Goal: Task Accomplishment & Management: Manage account settings

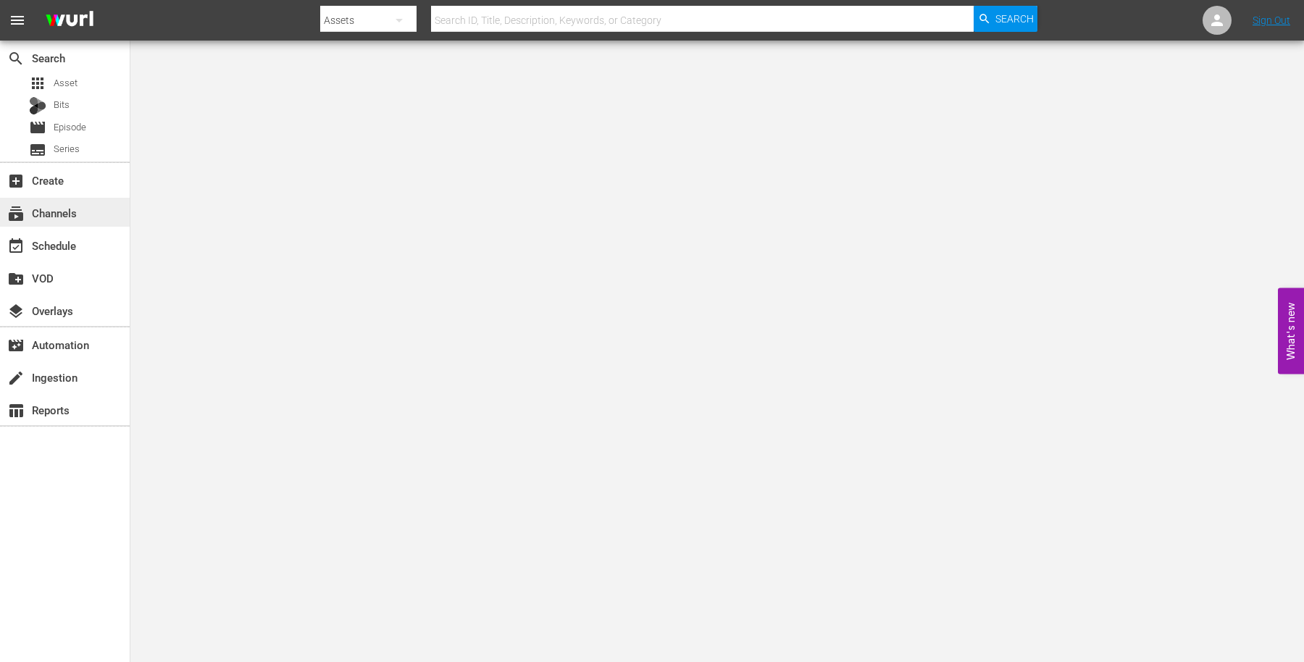
click at [85, 221] on div "subscriptions Channels" at bounding box center [65, 212] width 130 height 29
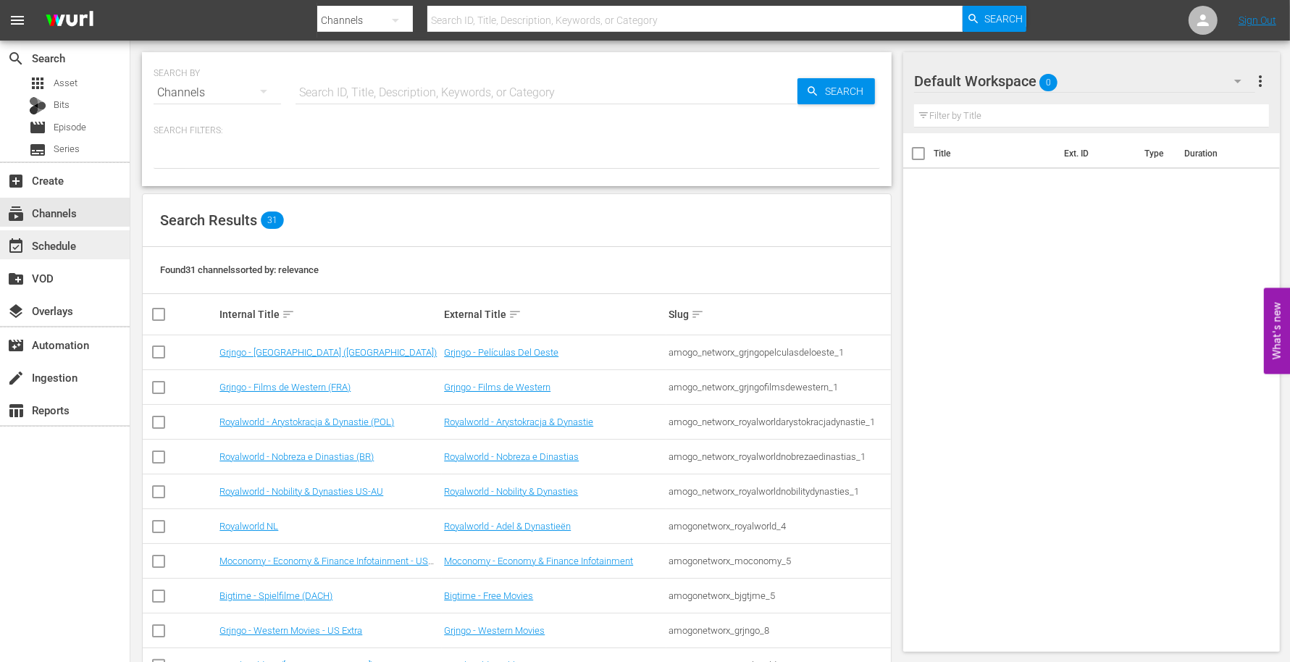
click at [81, 243] on div "event_available Schedule" at bounding box center [65, 244] width 130 height 29
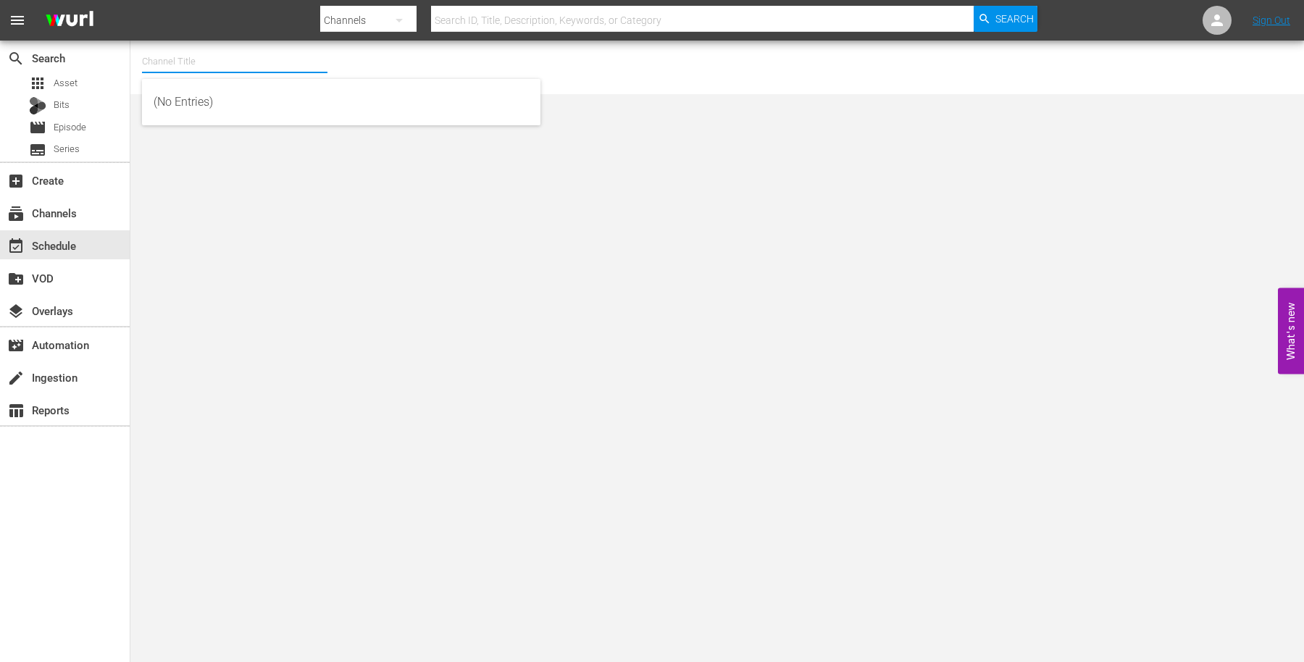
click at [203, 64] on input "text" at bounding box center [234, 61] width 185 height 35
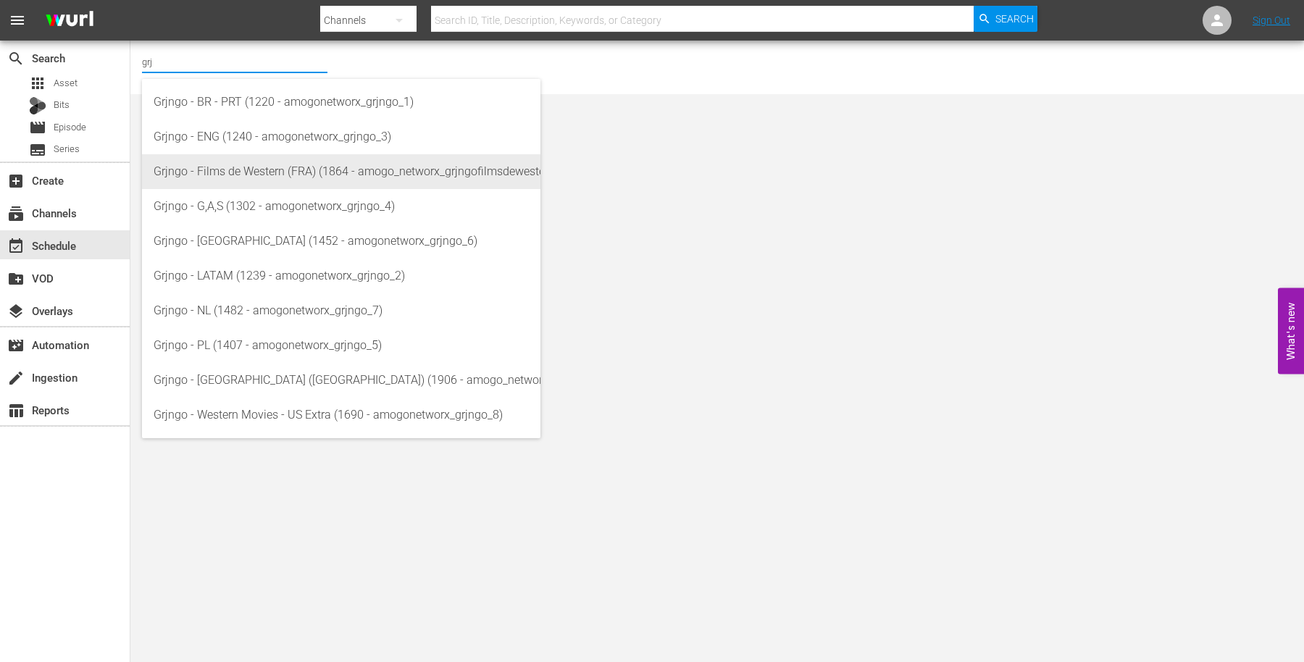
click at [239, 174] on div "Grjngo - Films de Western (FRA) (1864 - amogo_networx_grjngofilmsdewestern_1)" at bounding box center [341, 171] width 375 height 35
type input "Grjngo - Films de Western (FRA) (1864 - amogo_networx_grjngofilmsdewestern_1)"
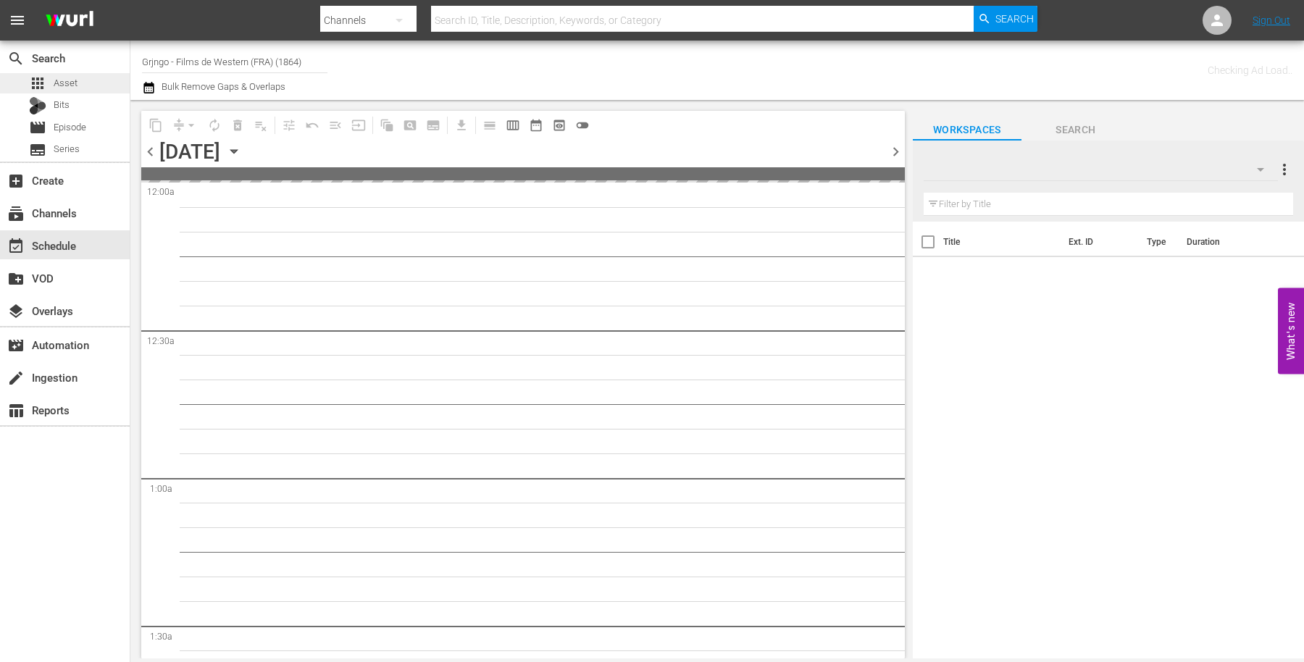
click at [80, 77] on div "apps Asset" at bounding box center [65, 83] width 130 height 20
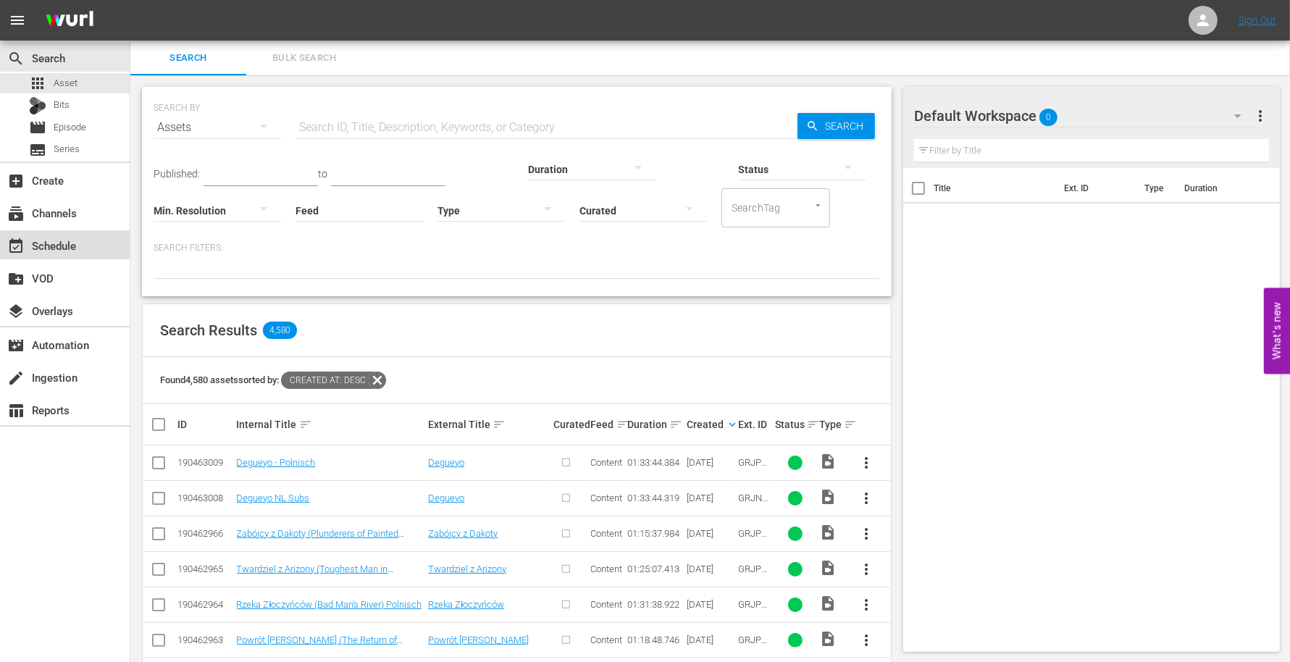
click at [77, 237] on div "event_available Schedule" at bounding box center [40, 243] width 81 height 13
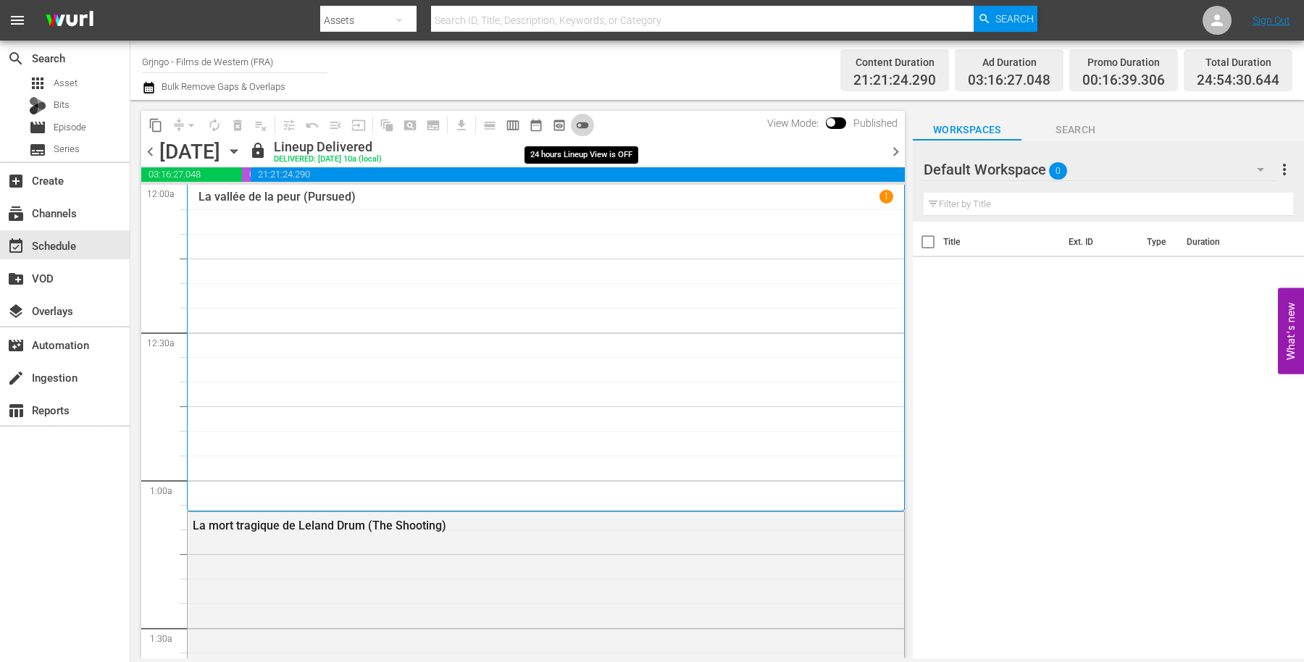
click at [582, 120] on span "toggle_off" at bounding box center [582, 125] width 14 height 14
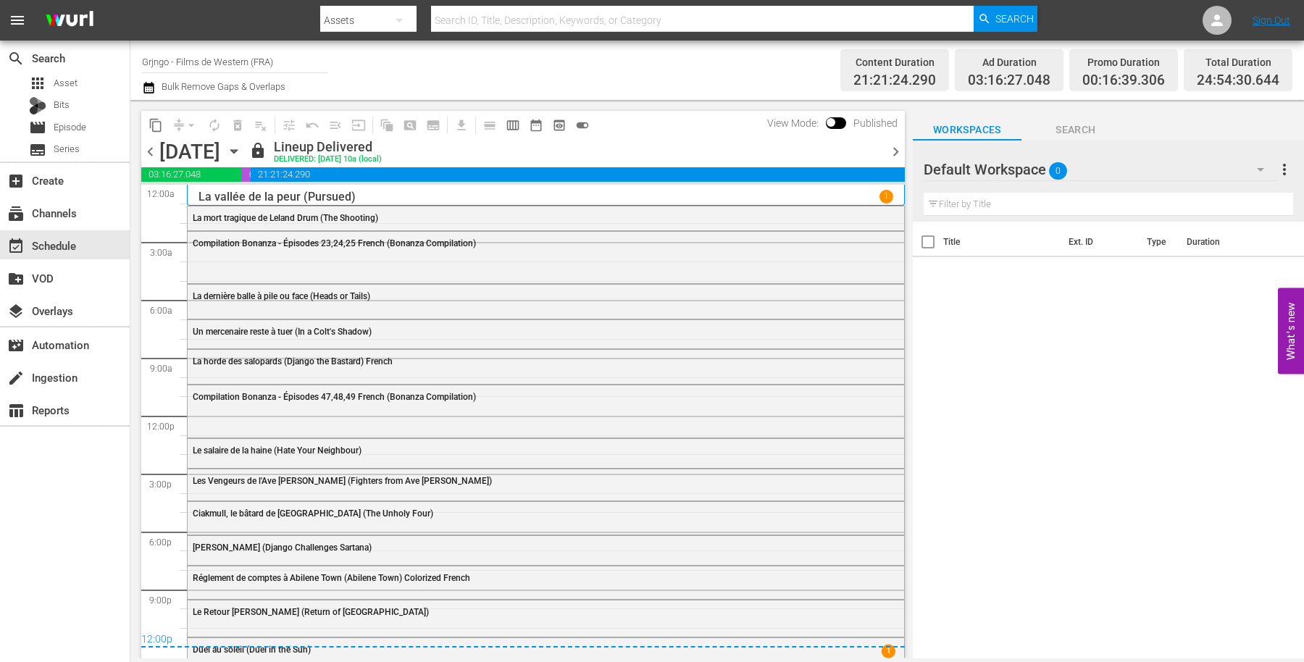
click at [242, 149] on icon "button" at bounding box center [234, 151] width 16 height 16
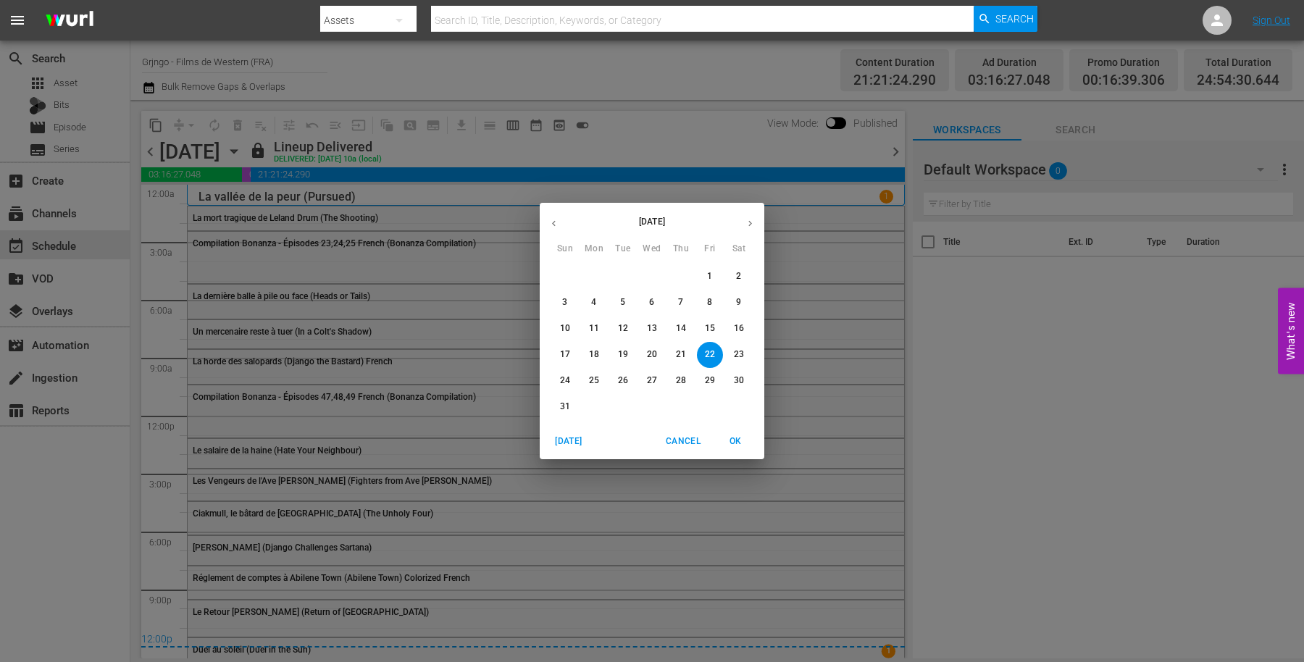
click at [745, 220] on icon "button" at bounding box center [750, 223] width 11 height 11
click at [593, 274] on p "1" at bounding box center [593, 276] width 5 height 12
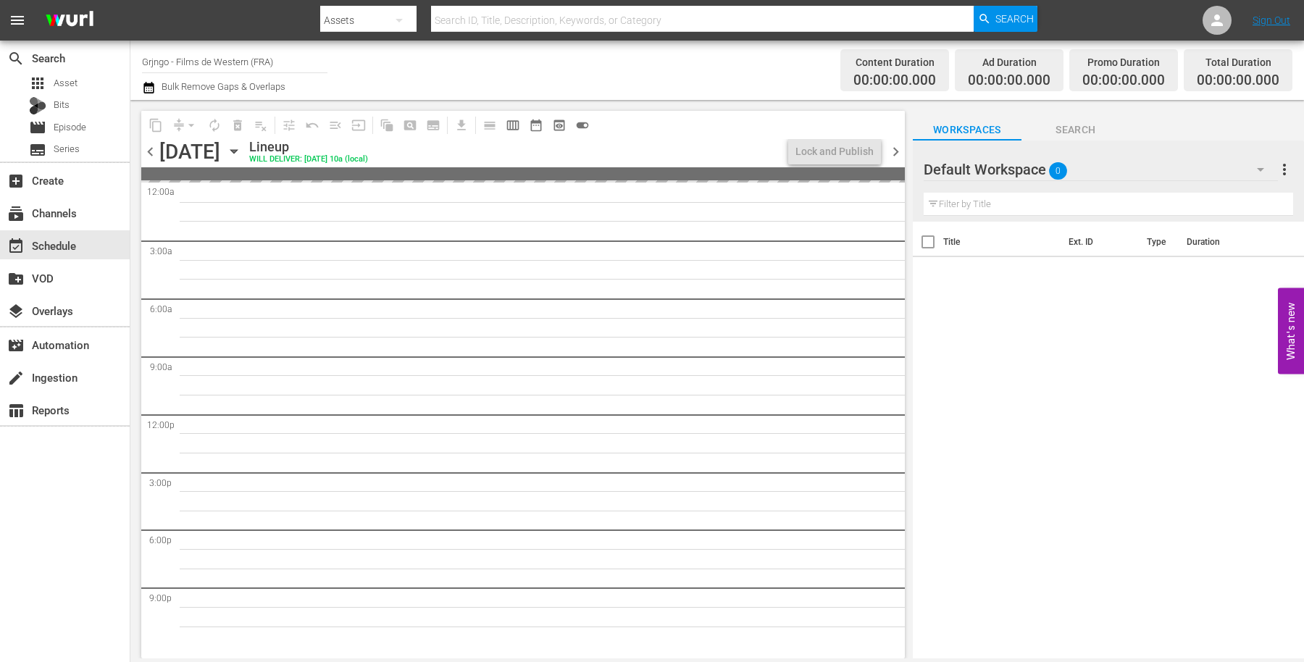
click at [1258, 164] on icon "button" at bounding box center [1260, 169] width 17 height 17
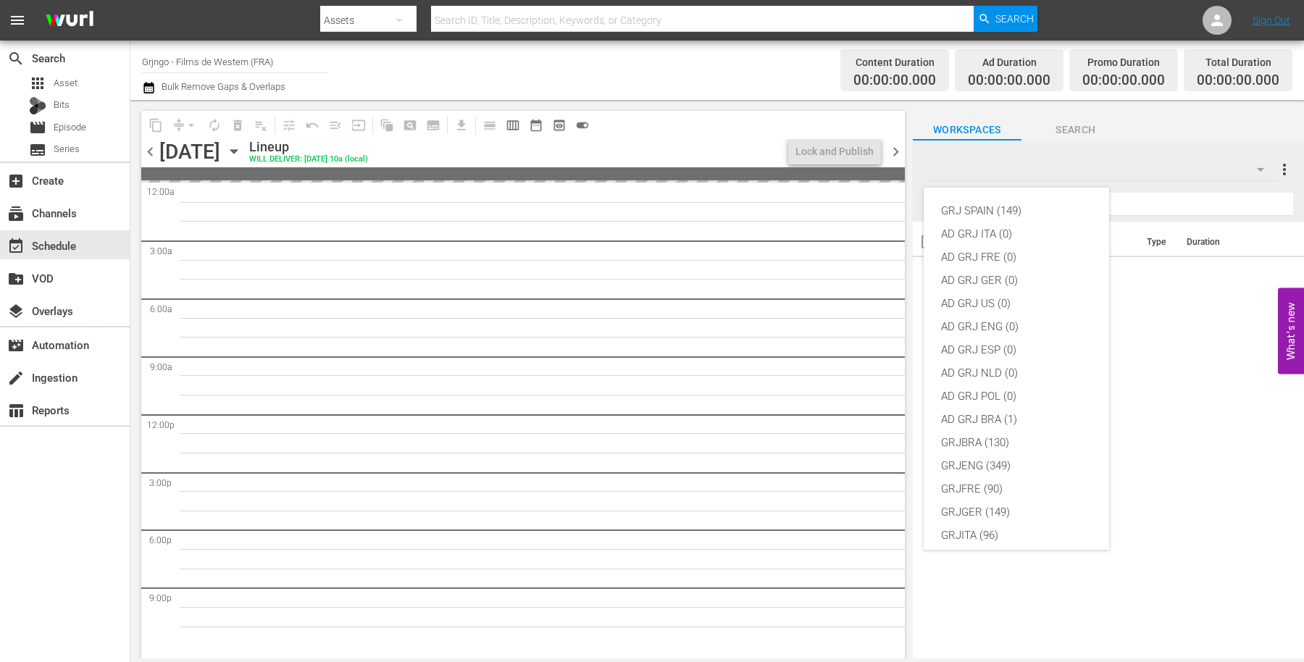
scroll to position [124, 0]
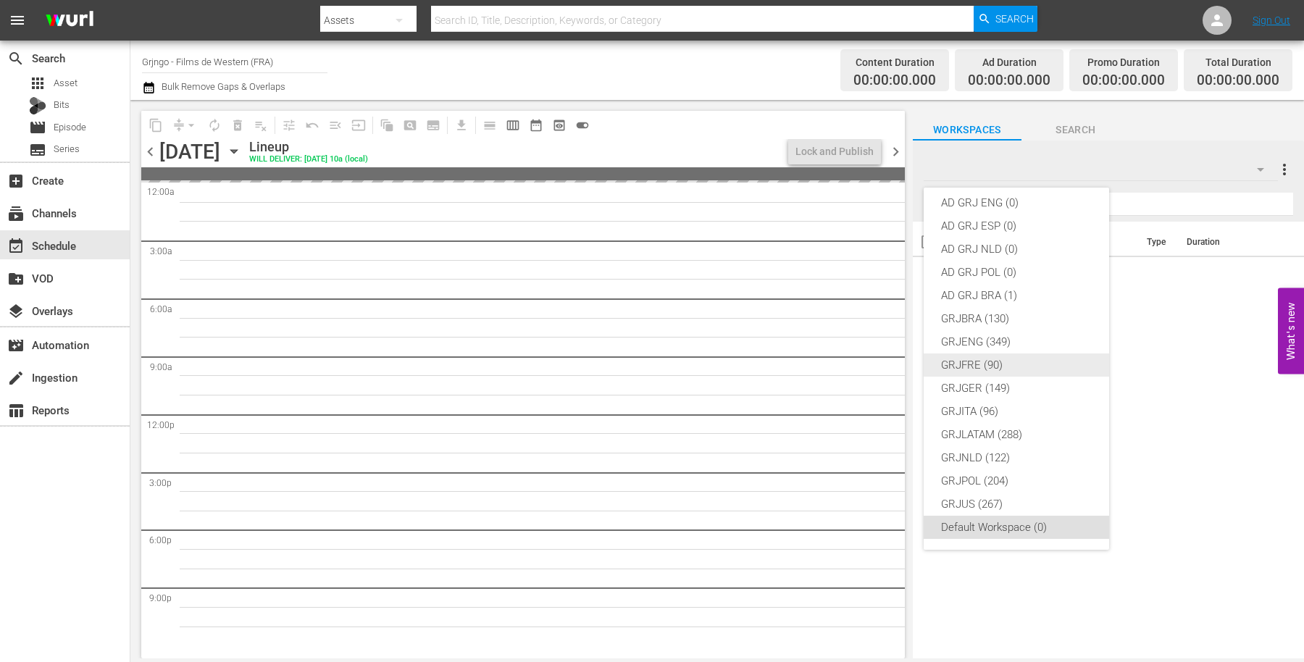
click at [1021, 364] on div "GRJFRE (90)" at bounding box center [1016, 365] width 151 height 23
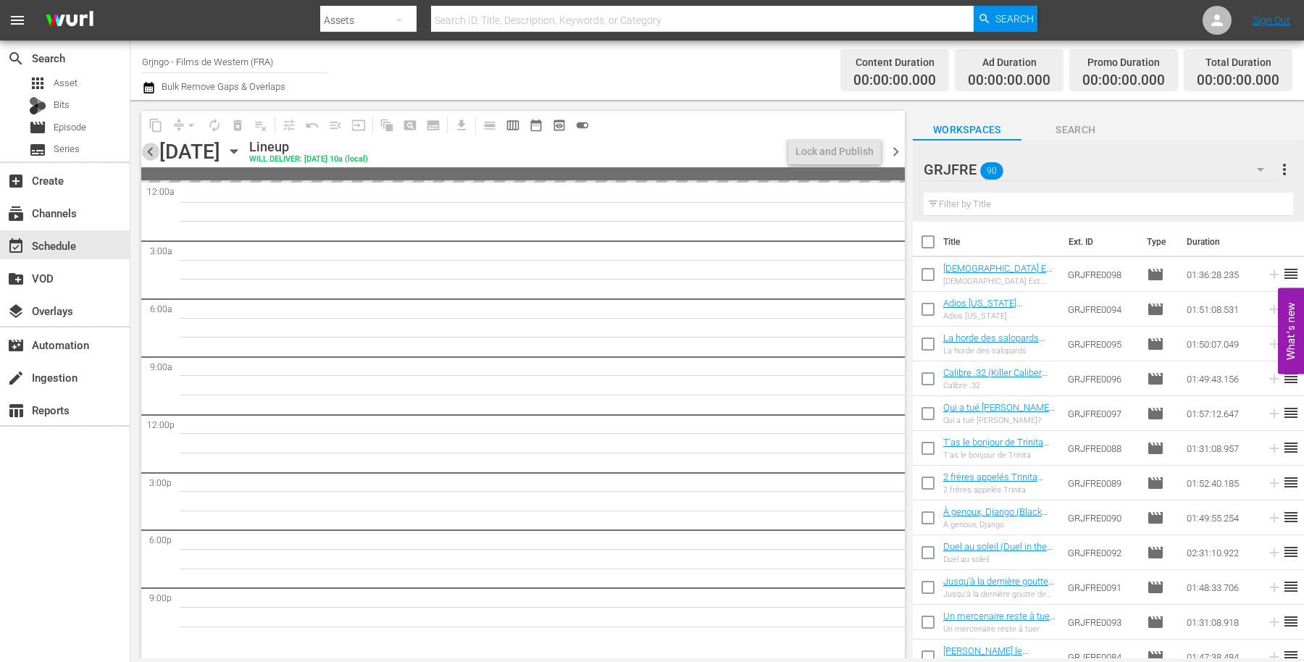
click at [149, 151] on span "chevron_left" at bounding box center [150, 152] width 18 height 18
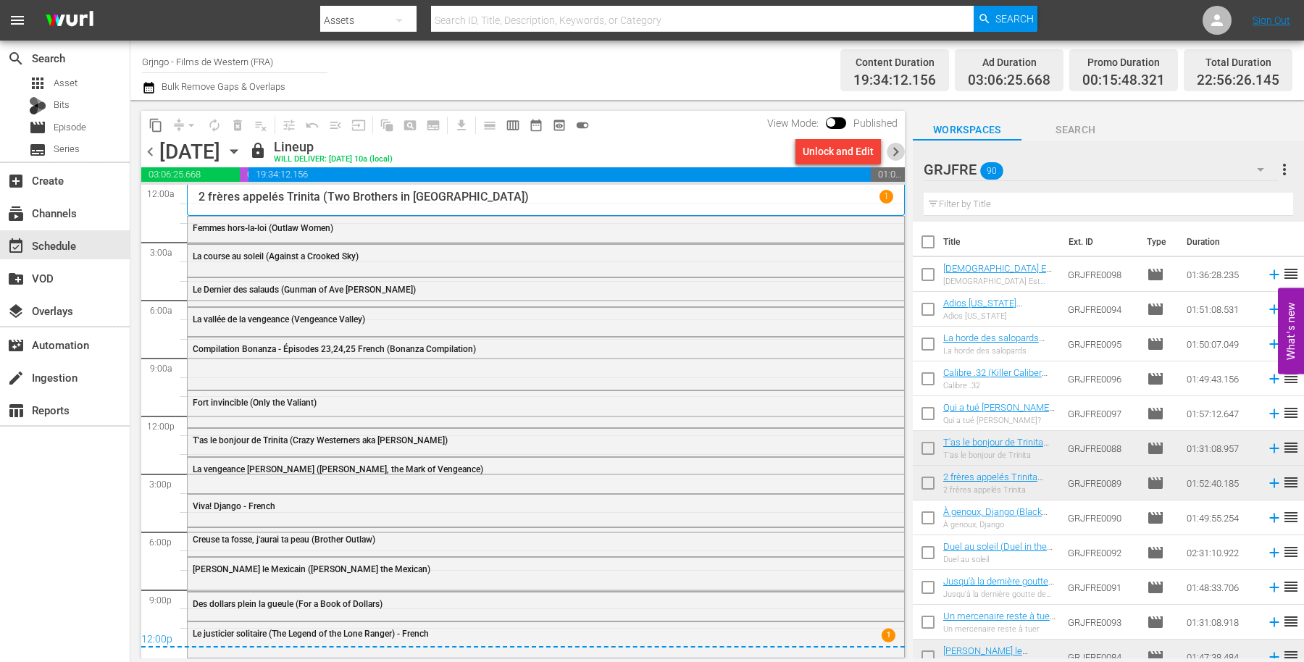
click at [893, 149] on span "chevron_right" at bounding box center [896, 152] width 18 height 18
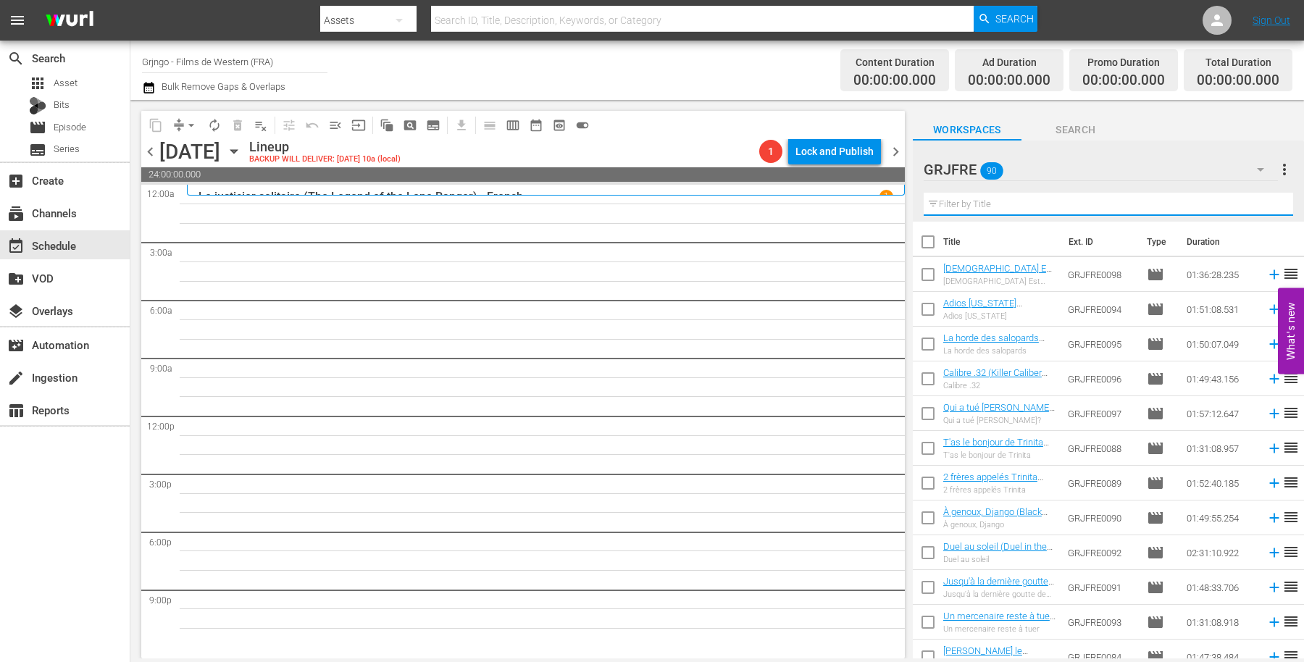
paste input "Adios California (California)"
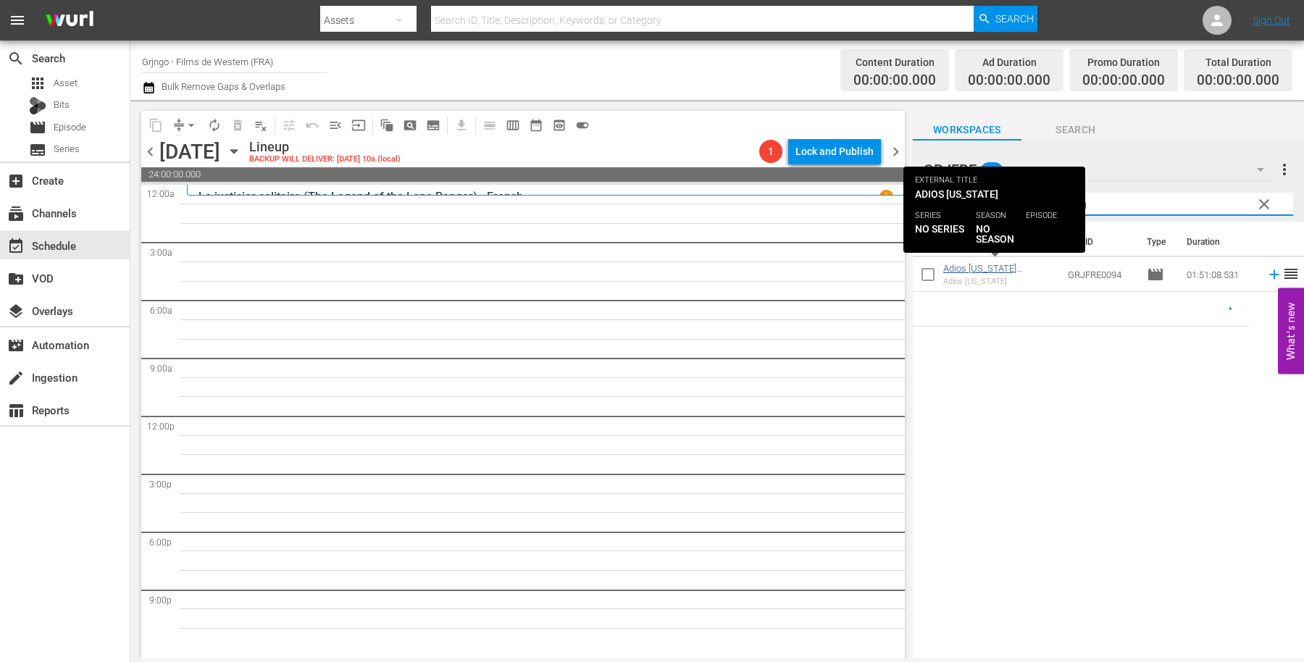
type input "Adios California (California)"
click at [976, 270] on link "Adios [US_STATE] ([US_STATE]) [DEMOGRAPHIC_DATA]" at bounding box center [991, 279] width 96 height 33
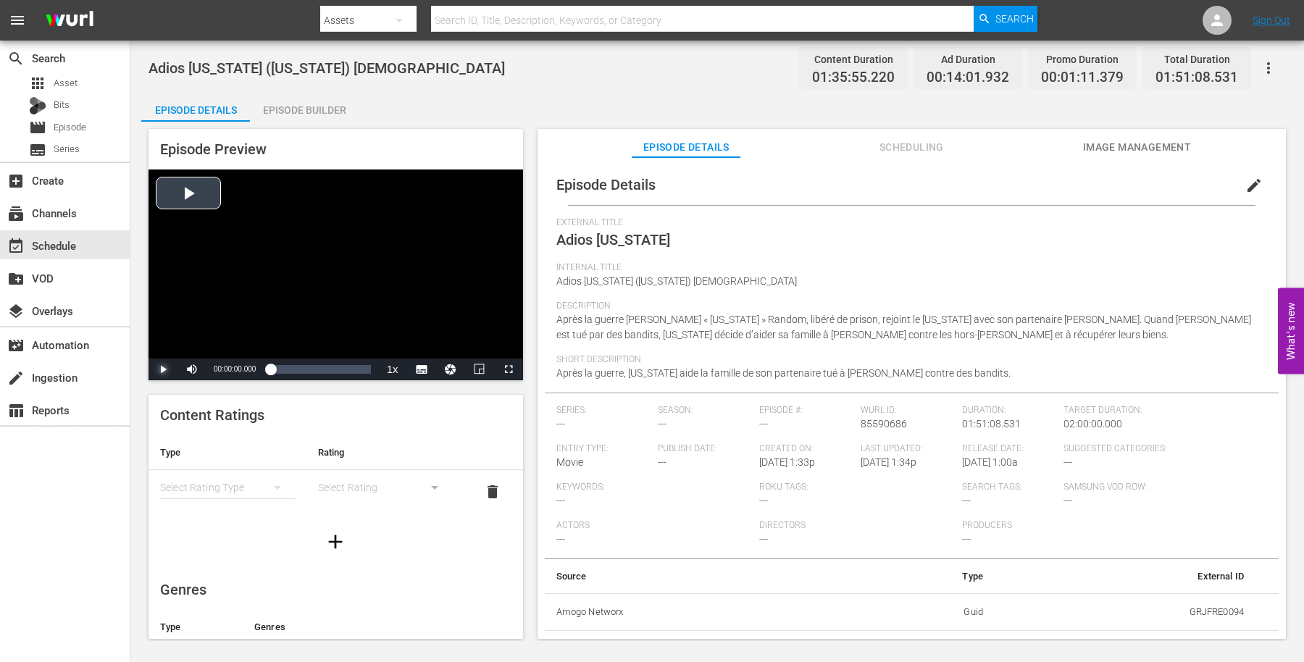
click at [163, 369] on span "Video Player" at bounding box center [163, 369] width 0 height 0
drag, startPoint x: 272, startPoint y: 367, endPoint x: 280, endPoint y: 367, distance: 8.0
click at [277, 367] on div "00:00:01.755" at bounding box center [273, 369] width 7 height 14
click at [288, 367] on div "00:10:36.074" at bounding box center [279, 369] width 18 height 14
click at [290, 365] on div "00:00:51.474" at bounding box center [280, 369] width 20 height 14
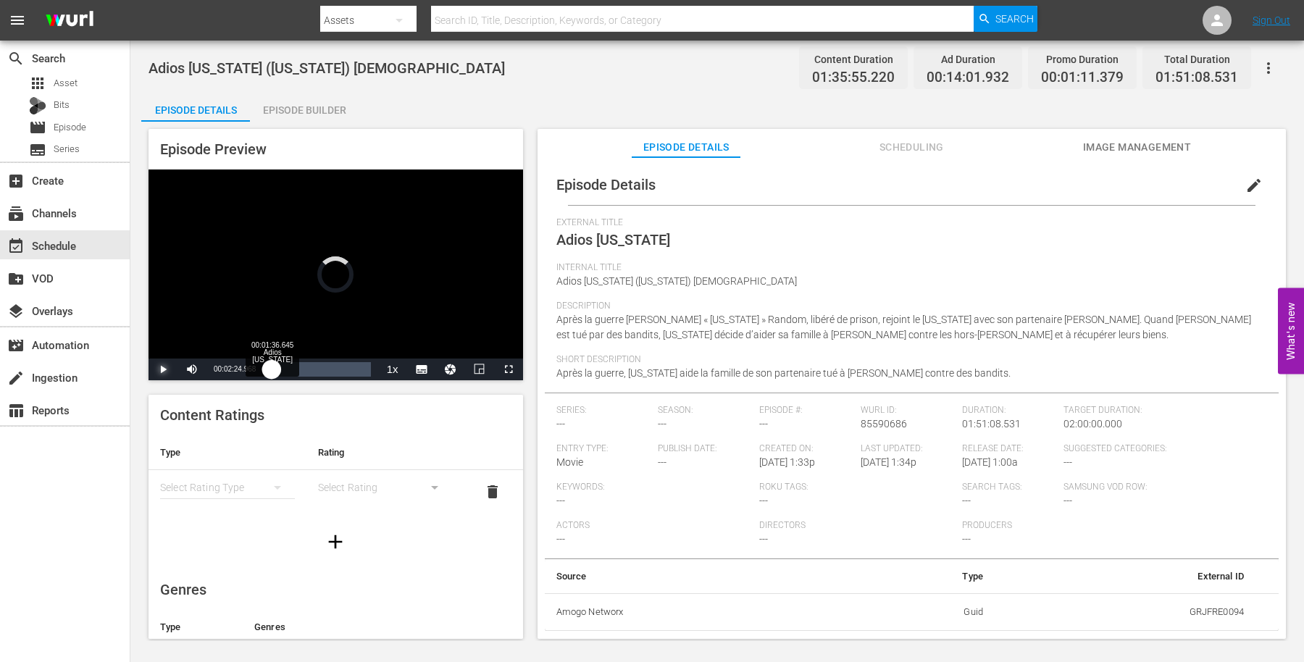
drag, startPoint x: 287, startPoint y: 363, endPoint x: 272, endPoint y: 363, distance: 15.2
click at [272, 363] on div "00:02:24.968" at bounding box center [270, 369] width 1 height 14
click at [163, 369] on span "Video Player" at bounding box center [163, 369] width 0 height 0
click at [56, 248] on div "event_available Schedule" at bounding box center [40, 243] width 81 height 13
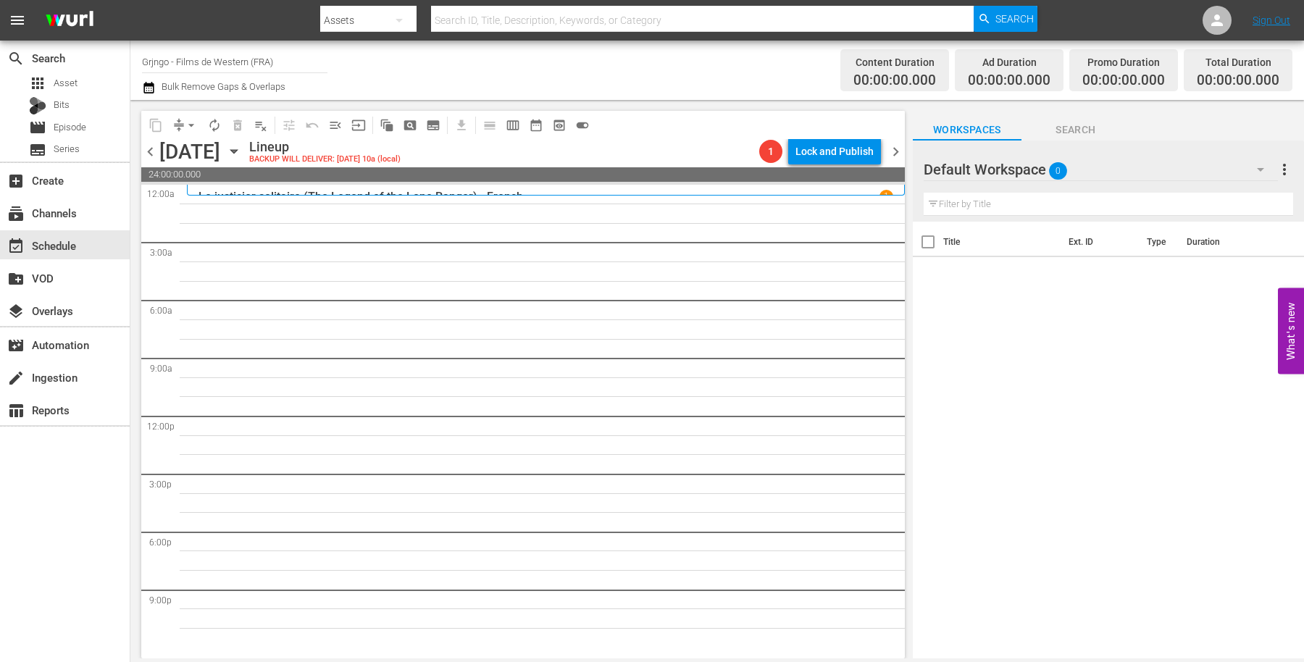
click at [1258, 164] on icon "button" at bounding box center [1260, 169] width 17 height 17
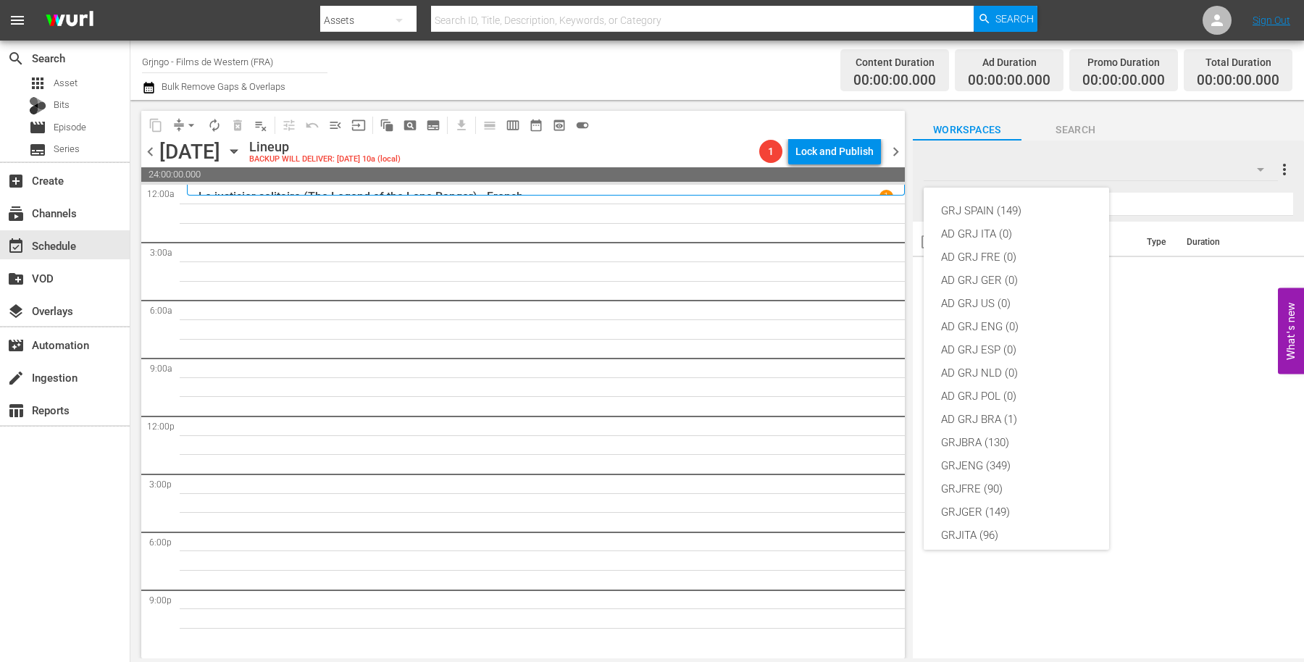
scroll to position [124, 0]
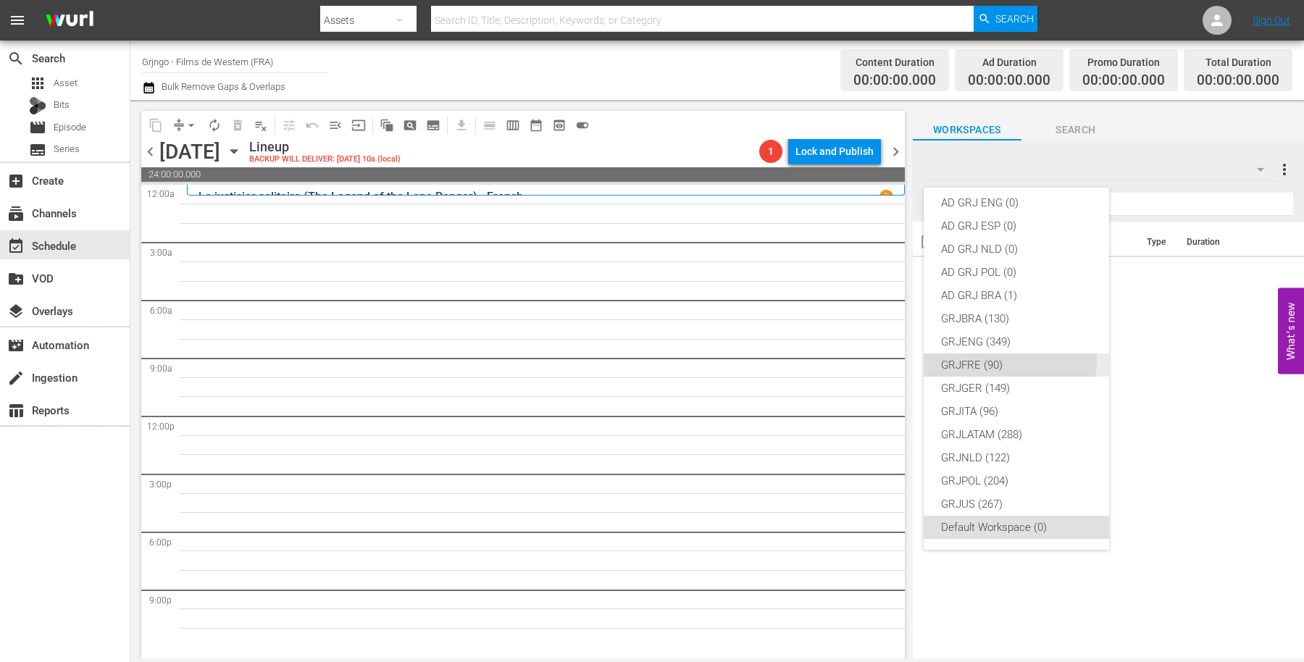
click at [1007, 359] on div "GRJFRE (90)" at bounding box center [1016, 365] width 151 height 23
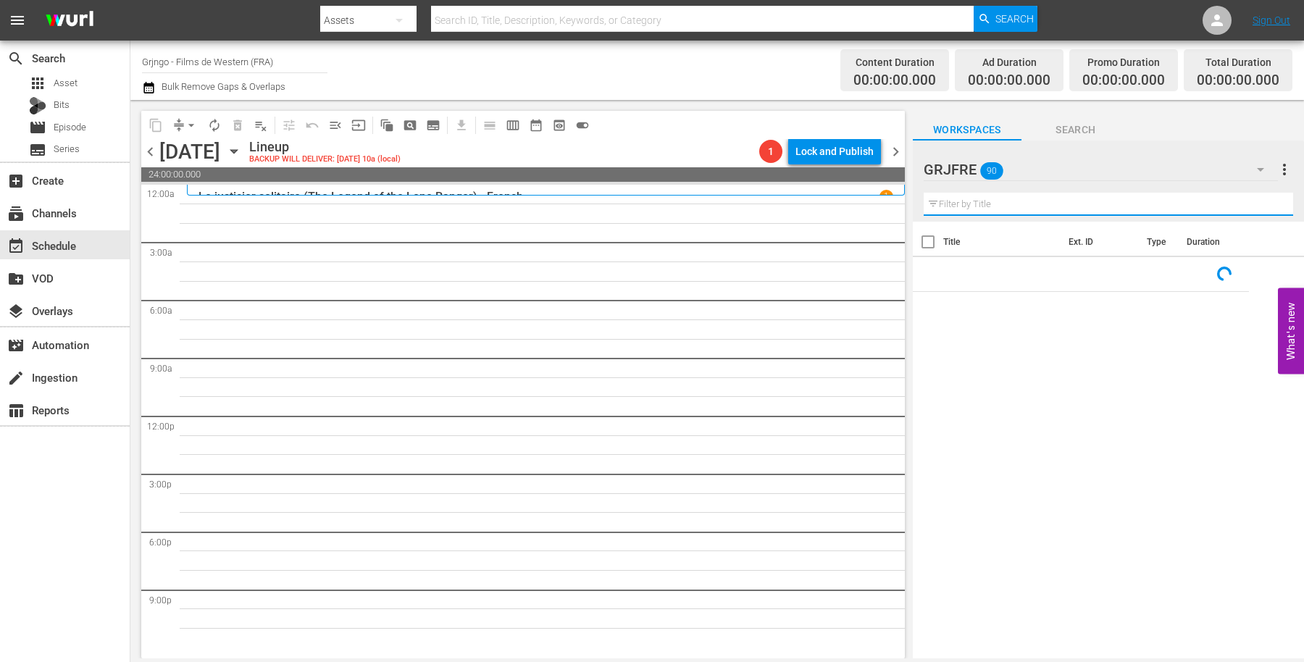
click at [979, 208] on input "text" at bounding box center [1108, 204] width 369 height 23
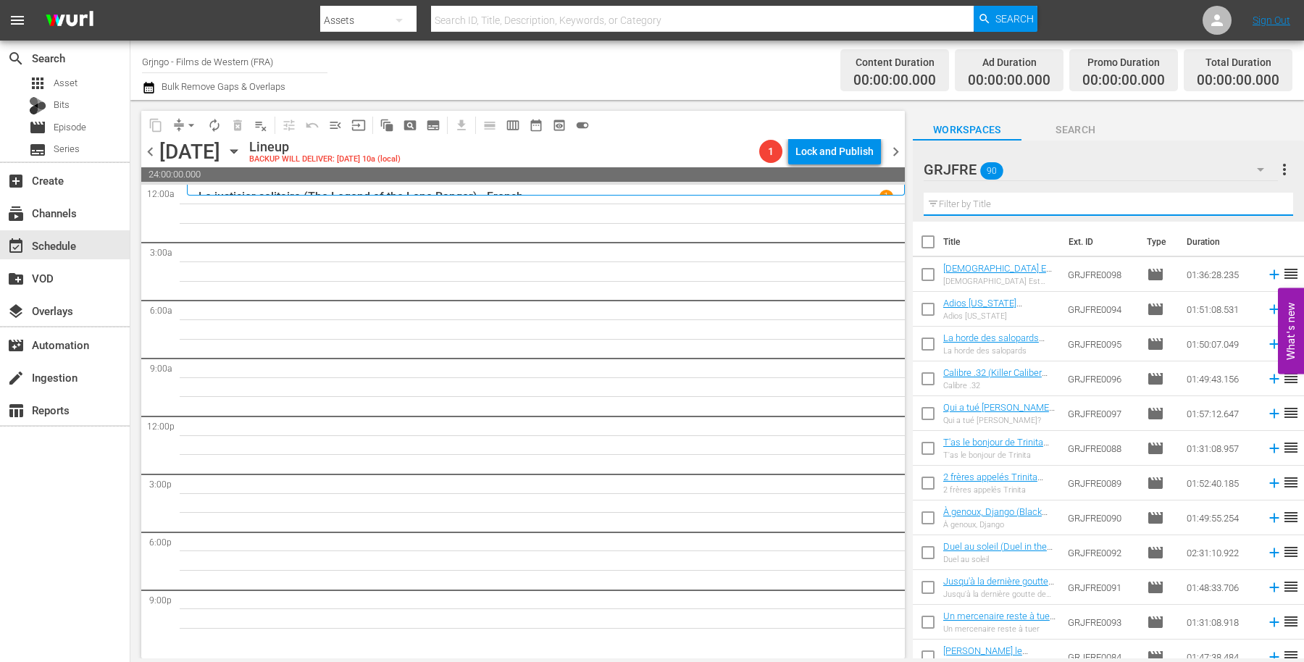
paste input "Day of Anger"
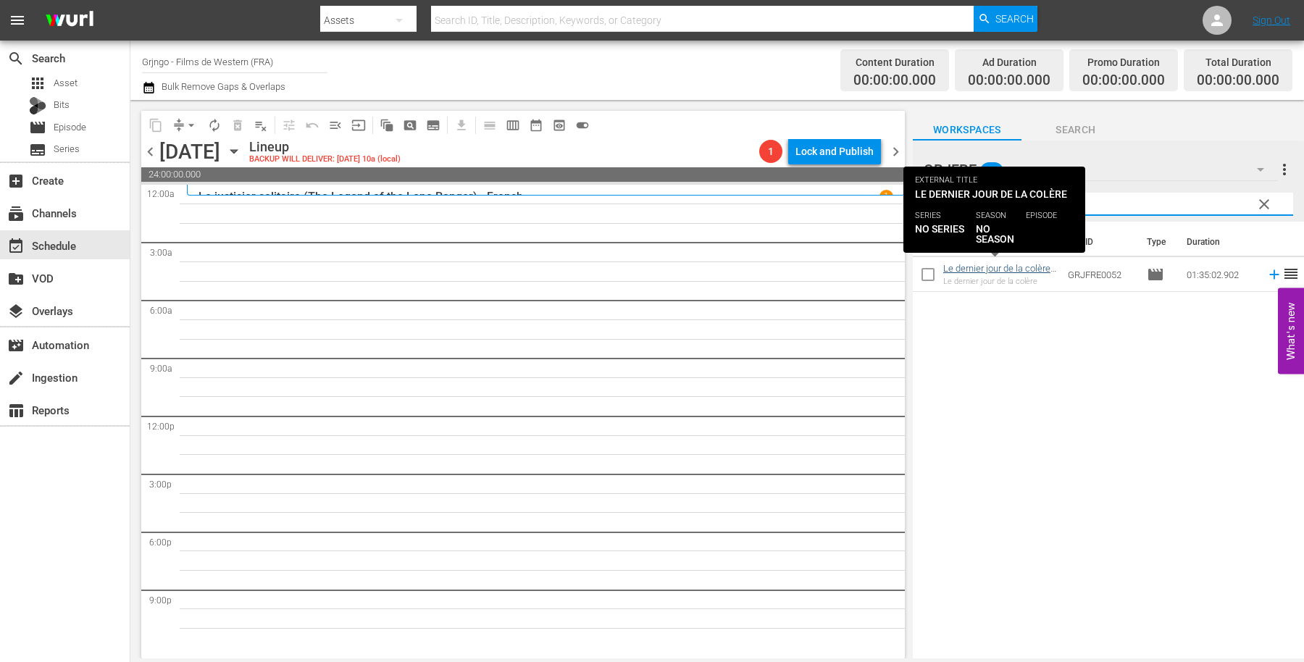
type input "Day of Anger"
click at [982, 264] on link "Le dernier jour de la colère (Day of Anger)" at bounding box center [996, 274] width 107 height 22
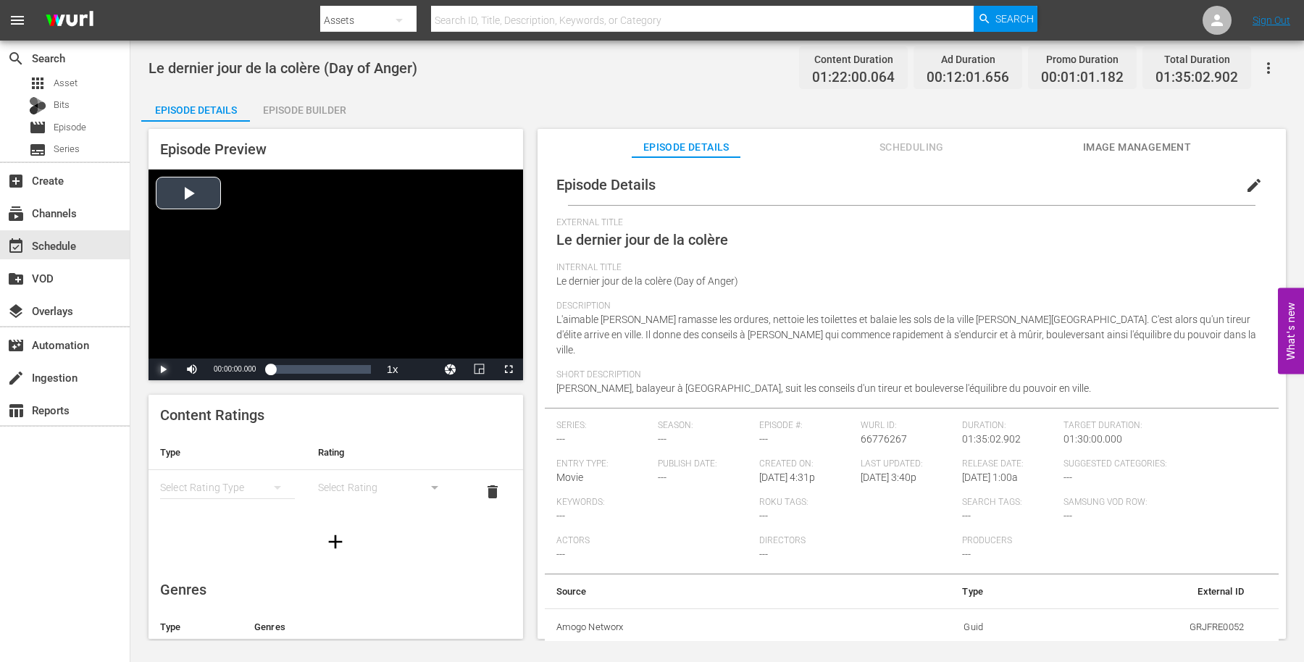
click at [163, 369] on span "Video Player" at bounding box center [163, 369] width 0 height 0
click at [70, 246] on div "event_available Schedule" at bounding box center [40, 243] width 81 height 13
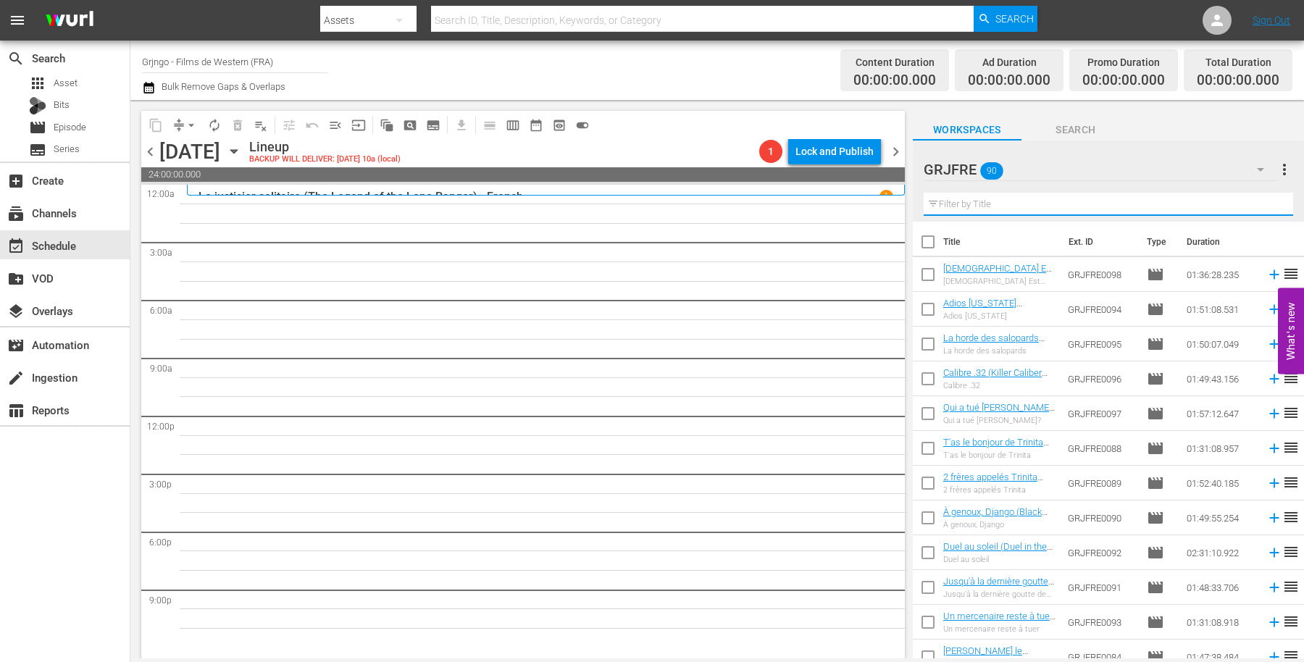
click at [1072, 204] on input "text" at bounding box center [1108, 204] width 369 height 23
paste input "A Taste of Death"
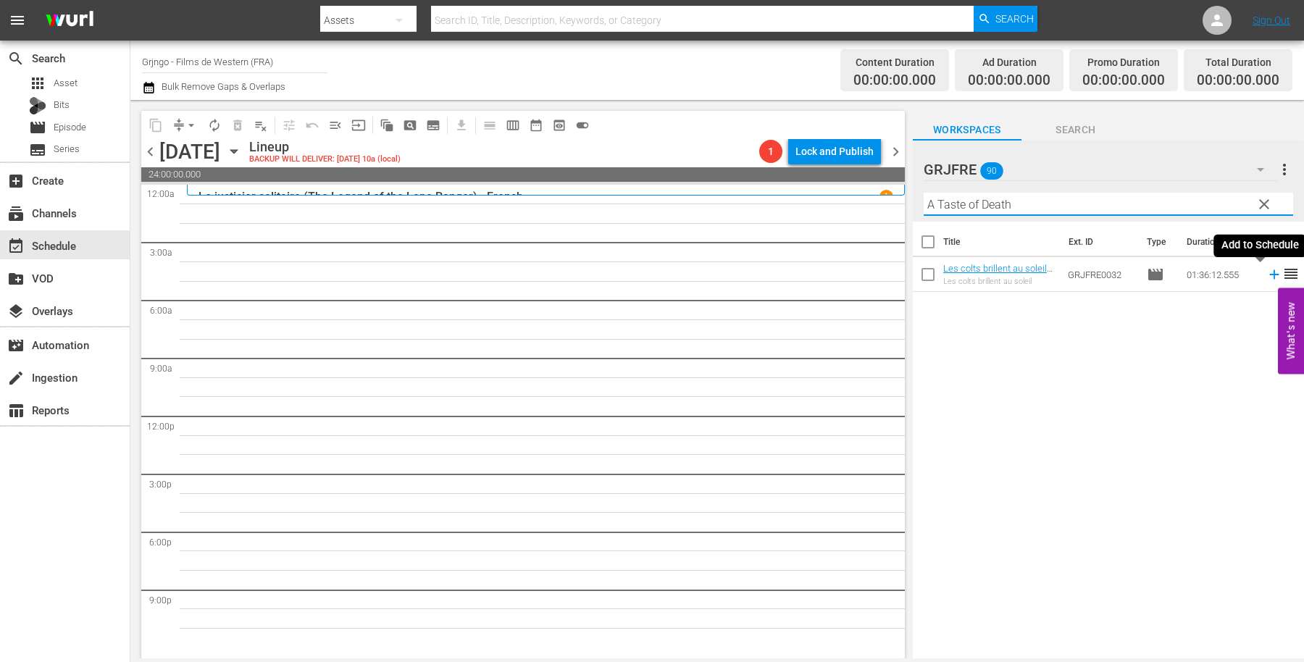
type input "A Taste of Death"
click at [1266, 276] on icon at bounding box center [1274, 275] width 16 height 16
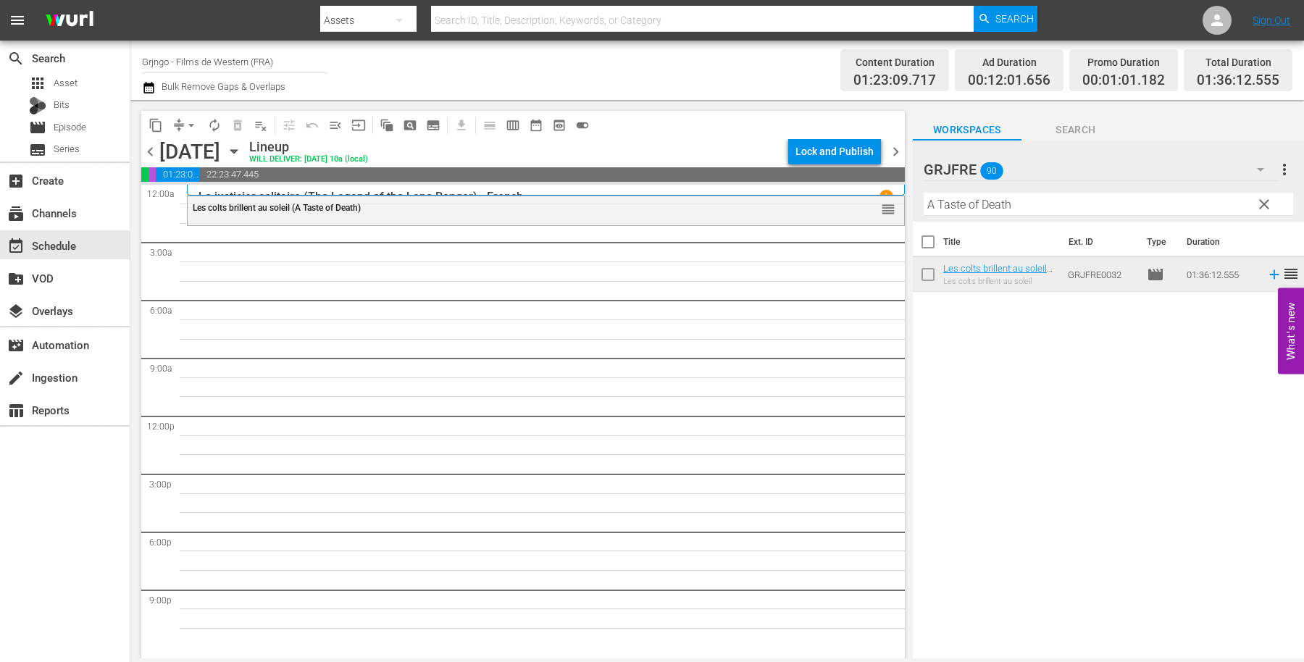
click at [1258, 201] on span "clear" at bounding box center [1263, 204] width 17 height 17
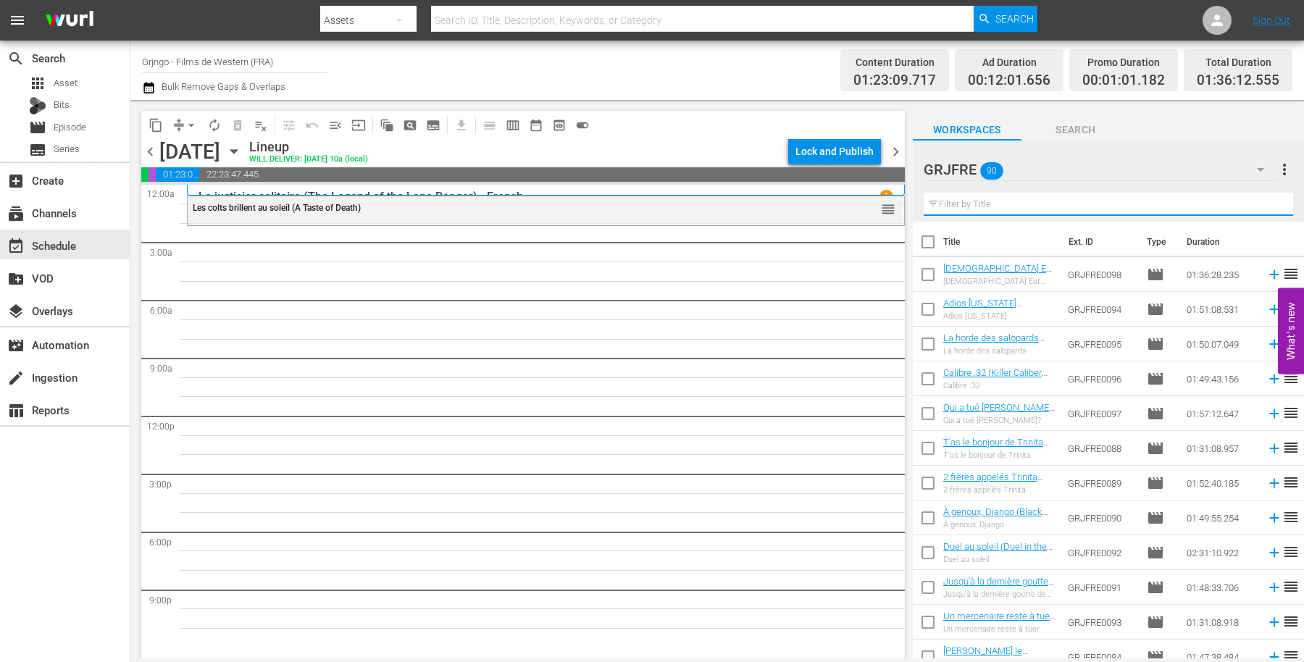
paste input "Cattle Queen of Montana"
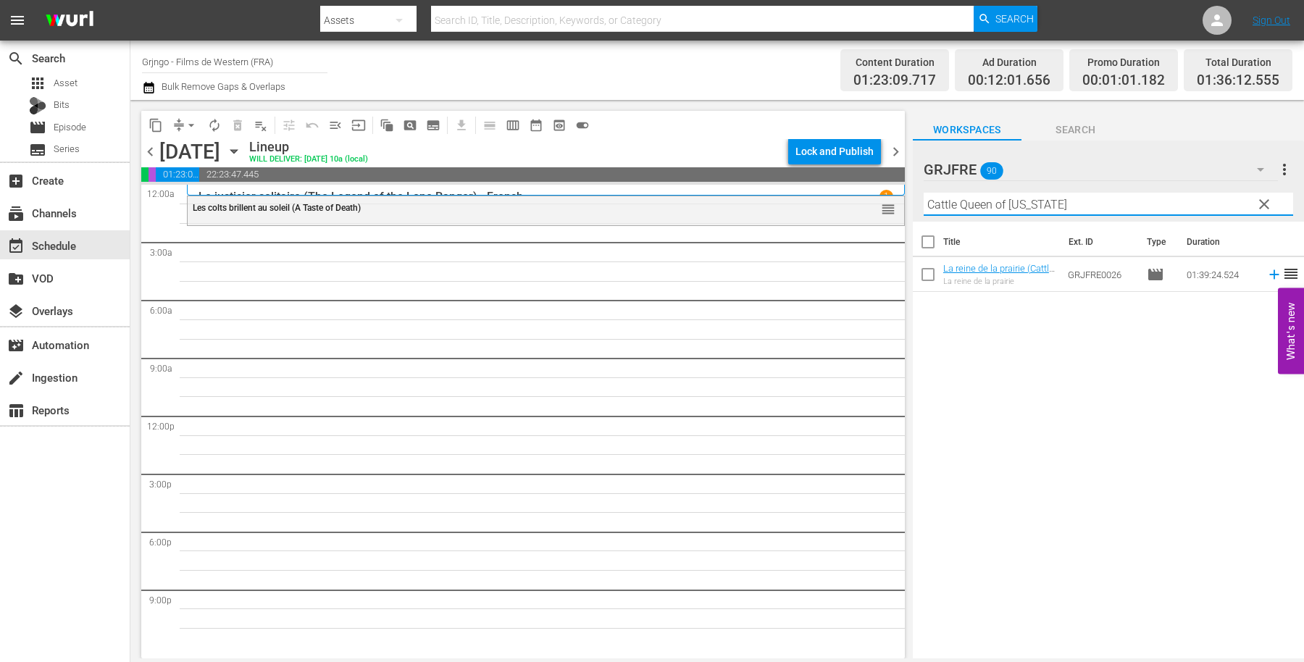
type input "Cattle Queen of Montana"
click at [1266, 200] on span "clear" at bounding box center [1263, 204] width 17 height 17
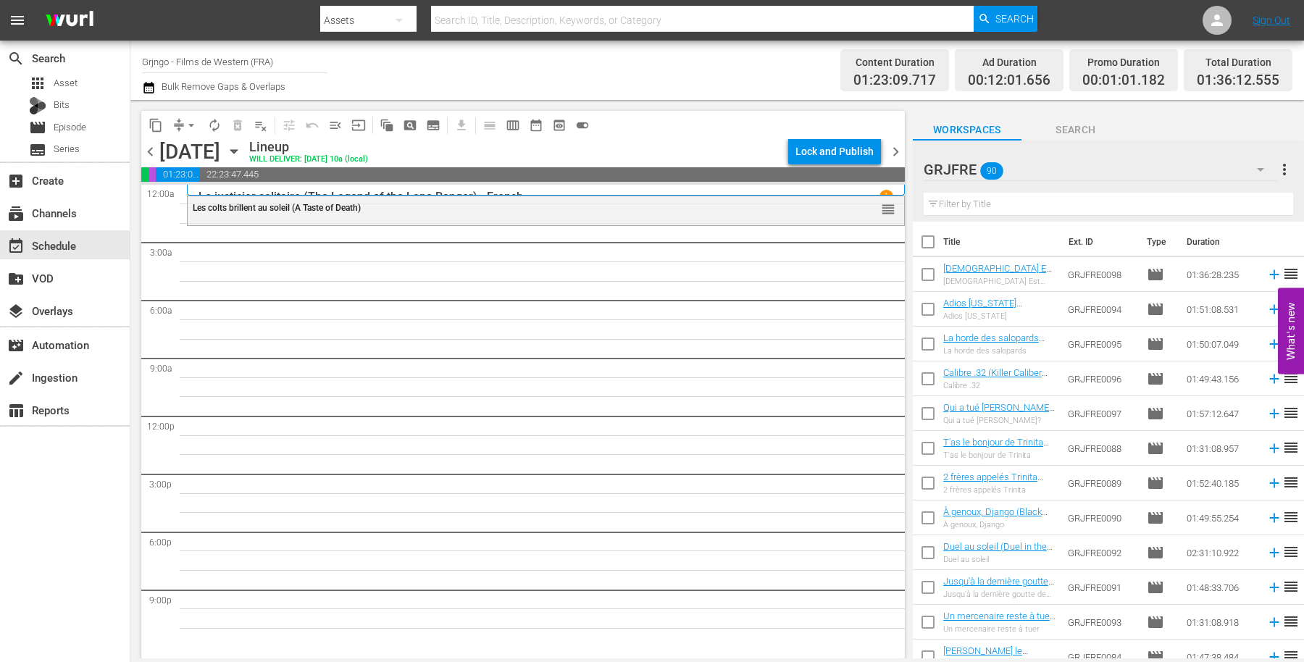
click at [992, 204] on input "text" at bounding box center [1108, 204] width 369 height 23
paste input "Le Jardin du diable (Garden of Evil)"
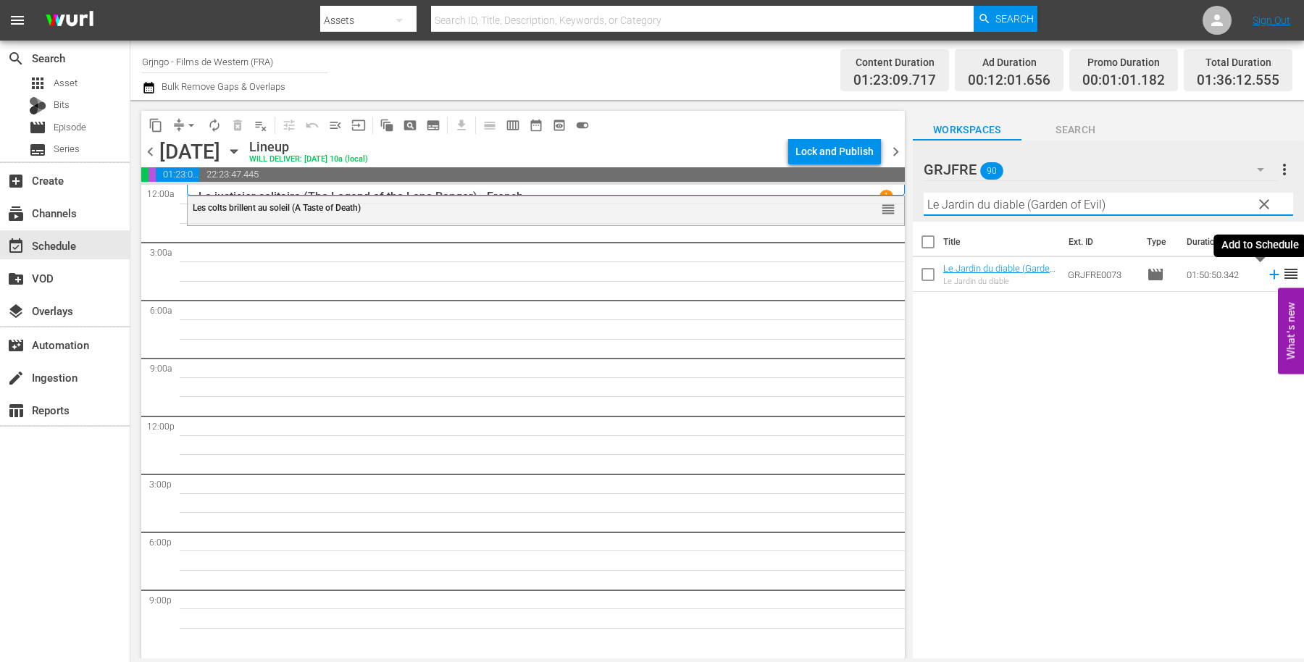
type input "Le Jardin du diable (Garden of Evil)"
click at [1266, 276] on icon at bounding box center [1274, 275] width 16 height 16
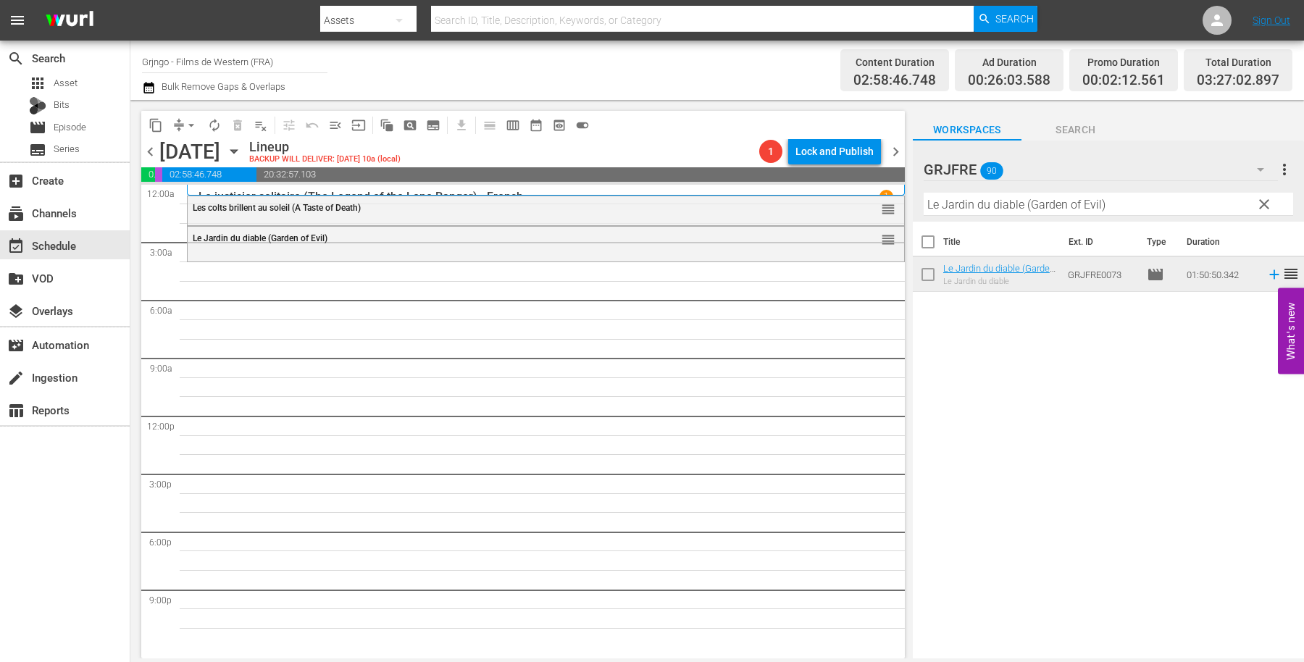
click at [1263, 201] on span "clear" at bounding box center [1263, 204] width 17 height 17
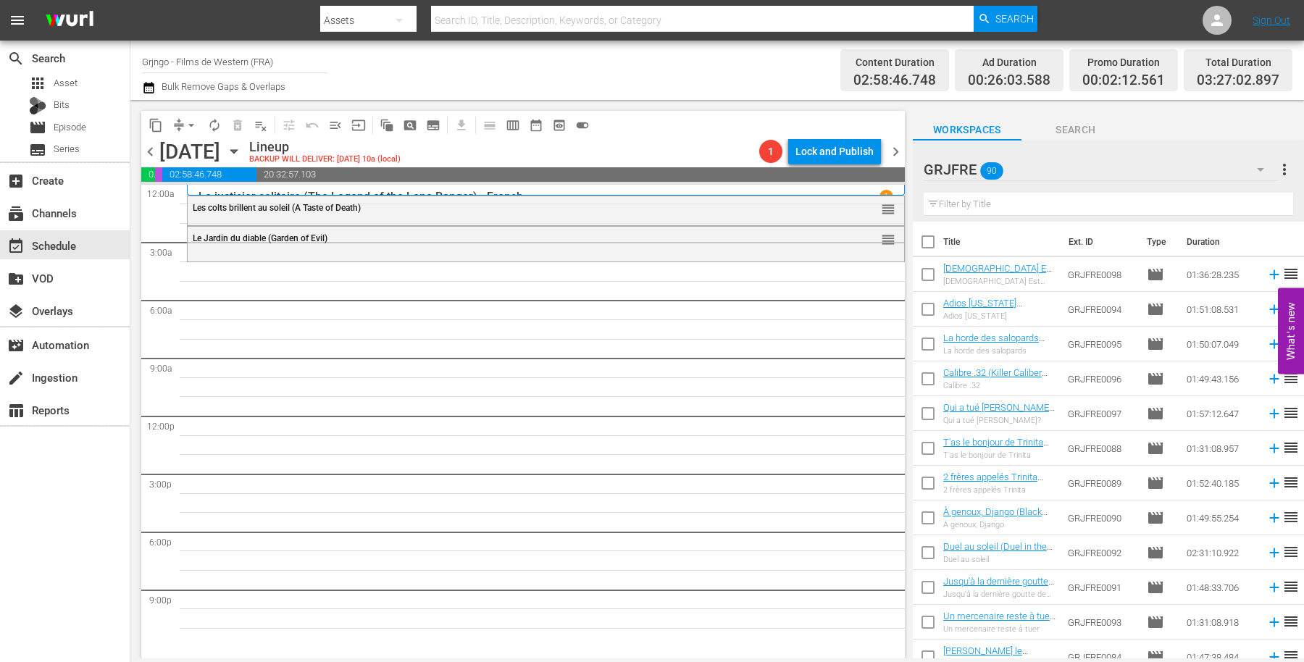
click at [958, 204] on input "text" at bounding box center [1108, 204] width 369 height 23
paste input "[US_STATE] (The Deadly Companions)"
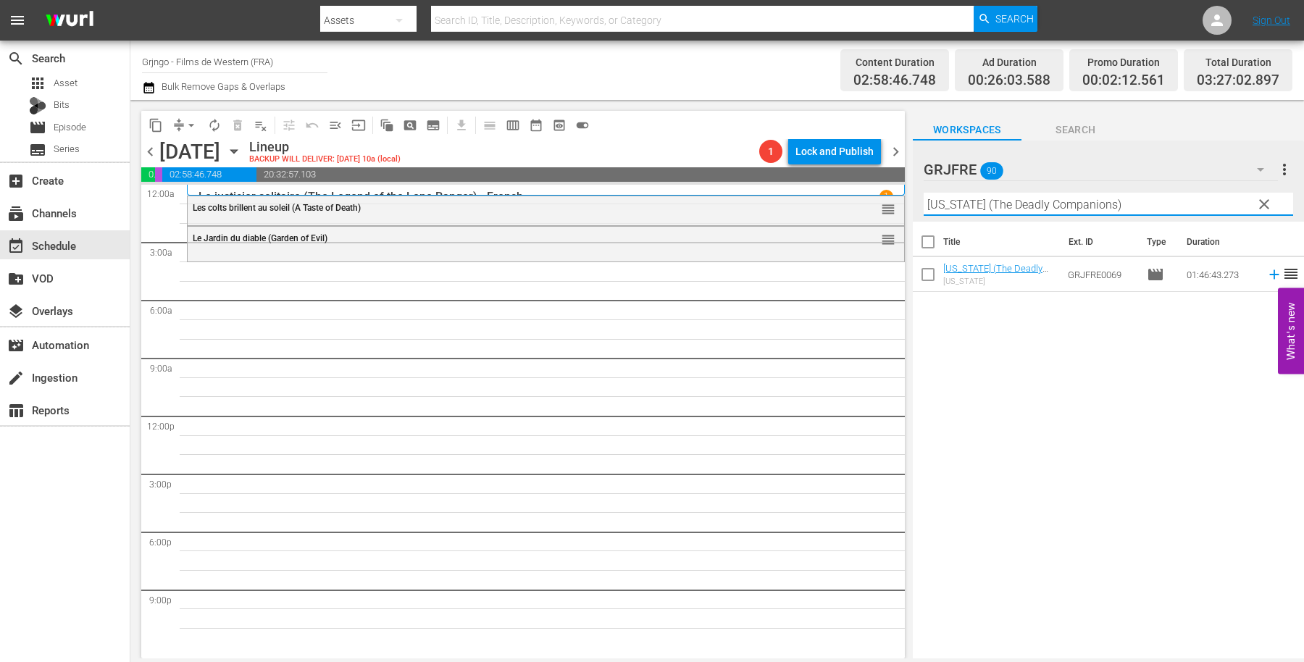
type input "[US_STATE] (The Deadly Companions)"
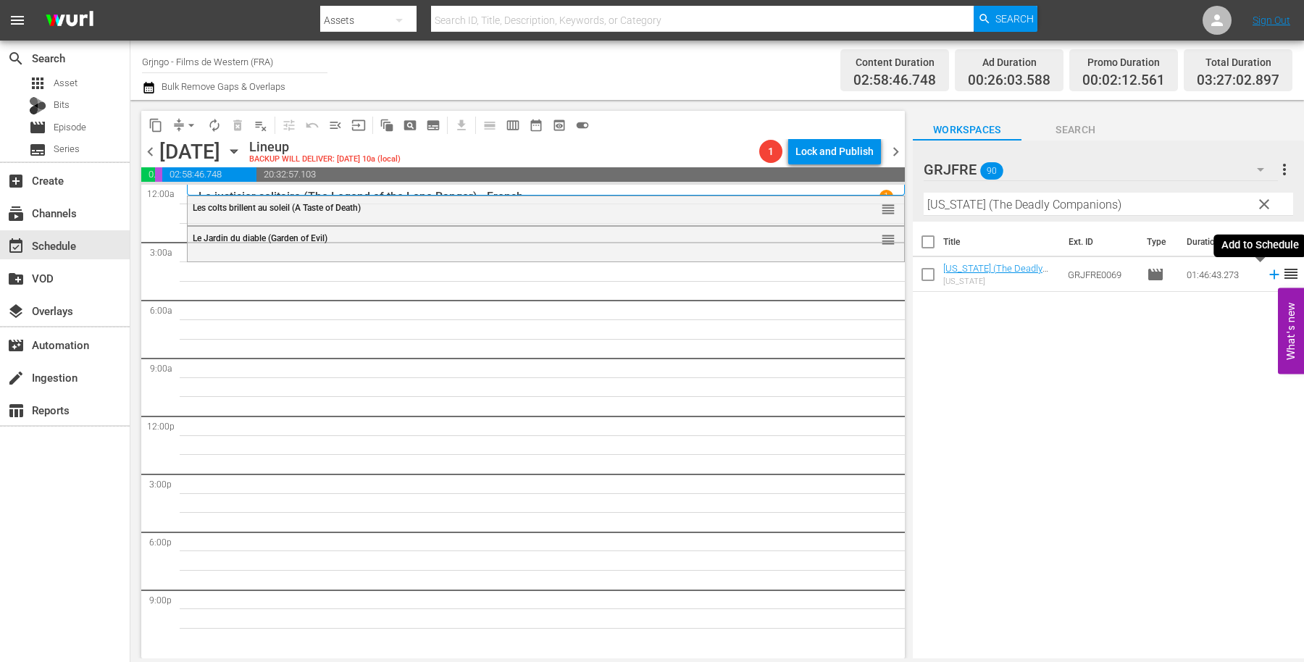
click at [1266, 269] on icon at bounding box center [1274, 275] width 16 height 16
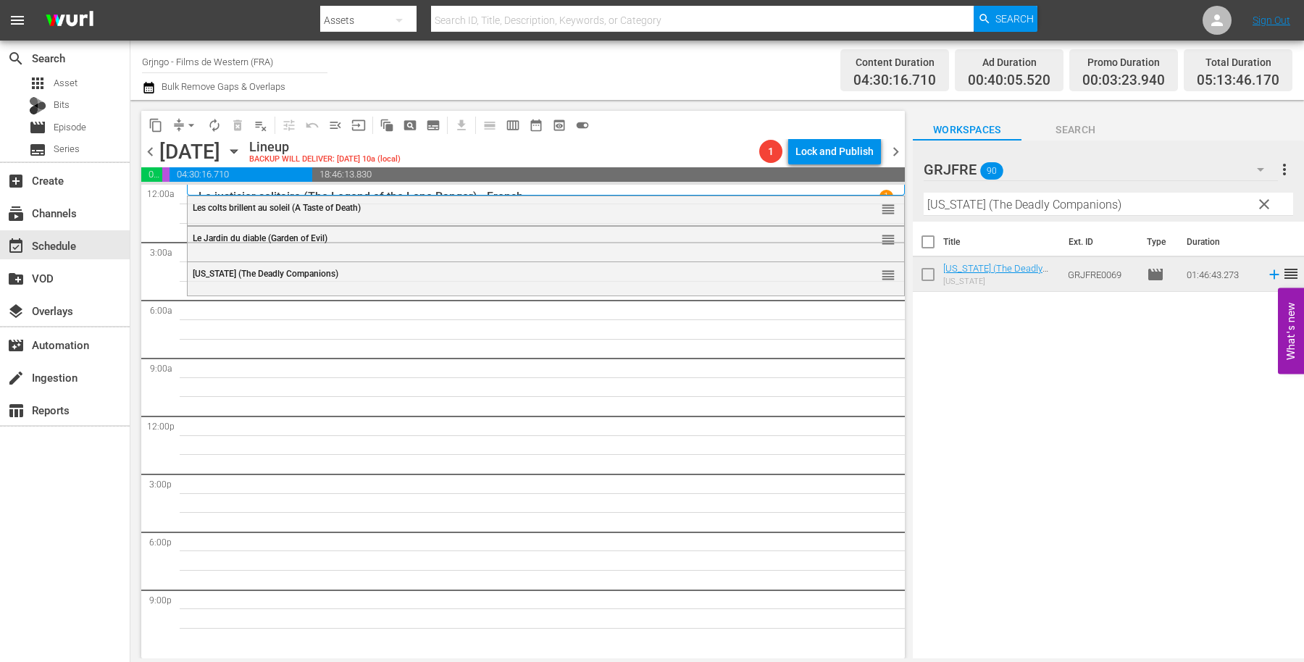
click at [1263, 204] on span "clear" at bounding box center [1263, 204] width 17 height 17
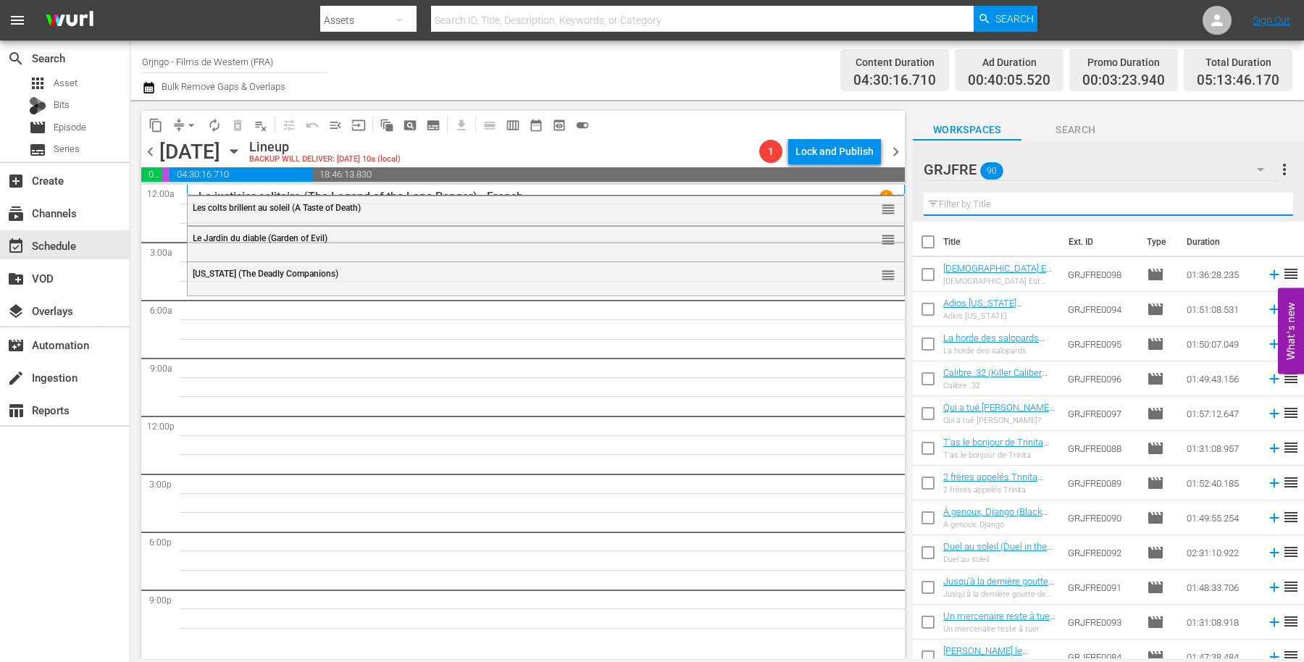
paste input "Compilation Bonanza - Épisodes 26,27,28"
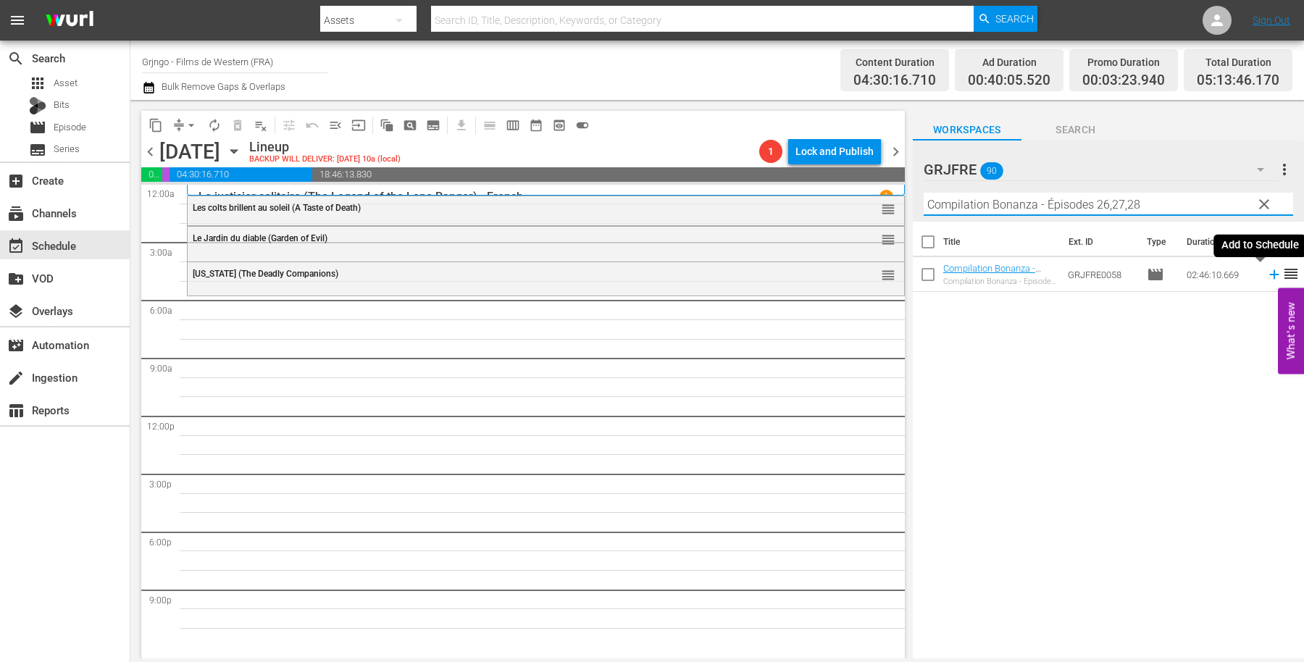
type input "Compilation Bonanza - Épisodes 26,27,28"
click at [1269, 272] on icon at bounding box center [1273, 274] width 9 height 9
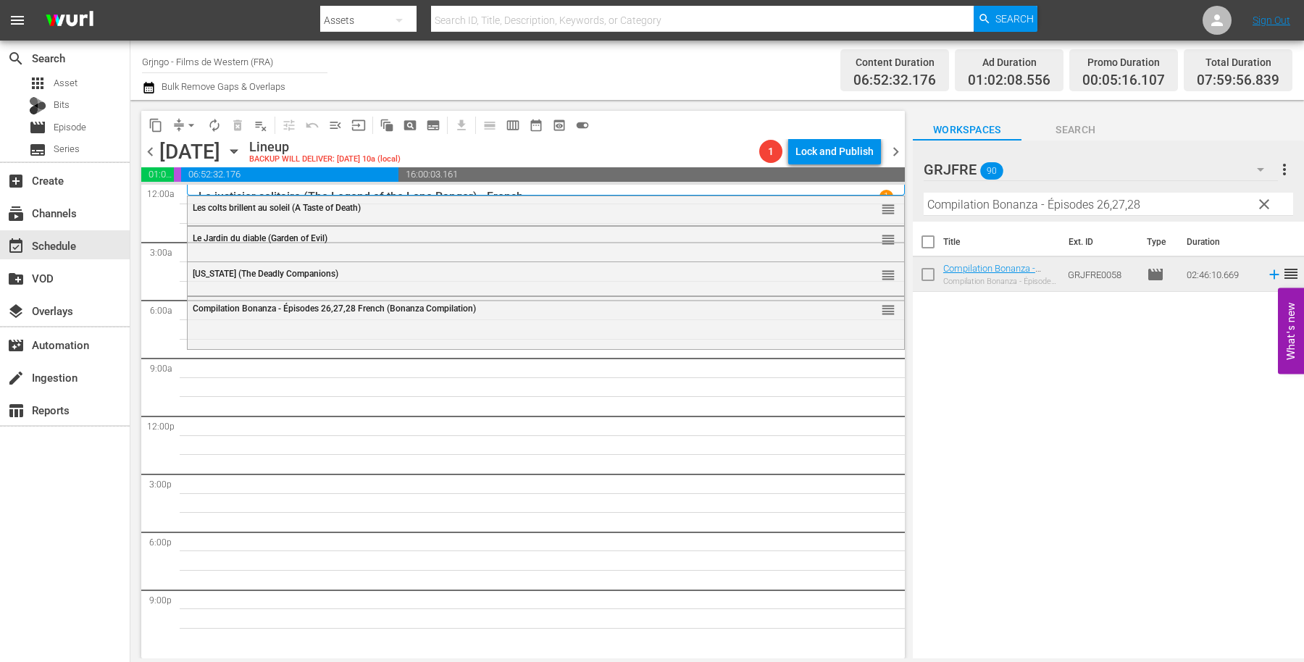
click at [1264, 206] on span "clear" at bounding box center [1263, 204] width 17 height 17
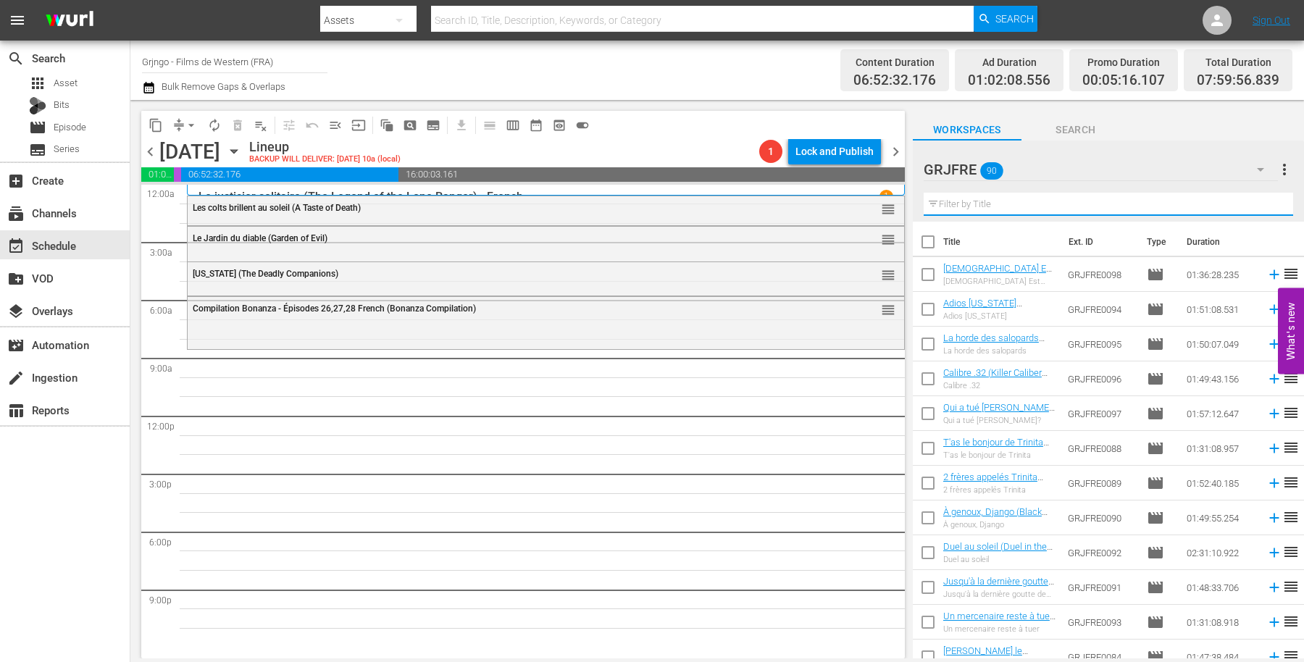
paste input "Femme de feu (Ramrod)"
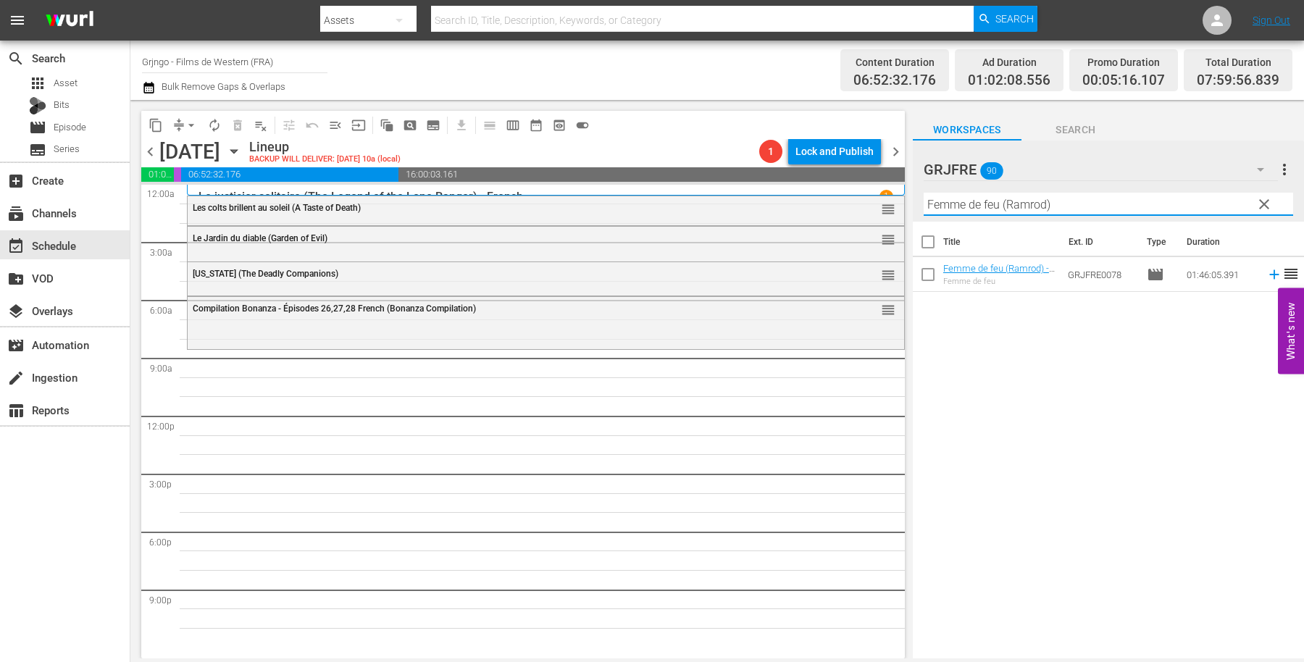
type input "Femme de feu (Ramrod)"
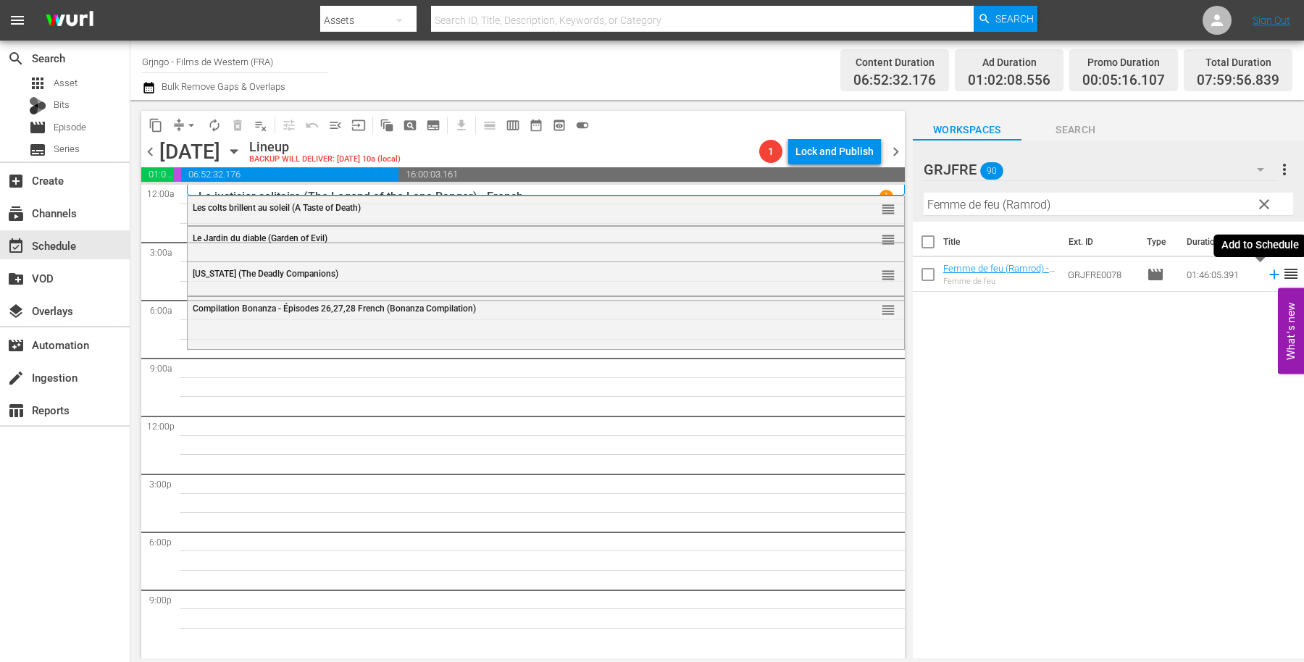
click at [1269, 271] on icon at bounding box center [1273, 274] width 9 height 9
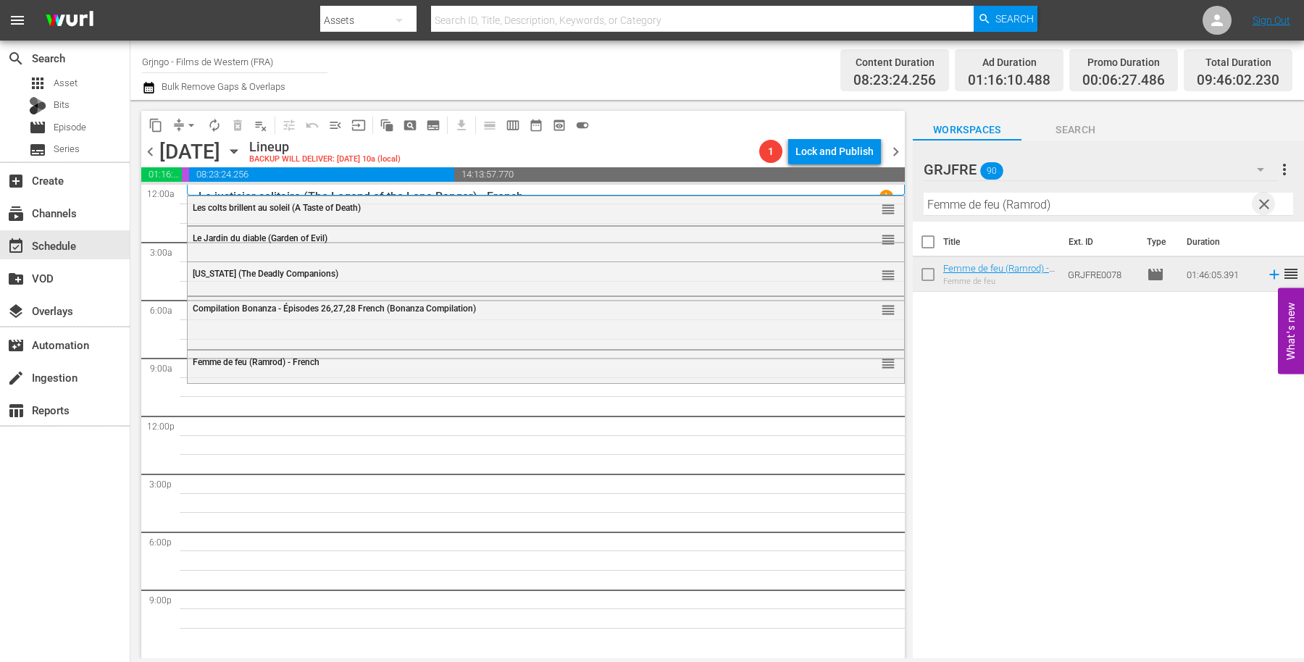
click at [1266, 203] on span "clear" at bounding box center [1263, 204] width 17 height 17
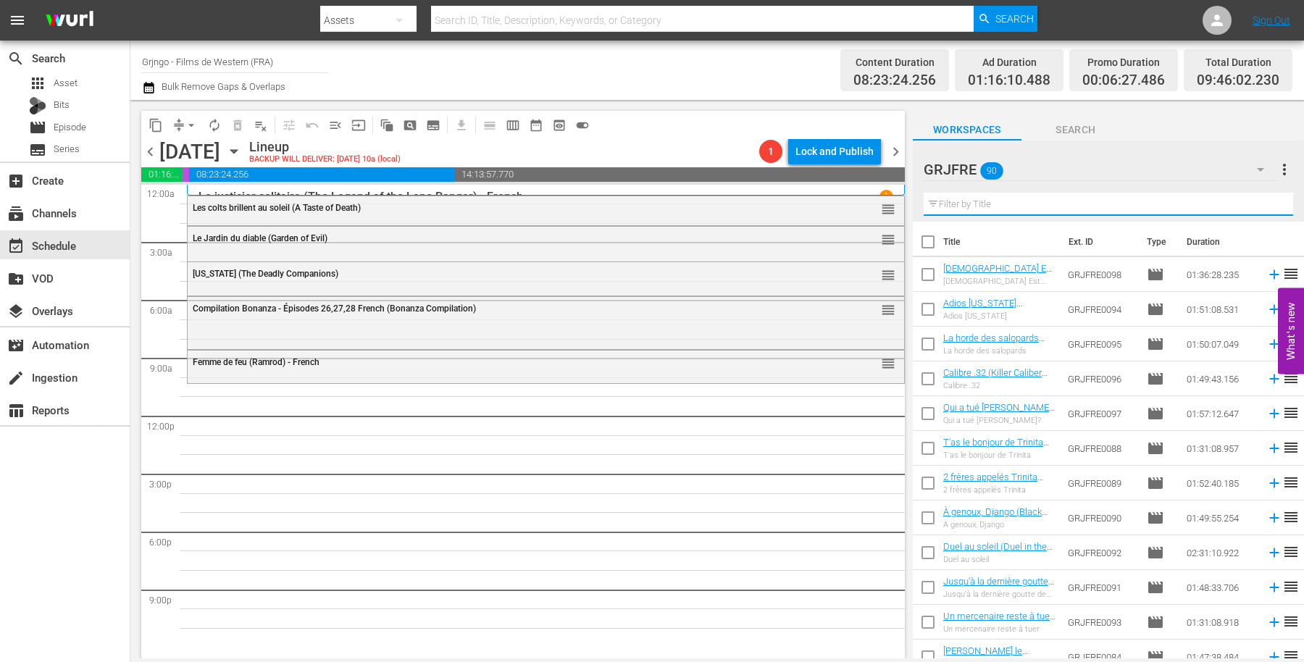
paste input "[GEOGRAPHIC_DATA]"
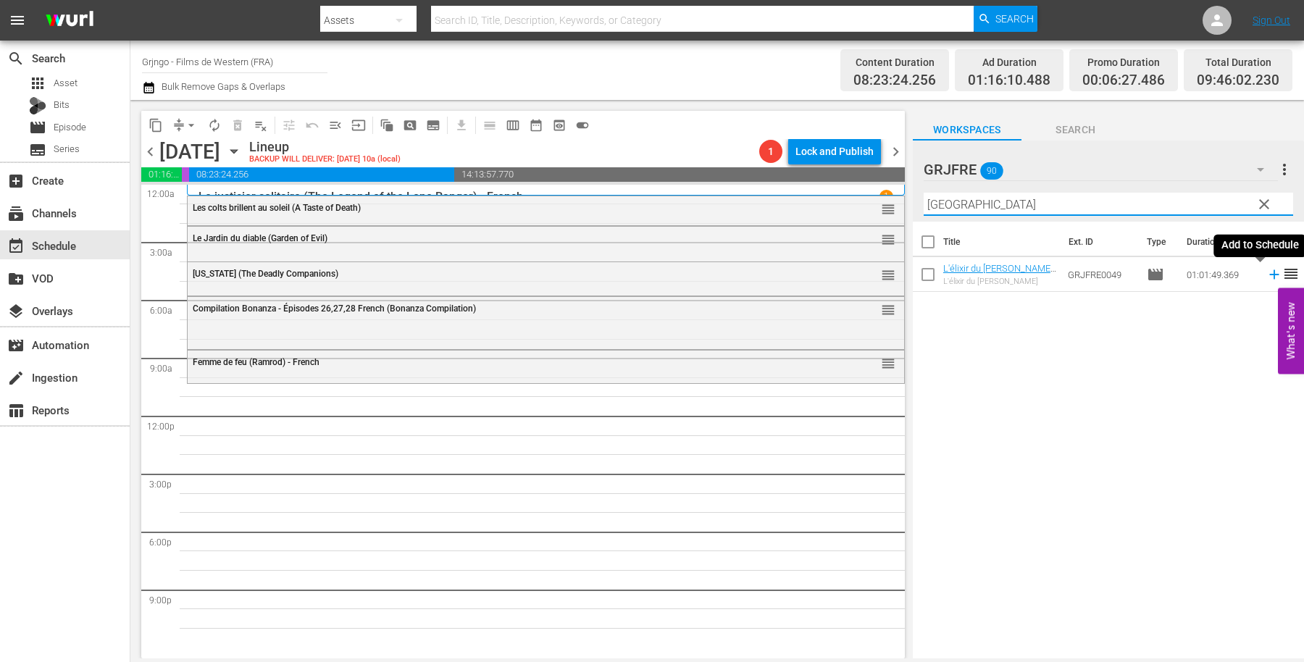
type input "[GEOGRAPHIC_DATA]"
click at [1269, 274] on icon at bounding box center [1273, 274] width 9 height 9
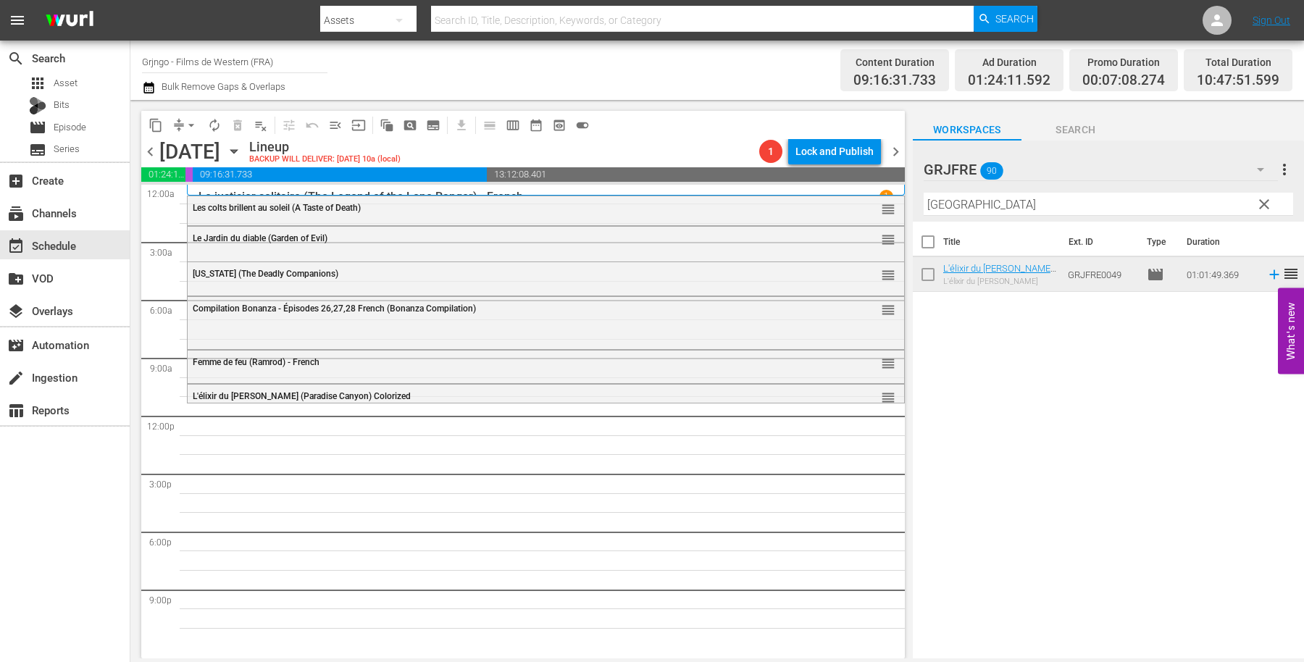
click at [1263, 204] on span "clear" at bounding box center [1263, 204] width 17 height 17
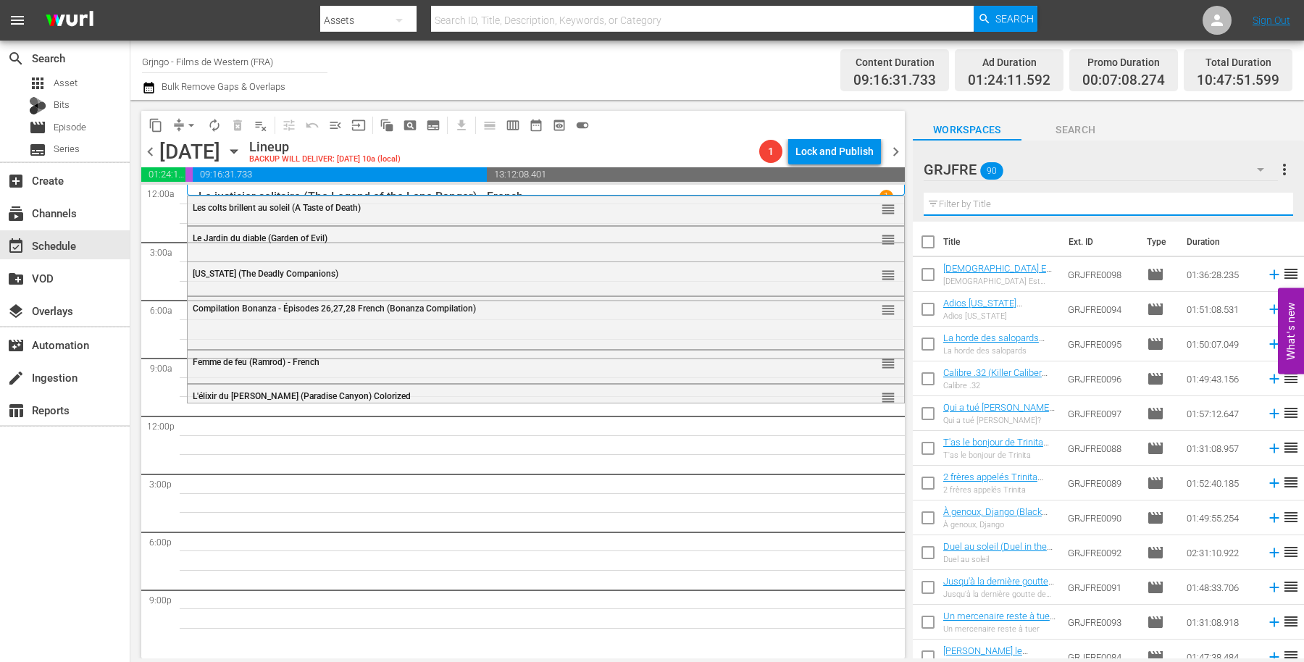
paste input "Réglement de comptes à [GEOGRAPHIC_DATA]"
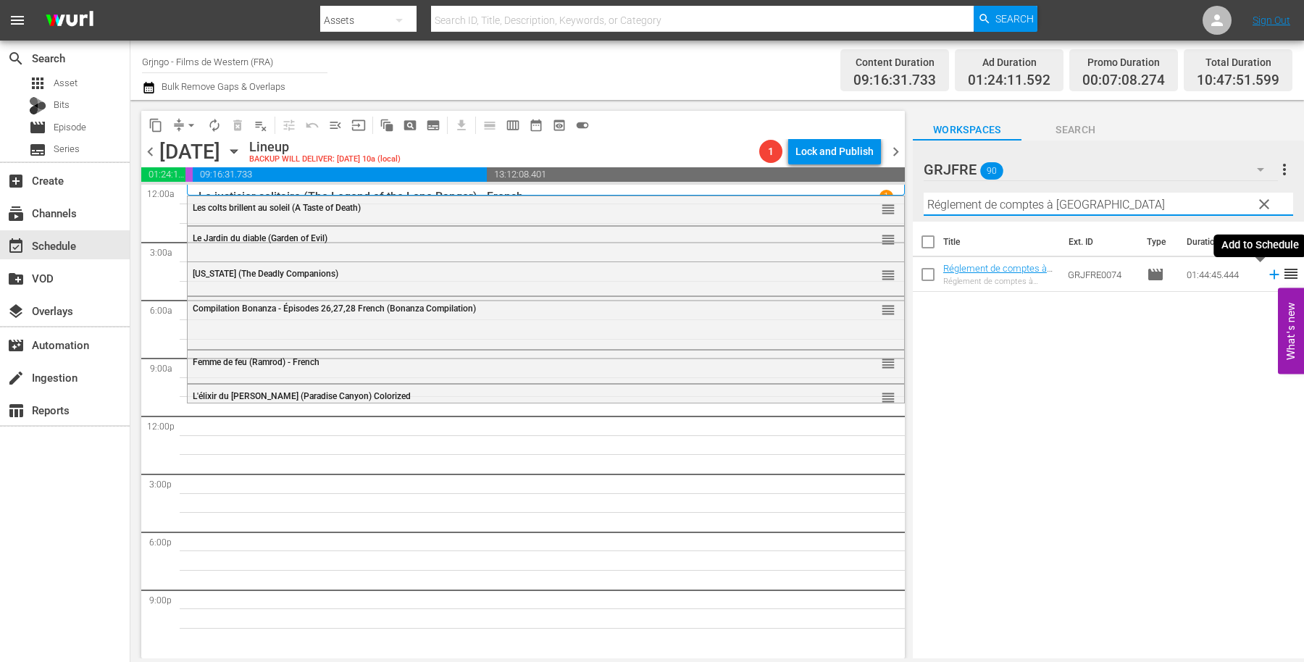
type input "Réglement de comptes à [GEOGRAPHIC_DATA]"
click at [1269, 271] on icon at bounding box center [1273, 274] width 9 height 9
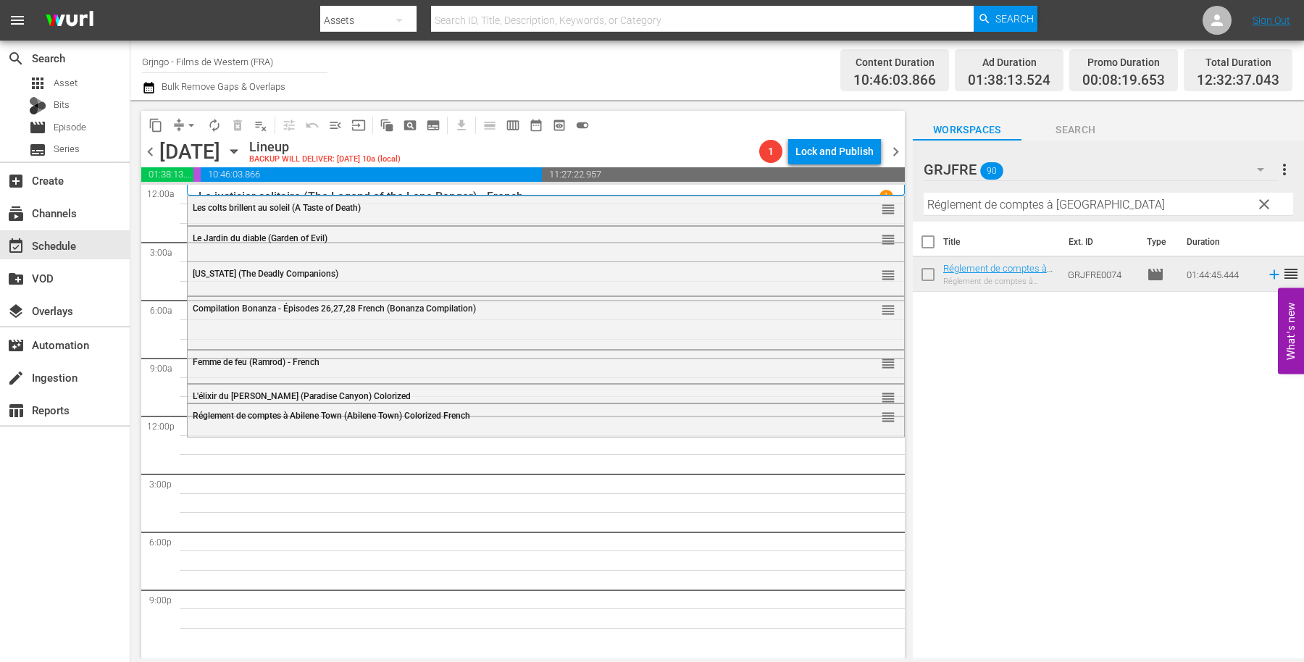
click at [1257, 200] on span "clear" at bounding box center [1263, 204] width 17 height 17
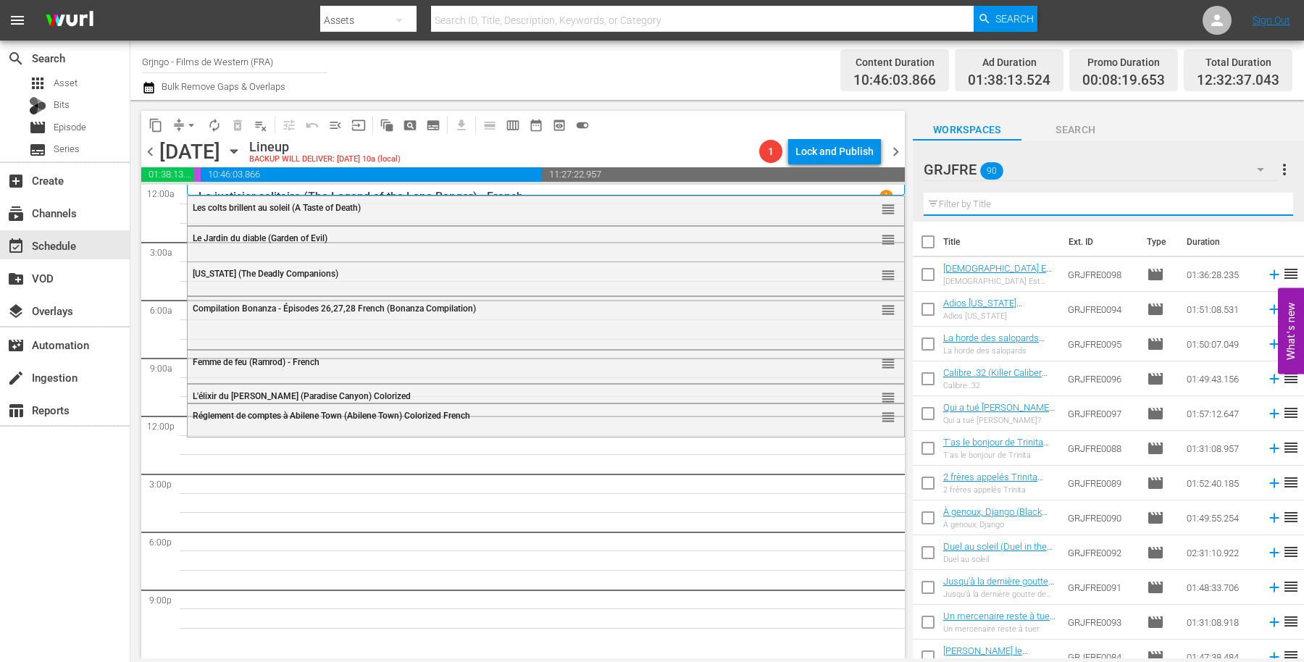
paste input "Quatre étranges cavaliers (Silver Lode)"
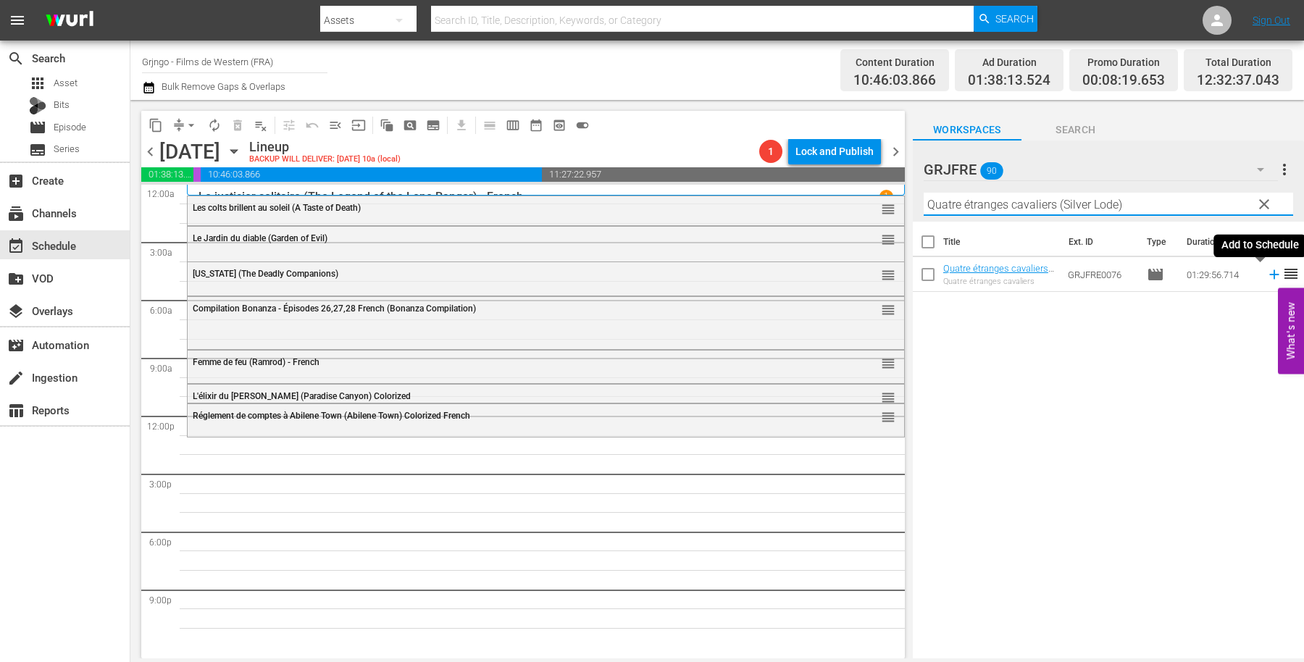
type input "Quatre étranges cavaliers (Silver Lode)"
click at [1266, 272] on icon at bounding box center [1274, 275] width 16 height 16
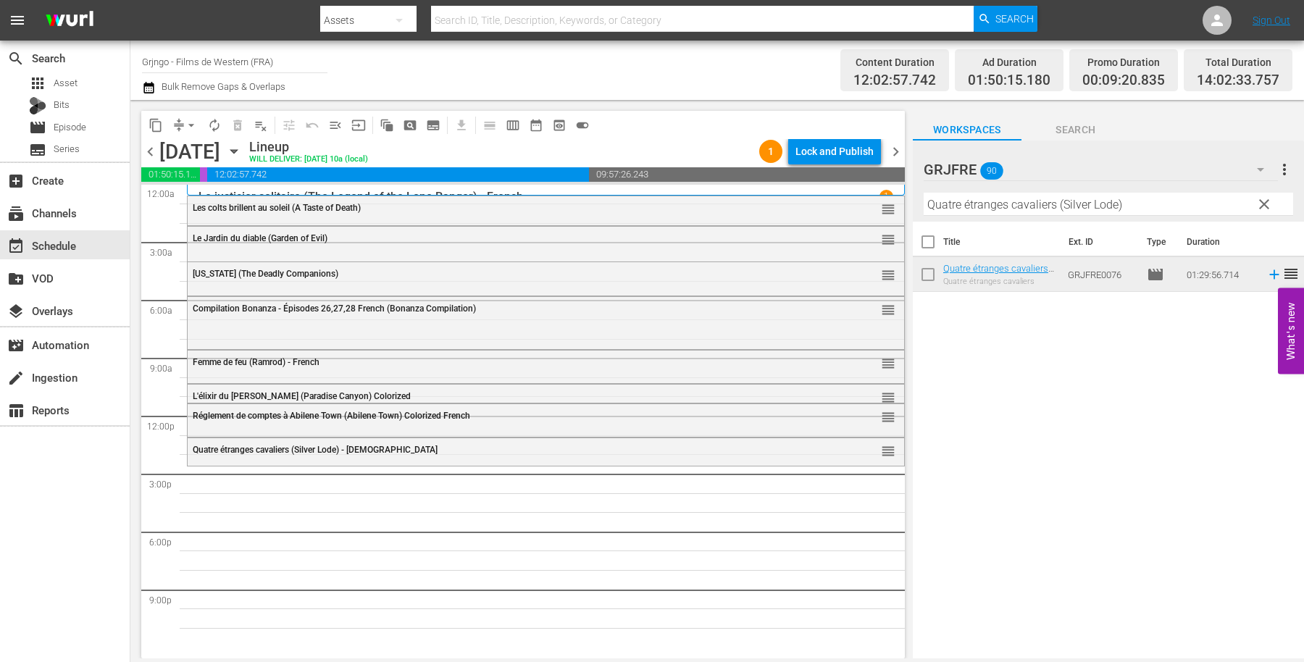
drag, startPoint x: 1261, startPoint y: 204, endPoint x: 1017, endPoint y: 179, distance: 245.4
click at [1261, 203] on span "clear" at bounding box center [1263, 204] width 17 height 17
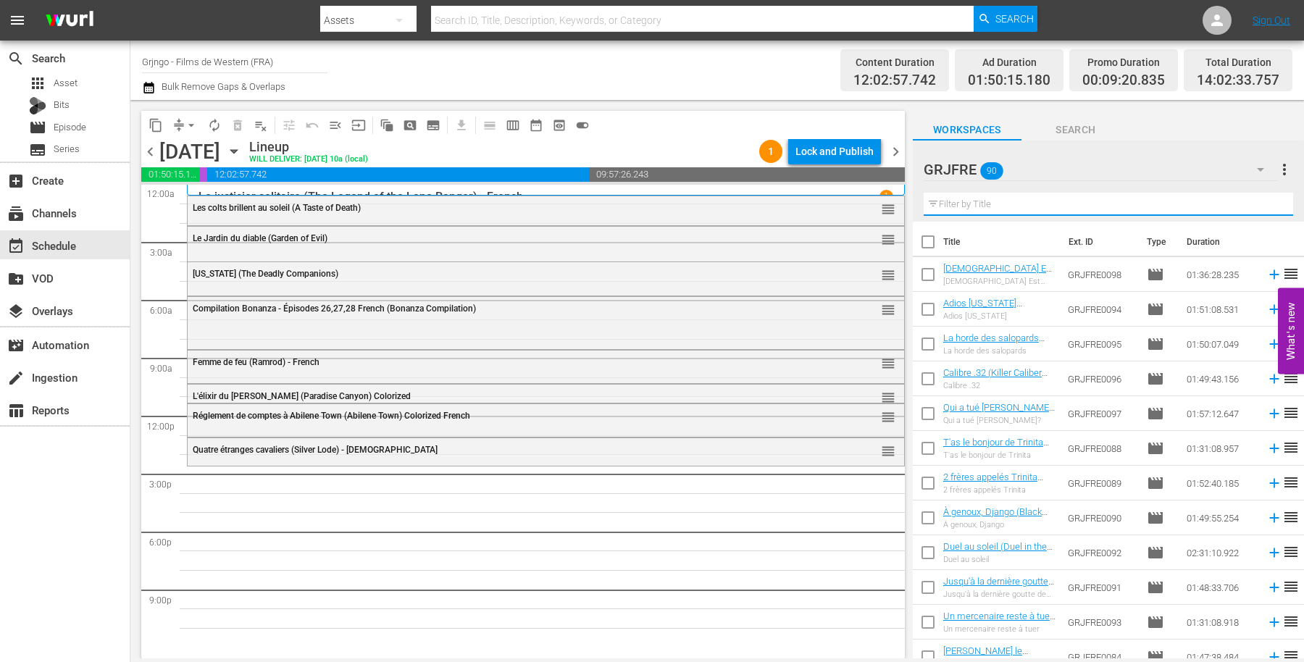
paste input "Shoot the Living and Pray for the Dead"
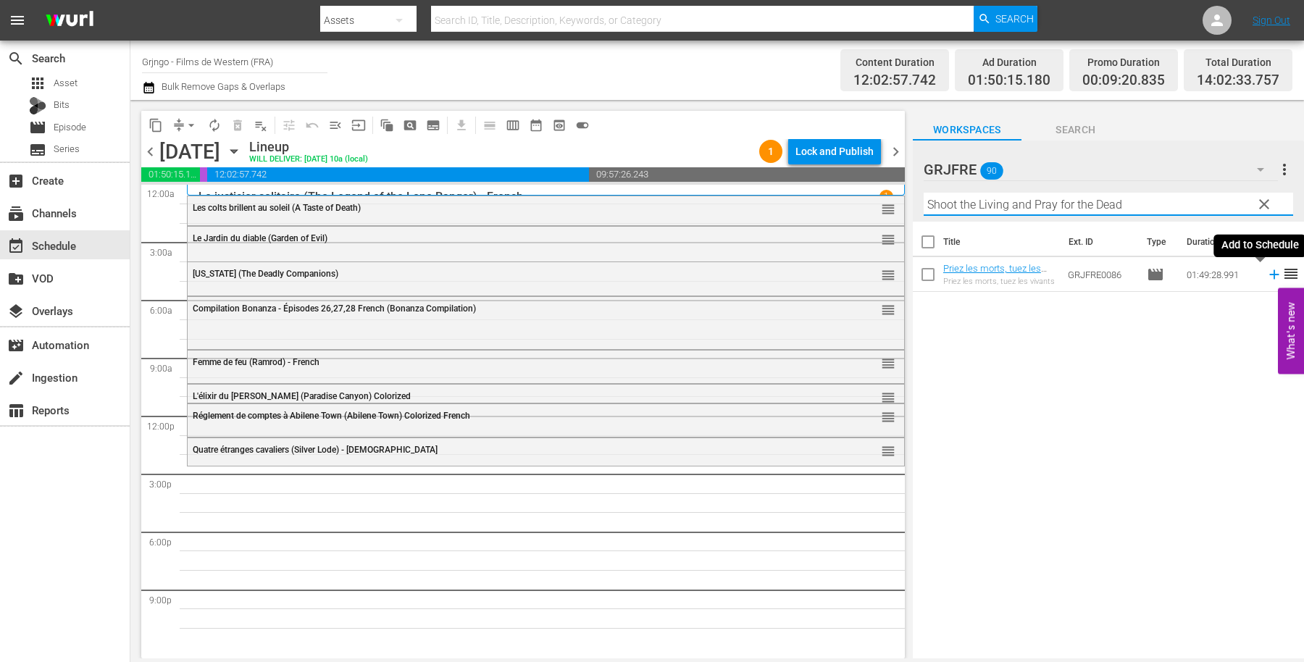
type input "Shoot the Living and Pray for the Dead"
click at [1266, 274] on icon at bounding box center [1274, 275] width 16 height 16
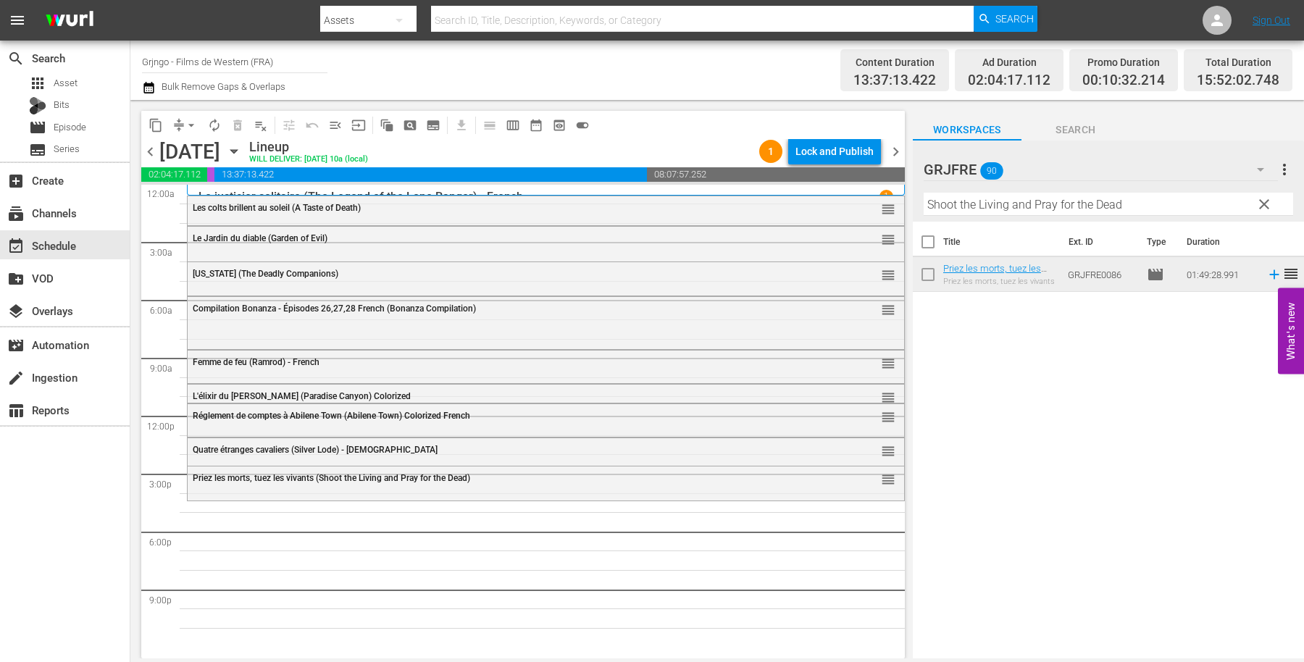
drag, startPoint x: 1259, startPoint y: 198, endPoint x: 1194, endPoint y: 250, distance: 83.5
click at [1260, 198] on span "clear" at bounding box center [1263, 204] width 17 height 17
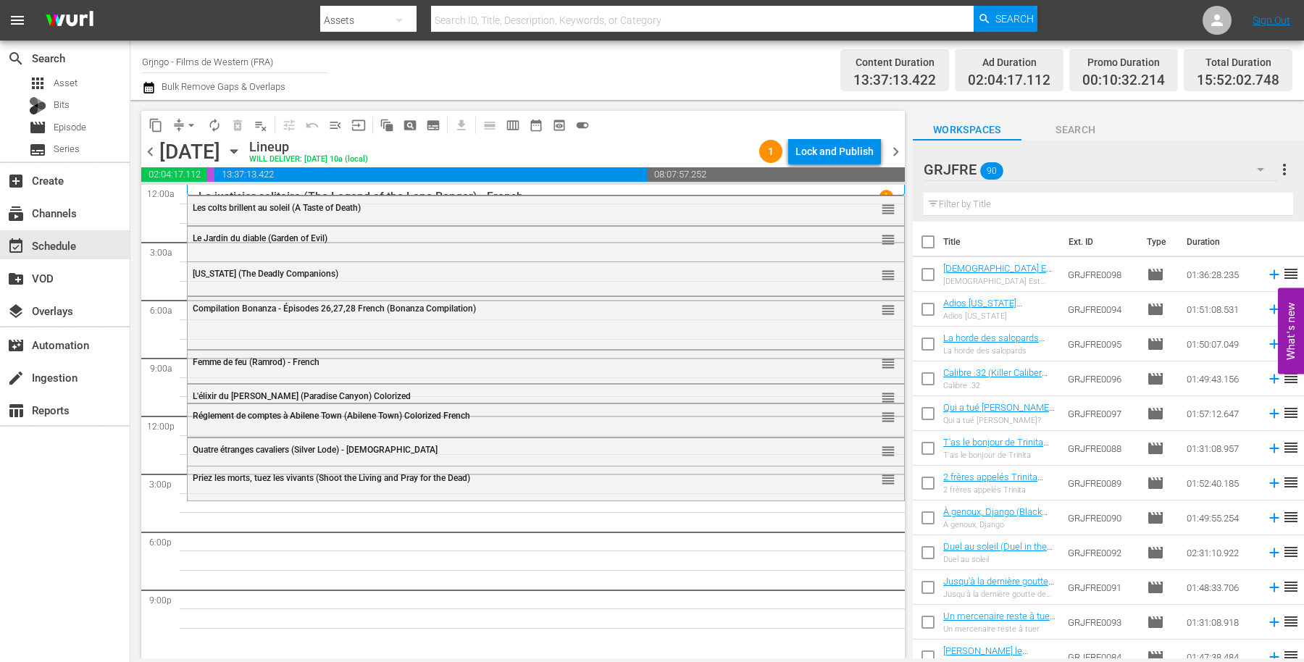
click at [1011, 205] on input "text" at bounding box center [1108, 204] width 369 height 23
paste input "Billy the Kid"
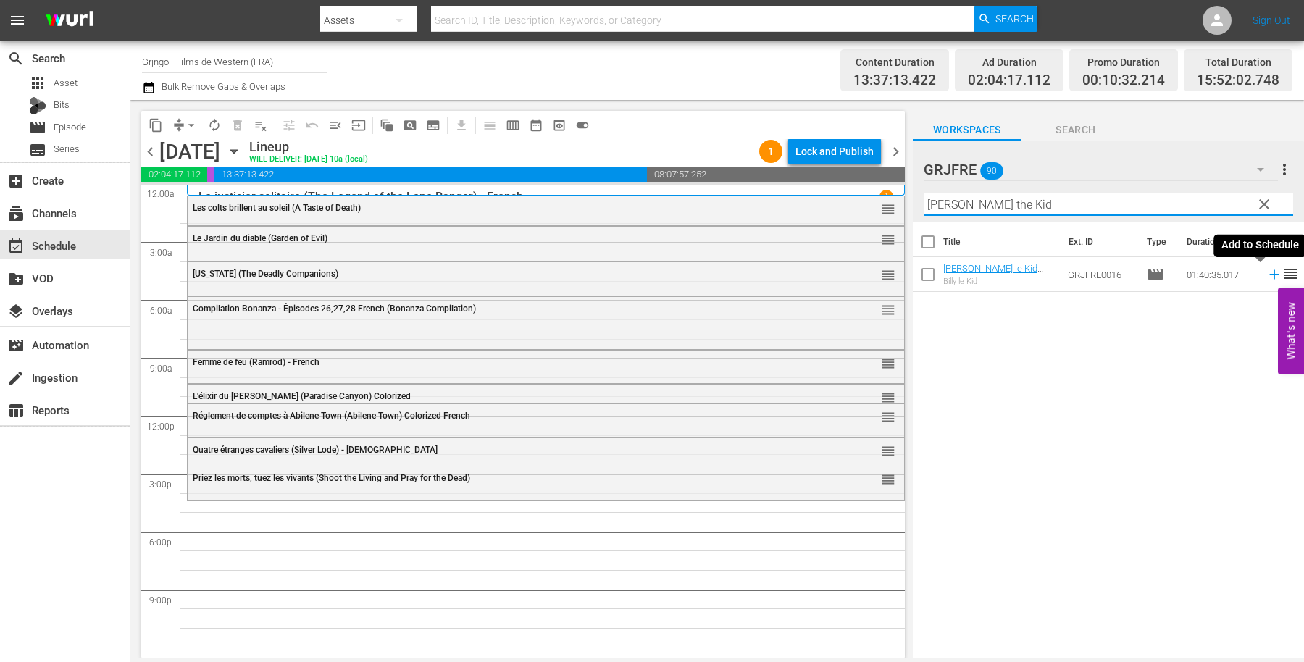
type input "Billy the Kid"
click at [1266, 275] on icon at bounding box center [1274, 275] width 16 height 16
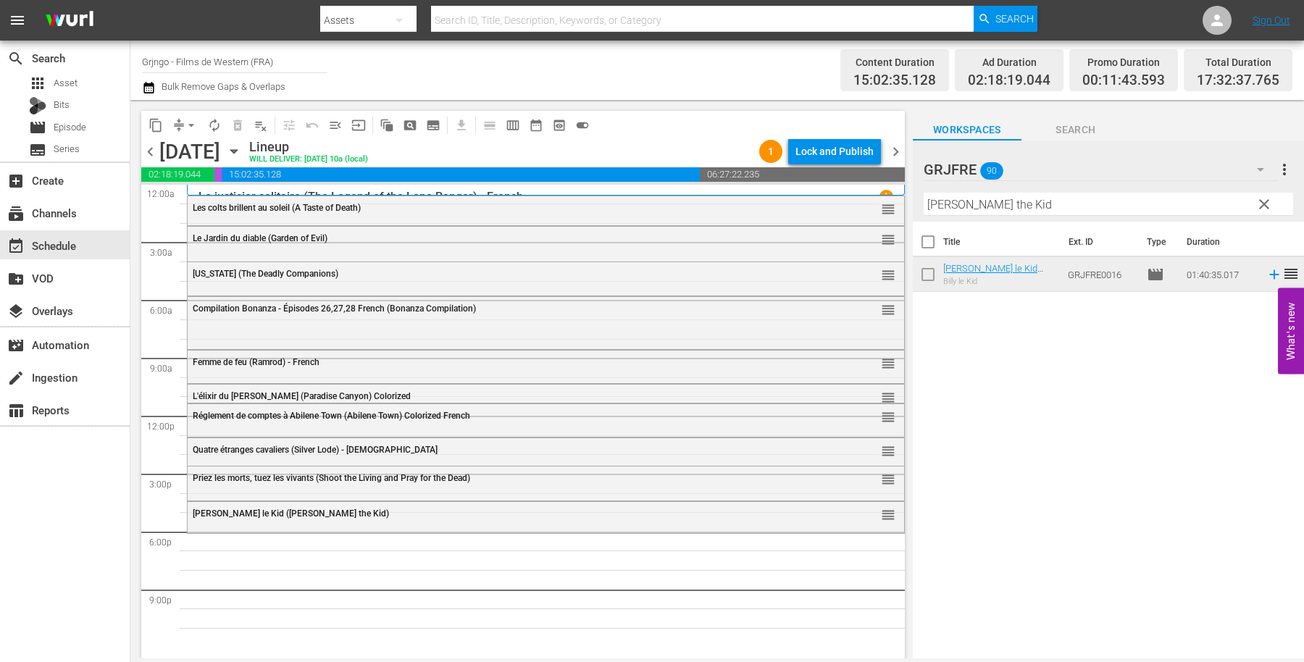
click at [1258, 203] on span "clear" at bounding box center [1263, 204] width 17 height 17
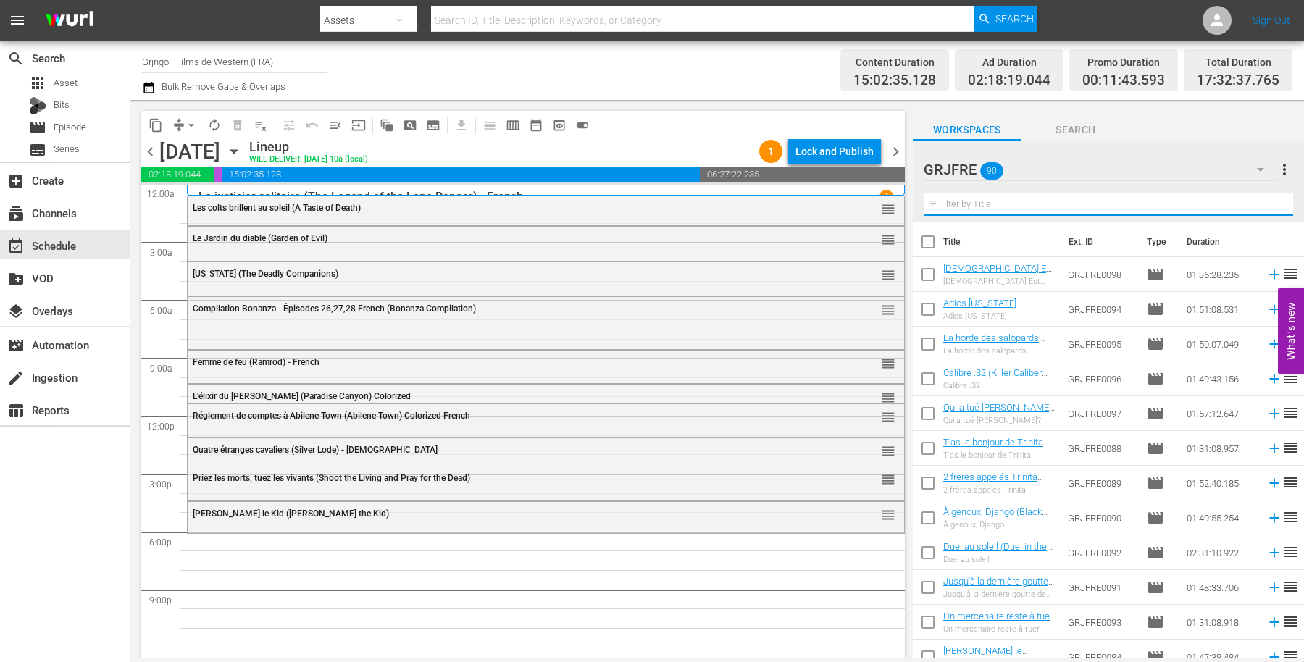
paste input "Day of the Outlaw"
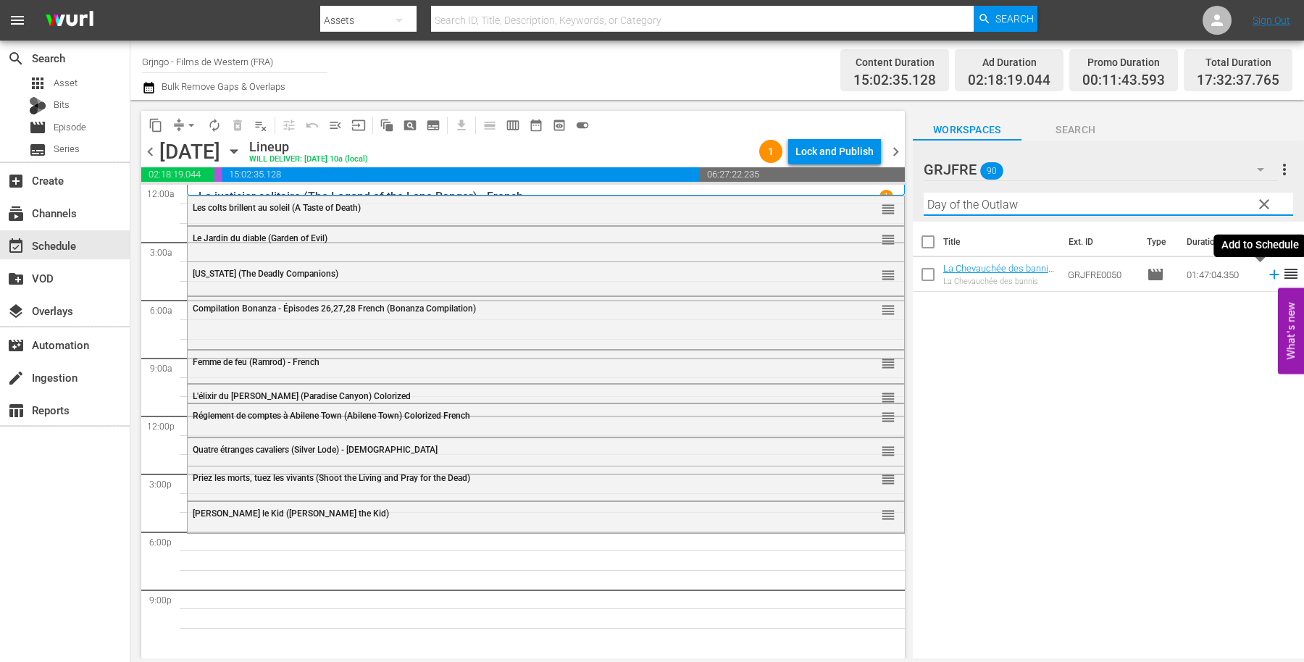
type input "Day of the Outlaw"
click at [1266, 272] on icon at bounding box center [1274, 275] width 16 height 16
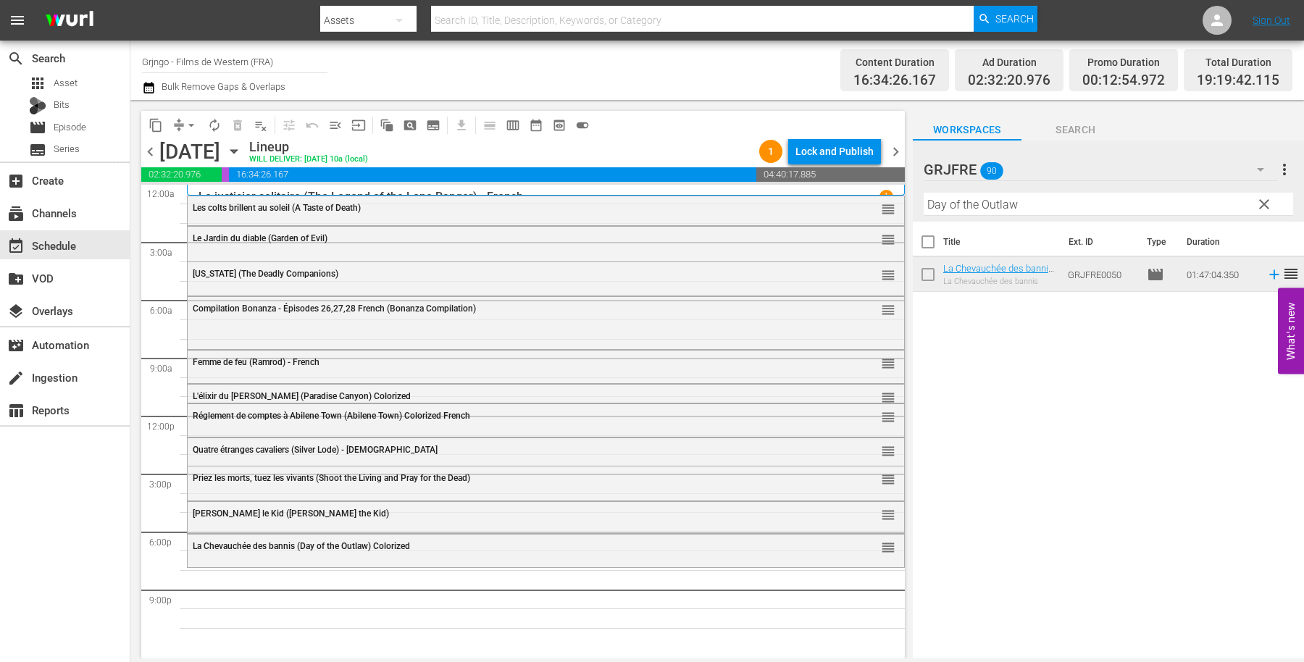
click at [1263, 204] on span "clear" at bounding box center [1263, 204] width 17 height 17
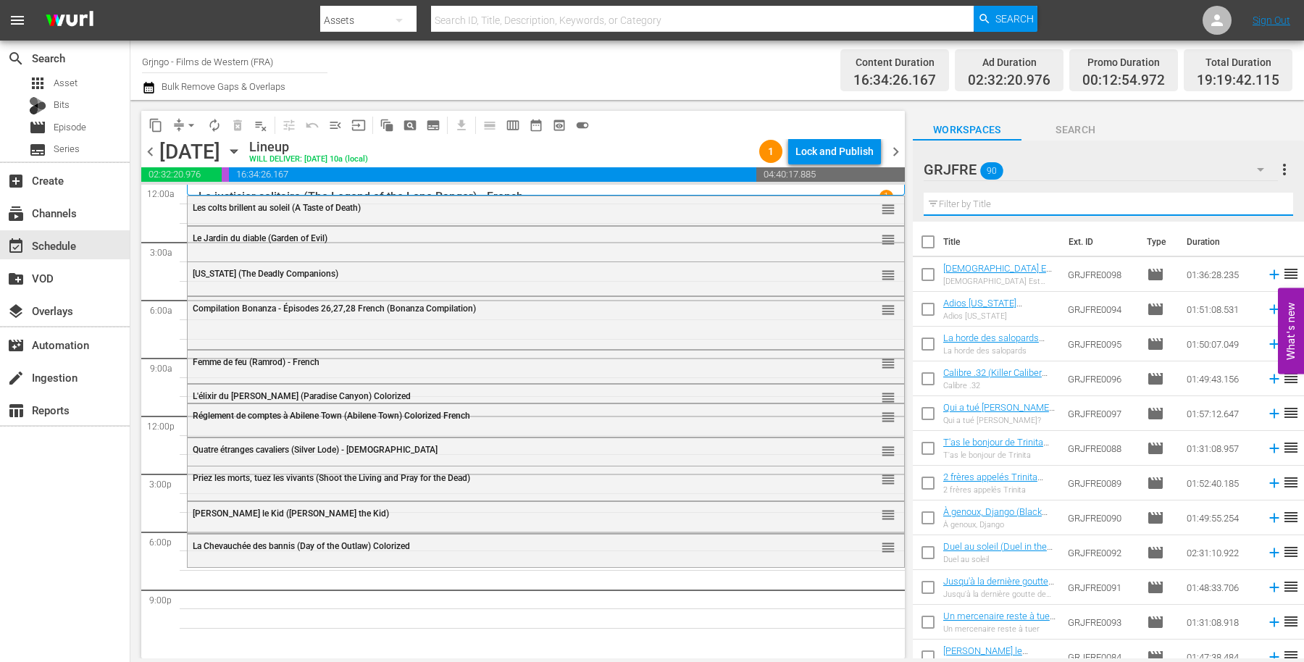
paste input "Le justicier de la sierra (Panhandle)"
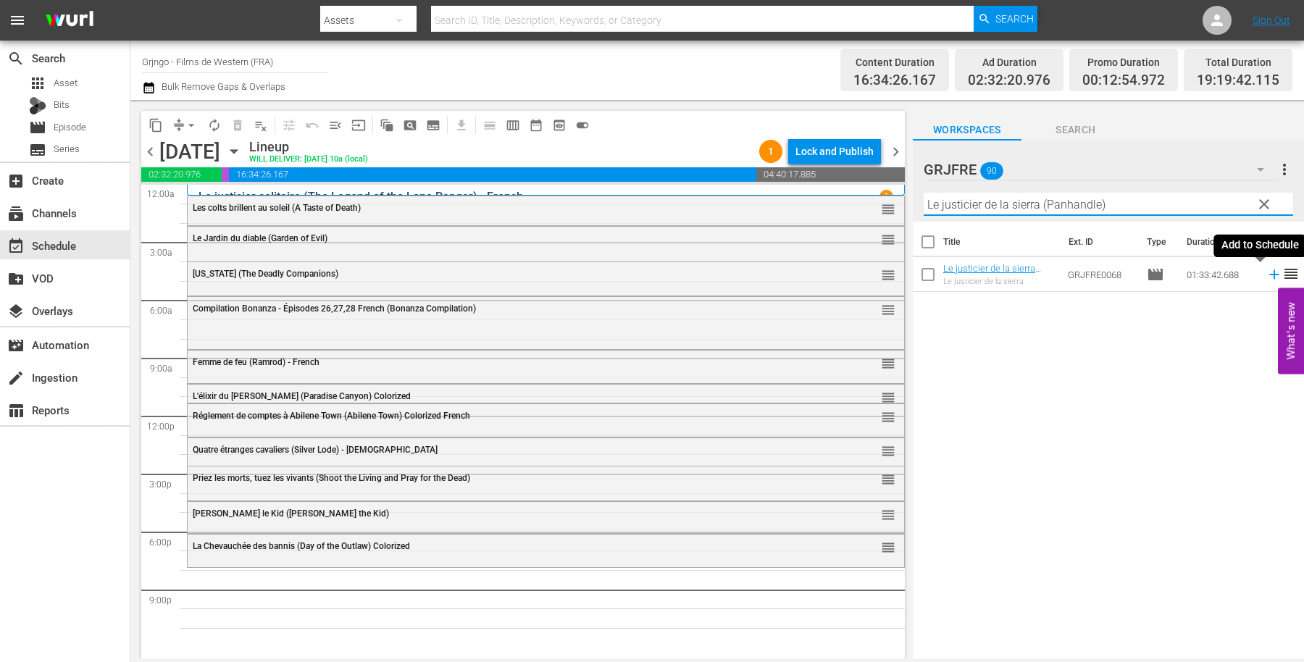
type input "Le justicier de la sierra (Panhandle)"
click at [1269, 273] on icon at bounding box center [1273, 274] width 9 height 9
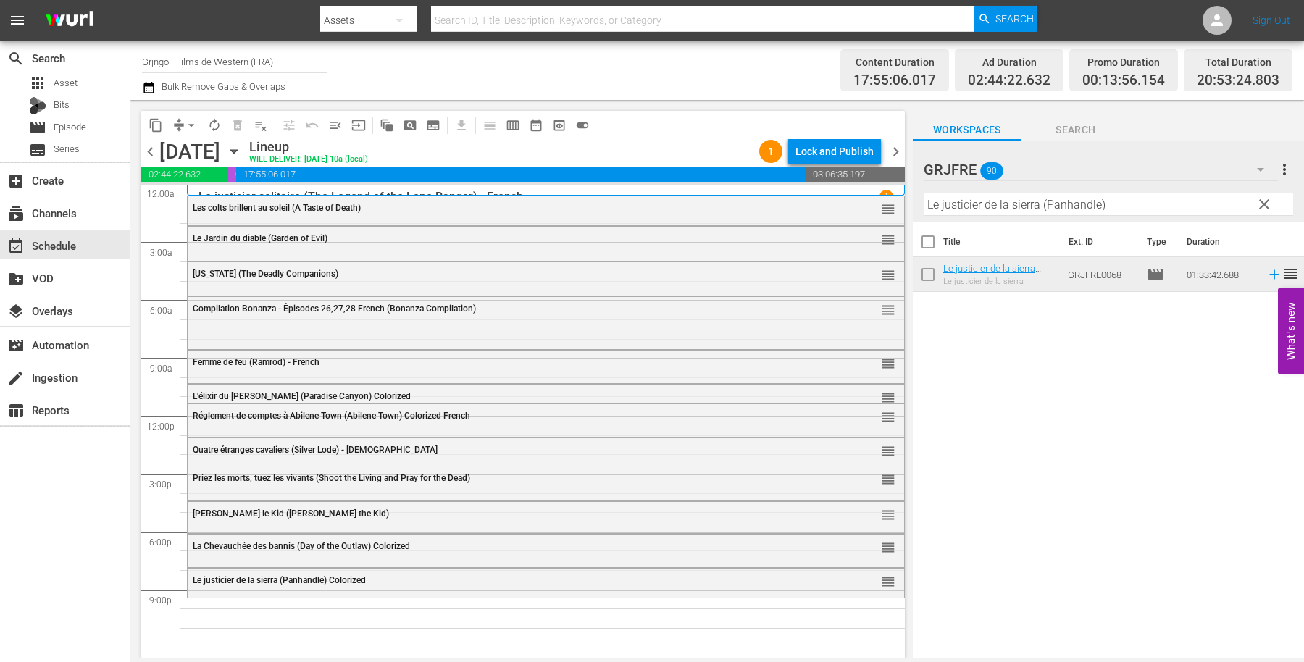
drag, startPoint x: 1266, startPoint y: 196, endPoint x: 1029, endPoint y: 206, distance: 237.8
click at [1266, 196] on span "clear" at bounding box center [1263, 204] width 17 height 17
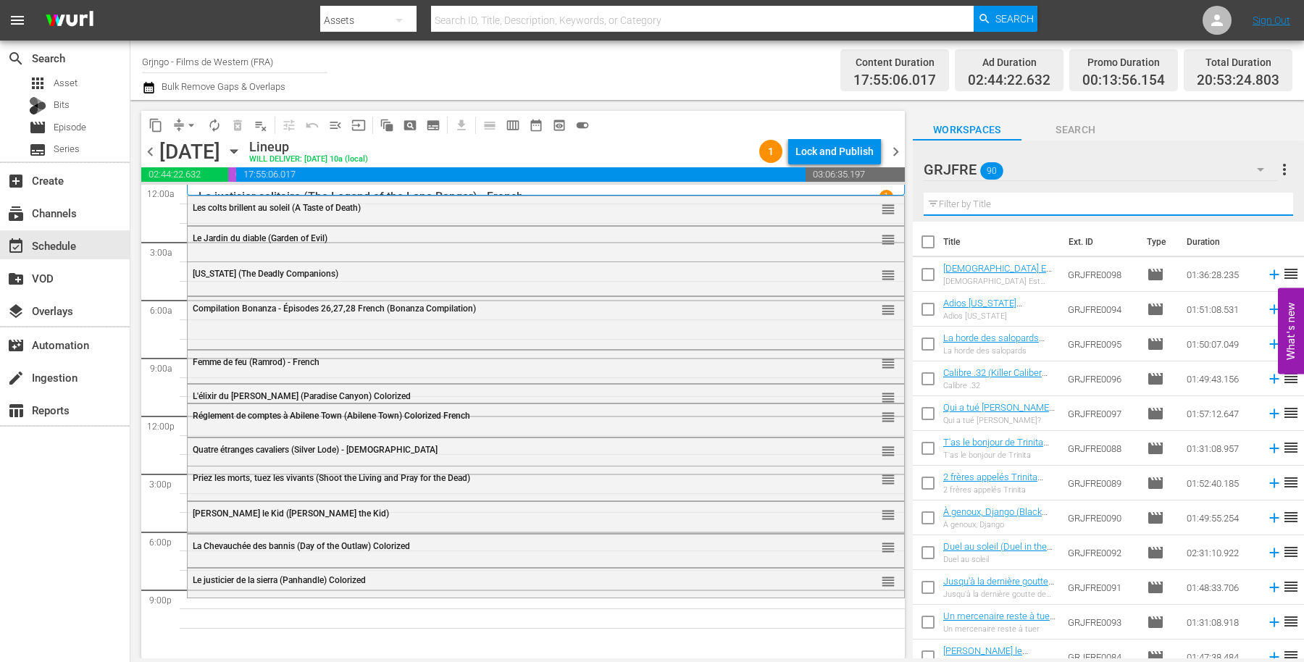
paste input "Le justicier de la sierra (Panhandle)"
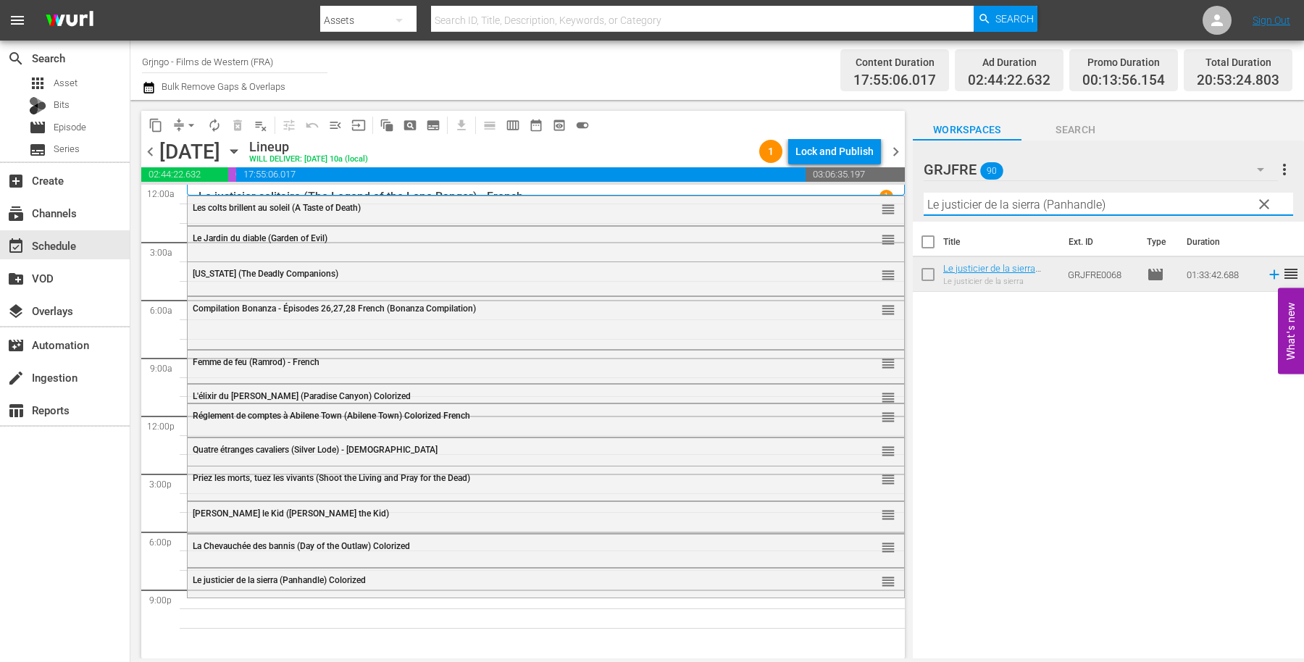
type input "Le justicier de la sierra (Panhandle)"
click at [1265, 198] on span "clear" at bounding box center [1263, 204] width 17 height 17
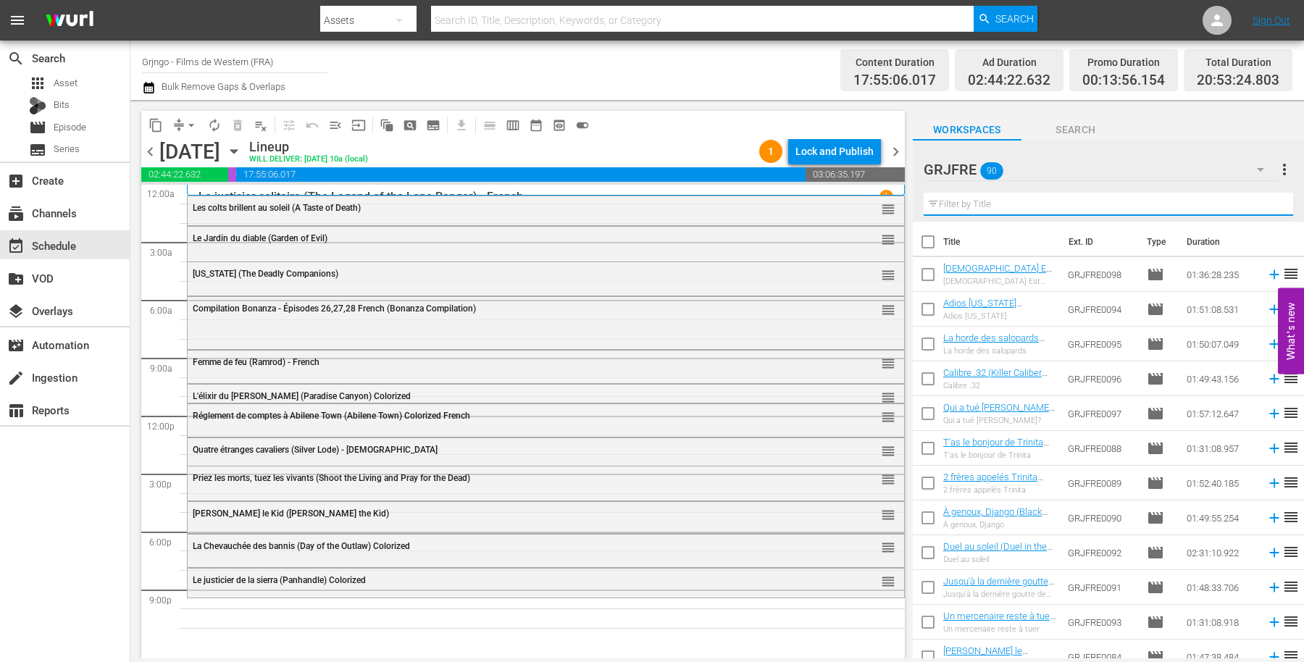
paste input "The Executioner of God"
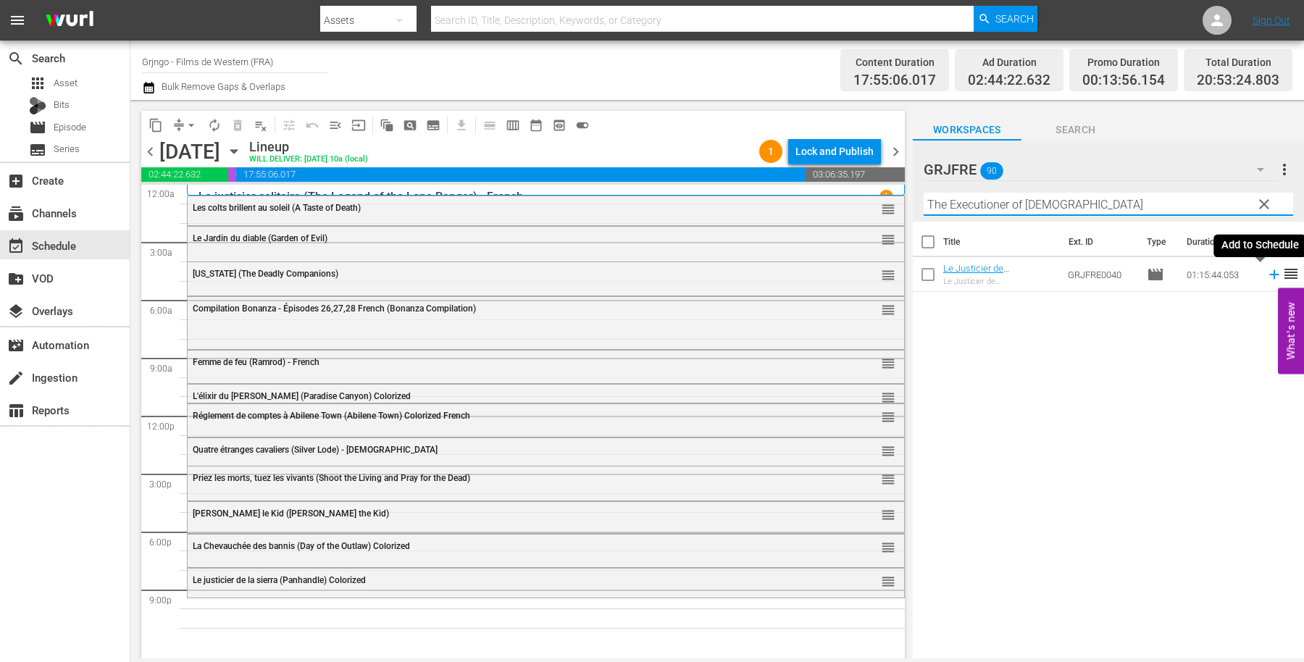
type input "The Executioner of God"
click at [1269, 274] on icon at bounding box center [1273, 274] width 9 height 9
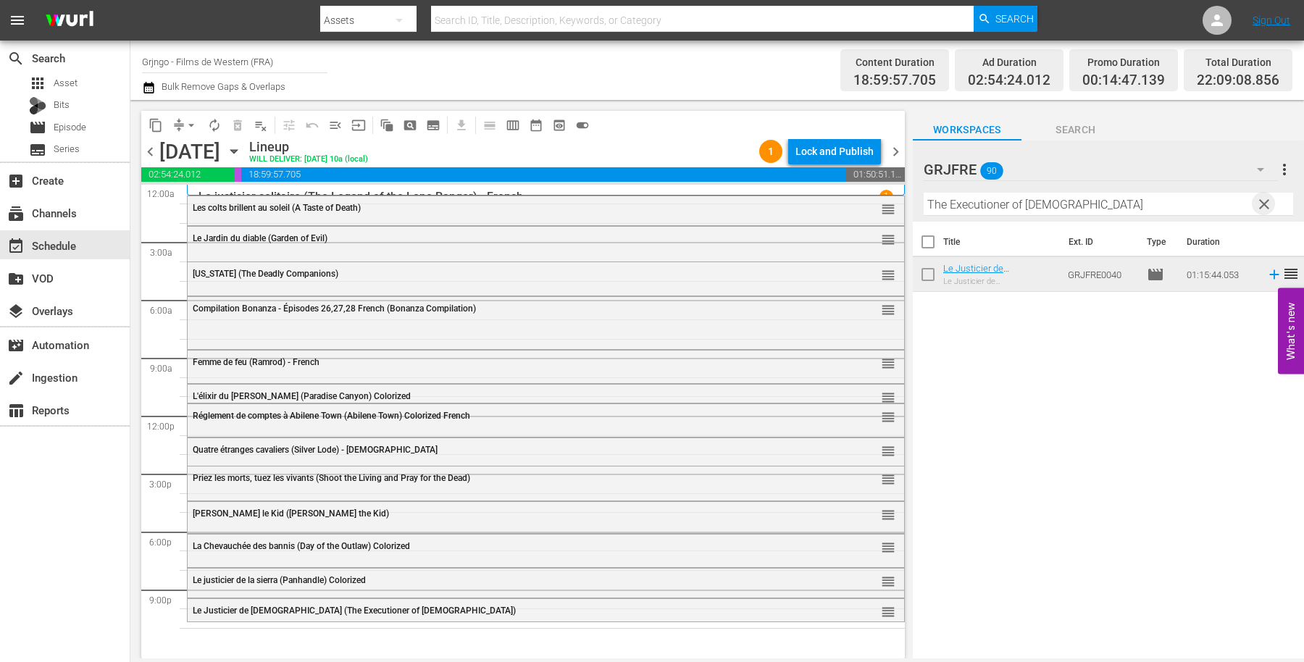
click at [1260, 203] on span "clear" at bounding box center [1263, 204] width 17 height 17
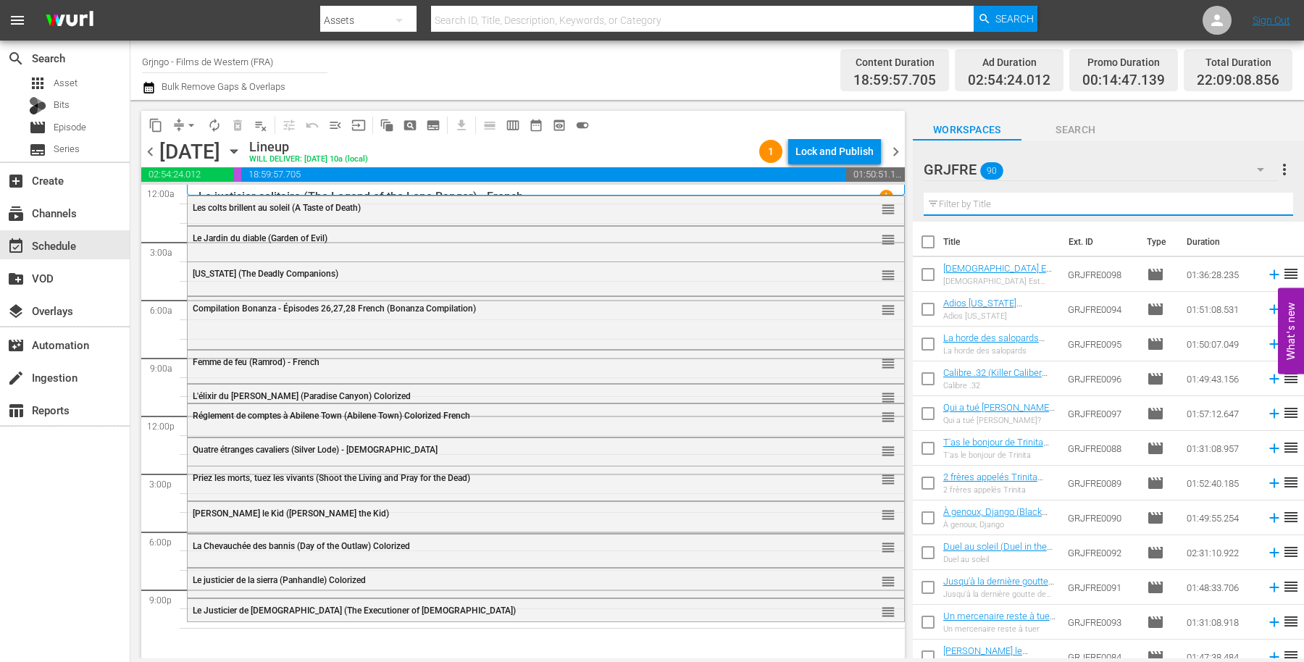
paste input "Four Bullets for [PERSON_NAME]"
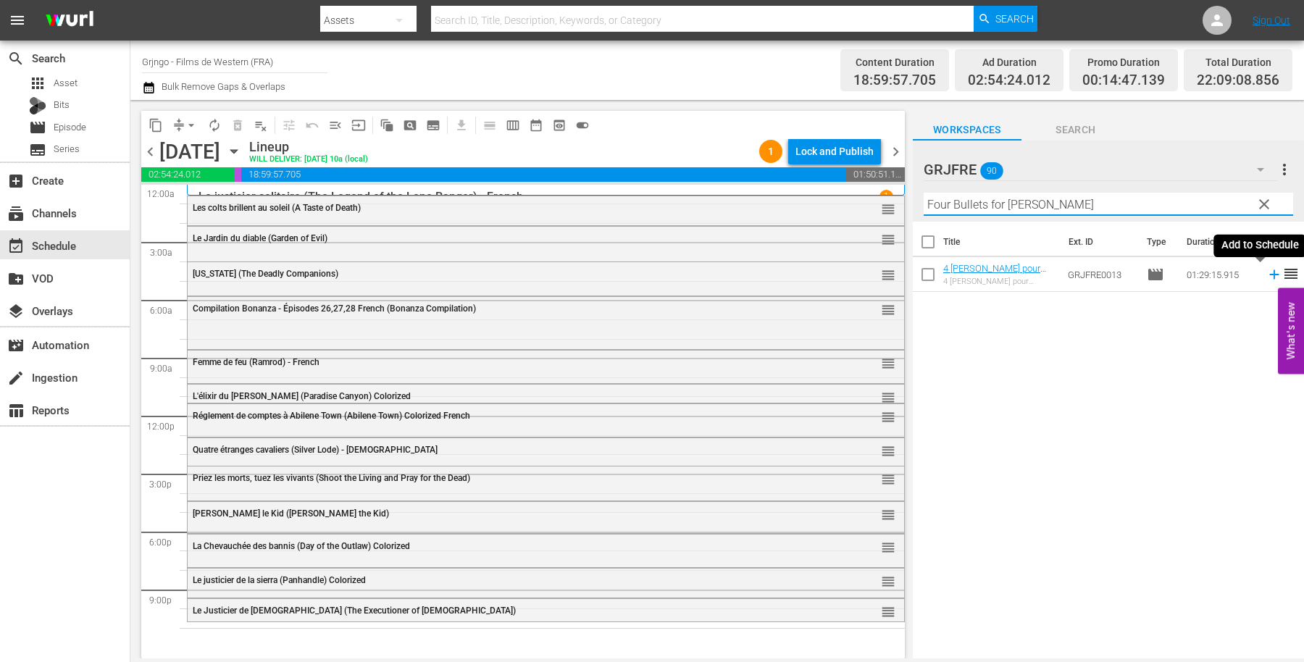
type input "Four Bullets for [PERSON_NAME]"
click at [1266, 272] on icon at bounding box center [1274, 275] width 16 height 16
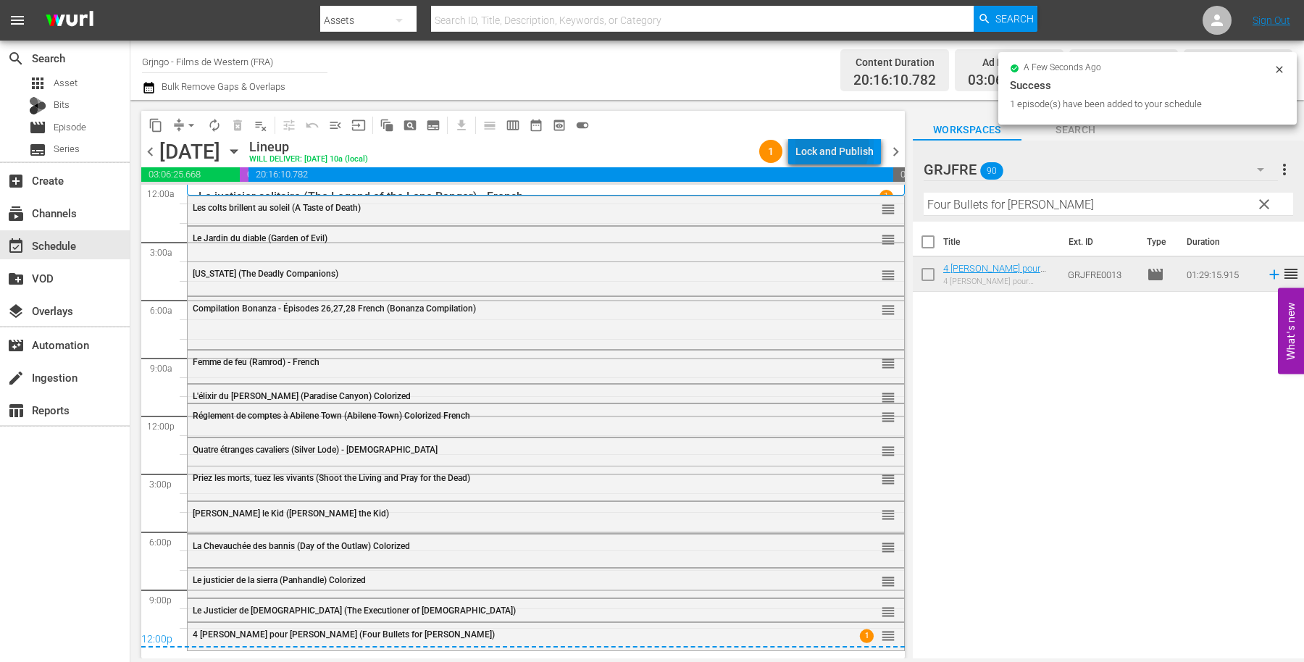
click at [830, 147] on div "Lock and Publish" at bounding box center [834, 151] width 78 height 26
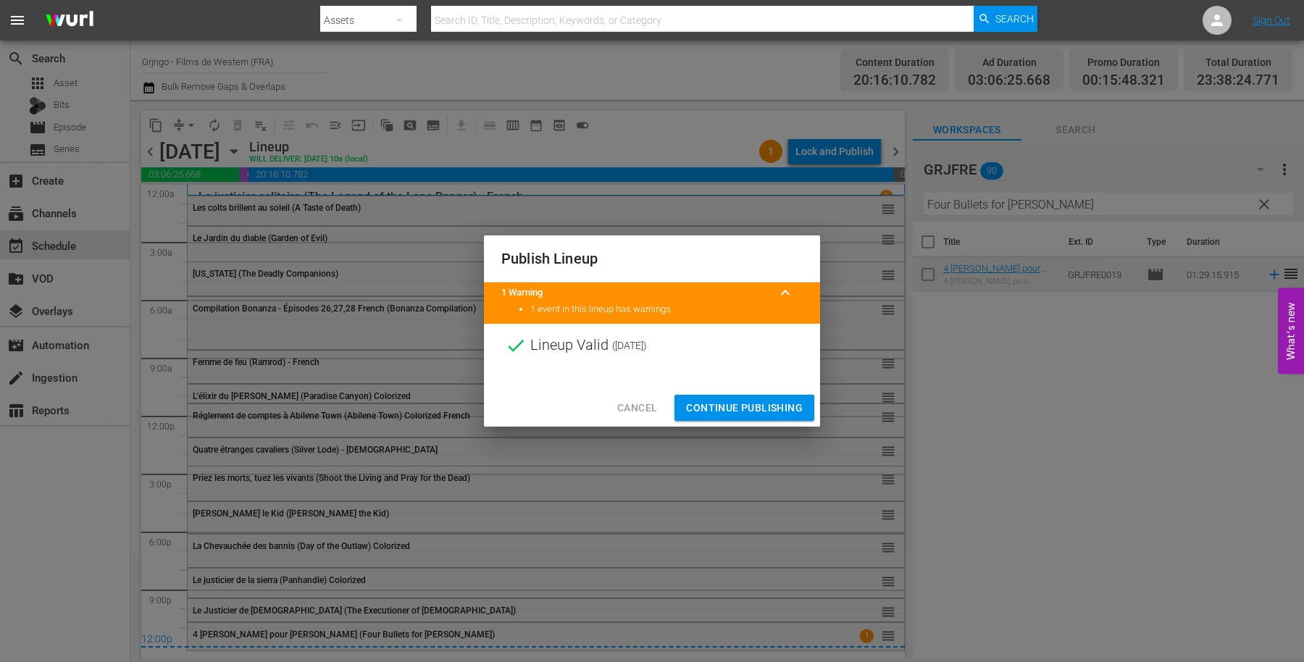
click at [761, 403] on span "Continue Publishing" at bounding box center [744, 408] width 117 height 18
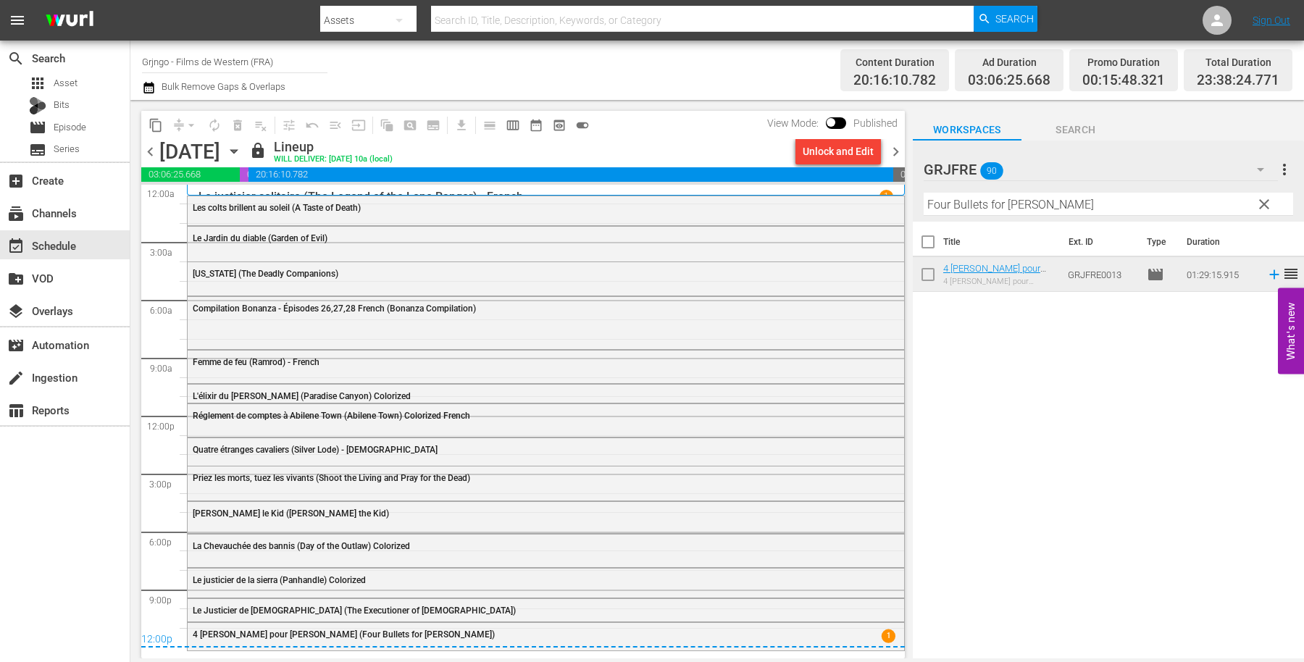
click at [889, 139] on div "chevron_left Monday, September 1st September 1st lock Lineup WILL DELIVER: 8/31…" at bounding box center [523, 153] width 764 height 28
click at [890, 153] on span "chevron_right" at bounding box center [896, 152] width 18 height 18
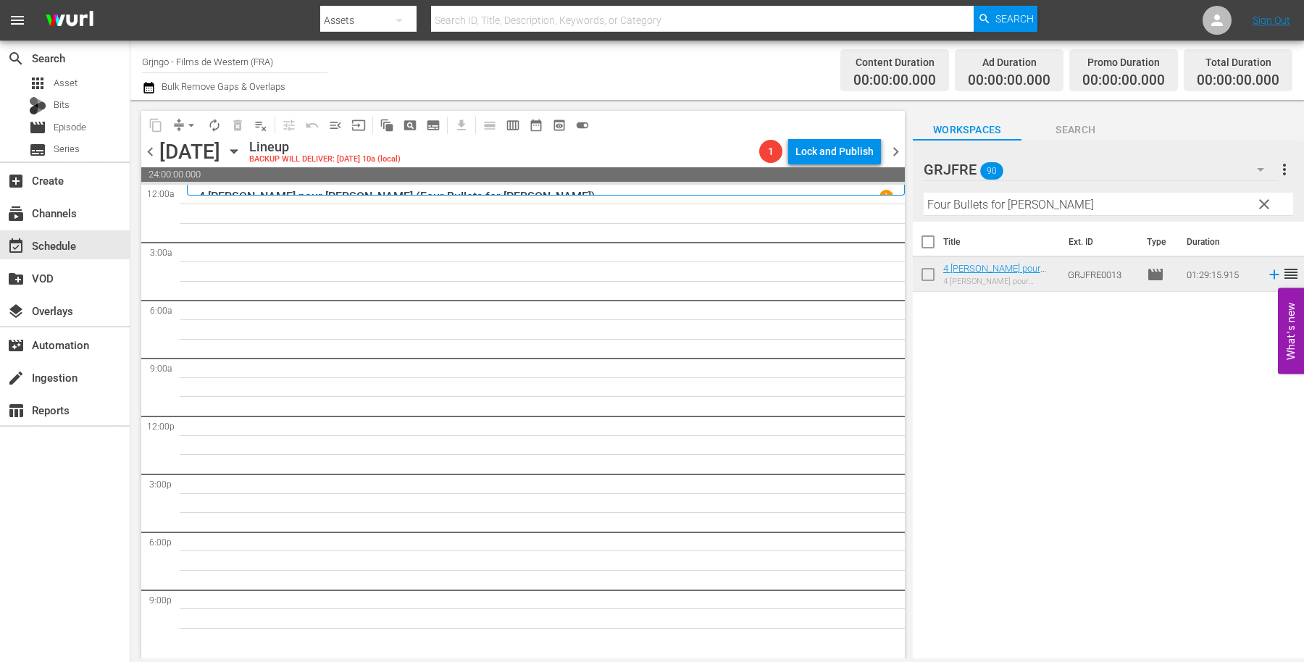
click at [150, 147] on span "chevron_left" at bounding box center [150, 152] width 18 height 18
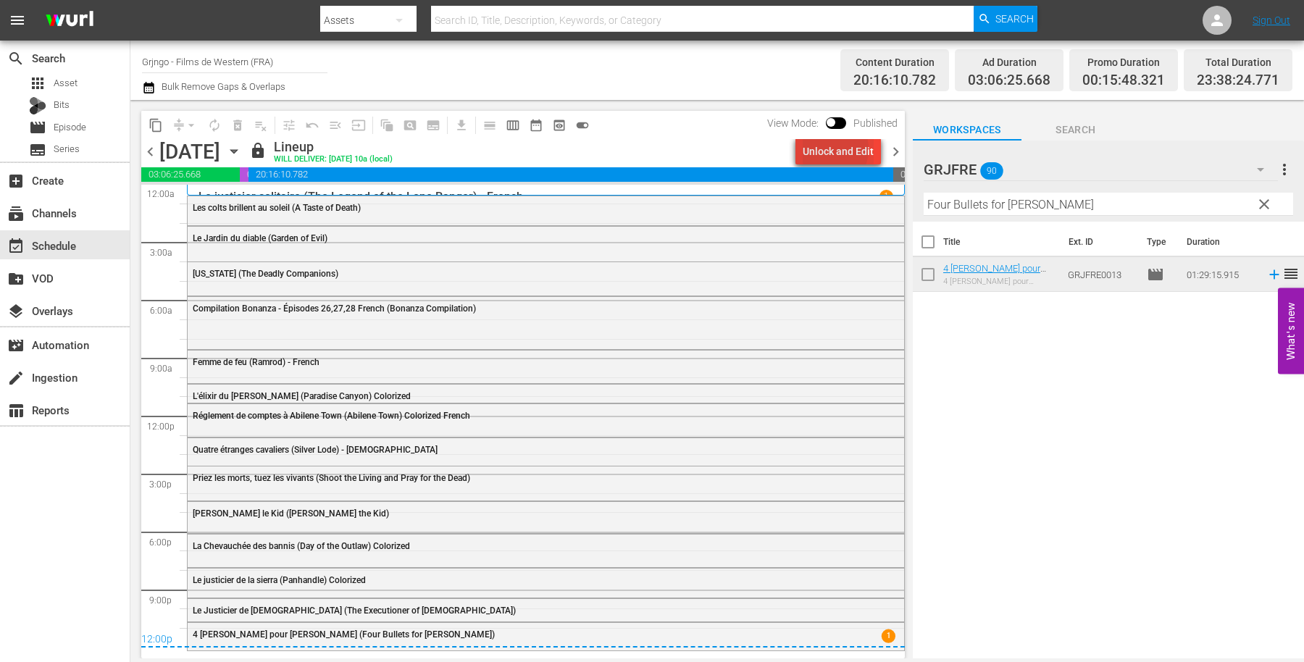
click at [832, 149] on div "Unlock and Edit" at bounding box center [838, 151] width 71 height 26
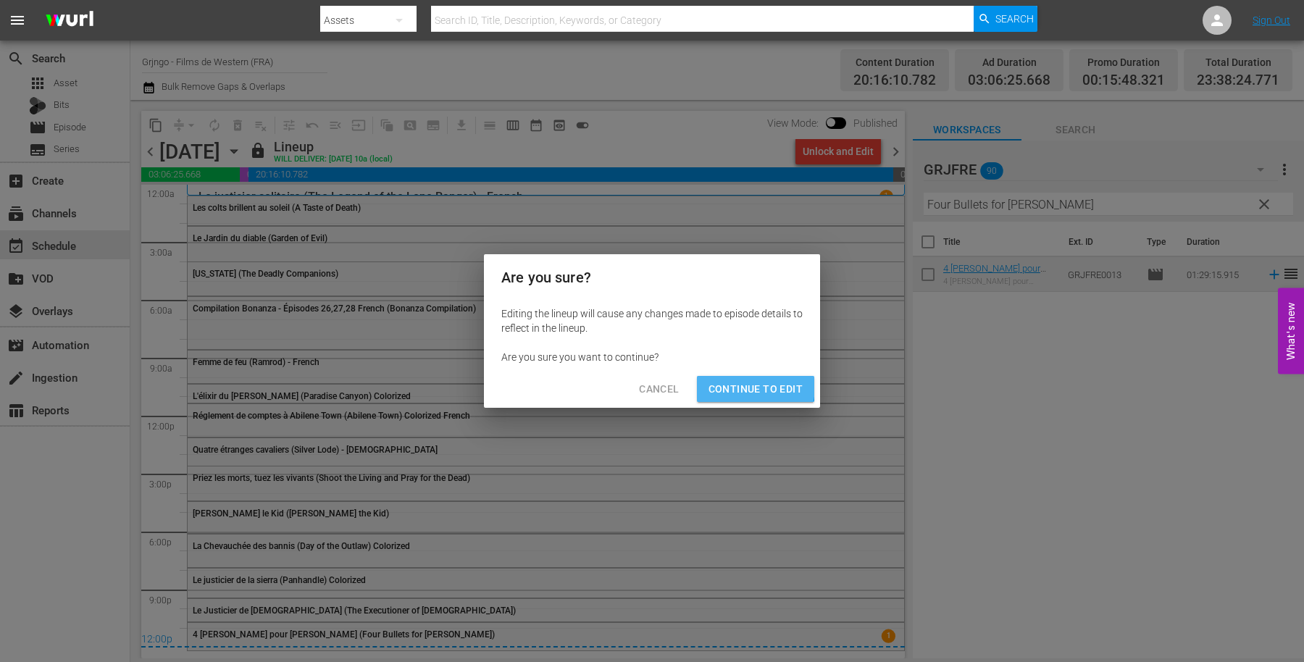
drag, startPoint x: 747, startPoint y: 385, endPoint x: 708, endPoint y: 420, distance: 51.8
click at [747, 386] on span "Continue to Edit" at bounding box center [755, 389] width 94 height 18
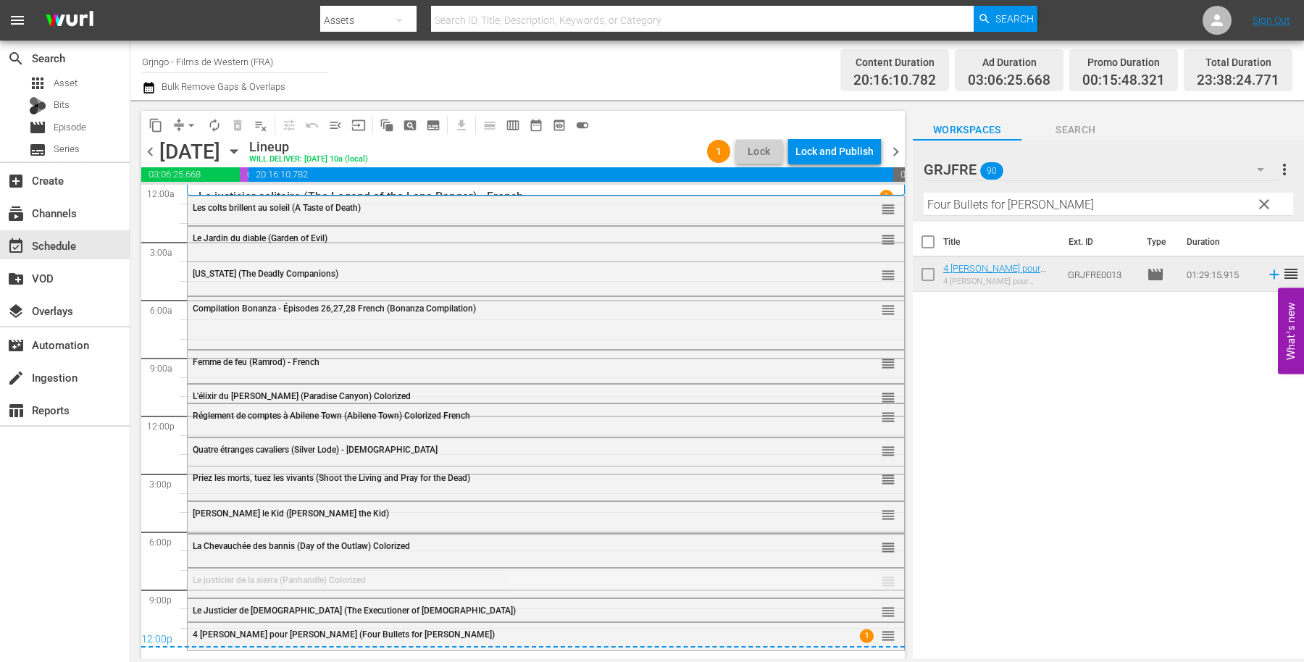
drag, startPoint x: 872, startPoint y: 576, endPoint x: 848, endPoint y: 478, distance: 100.8
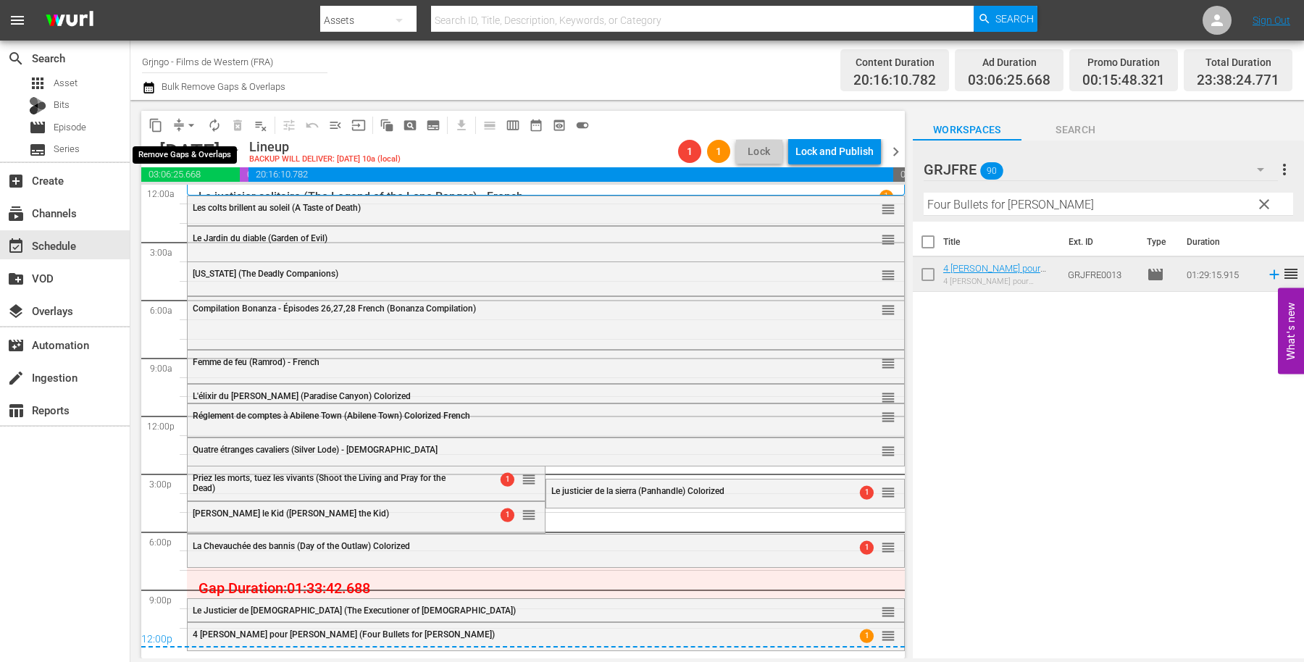
click at [192, 120] on span "arrow_drop_down" at bounding box center [191, 125] width 14 height 14
click at [201, 204] on li "Align to End of Previous Day" at bounding box center [192, 202] width 152 height 24
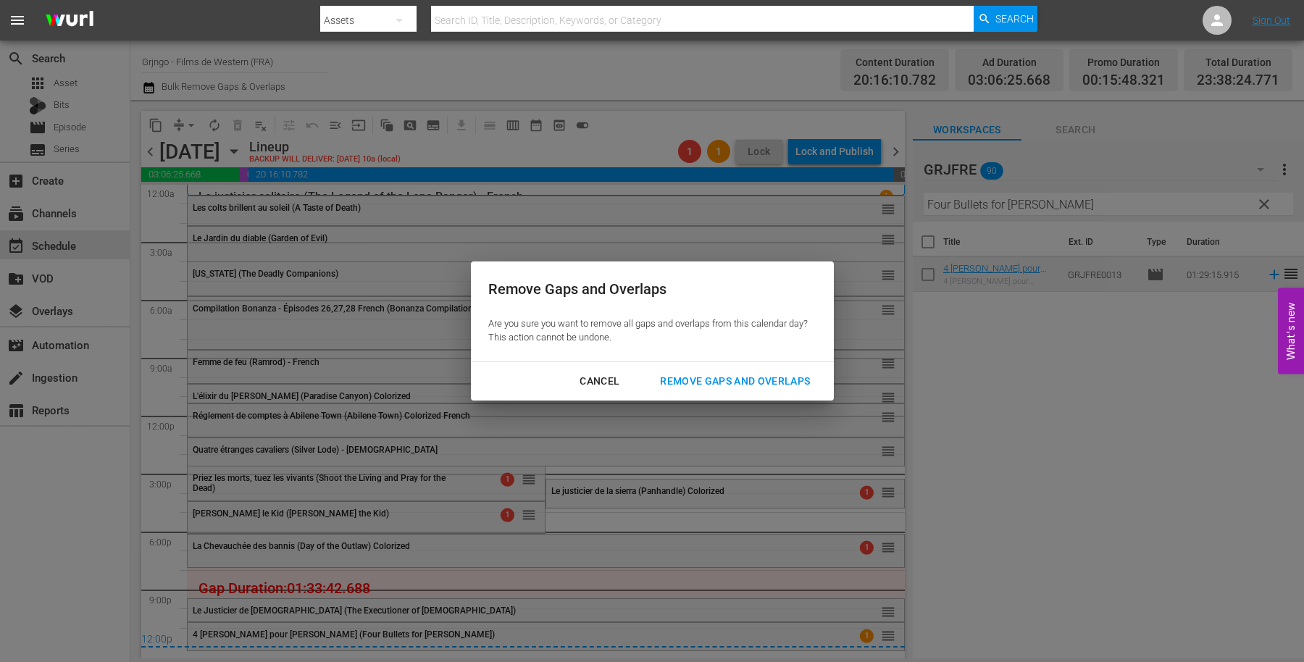
click at [705, 377] on div "Remove Gaps and Overlaps" at bounding box center [734, 381] width 173 height 18
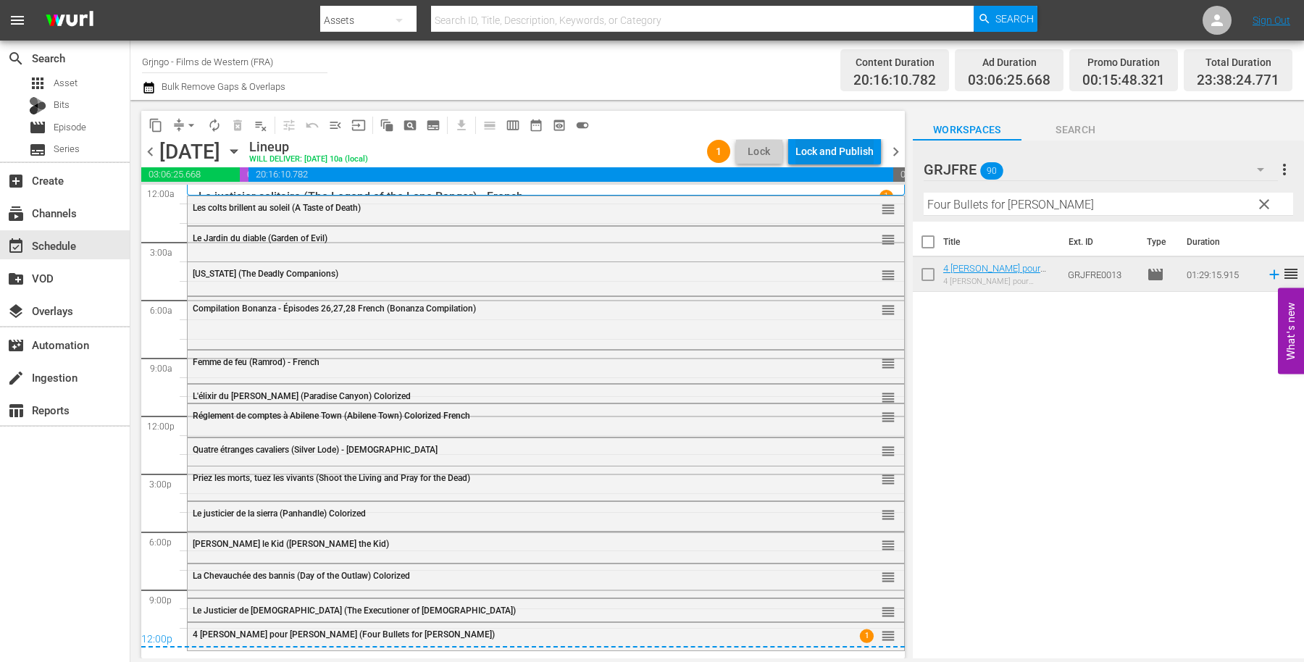
click at [804, 148] on div "Lock and Publish" at bounding box center [834, 151] width 78 height 26
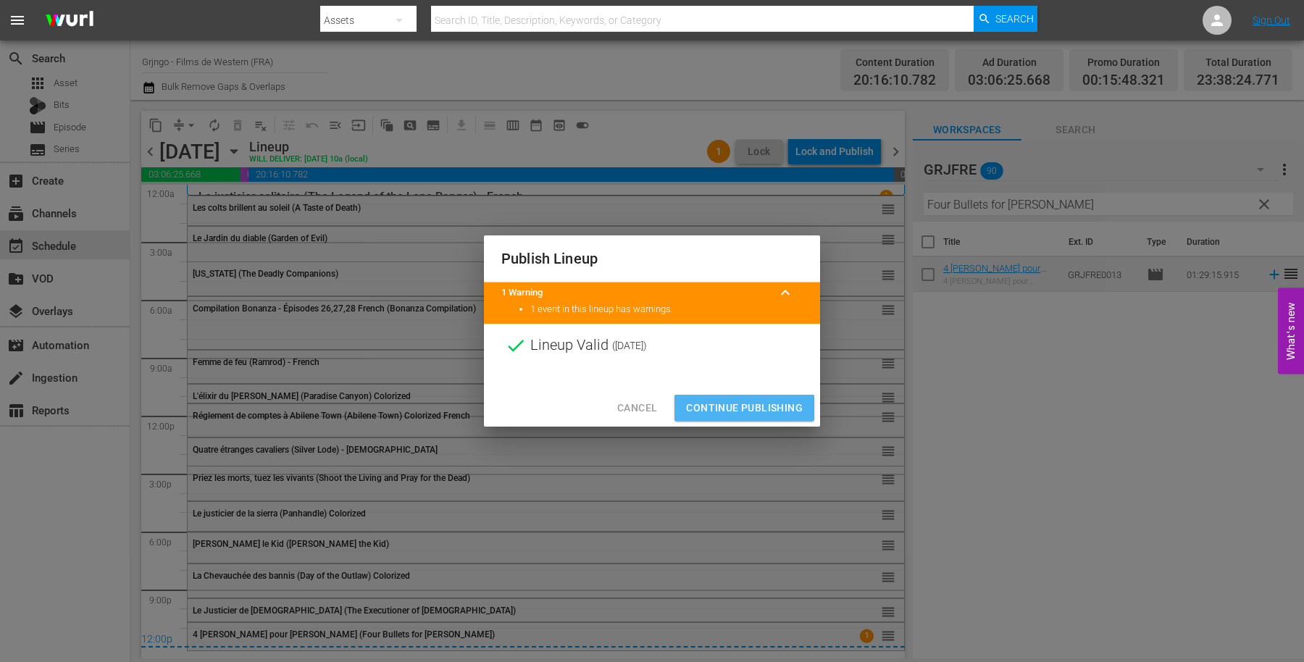
click at [748, 398] on button "Continue Publishing" at bounding box center [744, 408] width 140 height 27
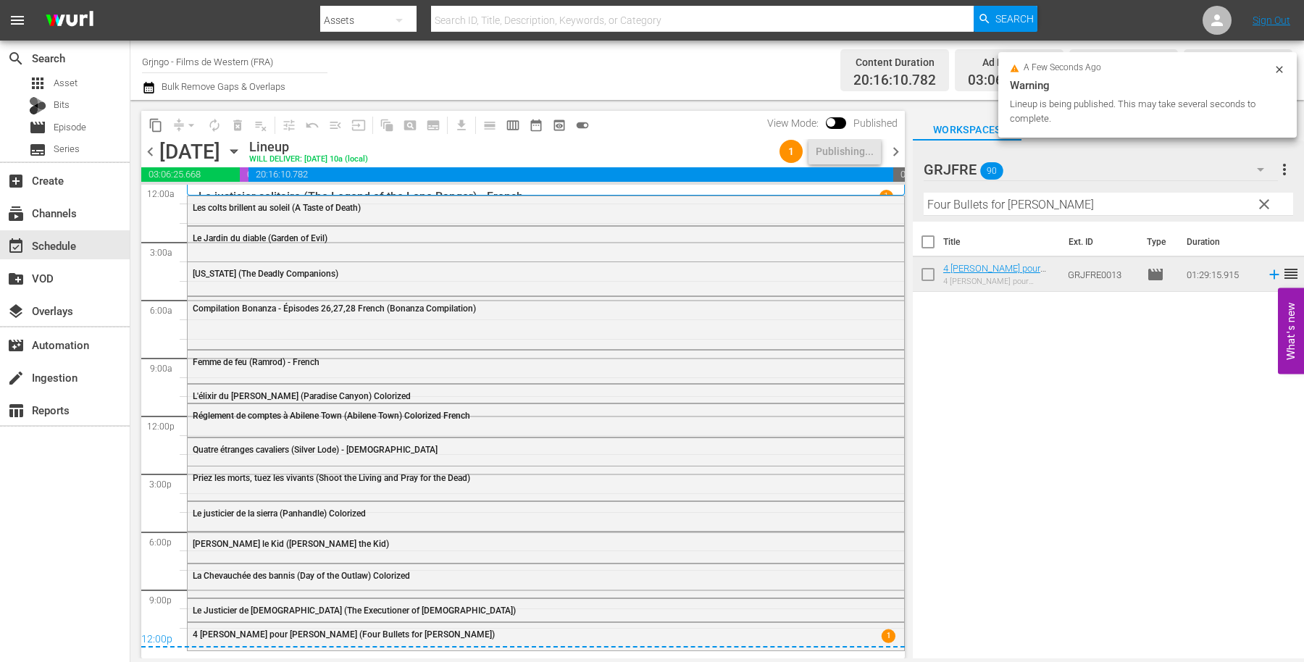
click at [892, 149] on span "chevron_right" at bounding box center [896, 152] width 18 height 18
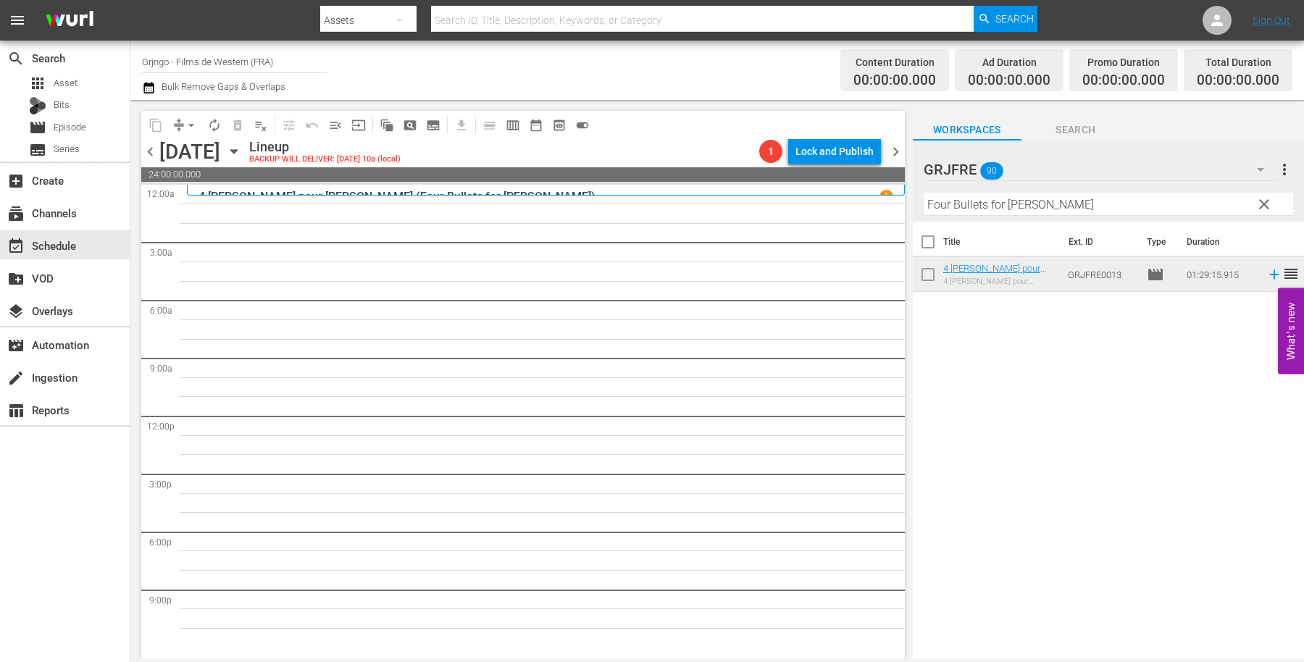
click at [1260, 201] on span "clear" at bounding box center [1263, 204] width 17 height 17
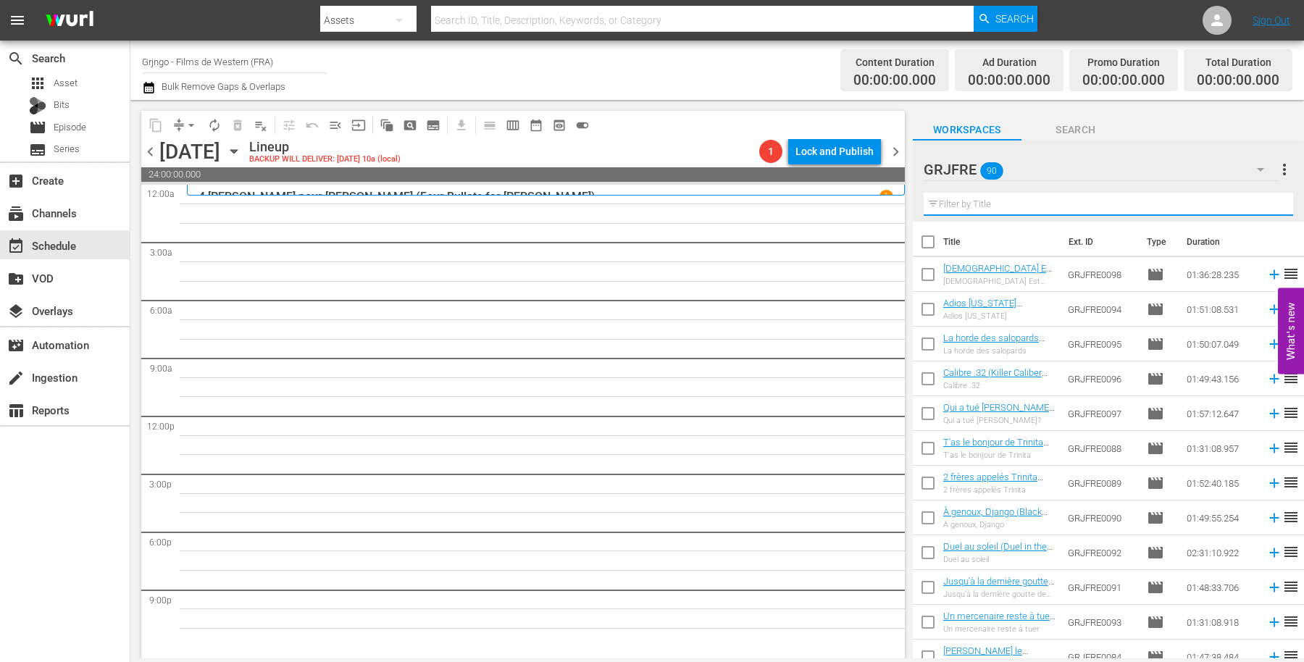
paste input "The Trail Beyond"
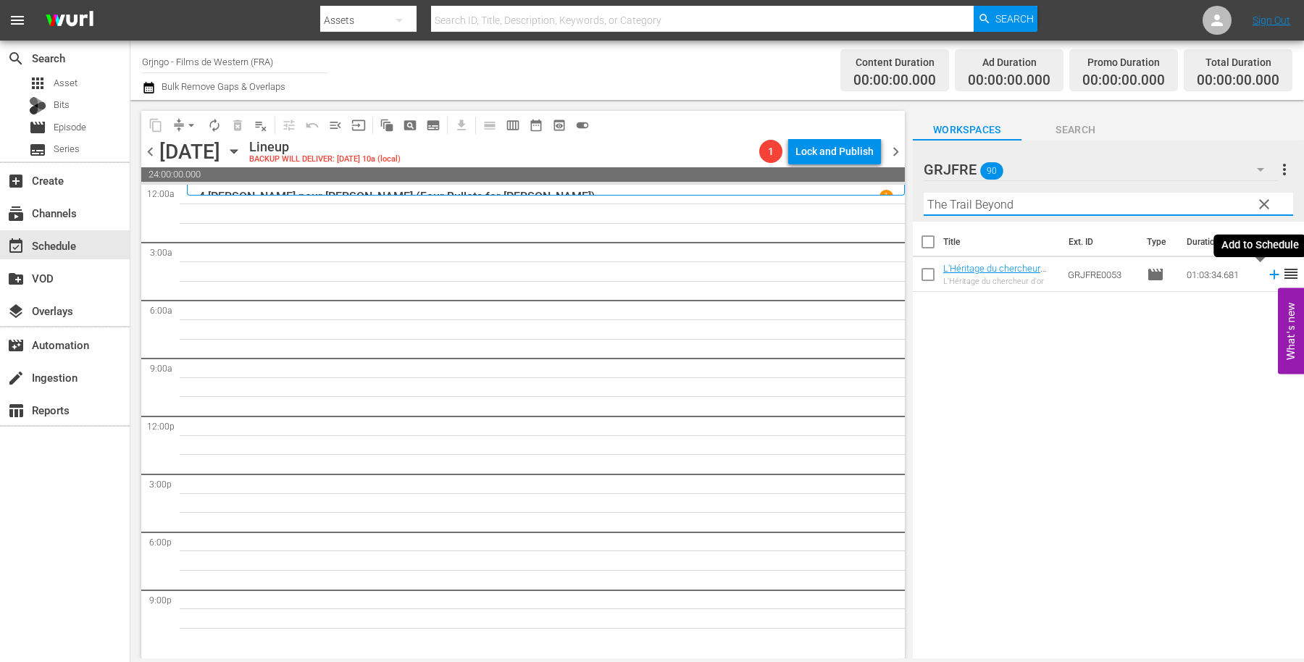
type input "The Trail Beyond"
click at [1266, 275] on icon at bounding box center [1274, 275] width 16 height 16
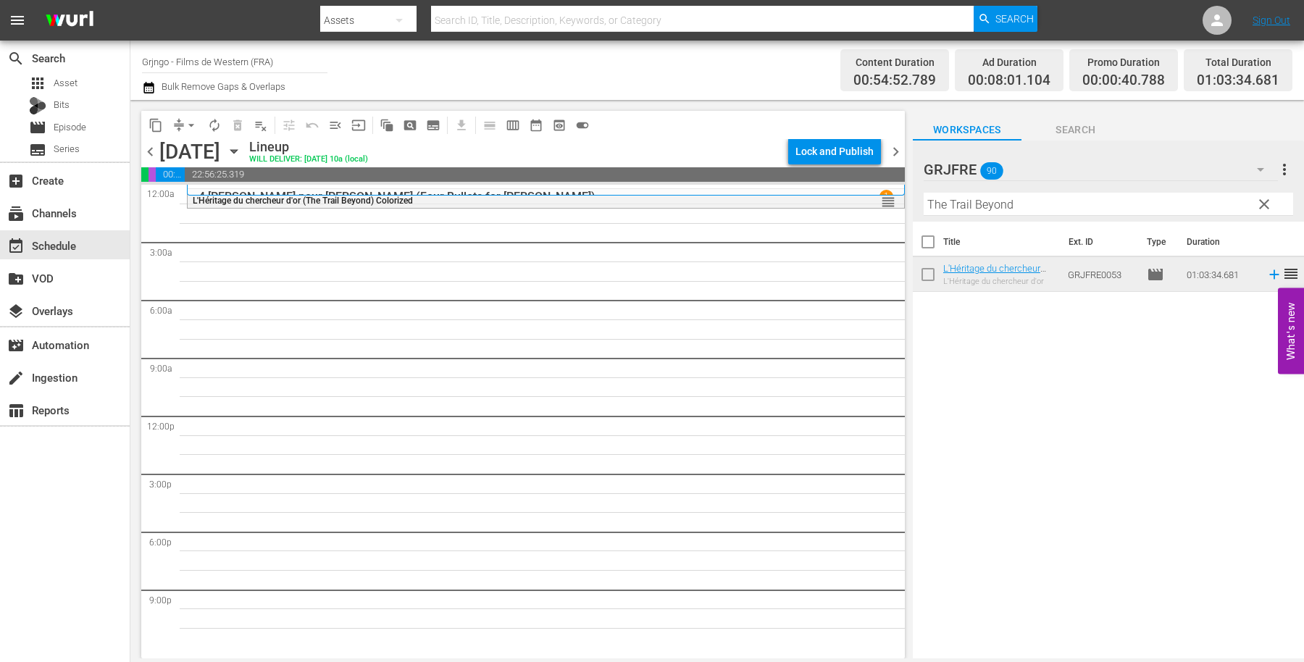
click at [1266, 203] on span "clear" at bounding box center [1263, 204] width 17 height 17
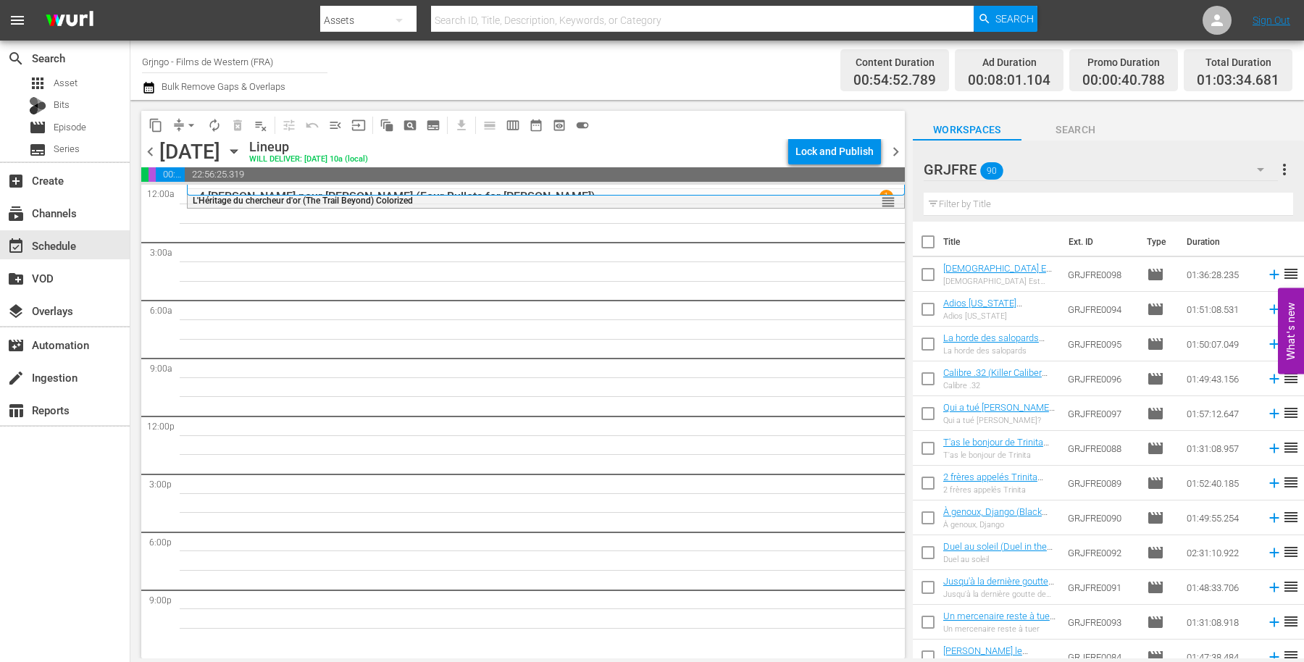
click at [951, 203] on input "text" at bounding box center [1108, 204] width 369 height 23
paste input "Pursued"
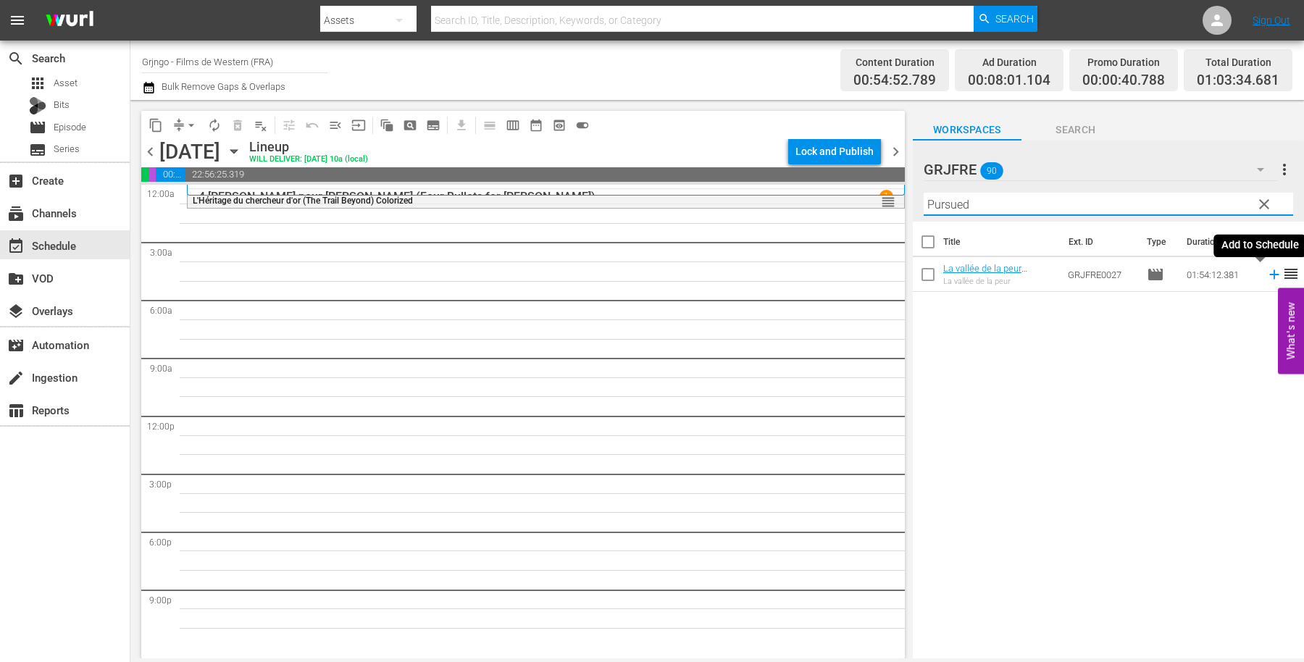
type input "Pursued"
click at [1266, 272] on icon at bounding box center [1274, 275] width 16 height 16
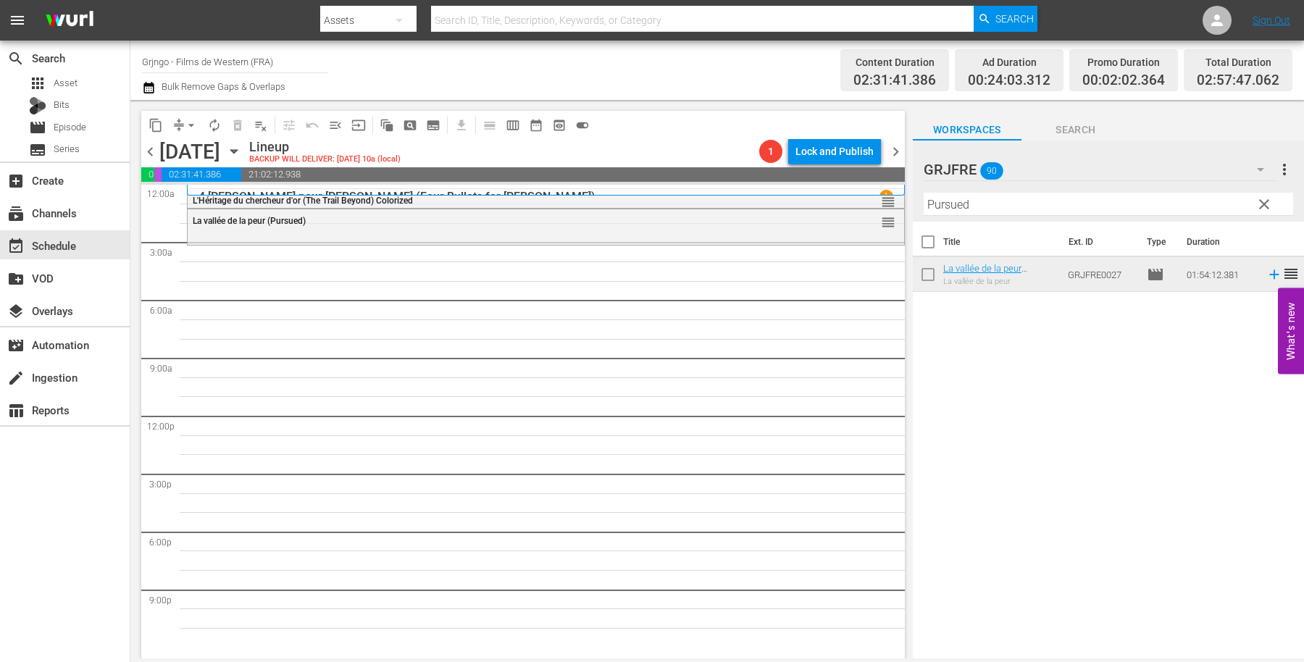
click at [1264, 196] on span "clear" at bounding box center [1263, 204] width 17 height 17
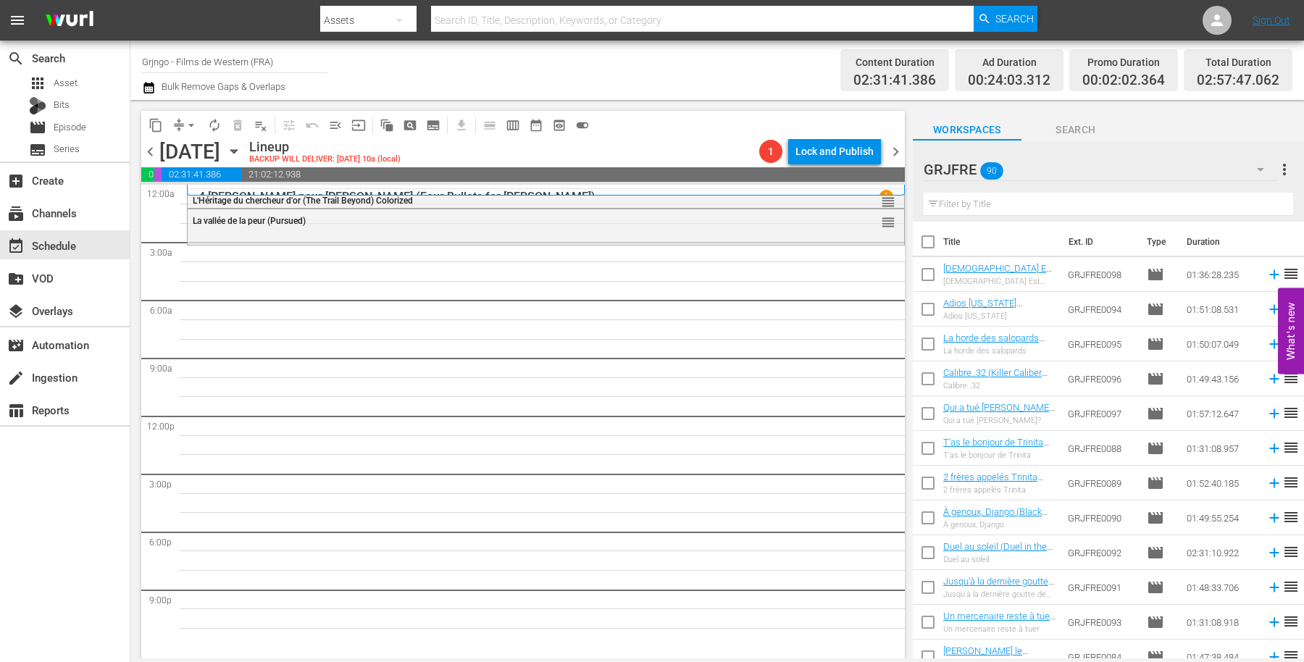
click at [1005, 208] on input "text" at bounding box center [1108, 204] width 369 height 23
paste input "Gentleman Killer"
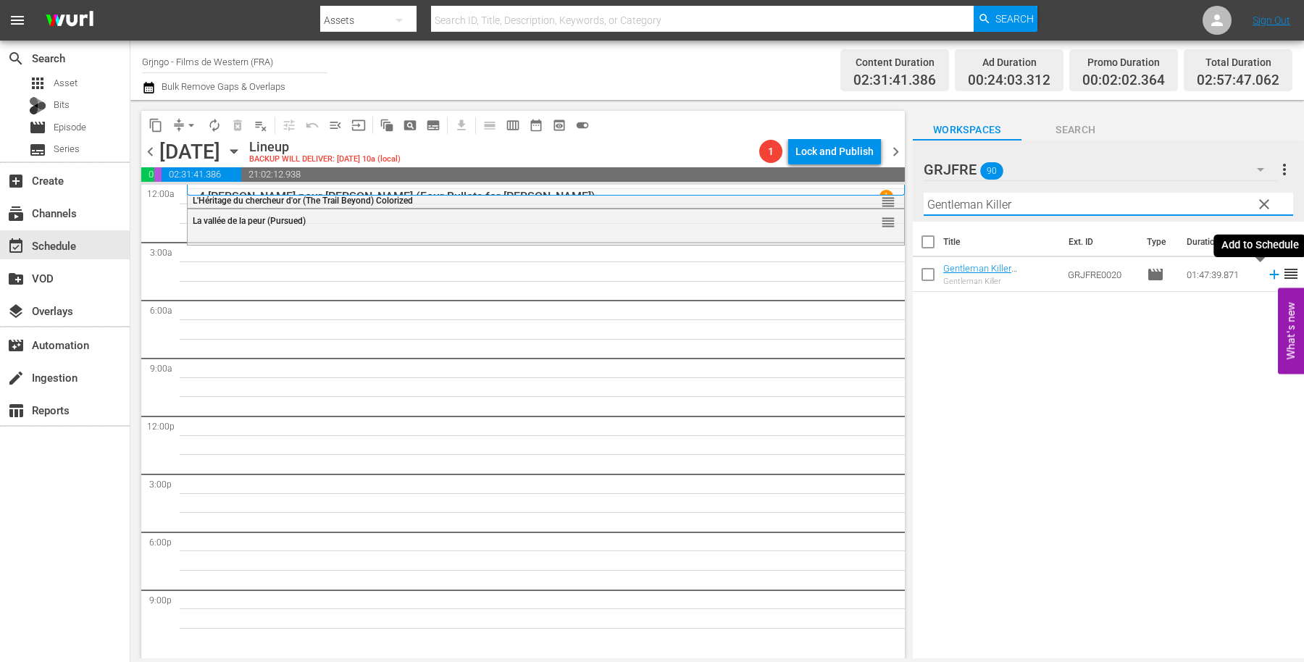
type input "Gentleman Killer"
click at [1269, 272] on icon at bounding box center [1273, 274] width 9 height 9
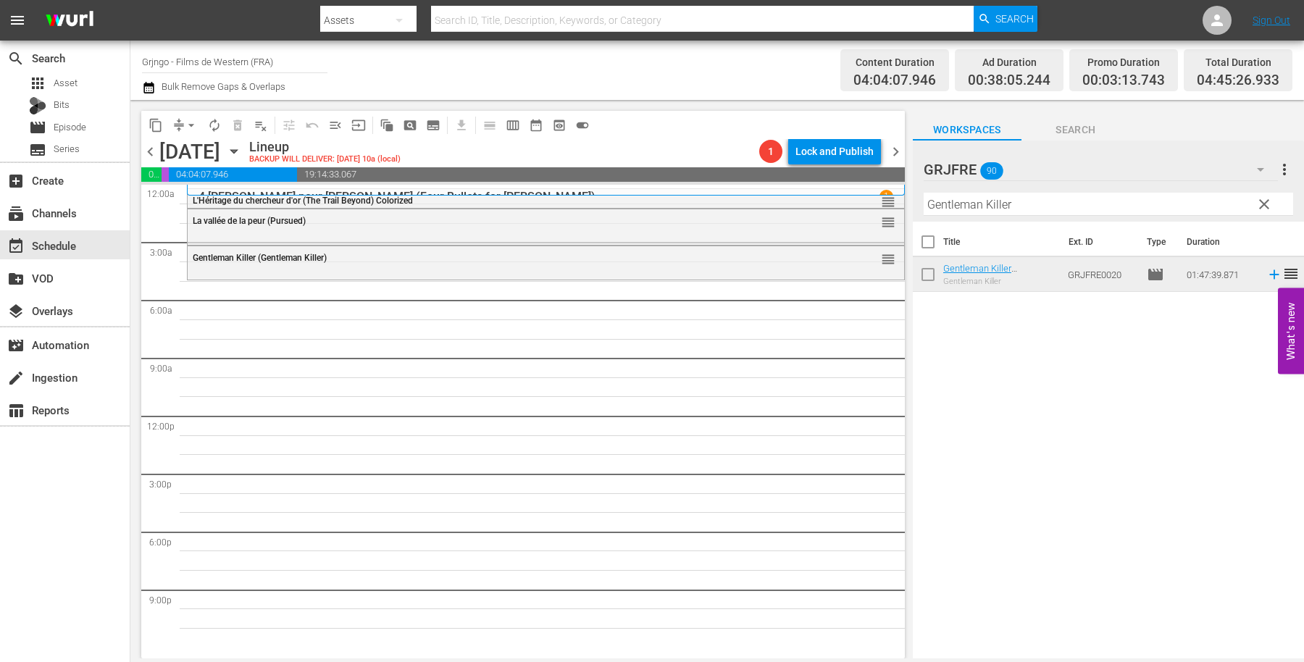
click at [1262, 204] on span "clear" at bounding box center [1263, 204] width 17 height 17
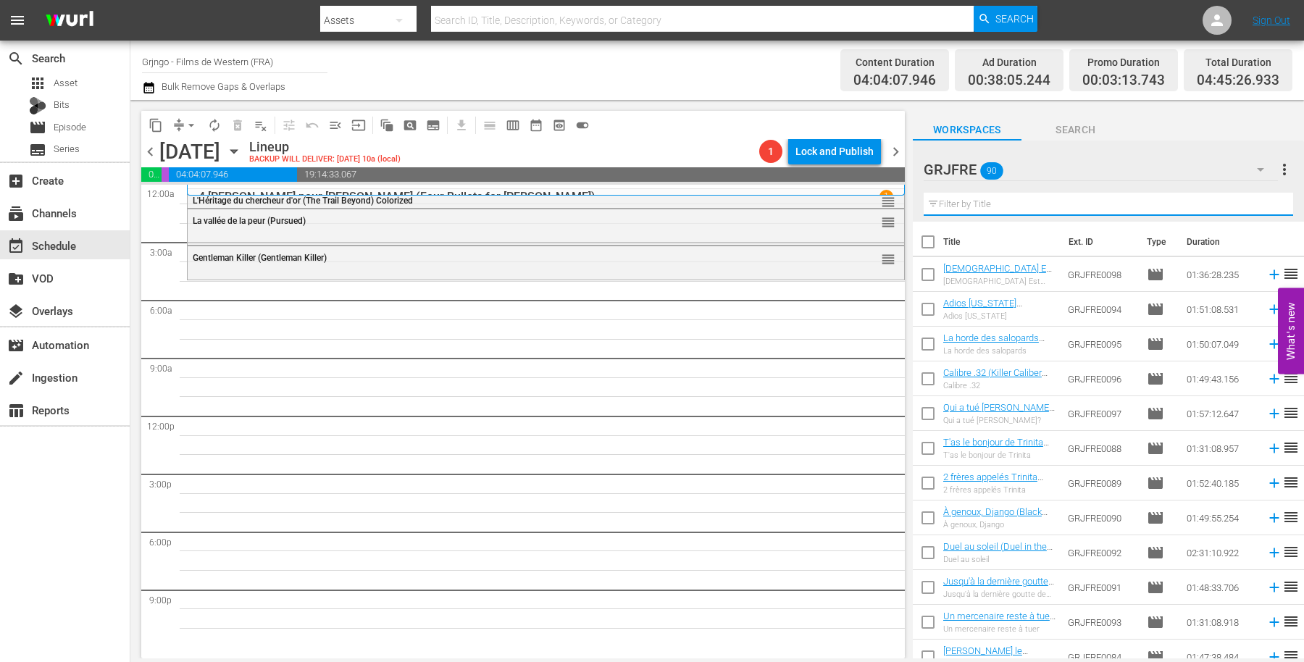
paste input "Comanche"
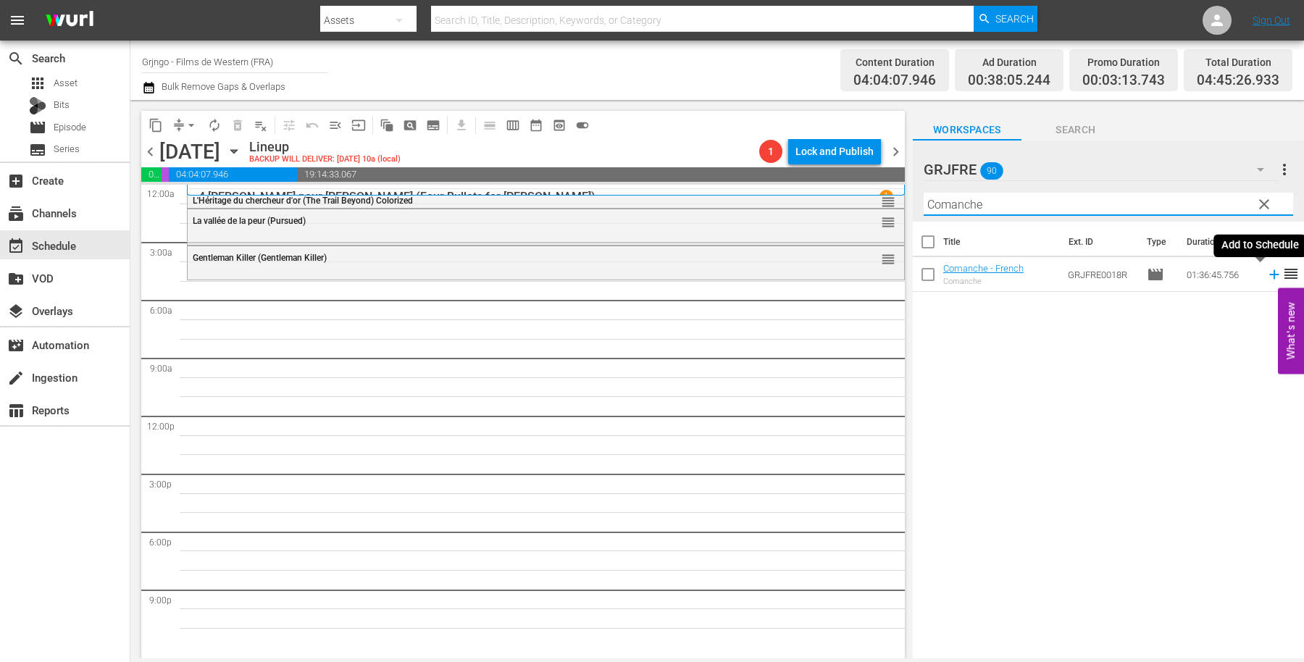
type input "Comanche"
click at [1266, 272] on icon at bounding box center [1274, 275] width 16 height 16
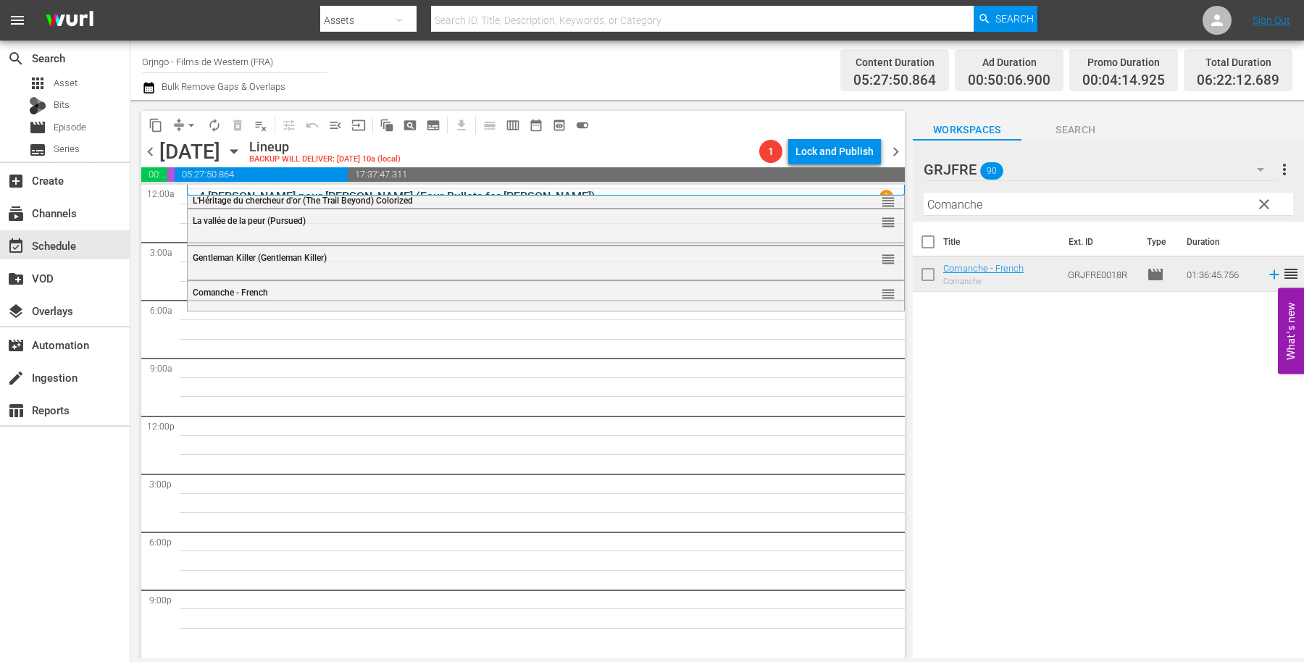
click at [1263, 198] on span "clear" at bounding box center [1263, 204] width 17 height 17
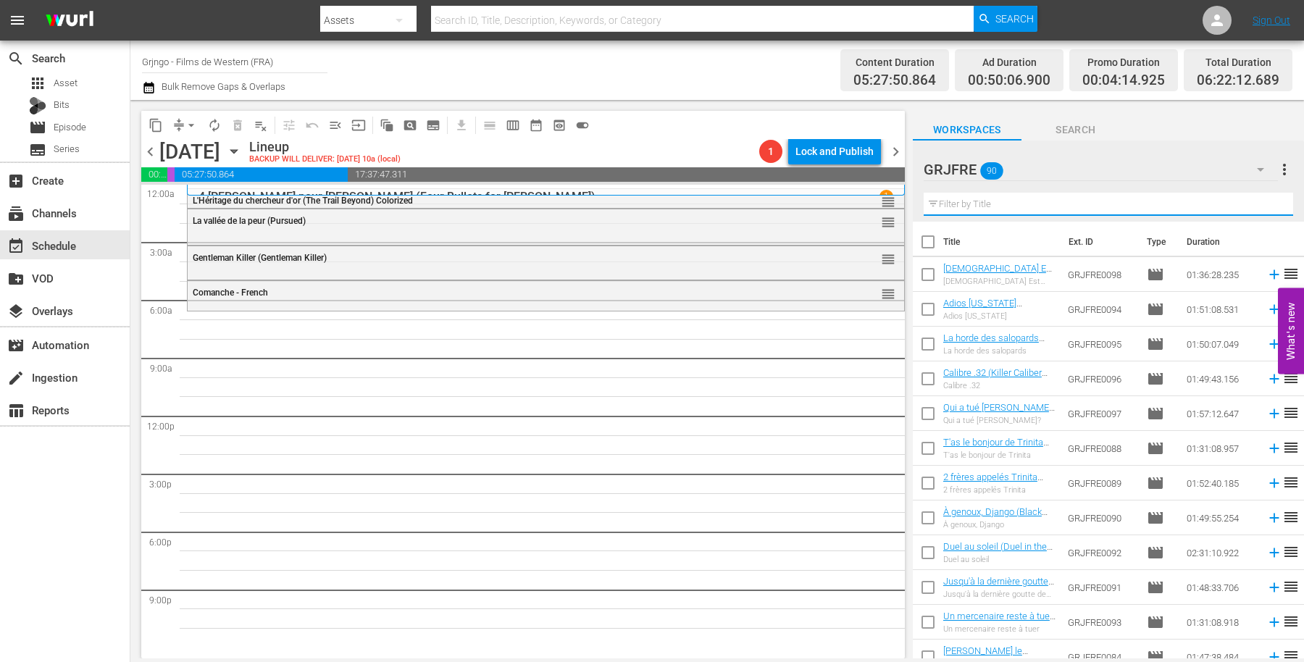
paste input "Compilation Bonanza - Épisodes 29,30,32"
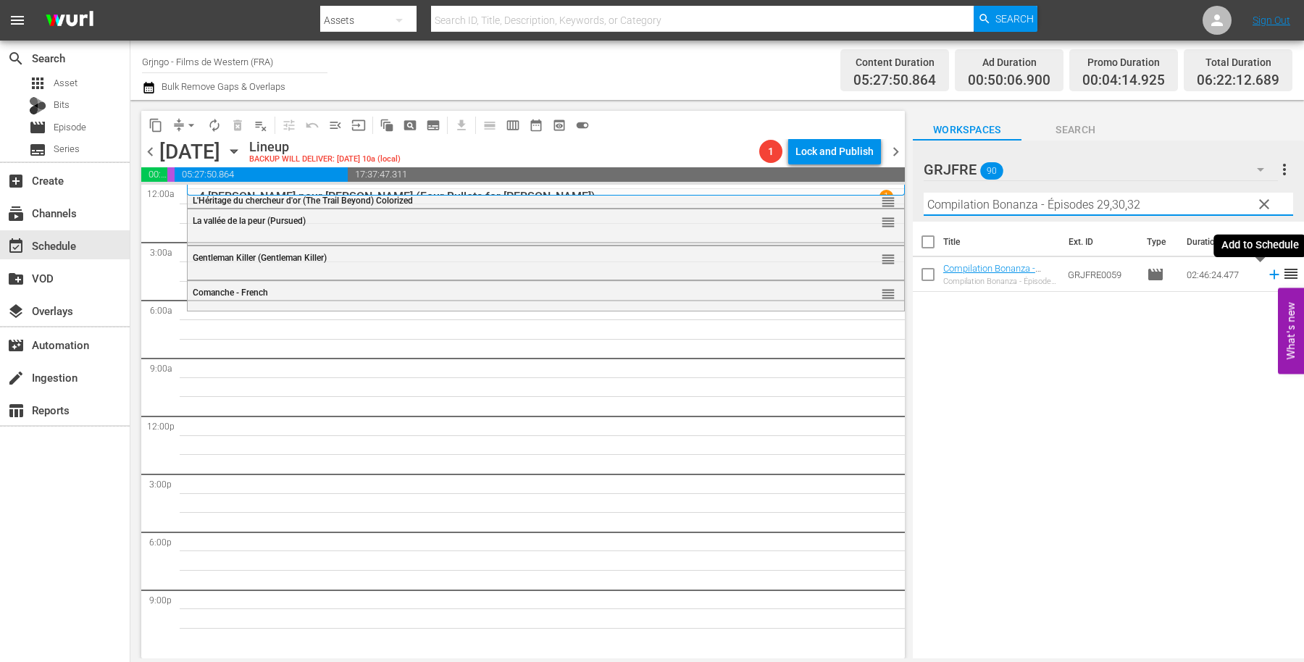
type input "Compilation Bonanza - Épisodes 29,30,32"
click at [1266, 269] on icon at bounding box center [1274, 275] width 16 height 16
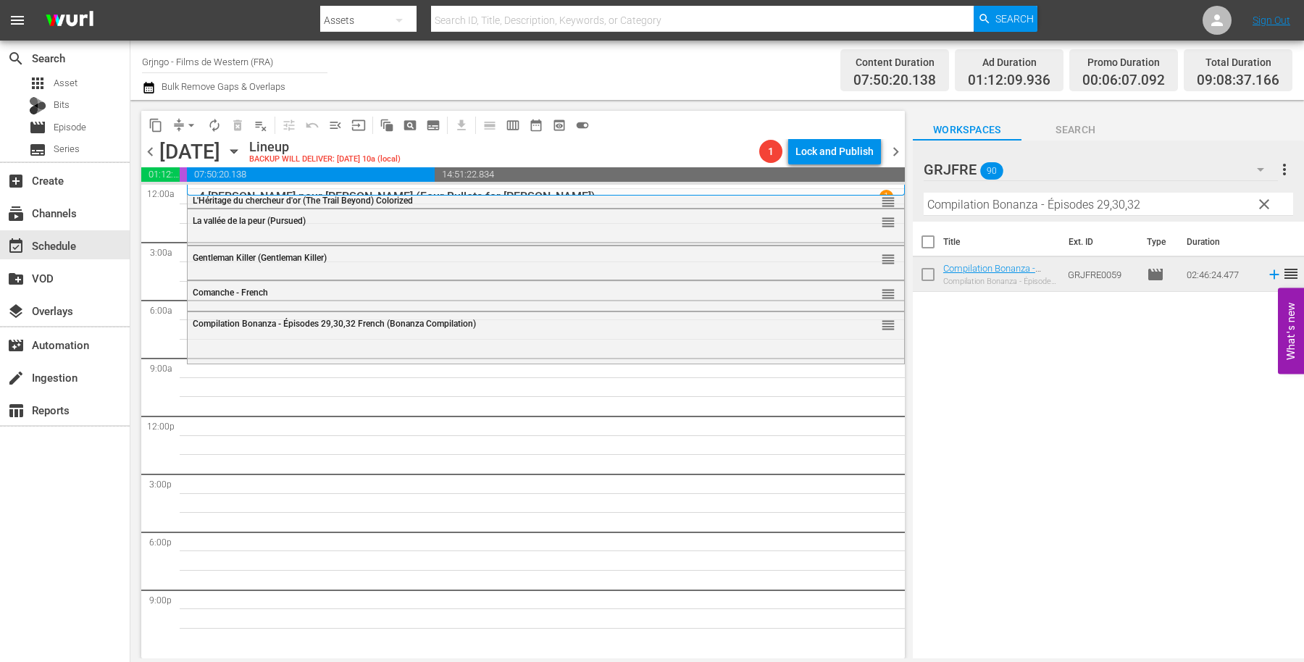
drag, startPoint x: 1268, startPoint y: 200, endPoint x: 1072, endPoint y: 187, distance: 196.0
click at [1267, 199] on span "clear" at bounding box center [1263, 204] width 17 height 17
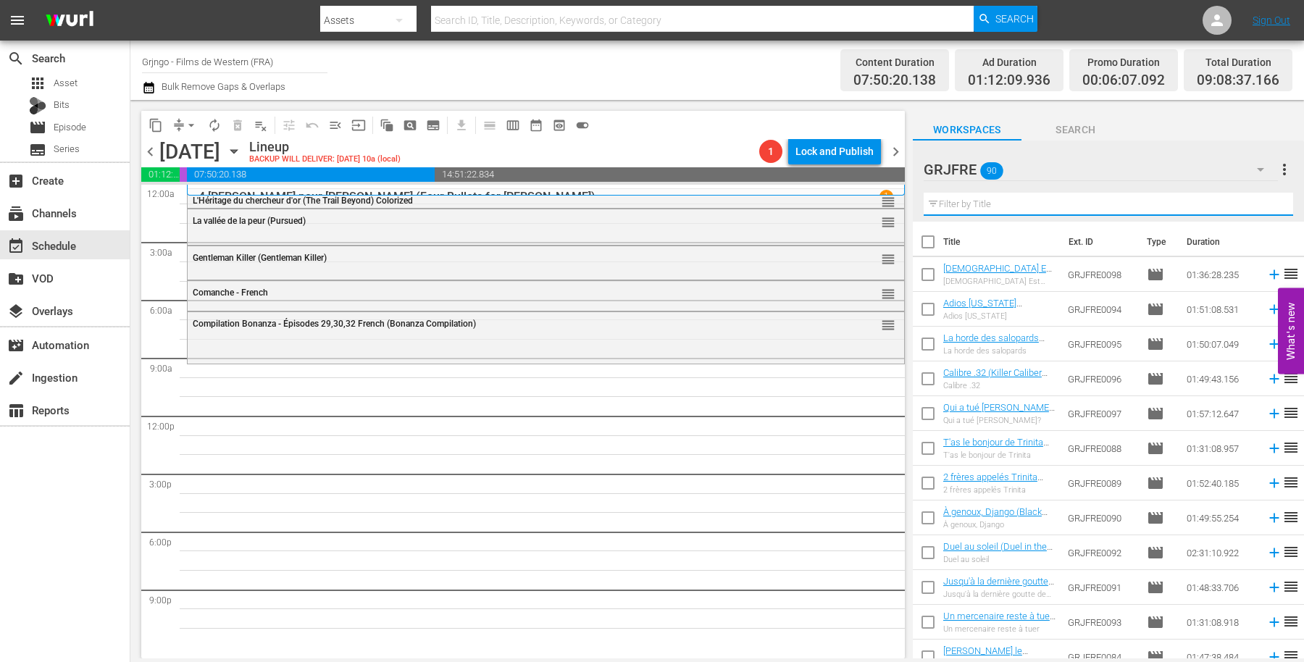
paste input "Stagecoach"
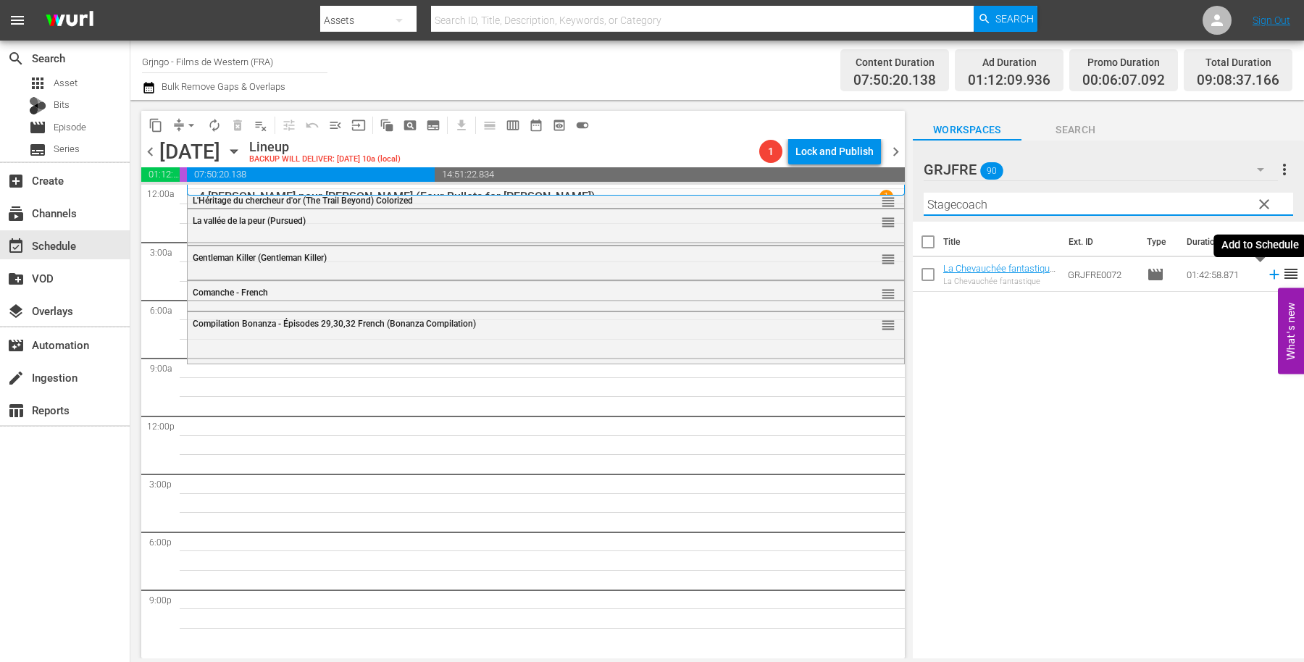
type input "Stagecoach"
click at [1266, 270] on icon at bounding box center [1274, 275] width 16 height 16
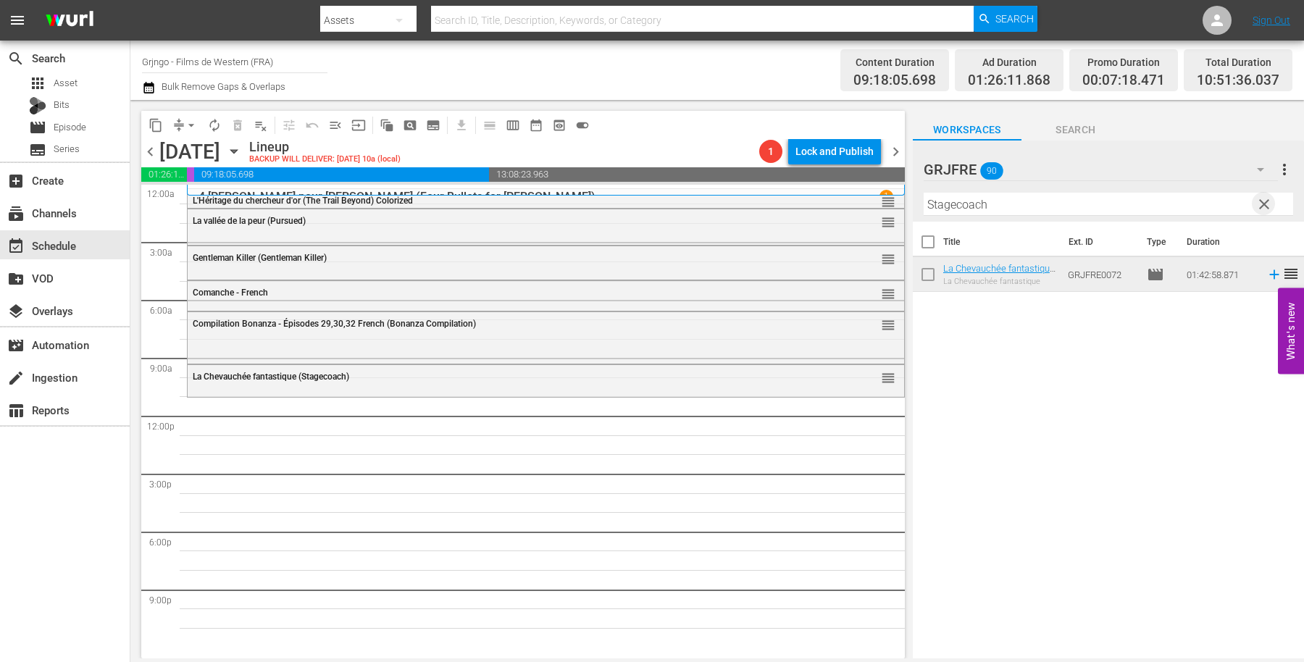
click at [1265, 200] on span "clear" at bounding box center [1263, 204] width 17 height 17
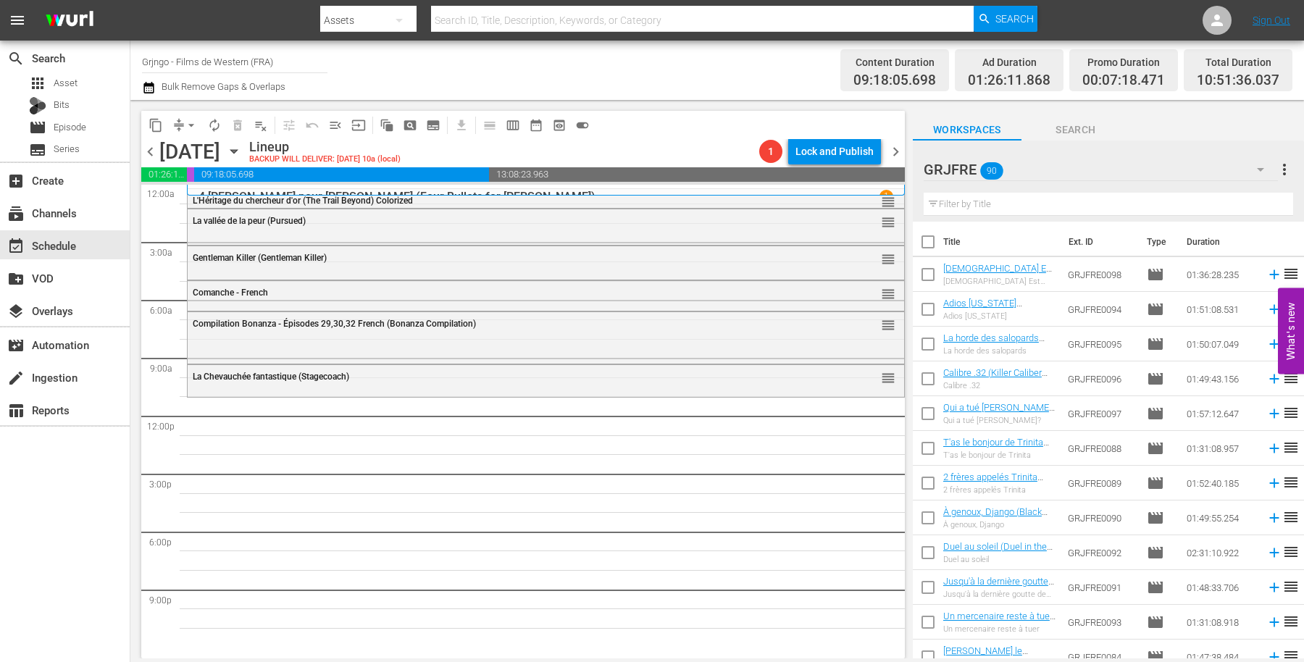
click at [956, 203] on input "text" at bounding box center [1108, 204] width 369 height 23
paste input "Calibre .32 (Killer Caliber .32)"
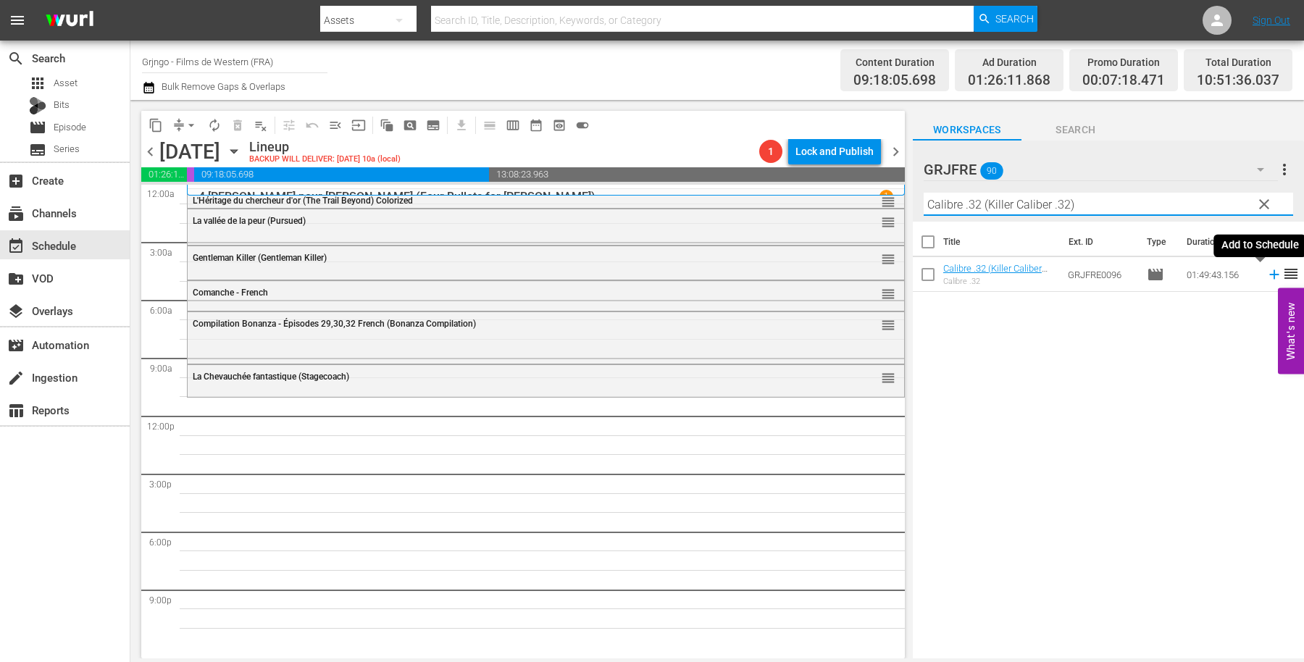
type input "Calibre .32 (Killer Caliber .32)"
click at [1266, 275] on icon at bounding box center [1274, 275] width 16 height 16
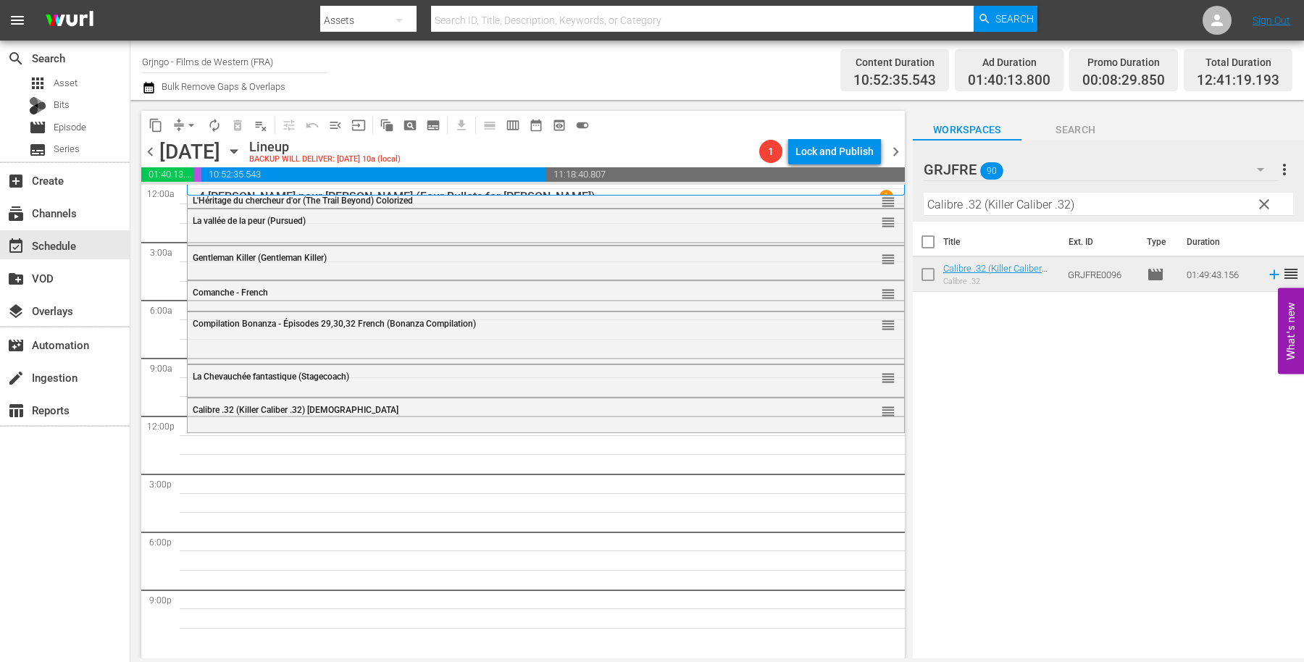
click at [1264, 200] on span "clear" at bounding box center [1263, 204] width 17 height 17
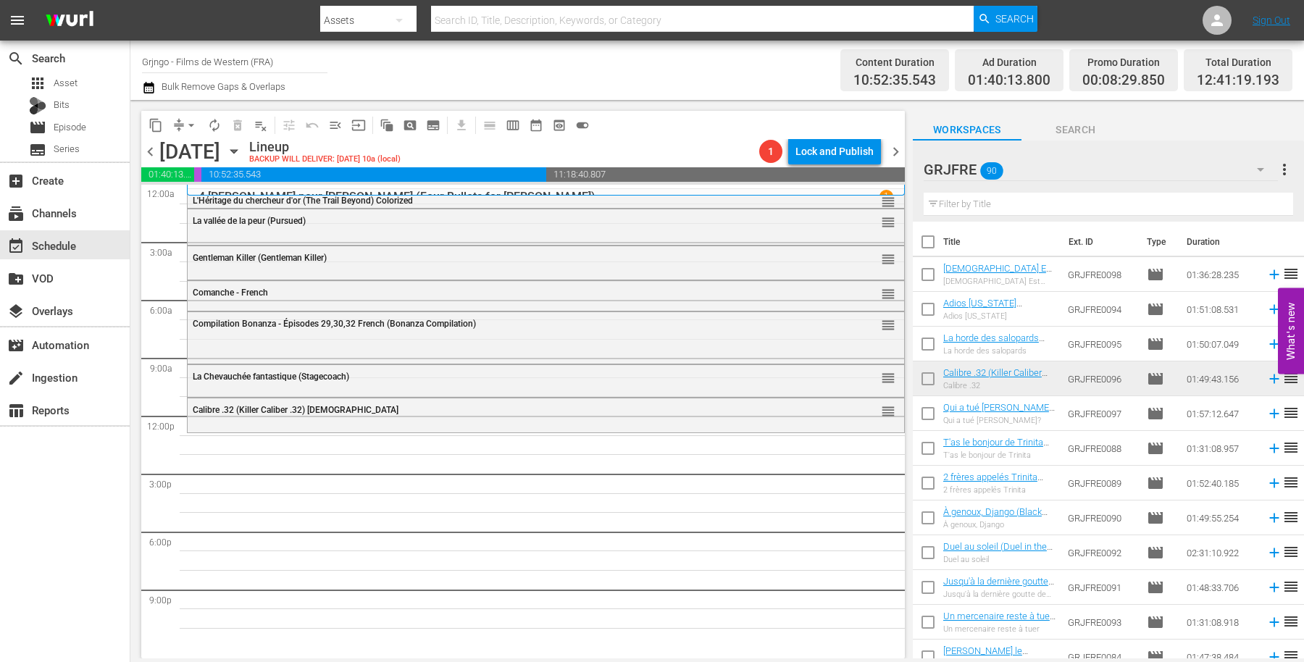
click at [1046, 203] on input "text" at bounding box center [1108, 204] width 369 height 23
paste input "Those Dirty Dogs"
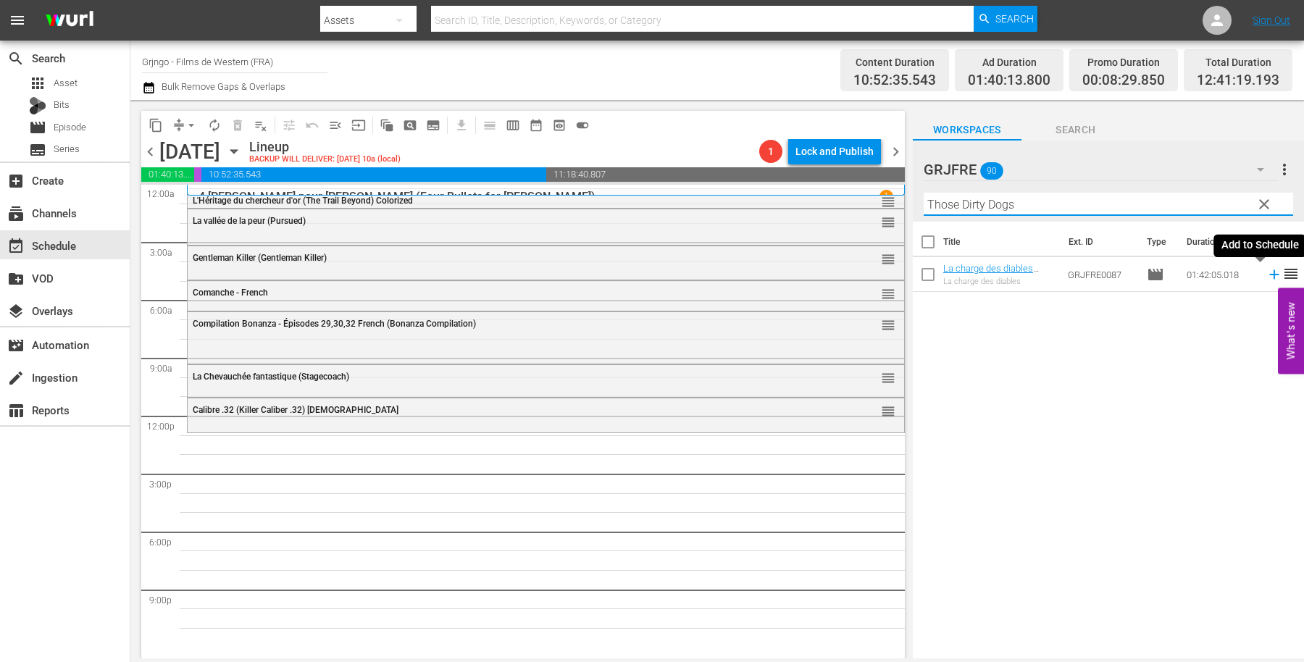
type input "Those Dirty Dogs"
click at [1269, 275] on icon at bounding box center [1273, 274] width 9 height 9
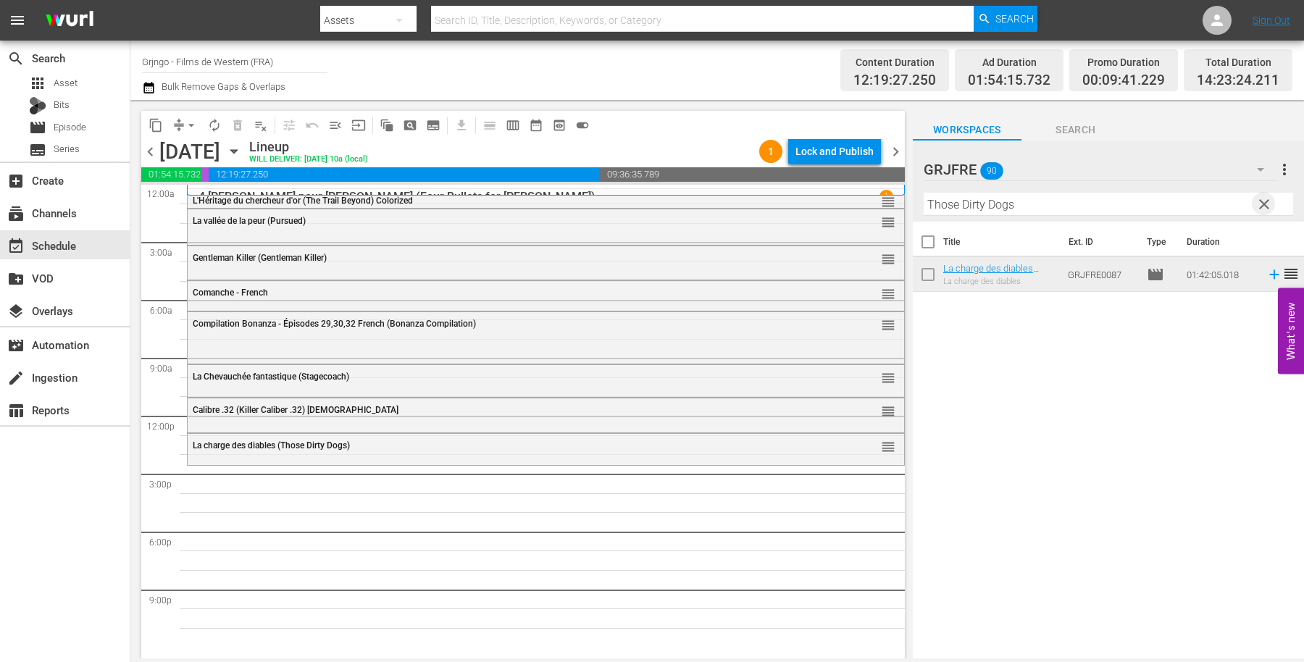
click at [1262, 204] on span "clear" at bounding box center [1263, 204] width 17 height 17
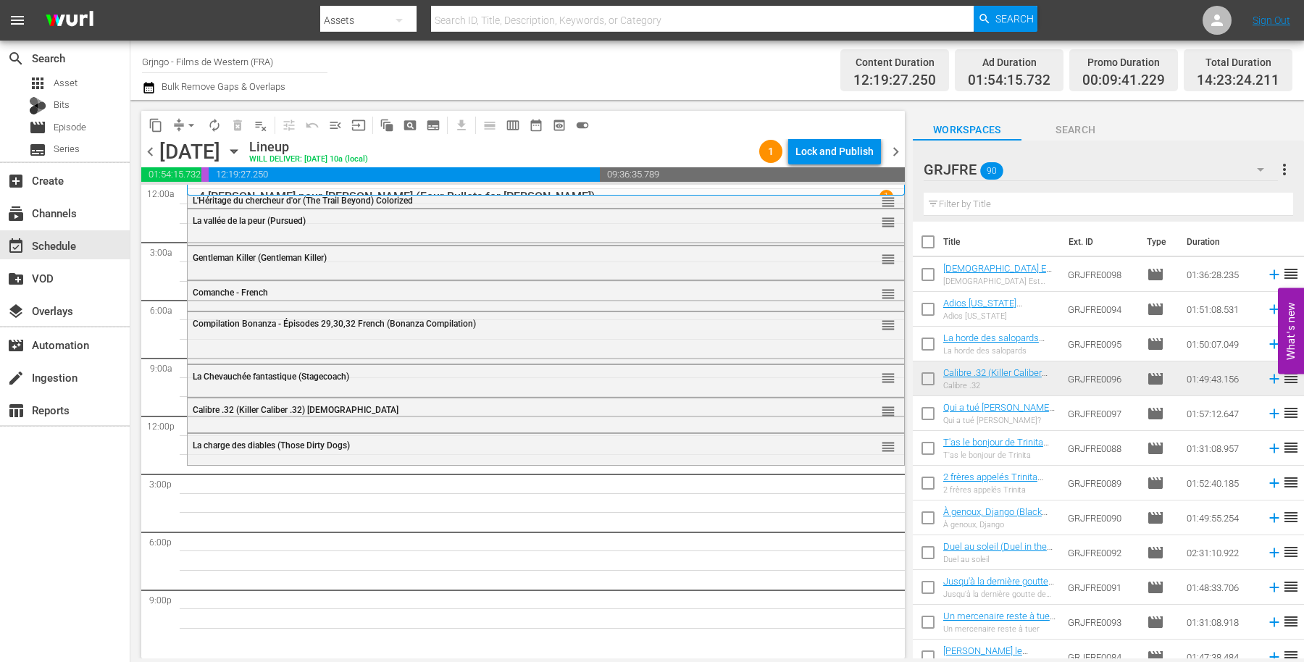
click at [1029, 205] on input "text" at bounding box center [1108, 204] width 369 height 23
paste input "Hate Your Neighbour"
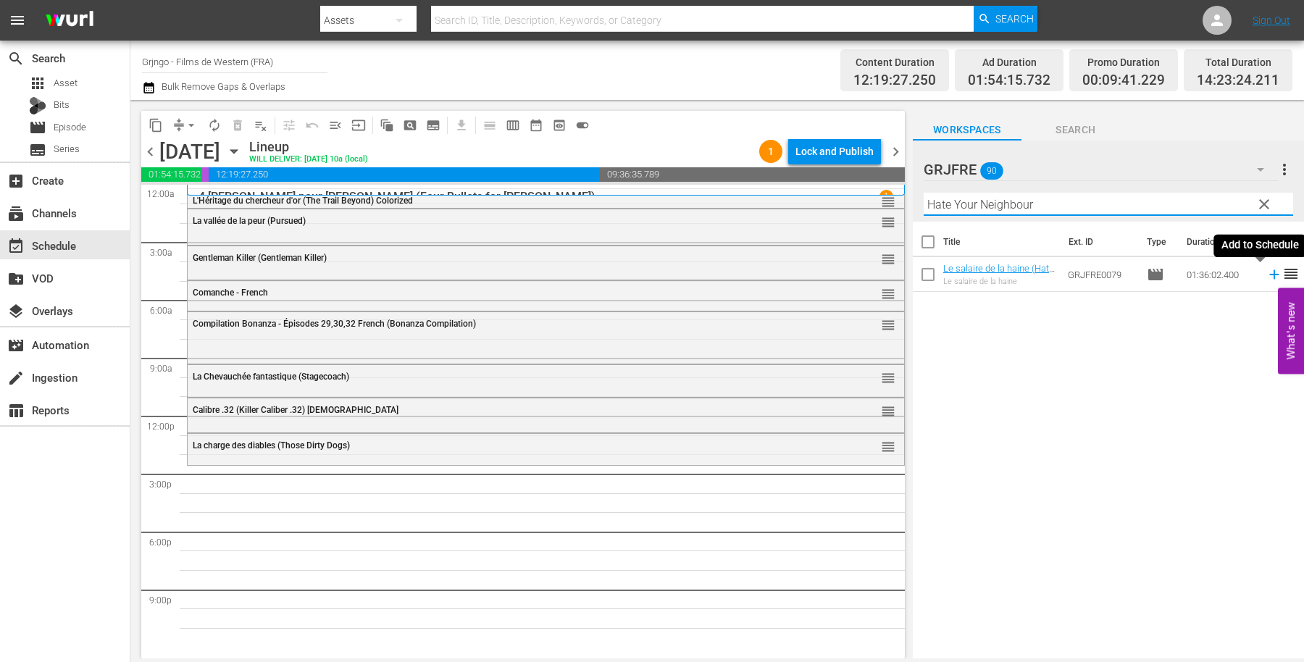
type input "Hate Your Neighbour"
click at [1266, 272] on icon at bounding box center [1274, 275] width 16 height 16
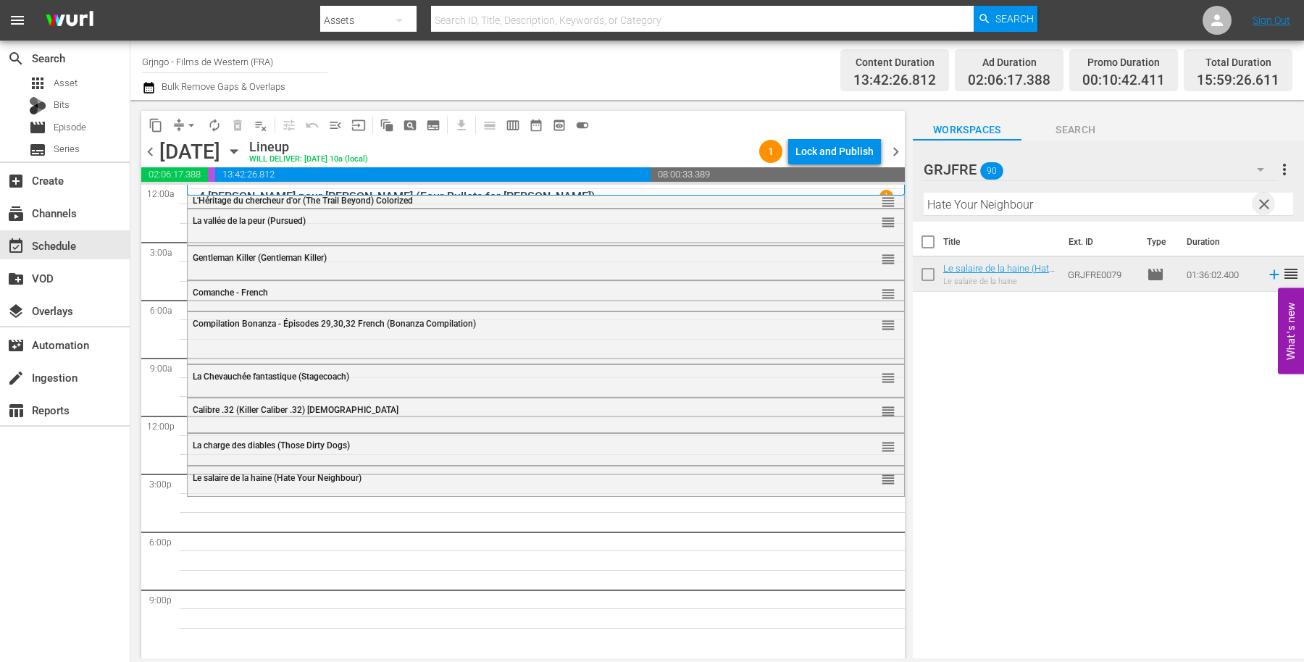
click at [1264, 204] on span "clear" at bounding box center [1263, 204] width 17 height 17
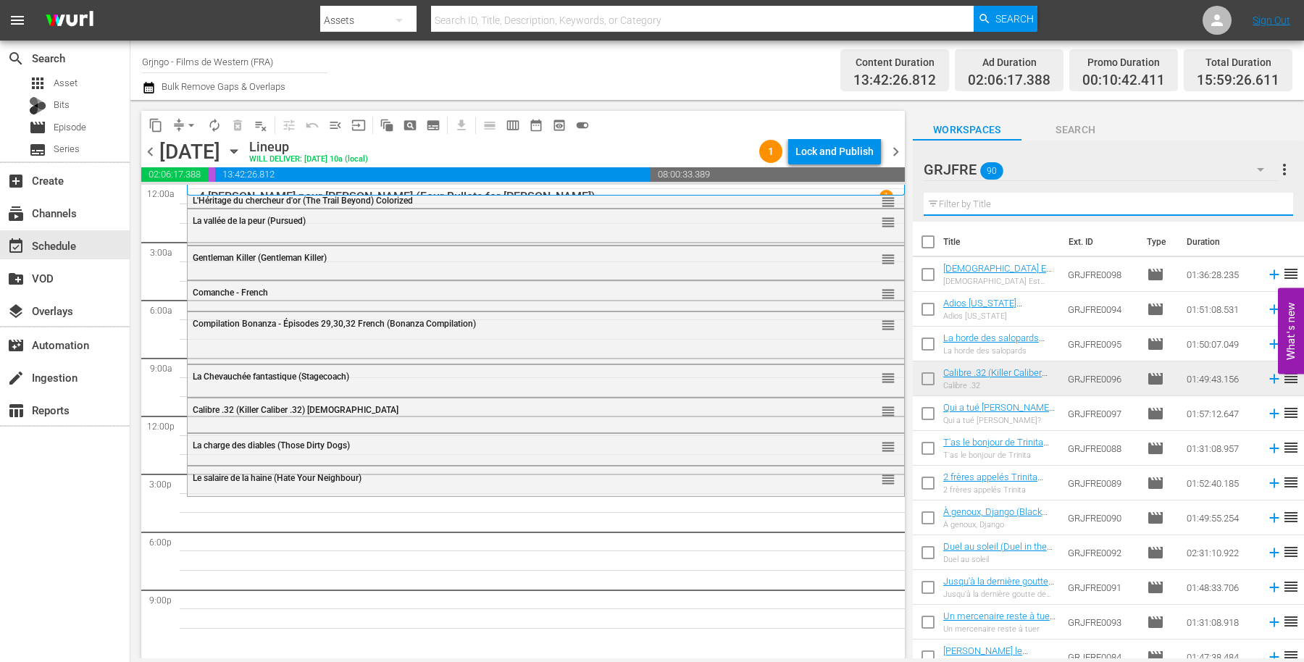
paste input "La Fureur des Apaches (Apache Rifles)"
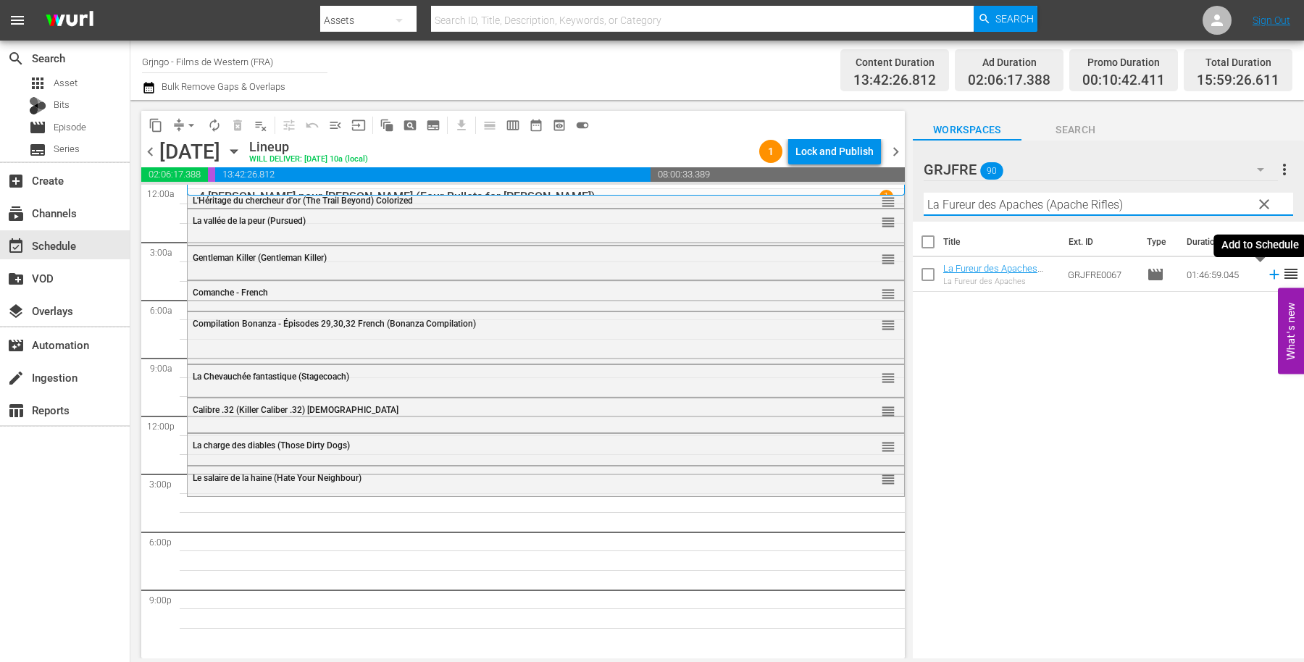
type input "La Fureur des Apaches (Apache Rifles)"
click at [1269, 275] on icon at bounding box center [1273, 274] width 9 height 9
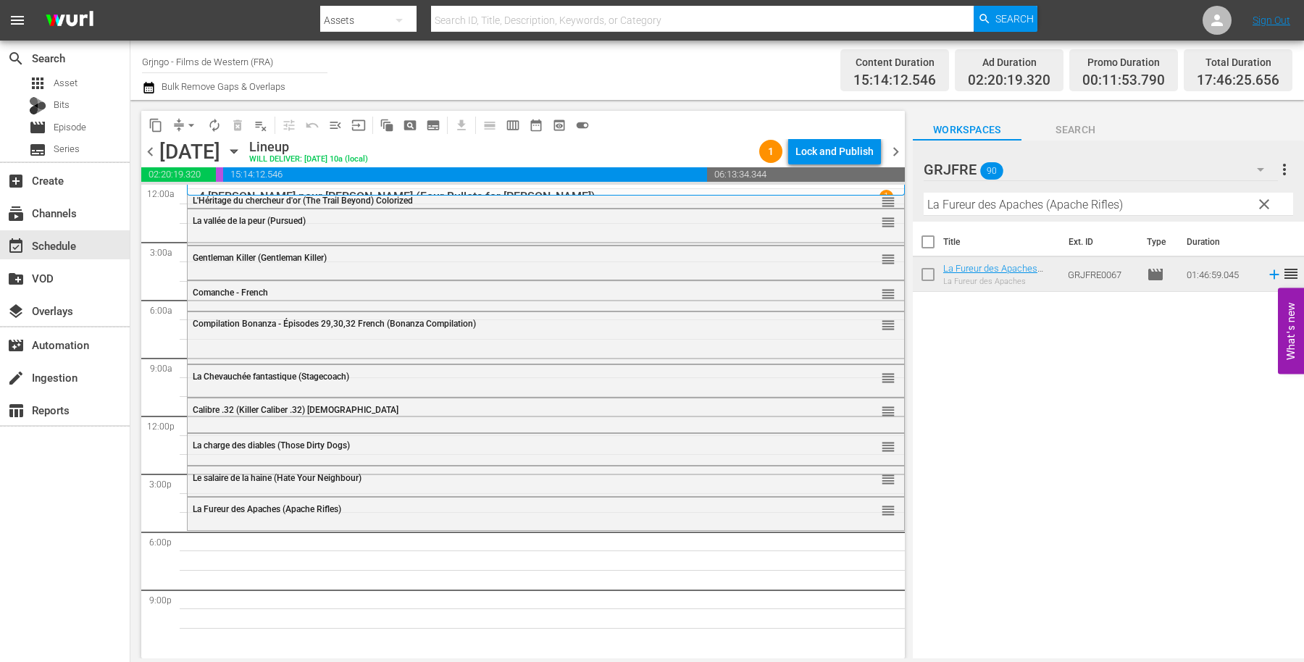
click at [1259, 196] on span "clear" at bounding box center [1263, 204] width 17 height 17
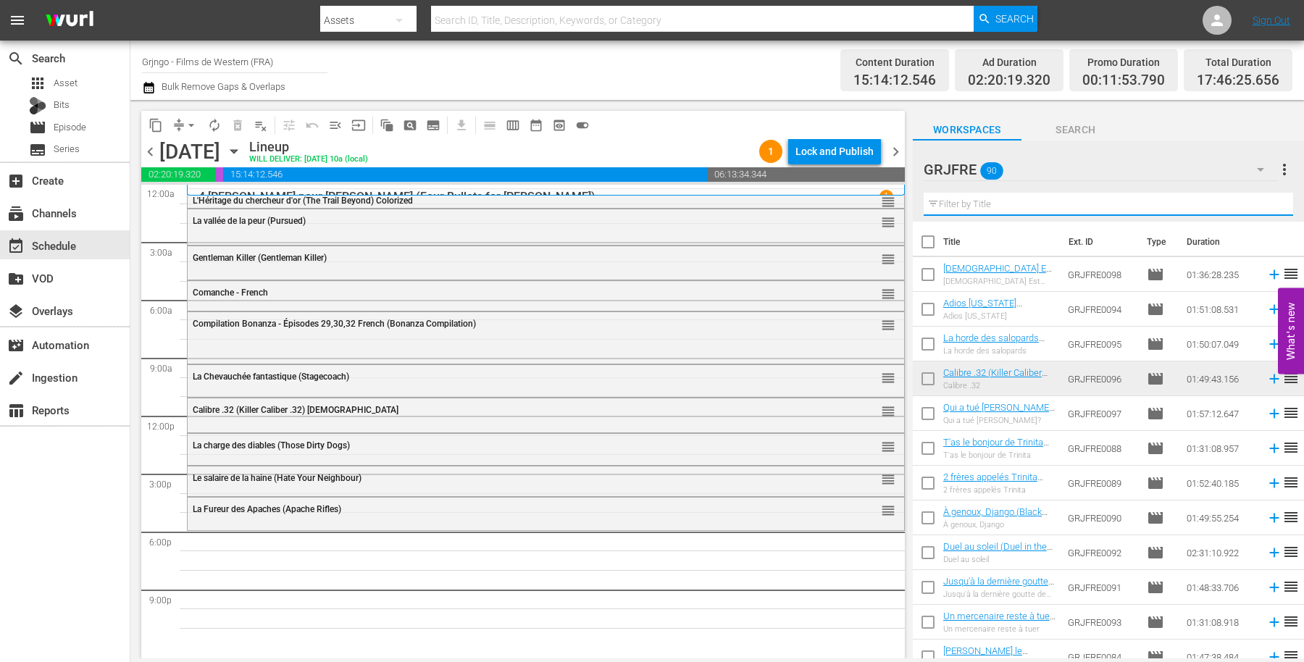
paste input "[US_STATE] Colt"
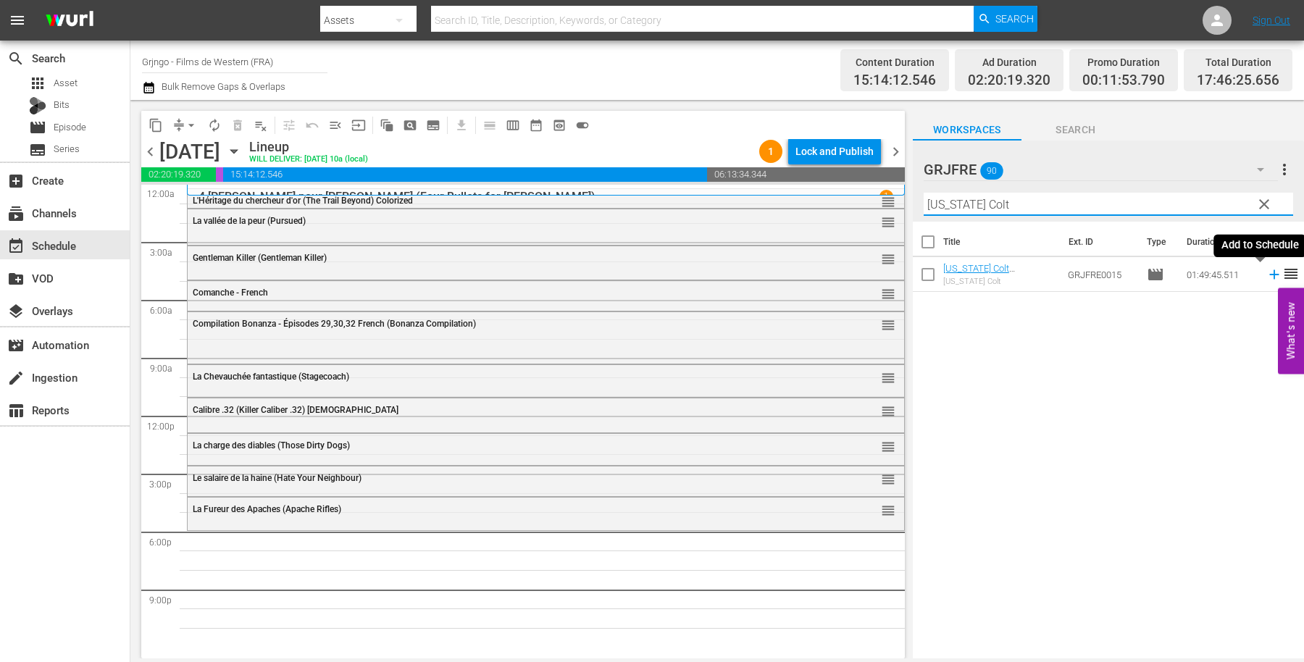
type input "[US_STATE] Colt"
click at [1266, 273] on icon at bounding box center [1274, 275] width 16 height 16
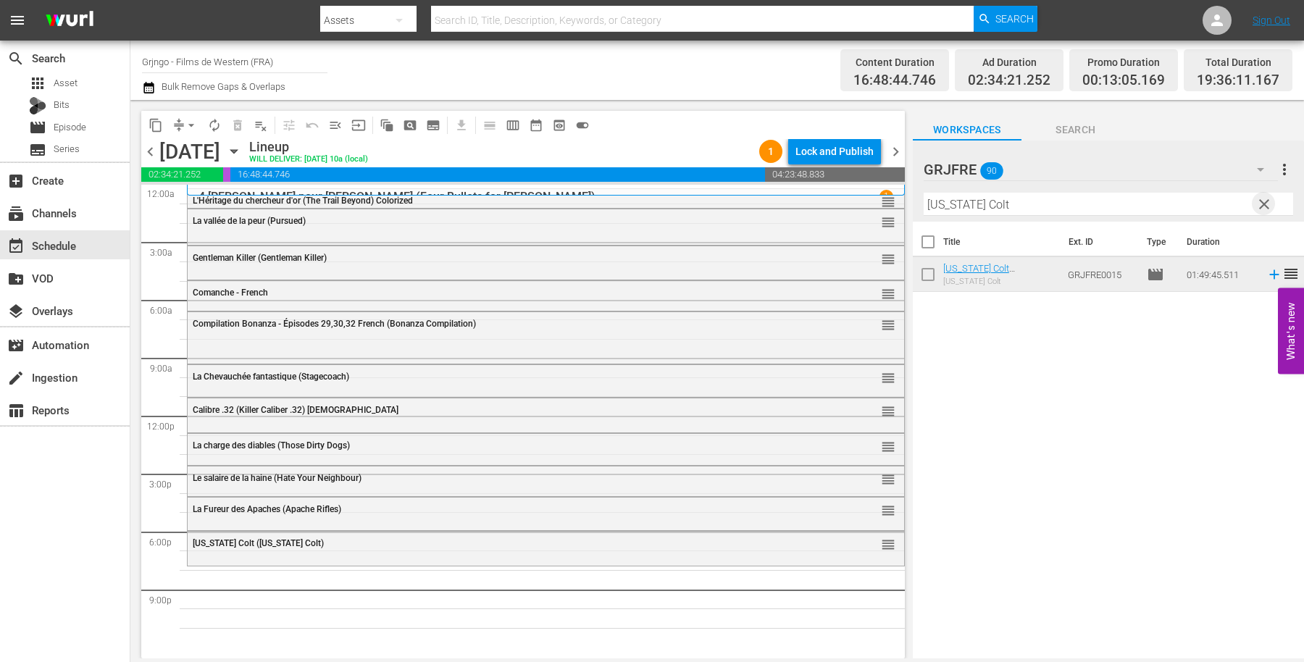
click at [1265, 200] on span "clear" at bounding box center [1263, 204] width 17 height 17
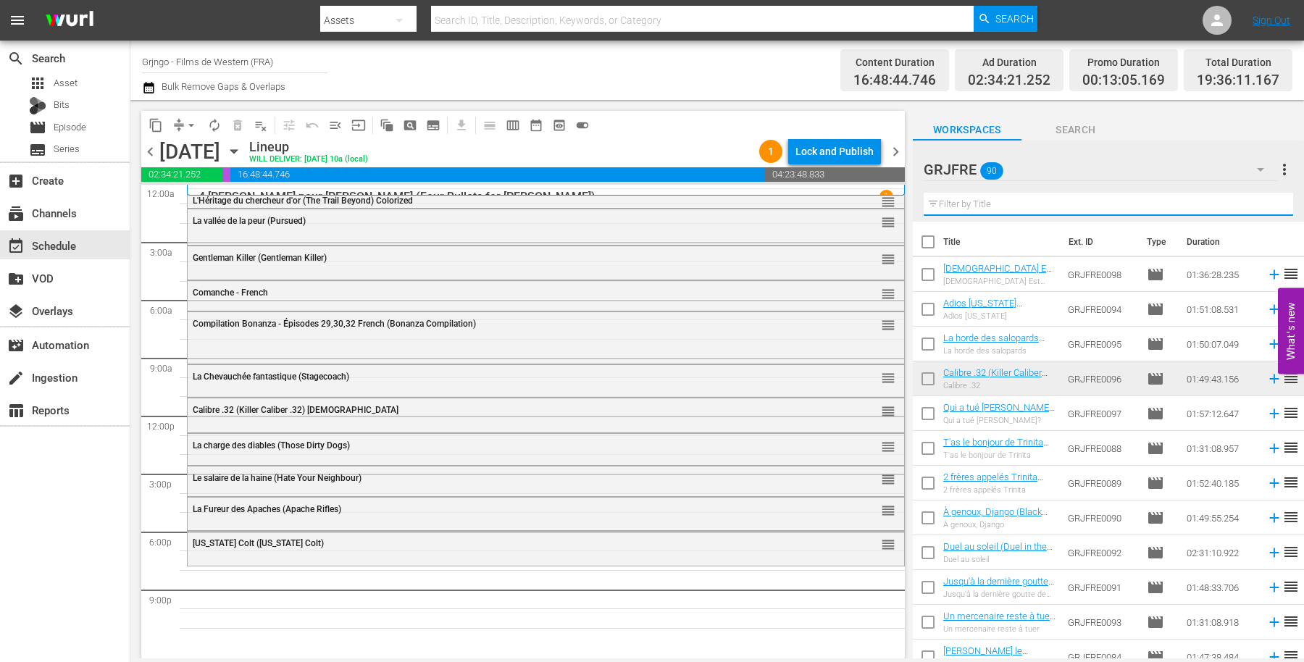
paste input "Adios California (California)"
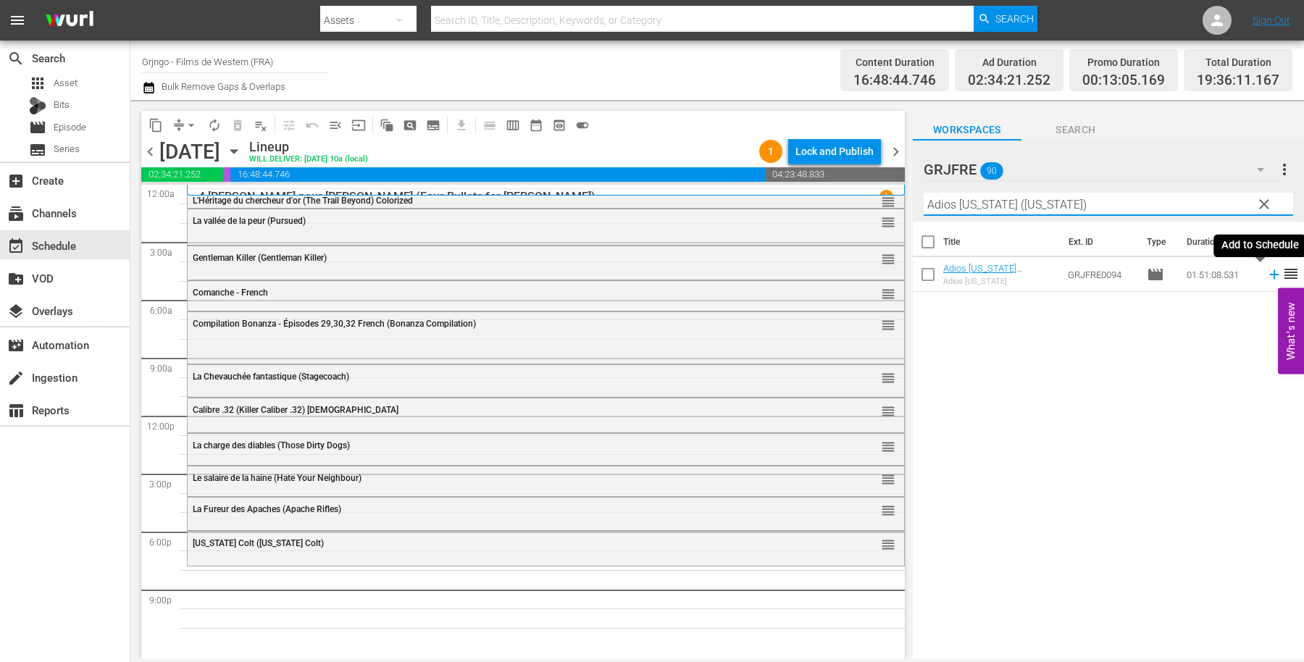
type input "Adios California (California)"
click at [1266, 271] on icon at bounding box center [1274, 275] width 16 height 16
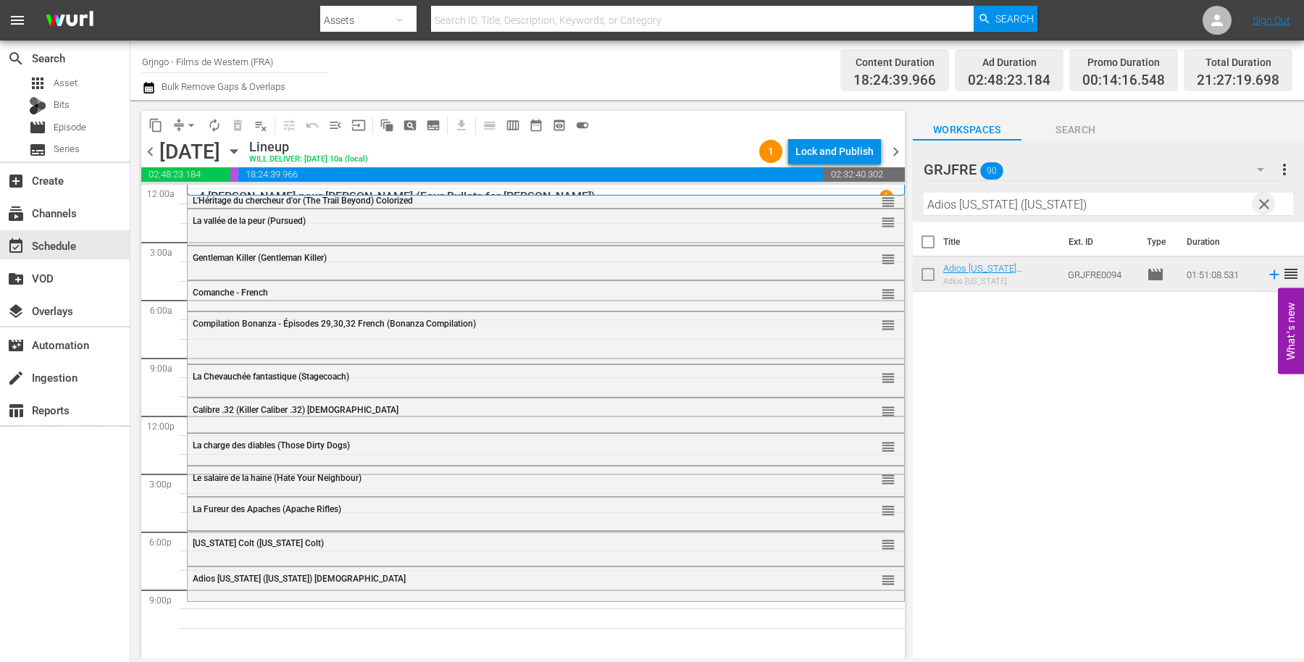
drag, startPoint x: 1264, startPoint y: 205, endPoint x: 928, endPoint y: 204, distance: 336.1
click at [1263, 204] on span "clear" at bounding box center [1263, 204] width 17 height 17
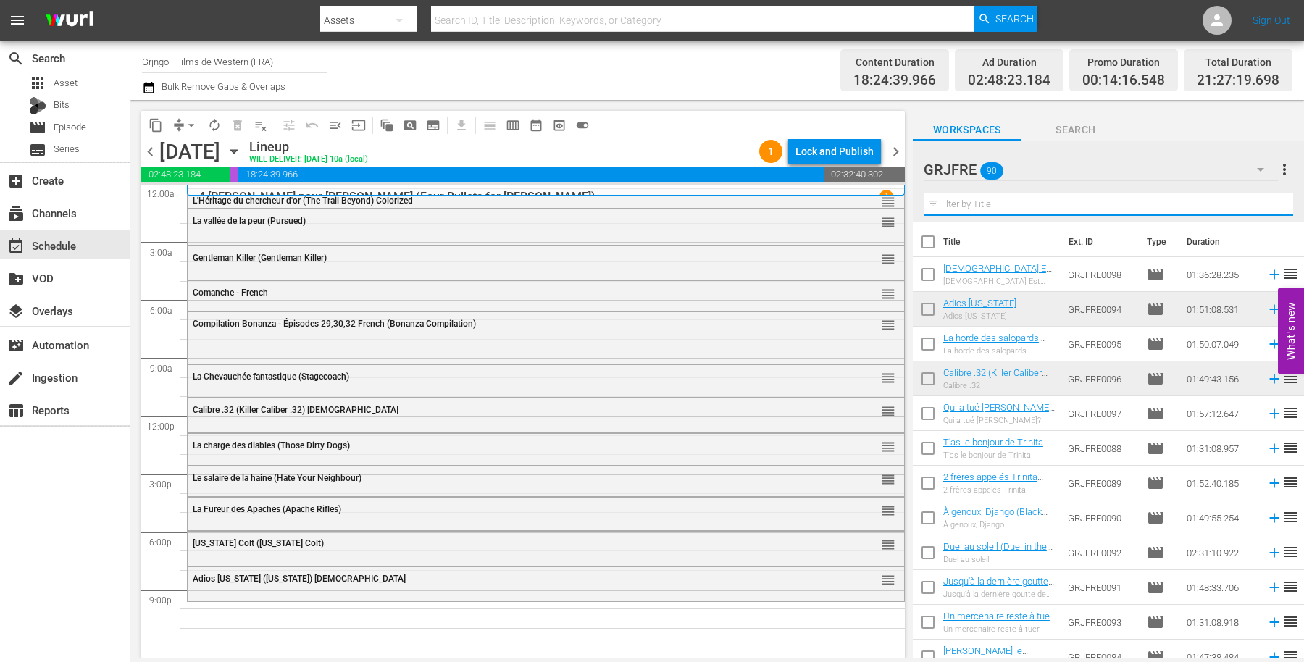
paste input "Day of Anger"
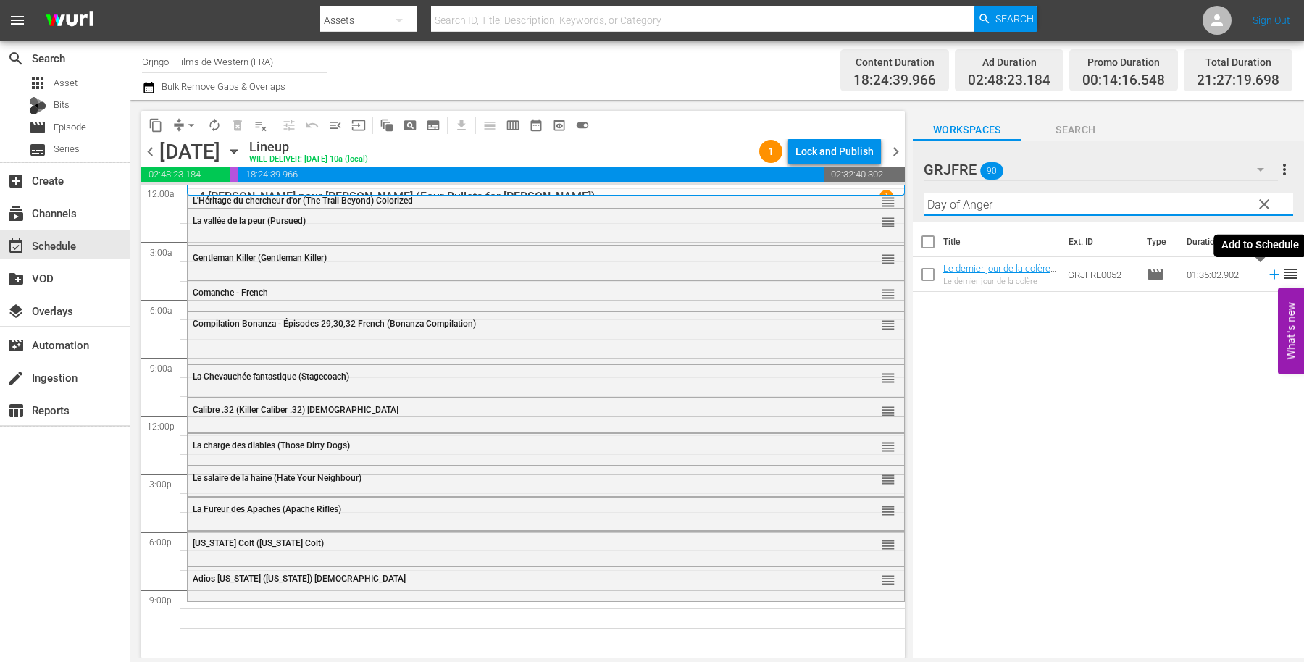
type input "Day of Anger"
click at [1269, 270] on icon at bounding box center [1273, 274] width 9 height 9
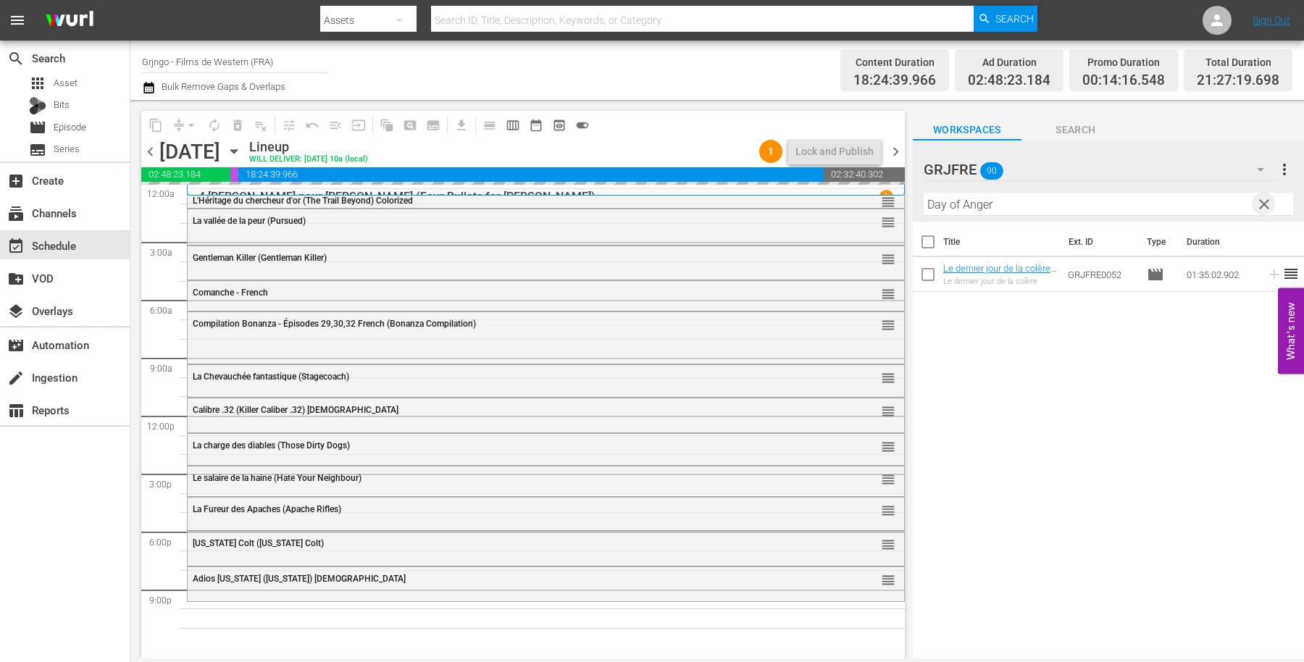
click at [1265, 200] on span "clear" at bounding box center [1263, 204] width 17 height 17
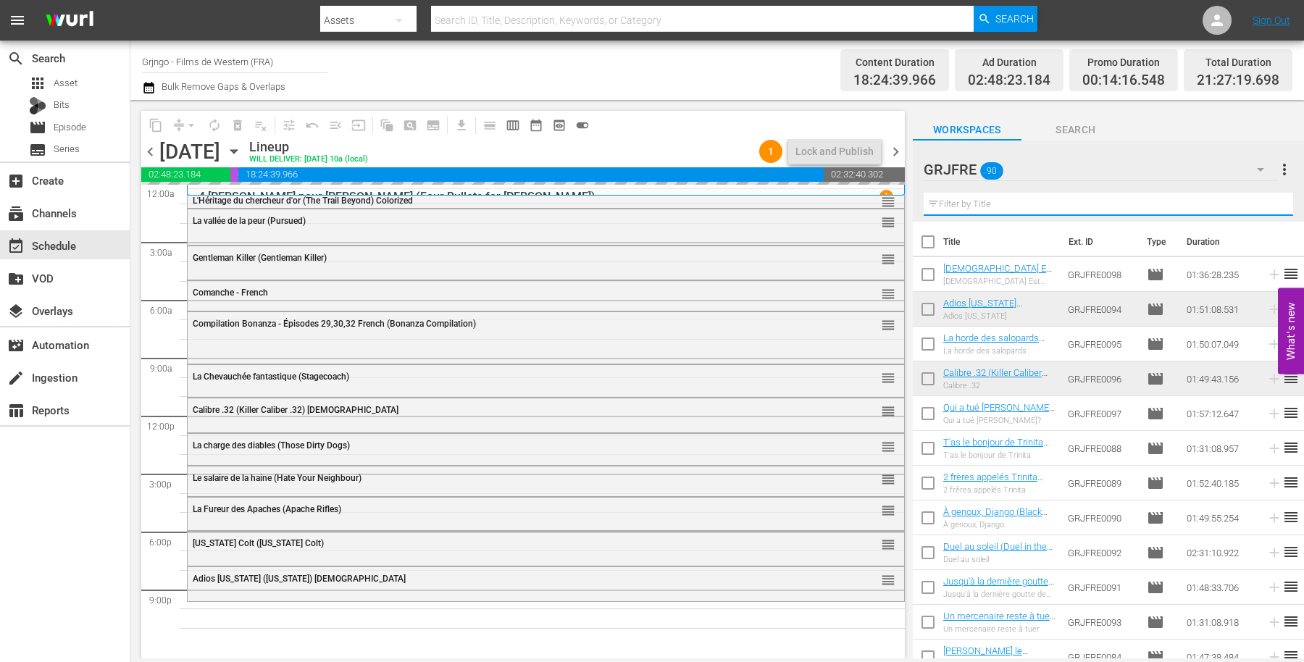
paste input "Day of Anger"
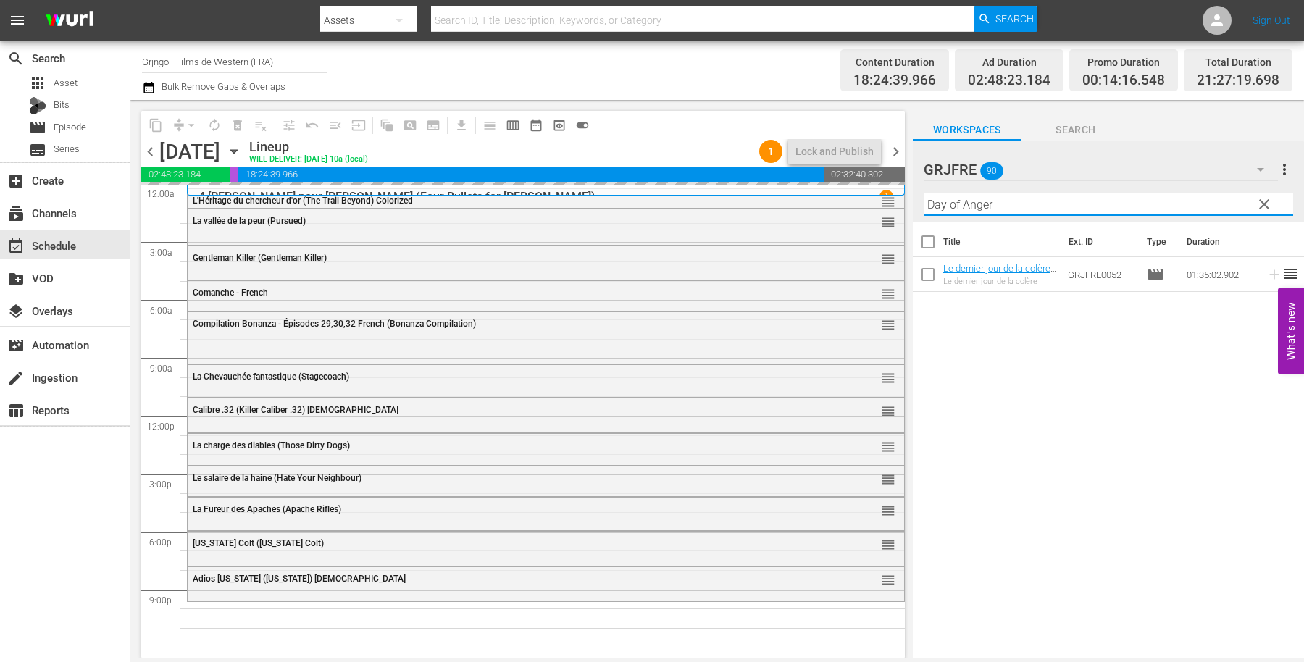
type input "Day of Anger"
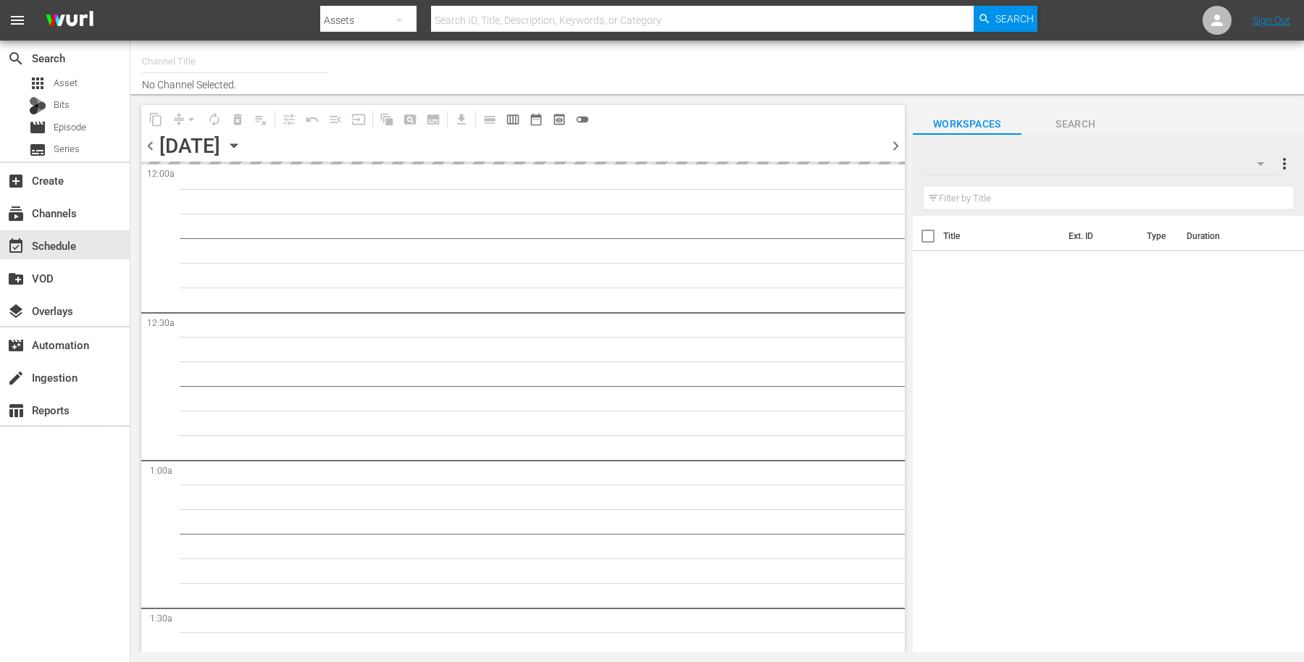
type input "Grjngo - Films de Western (FRA) (1864)"
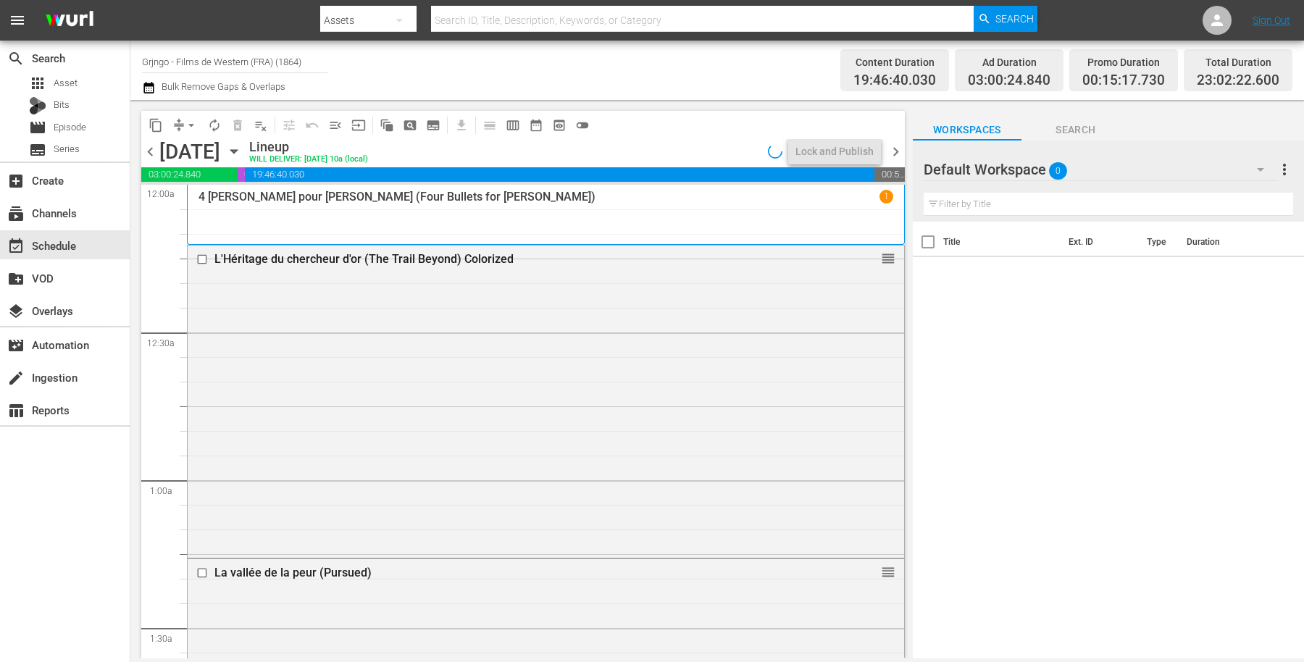
click at [1264, 167] on icon "button" at bounding box center [1260, 169] width 17 height 17
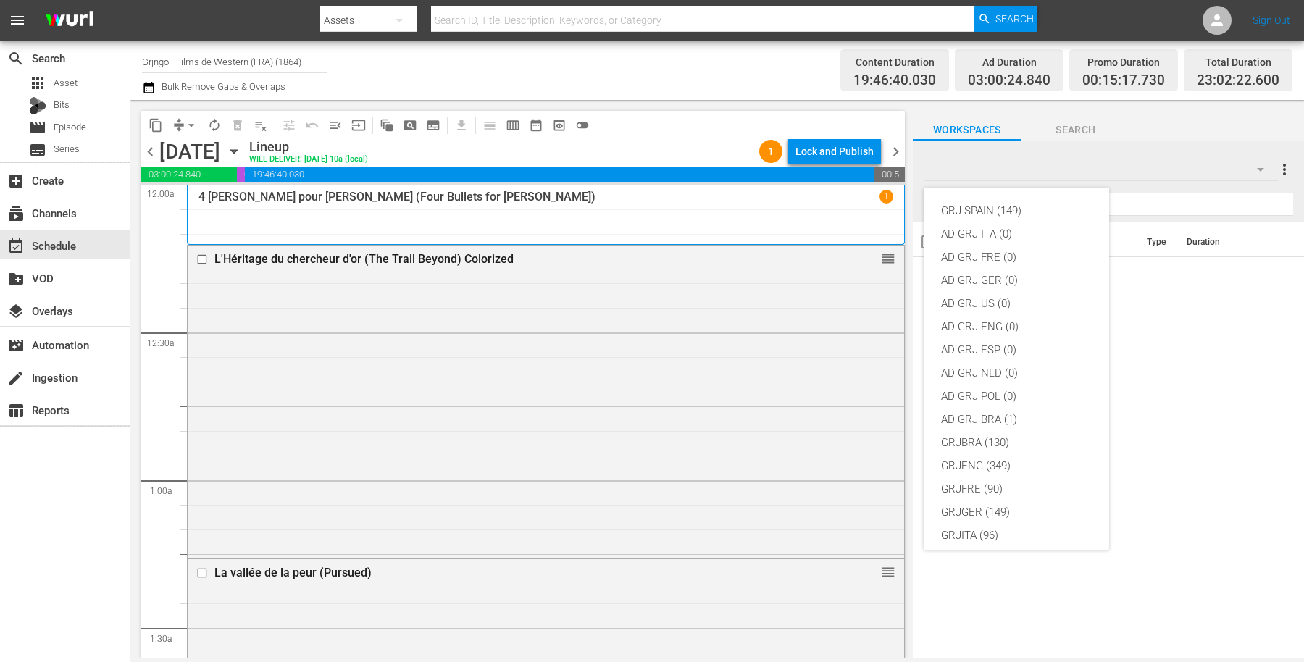
scroll to position [124, 0]
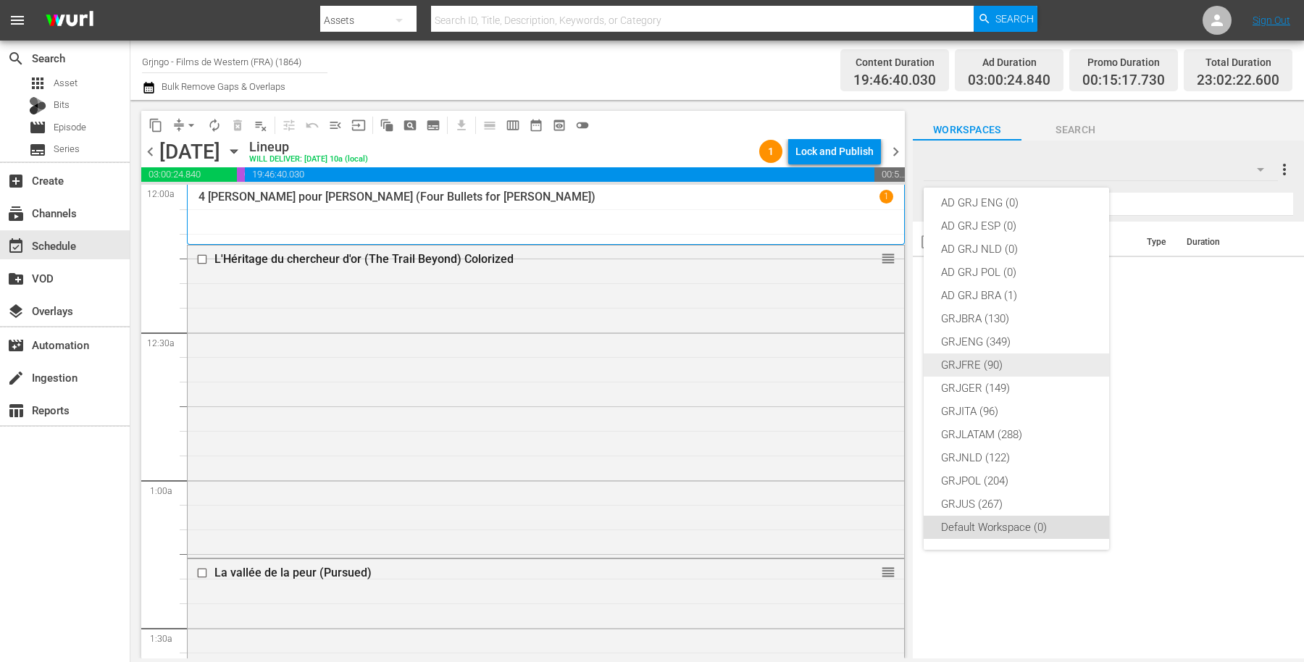
click at [1031, 367] on div "GRJFRE (90)" at bounding box center [1016, 365] width 151 height 23
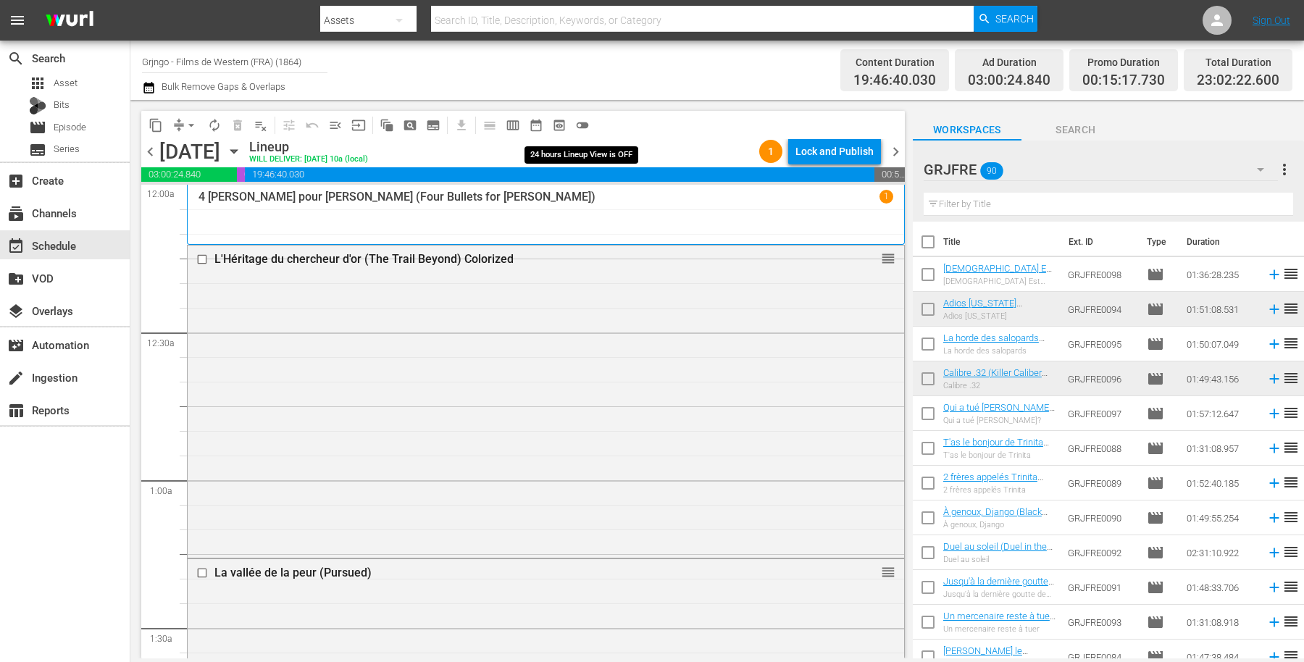
click at [582, 125] on span "toggle_off" at bounding box center [582, 125] width 14 height 14
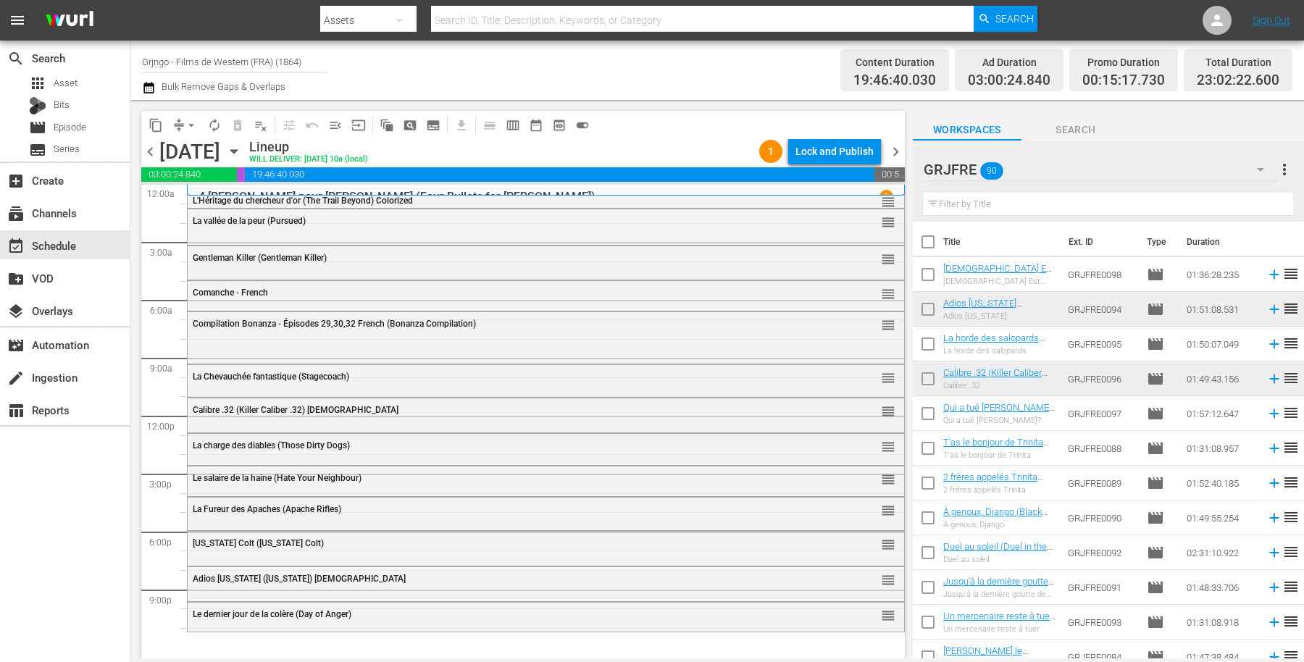
click at [976, 196] on input "text" at bounding box center [1108, 204] width 369 height 23
paste input "Day of Anger"
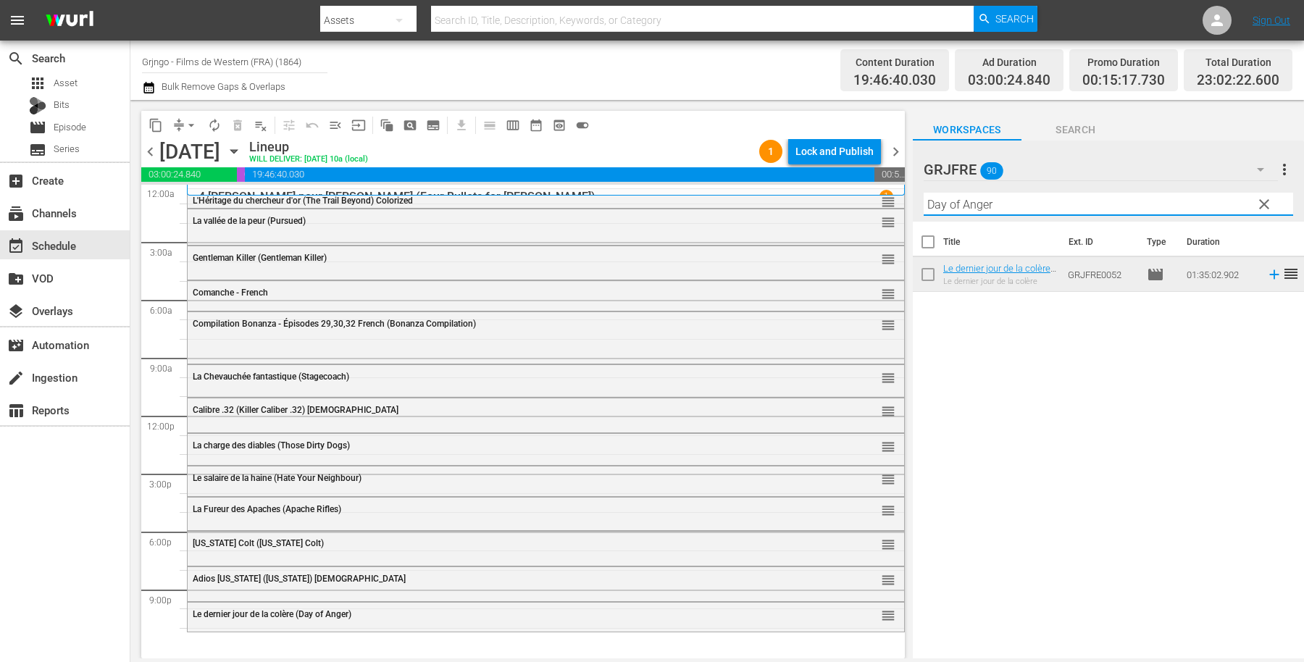
type input "Day of Anger"
click at [1263, 203] on span "clear" at bounding box center [1263, 204] width 17 height 17
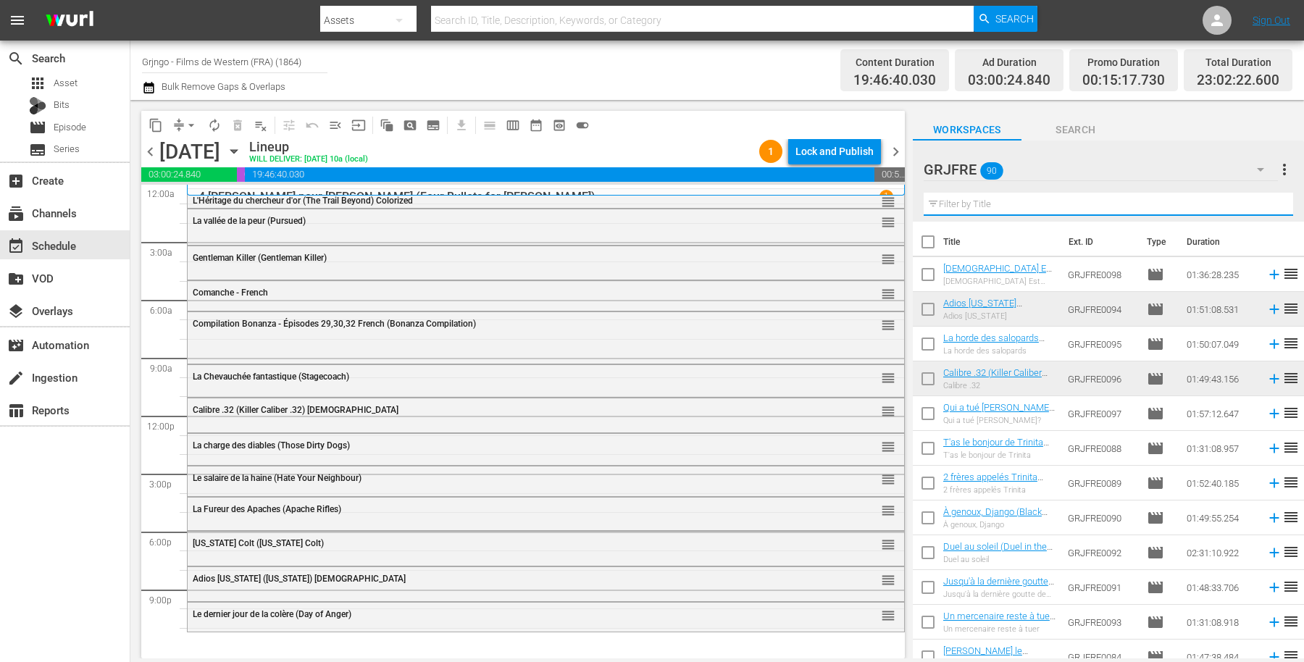
paste input "Bandidos"
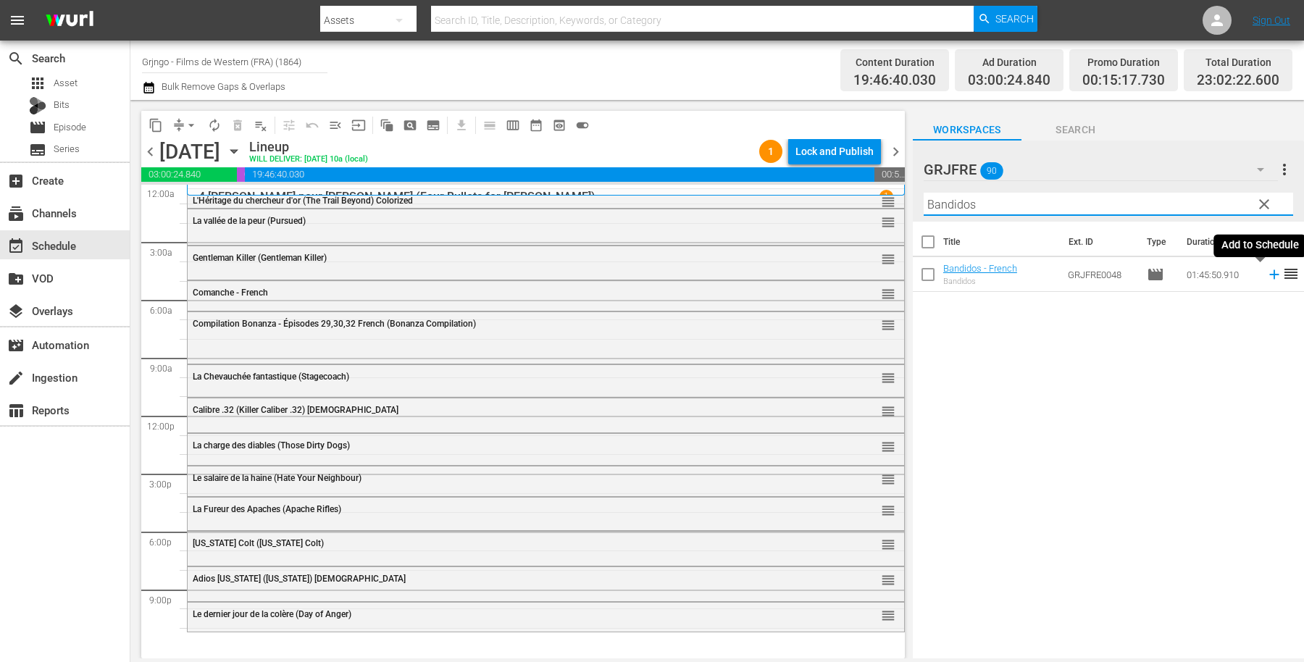
type input "Bandidos"
click at [1269, 275] on icon at bounding box center [1273, 274] width 9 height 9
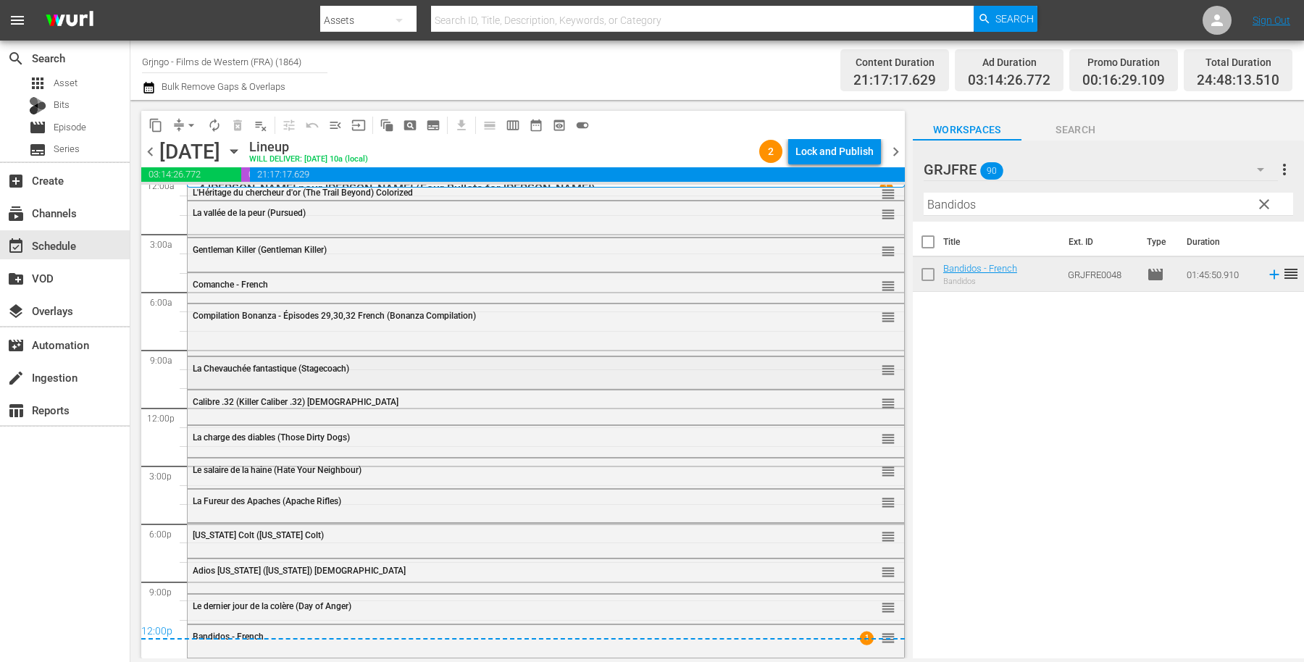
scroll to position [0, 0]
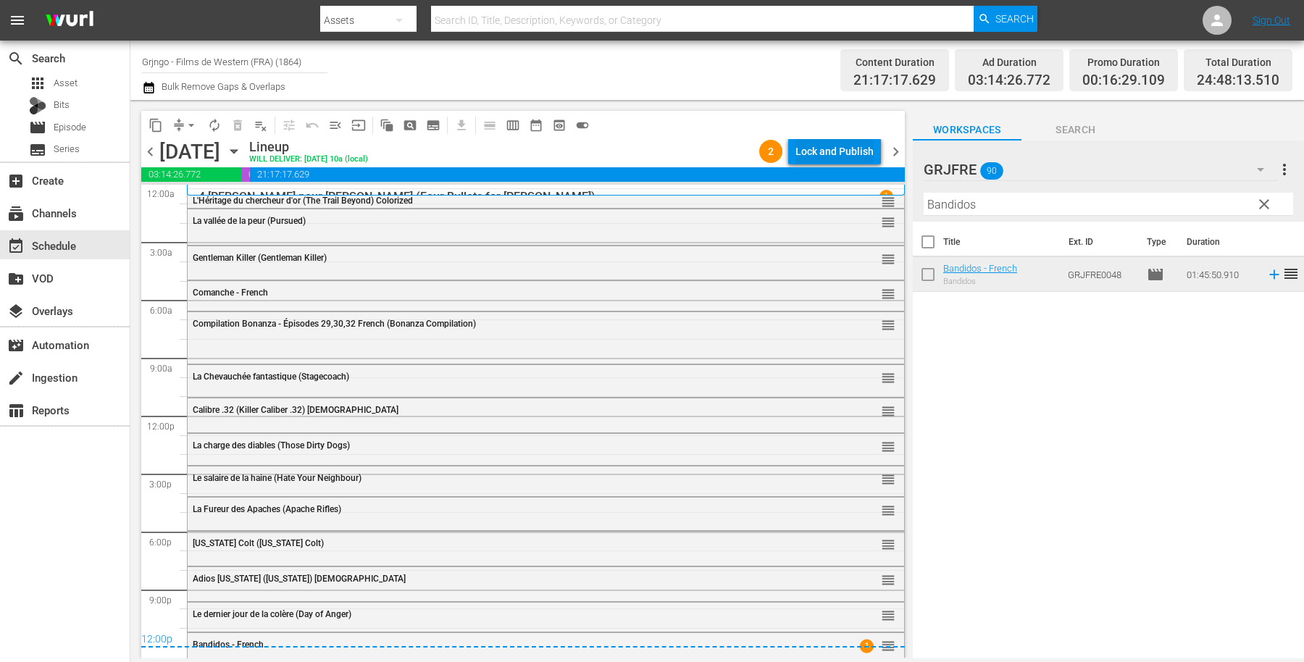
click at [794, 149] on button "Lock and Publish" at bounding box center [834, 151] width 93 height 26
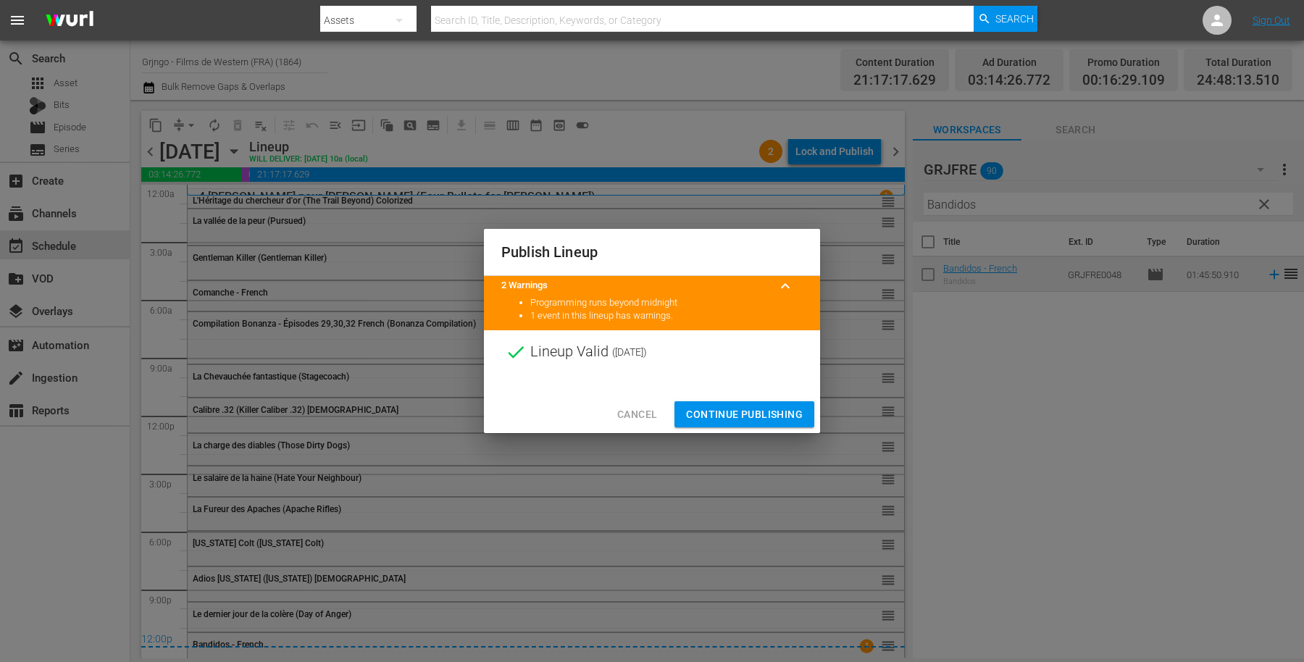
click at [735, 414] on span "Continue Publishing" at bounding box center [744, 415] width 117 height 18
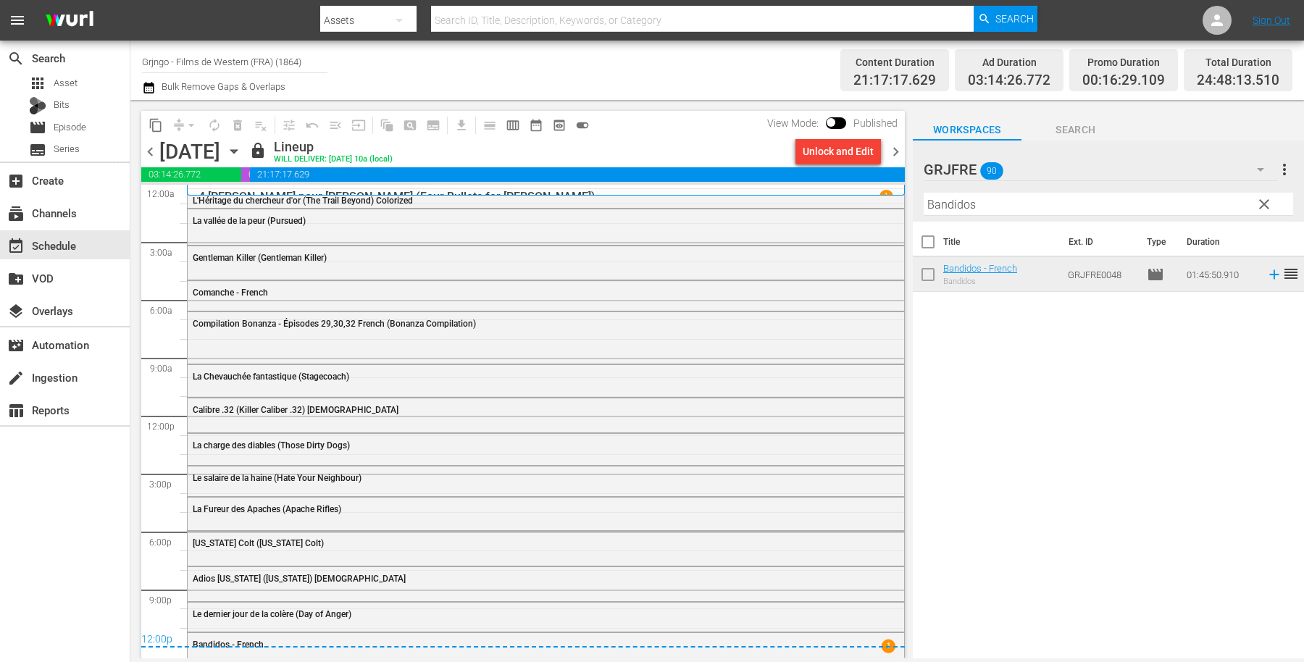
click at [895, 156] on span "chevron_right" at bounding box center [896, 152] width 18 height 18
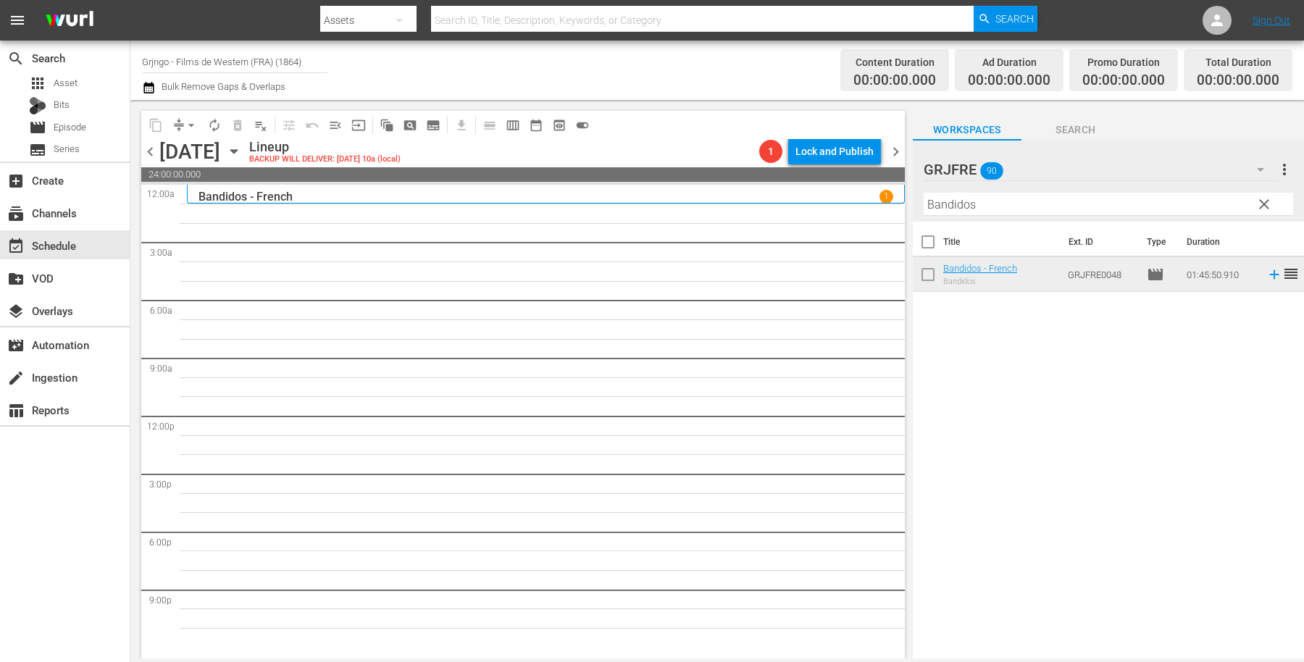
drag, startPoint x: 1266, startPoint y: 201, endPoint x: 982, endPoint y: 233, distance: 286.6
click at [1266, 201] on span "clear" at bounding box center [1263, 204] width 17 height 17
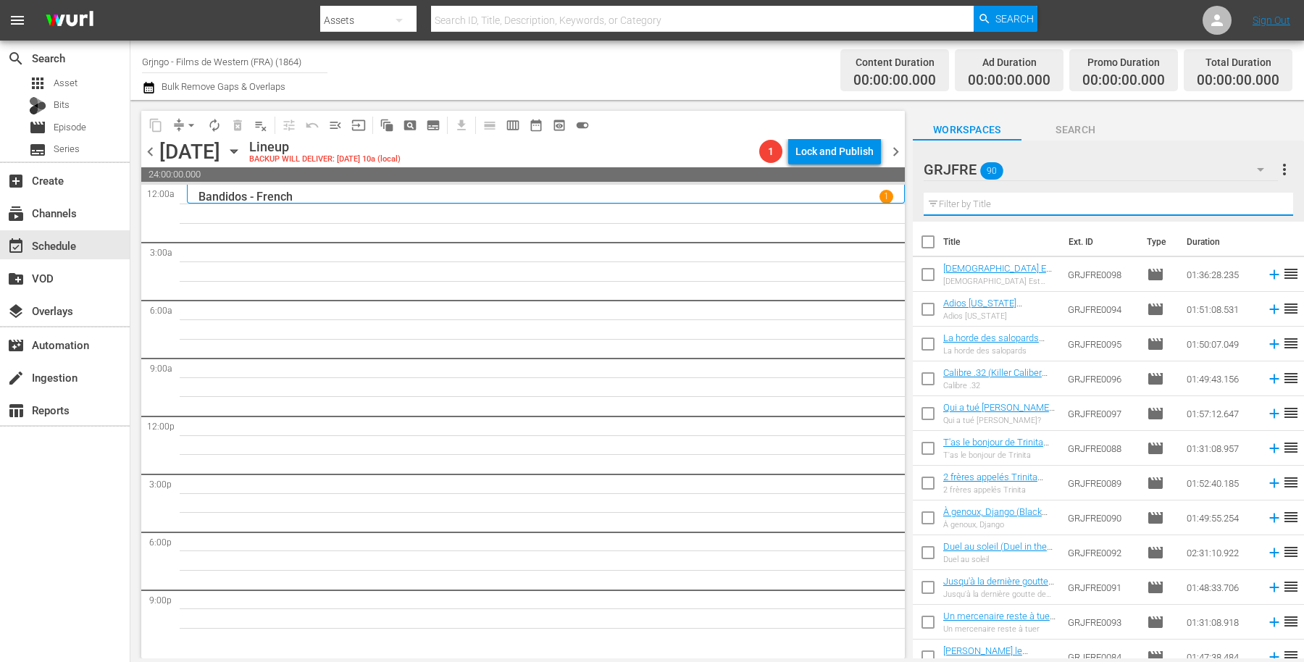
paste input "Santa Fe Trail"
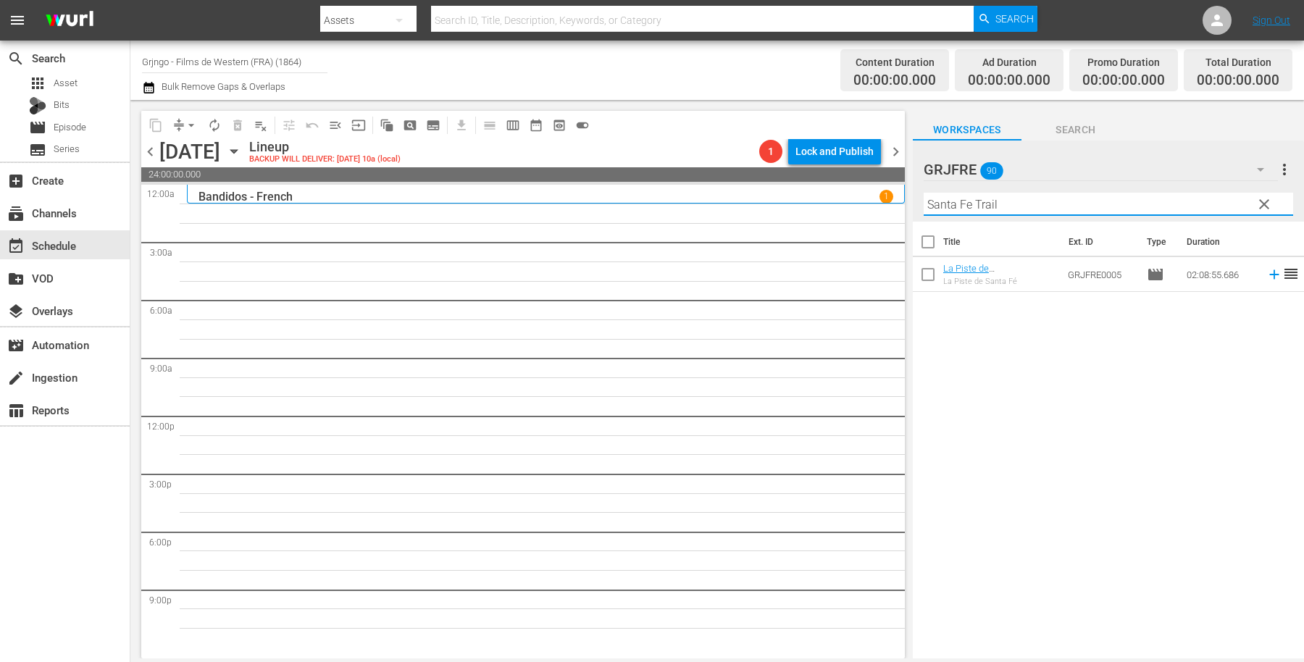
type input "Santa Fe Trail"
drag, startPoint x: 1259, startPoint y: 196, endPoint x: 1087, endPoint y: 185, distance: 172.0
click at [1263, 196] on span "clear" at bounding box center [1263, 204] width 17 height 17
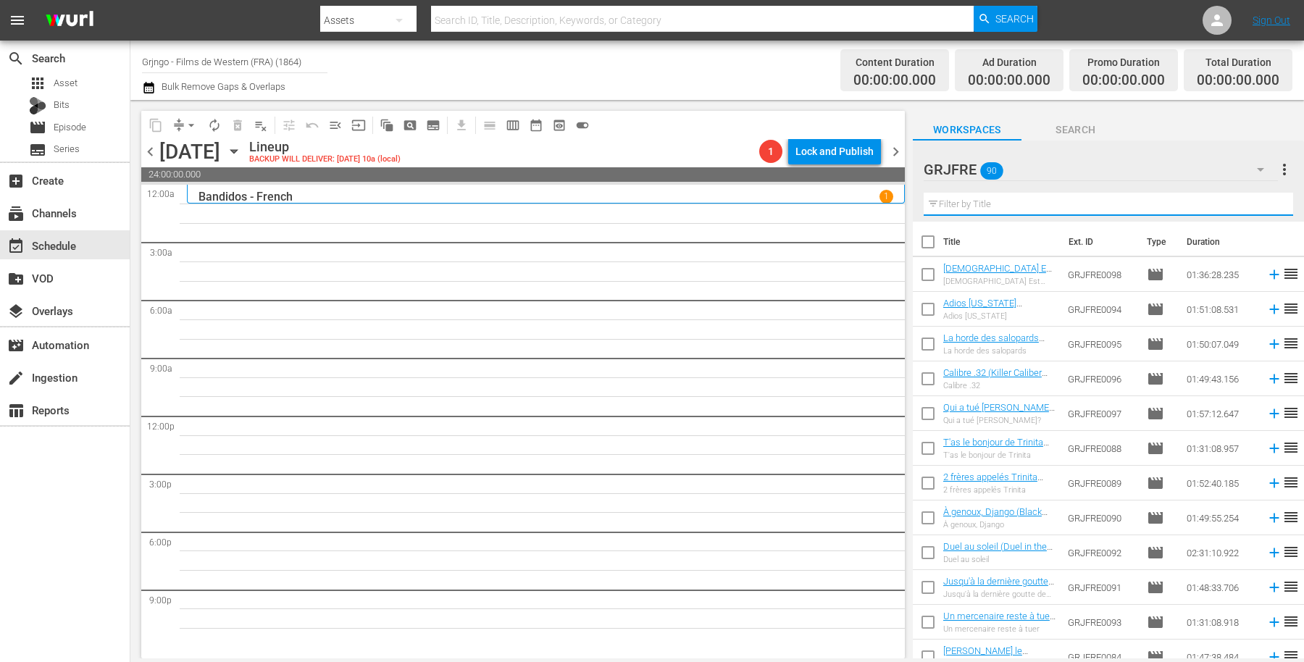
paste input "Custer of the West"
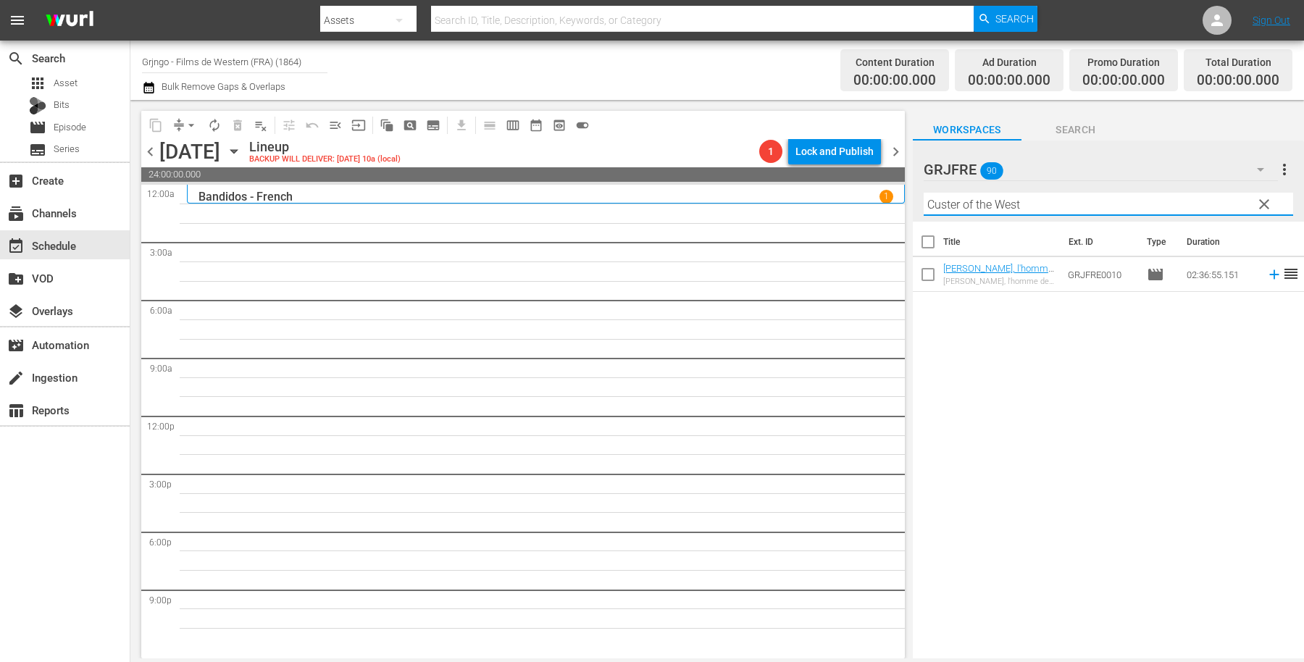
type input "Custer of the West"
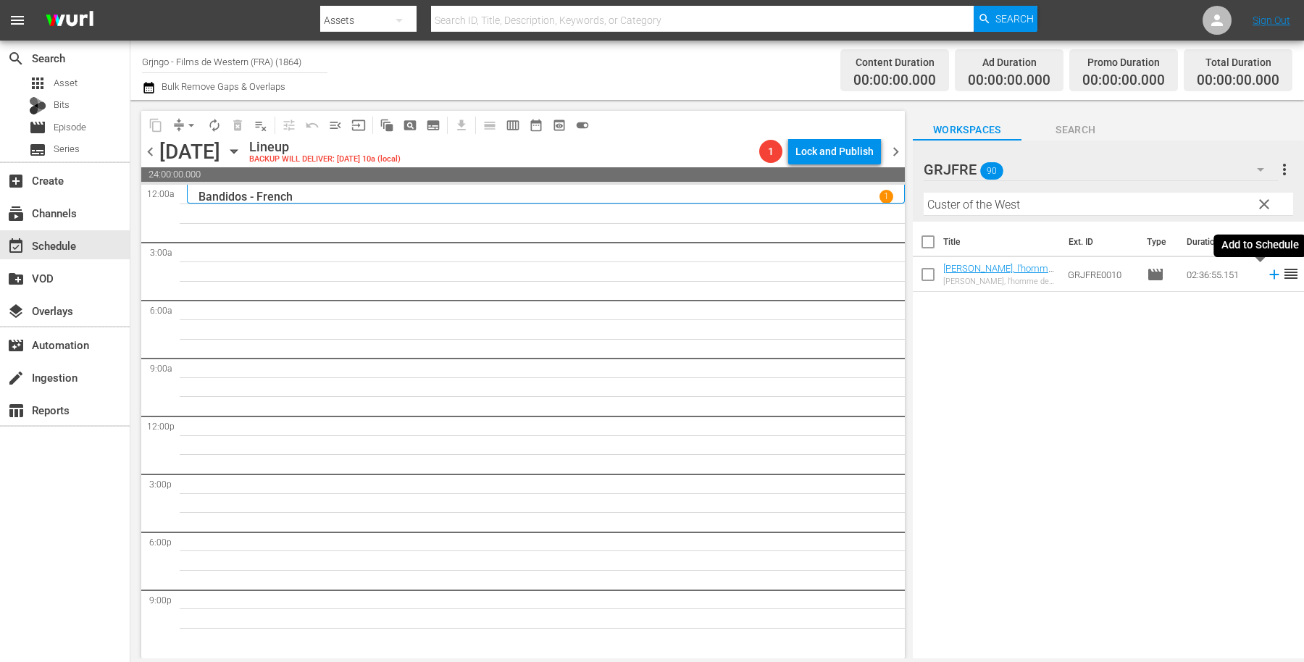
click at [1266, 278] on icon at bounding box center [1274, 275] width 16 height 16
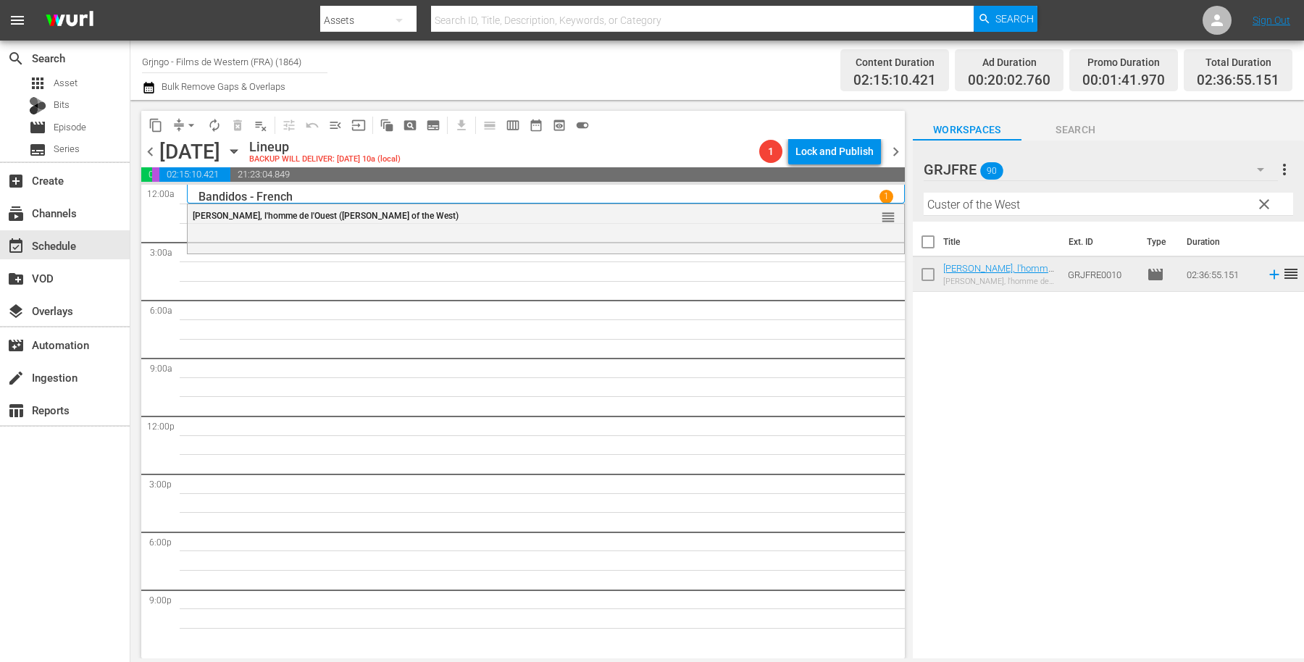
click at [1265, 204] on span "clear" at bounding box center [1263, 204] width 17 height 17
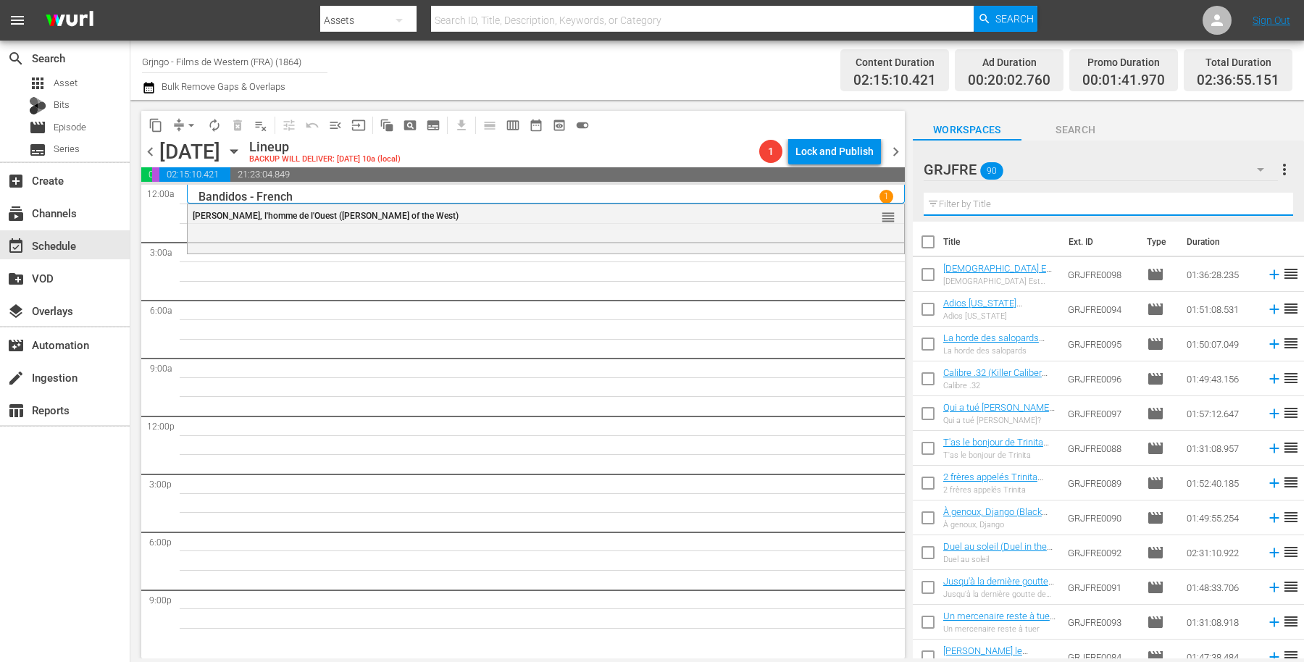
paste input "Woman They Almost Lynched"
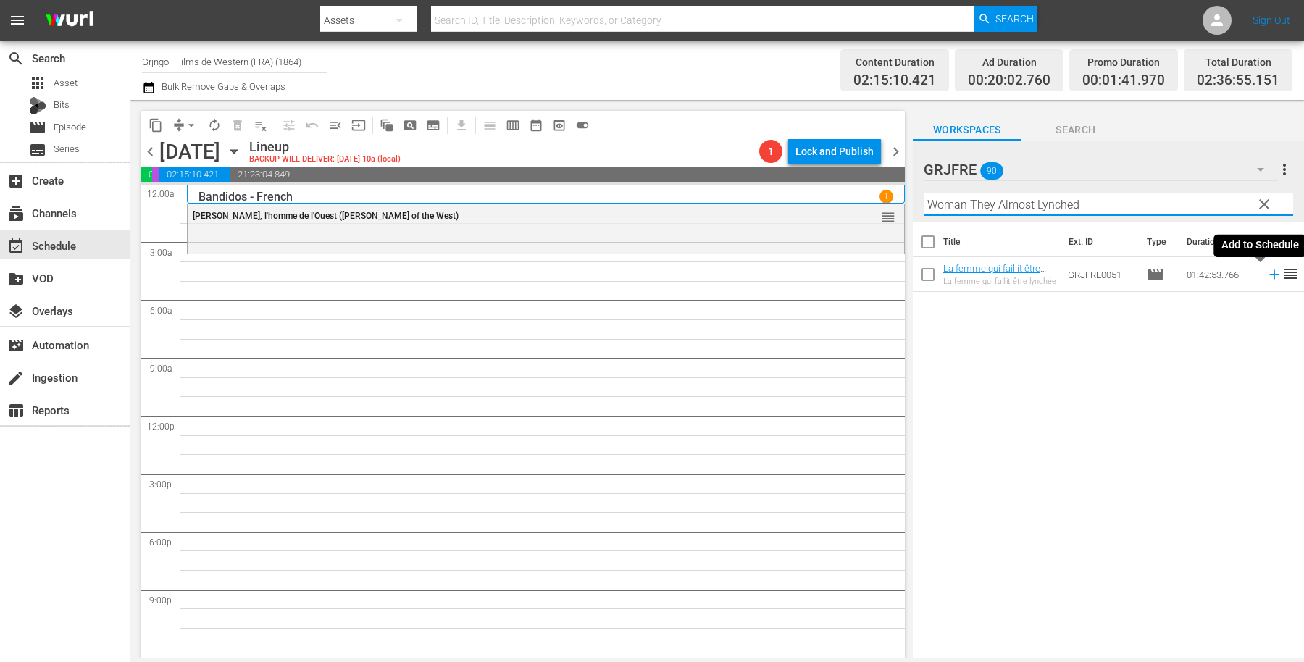
type input "Woman They Almost Lynched"
click at [1269, 273] on icon at bounding box center [1273, 274] width 9 height 9
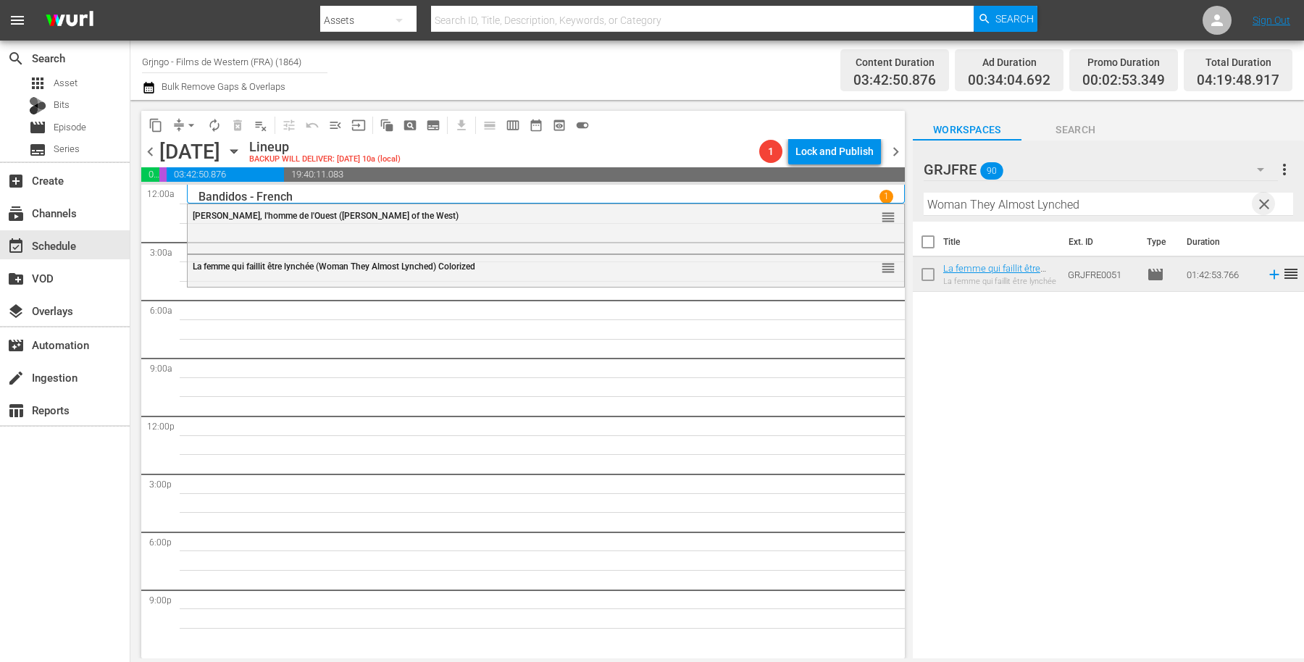
click at [1261, 203] on span "clear" at bounding box center [1263, 204] width 17 height 17
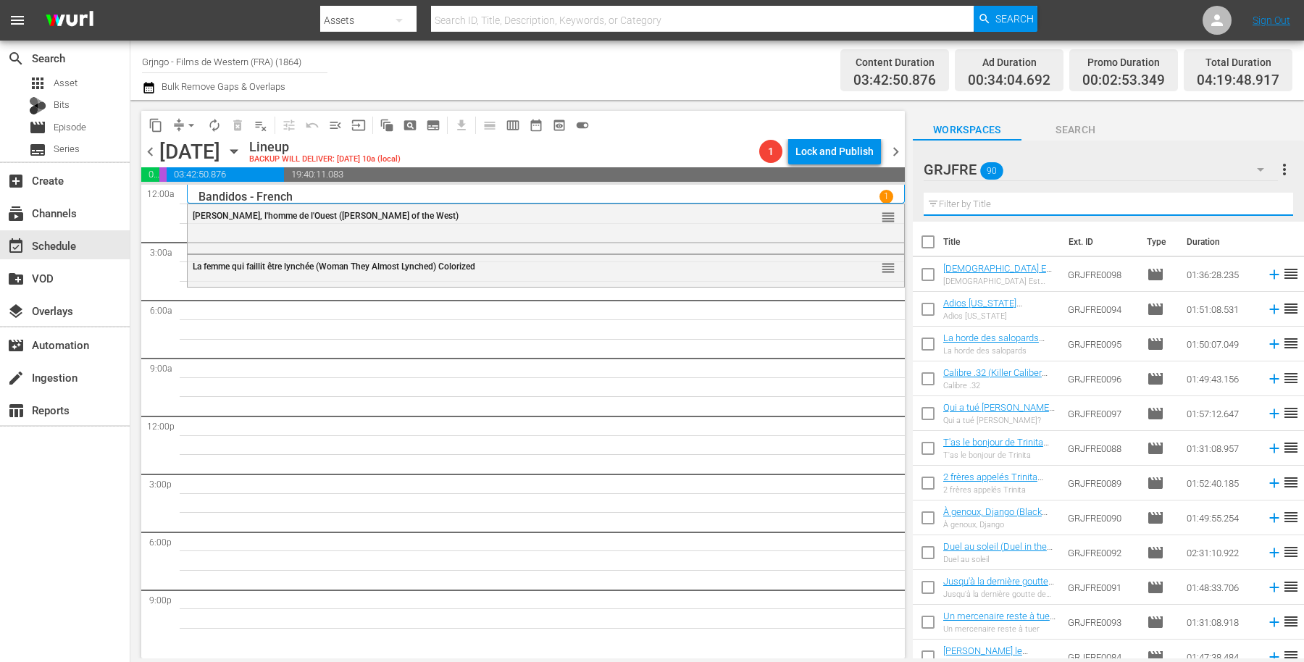
paste input "War of the Wildcats"
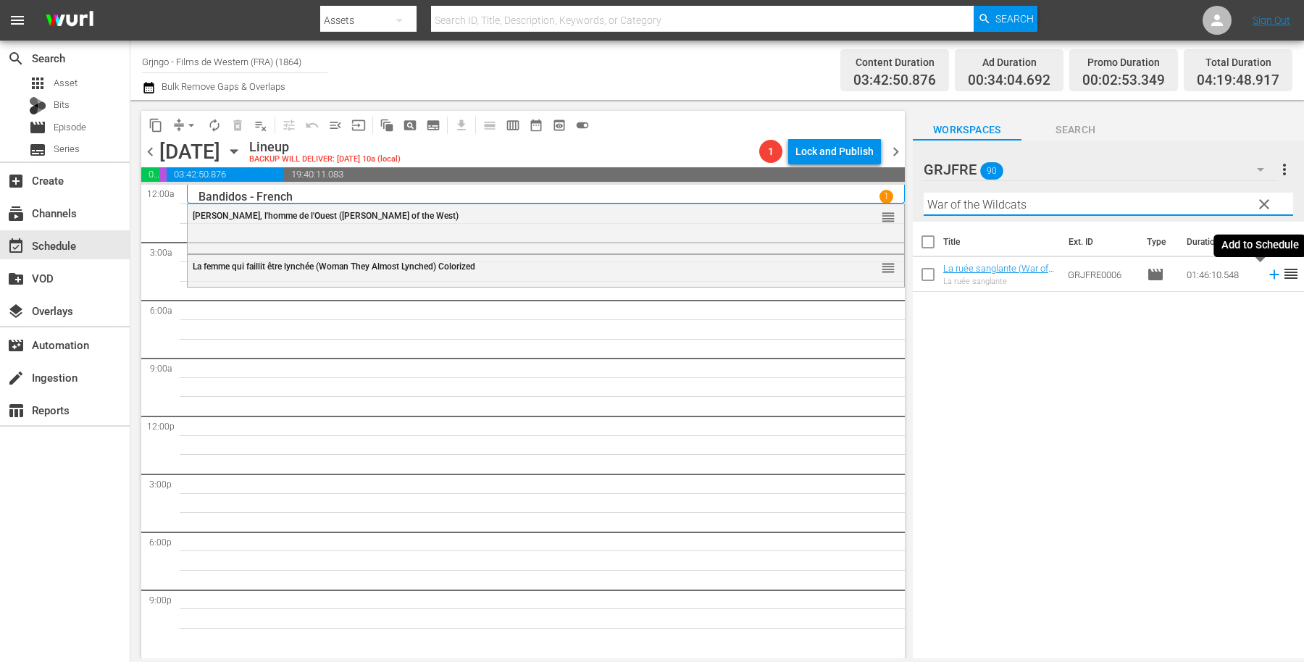
type input "War of the Wildcats"
click at [1269, 273] on icon at bounding box center [1273, 274] width 9 height 9
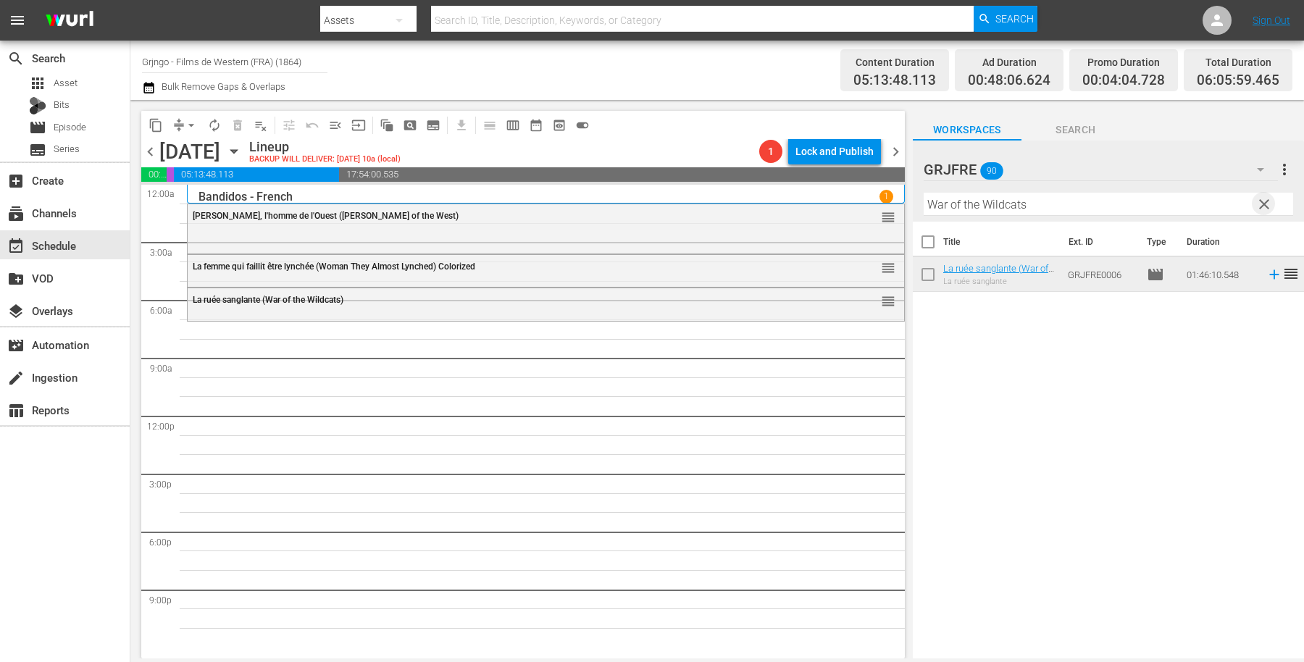
click at [1261, 204] on span "clear" at bounding box center [1263, 204] width 17 height 17
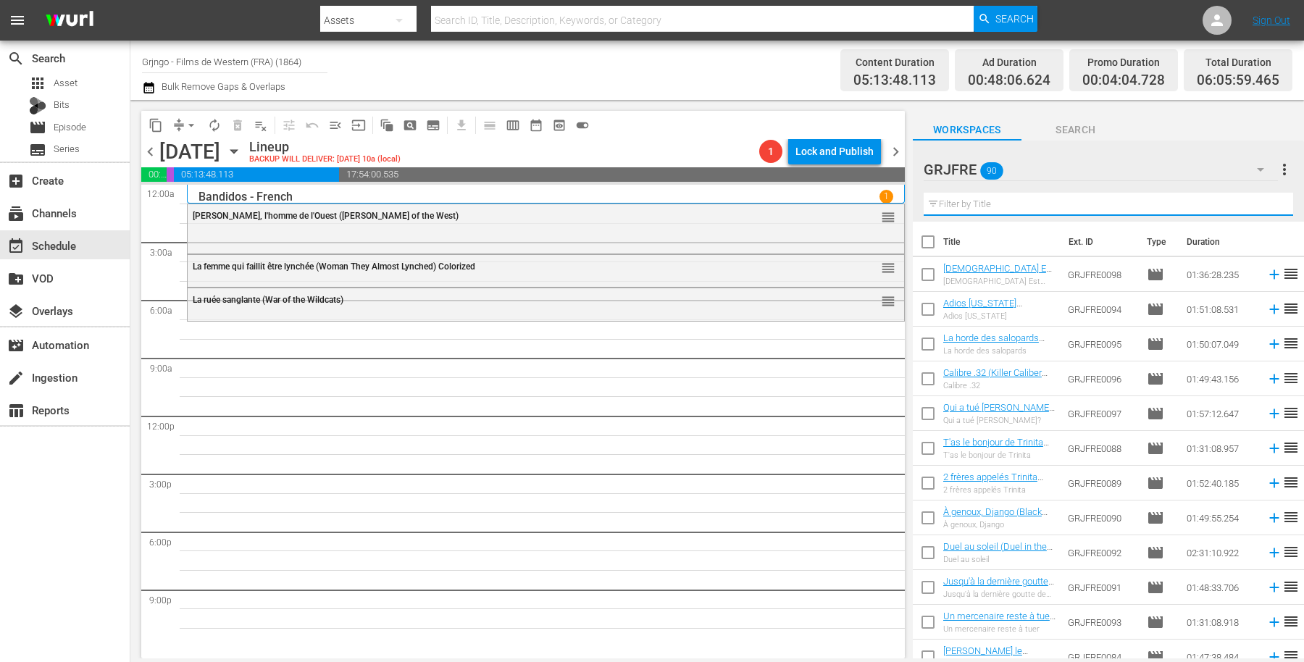
paste input "L'indien blanc (Pawnee)"
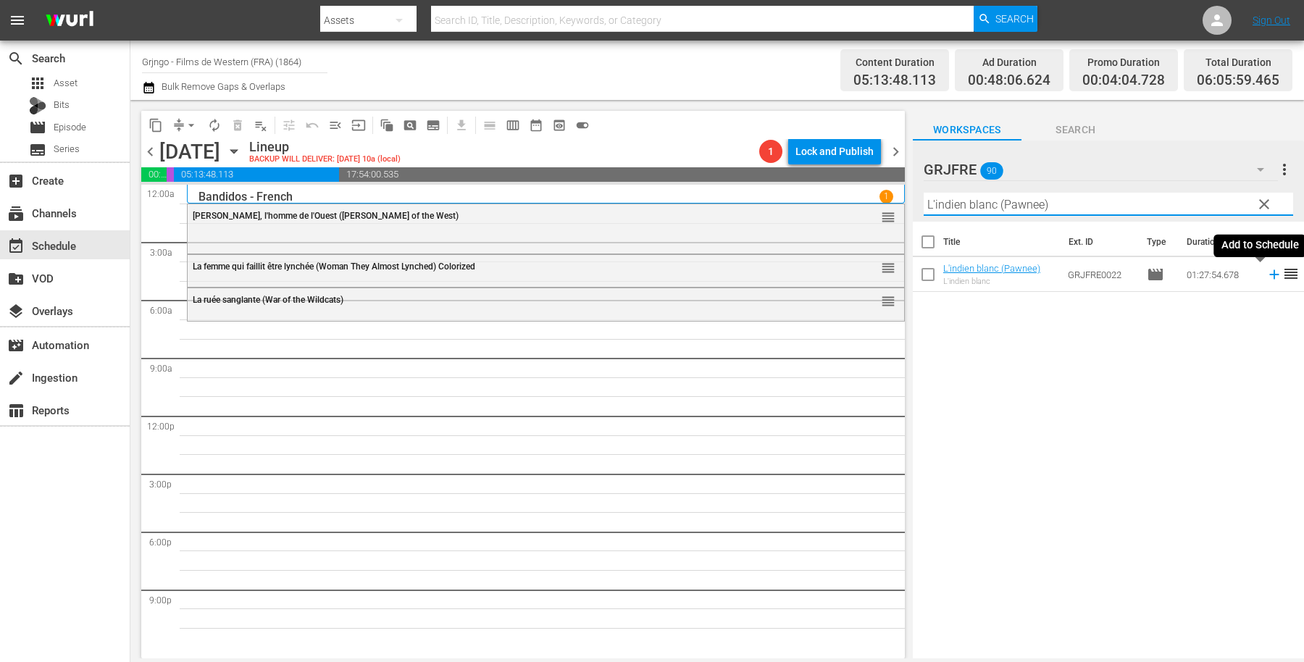
type input "L'indien blanc (Pawnee)"
click at [1266, 276] on icon at bounding box center [1274, 275] width 16 height 16
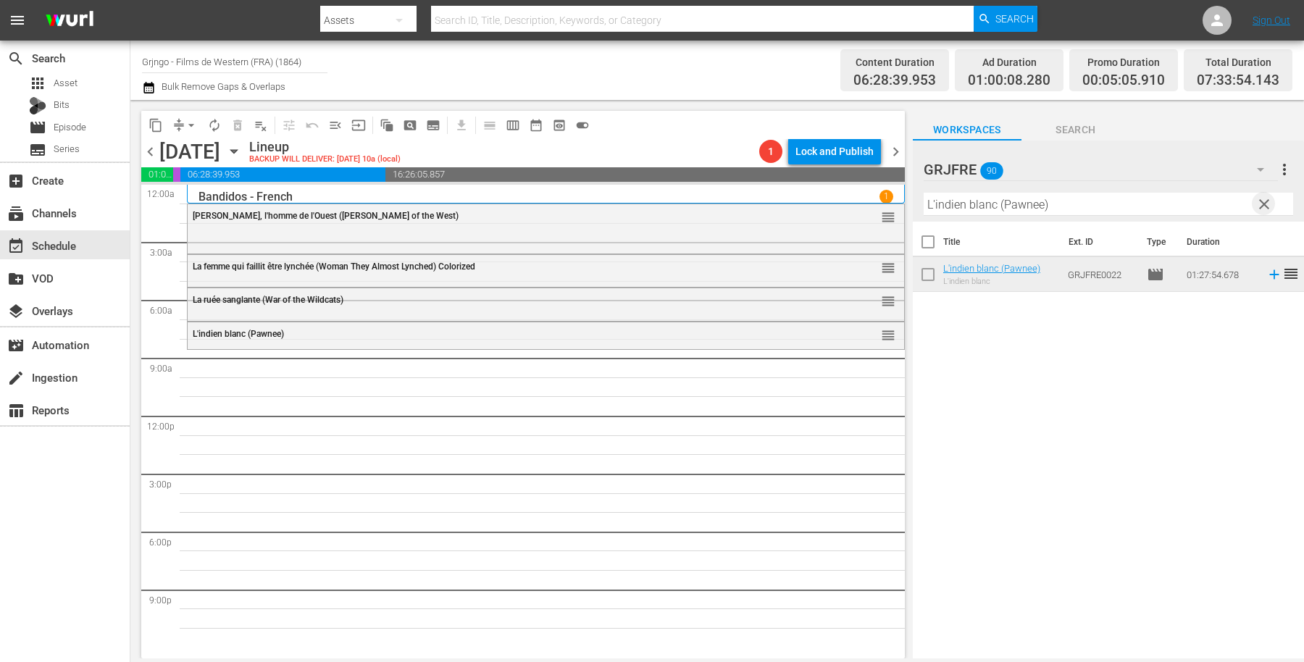
click at [1266, 204] on span "clear" at bounding box center [1263, 204] width 17 height 17
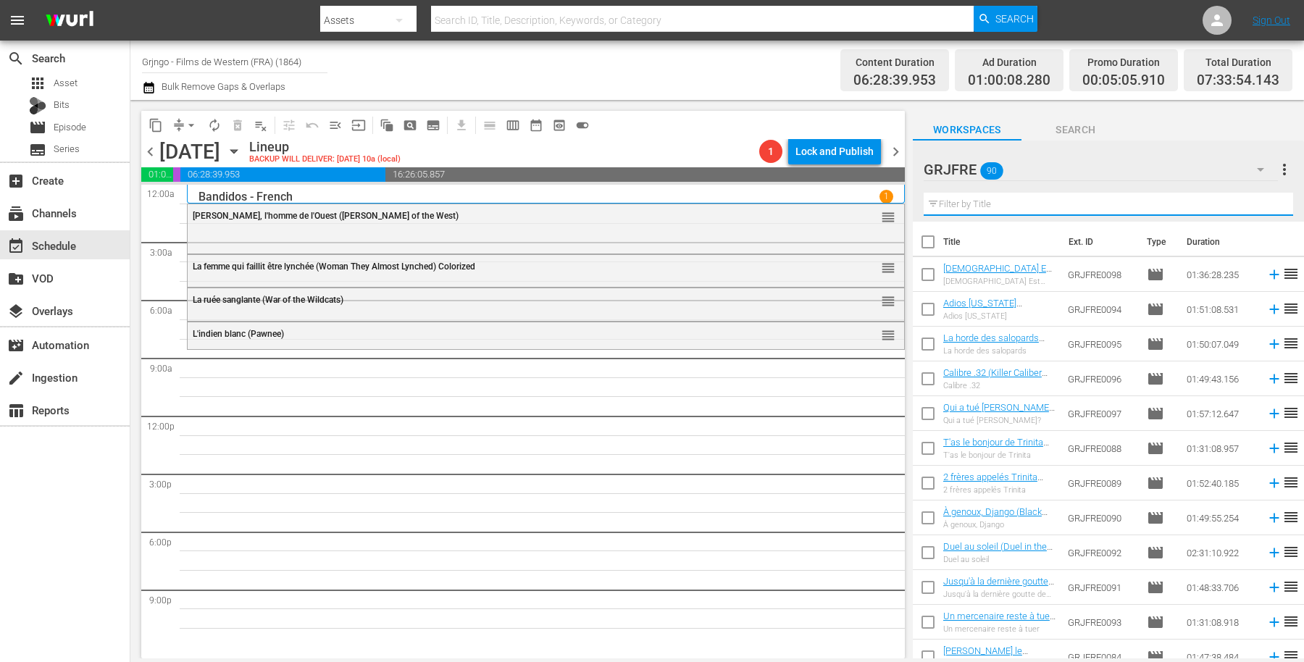
paste input "Compilation Bonanza - Épisodes 33,34,35"
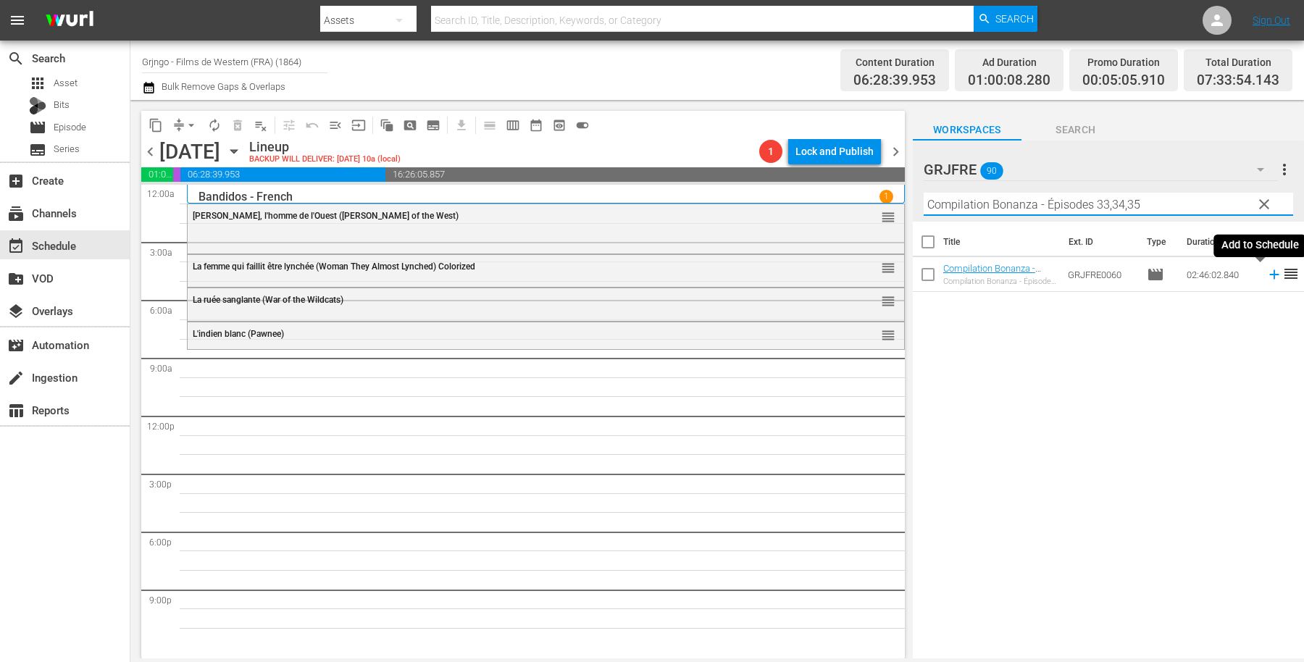
type input "Compilation Bonanza - Épisodes 33,34,35"
click at [1266, 273] on icon at bounding box center [1274, 275] width 16 height 16
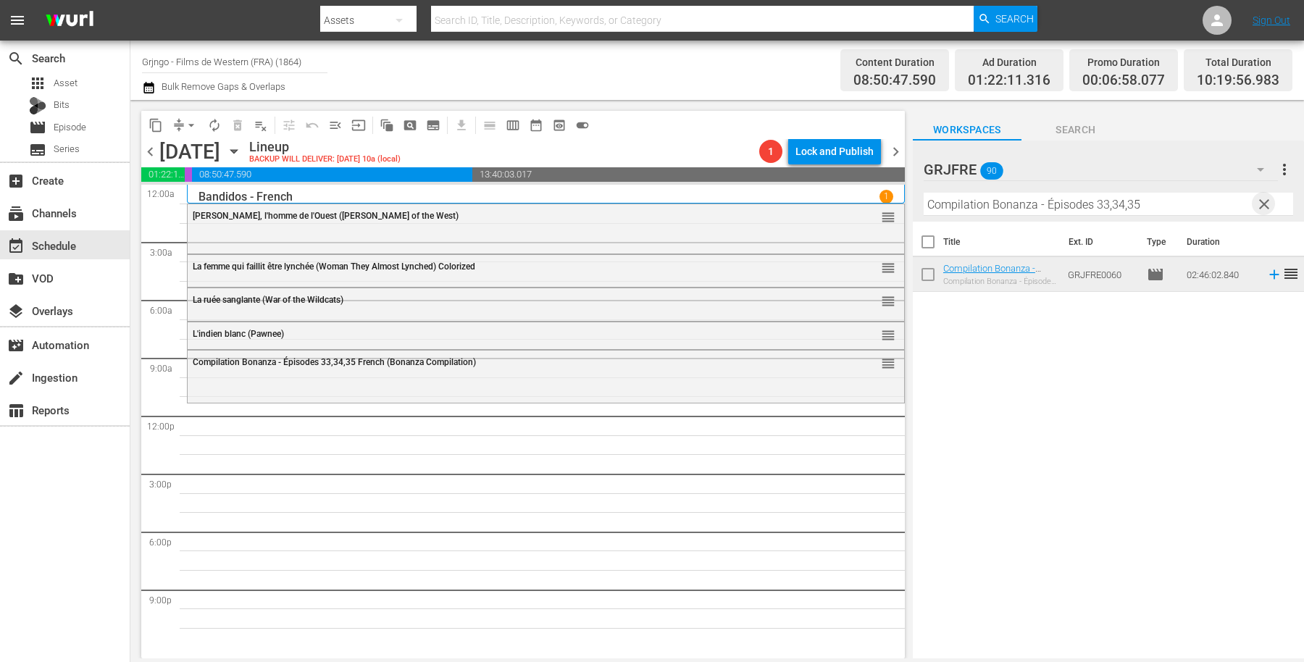
click at [1261, 198] on span "clear" at bounding box center [1263, 204] width 17 height 17
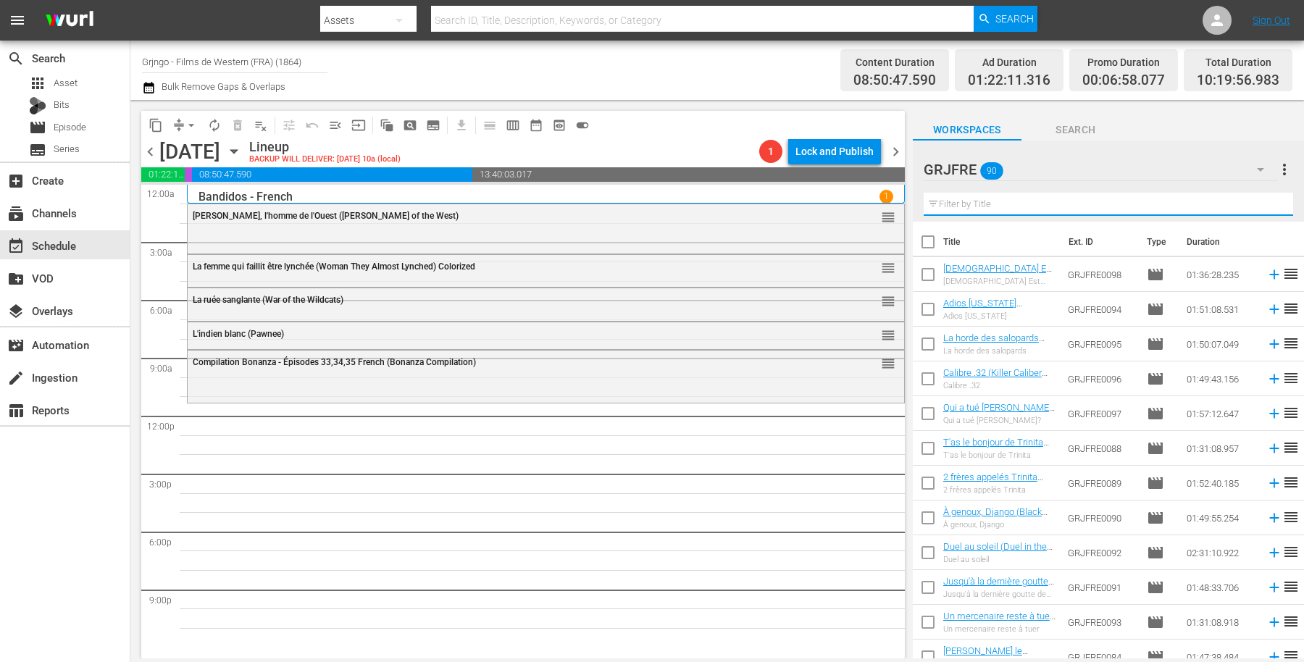
paste input "Django Kill... If You Live, Shoot!"
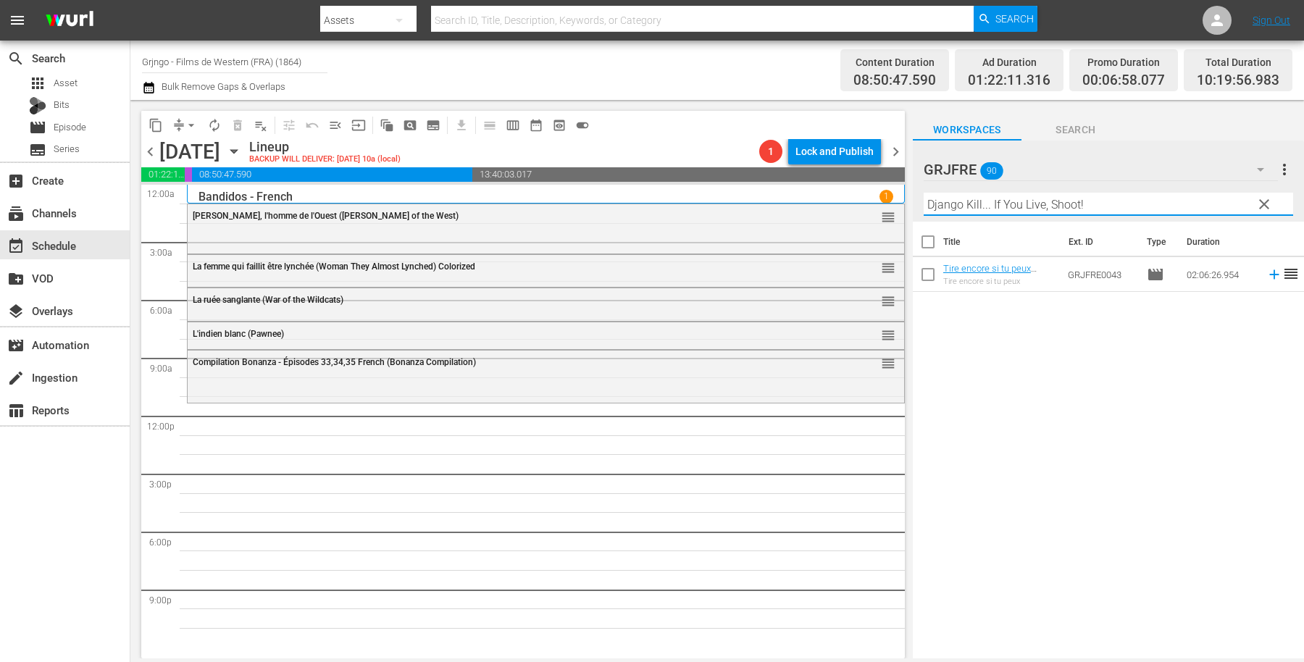
type input "Django Kill... If You Live, Shoot!"
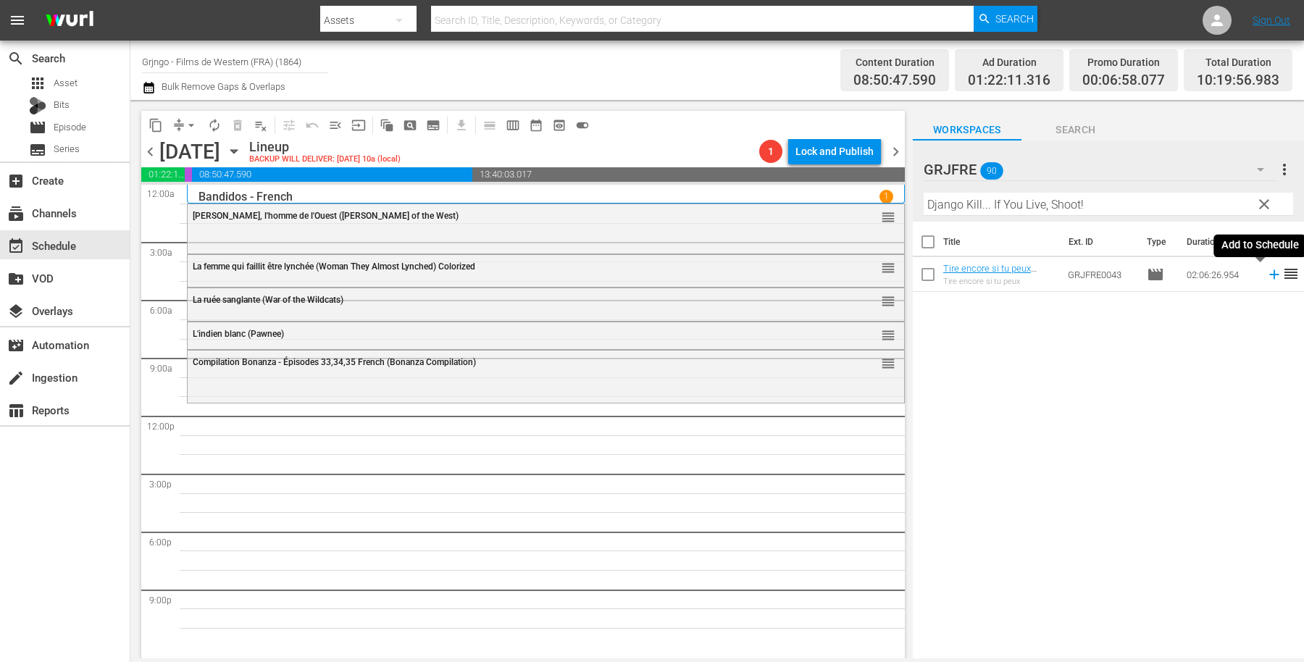
click at [1266, 279] on icon at bounding box center [1274, 275] width 16 height 16
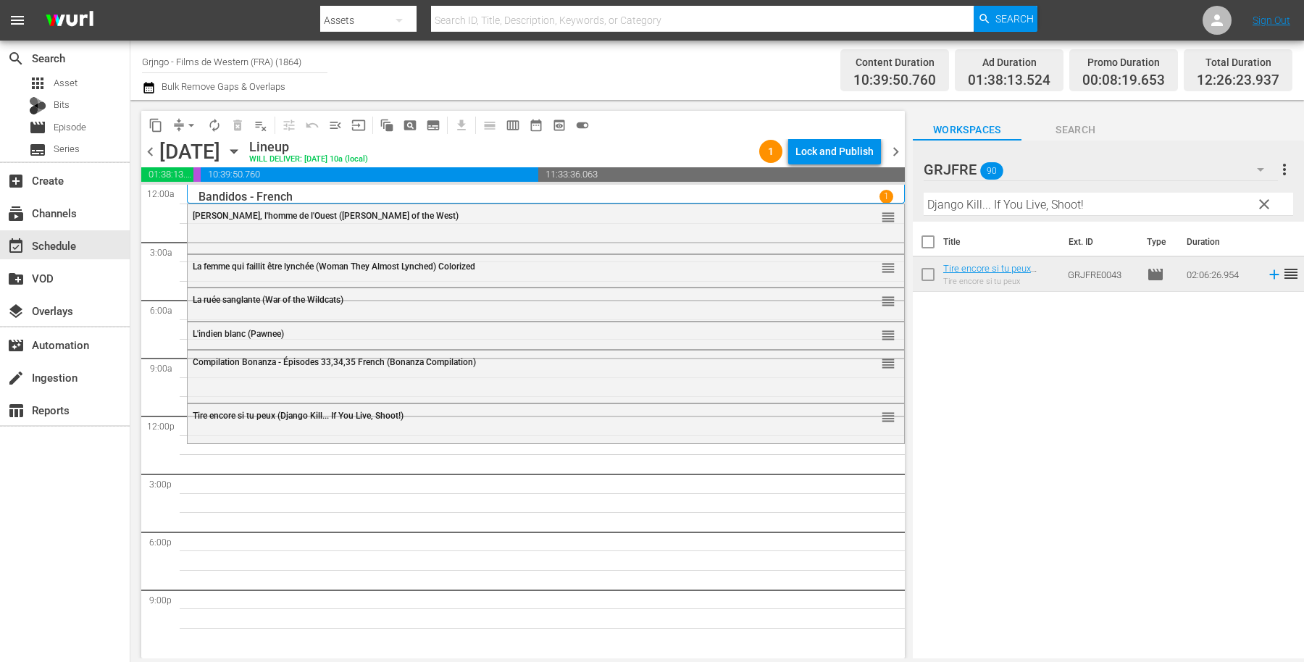
click at [1265, 204] on span "clear" at bounding box center [1263, 204] width 17 height 17
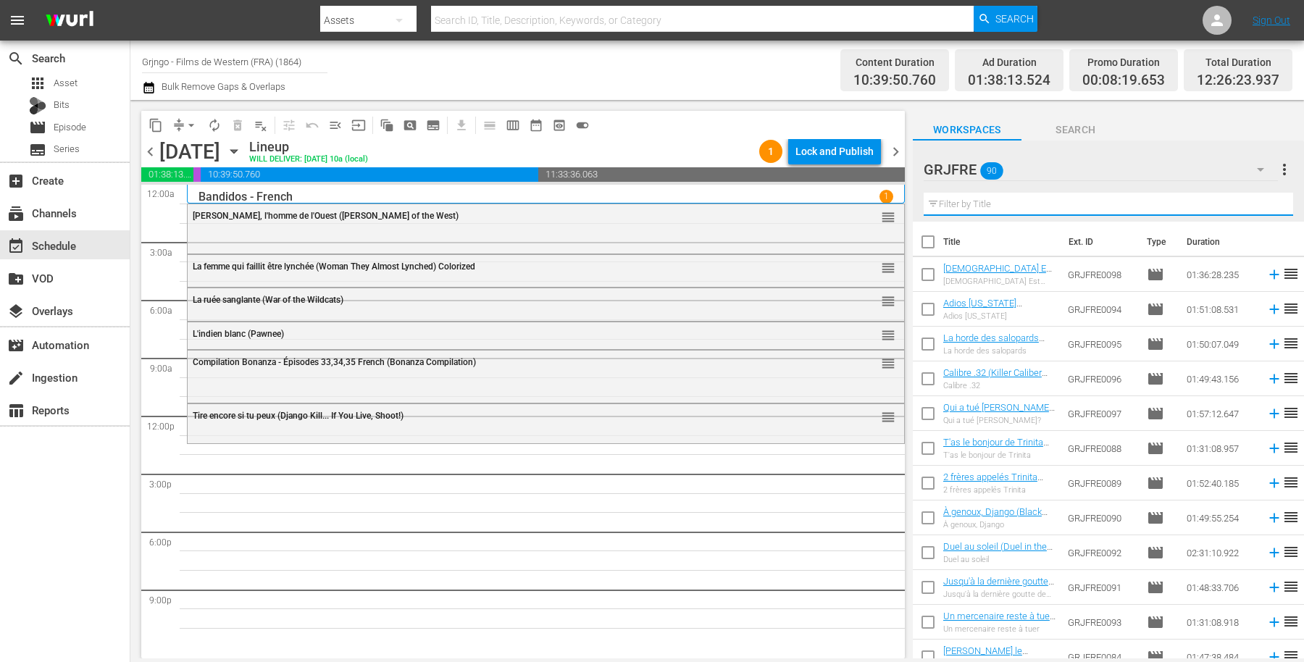
paste input "The General"
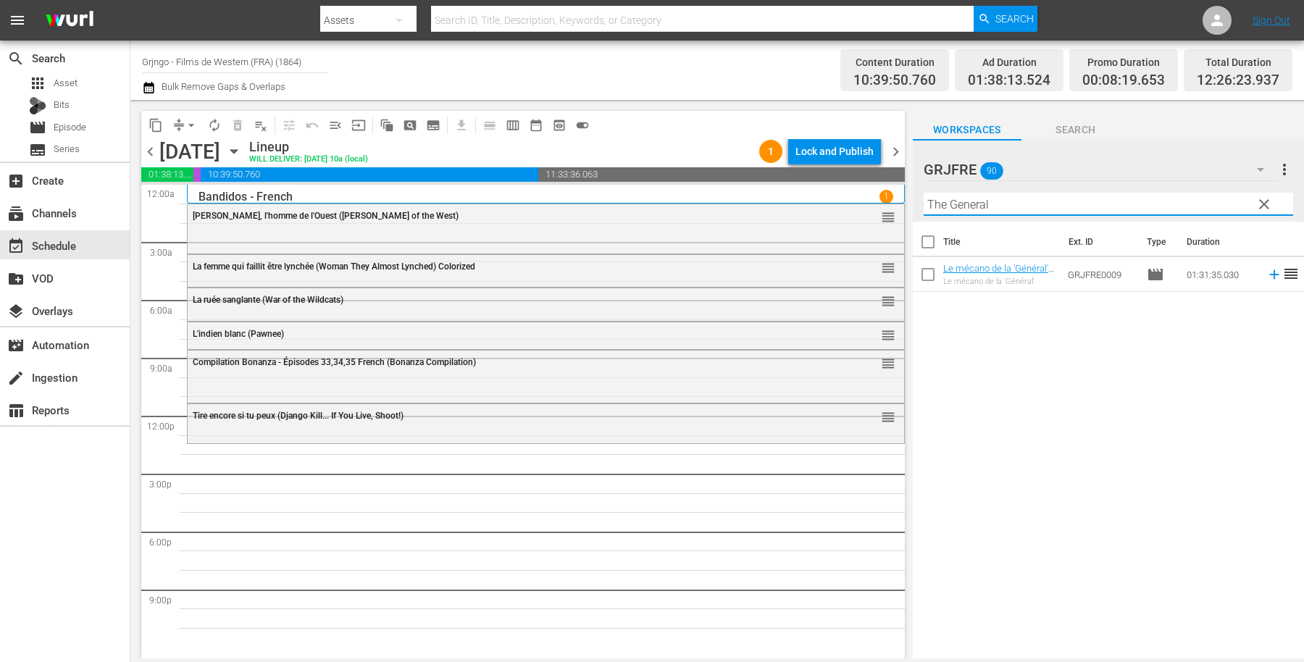
type input "The General"
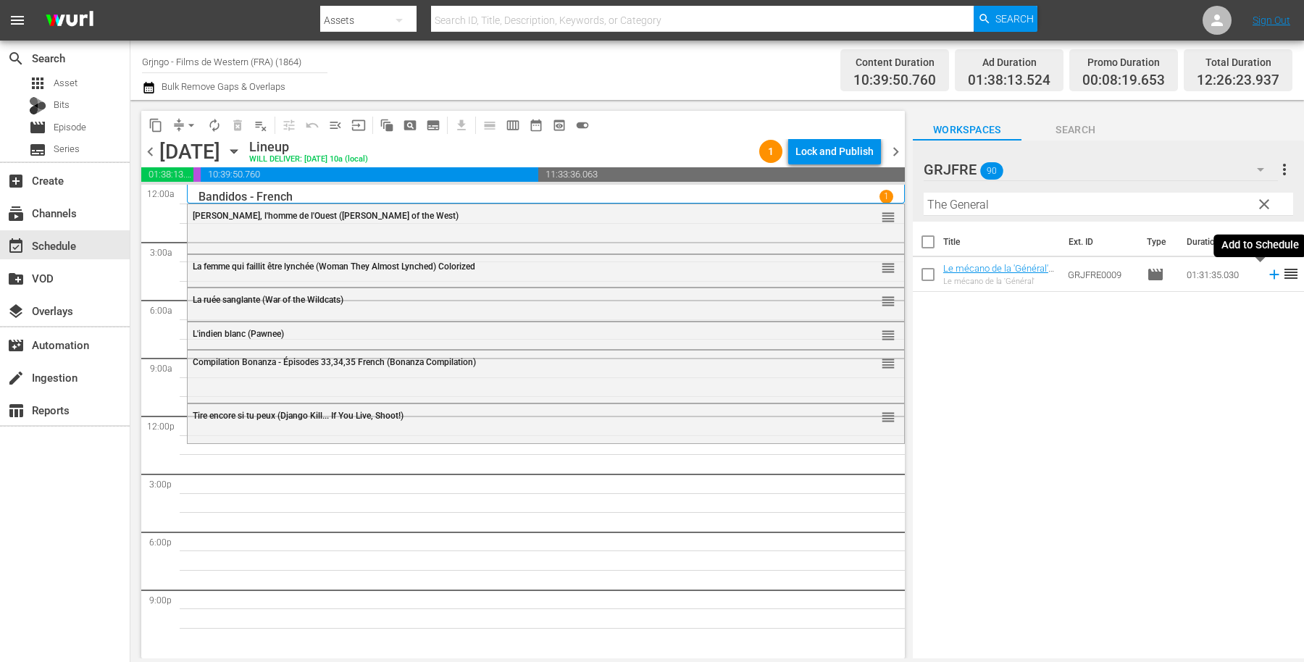
click at [1269, 275] on icon at bounding box center [1273, 274] width 9 height 9
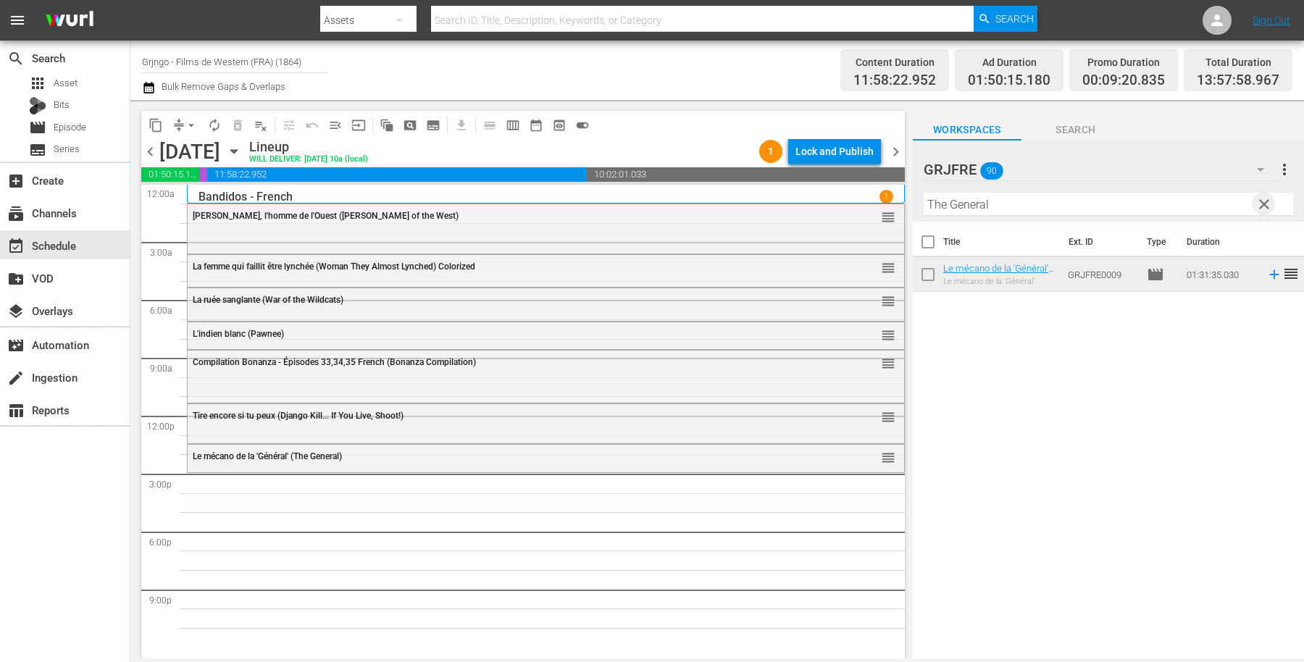
click at [1259, 204] on span "clear" at bounding box center [1263, 204] width 17 height 17
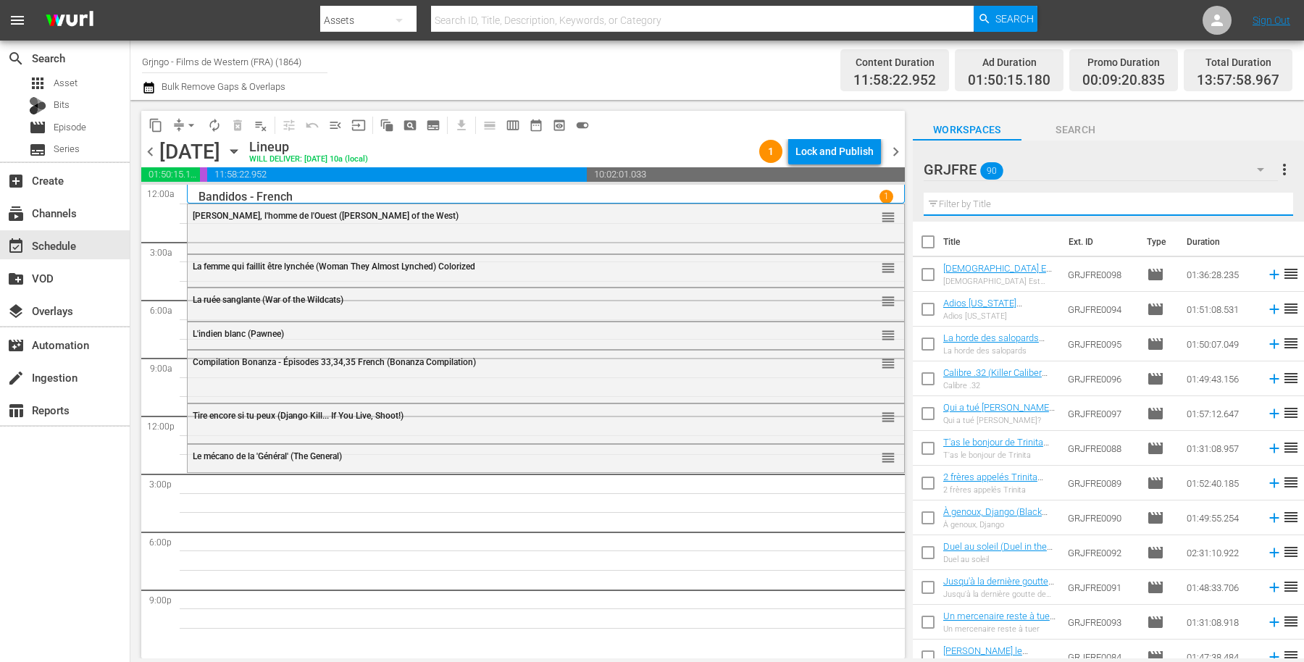
paste input "Qui a tué Fanny Hand? (Killer Goodbye)"
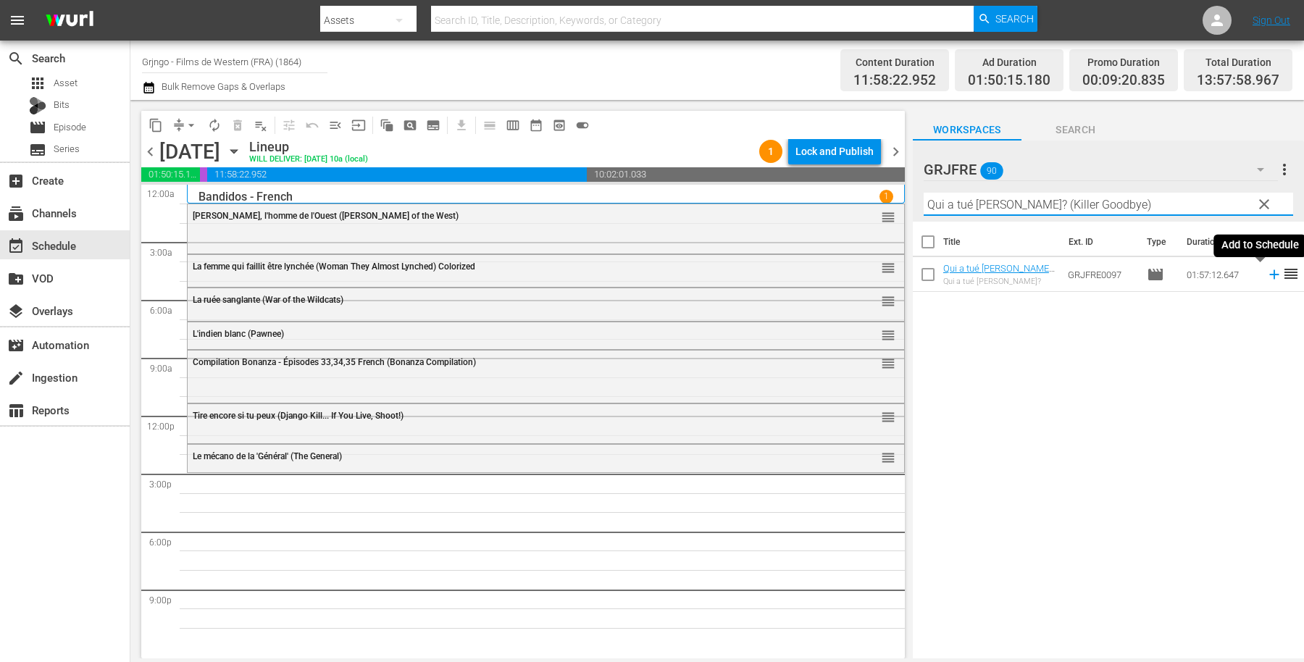
type input "Qui a tué Fanny Hand? (Killer Goodbye)"
click at [1266, 277] on icon at bounding box center [1274, 275] width 16 height 16
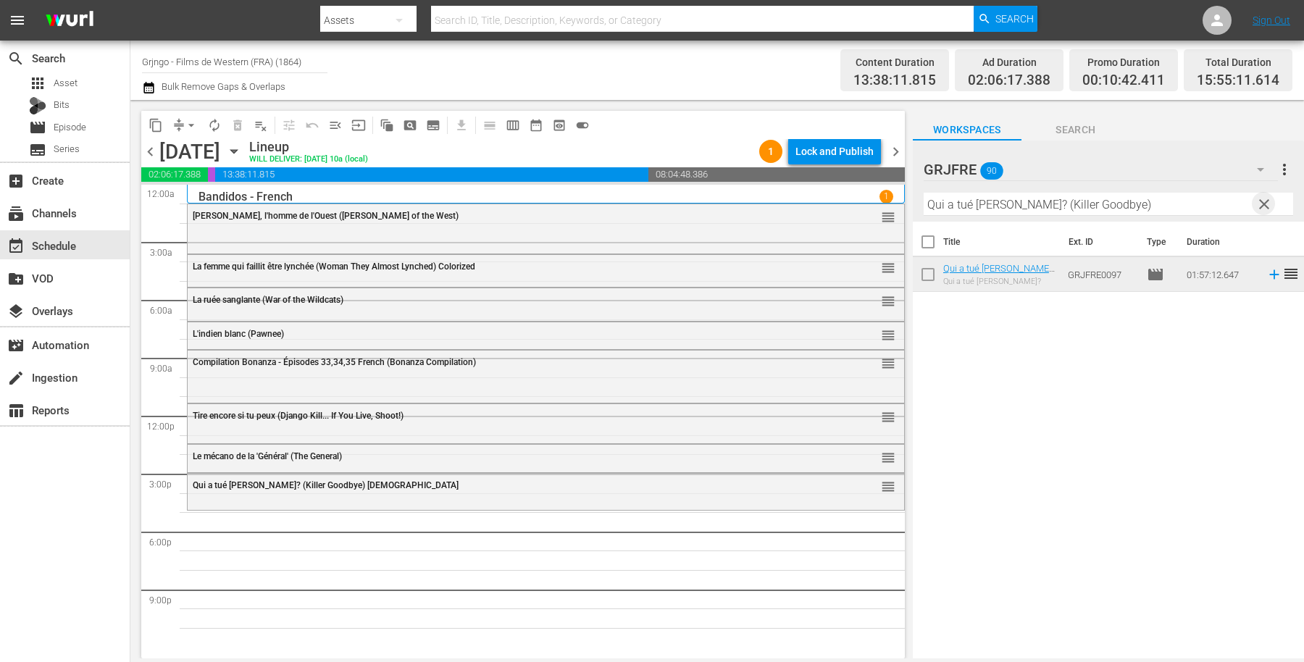
click at [1266, 200] on span "clear" at bounding box center [1263, 204] width 17 height 17
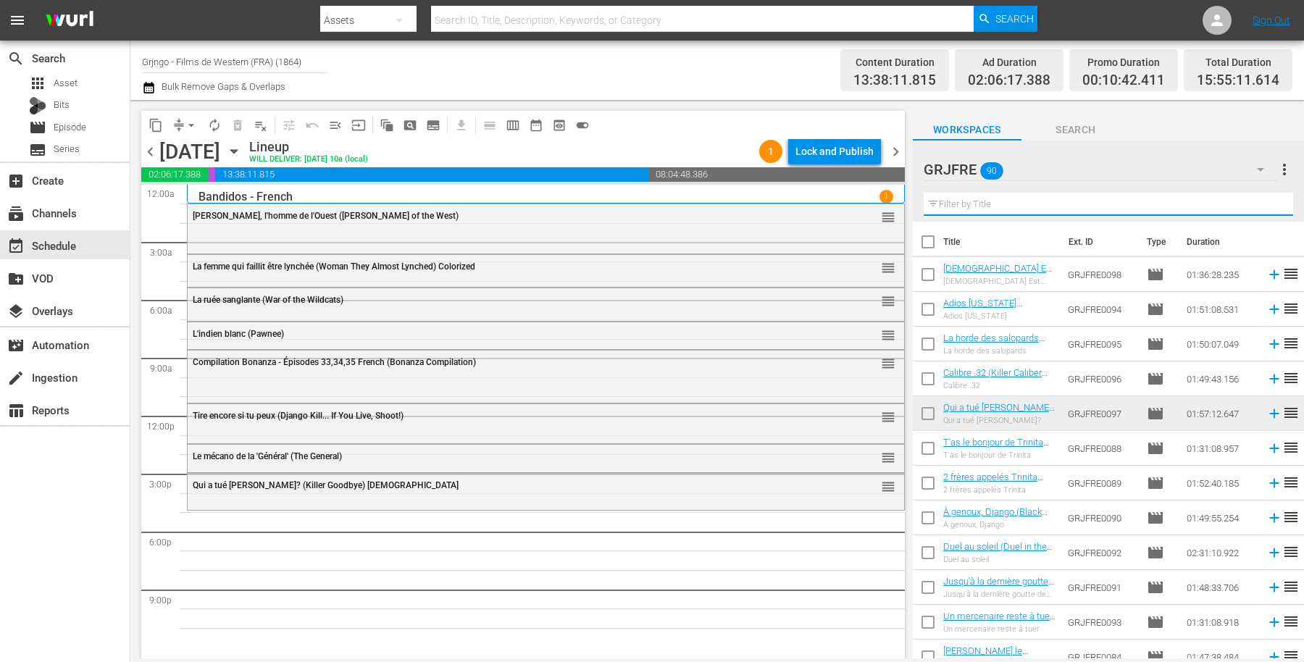
paste input "Angel and the Badman"
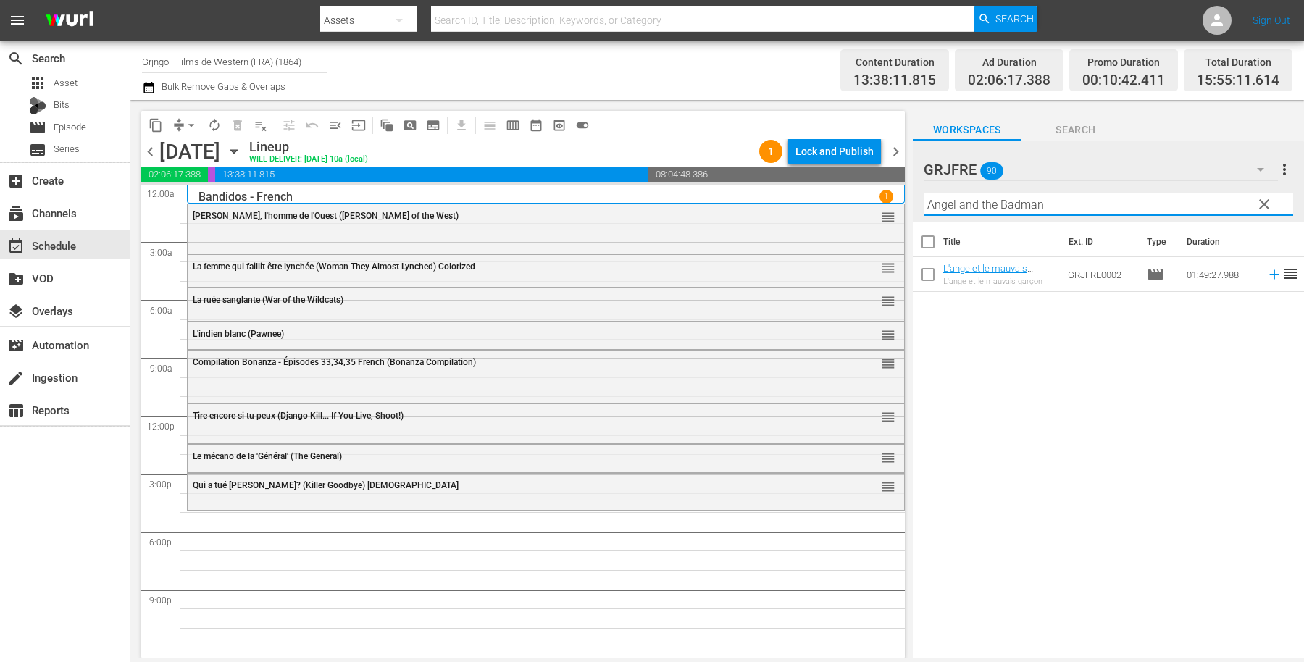
type input "Angel and the Badman"
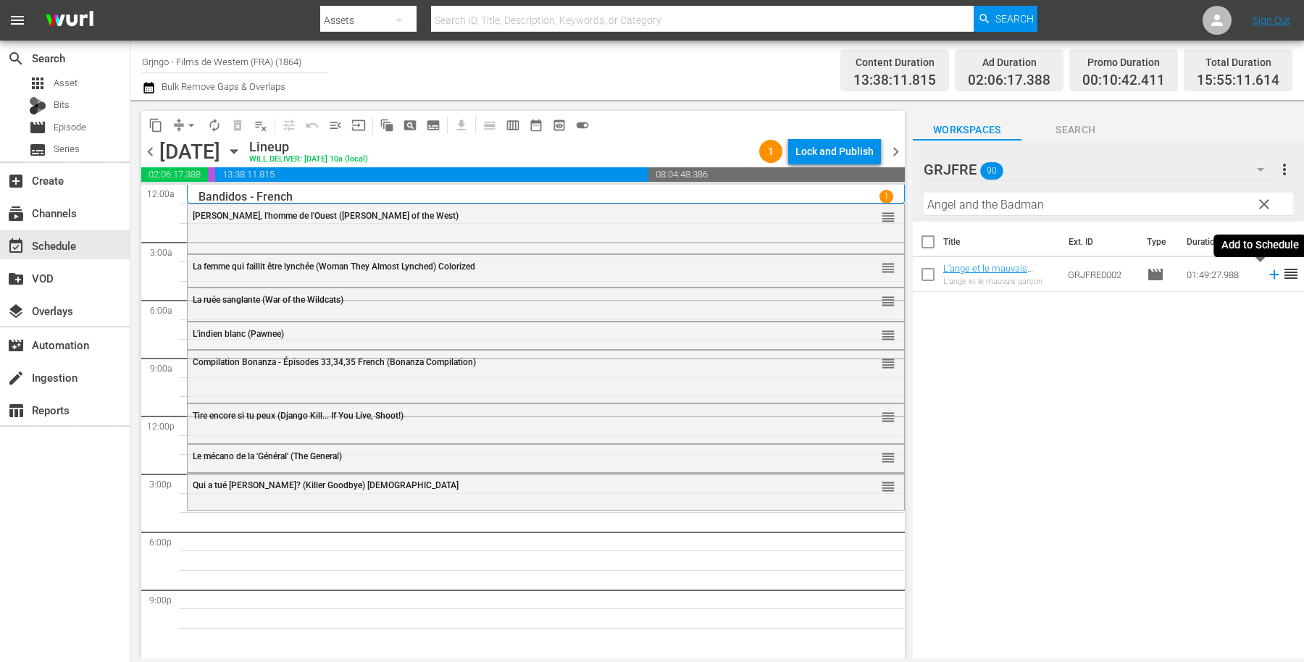
click at [1266, 274] on icon at bounding box center [1274, 275] width 16 height 16
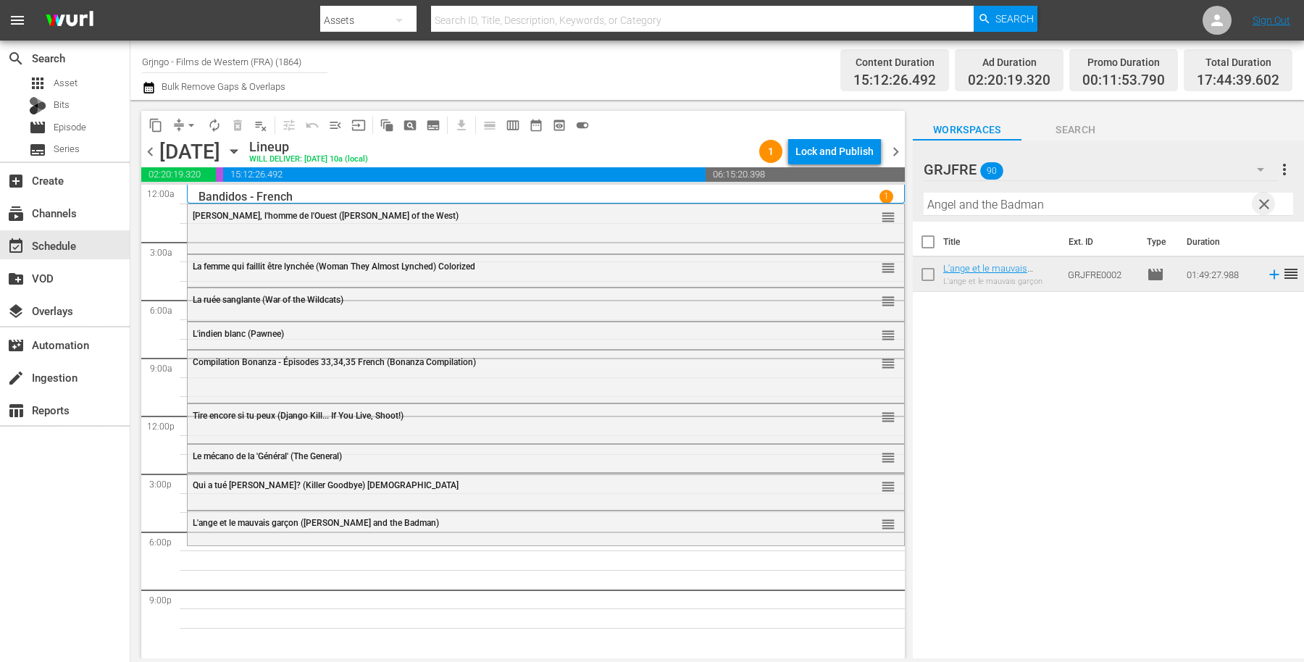
click at [1262, 204] on span "clear" at bounding box center [1263, 204] width 17 height 17
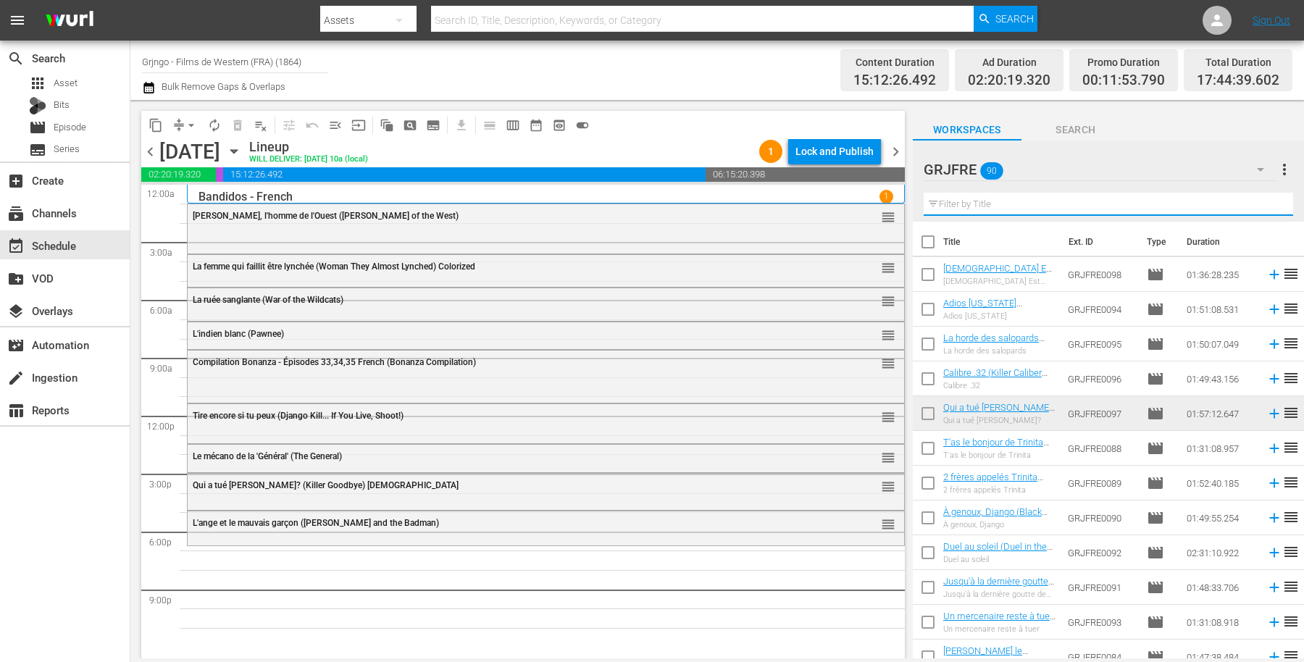
paste input "In a Colt's Shadow"
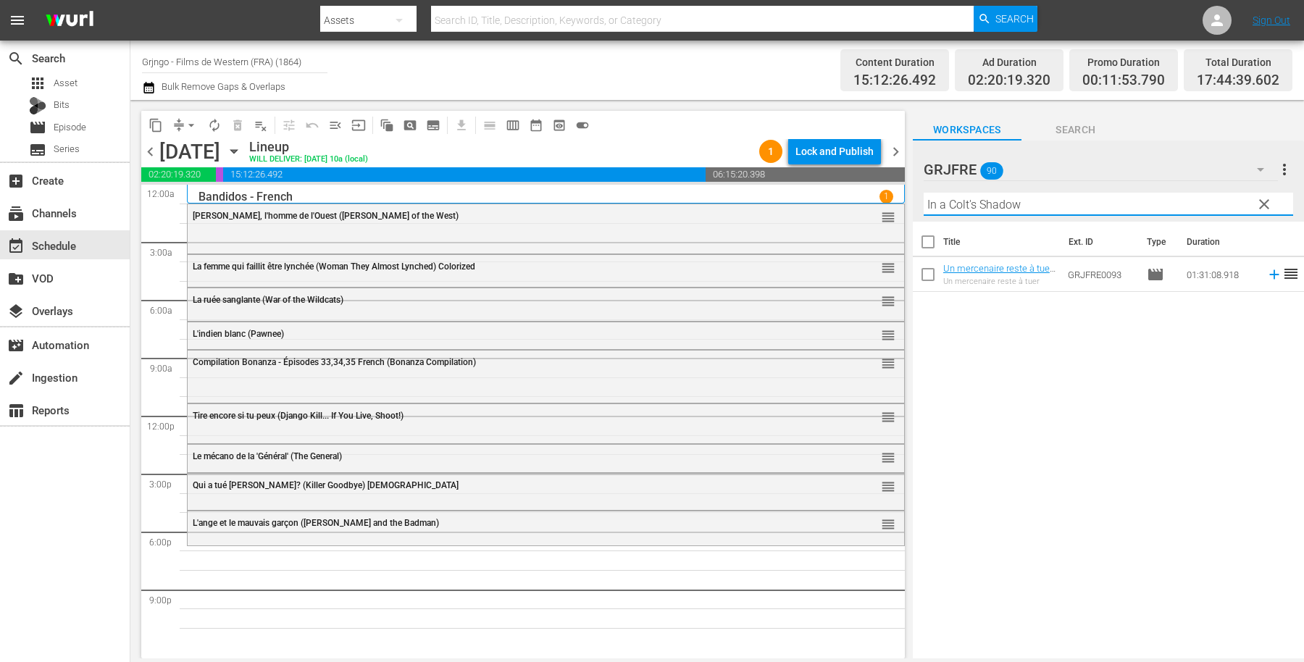
type input "In a Colt's Shadow"
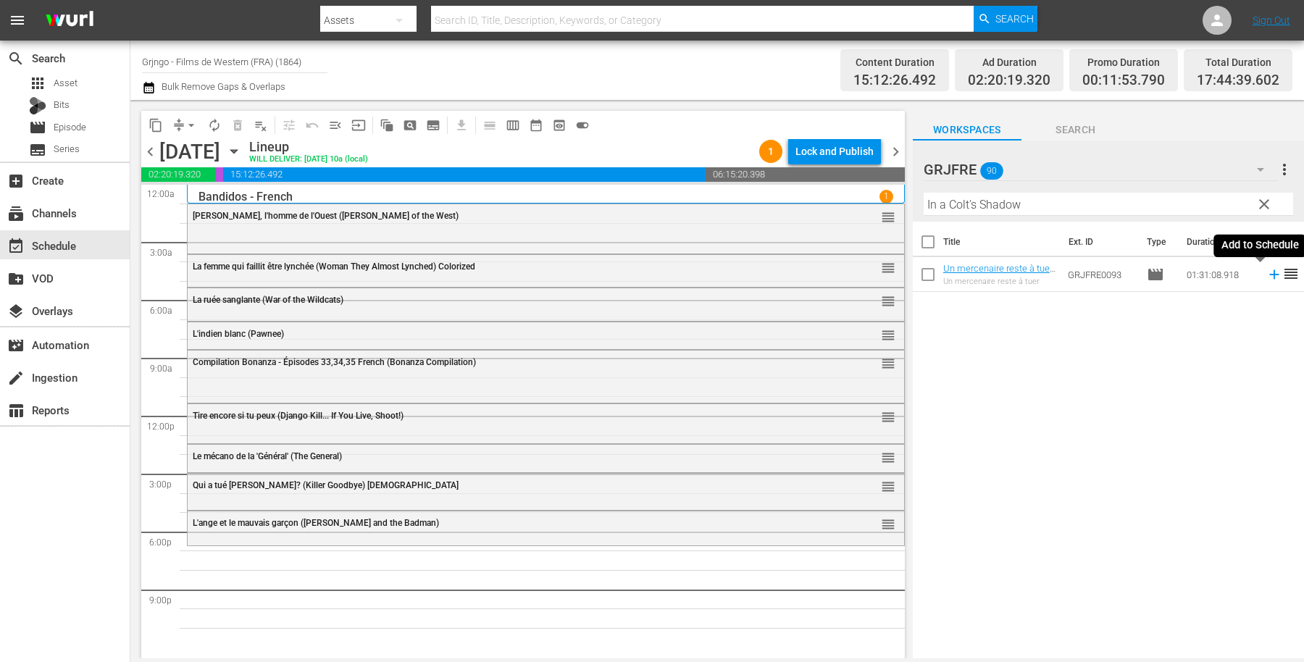
click at [1269, 274] on icon at bounding box center [1273, 274] width 9 height 9
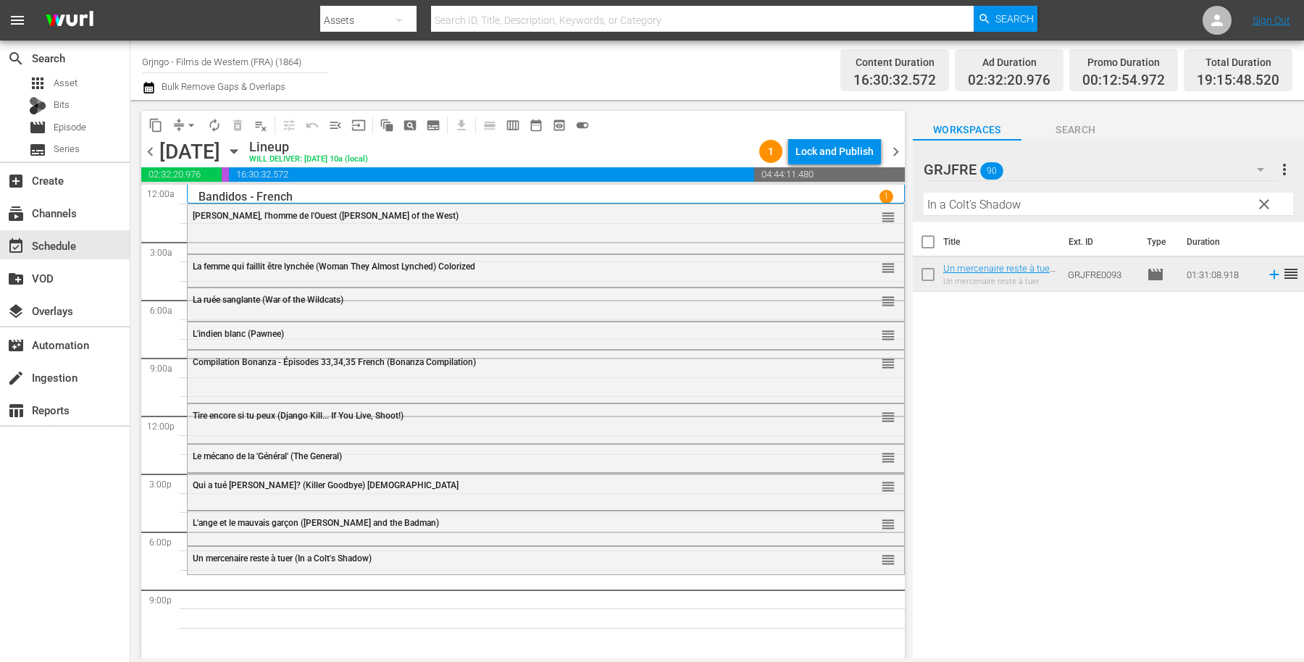
click at [1263, 200] on span "clear" at bounding box center [1263, 204] width 17 height 17
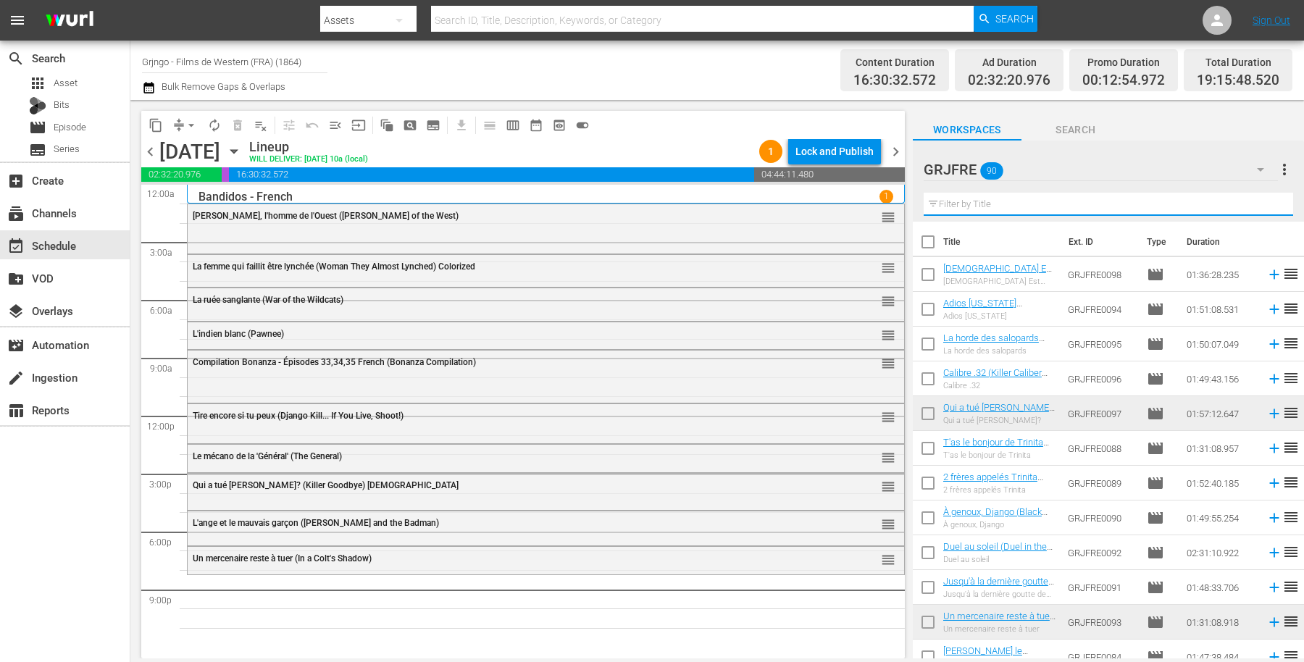
paste input "Santa Fe Trail"
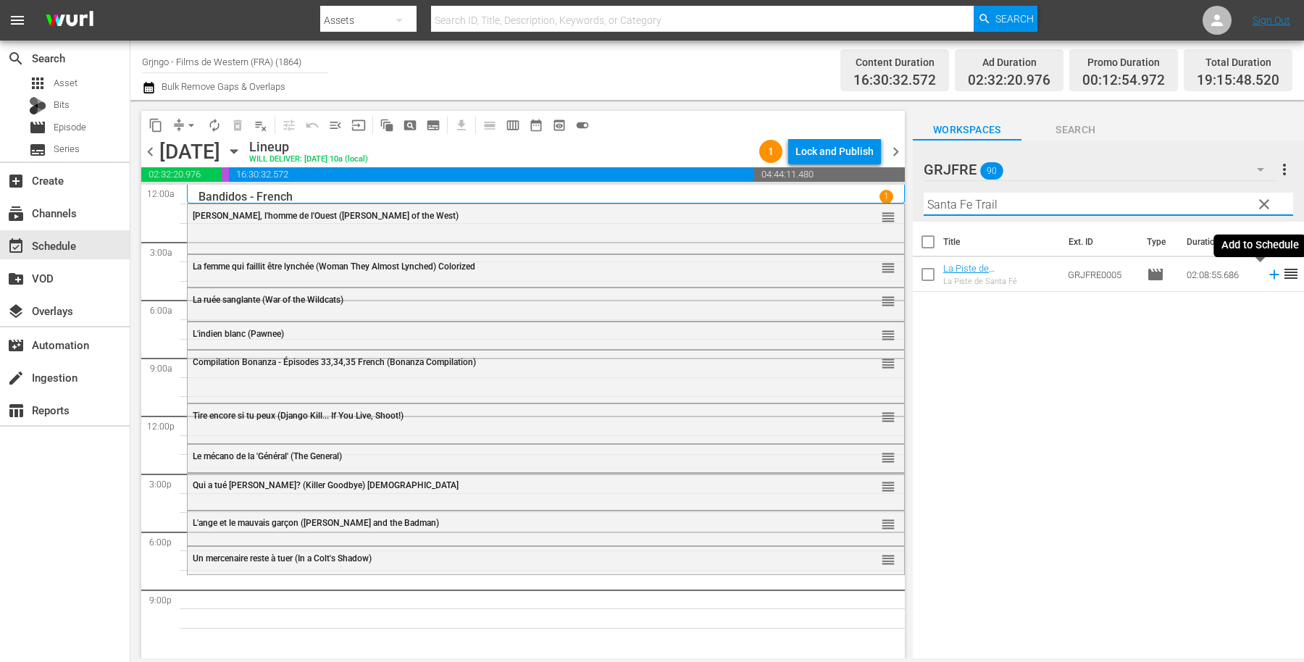
type input "Santa Fe Trail"
click at [1266, 272] on icon at bounding box center [1274, 275] width 16 height 16
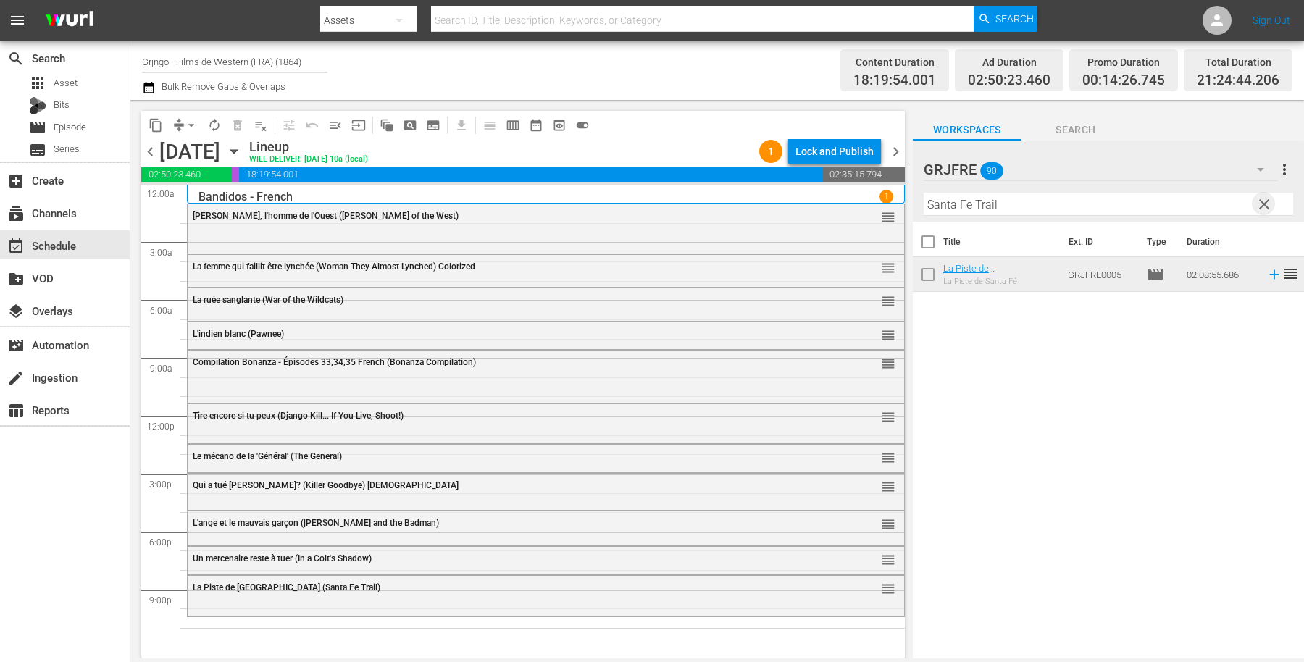
drag, startPoint x: 1266, startPoint y: 206, endPoint x: 1068, endPoint y: 181, distance: 200.1
click at [1268, 205] on span "clear" at bounding box center [1263, 204] width 17 height 17
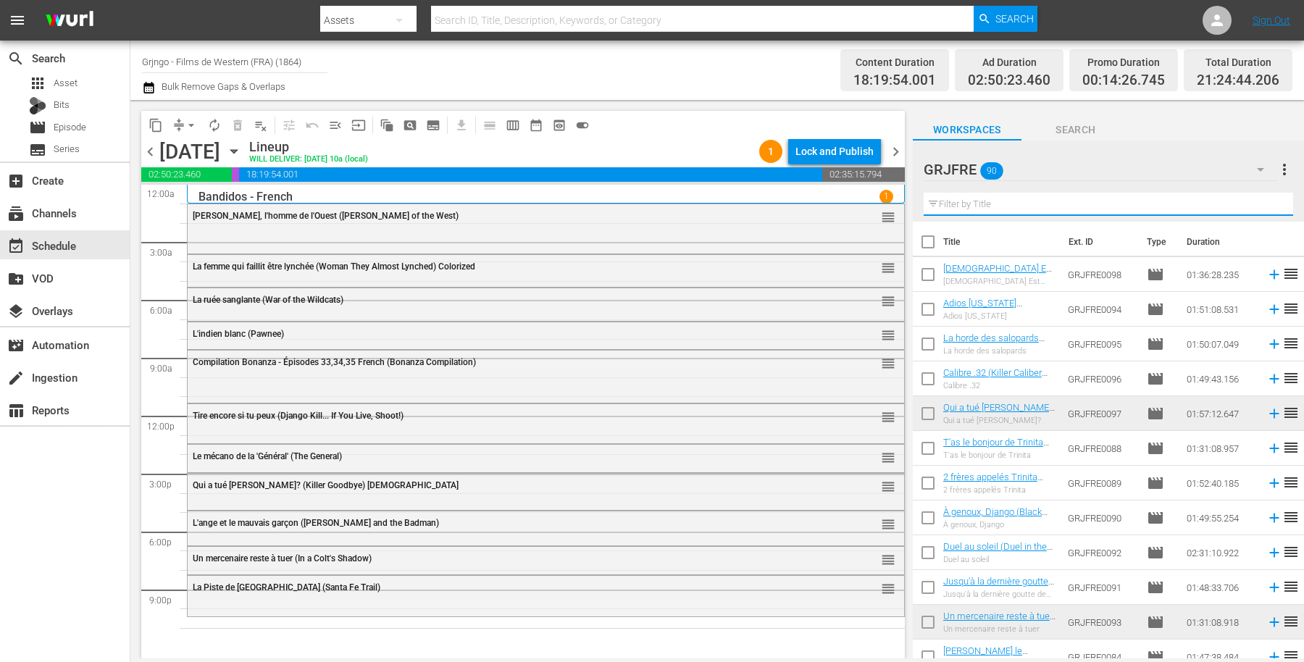
paste input "The Unholy Four"
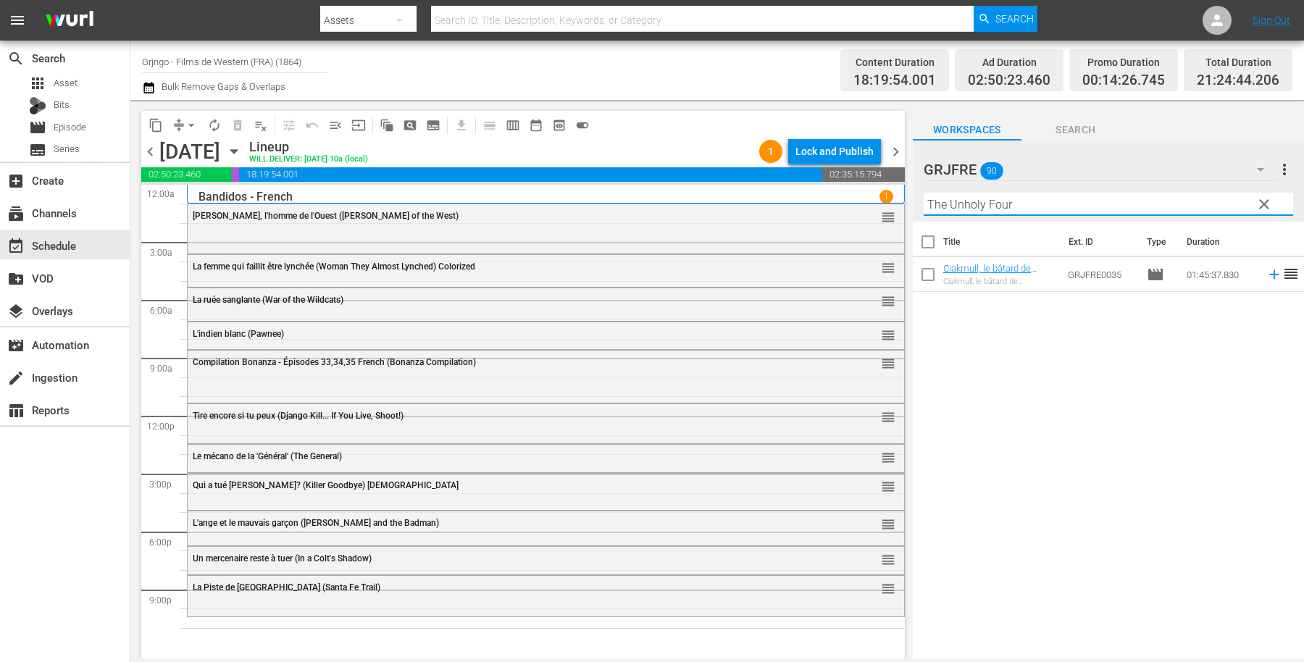
type input "The Unholy Four"
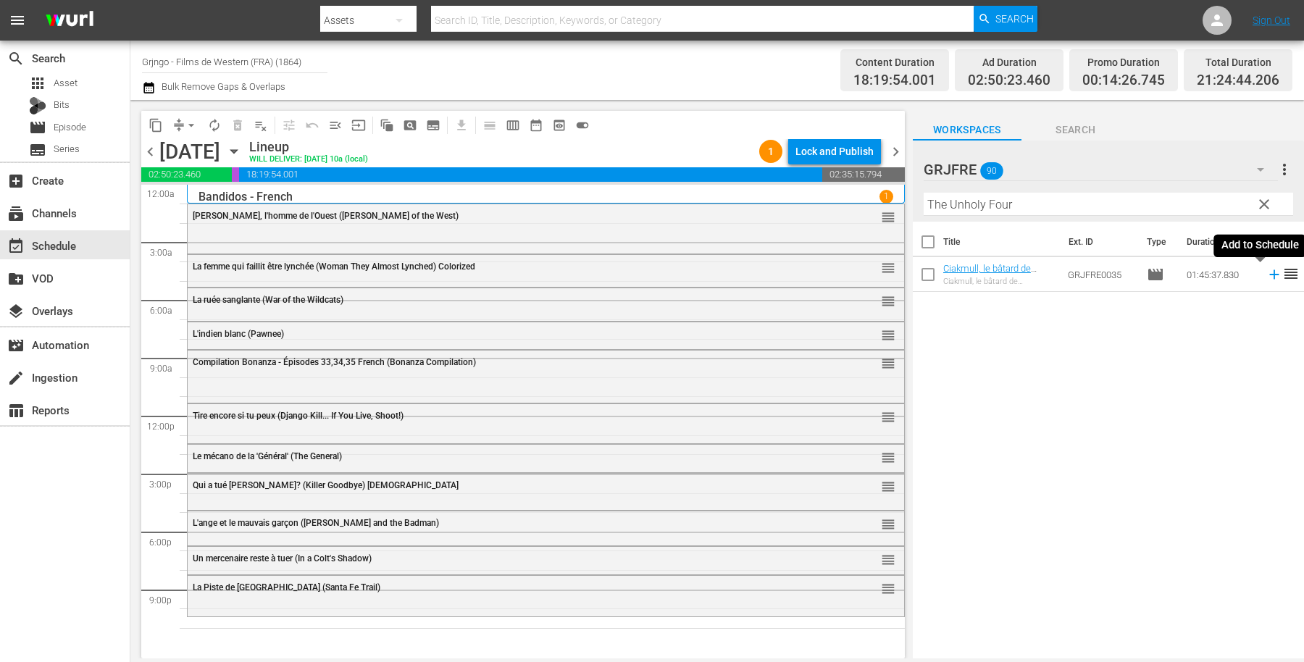
click at [1269, 275] on icon at bounding box center [1273, 274] width 9 height 9
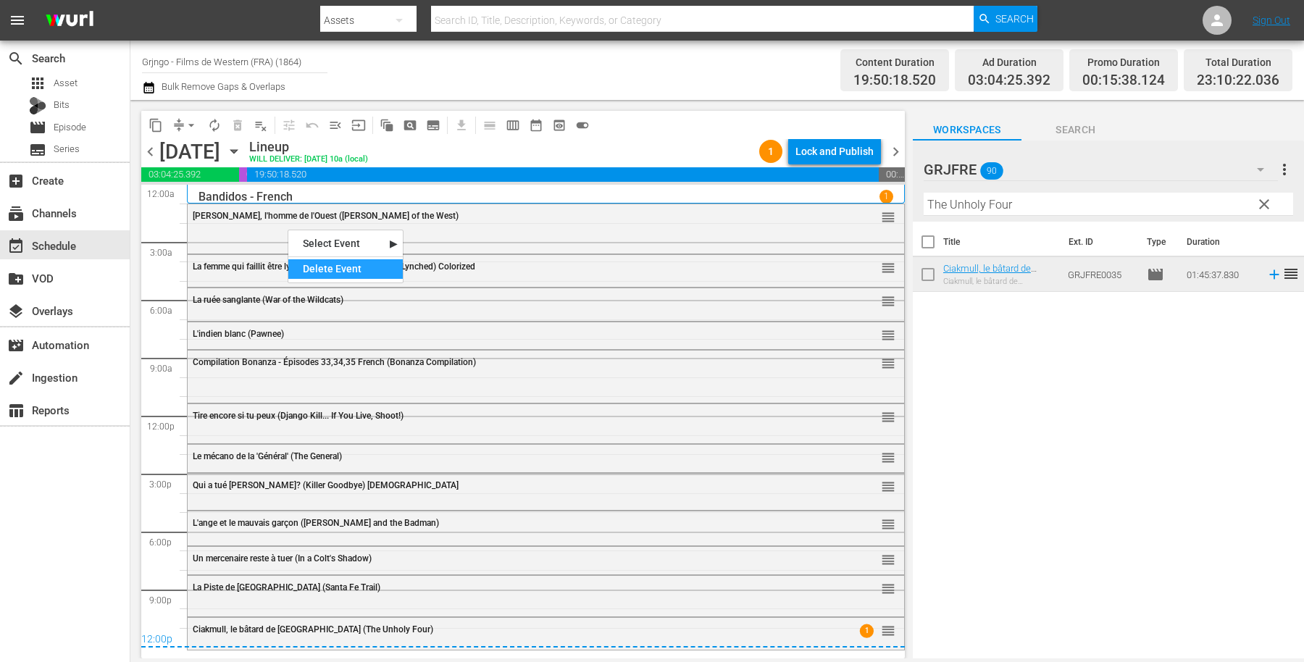
click at [350, 267] on div "Delete Event" at bounding box center [345, 269] width 114 height 20
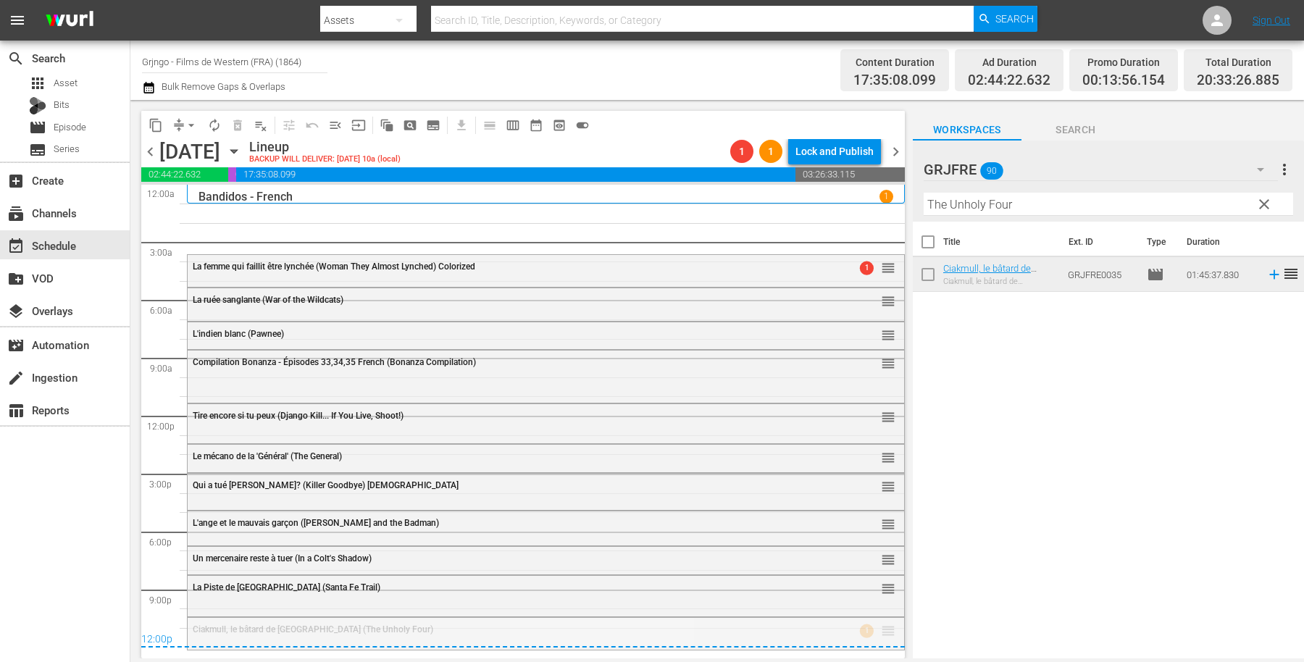
drag, startPoint x: 877, startPoint y: 627, endPoint x: 782, endPoint y: 340, distance: 301.9
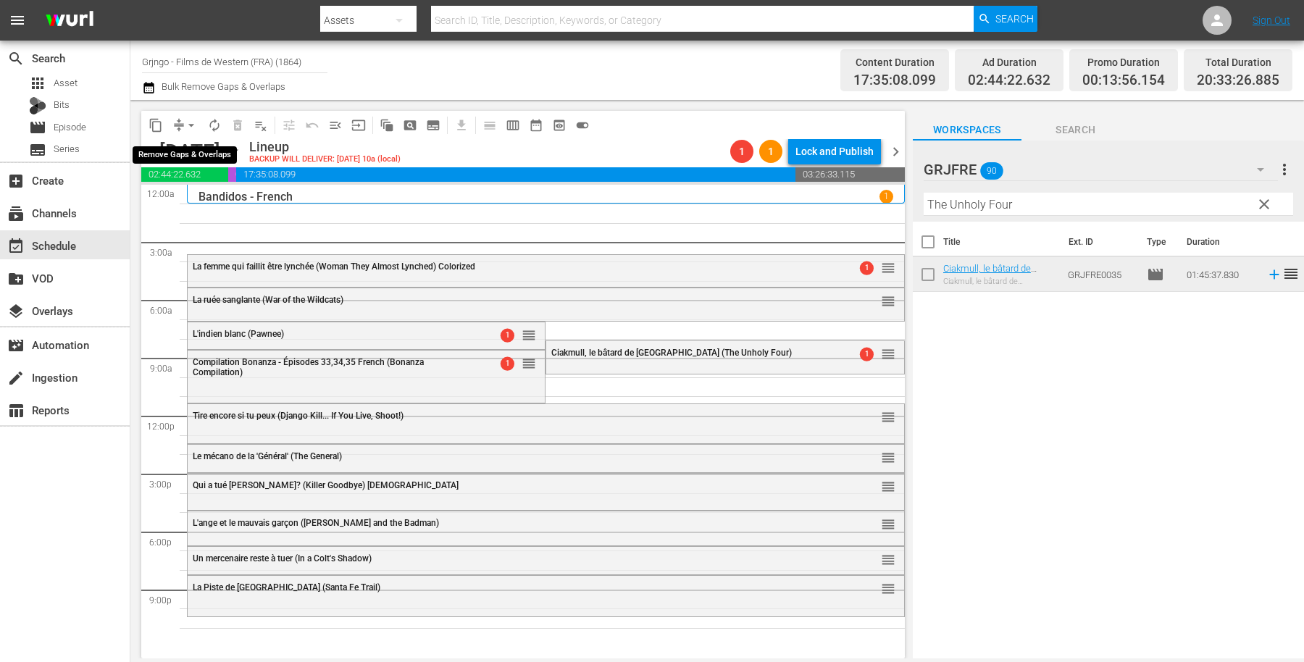
click at [188, 118] on span "arrow_drop_down" at bounding box center [191, 125] width 14 height 14
click at [195, 196] on li "Align to End of Previous Day" at bounding box center [192, 202] width 152 height 24
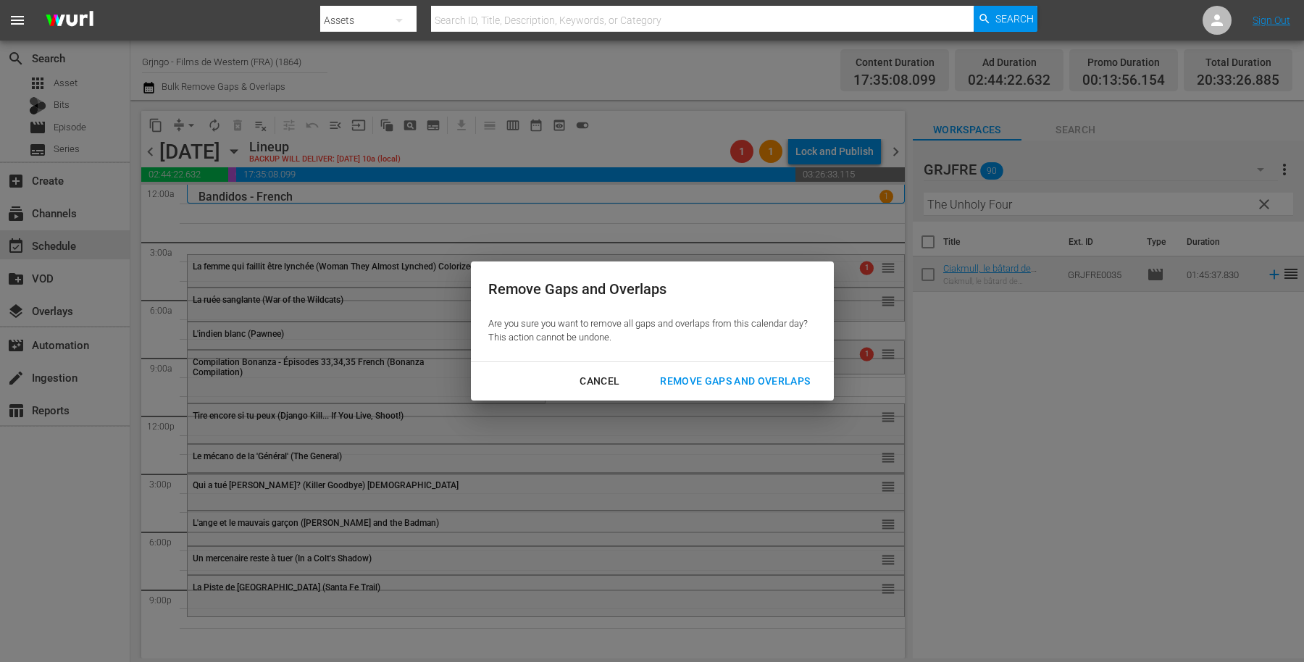
click at [671, 385] on div "Remove Gaps and Overlaps" at bounding box center [734, 381] width 173 height 18
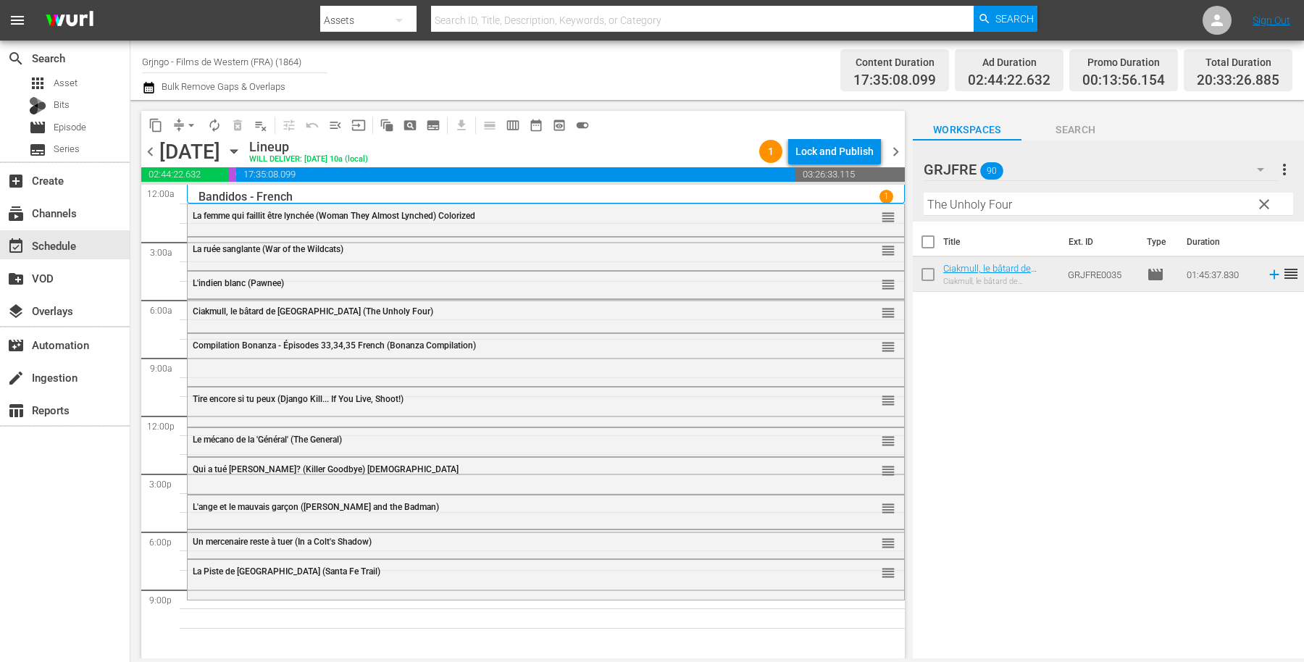
click at [1261, 200] on span "clear" at bounding box center [1263, 204] width 17 height 17
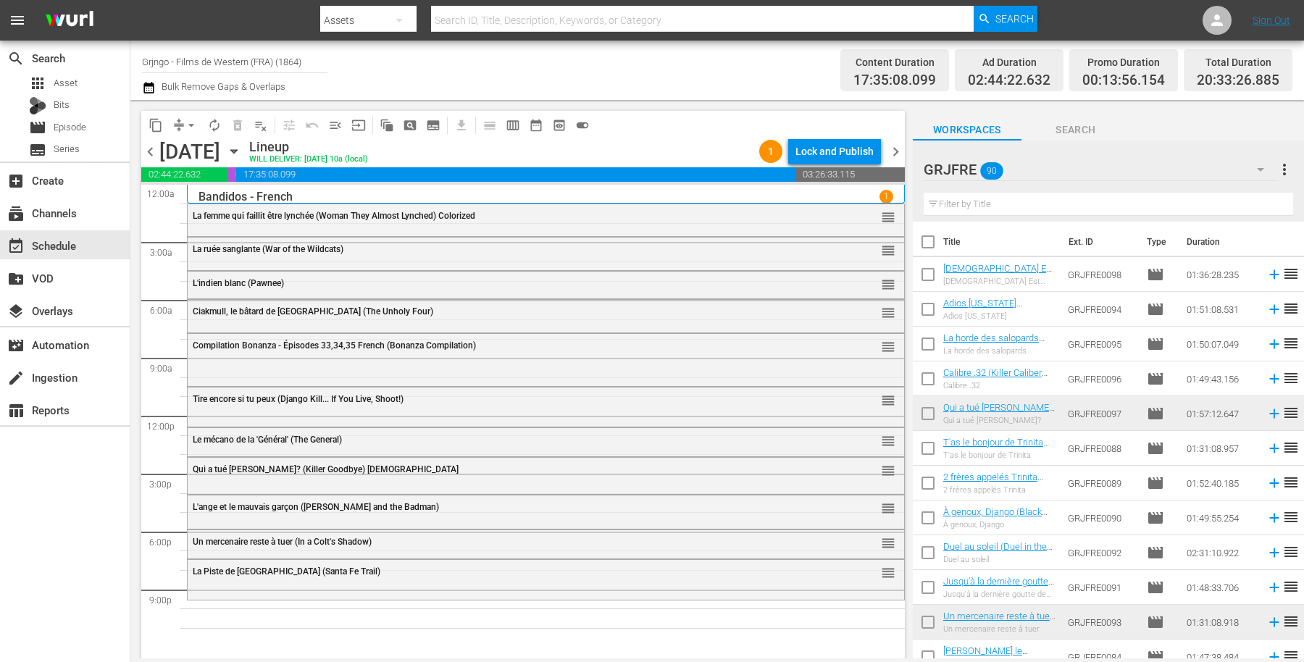
click at [944, 206] on input "text" at bounding box center [1108, 204] width 369 height 23
paste input "Boss (The Black Bounty Hunter)"
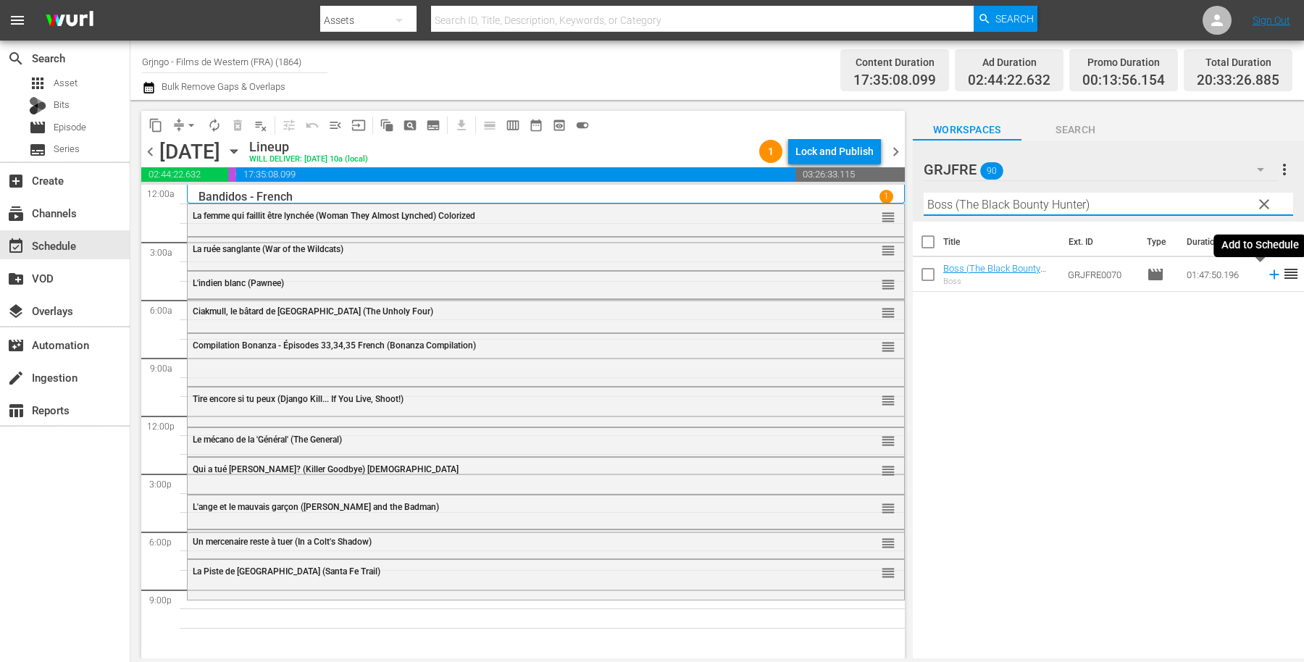
type input "Boss (The Black Bounty Hunter)"
click at [1266, 273] on icon at bounding box center [1274, 275] width 16 height 16
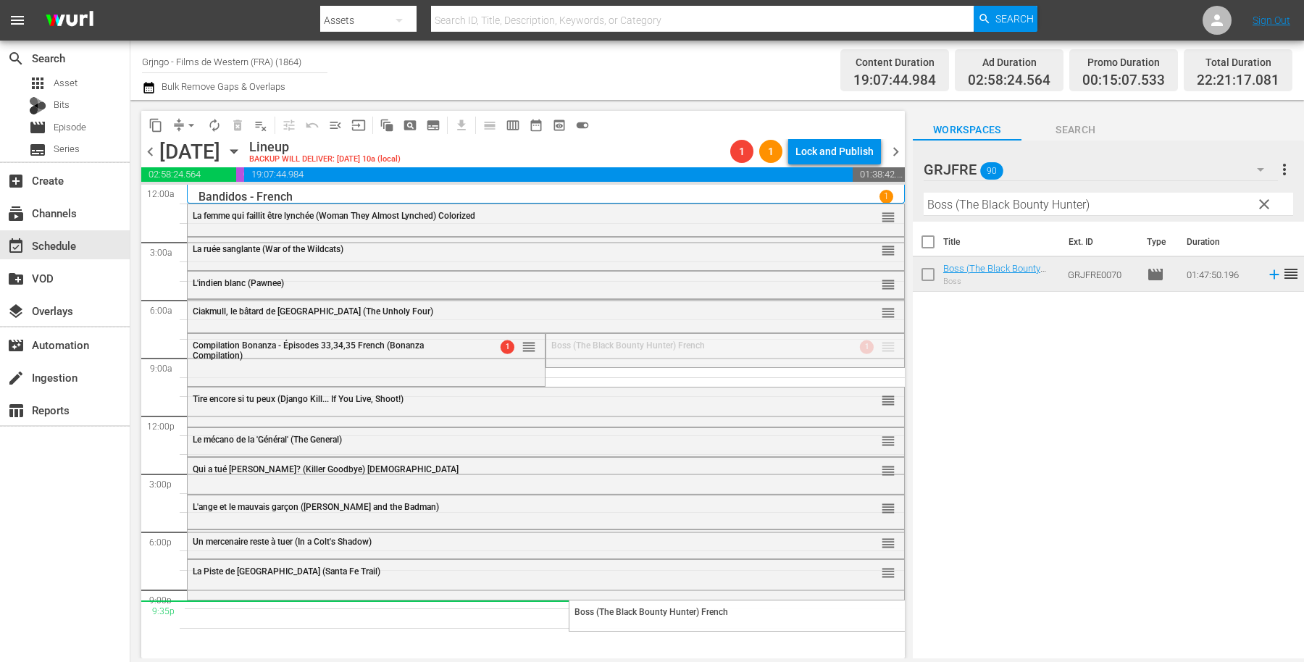
drag, startPoint x: 871, startPoint y: 343, endPoint x: 834, endPoint y: 601, distance: 260.5
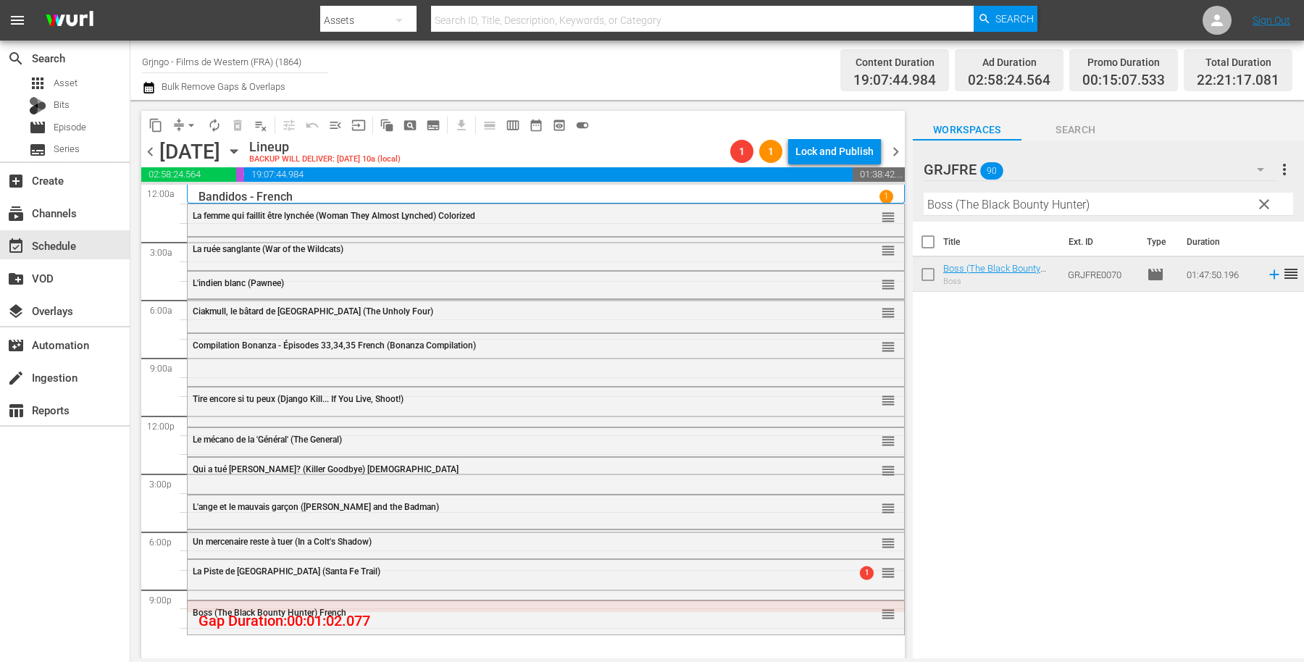
click at [1265, 203] on span "clear" at bounding box center [1263, 204] width 17 height 17
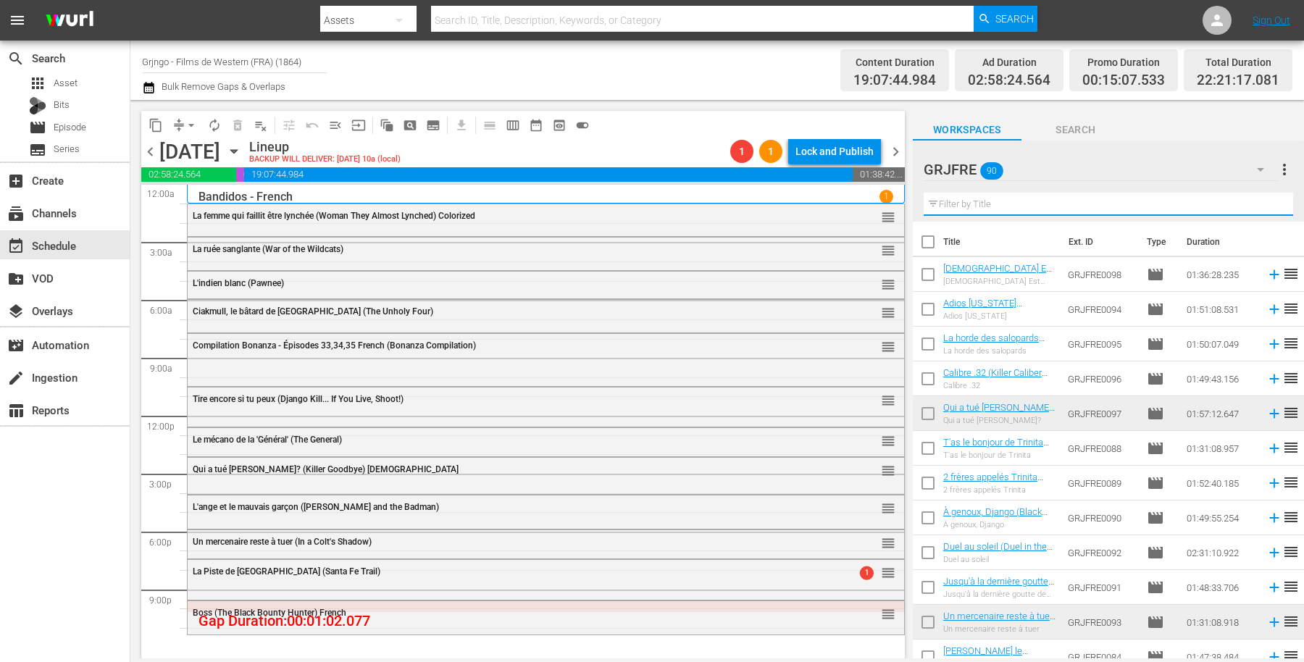
paste input "Heads or Tails"
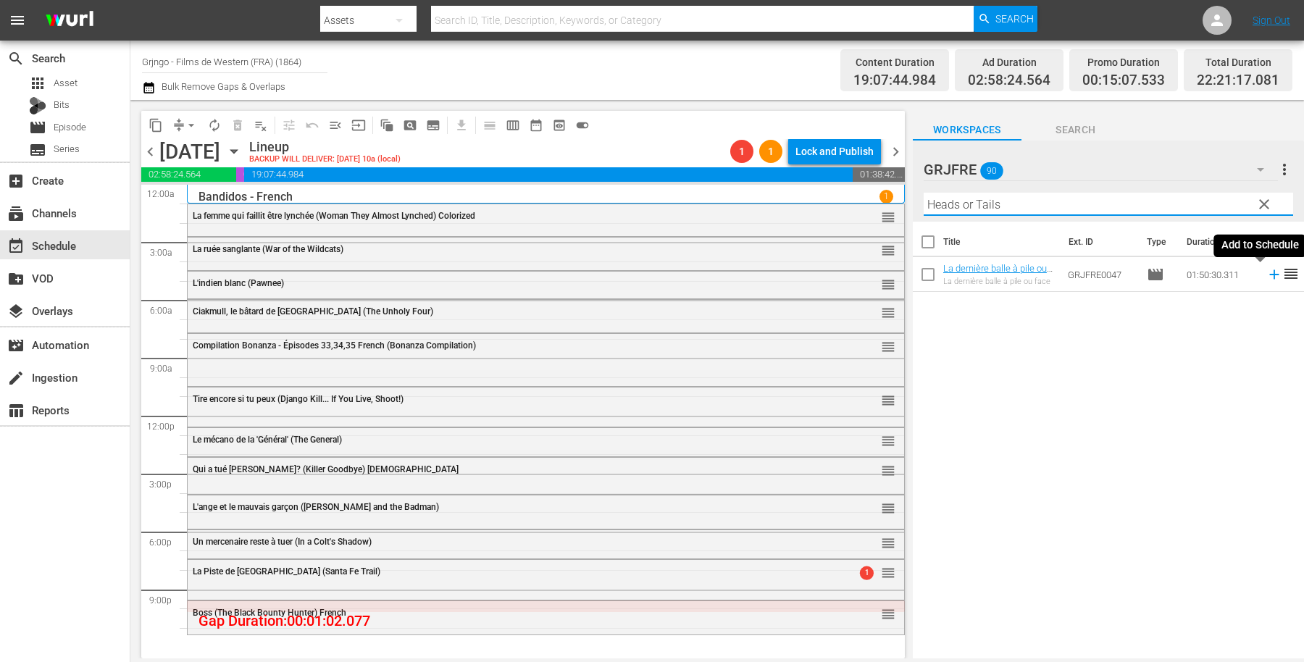
type input "Heads or Tails"
click at [1266, 274] on icon at bounding box center [1274, 275] width 16 height 16
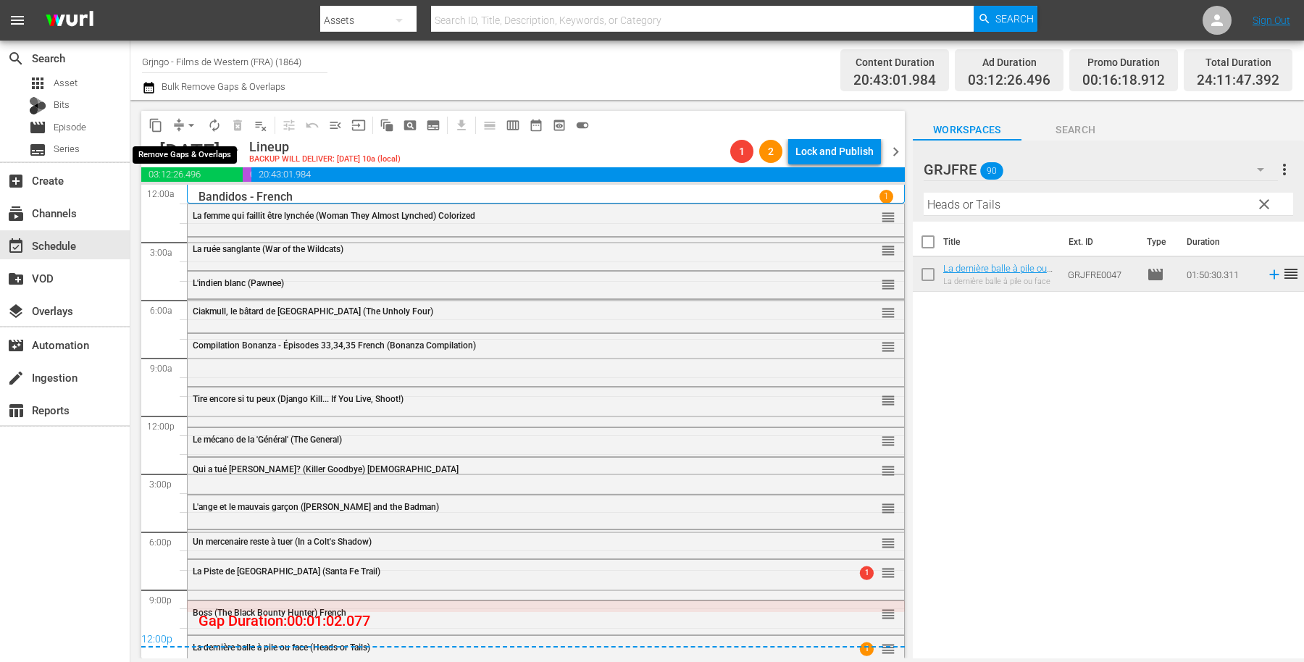
click at [196, 122] on span "arrow_drop_down" at bounding box center [191, 125] width 14 height 14
click at [199, 204] on li "Align to End of Previous Day" at bounding box center [192, 202] width 152 height 24
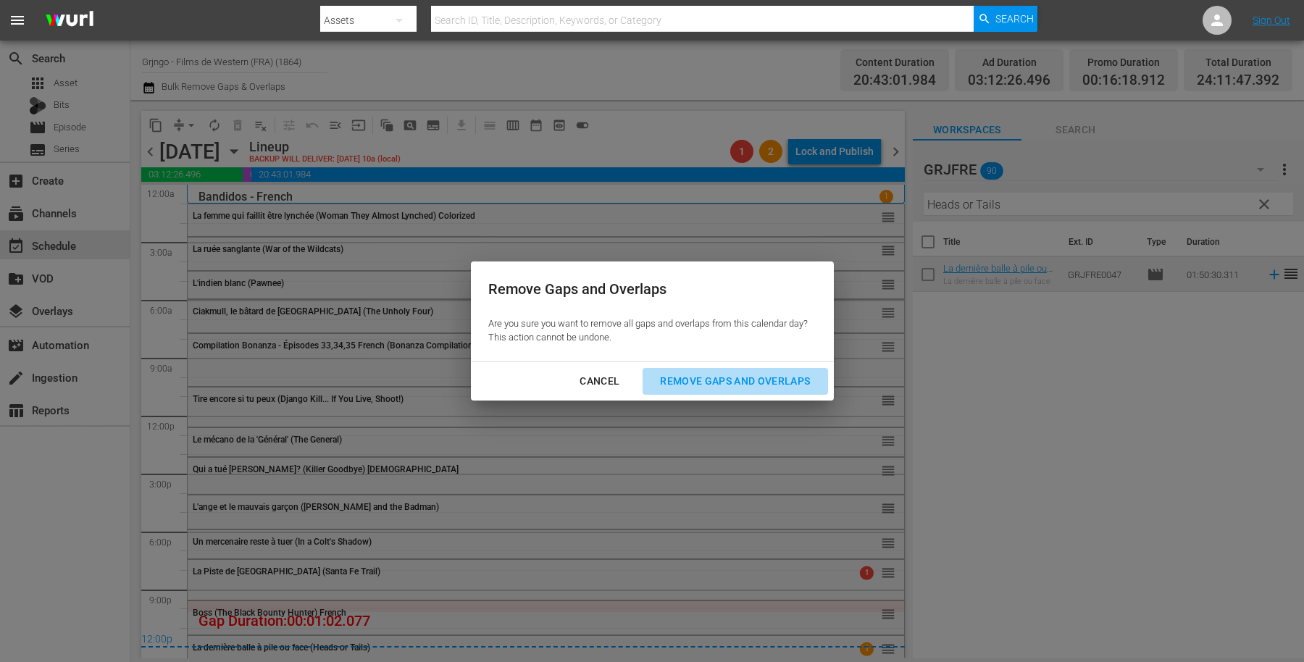
click at [669, 375] on div "Remove Gaps and Overlaps" at bounding box center [734, 381] width 173 height 18
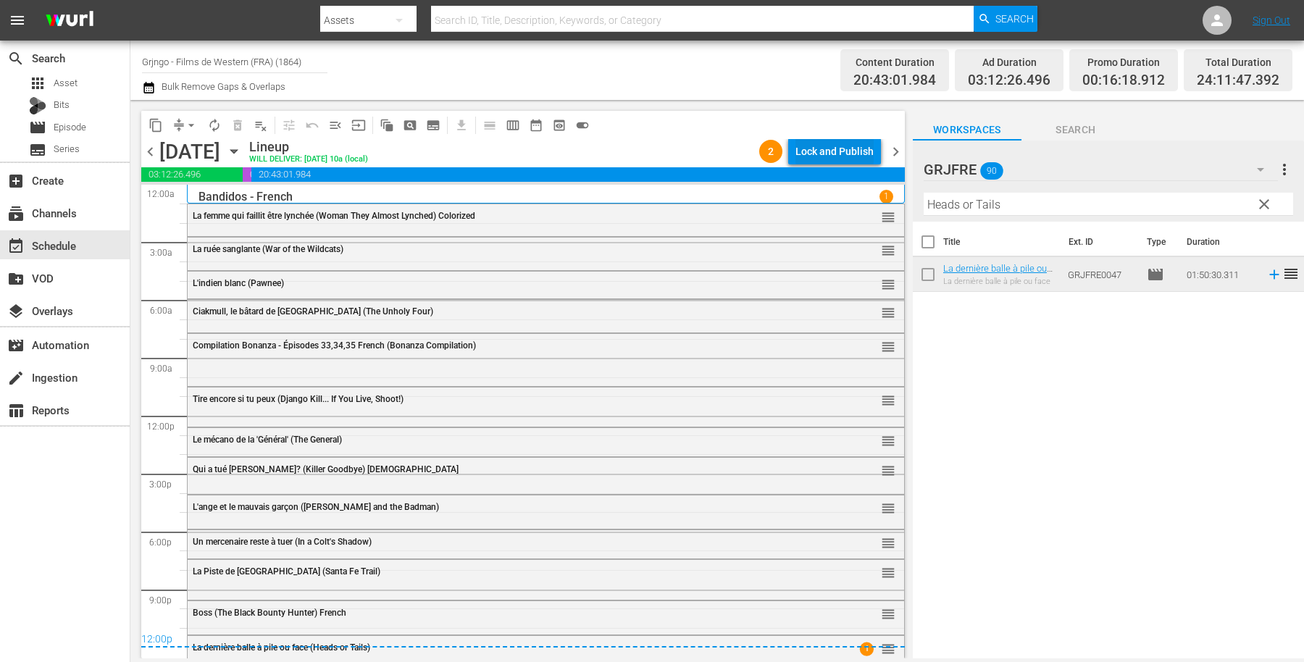
click at [795, 148] on div "Lock and Publish" at bounding box center [834, 151] width 78 height 26
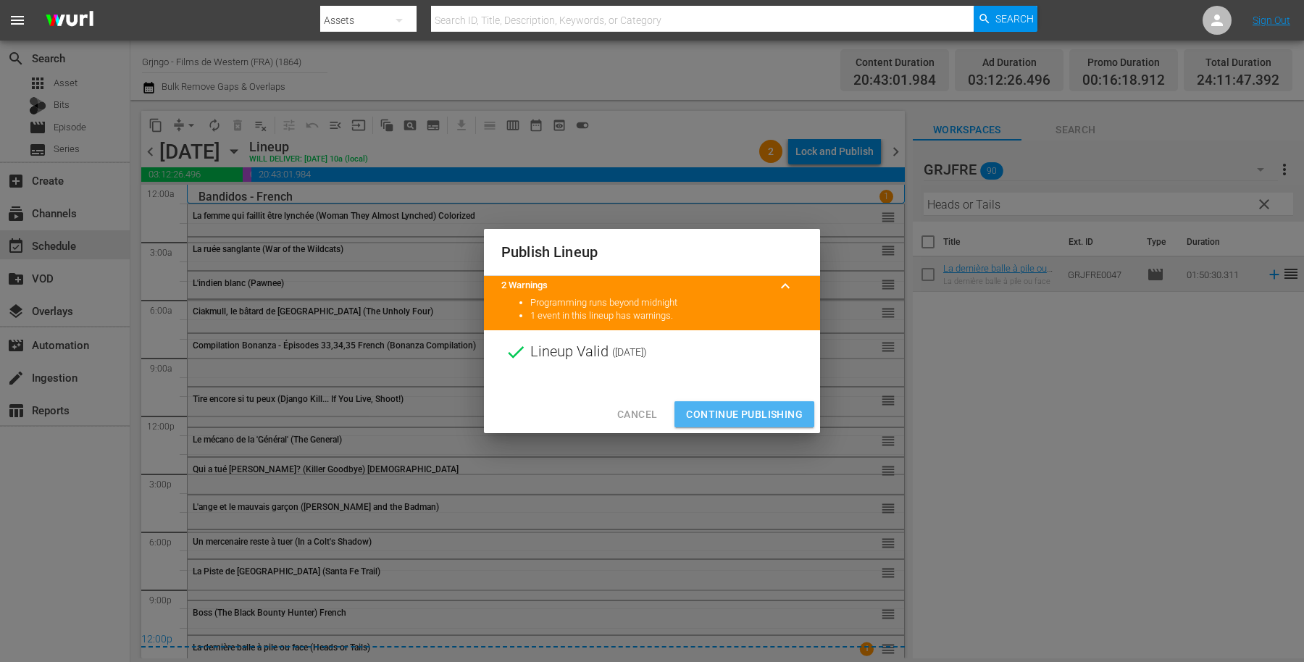
click at [692, 417] on span "Continue Publishing" at bounding box center [744, 415] width 117 height 18
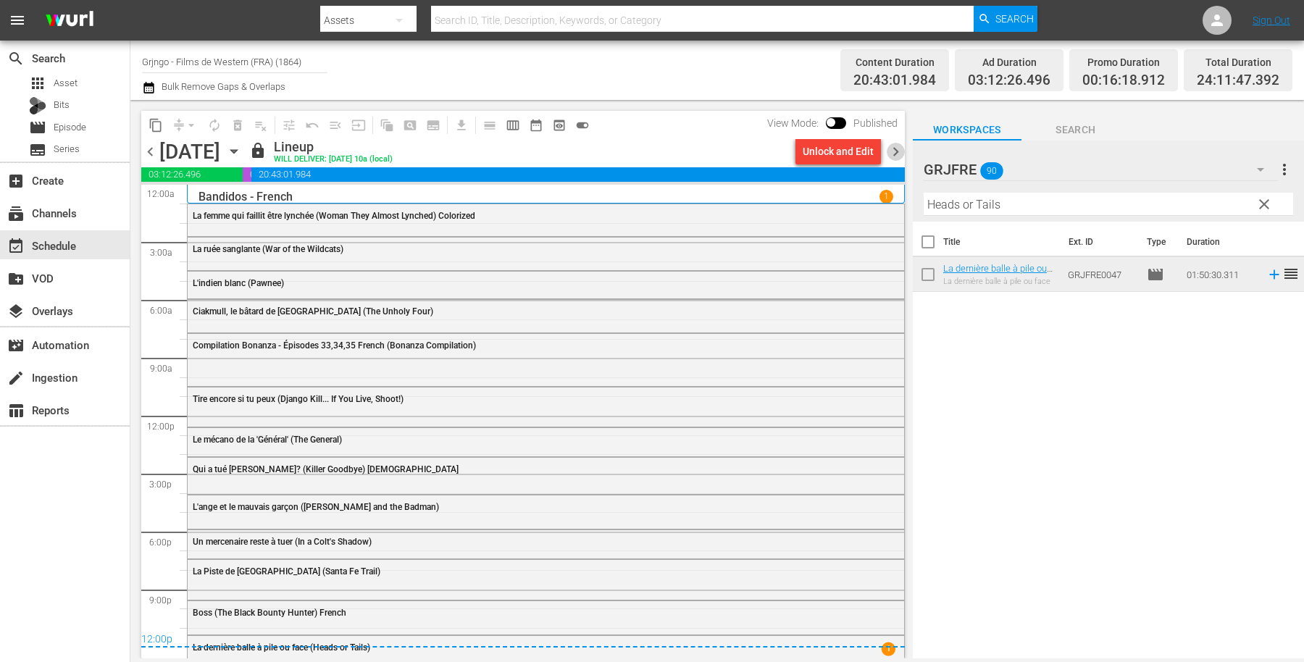
click at [893, 151] on span "chevron_right" at bounding box center [896, 152] width 18 height 18
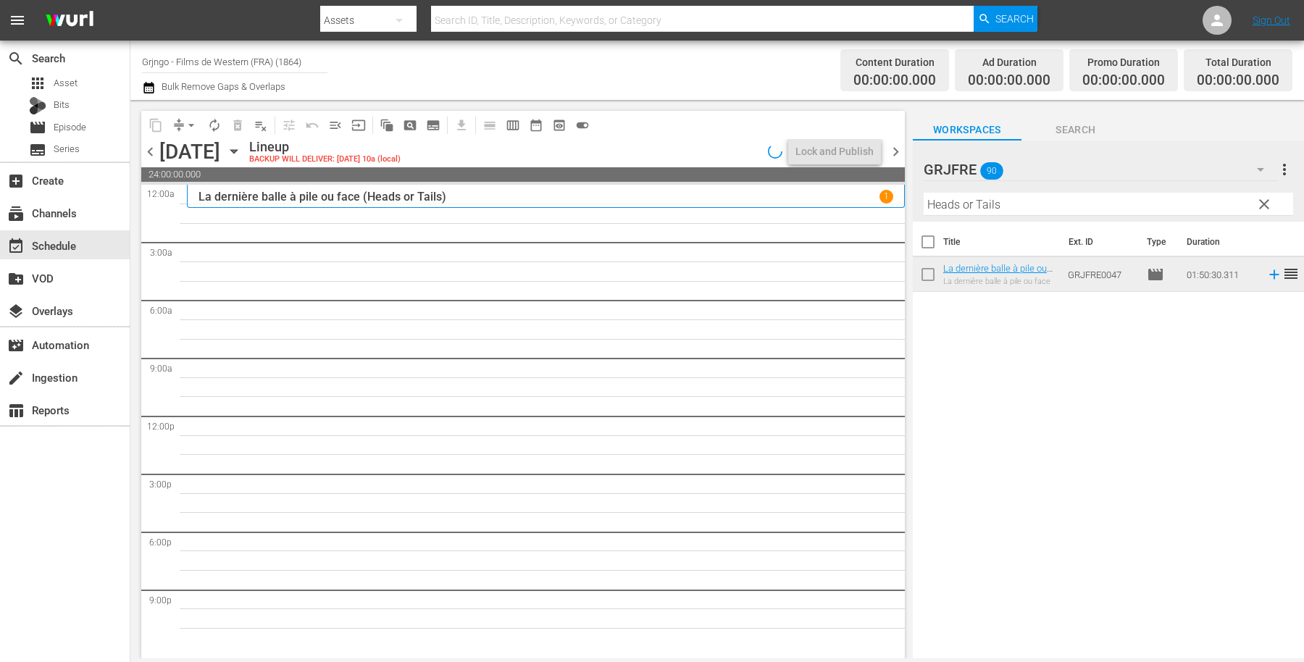
click at [1260, 202] on span "clear" at bounding box center [1263, 204] width 17 height 17
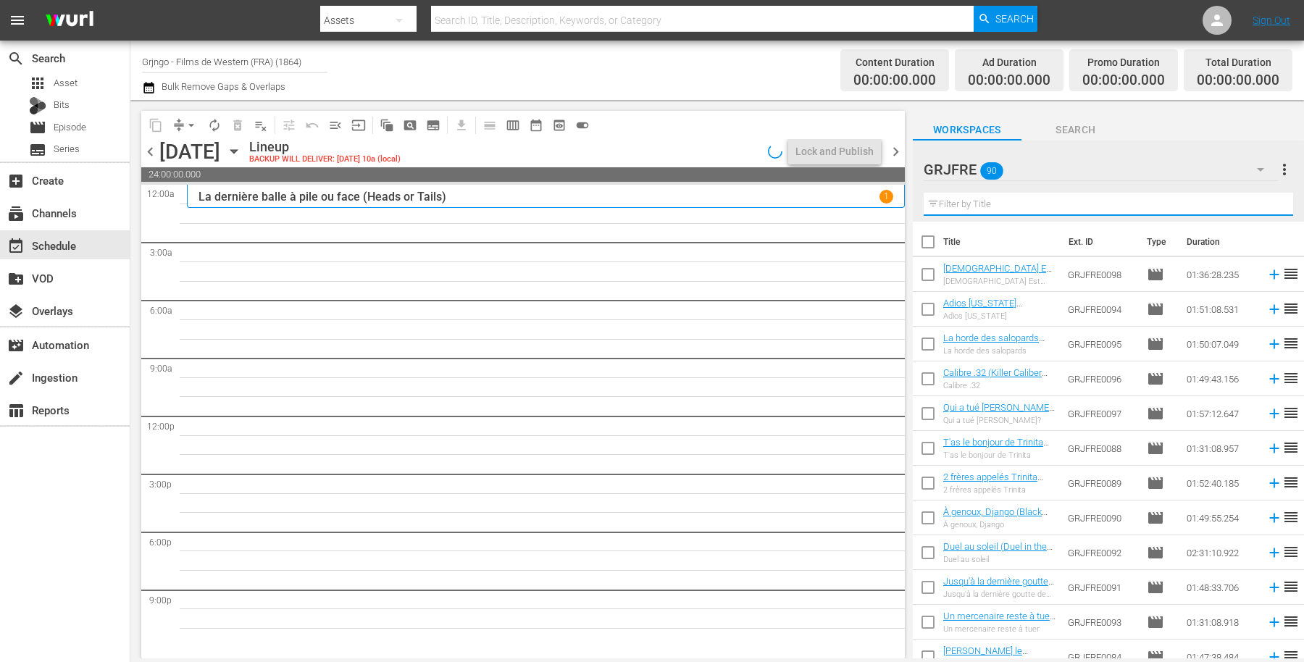
paste input "Custer of the West"
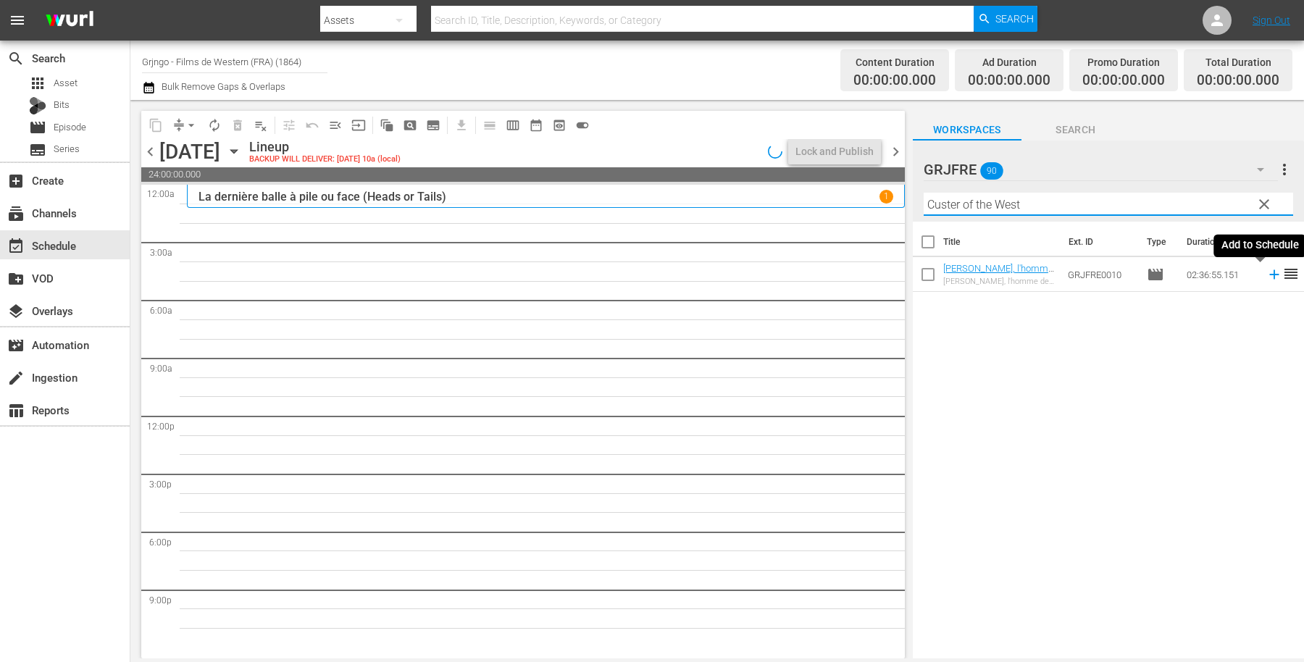
type input "Custer of the West"
click at [1269, 274] on icon at bounding box center [1273, 274] width 9 height 9
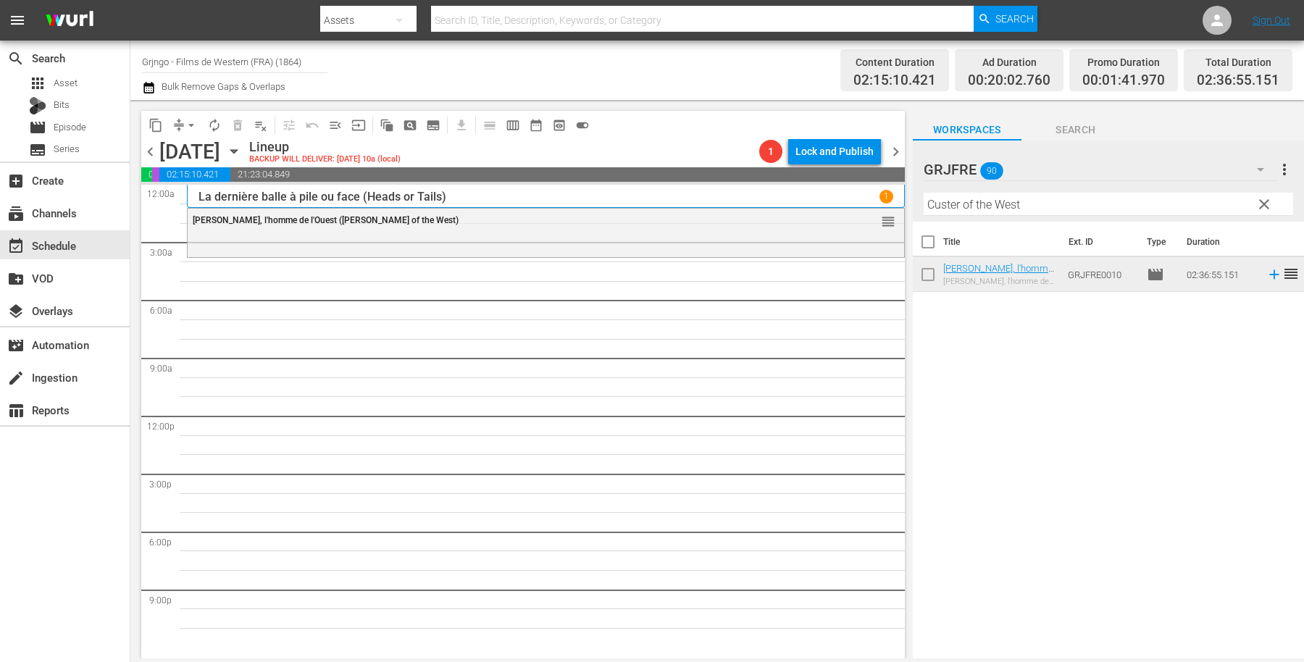
click at [1266, 198] on span "clear" at bounding box center [1263, 204] width 17 height 17
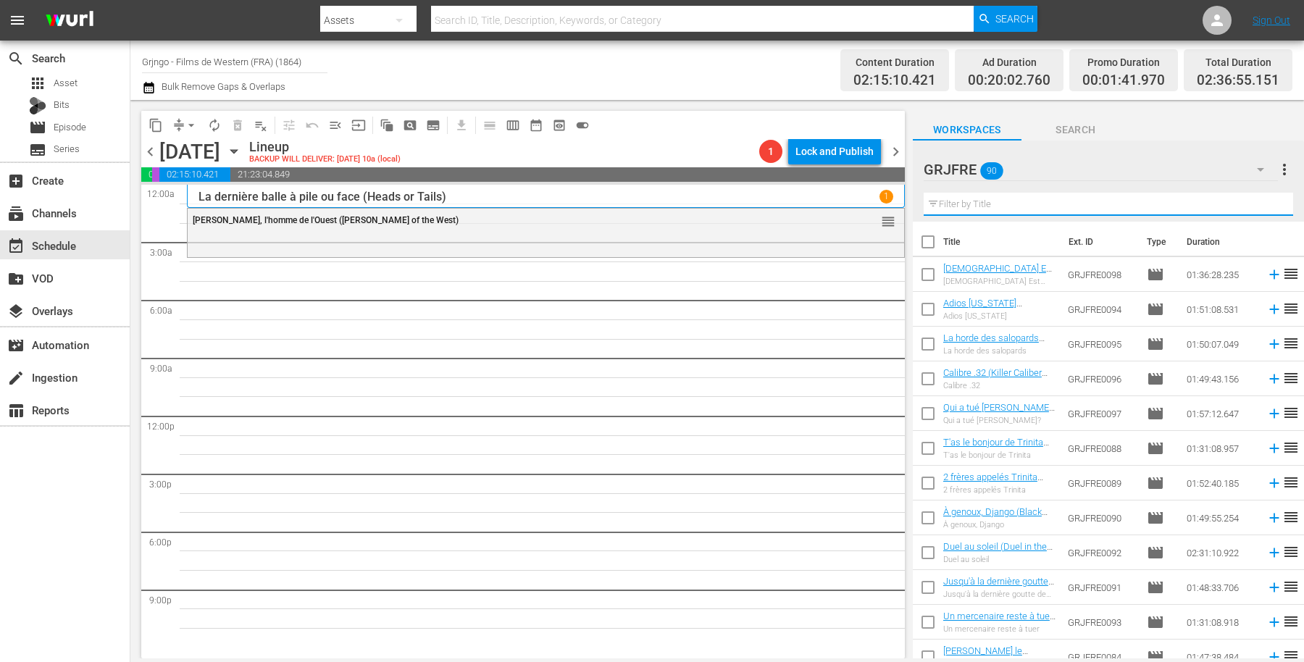
click at [963, 201] on input "text" at bounding box center [1108, 204] width 369 height 23
paste input "[PERSON_NAME] et Sartana"
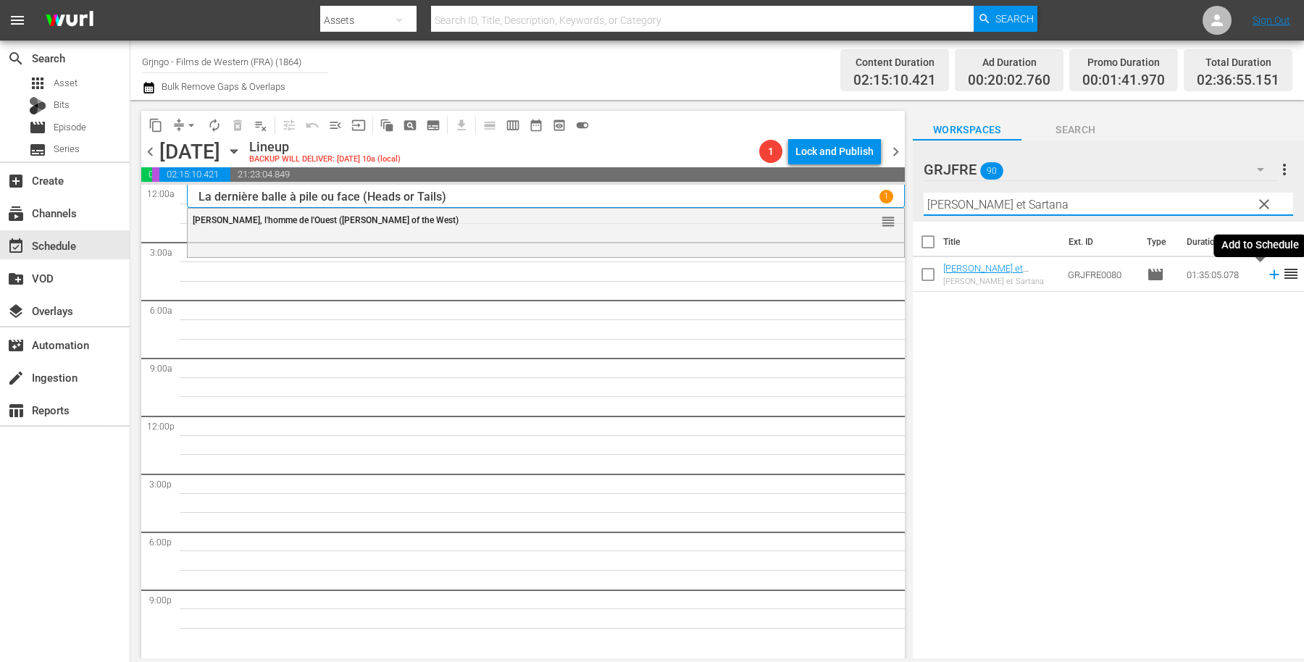
type input "[PERSON_NAME] et Sartana"
click at [1266, 272] on icon at bounding box center [1274, 275] width 16 height 16
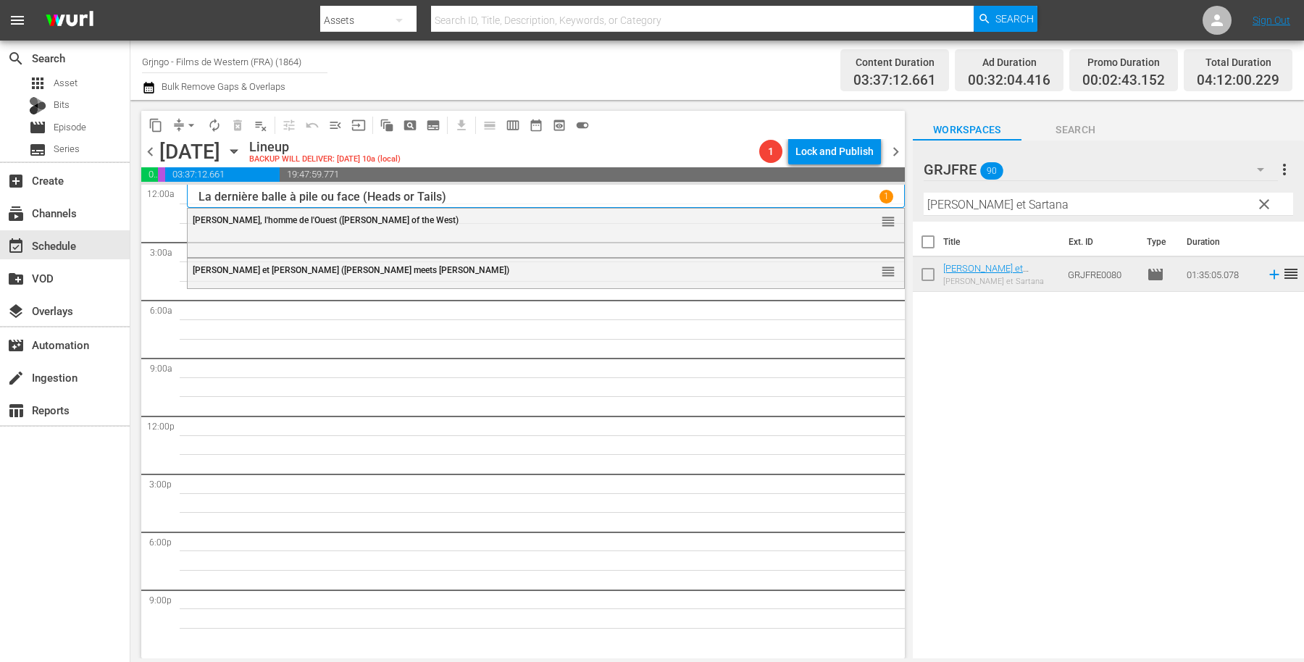
click at [1264, 200] on span "clear" at bounding box center [1263, 204] width 17 height 17
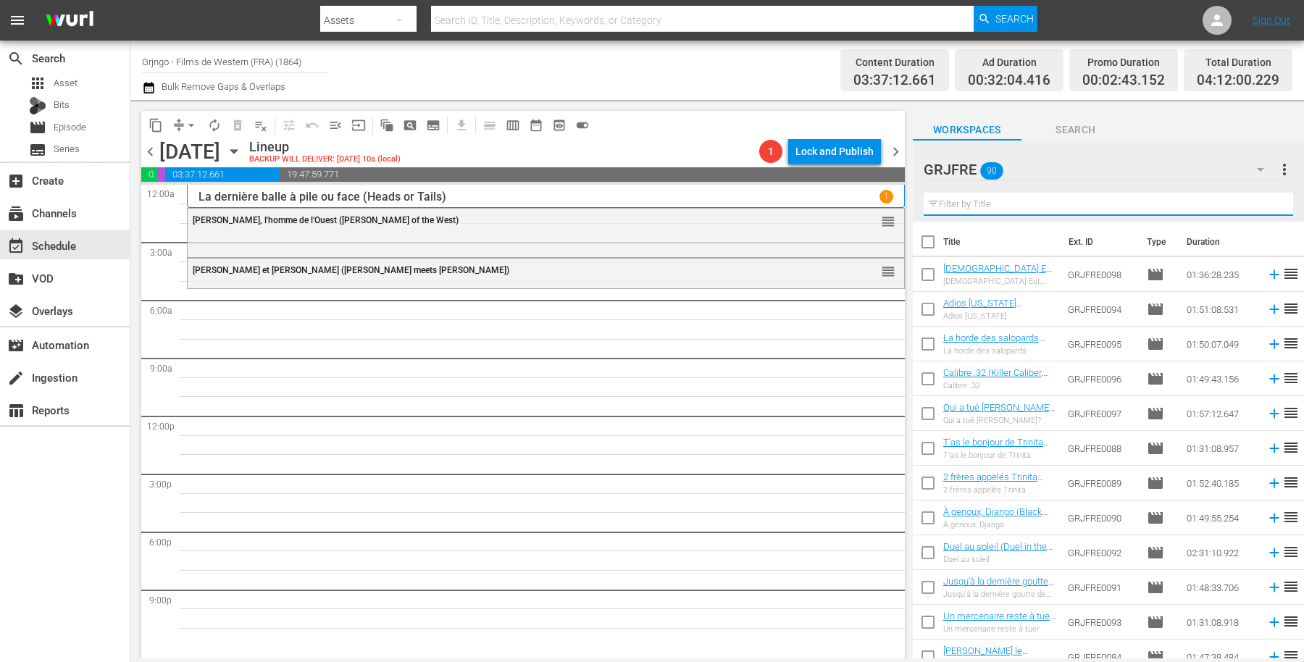
paste input "Bury Them Deep"
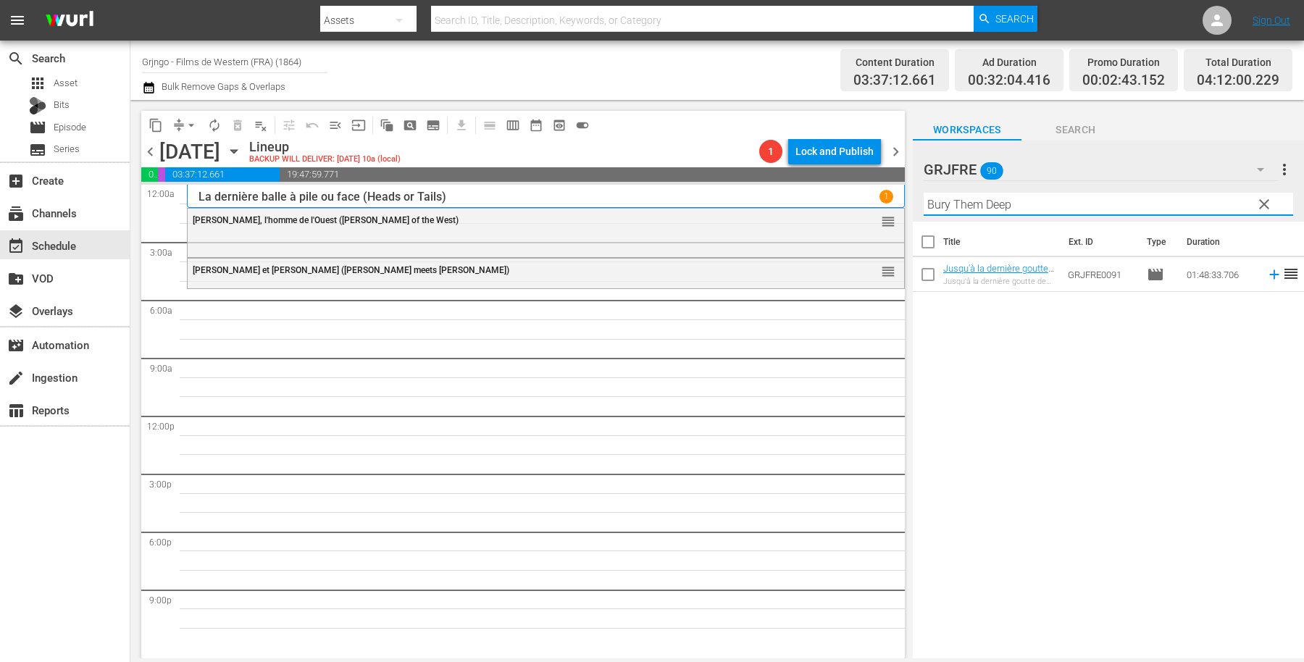
type input "Bury Them Deep"
click at [1269, 272] on icon at bounding box center [1273, 274] width 9 height 9
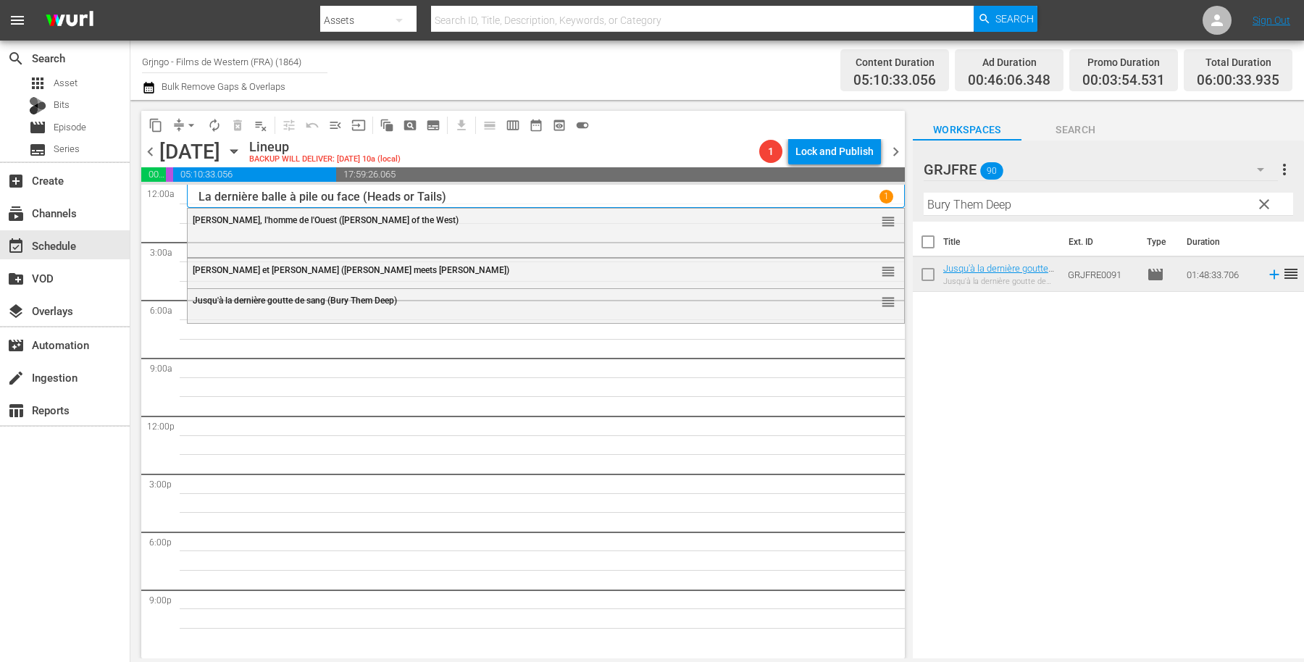
click at [1265, 198] on span "clear" at bounding box center [1263, 204] width 17 height 17
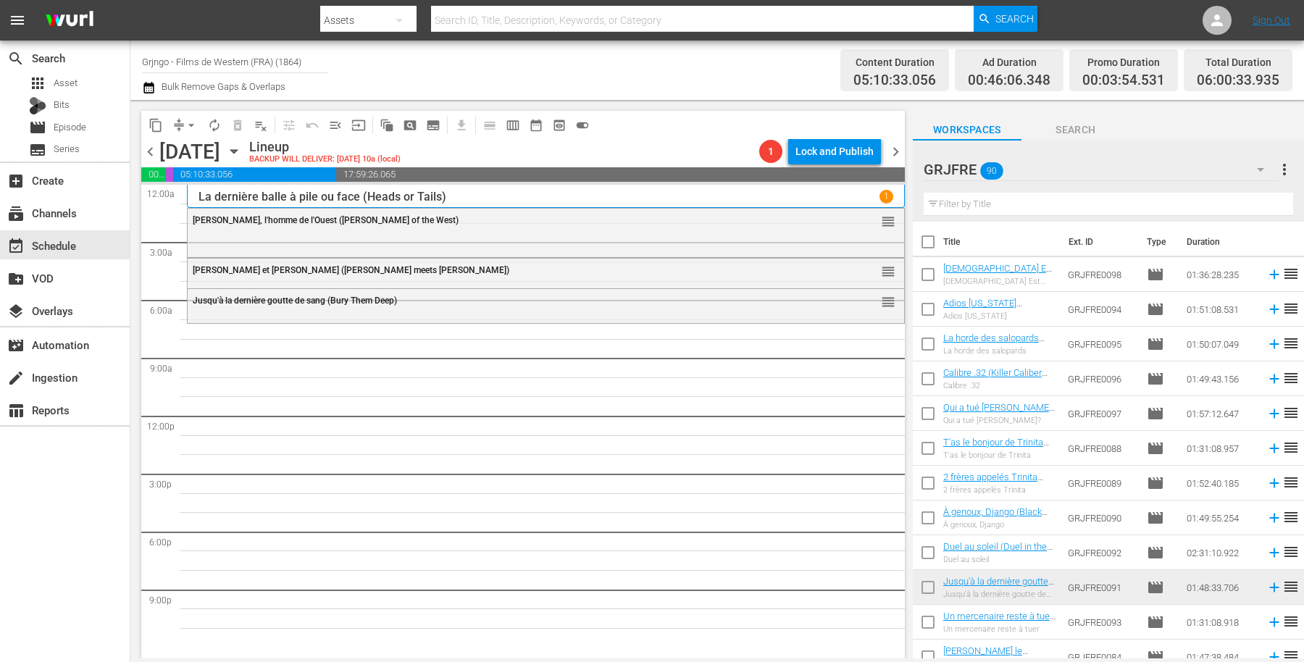
click at [960, 204] on input "text" at bounding box center [1108, 204] width 369 height 23
paste input "La horde des salopards (Django the Bastard)"
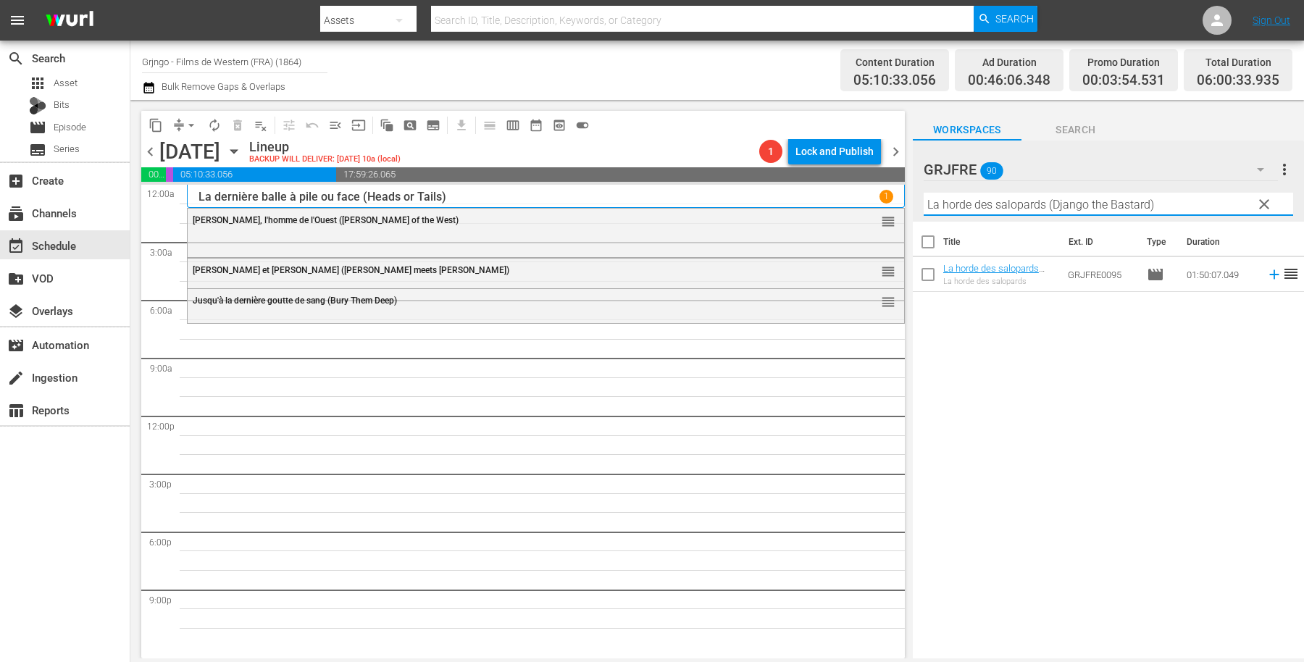
type input "La horde des salopards (Django the Bastard)"
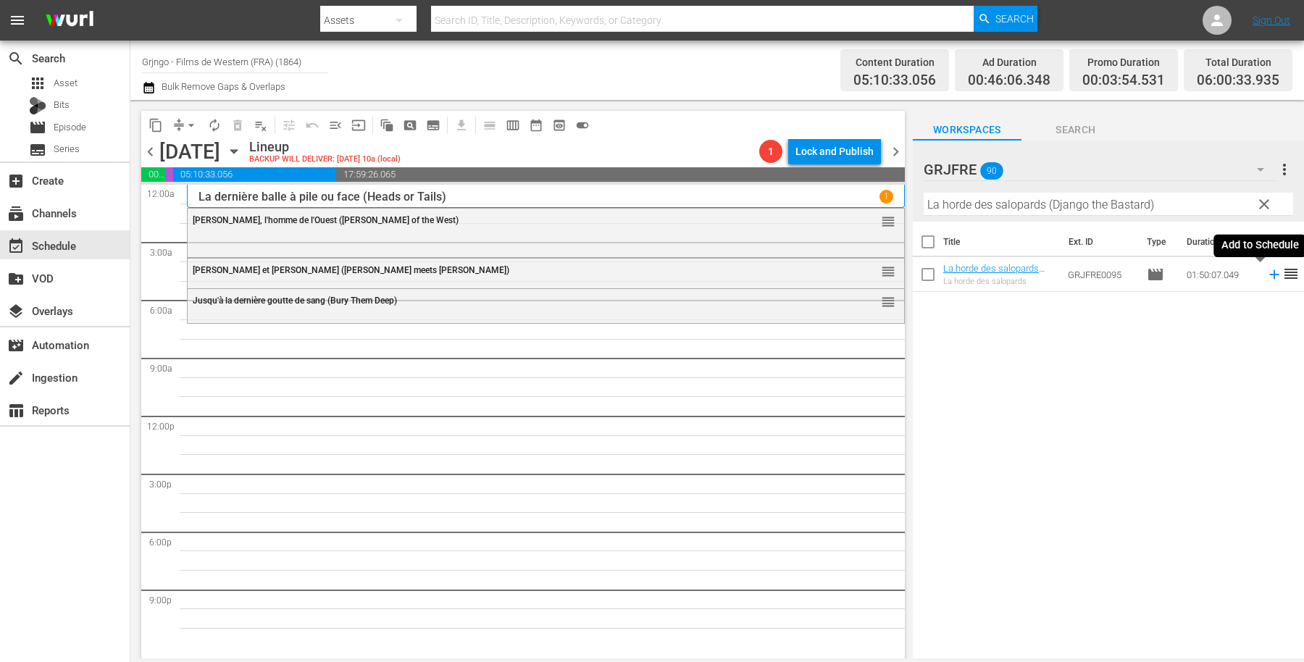
click at [1269, 274] on icon at bounding box center [1273, 274] width 9 height 9
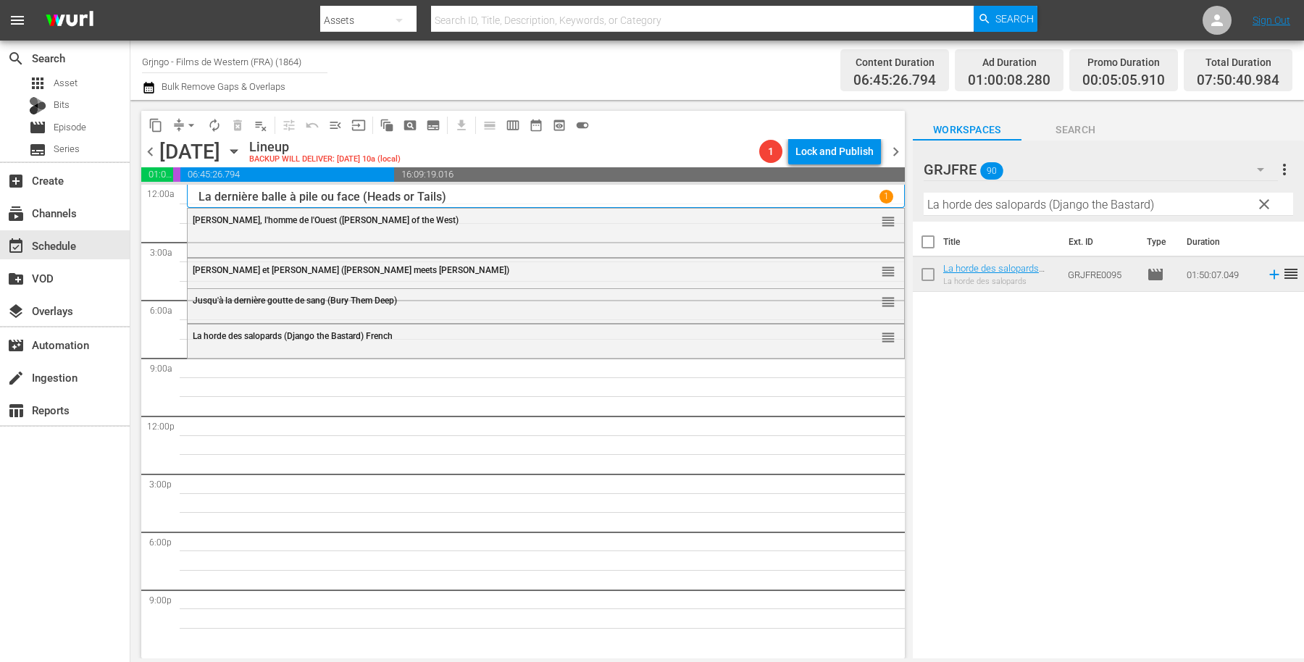
drag, startPoint x: 1259, startPoint y: 196, endPoint x: 1108, endPoint y: 223, distance: 153.2
click at [1259, 196] on button "clear" at bounding box center [1263, 203] width 23 height 23
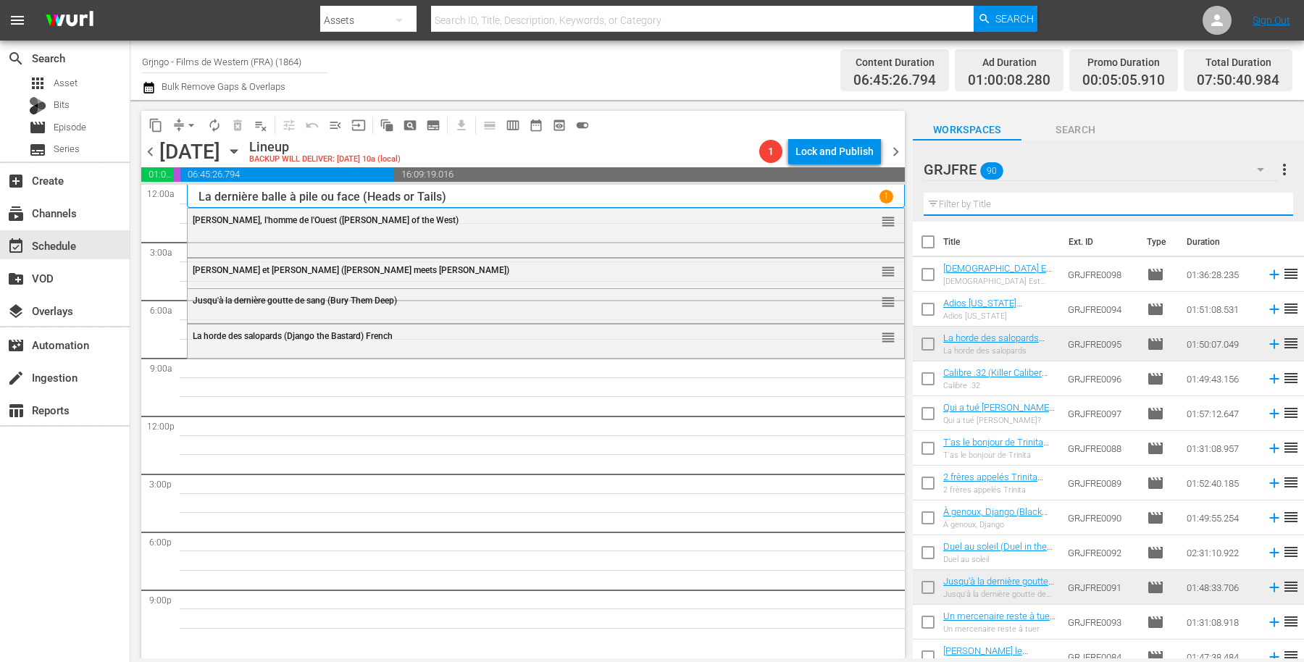
paste input "Compilation Bonanza - Épisodes 37,38,39"
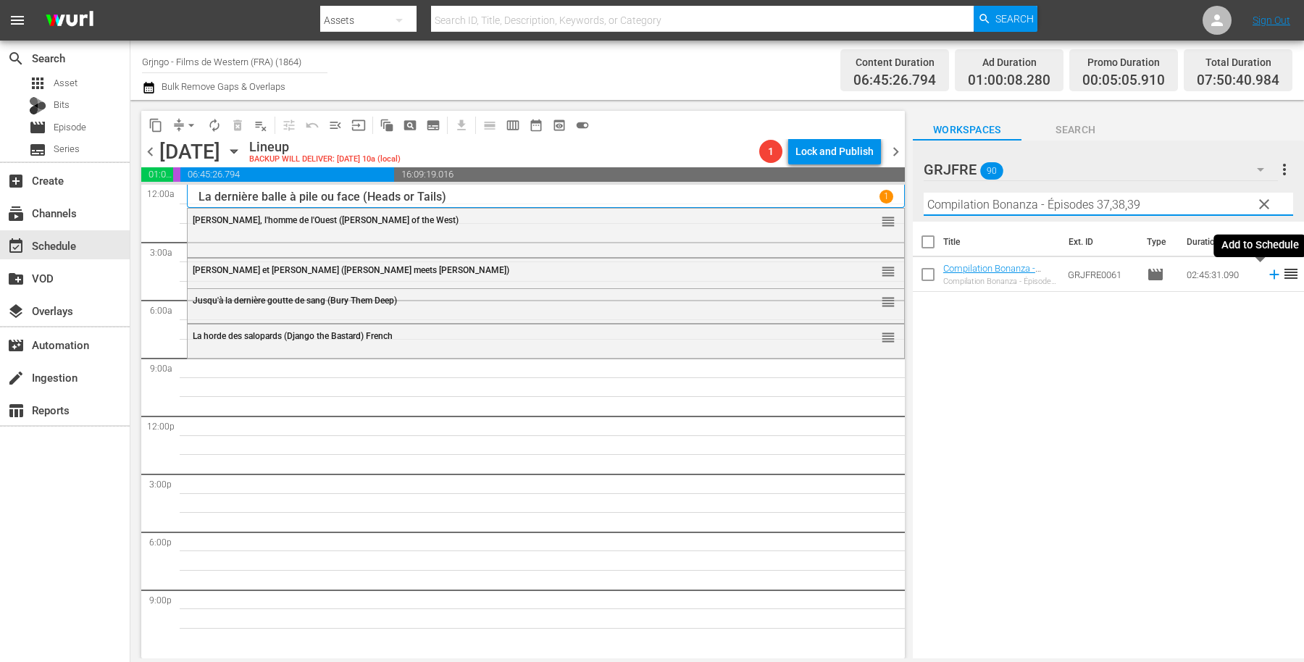
type input "Compilation Bonanza - Épisodes 37,38,39"
click at [1266, 273] on icon at bounding box center [1274, 275] width 16 height 16
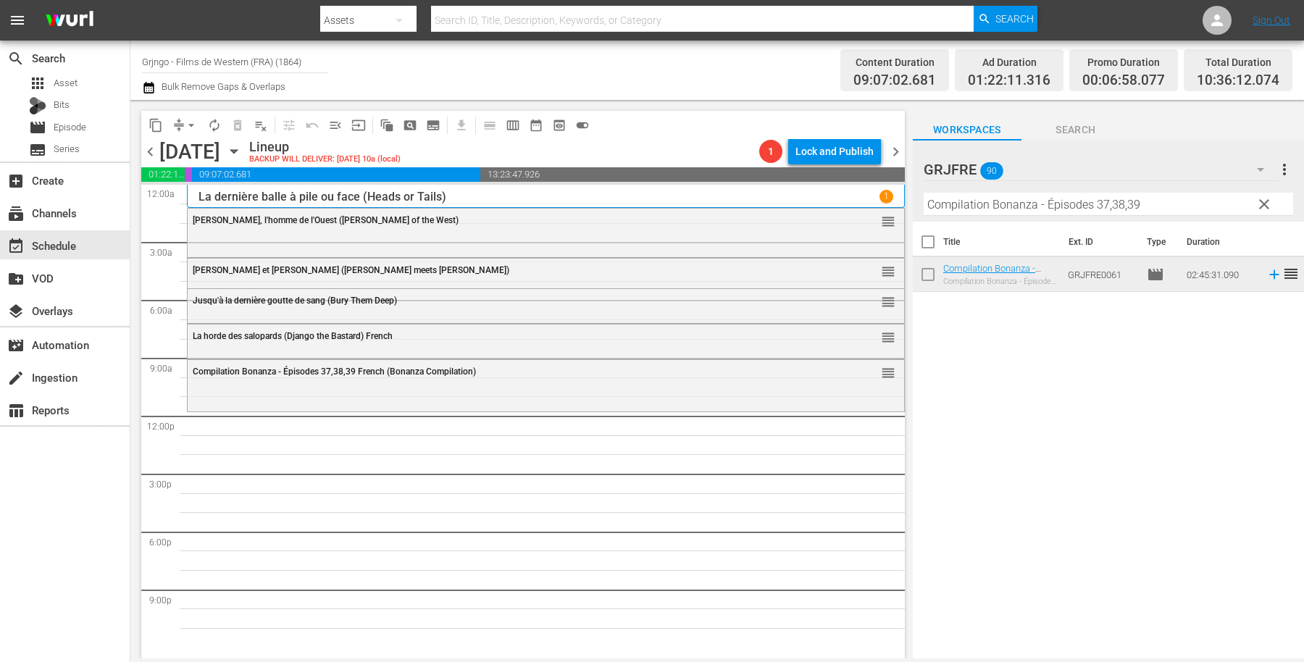
click at [1263, 194] on button "clear" at bounding box center [1263, 203] width 23 height 23
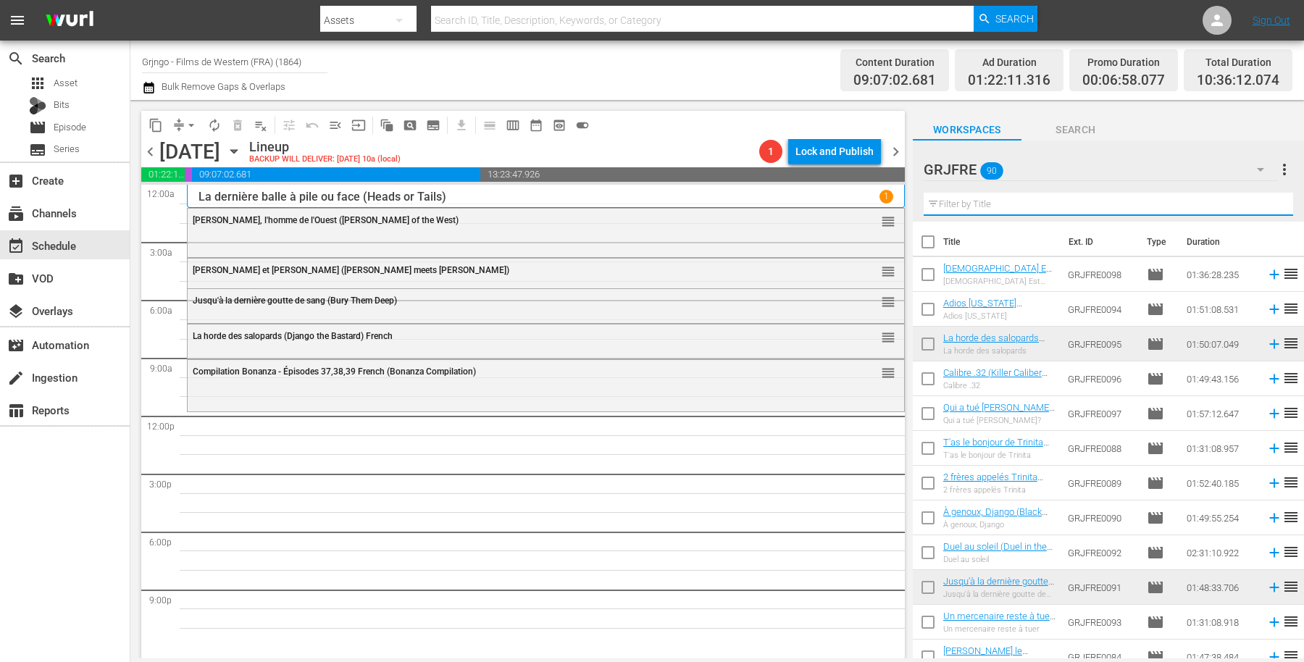
paste input "My Name Is Shanghai Joe"
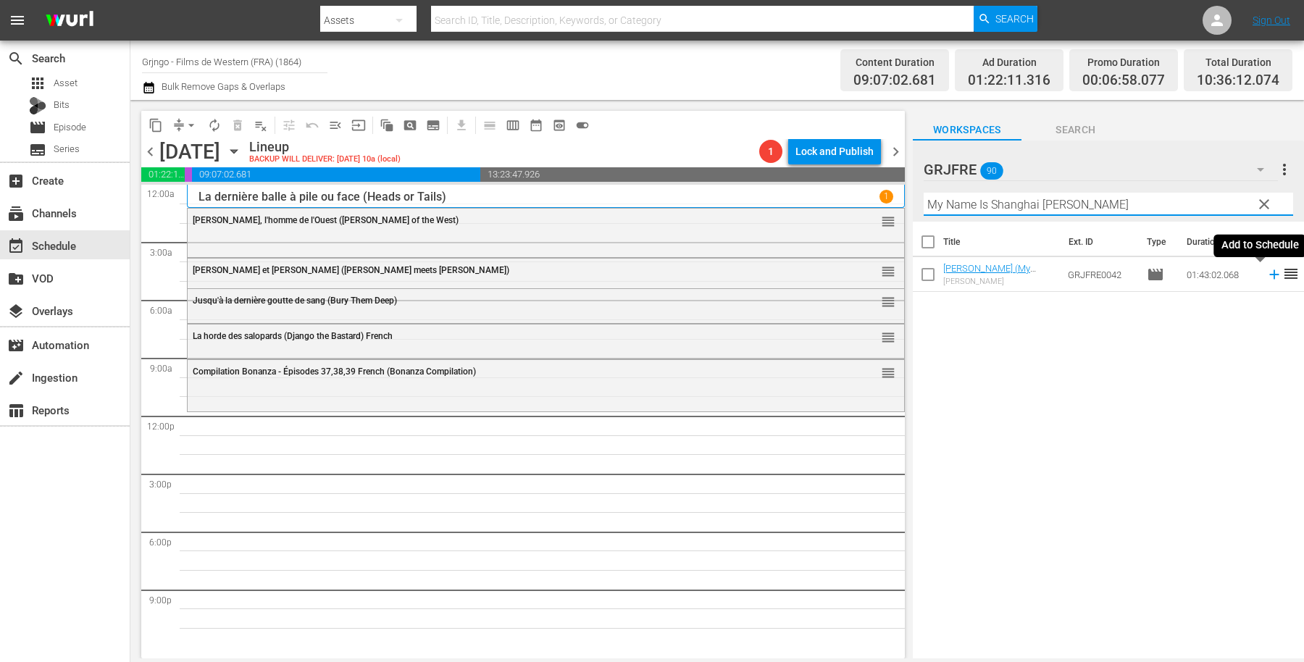
type input "My Name Is Shanghai Joe"
click at [1266, 269] on icon at bounding box center [1274, 275] width 16 height 16
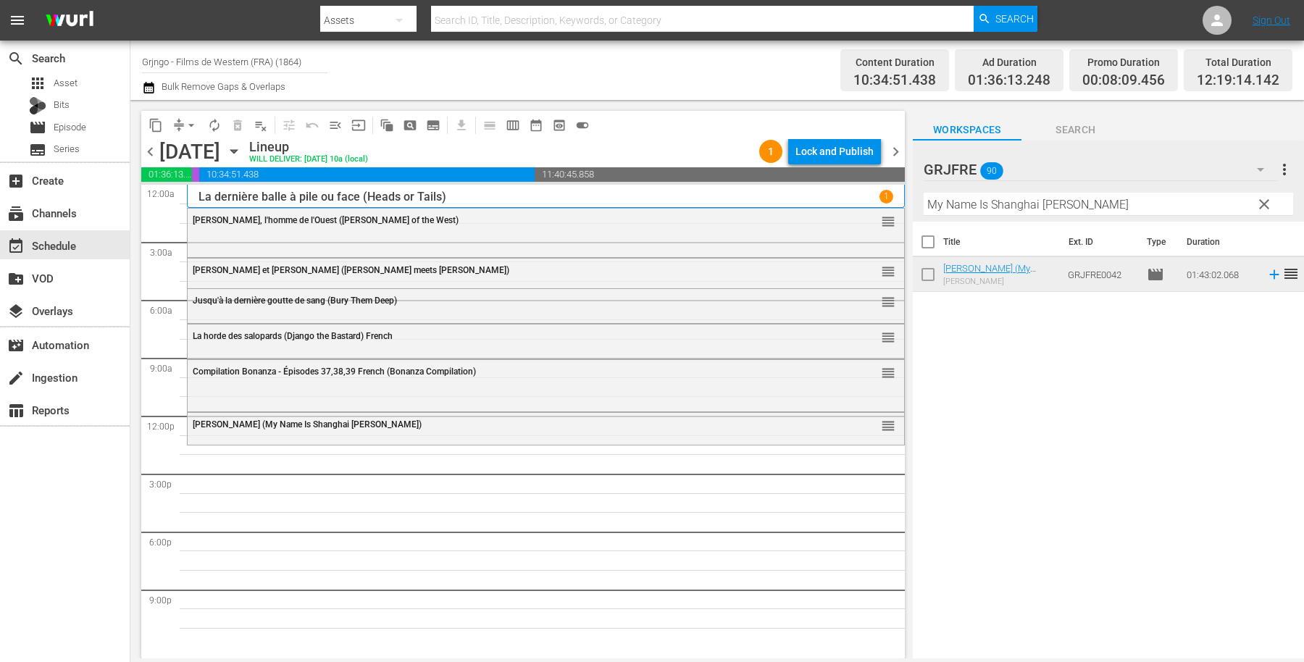
click at [1263, 206] on span "clear" at bounding box center [1263, 204] width 17 height 17
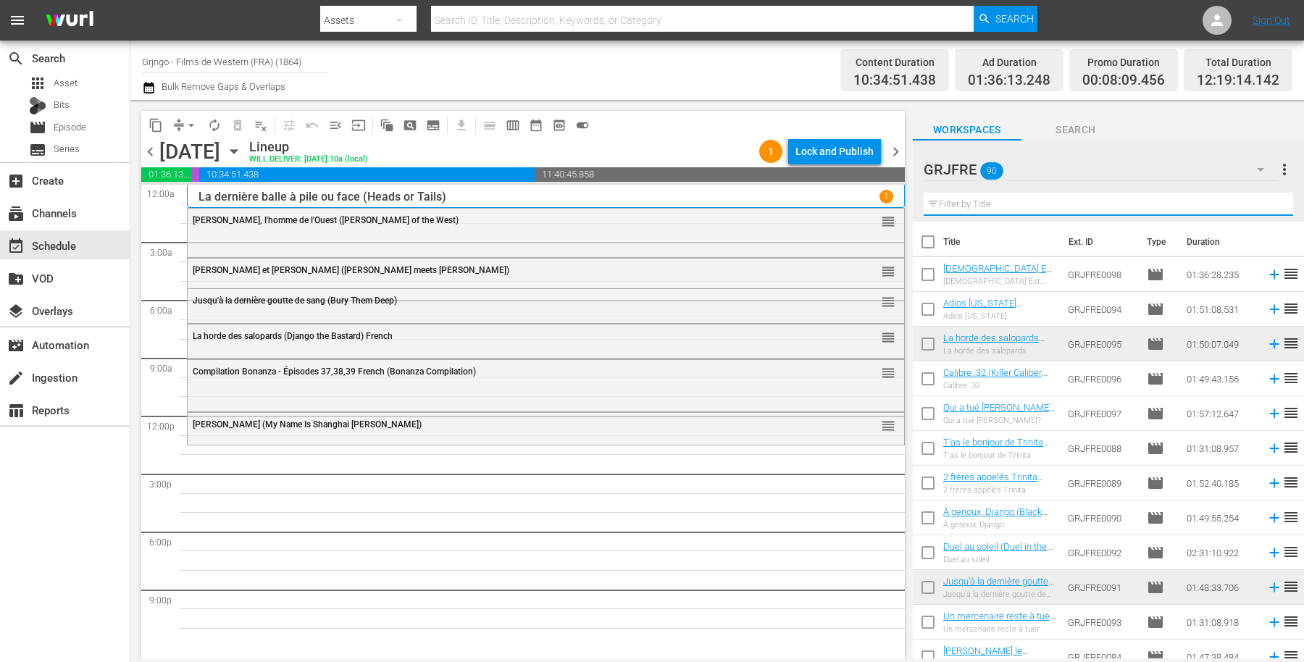
paste input "$1,000 on the Black"
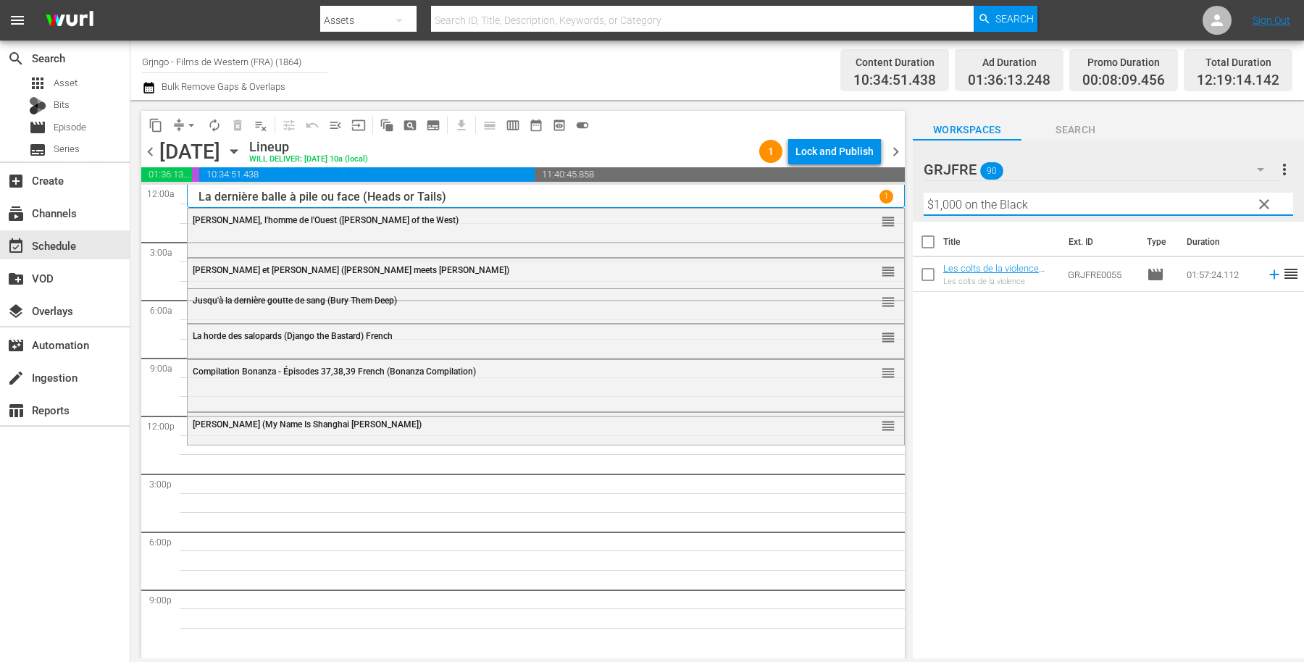
type input "$1,000 on the Black"
click at [1269, 273] on icon at bounding box center [1273, 274] width 9 height 9
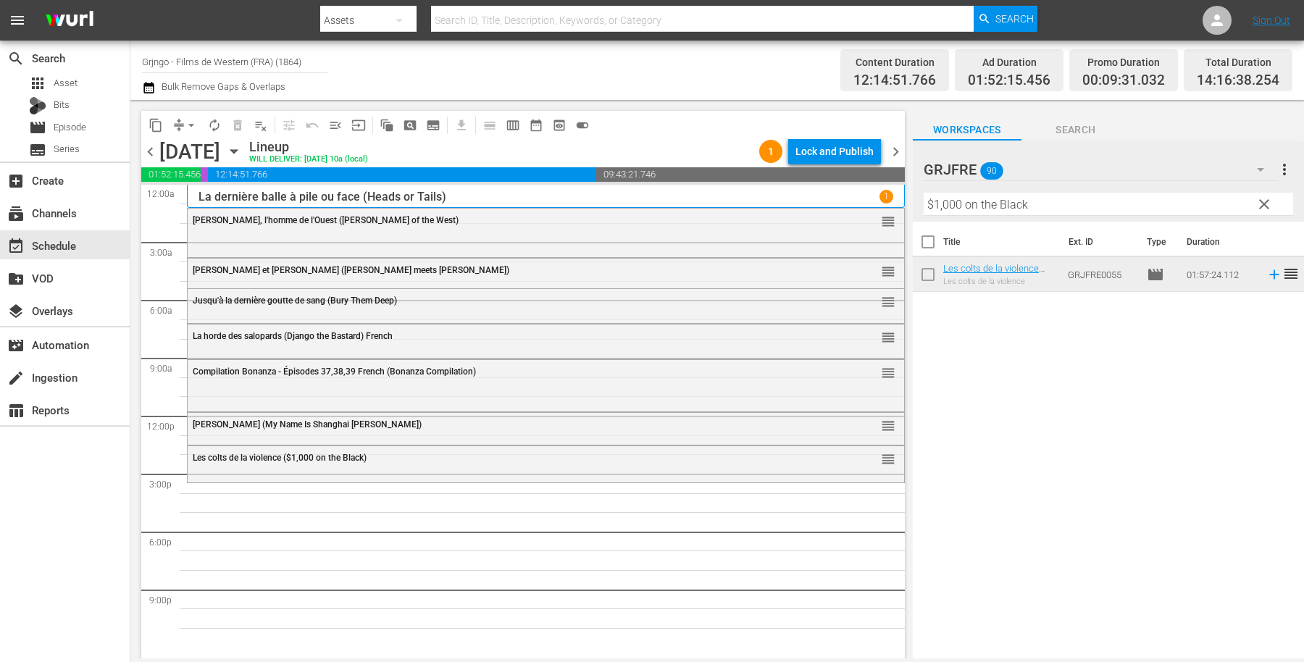
click at [1262, 202] on span "clear" at bounding box center [1263, 204] width 17 height 17
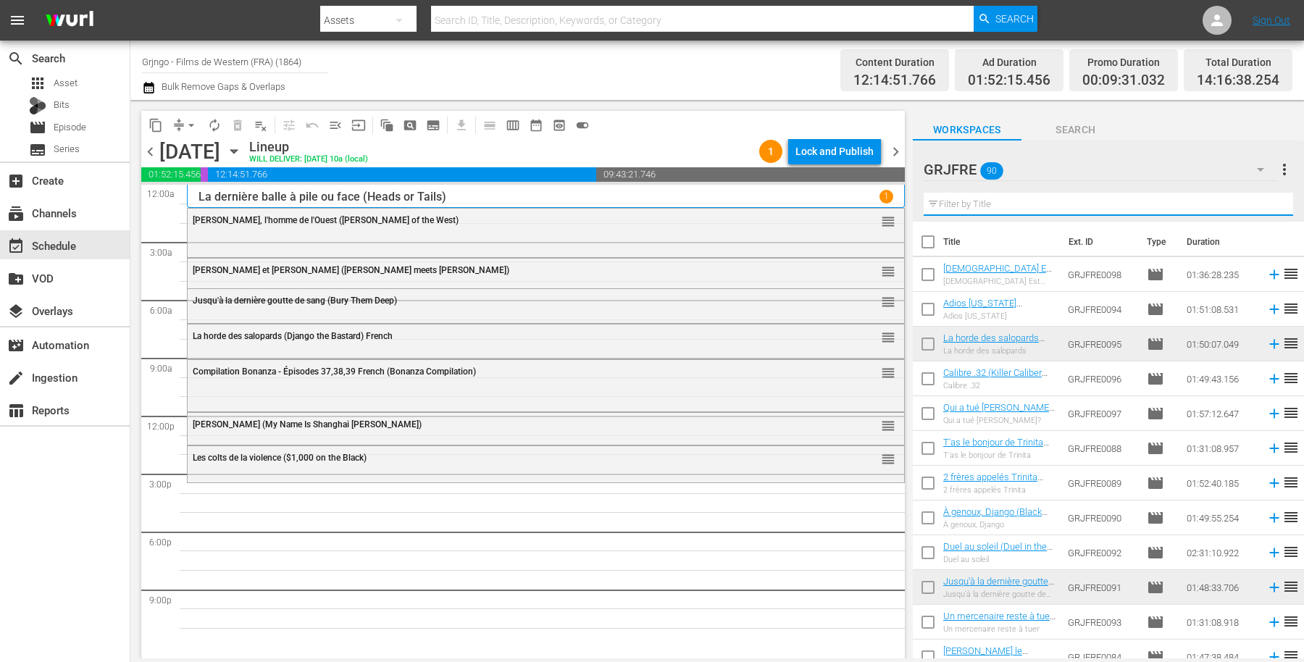
paste input "The Shooting"
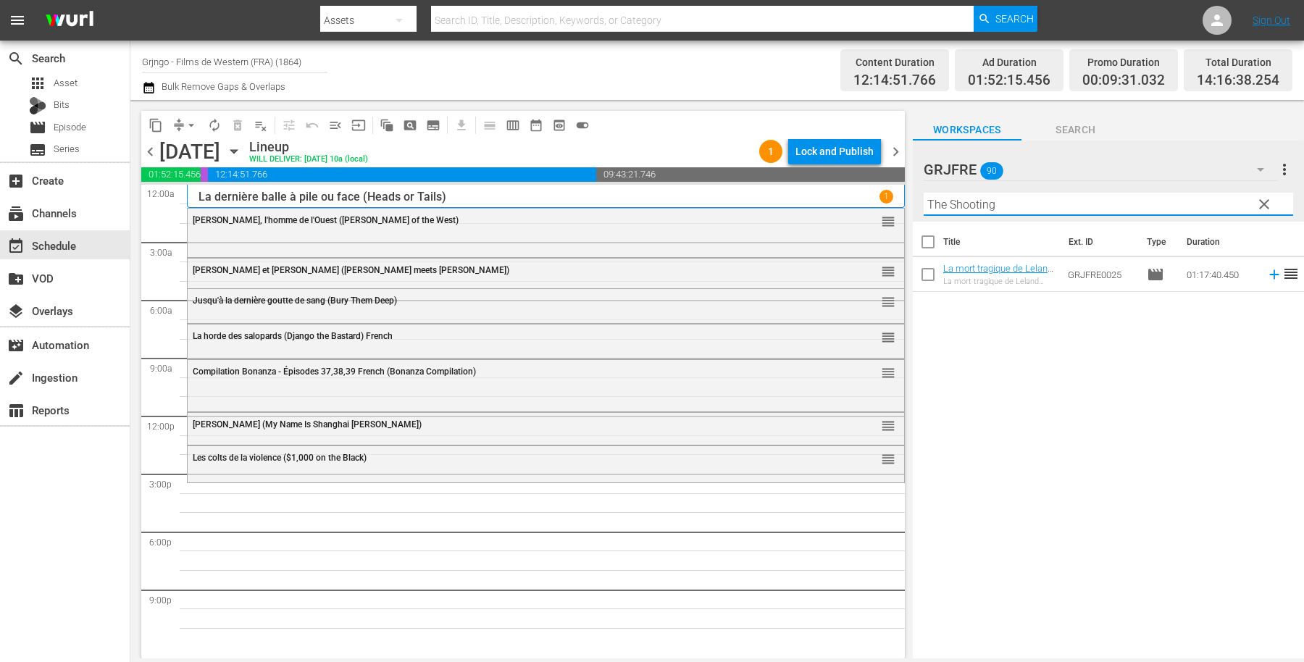
type input "The Shooting"
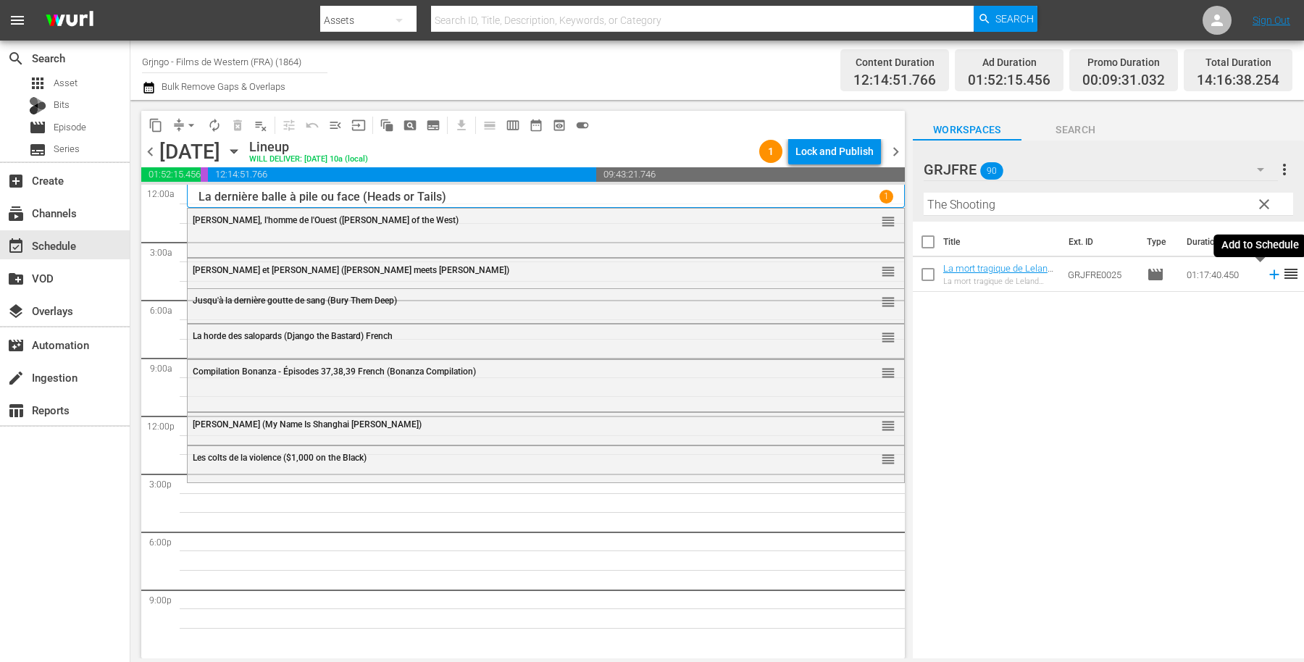
drag, startPoint x: 1258, startPoint y: 271, endPoint x: 1158, endPoint y: 169, distance: 142.4
click at [1266, 271] on icon at bounding box center [1274, 275] width 16 height 16
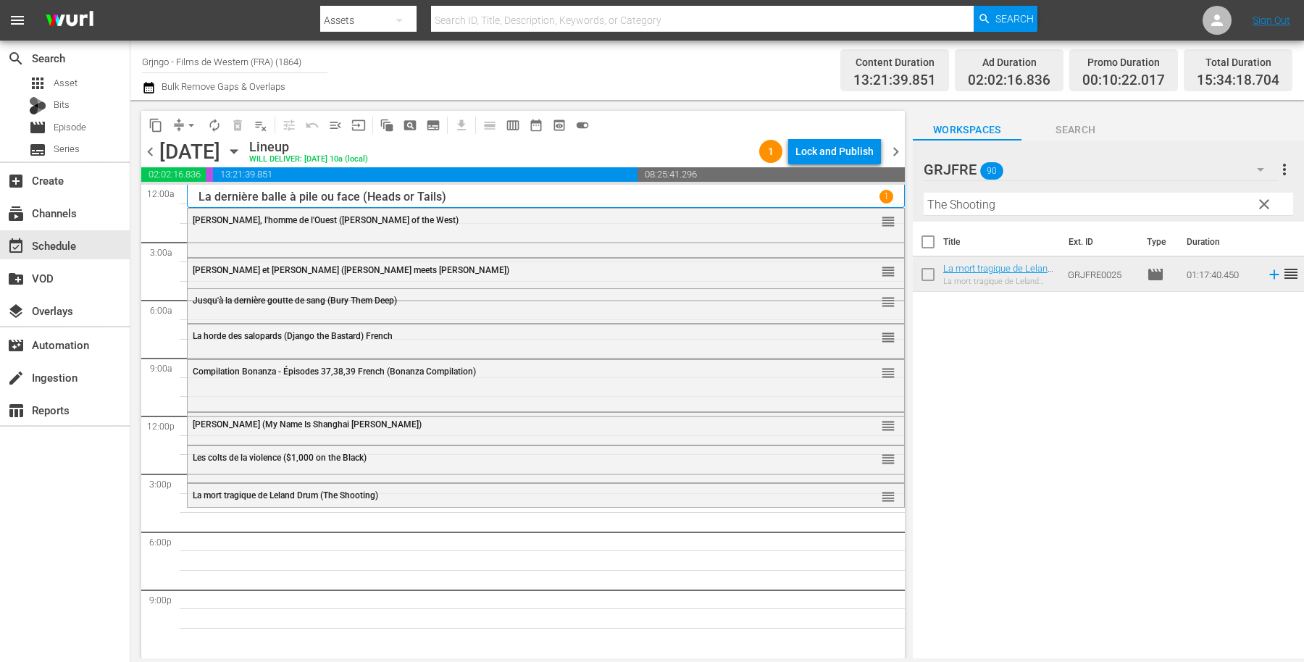
click at [1262, 198] on span "clear" at bounding box center [1263, 204] width 17 height 17
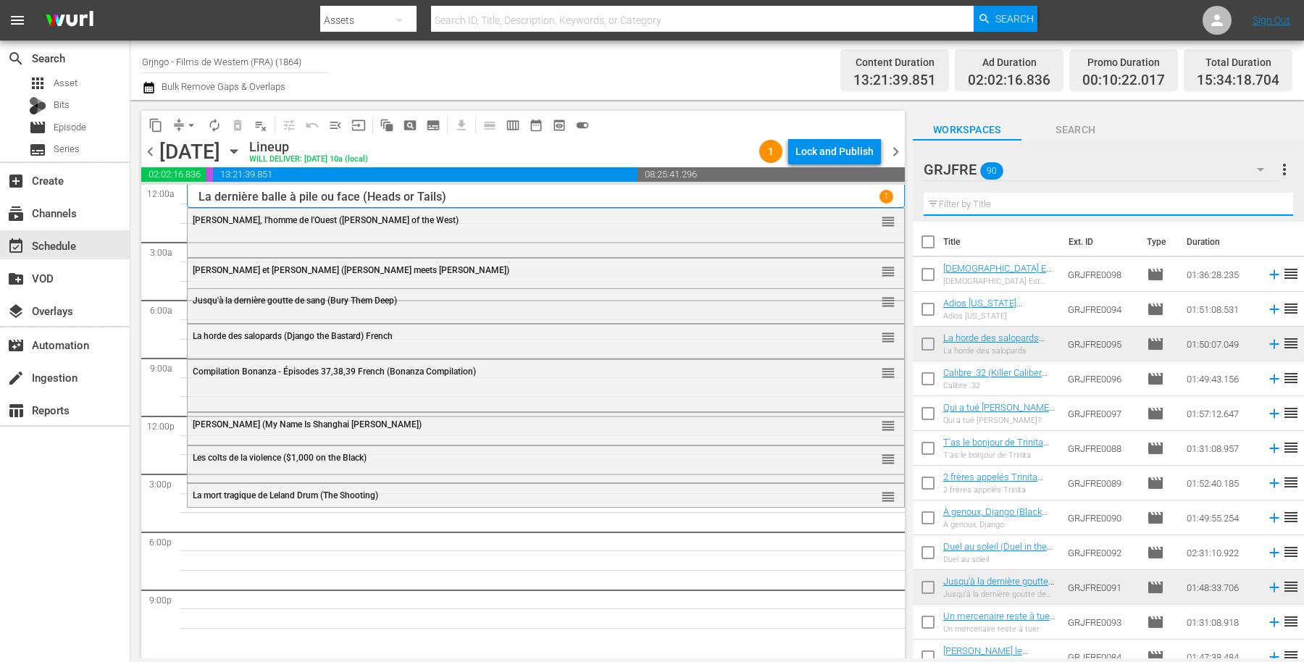
paste input "Sitting Bull"
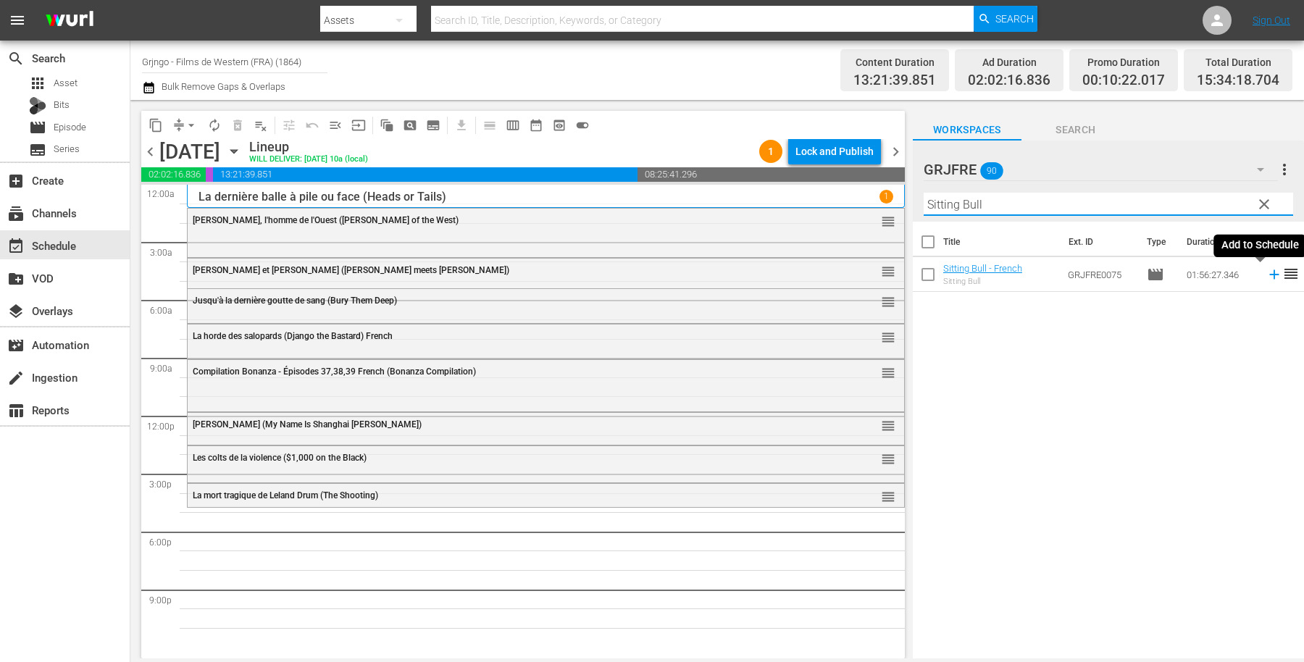
type input "Sitting Bull"
click at [1266, 275] on icon at bounding box center [1274, 275] width 16 height 16
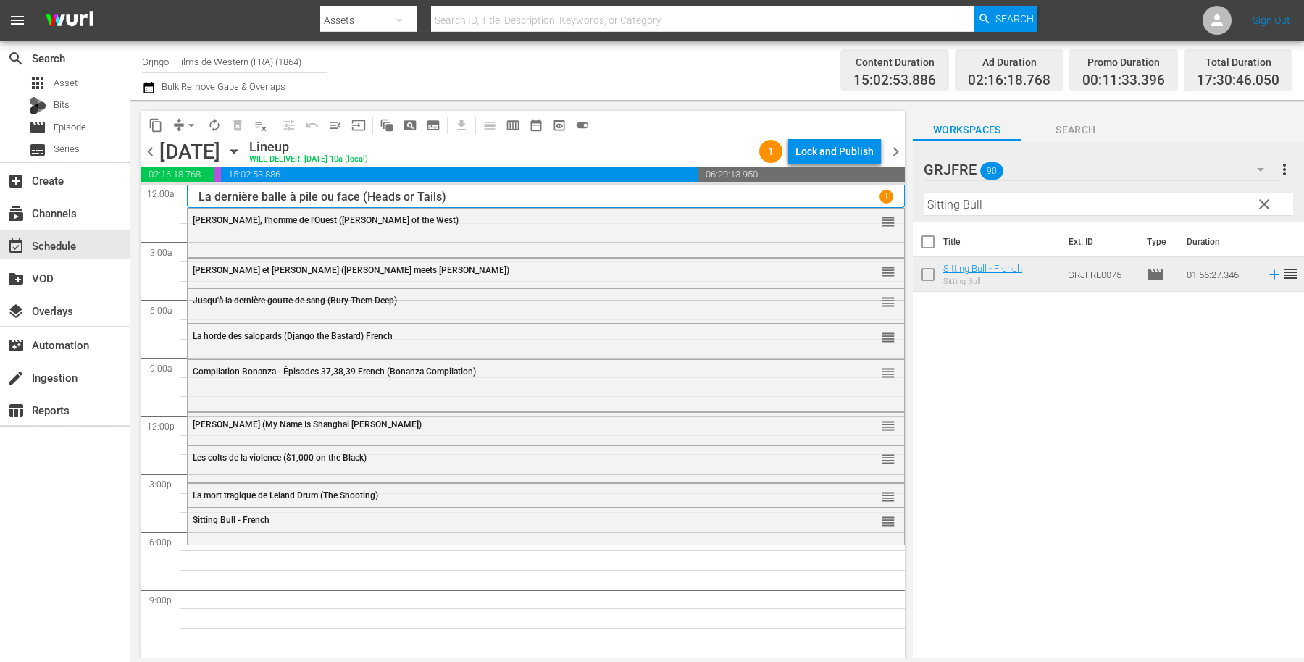
drag, startPoint x: 1258, startPoint y: 205, endPoint x: 1073, endPoint y: 207, distance: 184.7
click at [1258, 205] on span "clear" at bounding box center [1263, 204] width 17 height 17
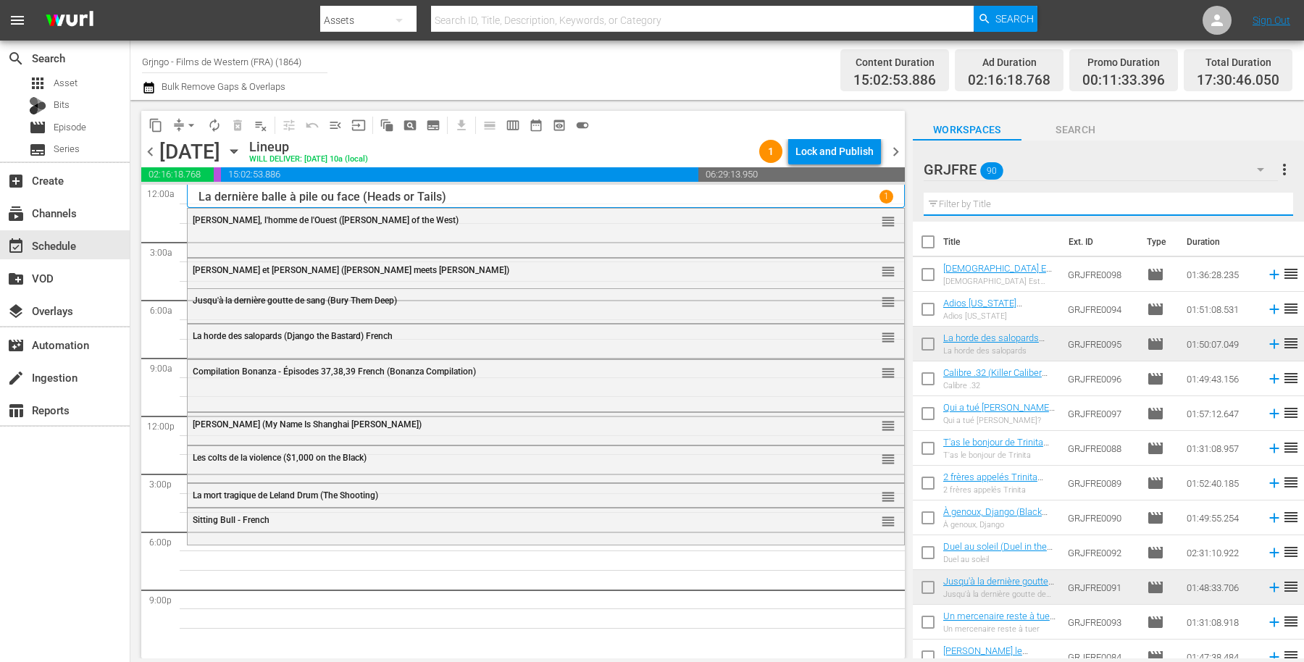
paste input "The Covered Wagon"
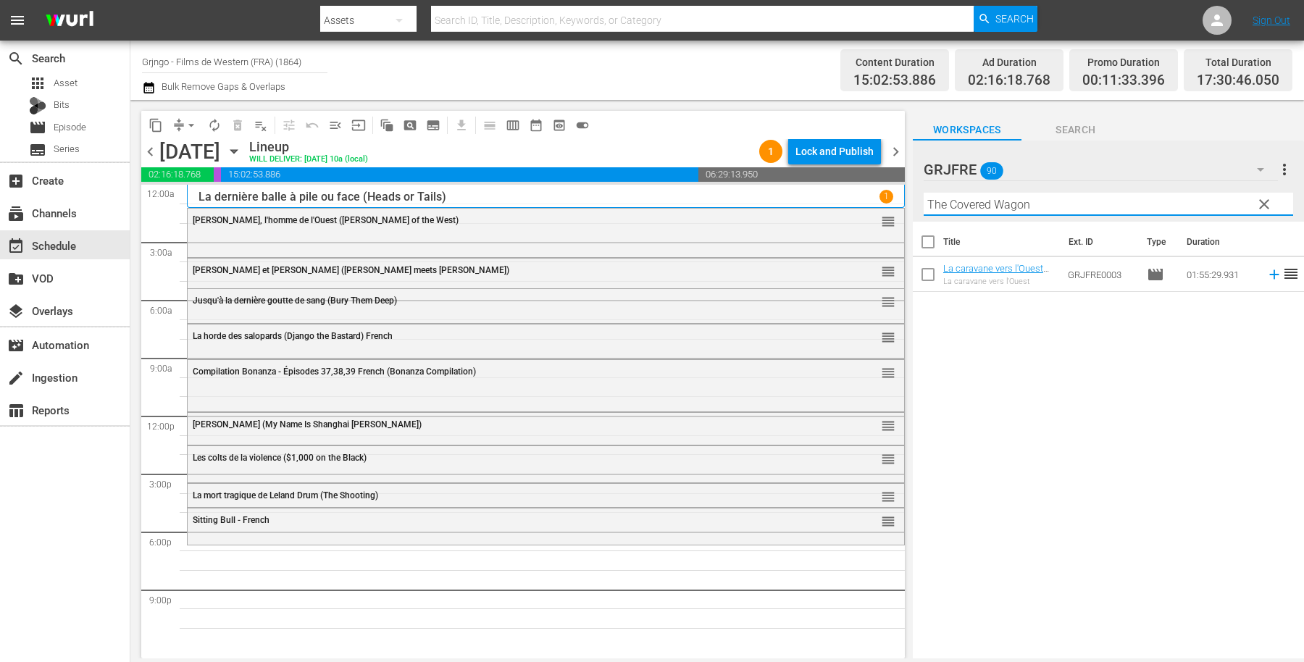
type input "The Covered Wagon"
click at [1266, 272] on icon at bounding box center [1274, 275] width 16 height 16
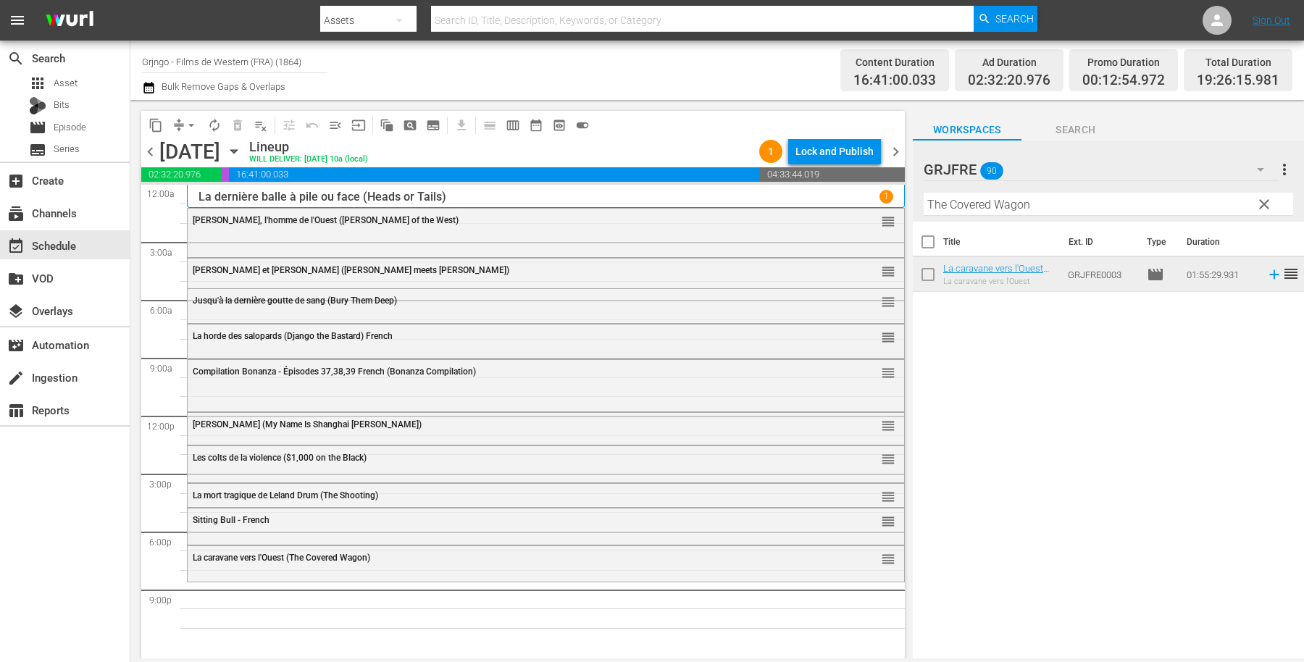
click at [1264, 198] on span "clear" at bounding box center [1263, 204] width 17 height 17
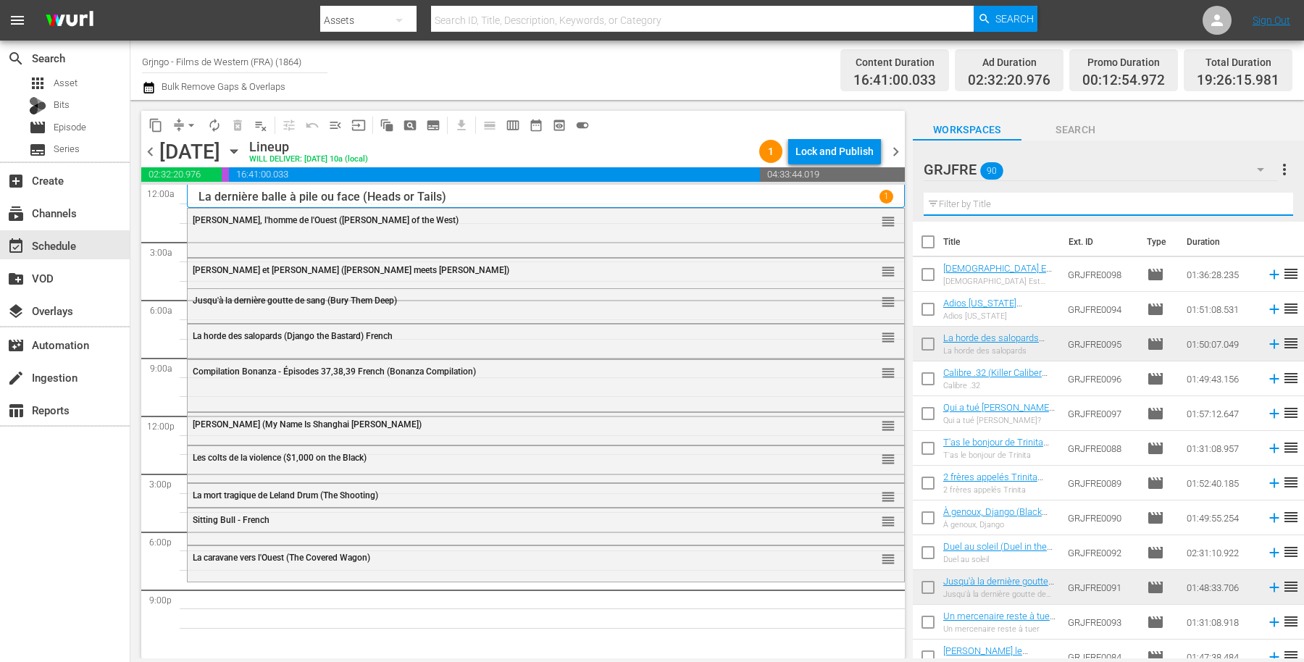
paste input "McLintock!"
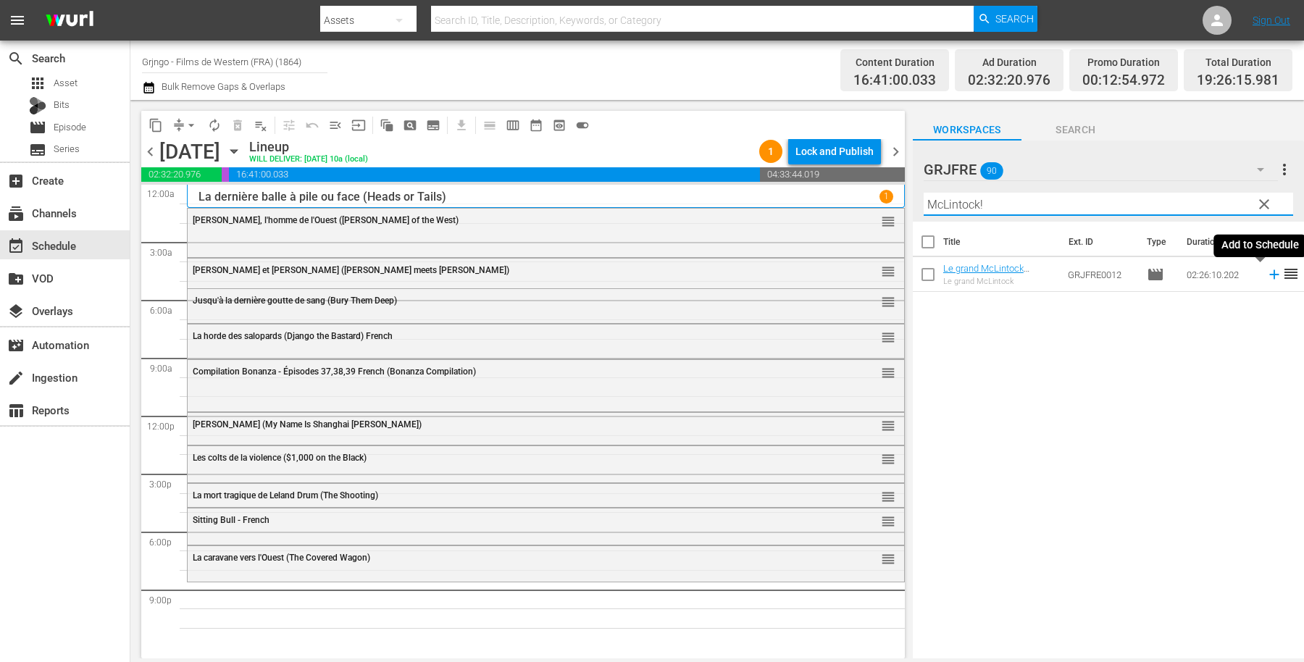
type input "McLintock!"
drag, startPoint x: 1260, startPoint y: 277, endPoint x: 1229, endPoint y: 291, distance: 34.7
click at [1269, 276] on icon at bounding box center [1273, 274] width 9 height 9
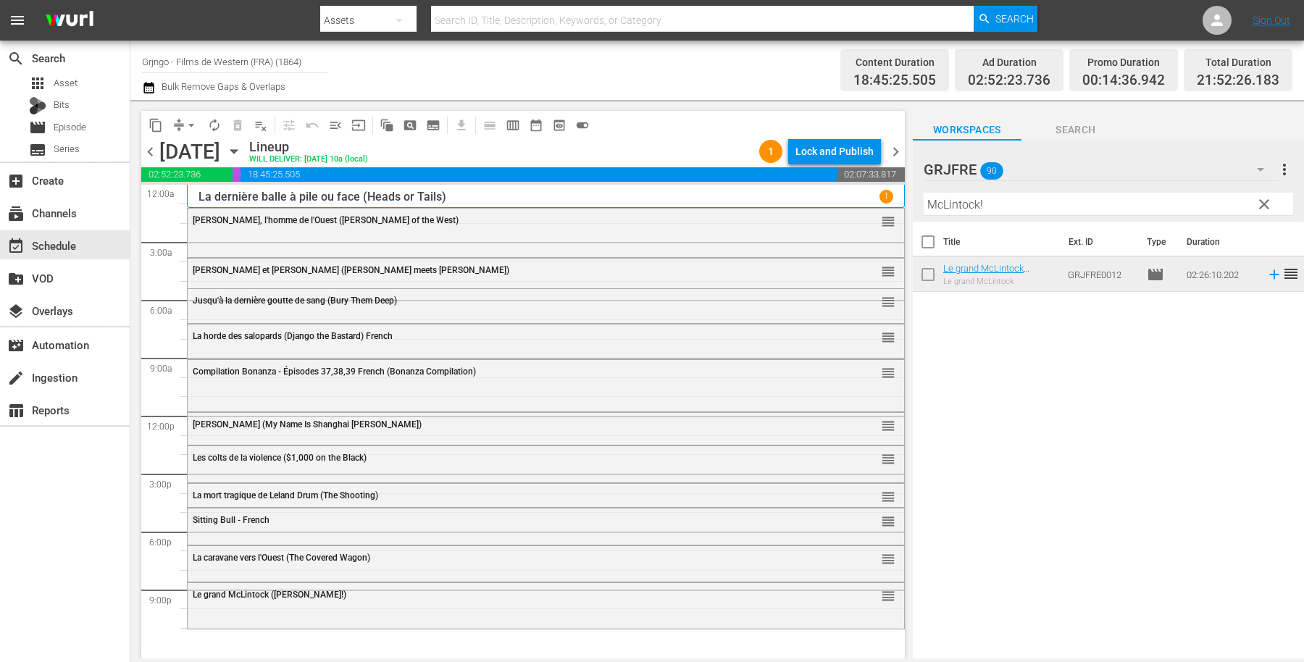
click at [1265, 204] on span "clear" at bounding box center [1263, 204] width 17 height 17
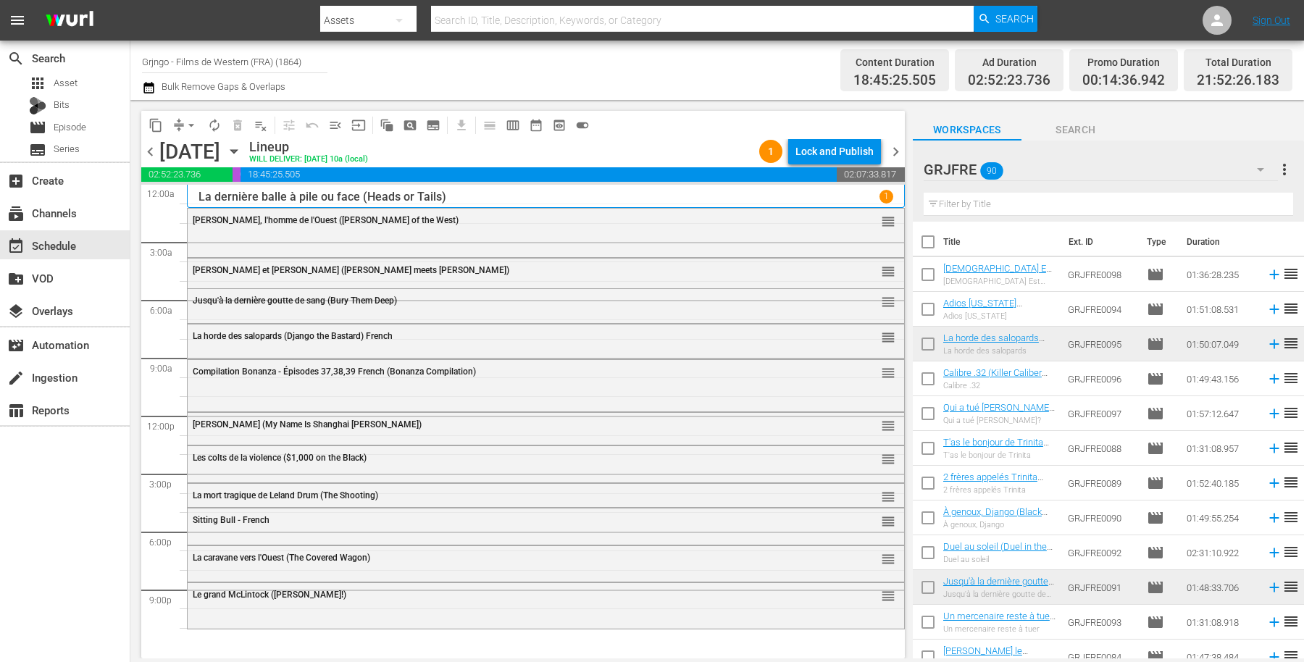
click at [952, 200] on input "text" at bounding box center [1108, 204] width 369 height 23
paste input "Lightning Jack"
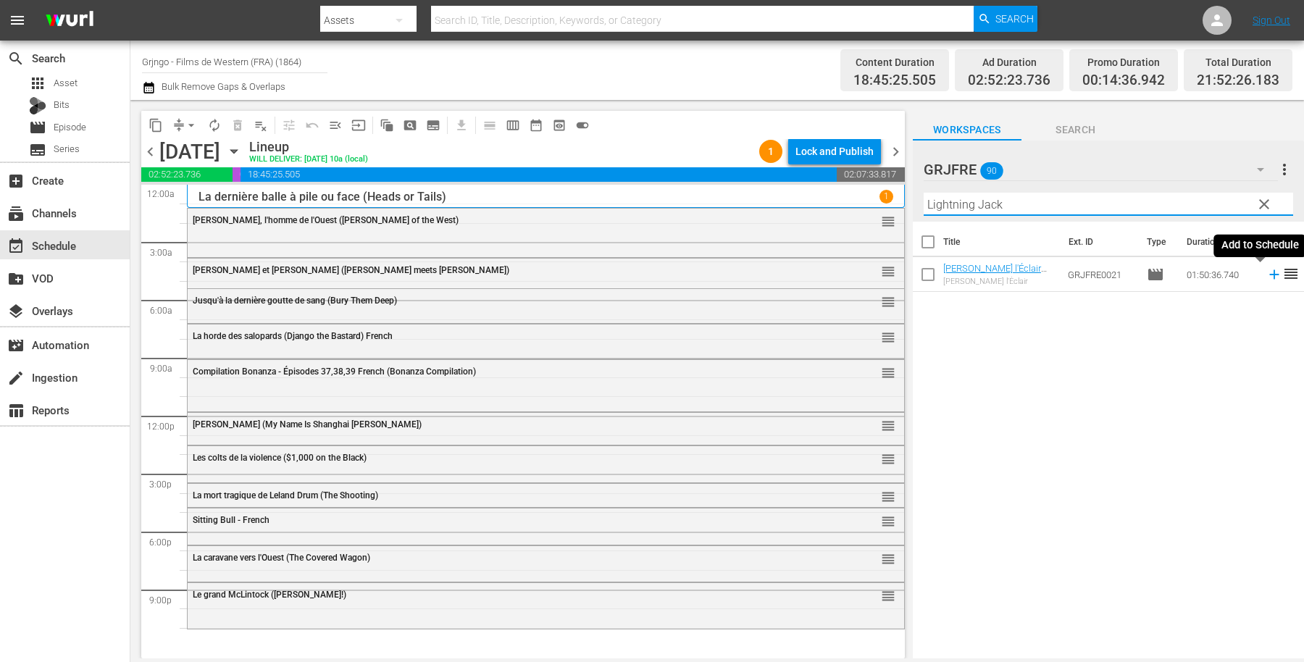
type input "Lightning Jack"
click at [1266, 274] on icon at bounding box center [1274, 275] width 16 height 16
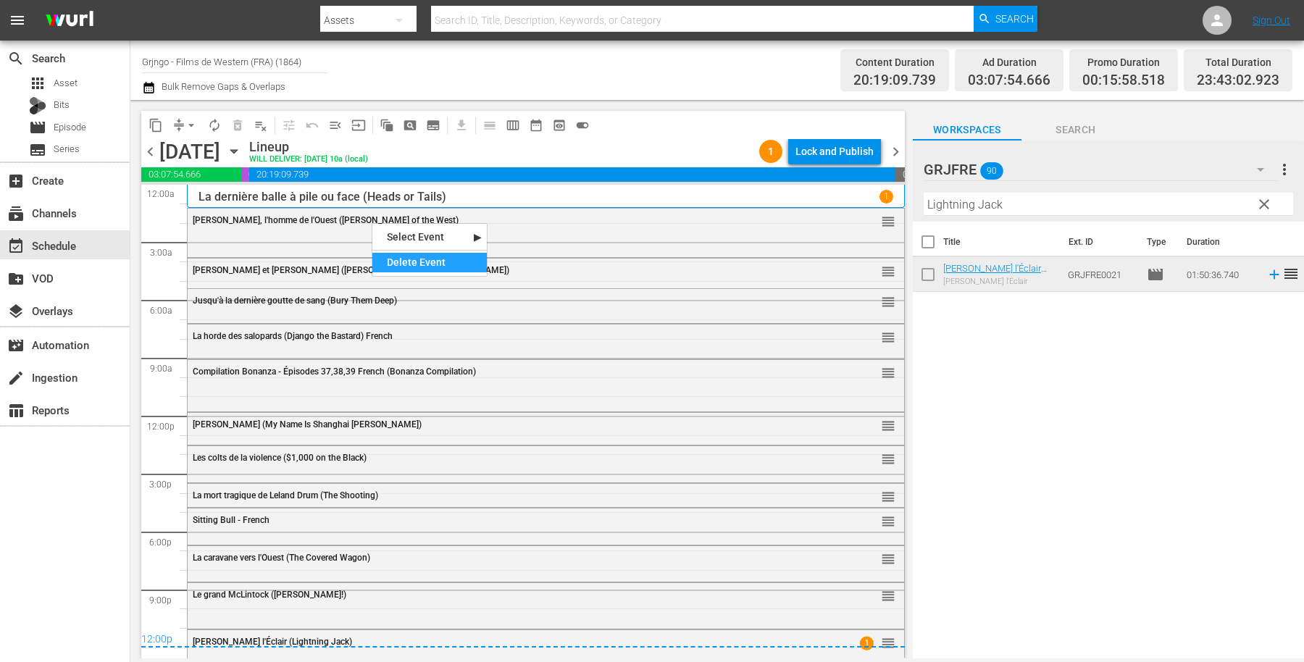
click at [424, 264] on div "Delete Event" at bounding box center [429, 263] width 114 height 20
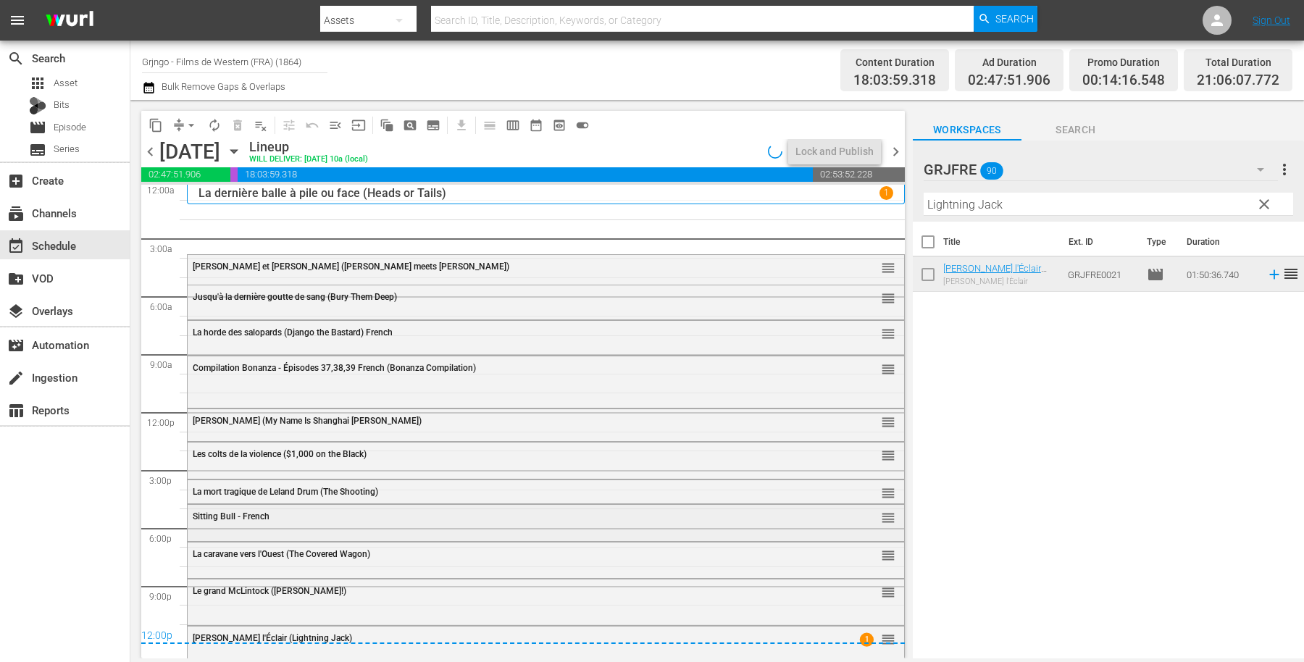
scroll to position [7, 0]
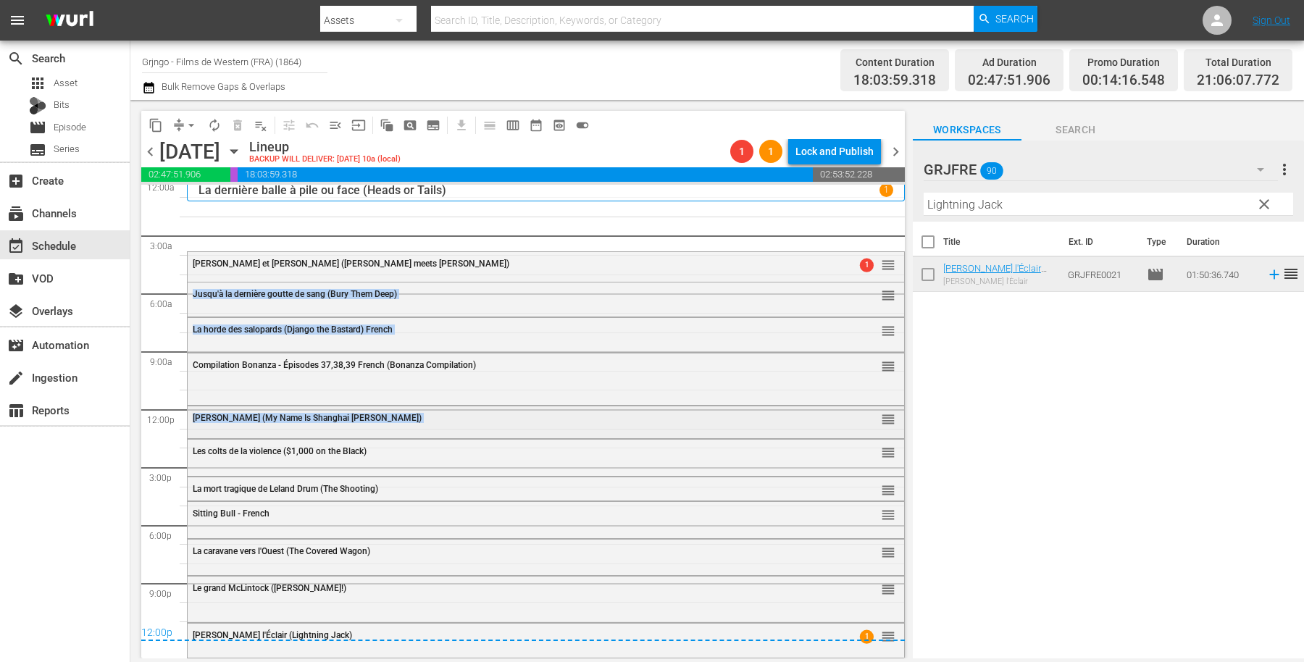
drag, startPoint x: 873, startPoint y: 643, endPoint x: 858, endPoint y: 430, distance: 213.5
click at [858, 430] on div "Compilation Bonanza - Épisodes 37,38,39 French (Bonanza Compilation) reorder Le…" at bounding box center [546, 409] width 718 height 463
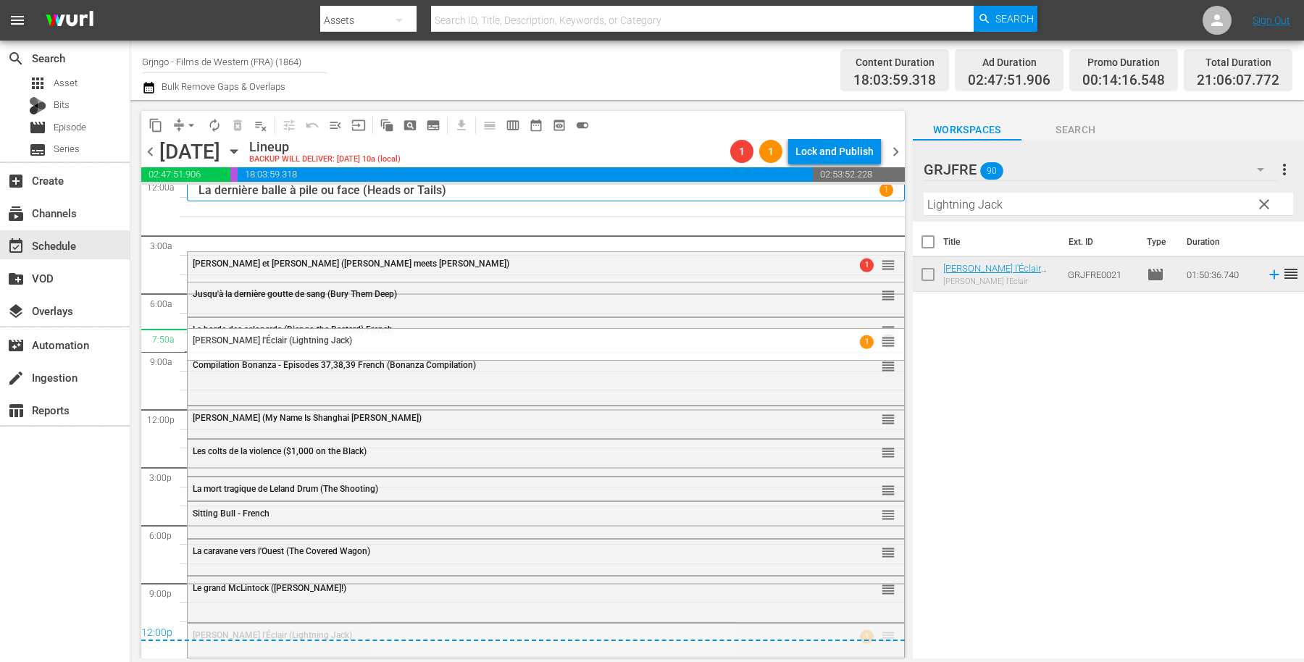
drag, startPoint x: 875, startPoint y: 643, endPoint x: 866, endPoint y: 329, distance: 314.5
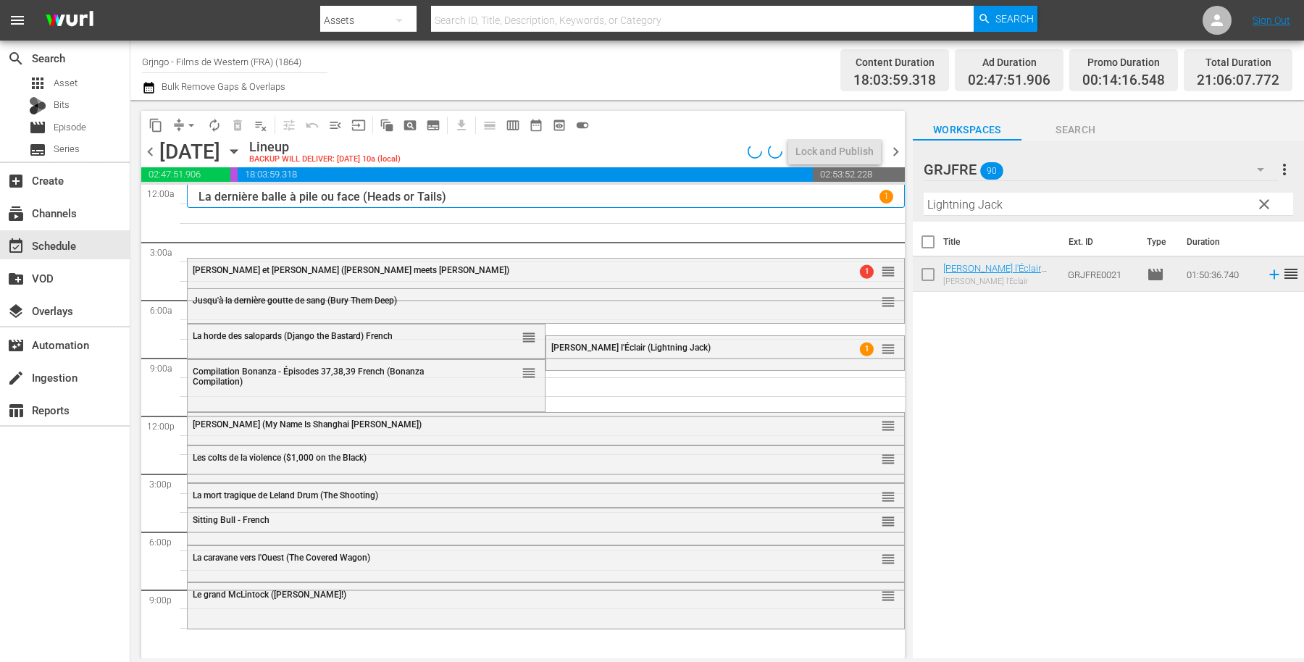
scroll to position [0, 0]
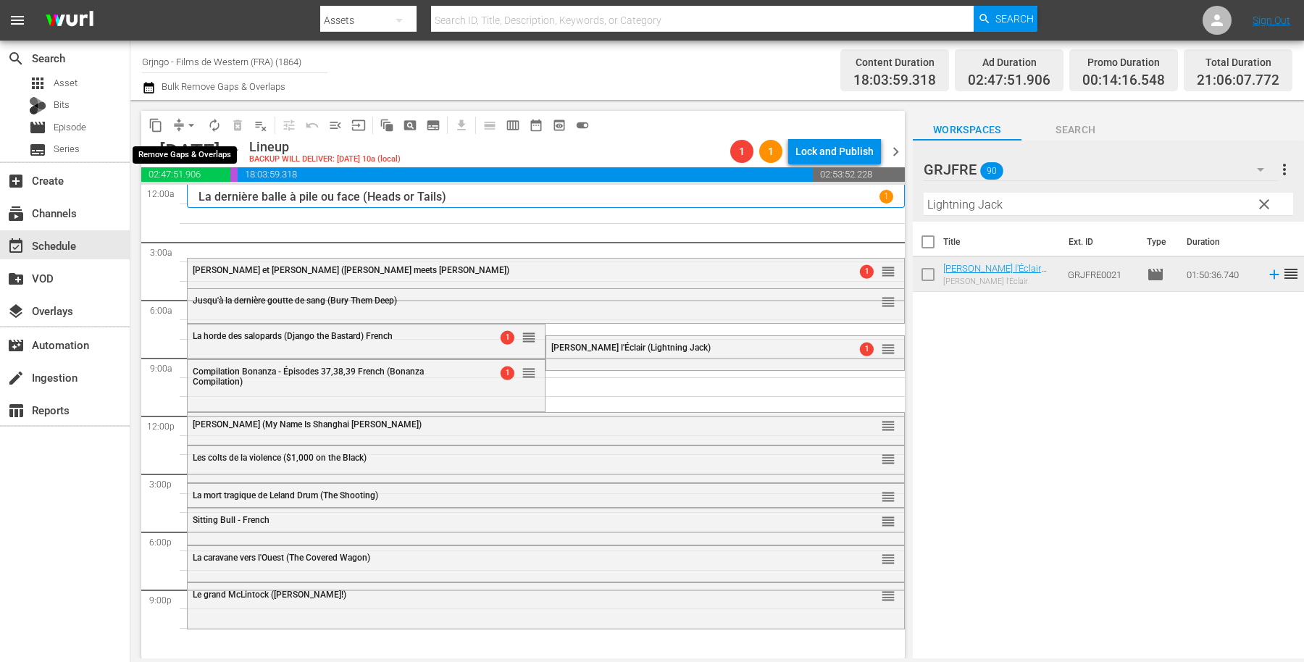
click at [188, 122] on span "arrow_drop_down" at bounding box center [191, 125] width 14 height 14
click at [215, 196] on li "Align to End of Previous Day" at bounding box center [192, 202] width 152 height 24
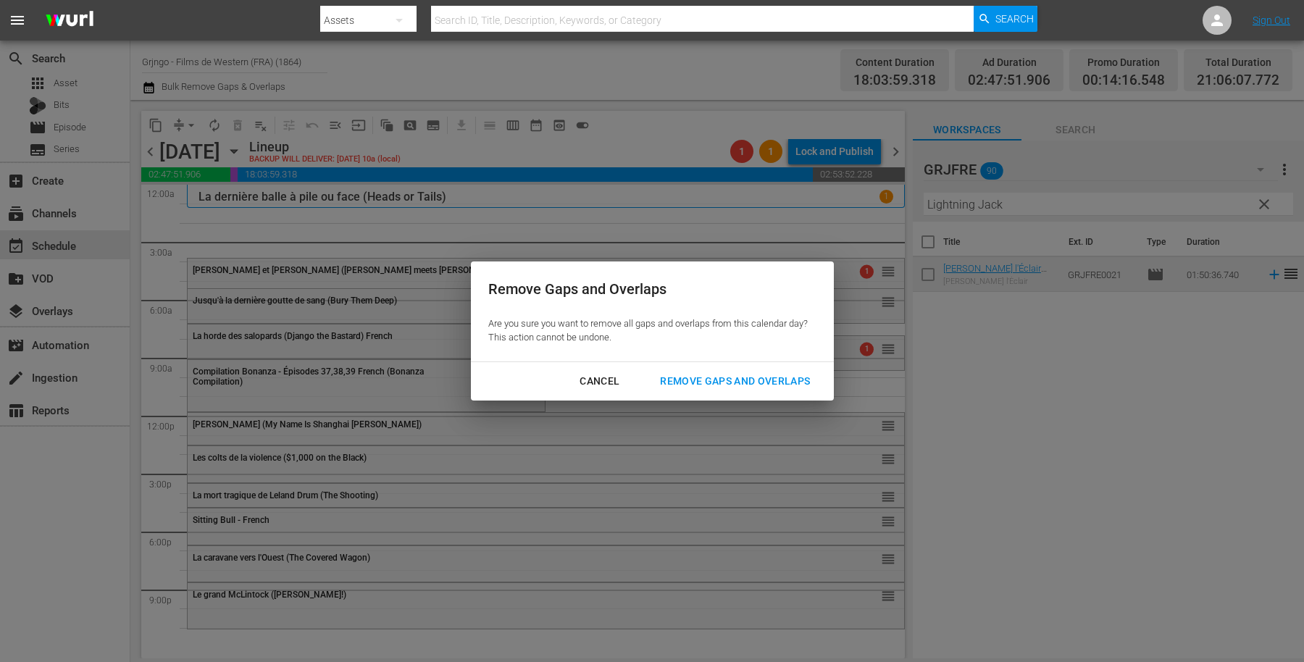
click at [795, 375] on div "Remove Gaps and Overlaps" at bounding box center [734, 381] width 173 height 18
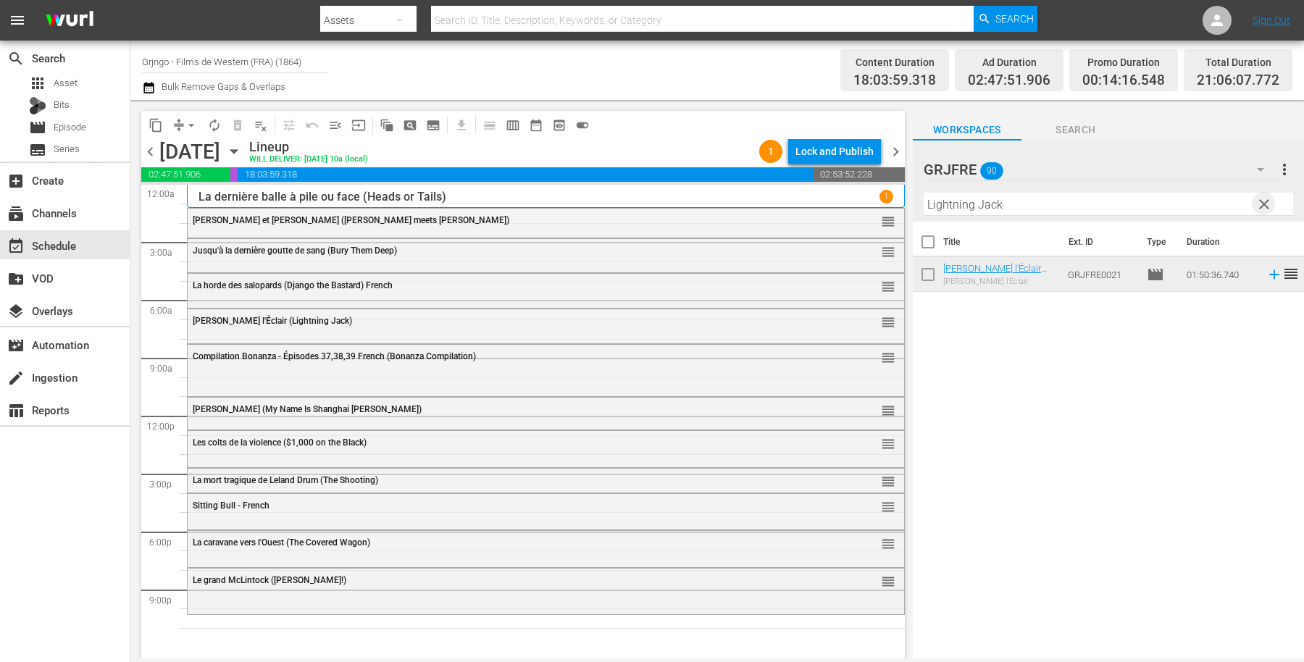
click at [1264, 203] on span "clear" at bounding box center [1263, 204] width 17 height 17
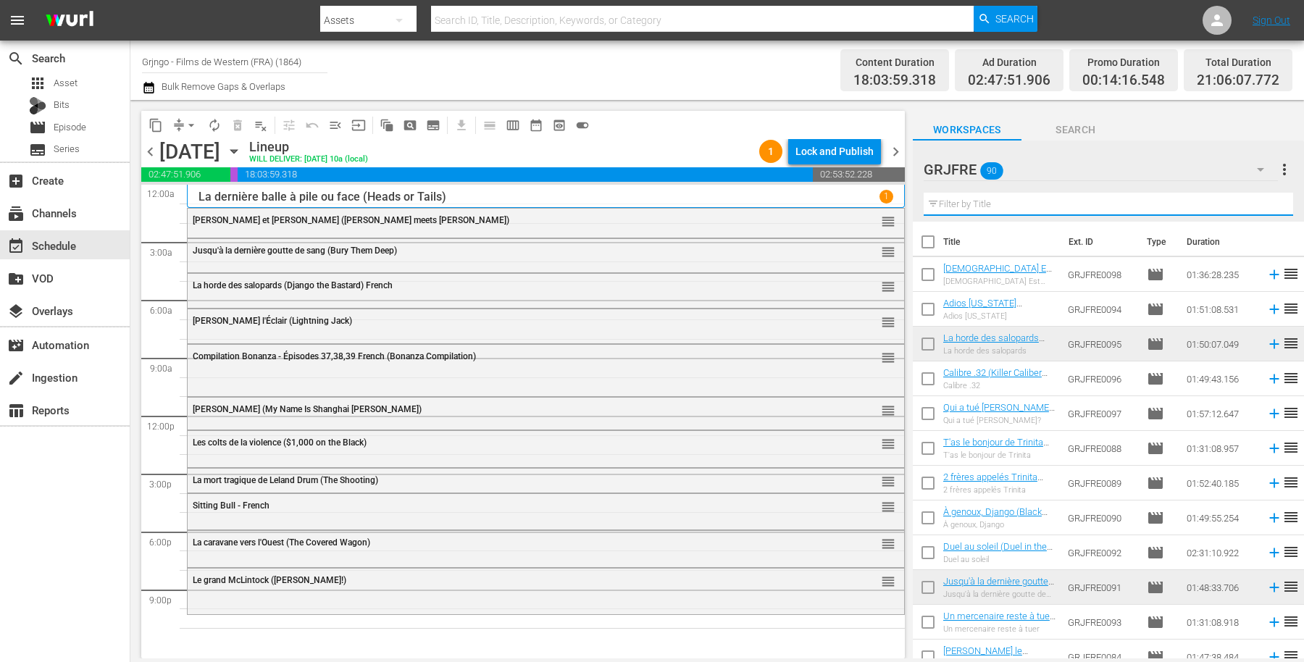
paste input "Fighters from Ave Maria"
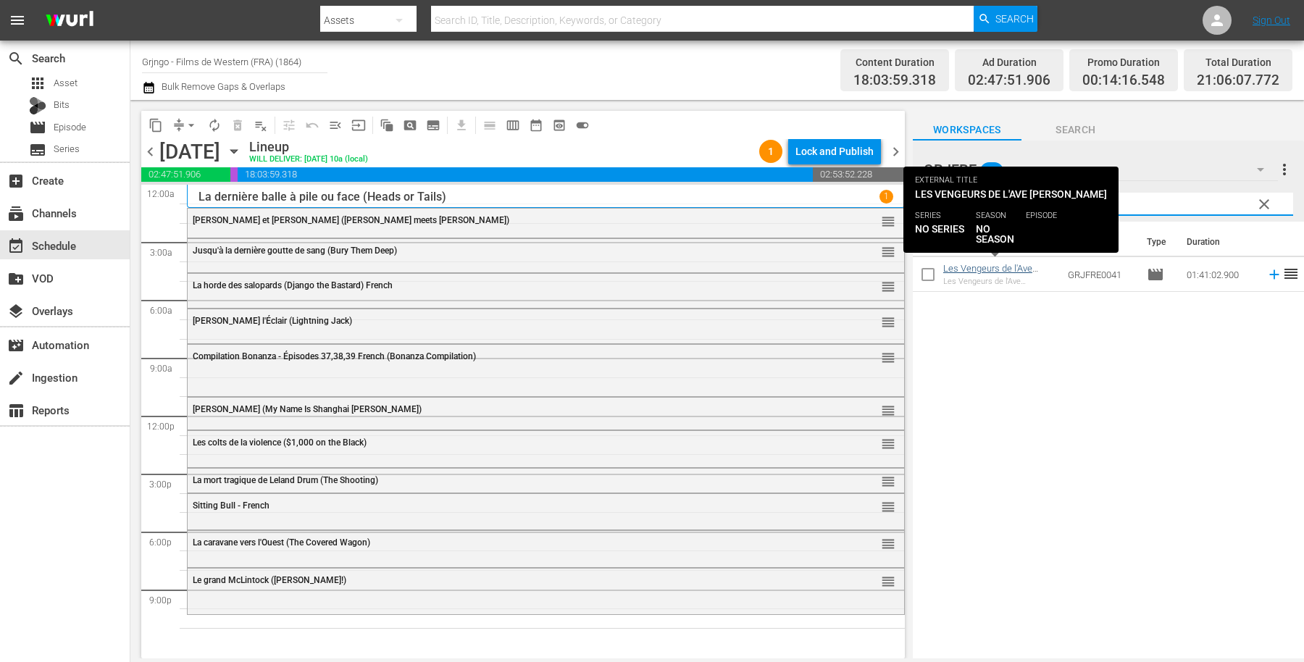
type input "Fighters from Ave Maria"
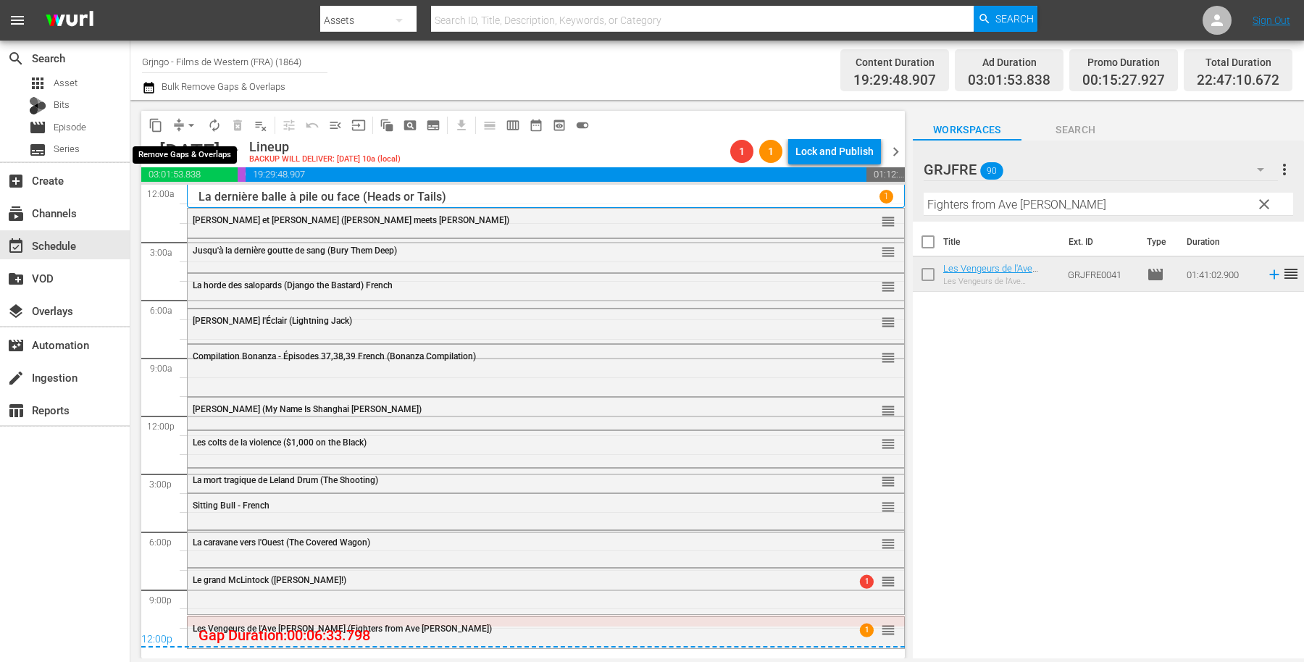
click at [188, 122] on span "arrow_drop_down" at bounding box center [191, 125] width 14 height 14
click at [220, 198] on li "Align to End of Previous Day" at bounding box center [192, 202] width 152 height 24
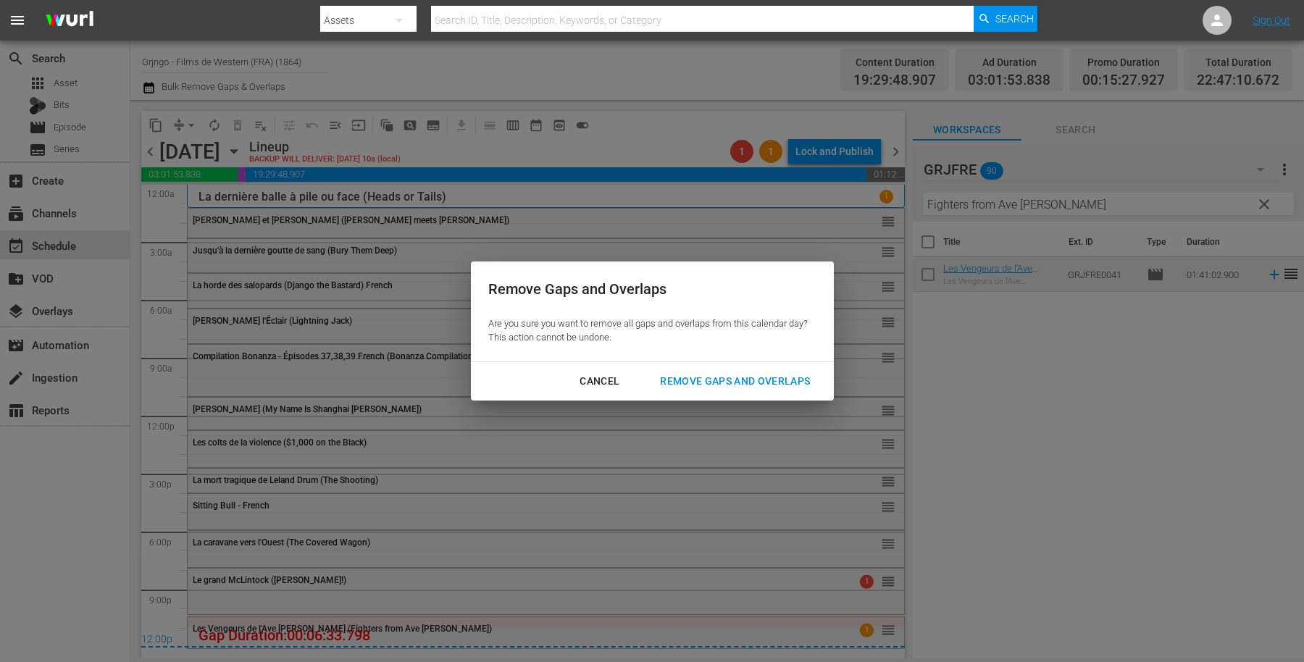
click at [754, 369] on button "Remove Gaps and Overlaps" at bounding box center [735, 381] width 185 height 27
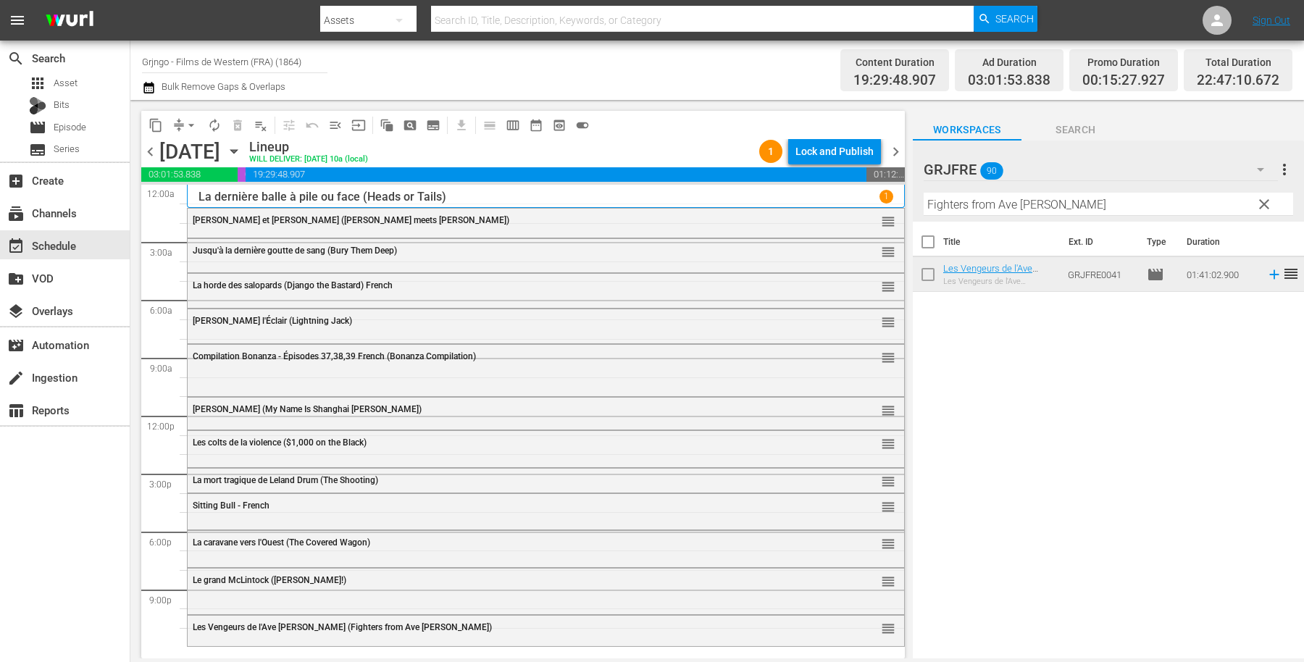
click at [1261, 202] on span "clear" at bounding box center [1263, 204] width 17 height 17
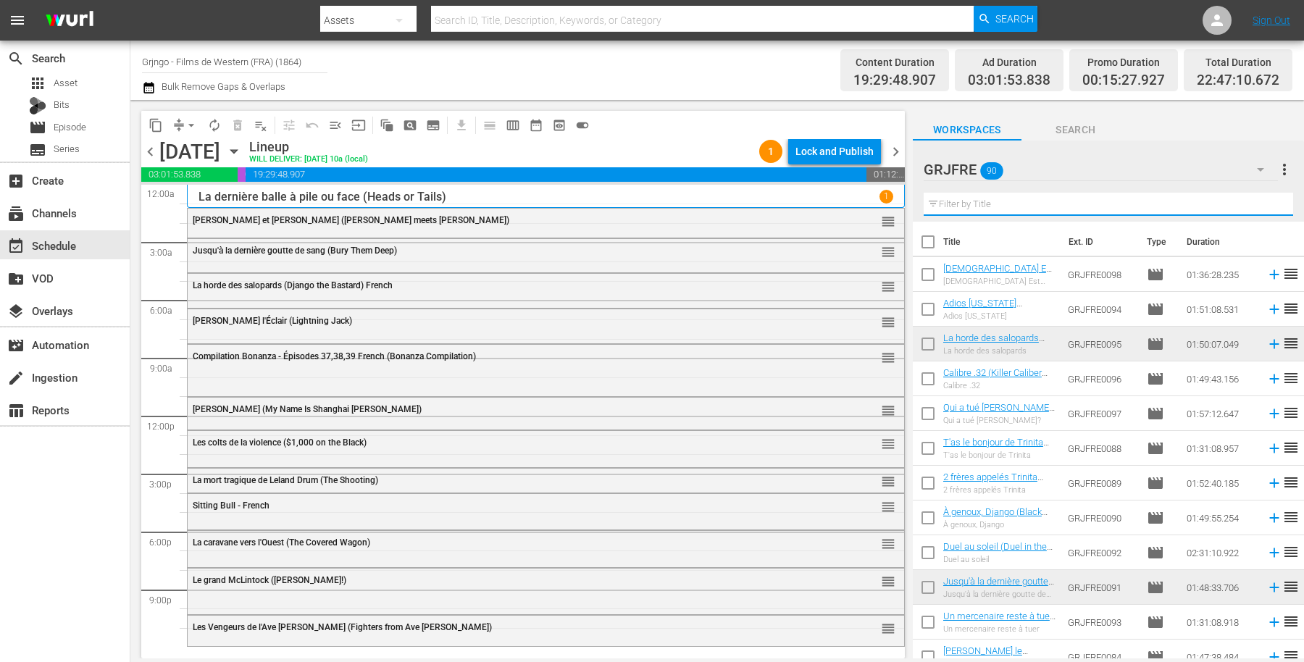
paste input "A Minute to Pray, a Second to Die"
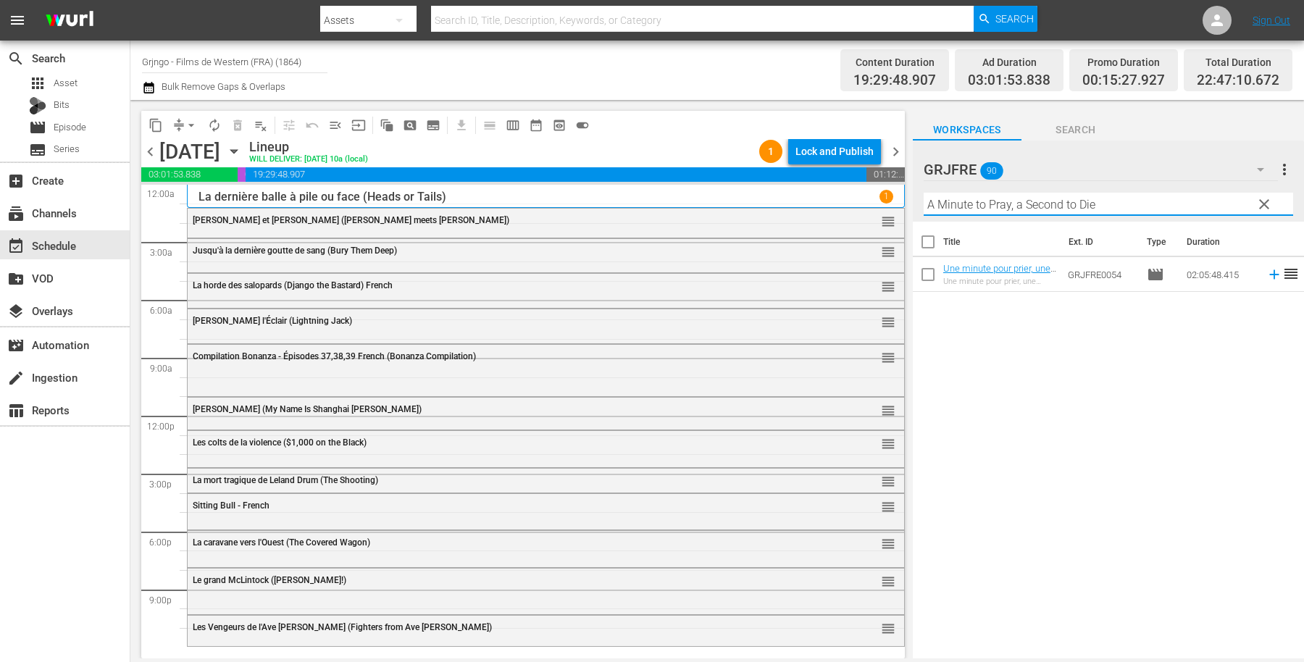
type input "A Minute to Pray, a Second to Die"
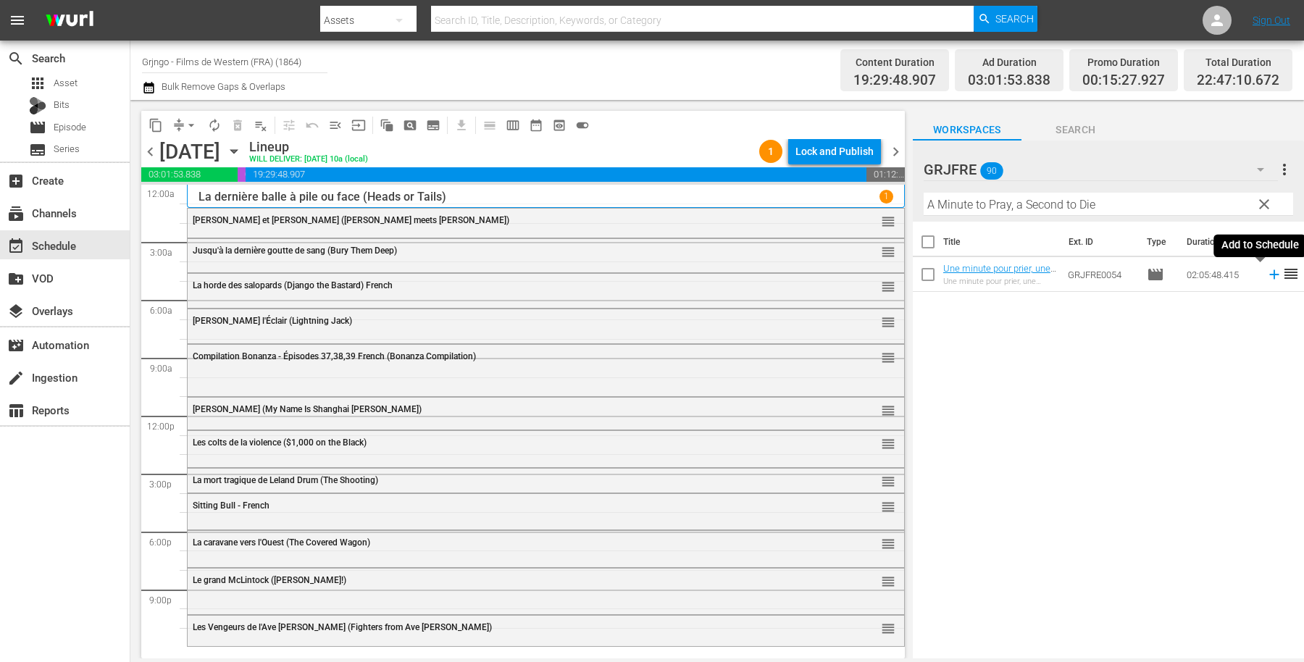
click at [1269, 274] on icon at bounding box center [1273, 274] width 9 height 9
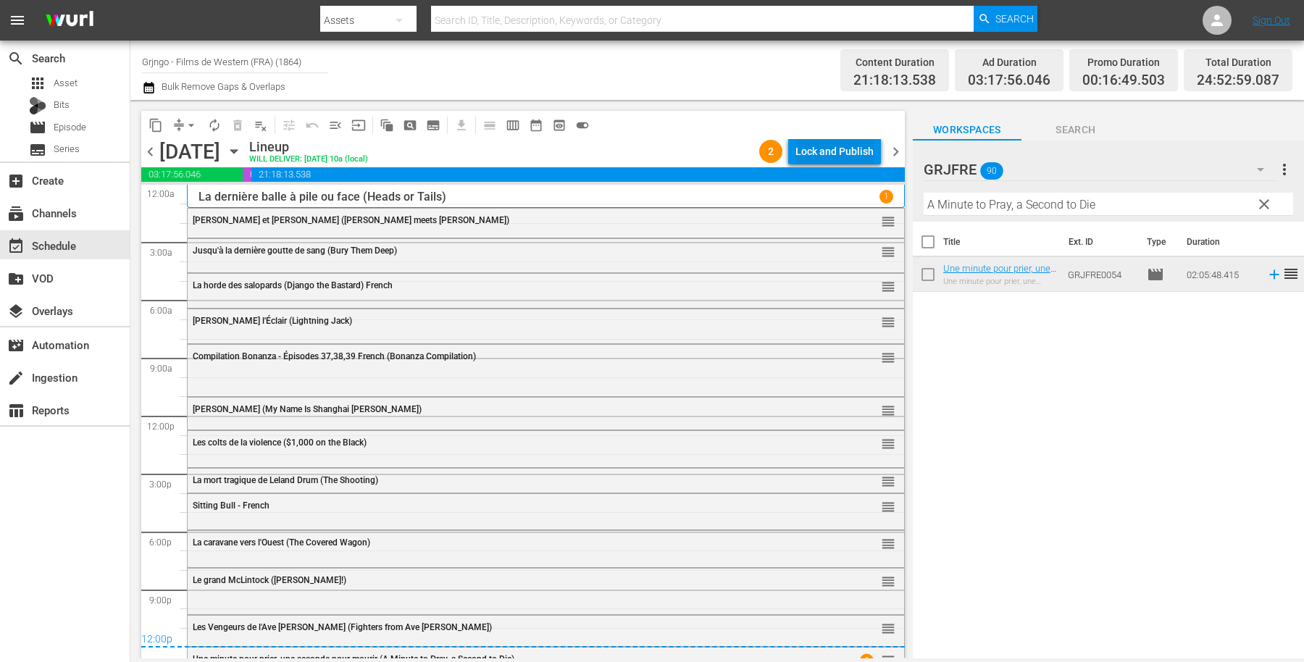
click at [824, 152] on div "Lock and Publish" at bounding box center [834, 151] width 78 height 26
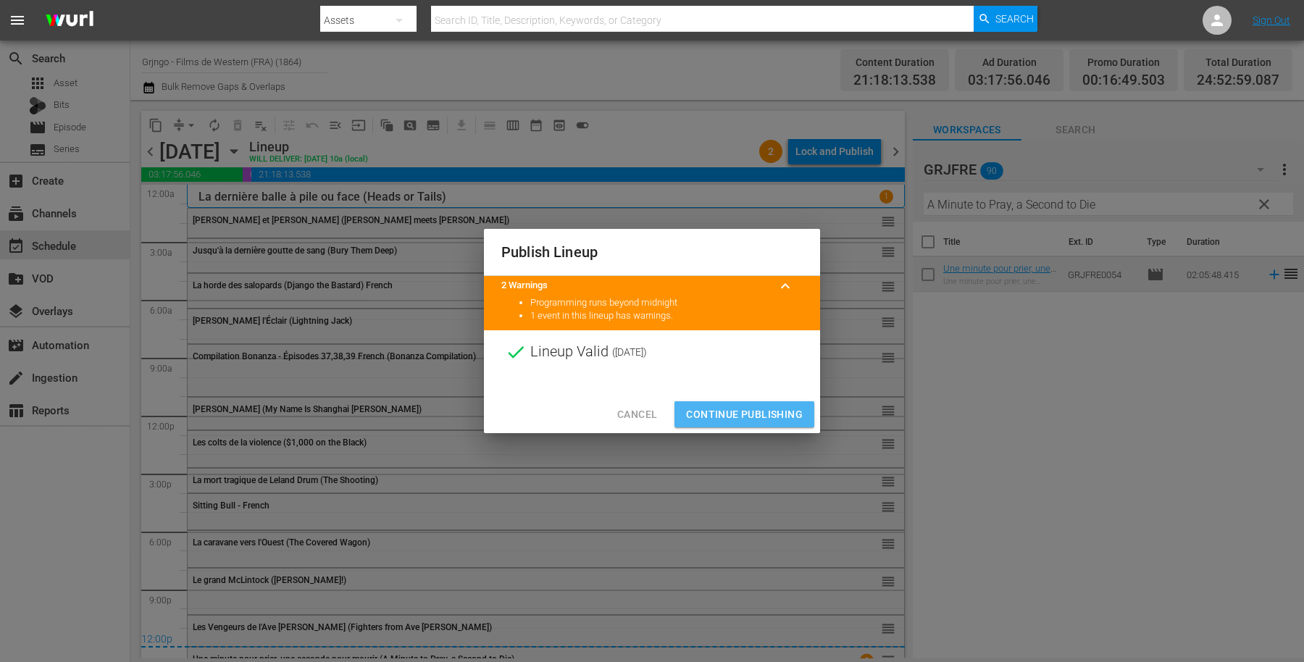
click at [737, 413] on span "Continue Publishing" at bounding box center [744, 415] width 117 height 18
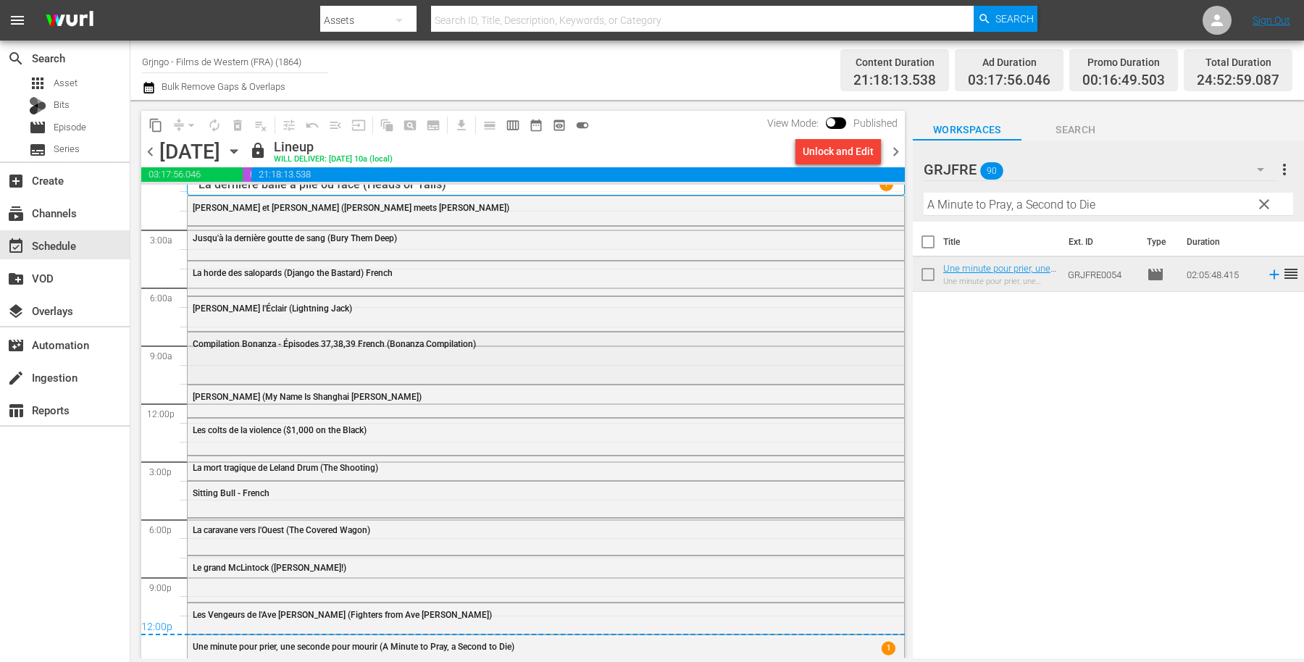
scroll to position [29, 0]
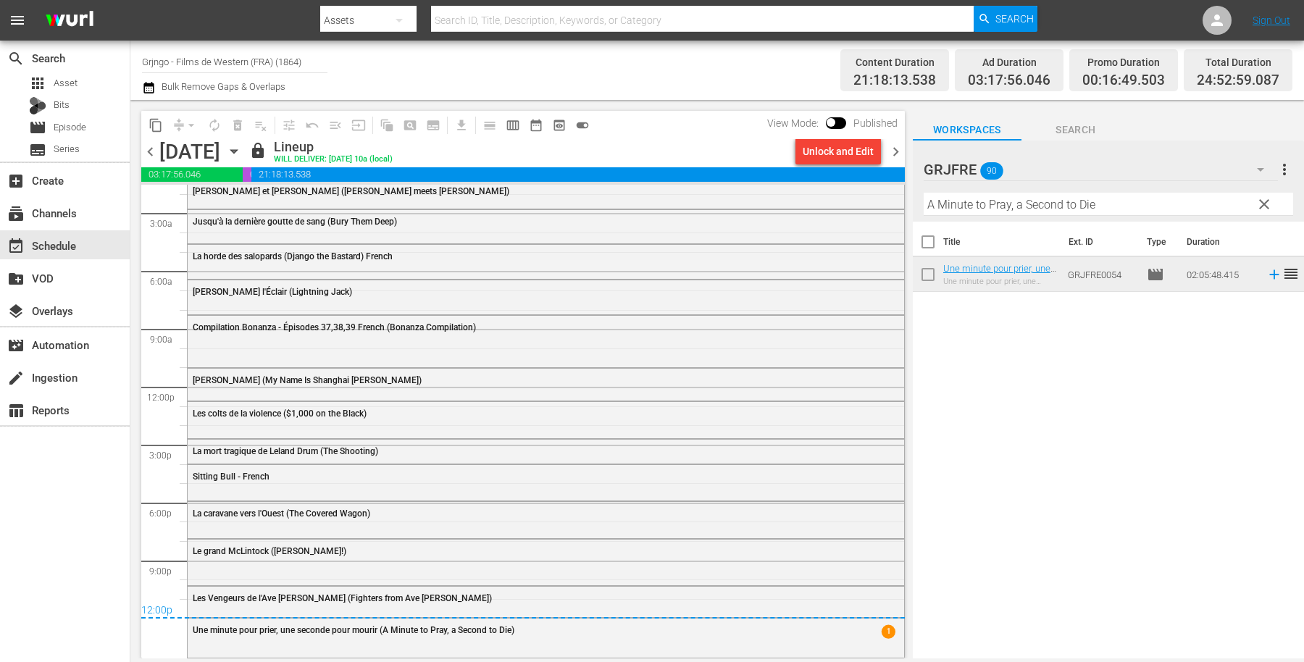
click at [890, 149] on span "chevron_right" at bounding box center [896, 152] width 18 height 18
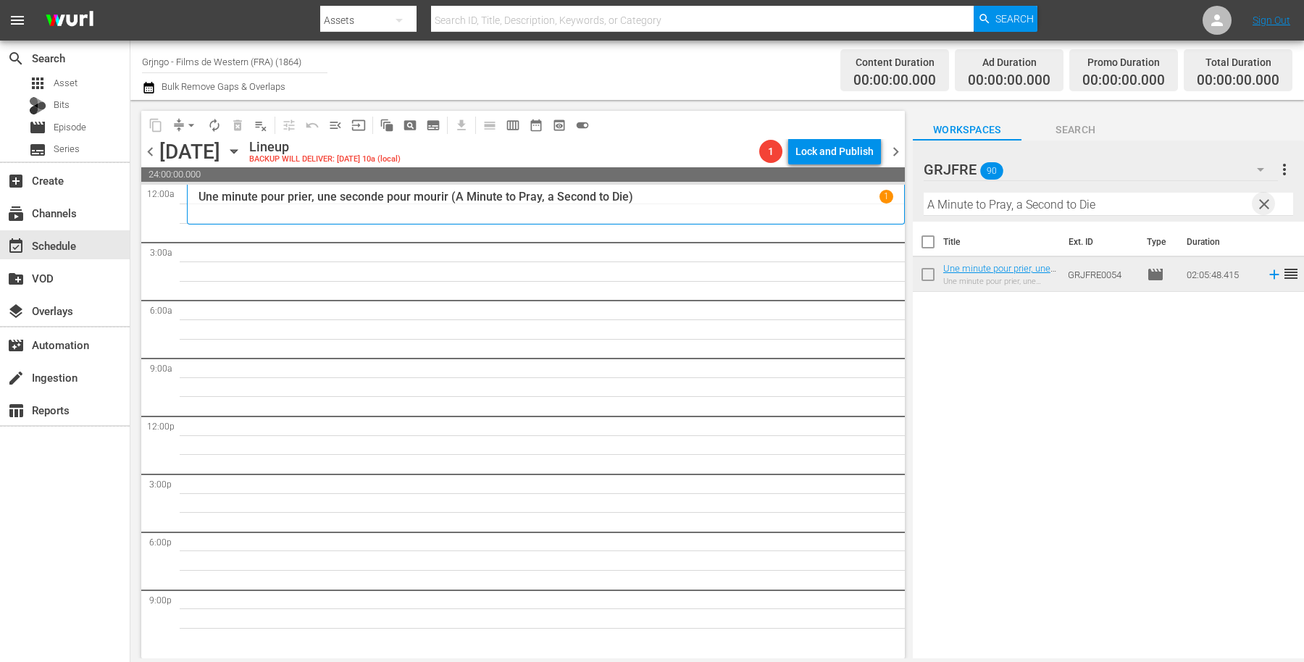
drag, startPoint x: 1258, startPoint y: 198, endPoint x: 1050, endPoint y: 196, distance: 207.2
click at [1258, 198] on span "clear" at bounding box center [1263, 204] width 17 height 17
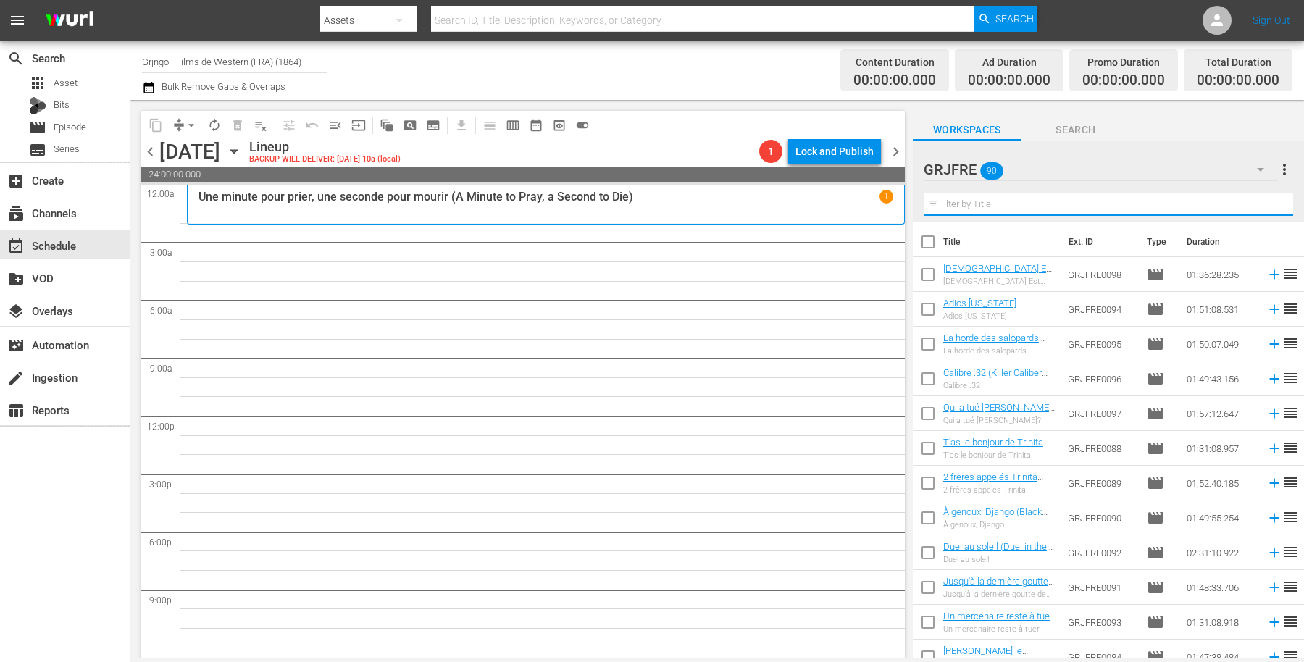
paste input "Custer of the West"
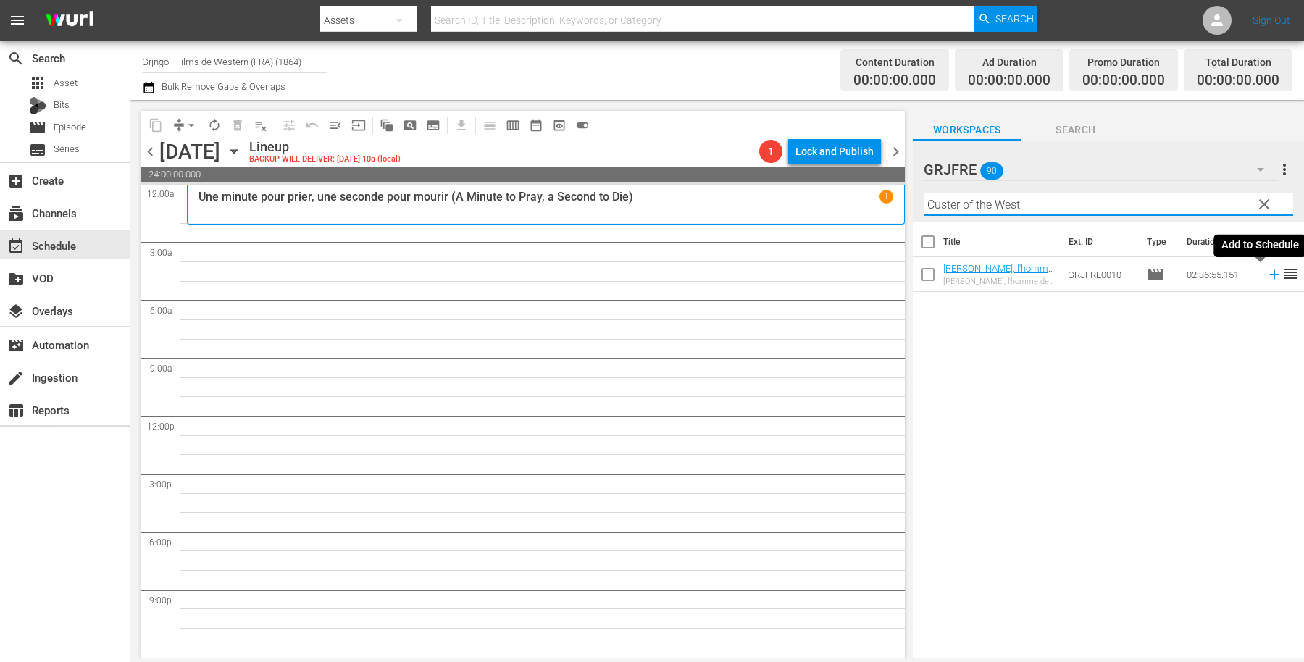
type input "Custer of the West"
click at [1266, 272] on icon at bounding box center [1274, 275] width 16 height 16
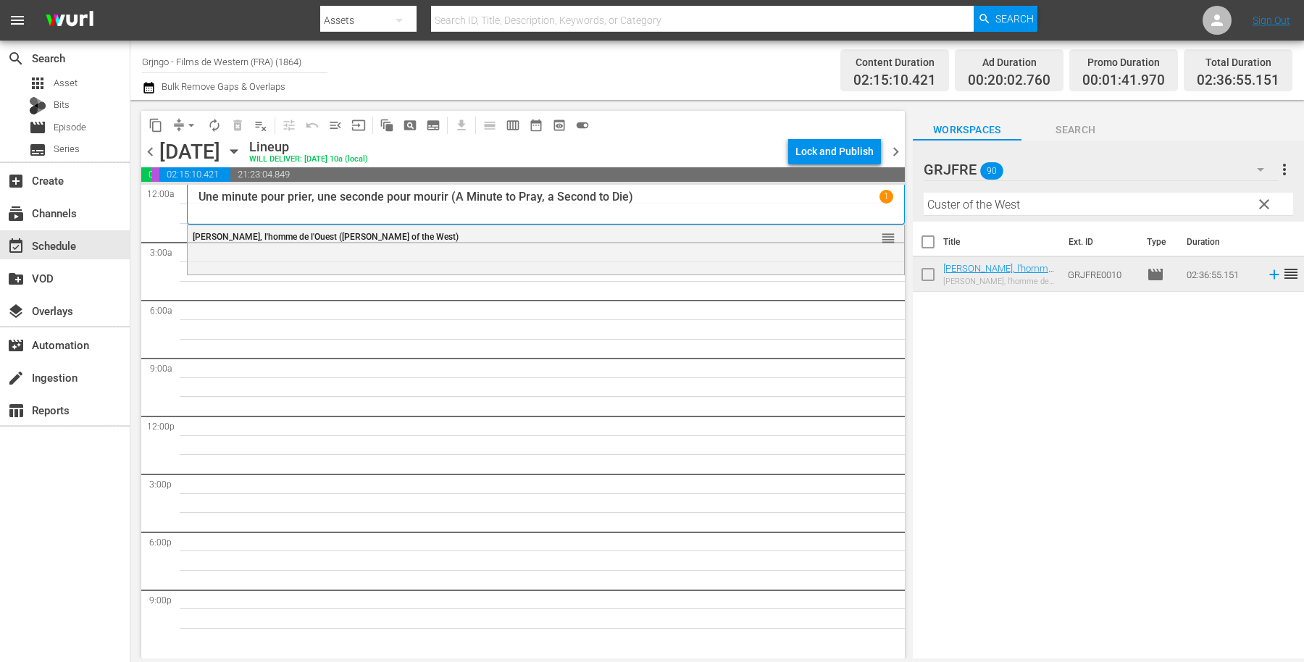
click at [1264, 201] on span "clear" at bounding box center [1263, 204] width 17 height 17
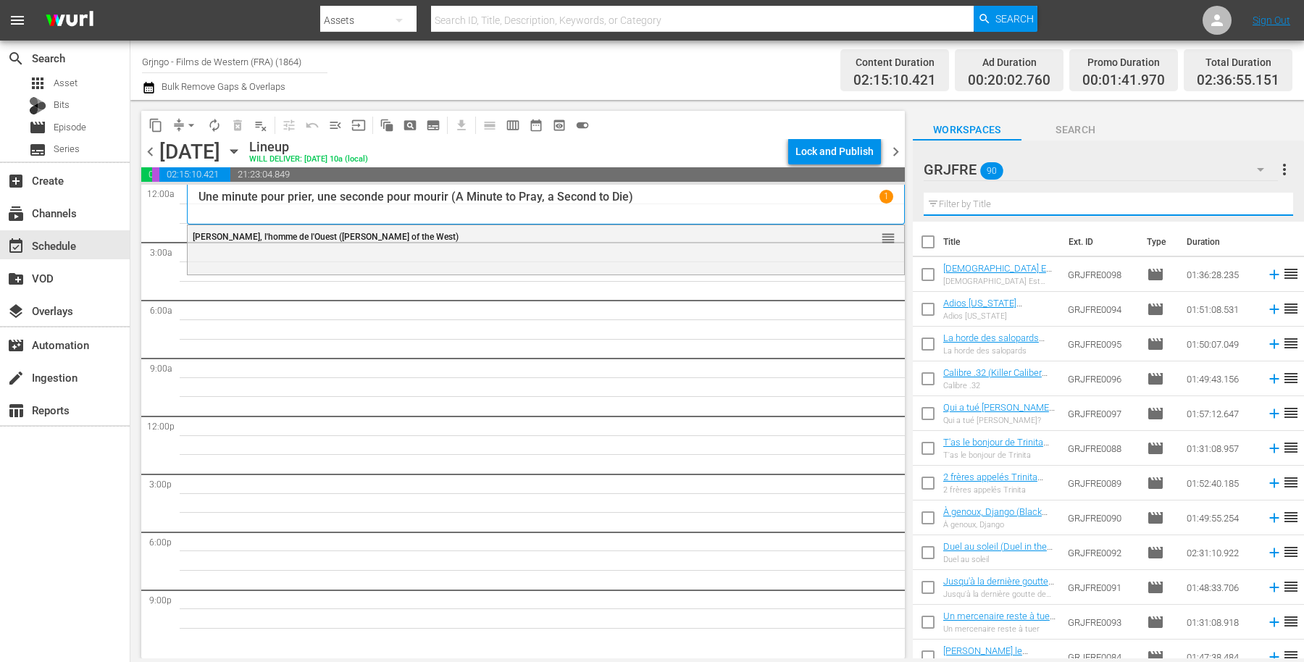
paste input "Django Challenges Sartana"
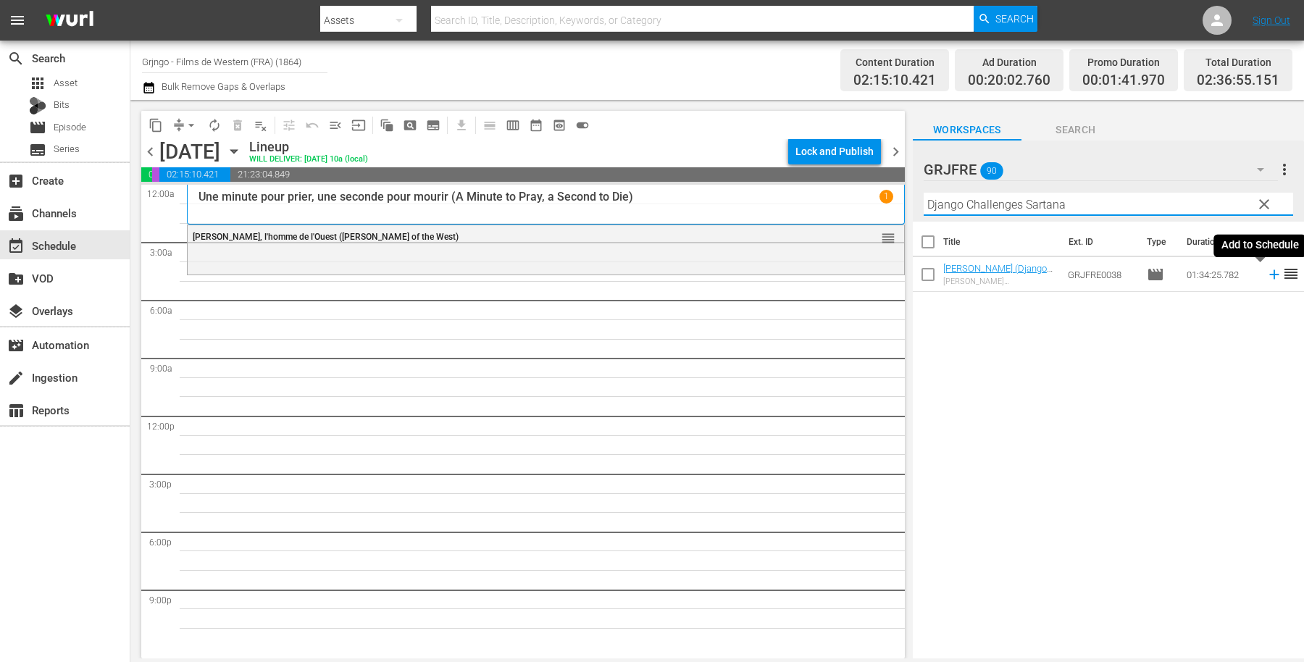
type input "Django Challenges Sartana"
click at [1266, 272] on icon at bounding box center [1274, 275] width 16 height 16
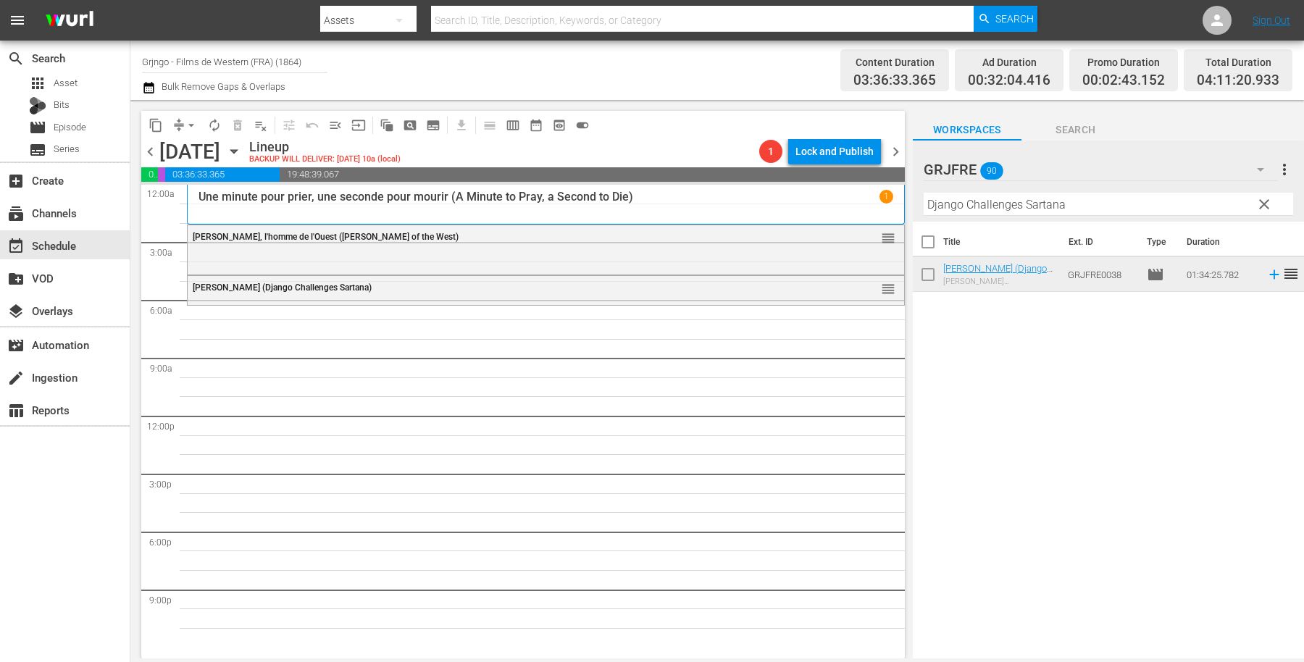
click at [1263, 201] on span "clear" at bounding box center [1263, 204] width 17 height 17
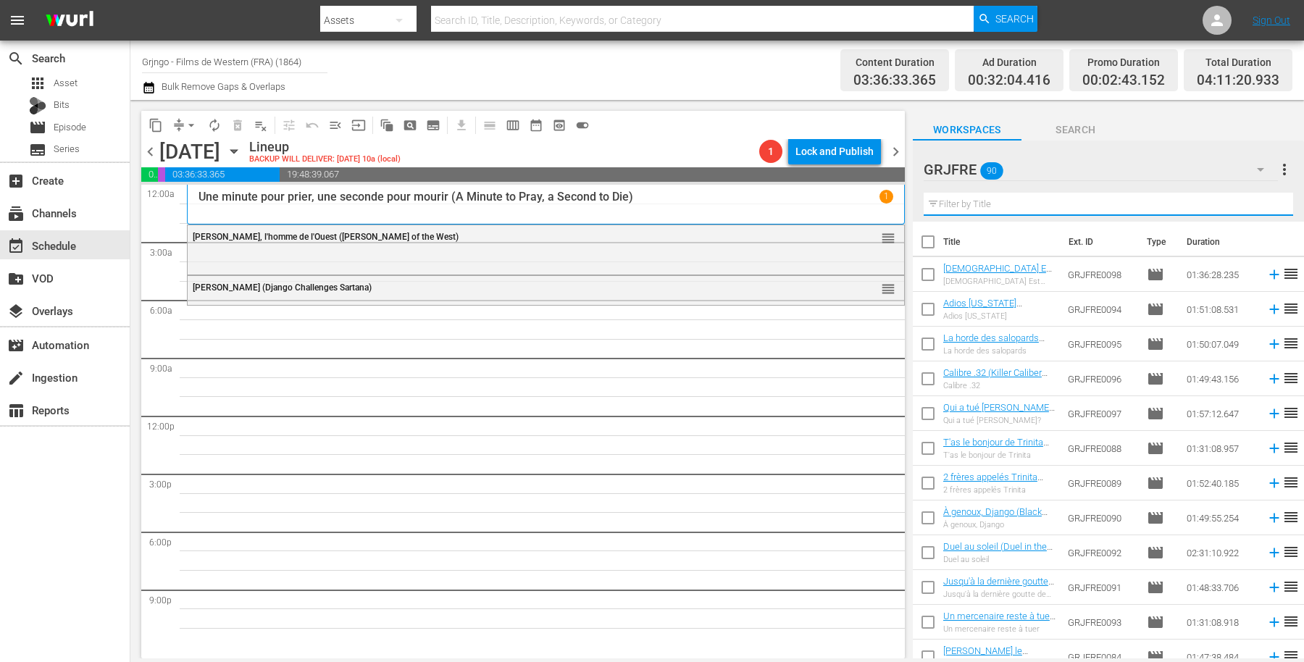
paste input "Mohawk"
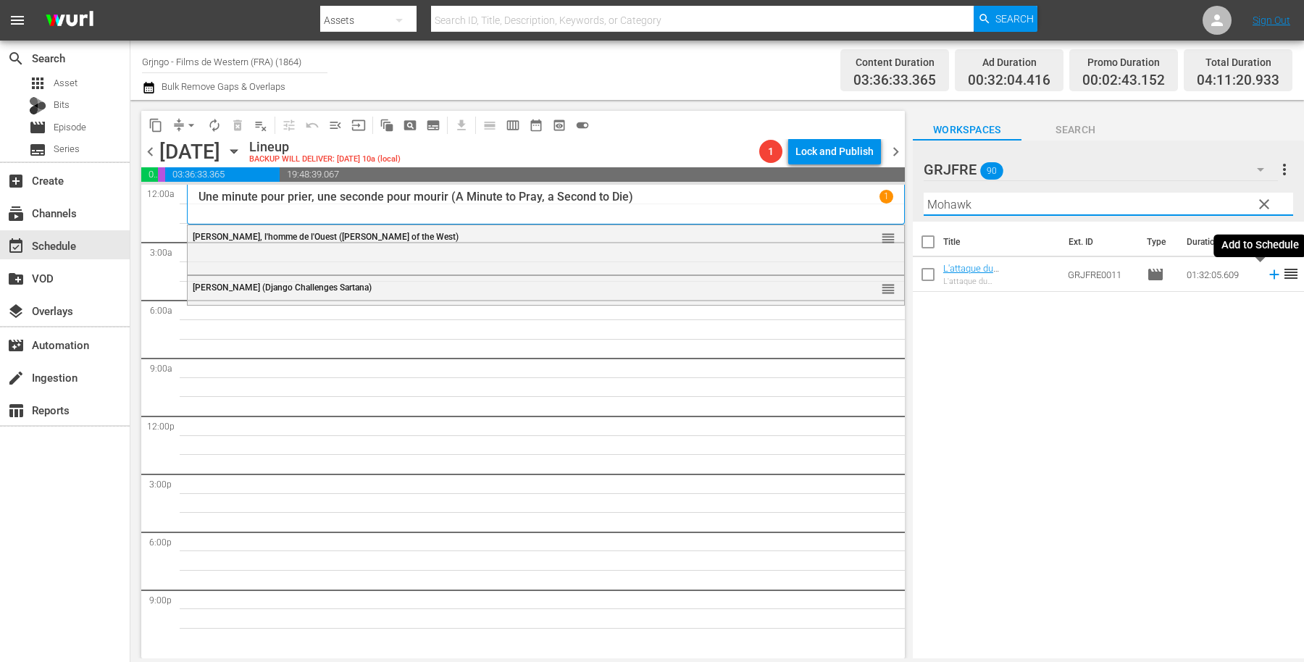
type input "Mohawk"
click at [1269, 275] on icon at bounding box center [1273, 274] width 9 height 9
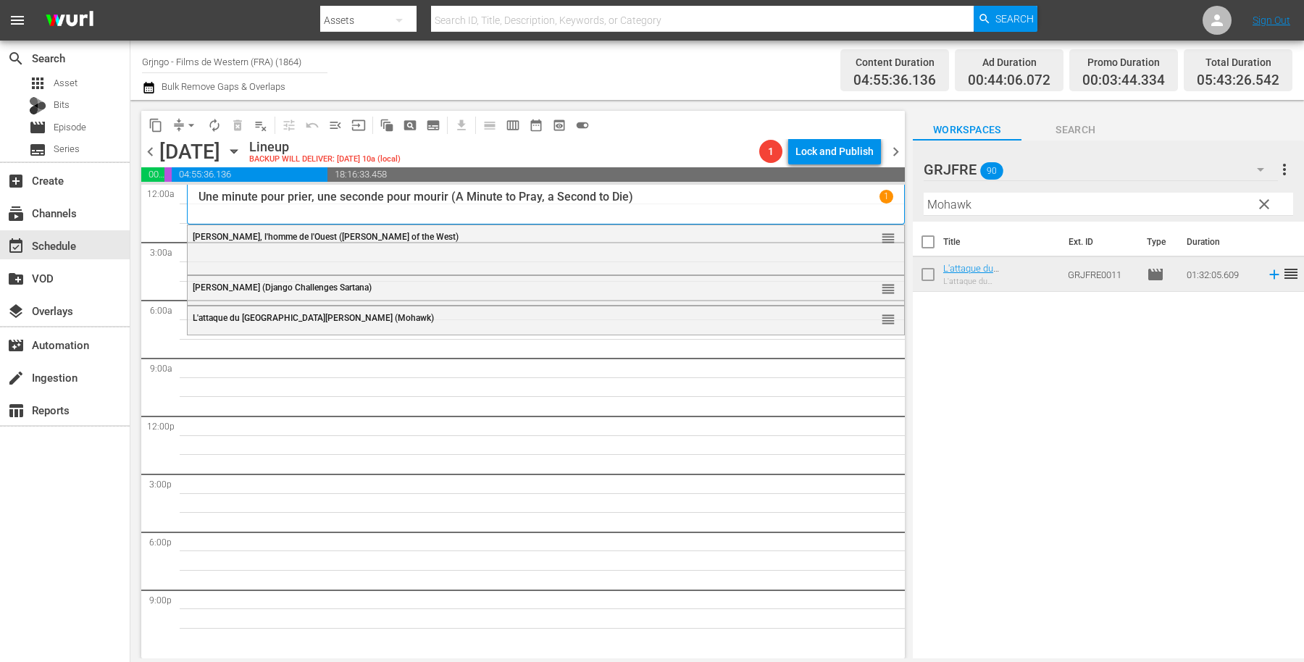
click at [1260, 200] on span "clear" at bounding box center [1263, 204] width 17 height 17
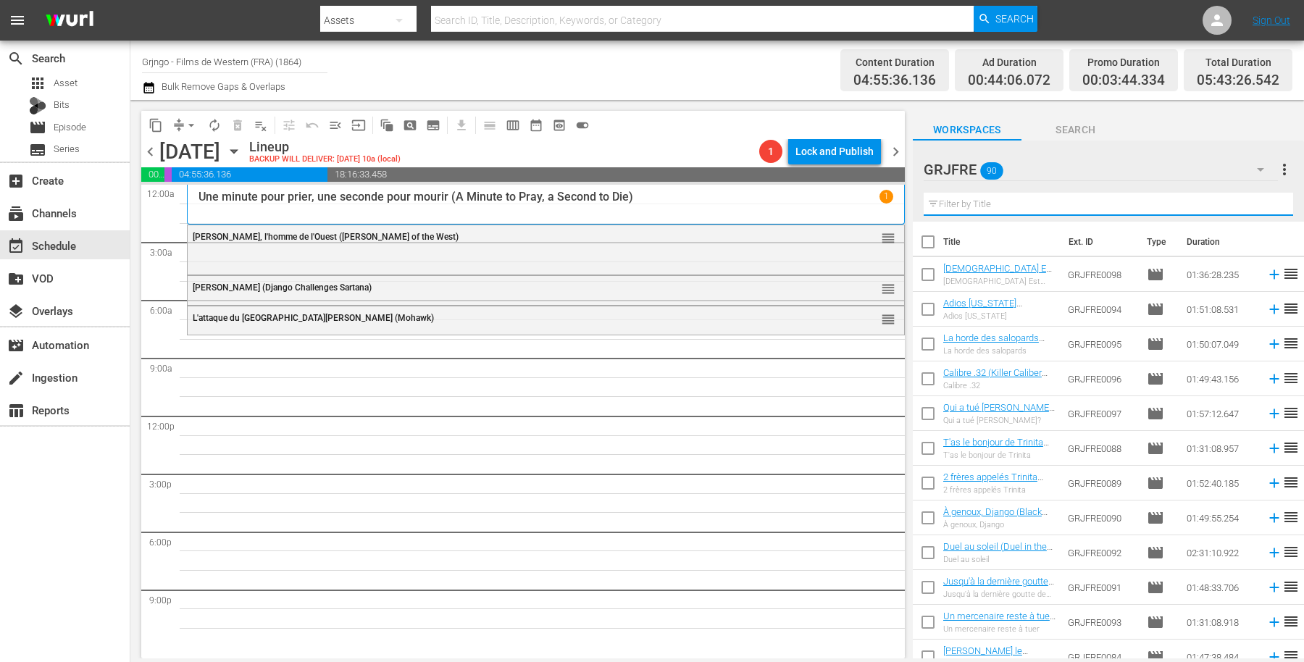
paste input "Panique à [GEOGRAPHIC_DATA] (Blue Steel)"
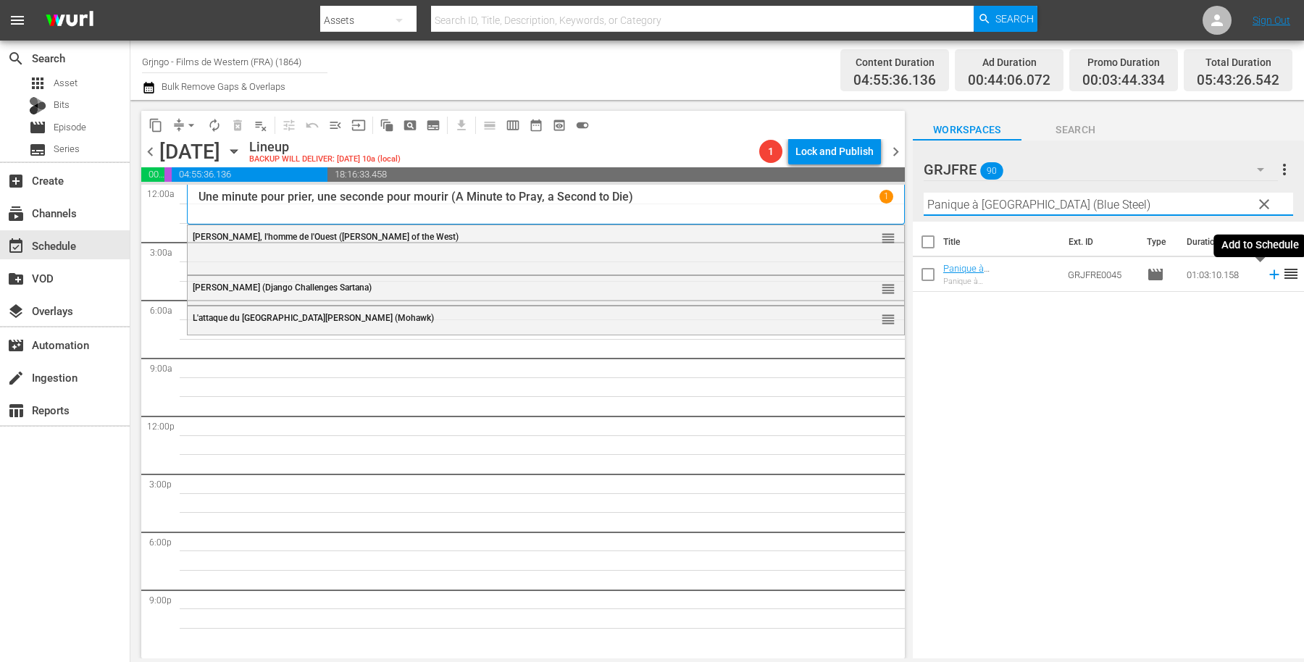
type input "Panique à [GEOGRAPHIC_DATA] (Blue Steel)"
click at [1266, 272] on icon at bounding box center [1274, 275] width 16 height 16
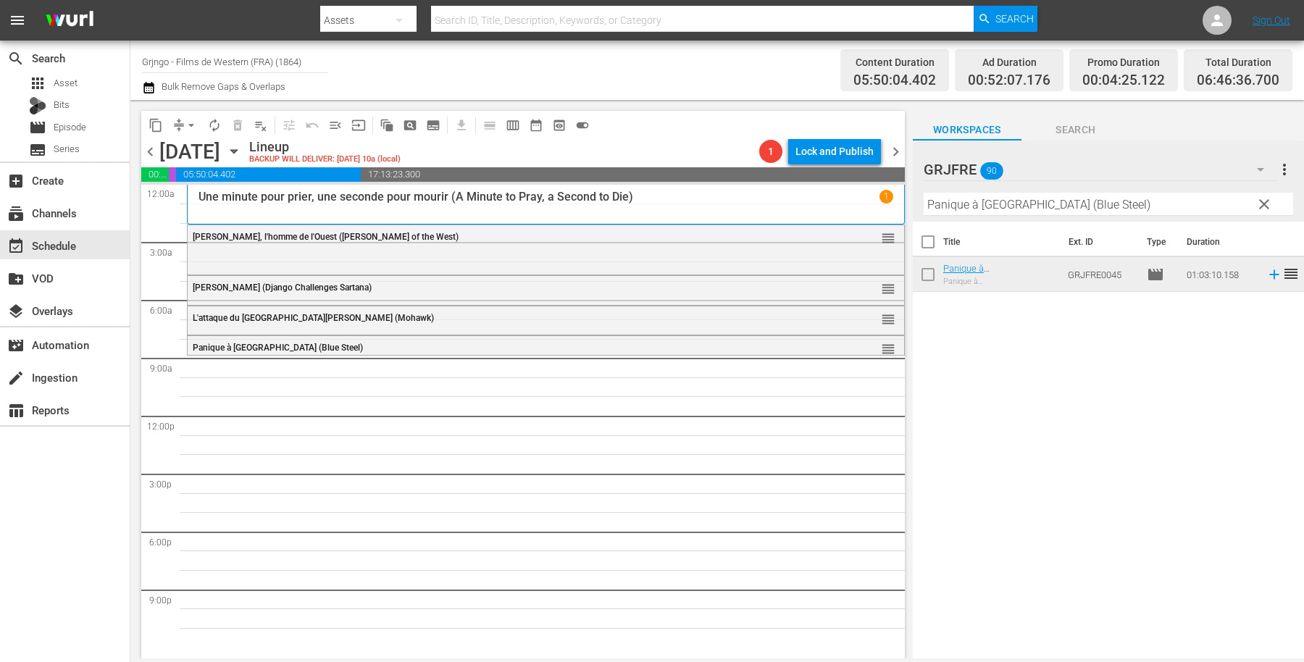
click at [1267, 205] on span "clear" at bounding box center [1263, 204] width 17 height 17
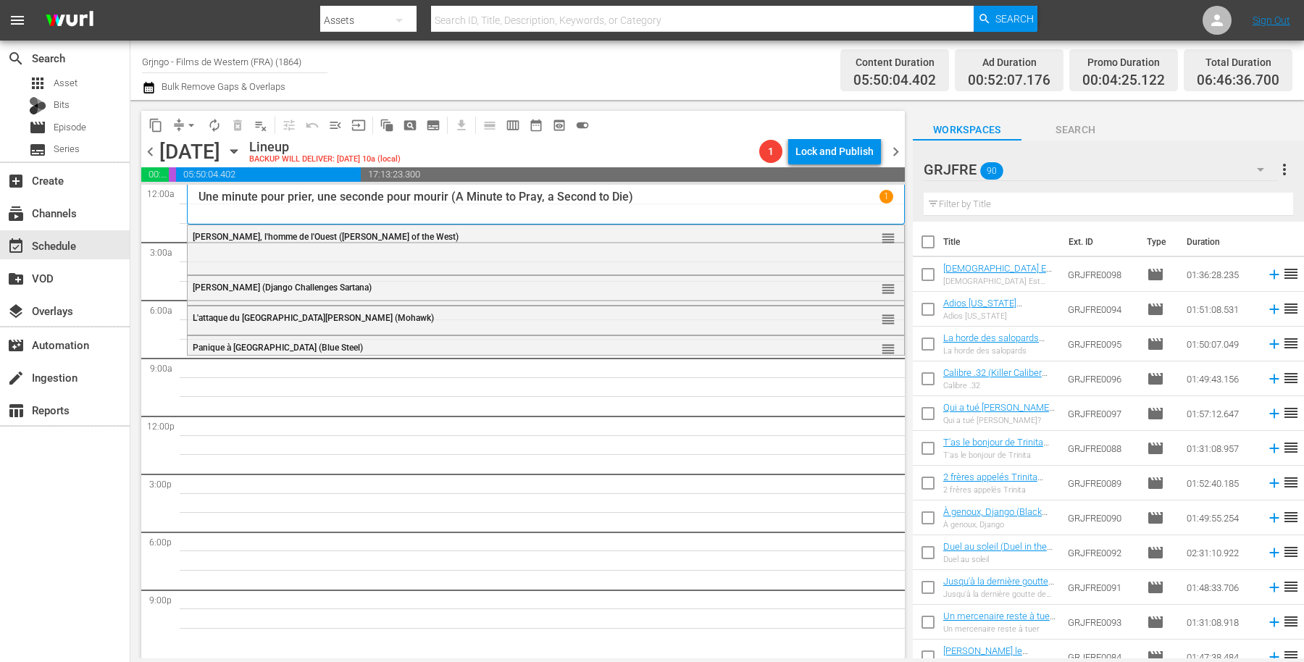
click at [979, 205] on input "text" at bounding box center [1108, 204] width 369 height 23
paste input "Return of Sabata"
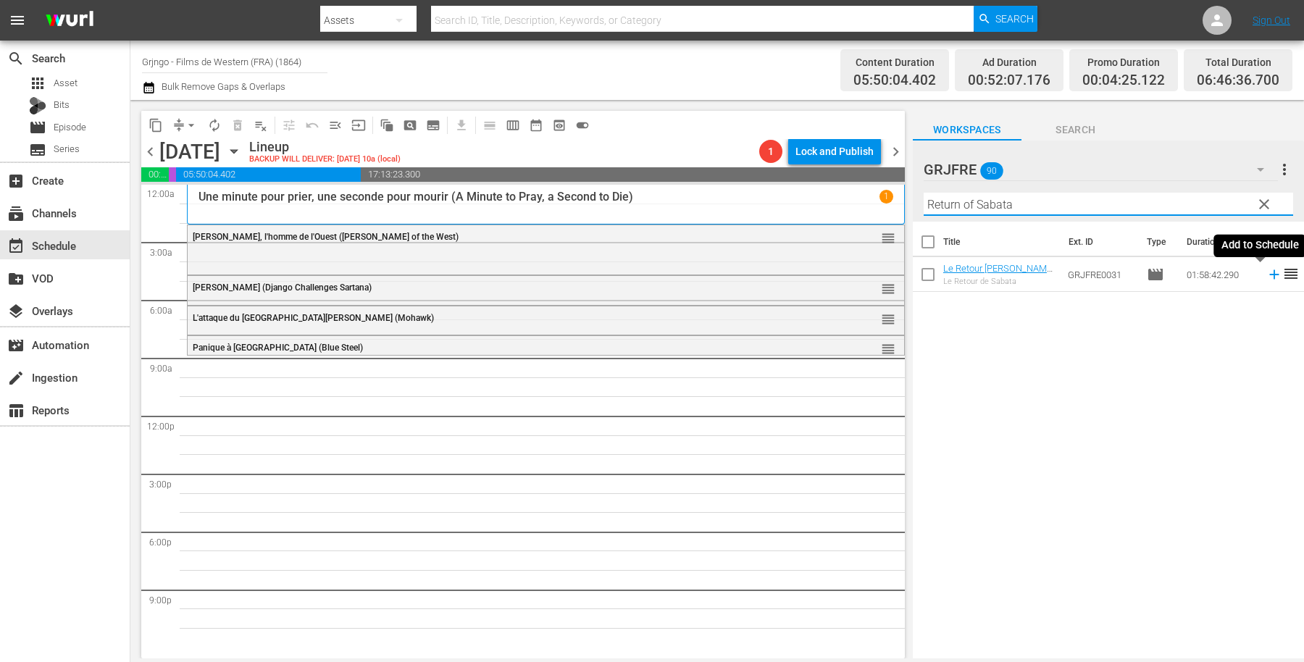
type input "Return of Sabata"
click at [1269, 270] on icon at bounding box center [1273, 274] width 9 height 9
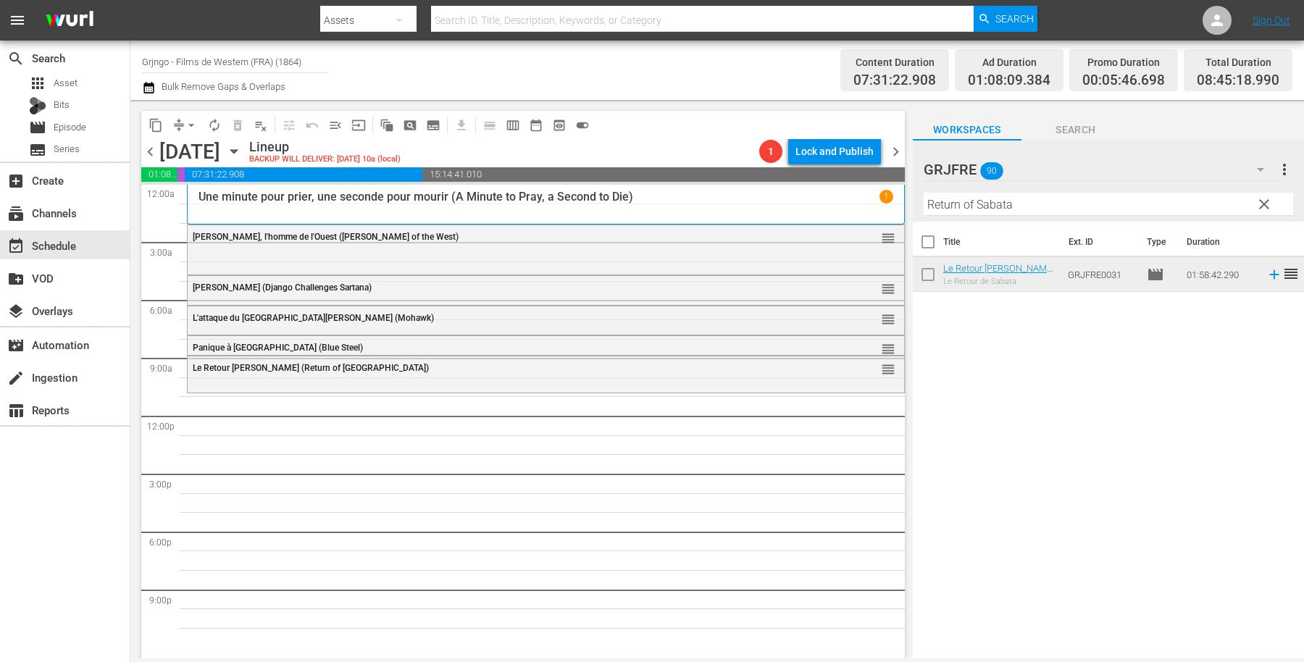
click at [1265, 204] on span "clear" at bounding box center [1263, 204] width 17 height 17
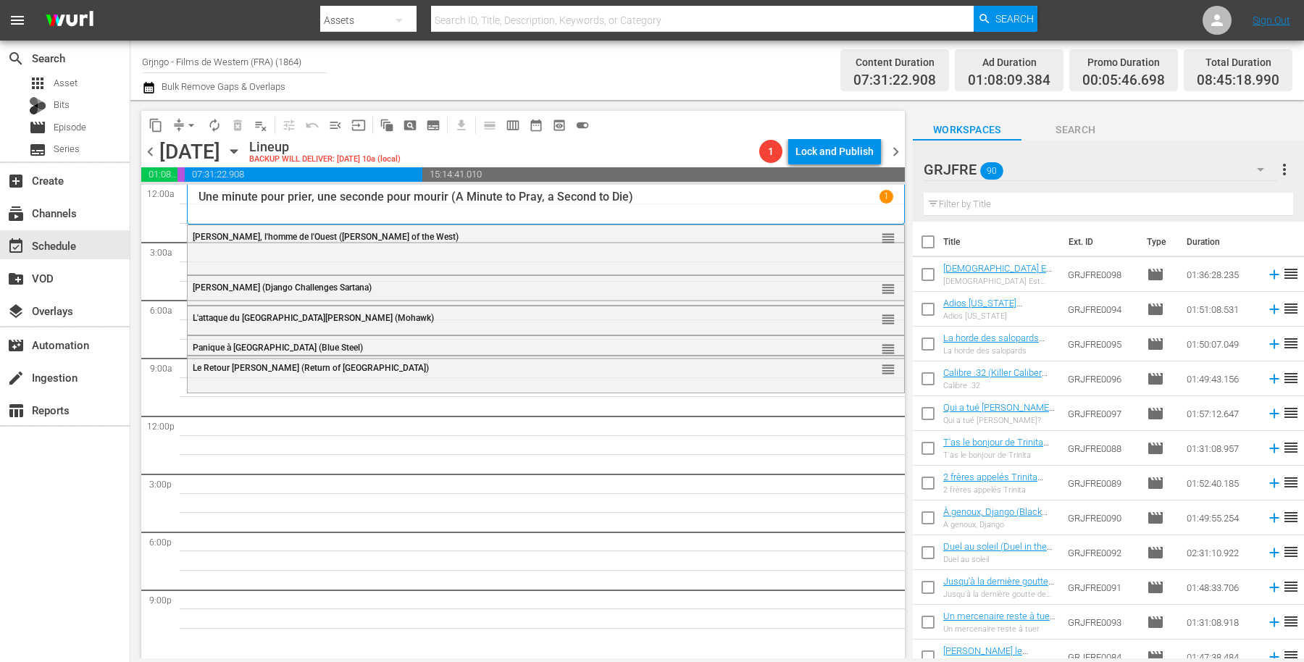
click at [985, 206] on input "text" at bounding box center [1108, 204] width 369 height 23
paste input "La vallée des géants (The Big Trees)"
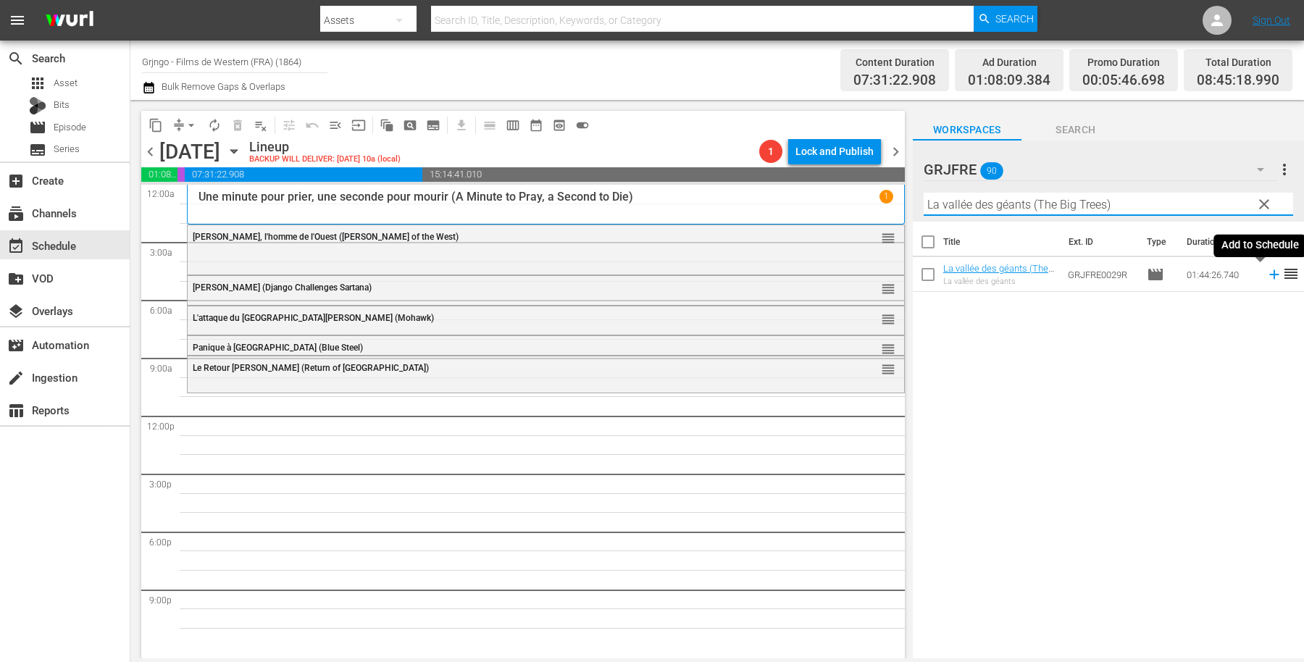
type input "La vallée des géants (The Big Trees)"
click at [1269, 272] on icon at bounding box center [1273, 274] width 9 height 9
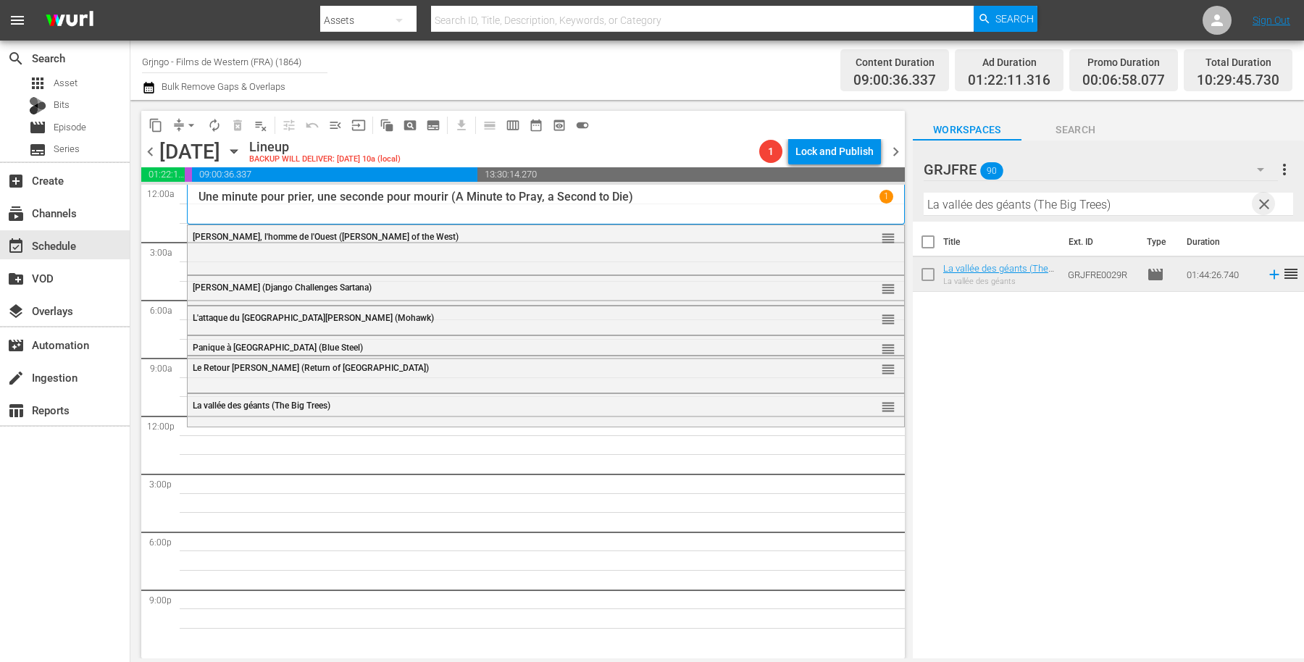
drag, startPoint x: 1260, startPoint y: 201, endPoint x: 1089, endPoint y: 197, distance: 171.7
click at [1261, 201] on span "clear" at bounding box center [1263, 204] width 17 height 17
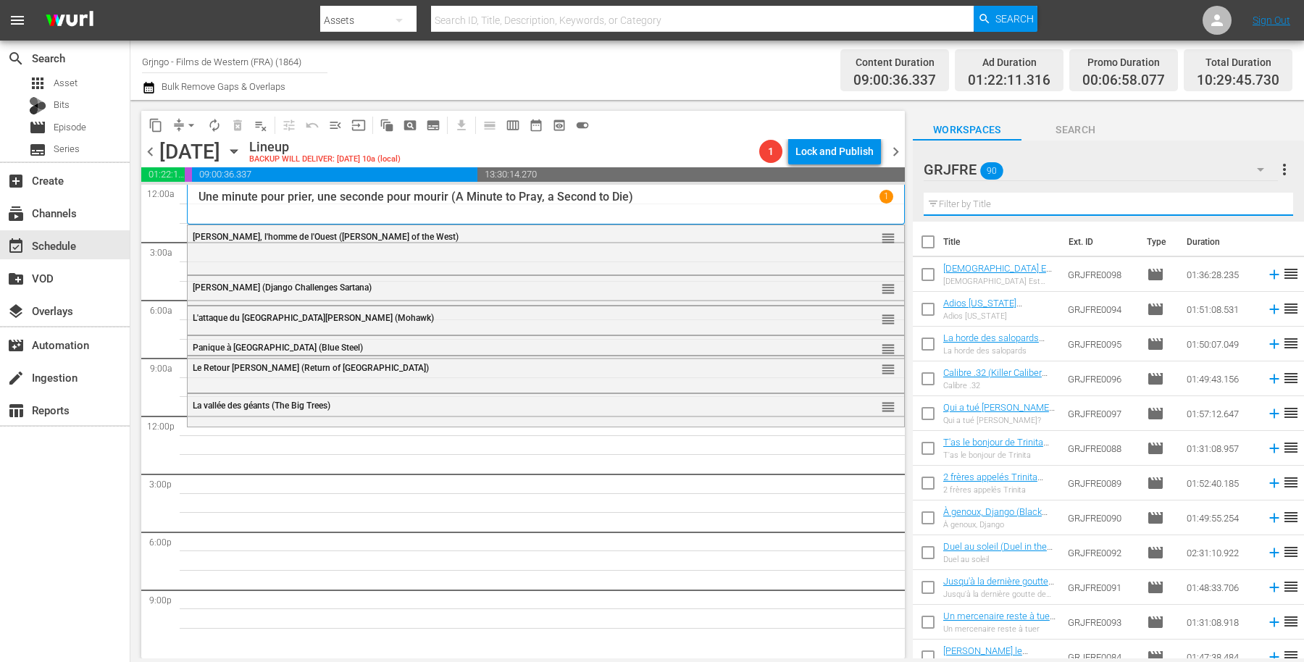
paste input "Two Brothers in Trinity"
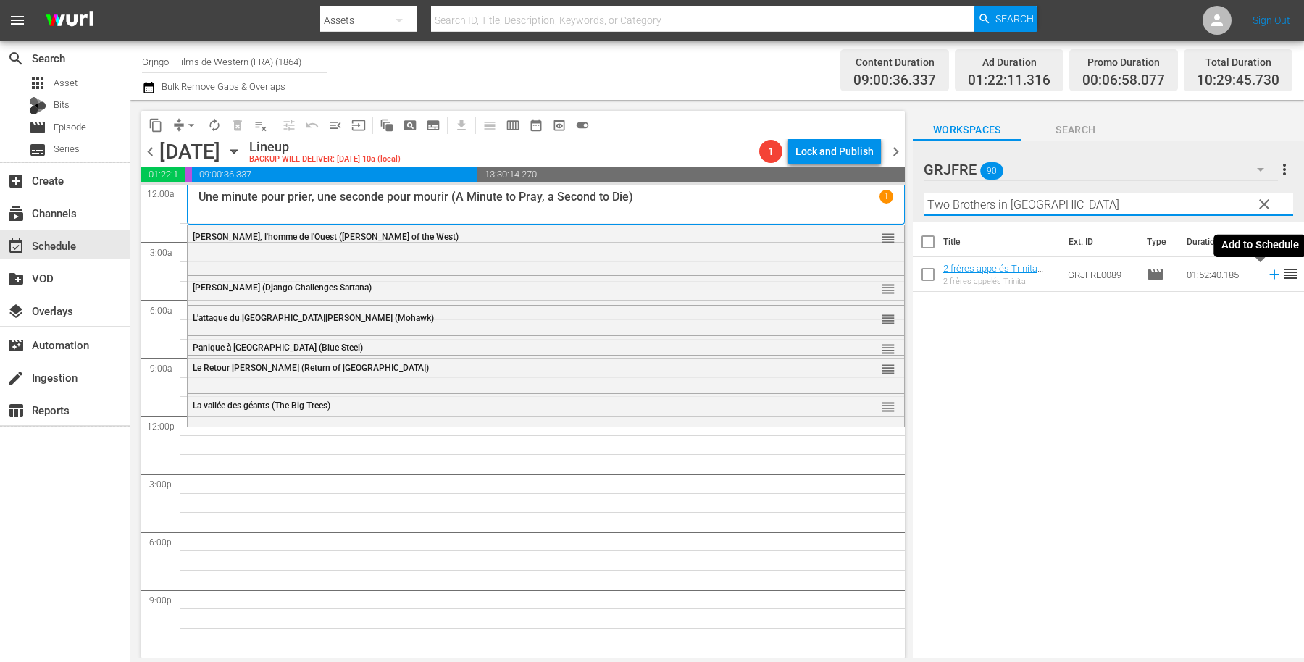
type input "Two Brothers in Trinity"
click at [1266, 273] on icon at bounding box center [1274, 275] width 16 height 16
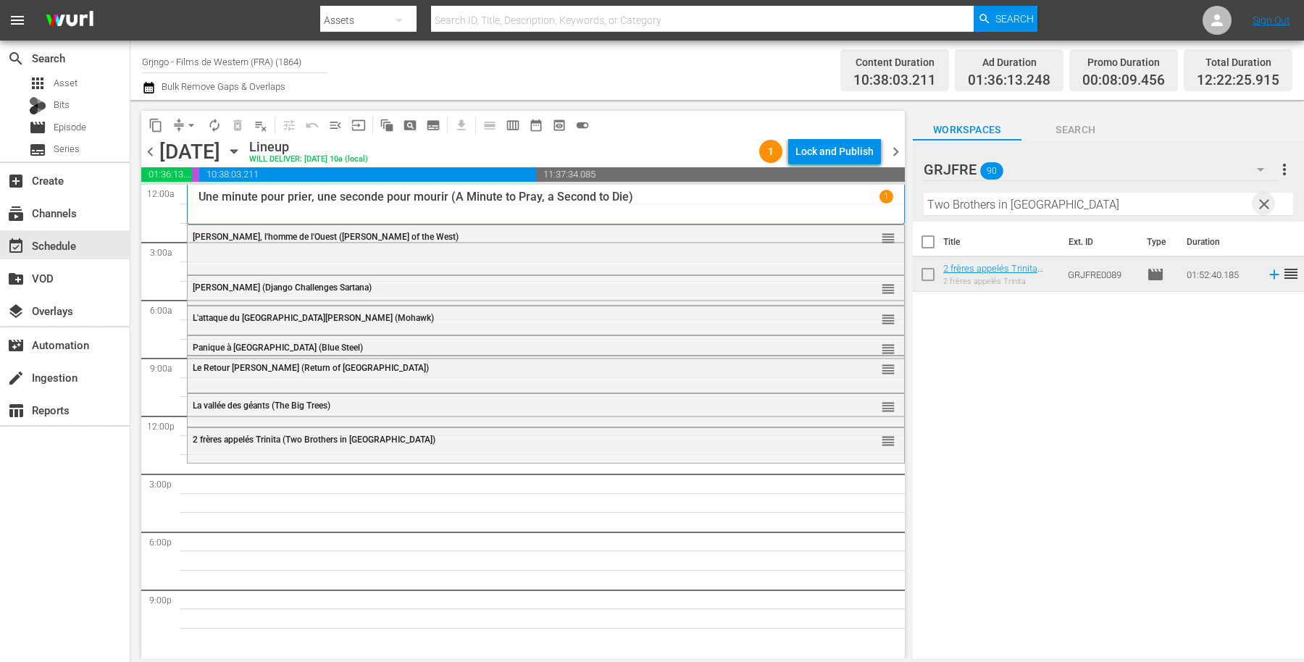
click at [1264, 204] on span "clear" at bounding box center [1263, 204] width 17 height 17
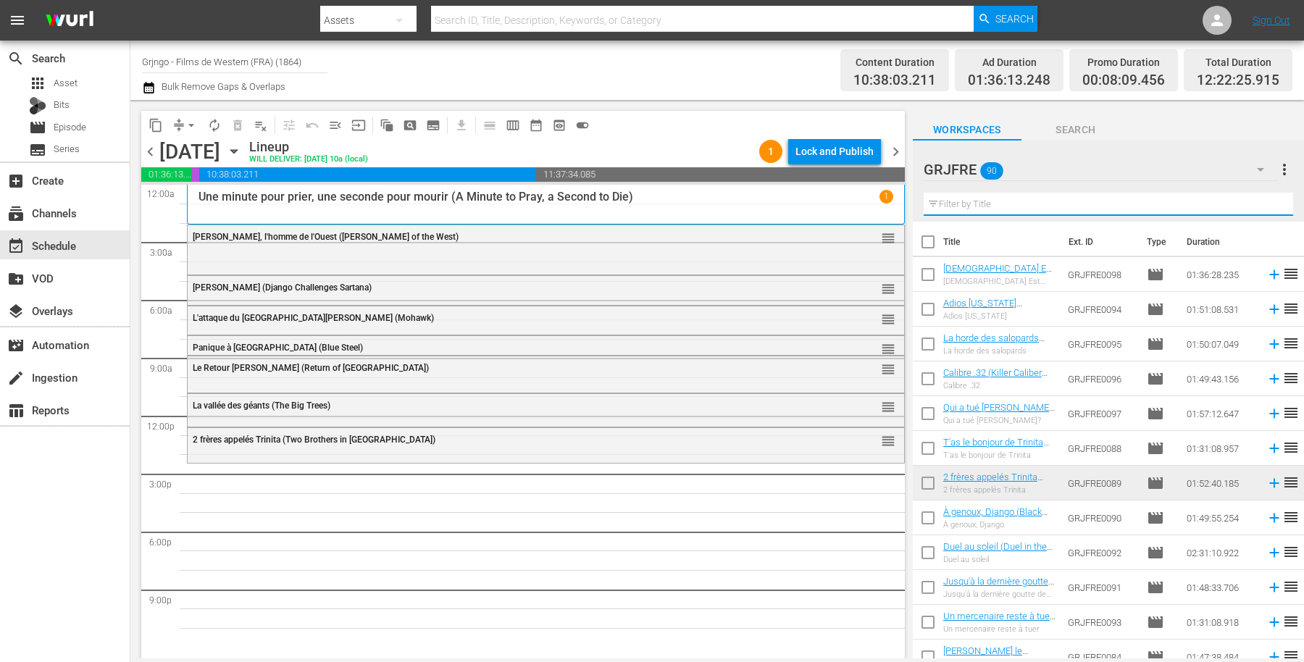
paste input "One Dollar Too Many"
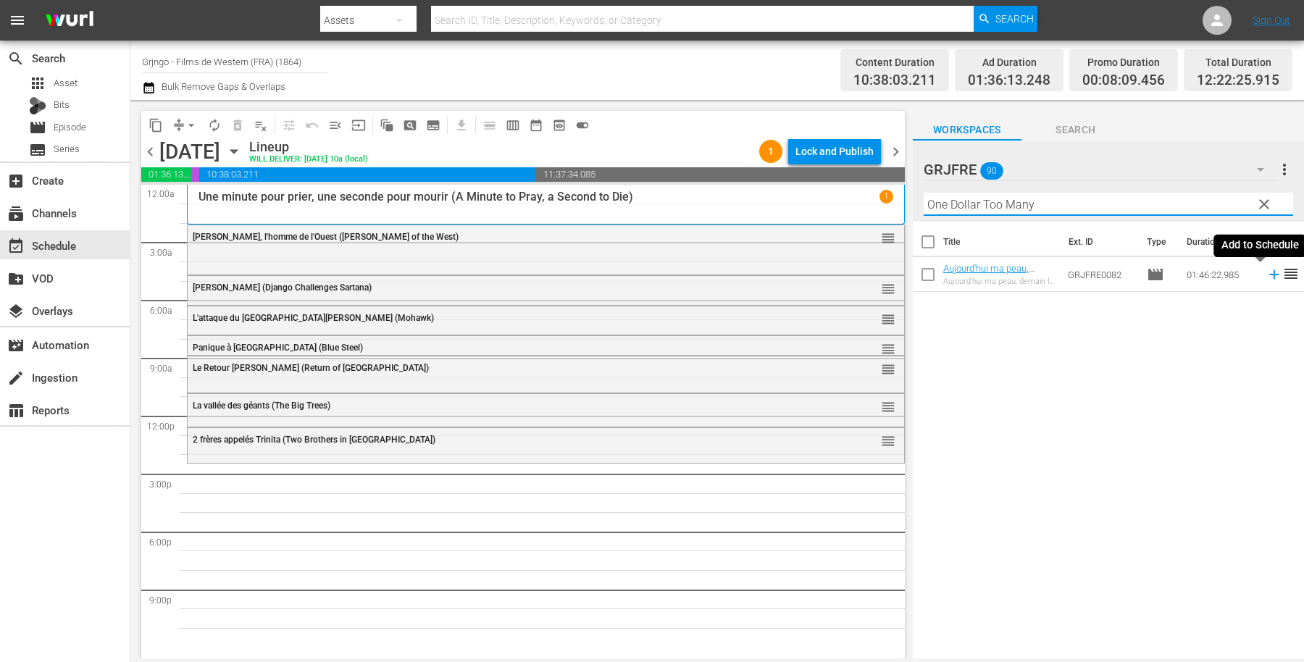
type input "One Dollar Too Many"
click at [1266, 274] on icon at bounding box center [1274, 275] width 16 height 16
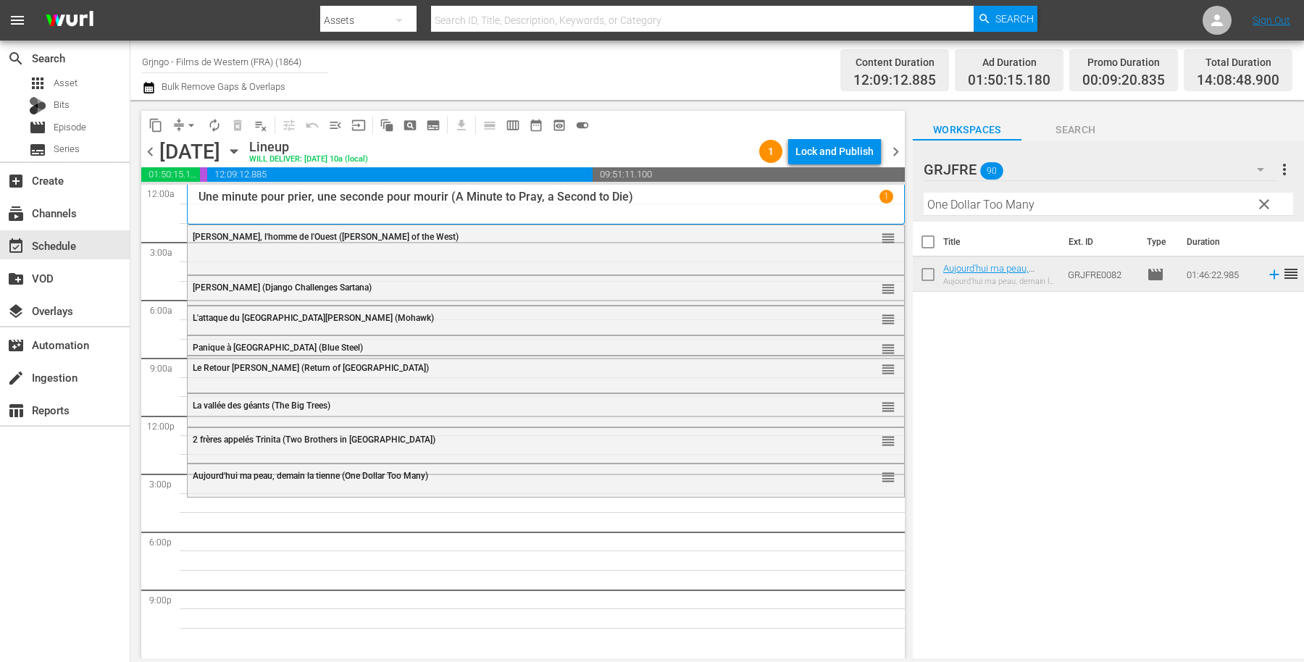
click at [1264, 201] on span "clear" at bounding box center [1263, 204] width 17 height 17
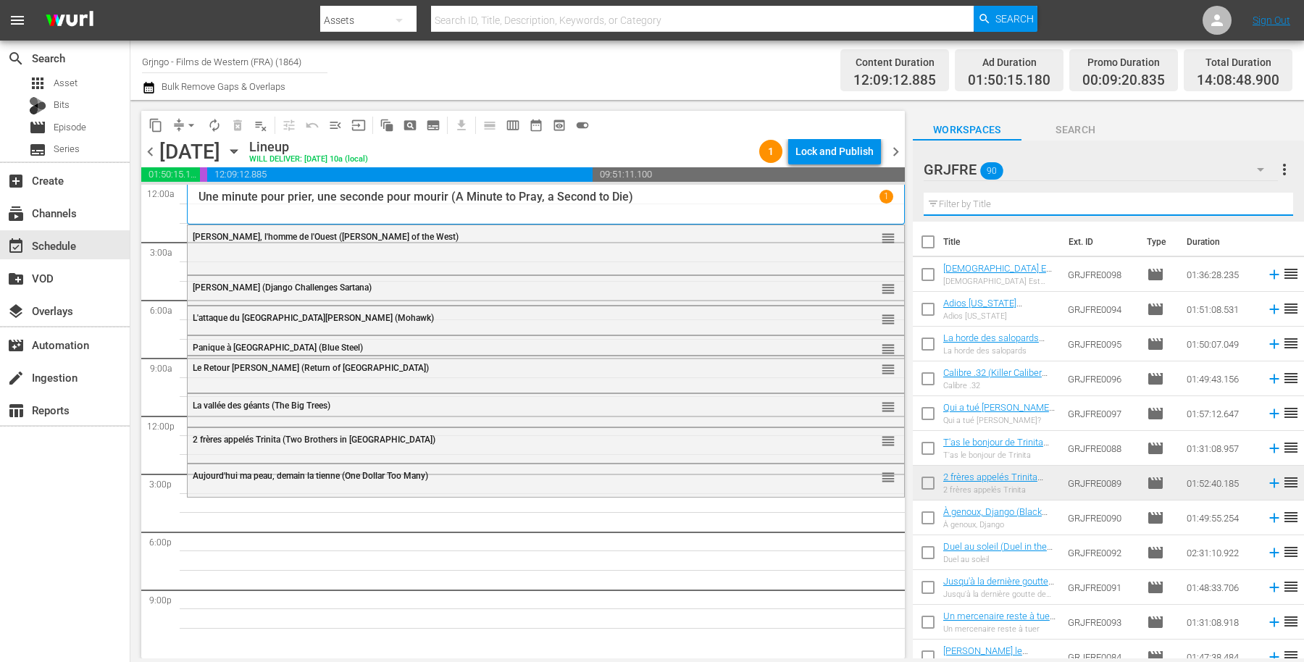
paste input "Pursued"
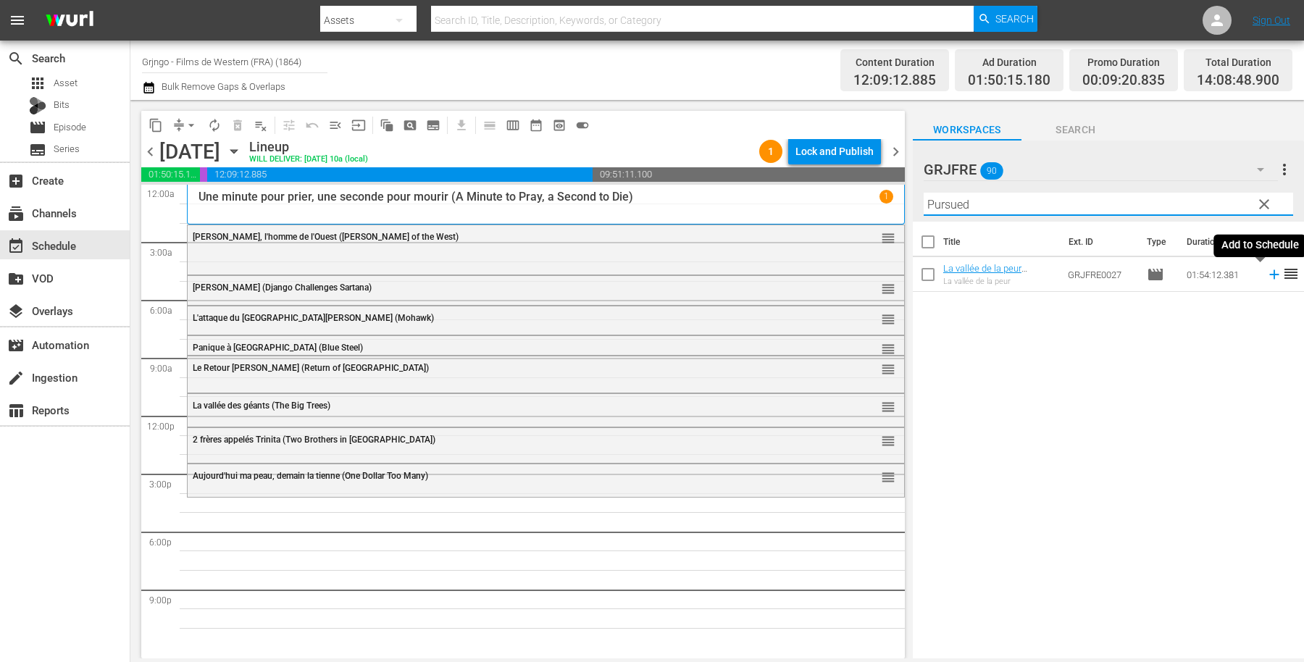
type input "Pursued"
click at [1269, 278] on icon at bounding box center [1273, 274] width 9 height 9
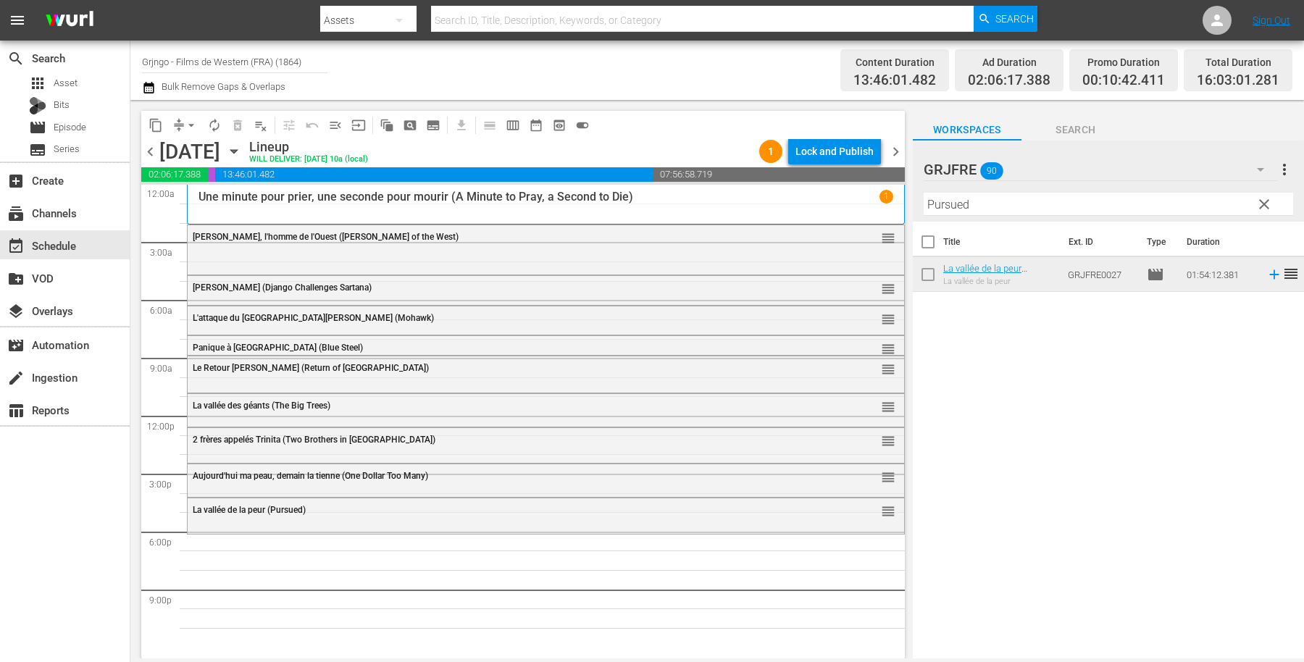
click at [1263, 196] on span "clear" at bounding box center [1263, 204] width 17 height 17
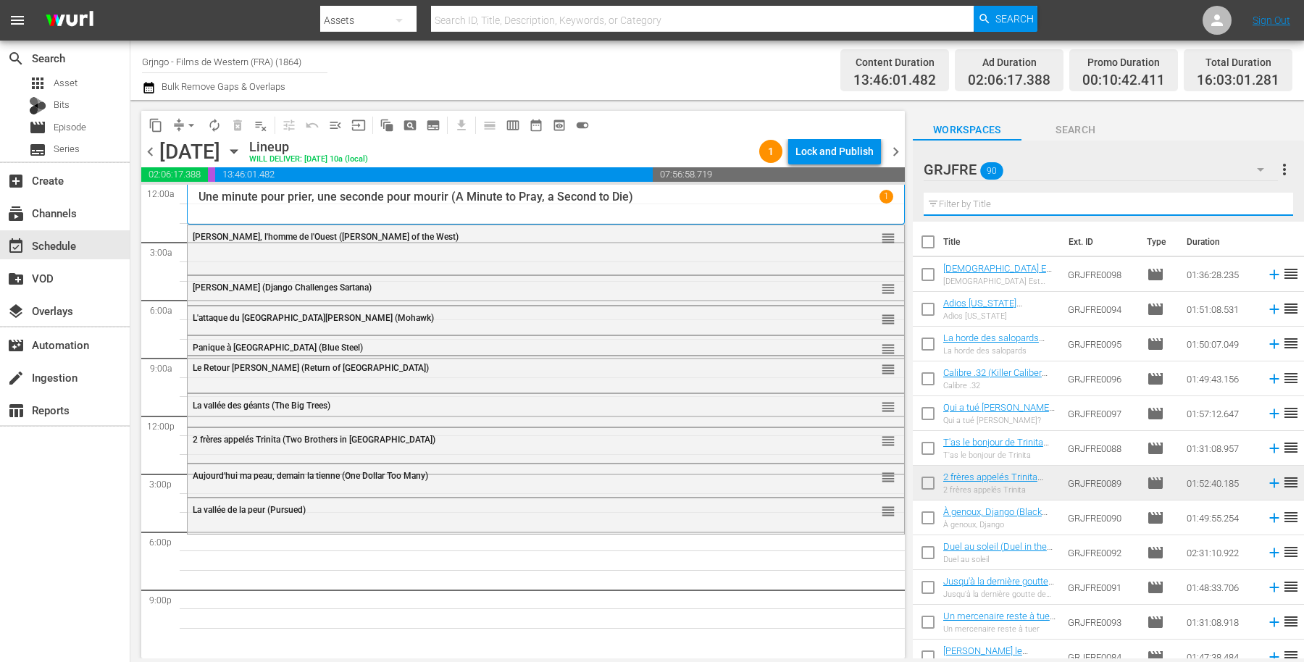
paste input "Stagecoach"
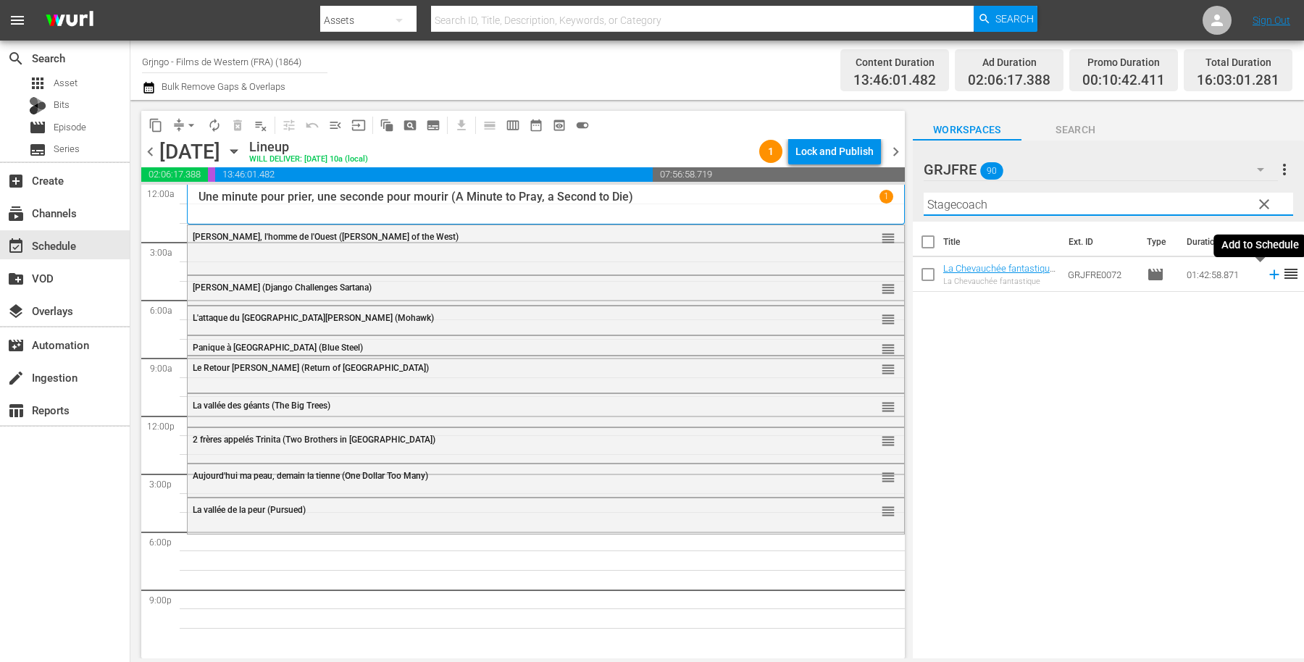
type input "Stagecoach"
click at [1269, 275] on icon at bounding box center [1273, 274] width 9 height 9
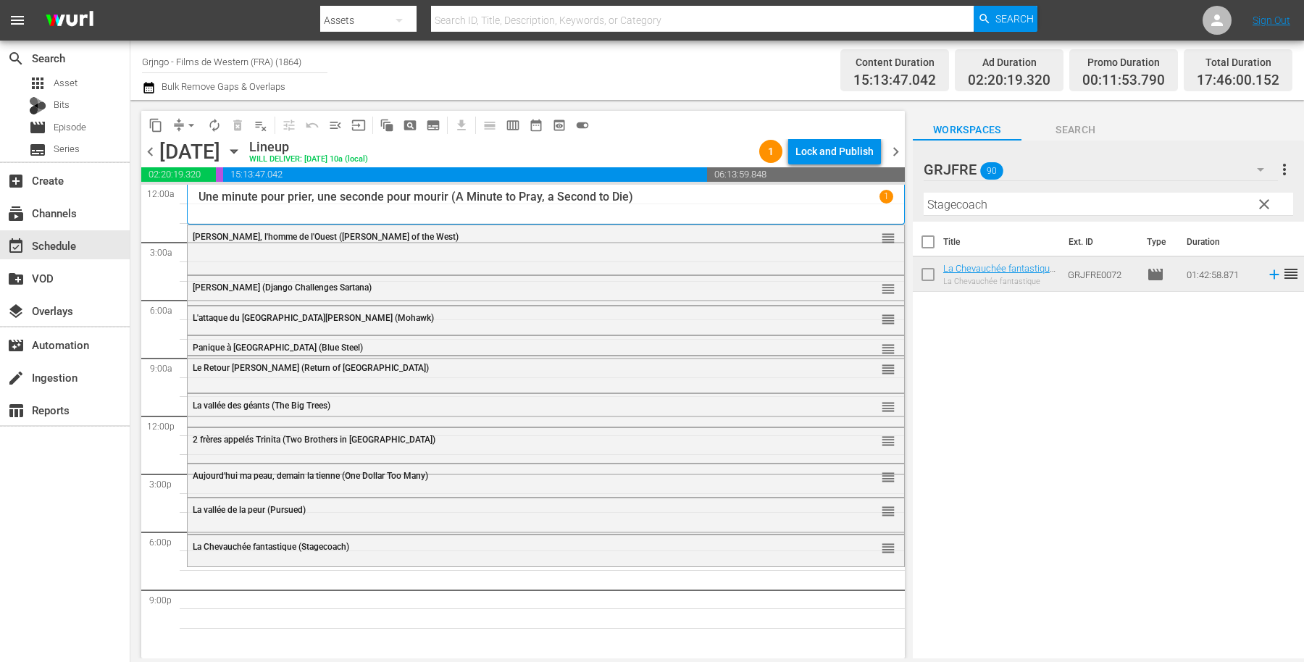
click at [1266, 201] on span "clear" at bounding box center [1263, 204] width 17 height 17
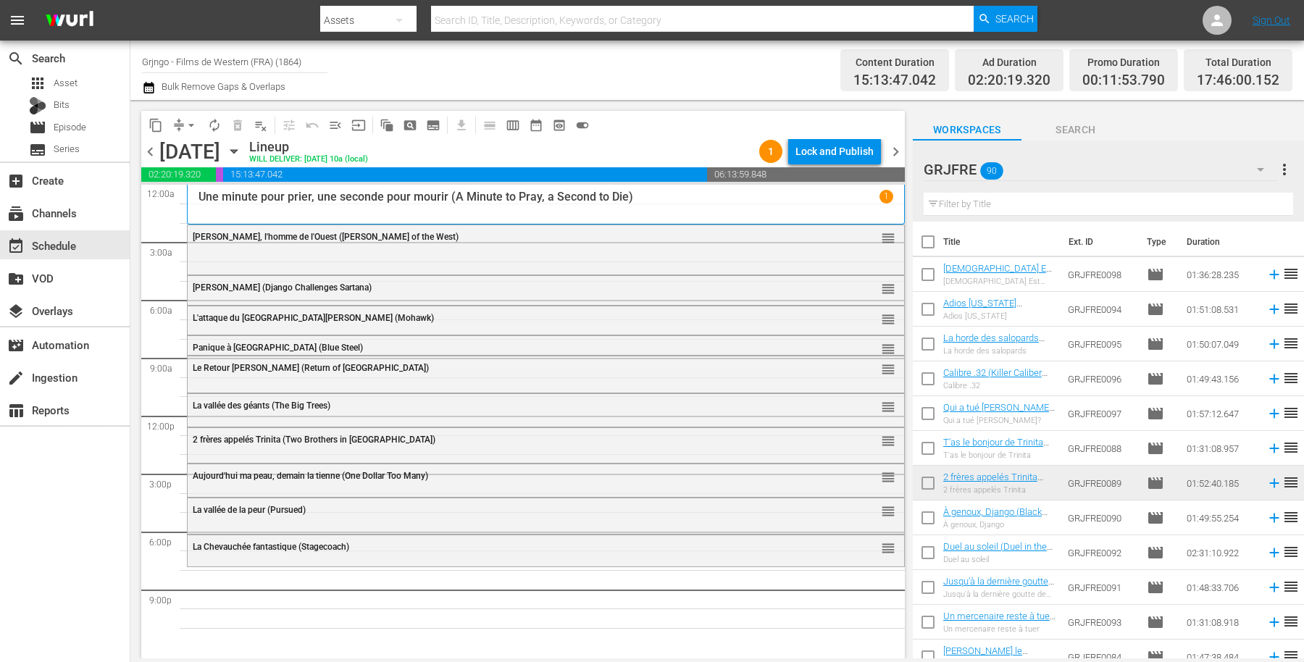
click at [1024, 204] on input "text" at bounding box center [1108, 204] width 369 height 23
paste input "The Painted Desert"
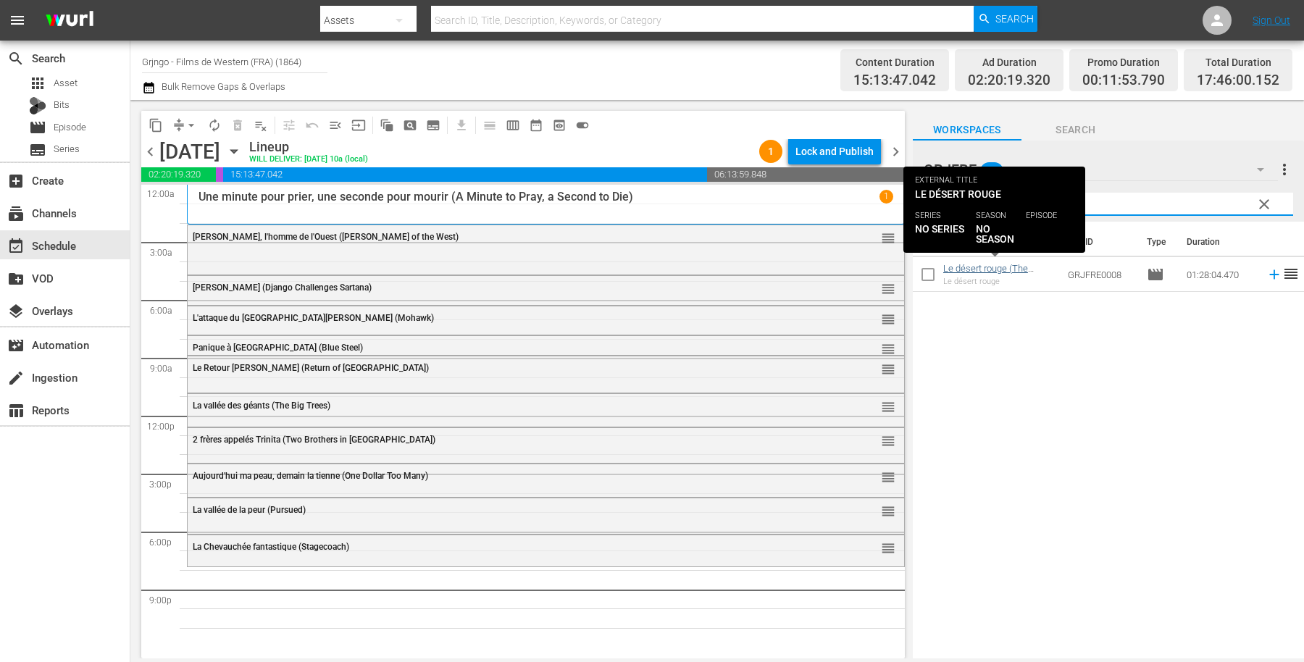
type input "The Painted Desert"
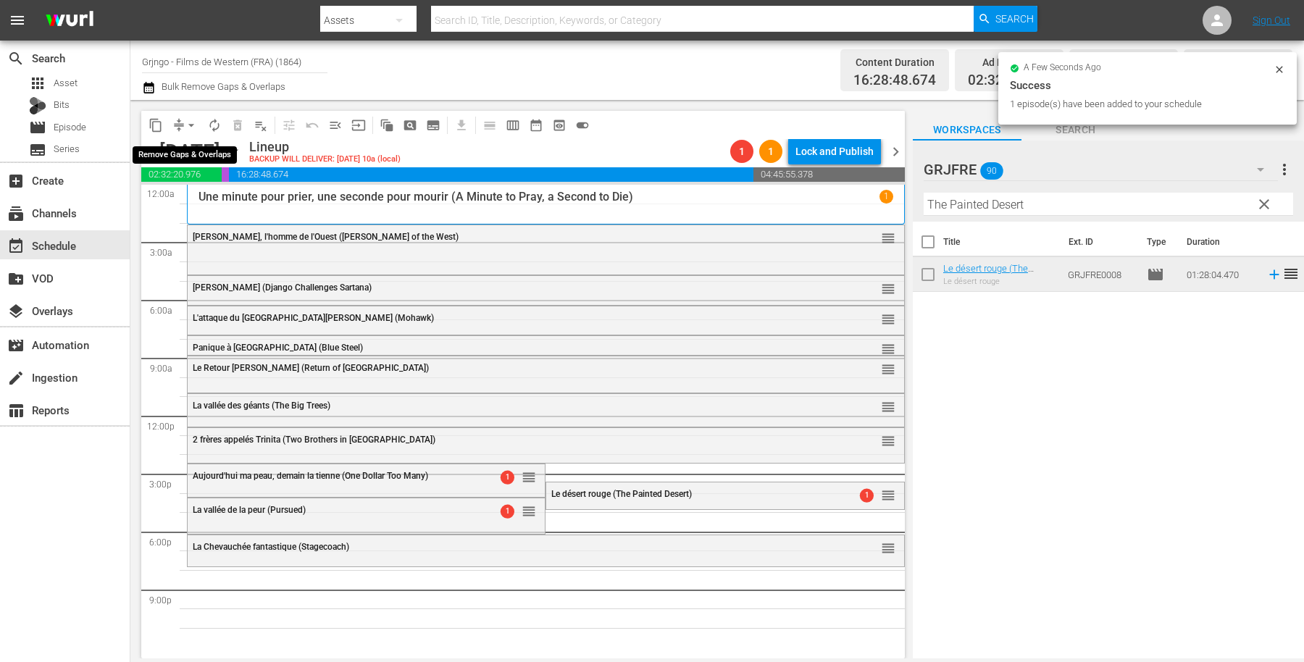
click at [188, 122] on span "arrow_drop_down" at bounding box center [191, 125] width 14 height 14
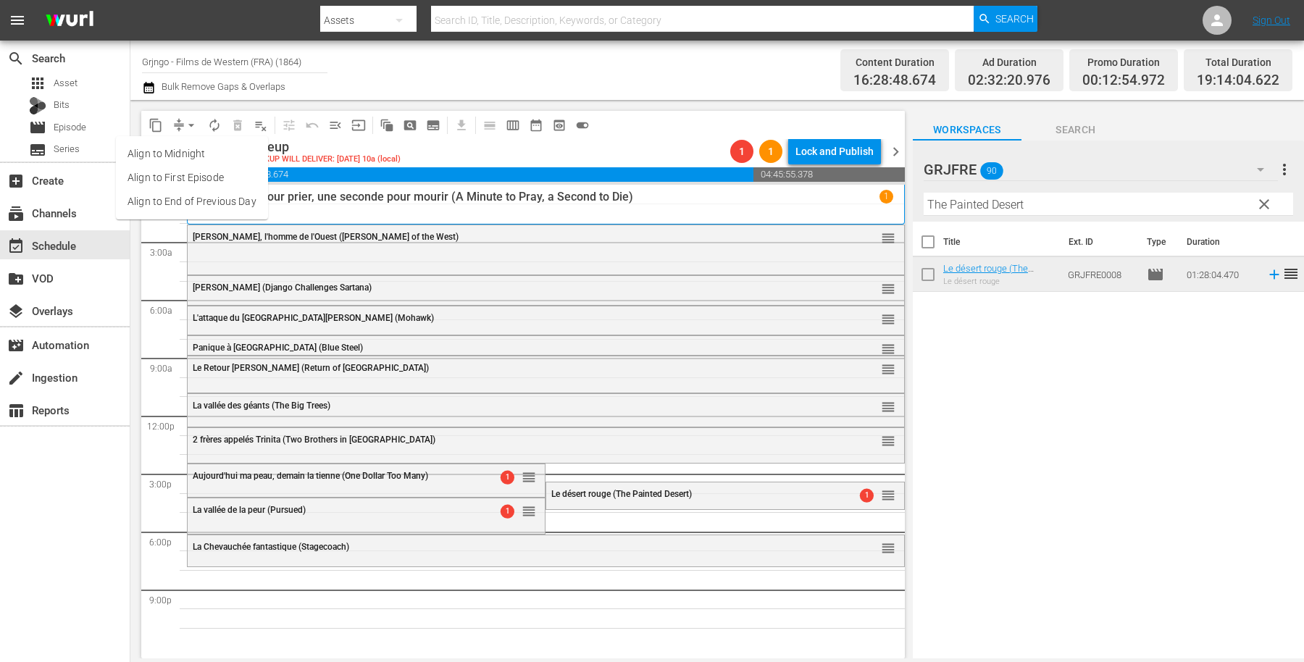
click at [213, 194] on li "Align to End of Previous Day" at bounding box center [192, 202] width 152 height 24
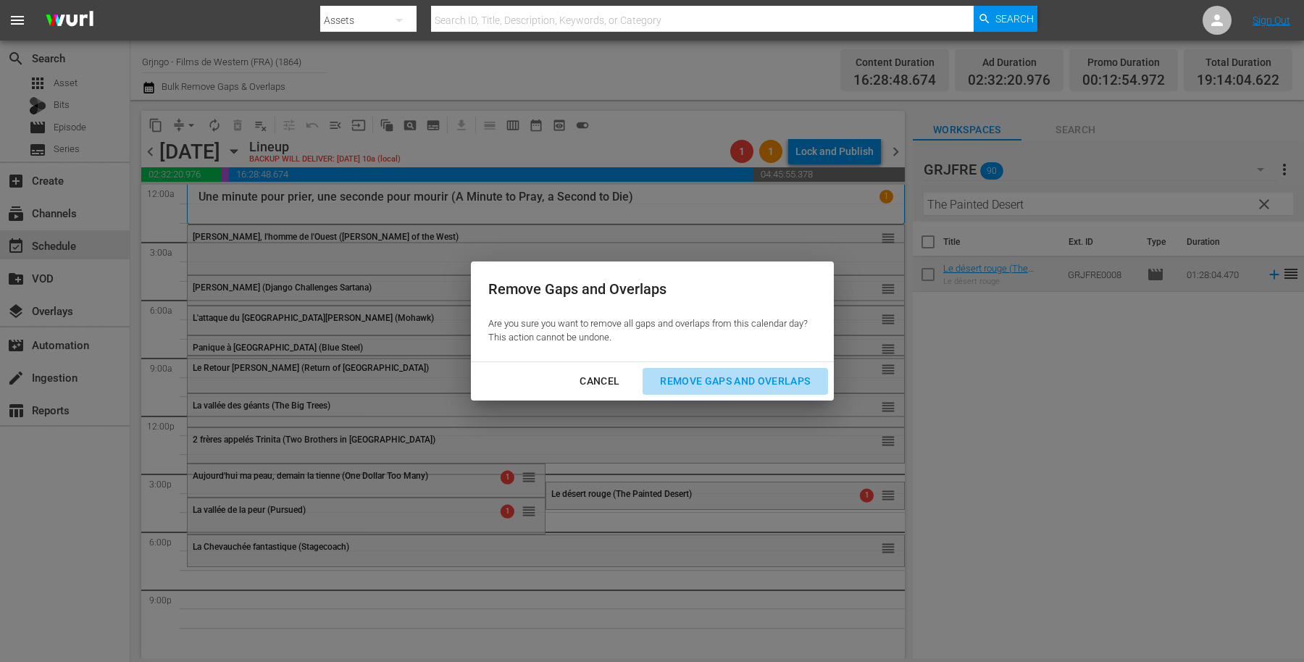
click at [723, 368] on button "Remove Gaps and Overlaps" at bounding box center [735, 381] width 185 height 27
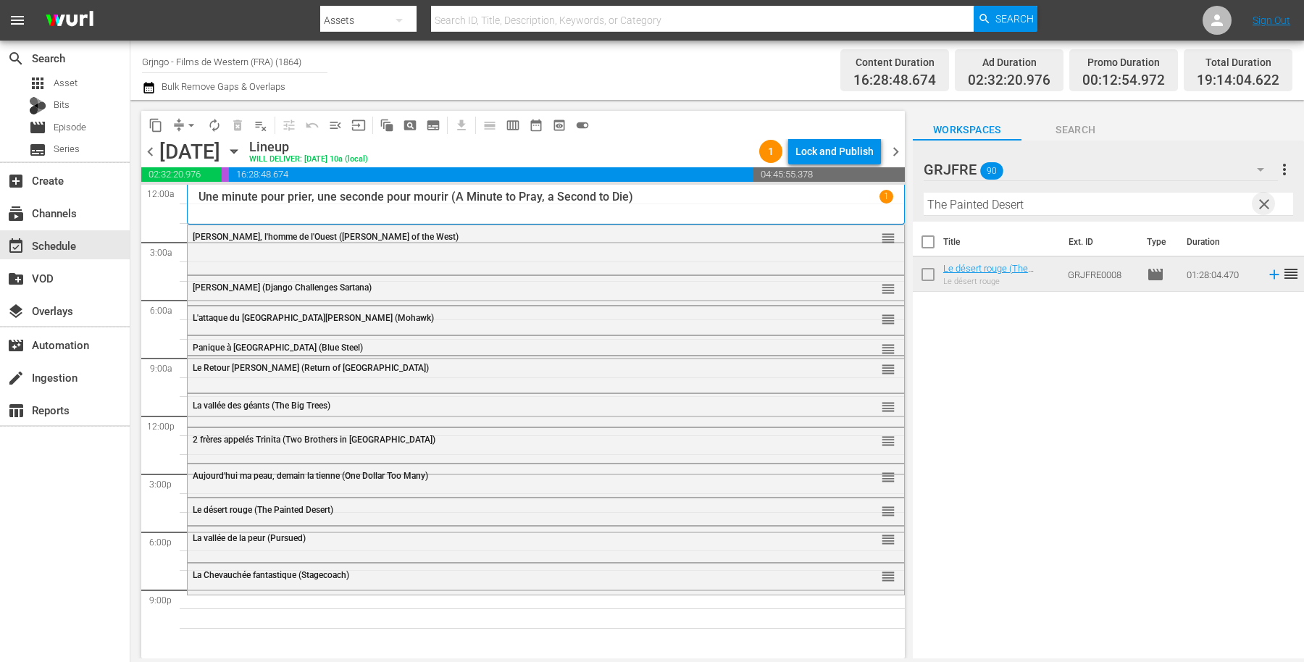
click at [1259, 199] on span "clear" at bounding box center [1263, 204] width 17 height 17
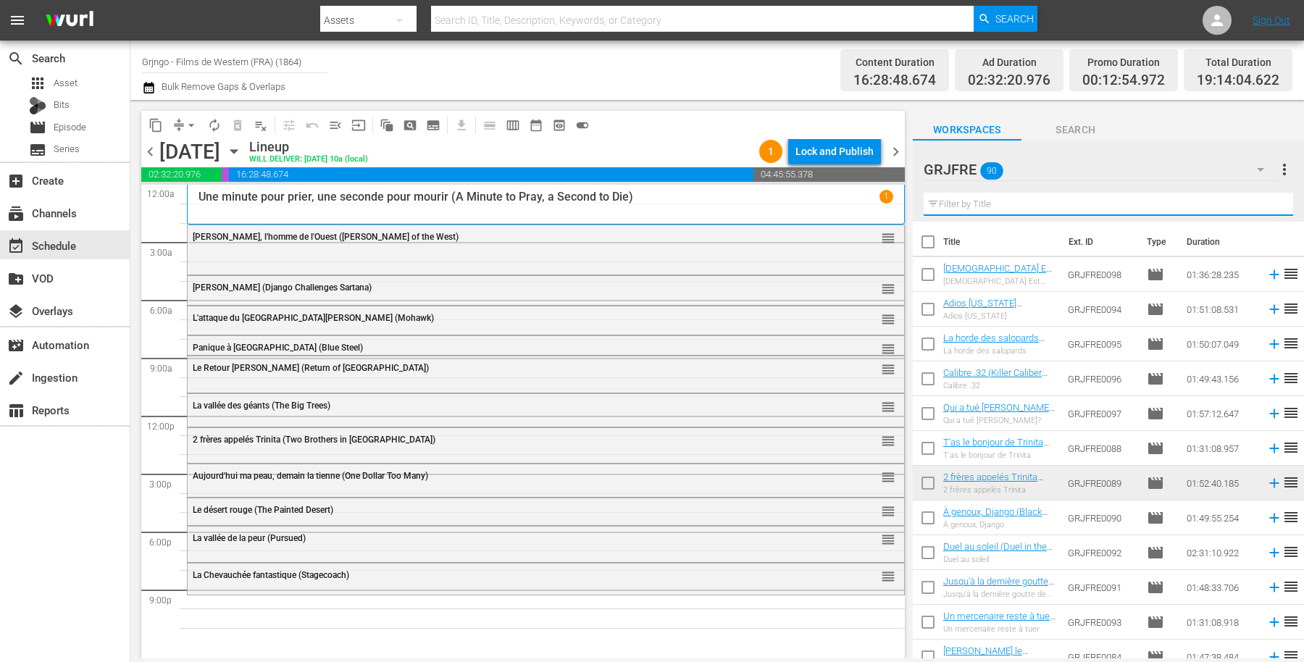
paste input "The Road to Fort Alamo"
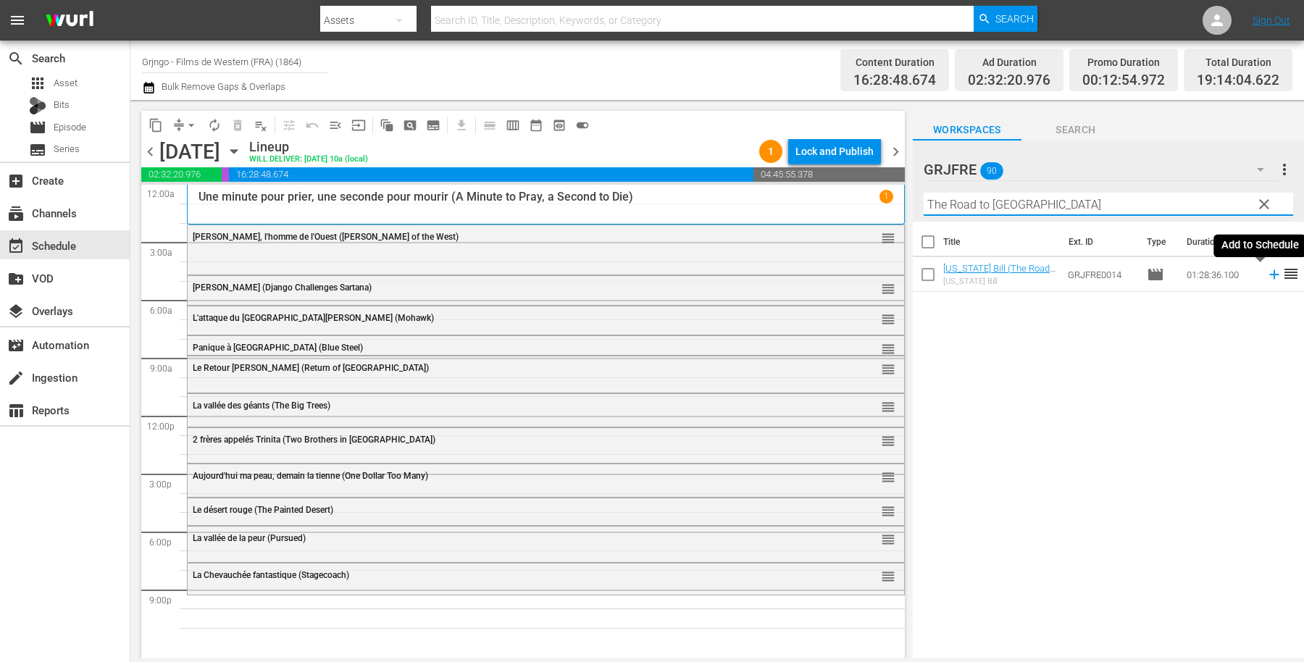
type input "The Road to Fort Alamo"
click at [1266, 275] on icon at bounding box center [1274, 275] width 16 height 16
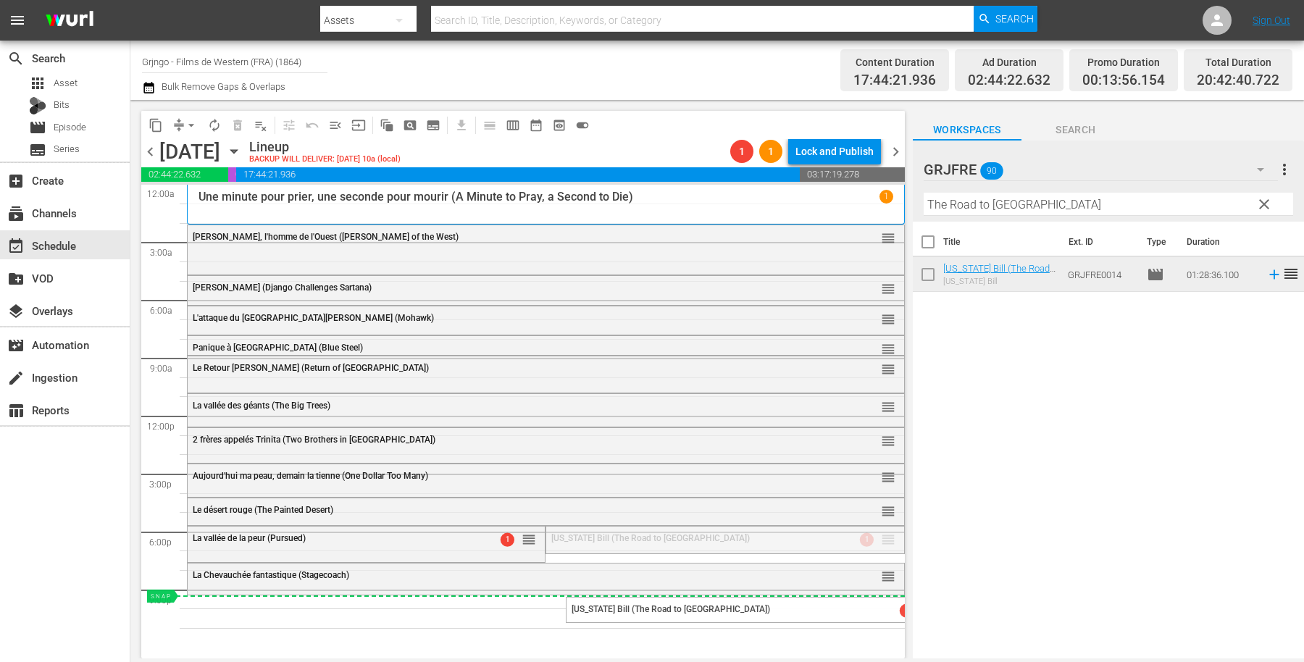
drag, startPoint x: 875, startPoint y: 538, endPoint x: 861, endPoint y: 595, distance: 59.7
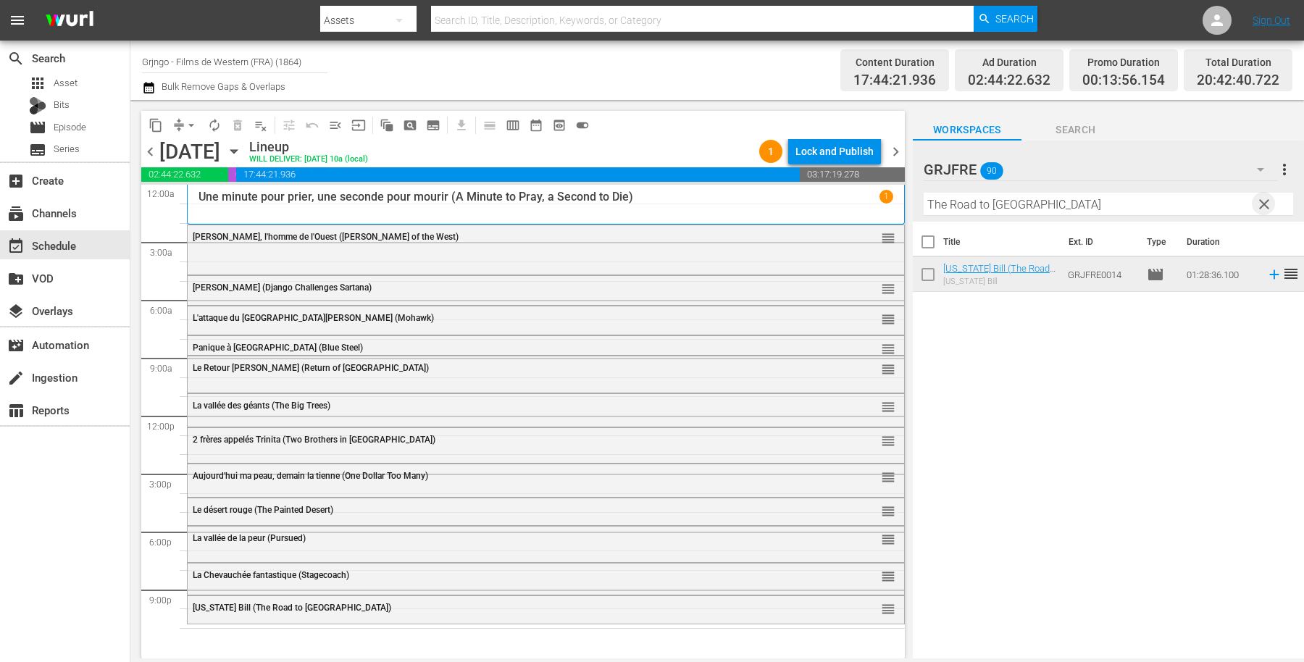
click at [1268, 201] on span "clear" at bounding box center [1263, 204] width 17 height 17
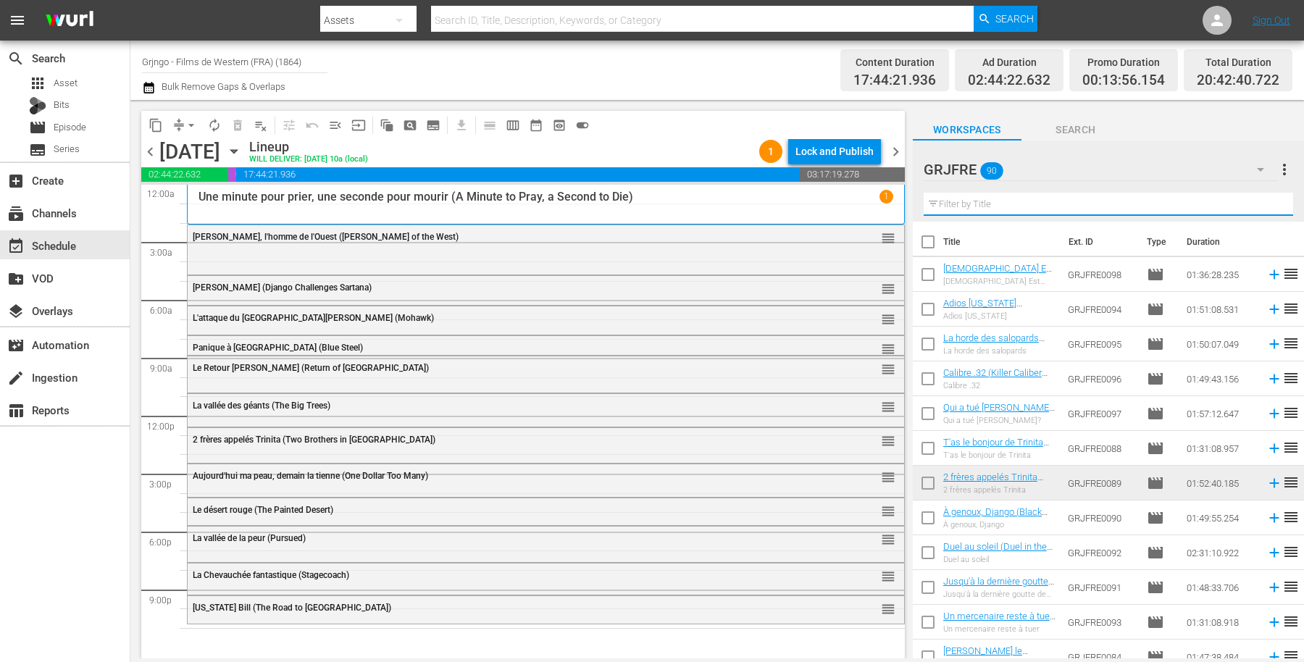
paste input "Le banni (The Outlaw)"
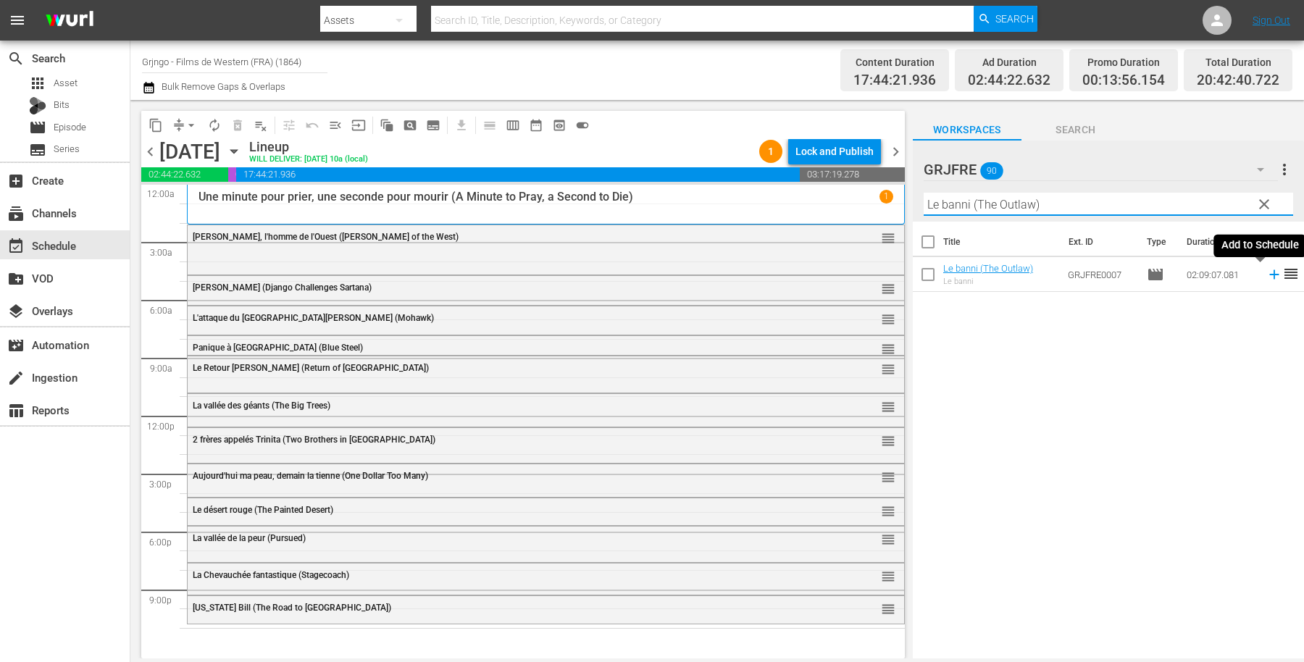
type input "Le banni (The Outlaw)"
click at [1269, 272] on icon at bounding box center [1273, 274] width 9 height 9
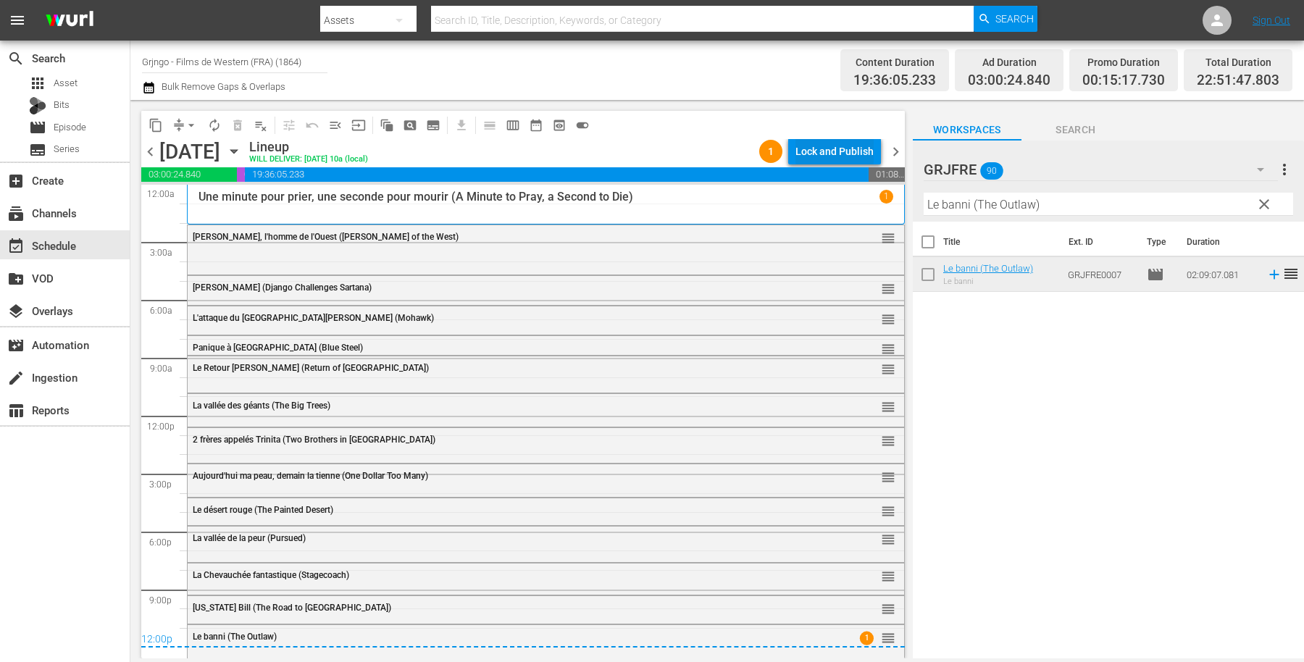
click at [808, 151] on div "Lock and Publish" at bounding box center [834, 151] width 78 height 26
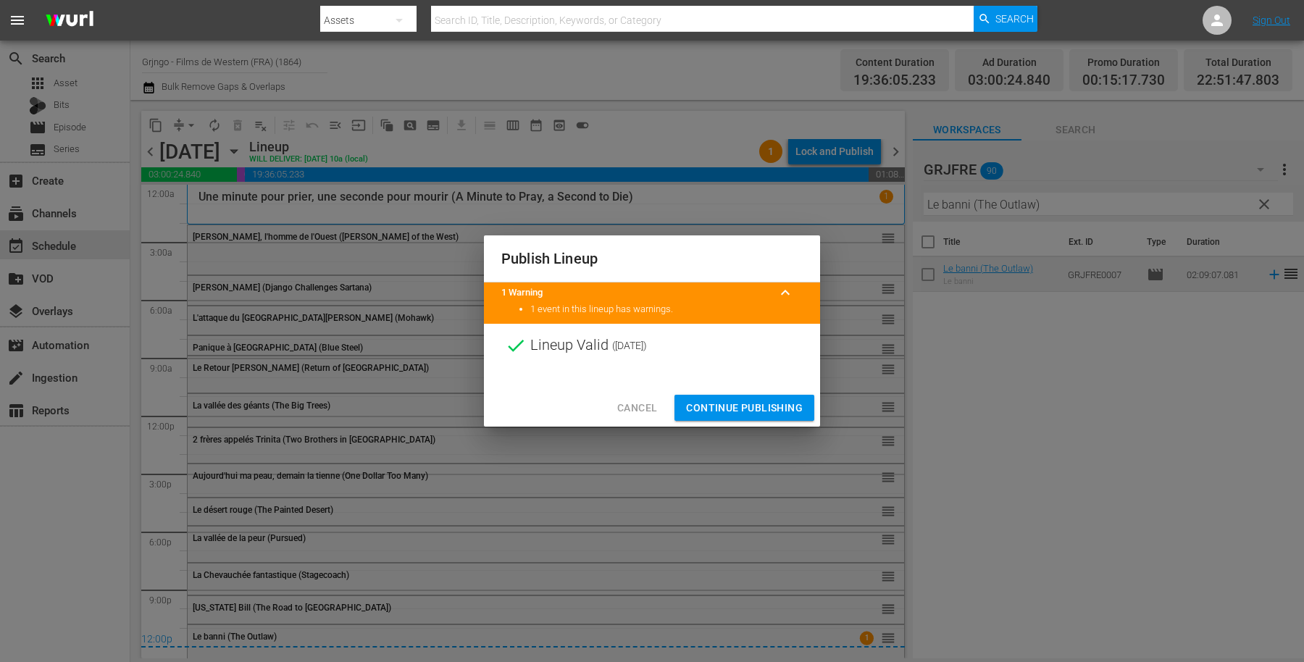
click at [740, 403] on span "Continue Publishing" at bounding box center [744, 408] width 117 height 18
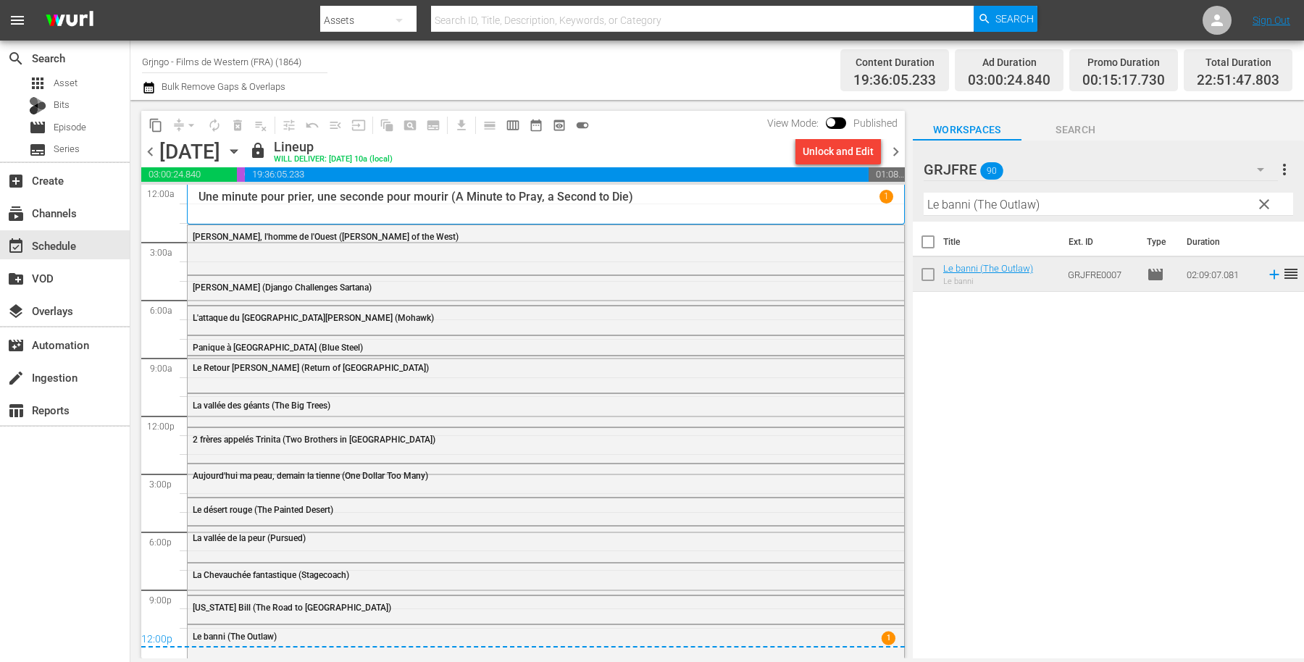
click at [893, 152] on span "chevron_right" at bounding box center [896, 152] width 18 height 18
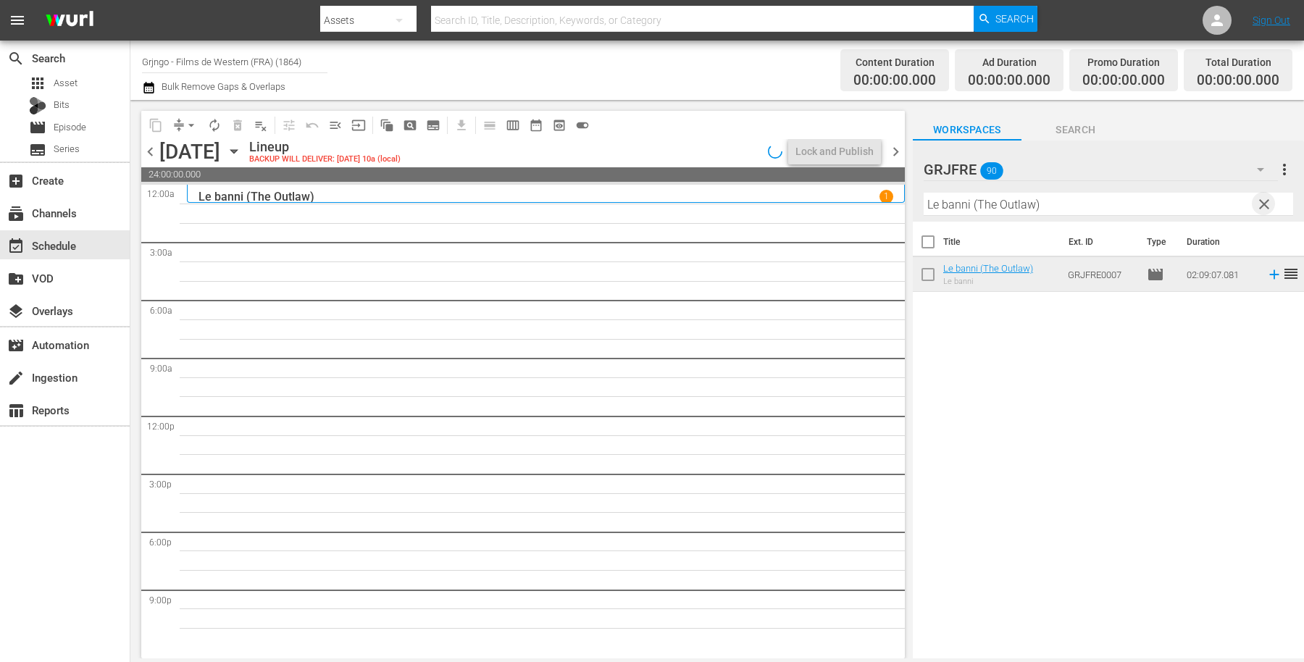
click at [1266, 201] on span "clear" at bounding box center [1263, 204] width 17 height 17
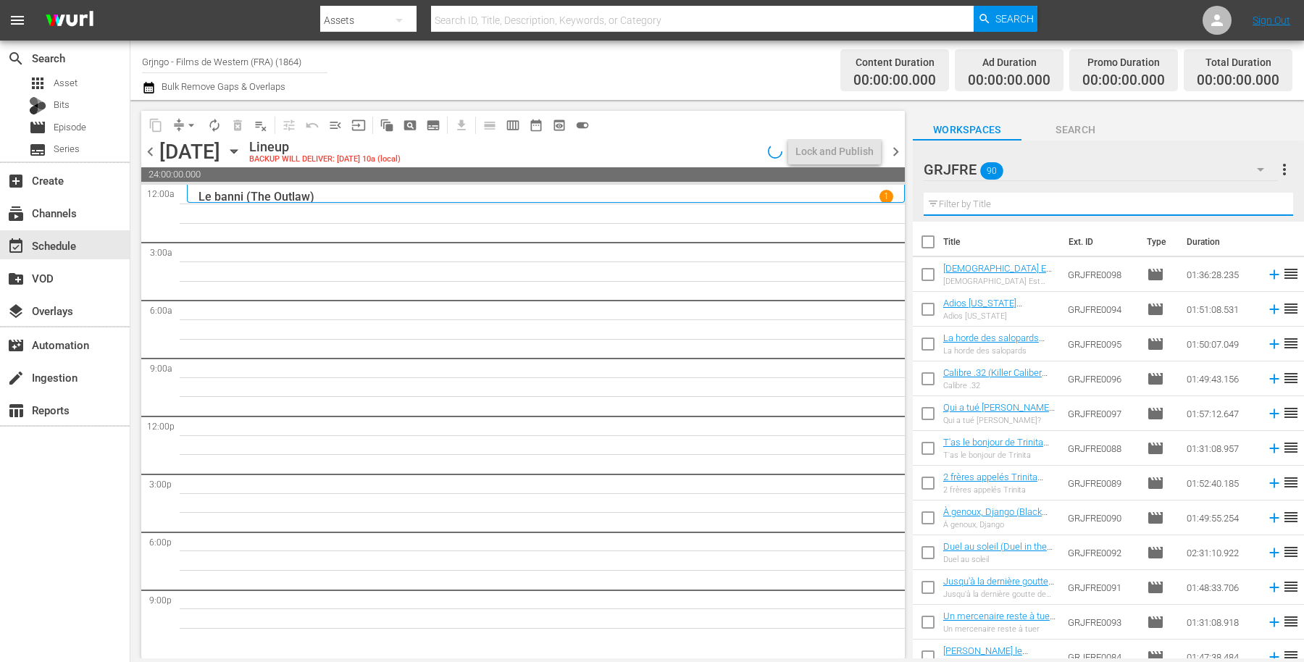
paste input "Duel au soleil (Duel in the Sun)"
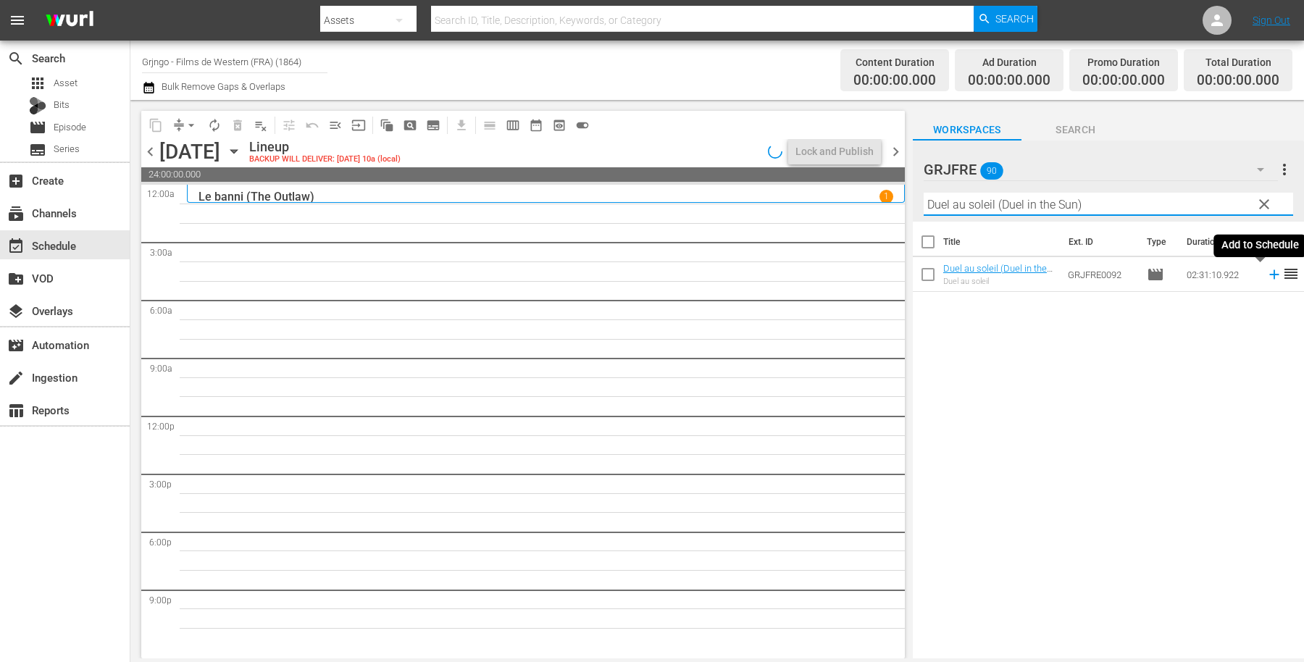
type input "Duel au soleil (Duel in the Sun)"
click at [1266, 275] on icon at bounding box center [1274, 275] width 16 height 16
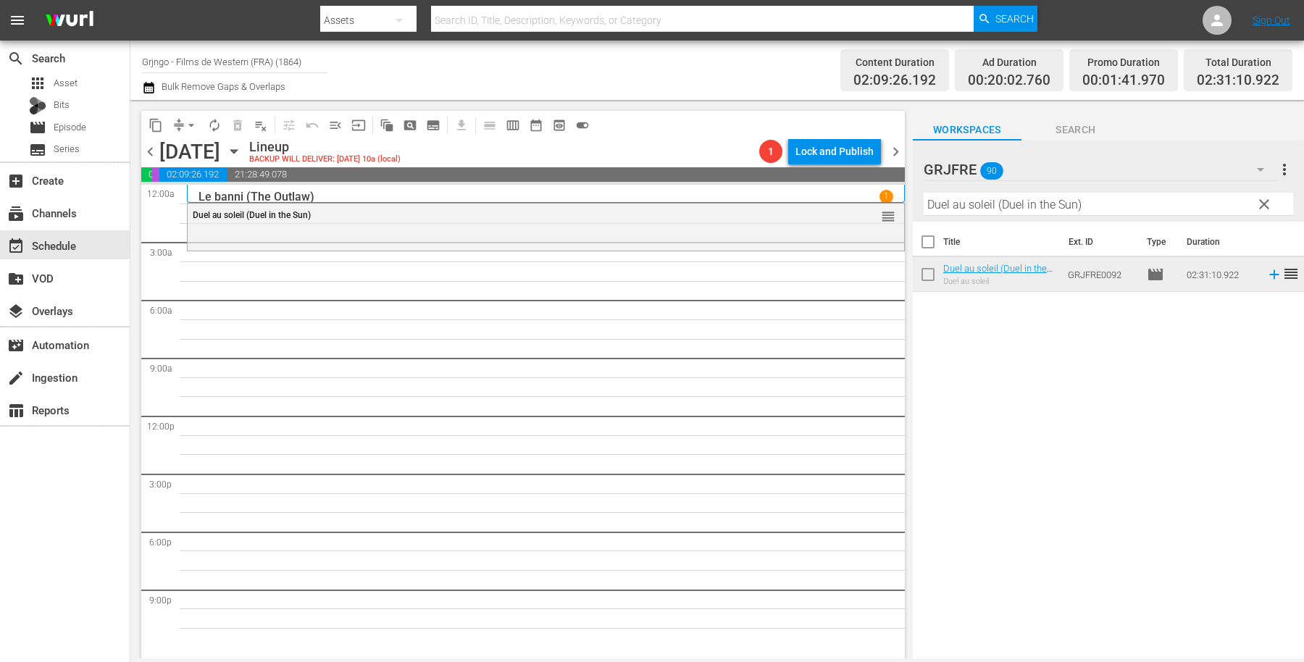
click at [1268, 204] on span "clear" at bounding box center [1263, 204] width 17 height 17
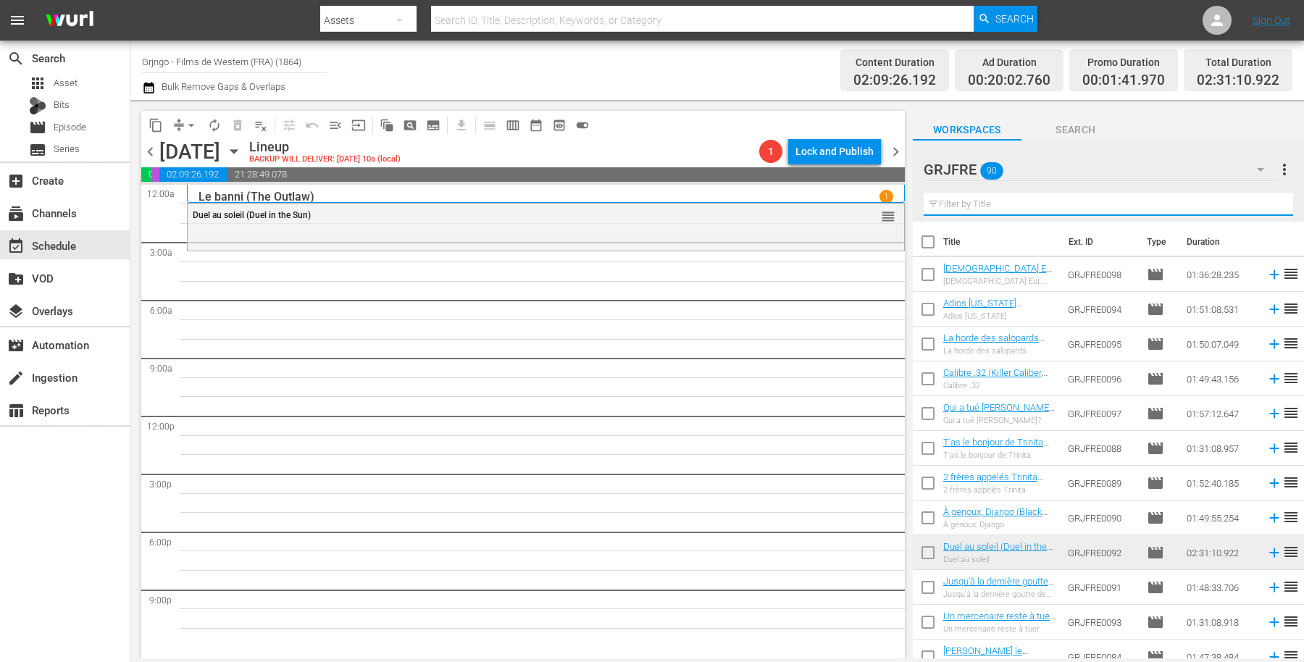
paste input "Paid in Blood"
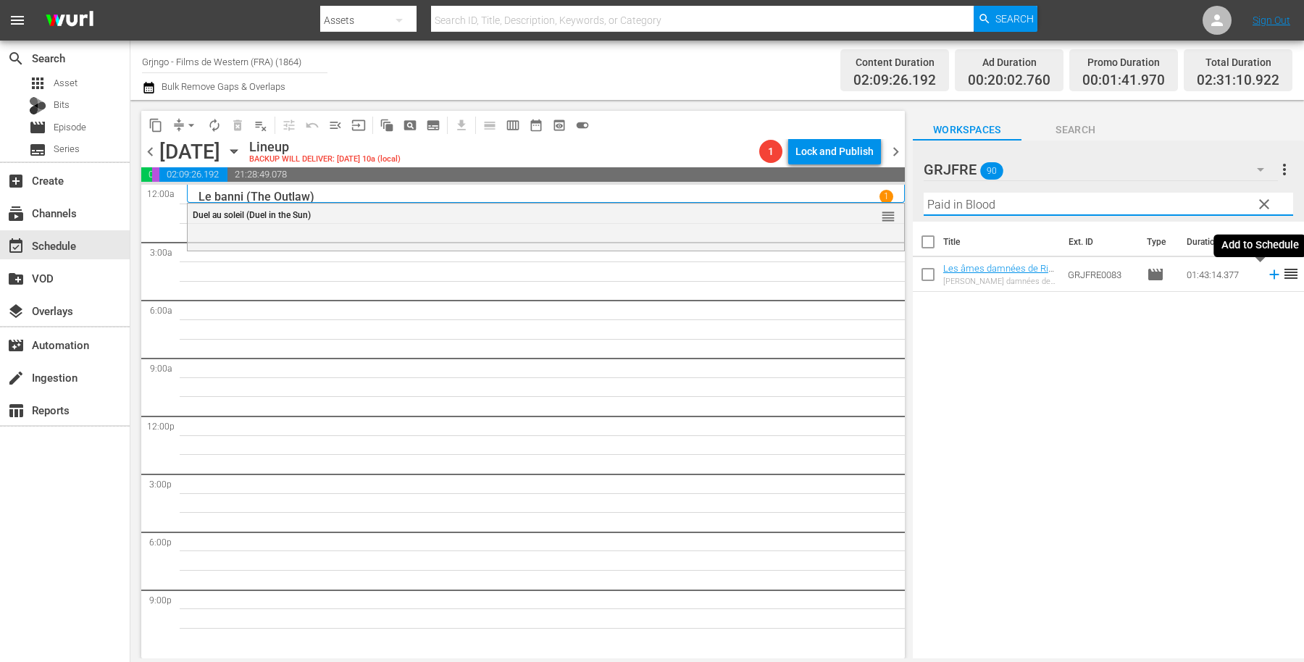
type input "Paid in Blood"
click at [1269, 275] on icon at bounding box center [1273, 274] width 9 height 9
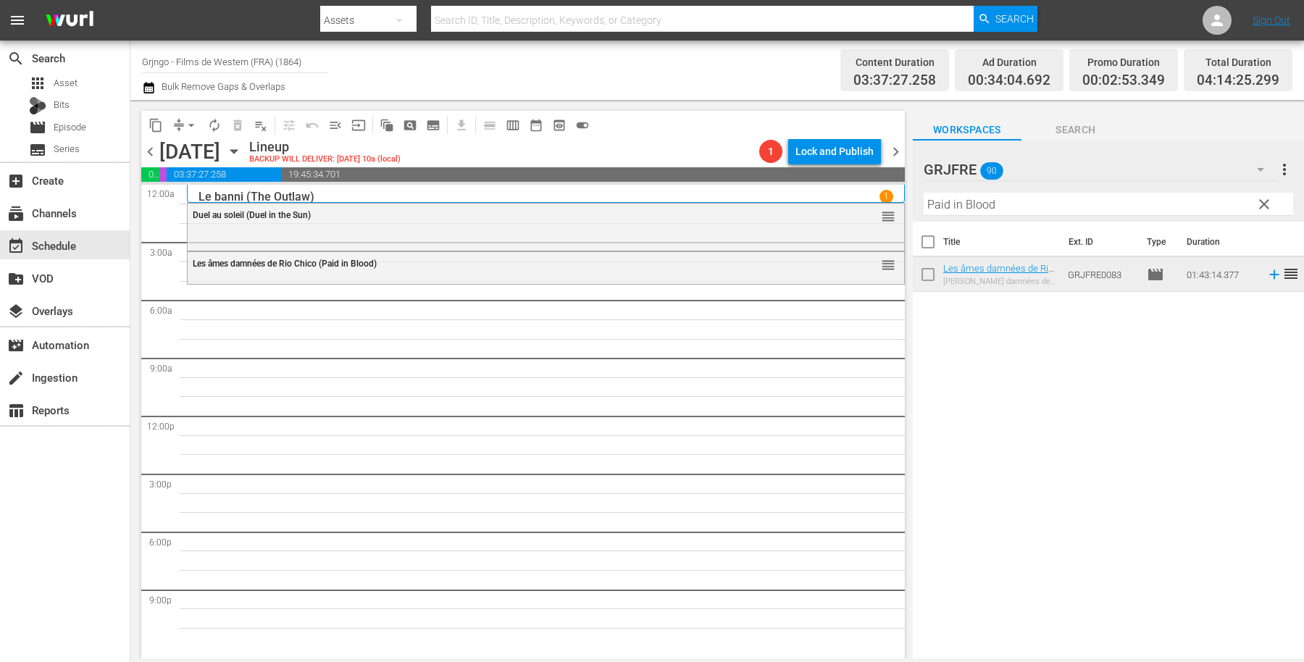
drag, startPoint x: 1264, startPoint y: 199, endPoint x: 1032, endPoint y: 185, distance: 232.2
click at [1264, 198] on span "clear" at bounding box center [1263, 204] width 17 height 17
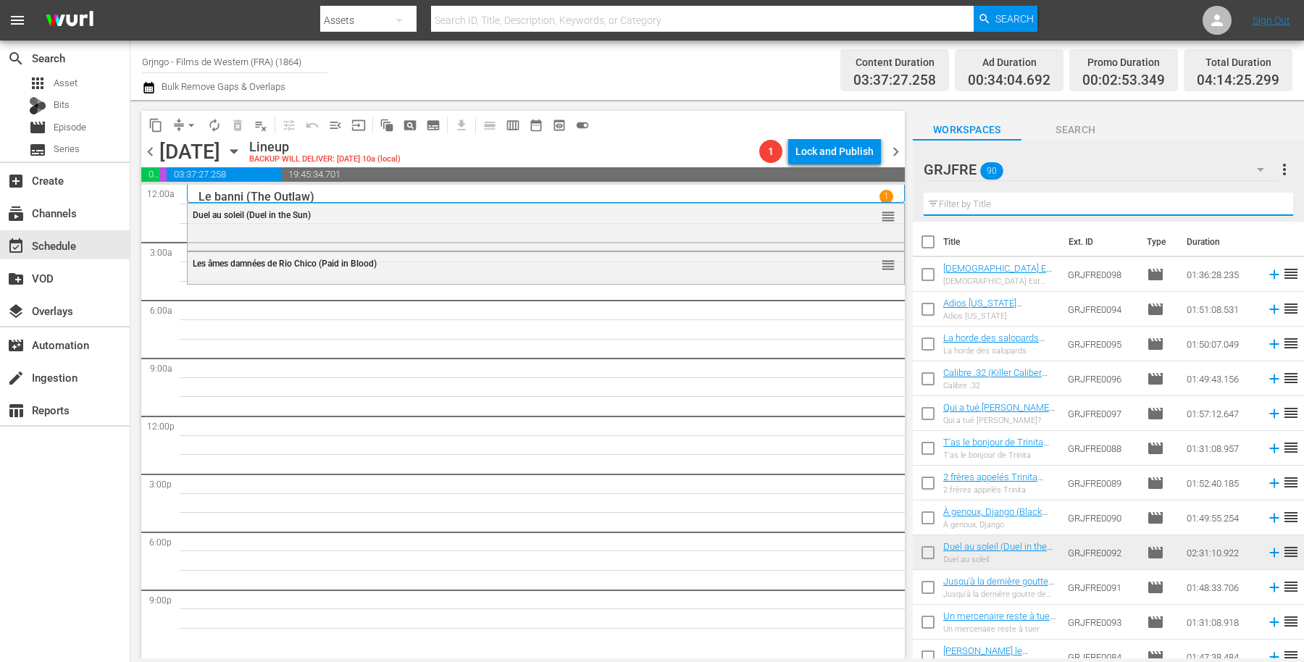
paste input "Crazy Westerners"
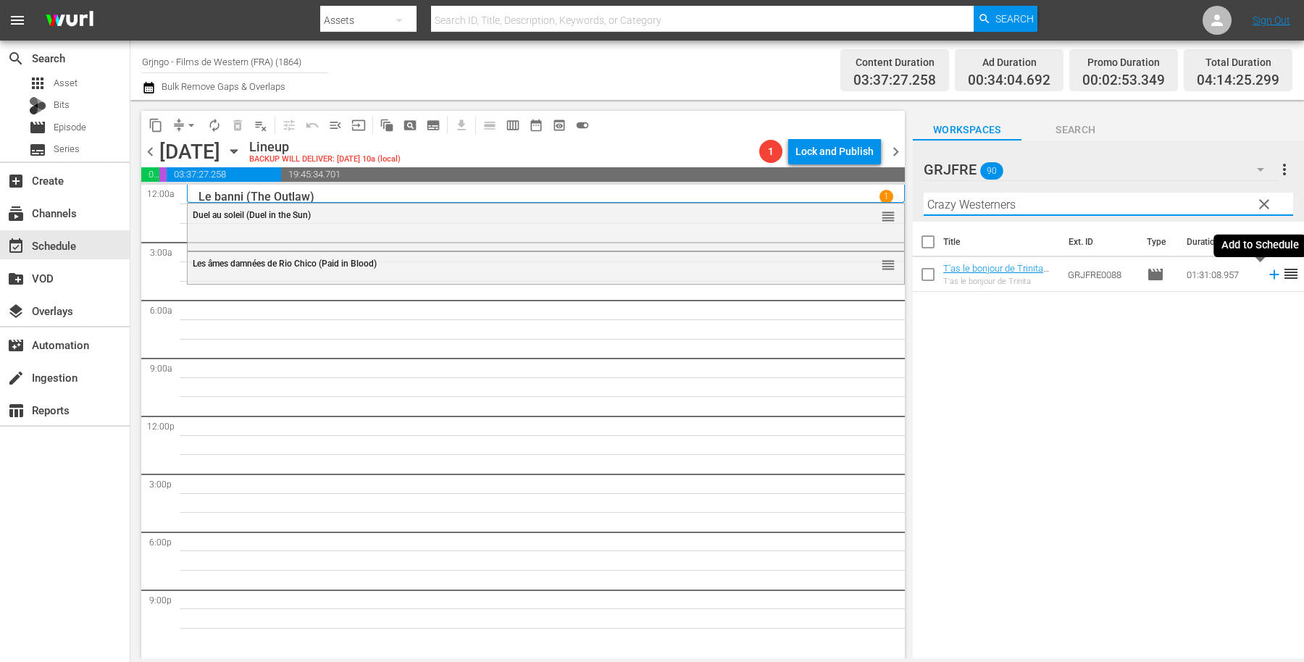
type input "Crazy Westerners"
click at [1269, 274] on icon at bounding box center [1273, 274] width 9 height 9
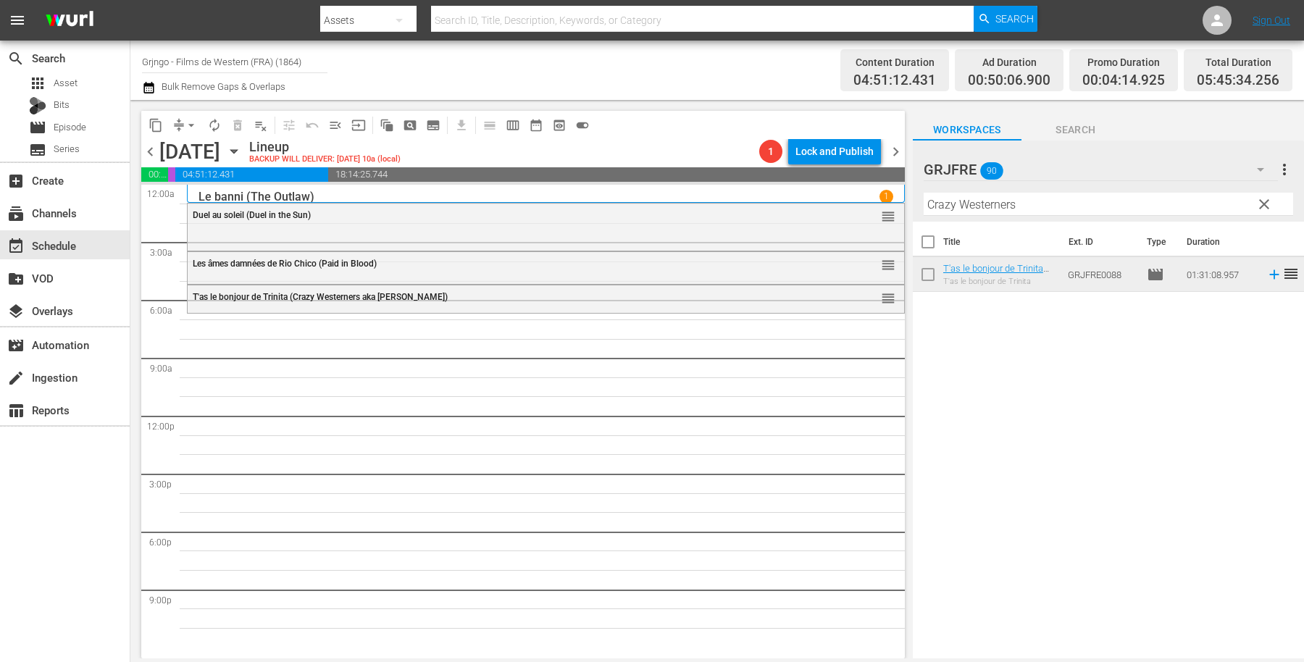
click at [1265, 200] on span "clear" at bounding box center [1263, 204] width 17 height 17
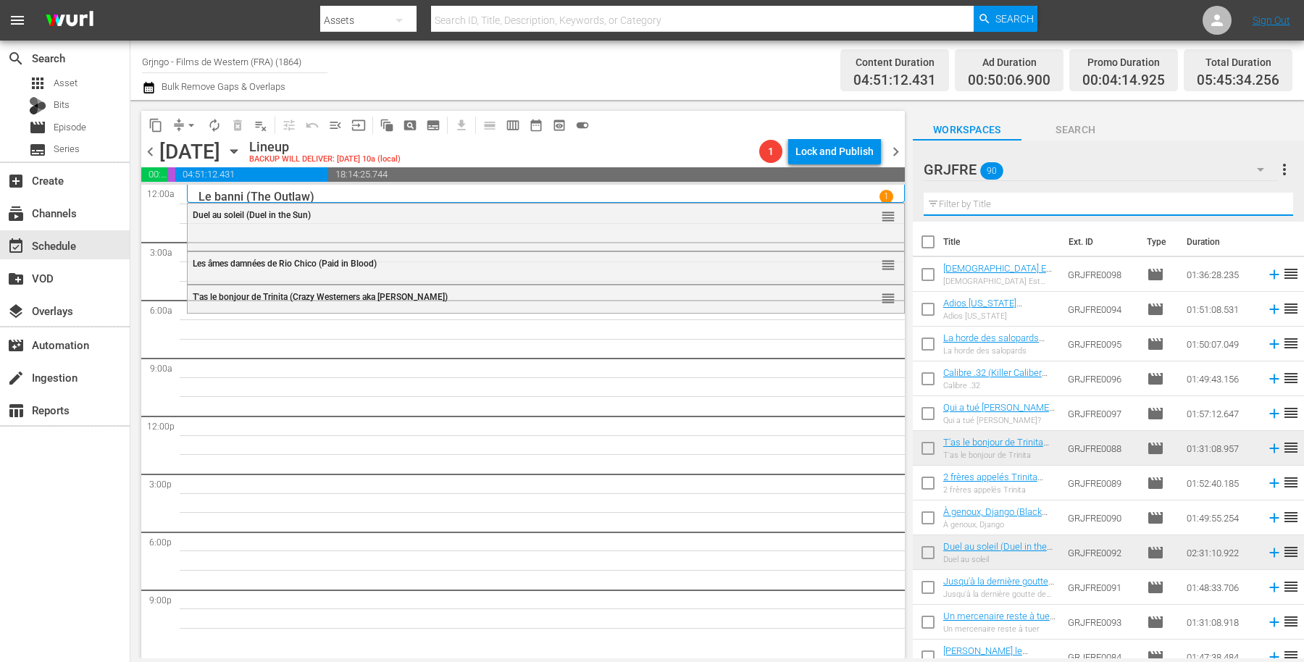
paste input "Viva! [GEOGRAPHIC_DATA]"
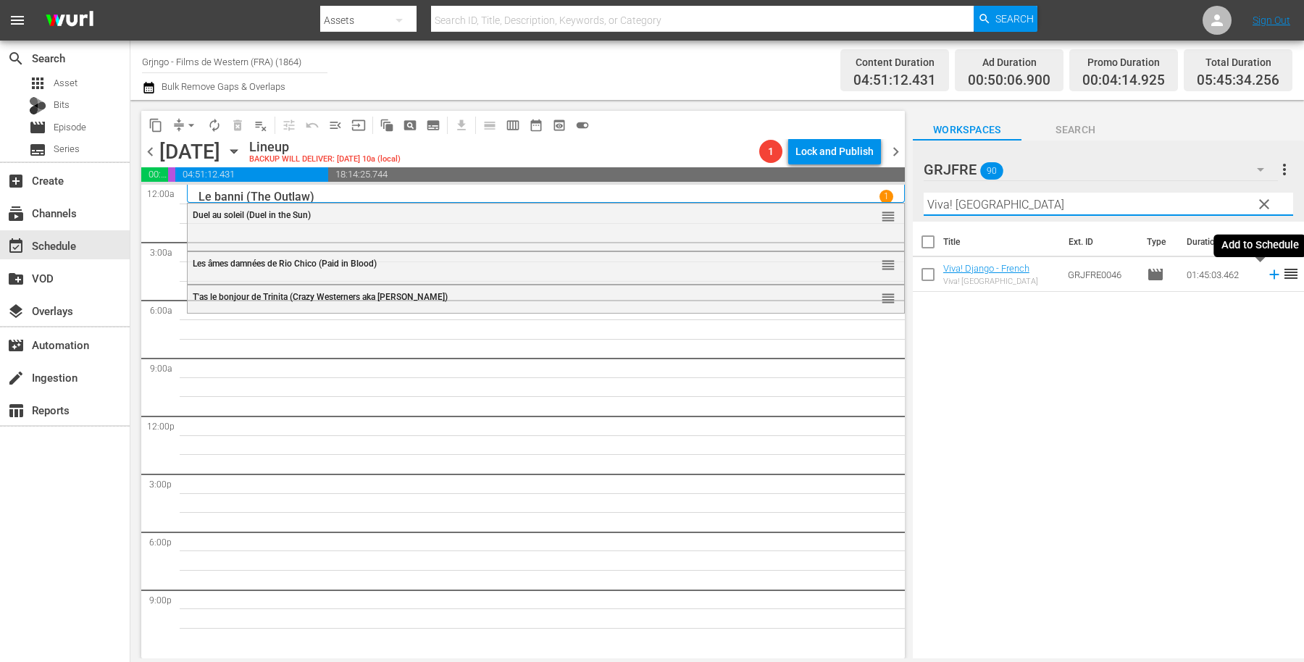
type input "Viva! [GEOGRAPHIC_DATA]"
click at [1266, 274] on icon at bounding box center [1274, 275] width 16 height 16
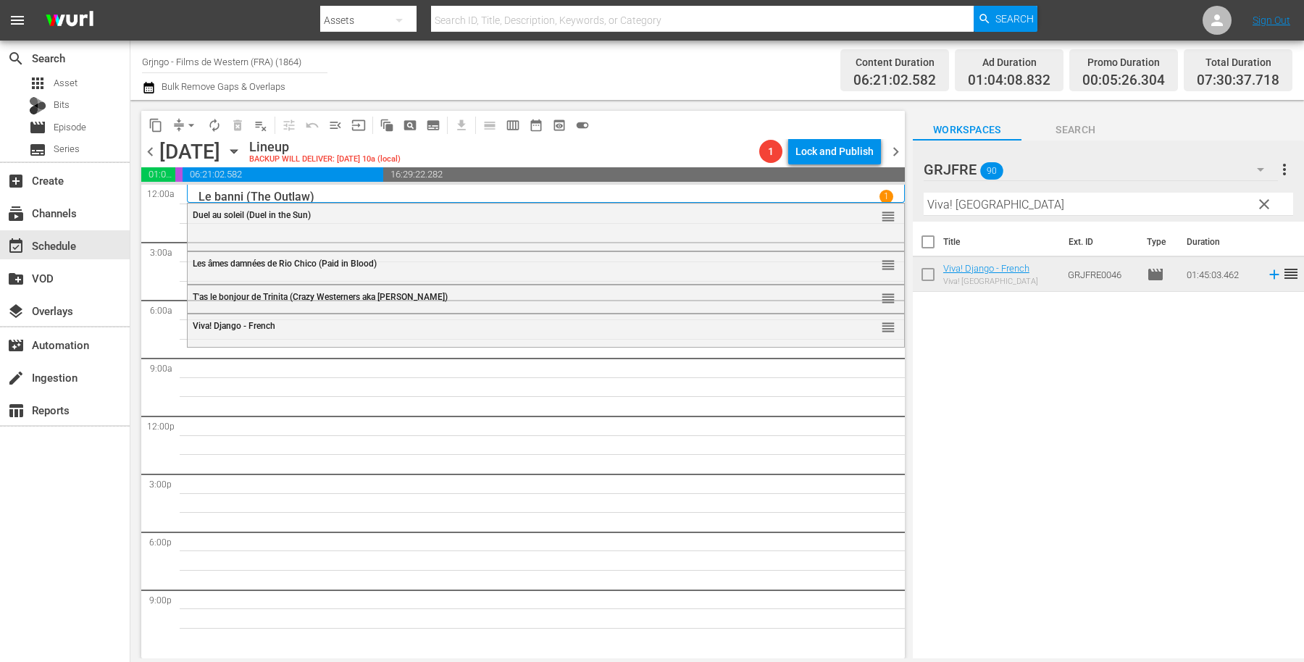
click at [1262, 194] on button "clear" at bounding box center [1263, 203] width 23 height 23
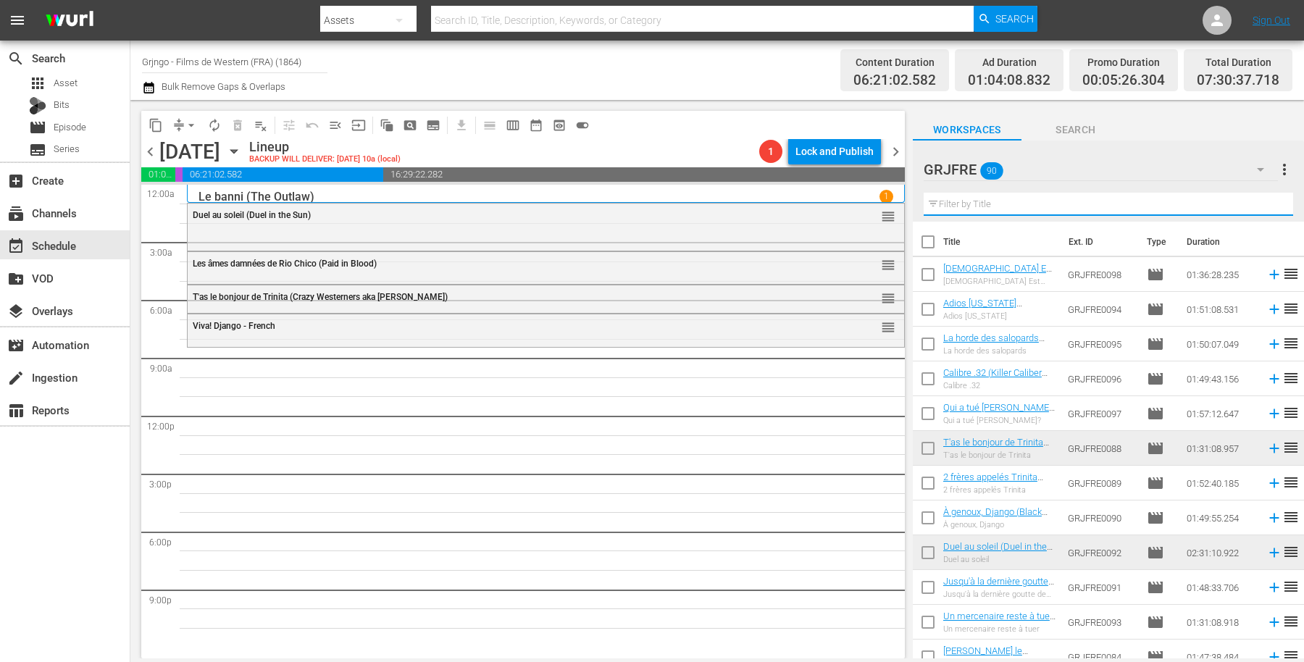
paste input "Compilation Bonanza - Épisodes 44,45,46"
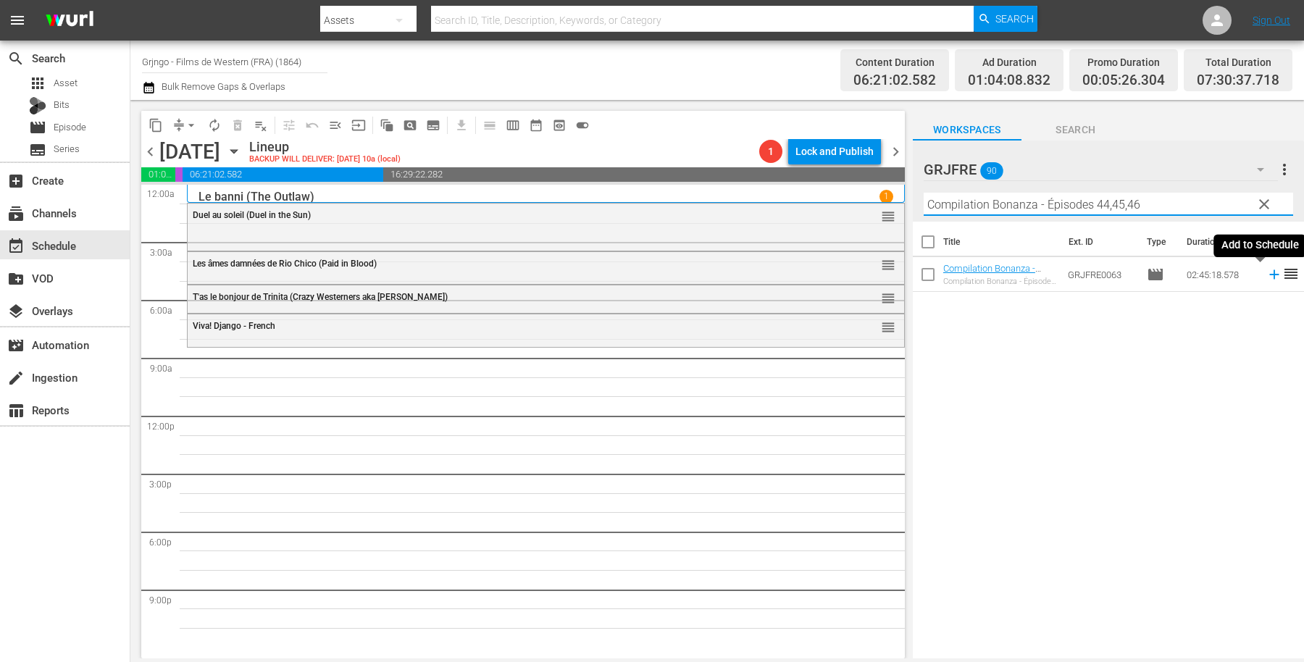
type input "Compilation Bonanza - Épisodes 44,45,46"
click at [1266, 277] on icon at bounding box center [1274, 275] width 16 height 16
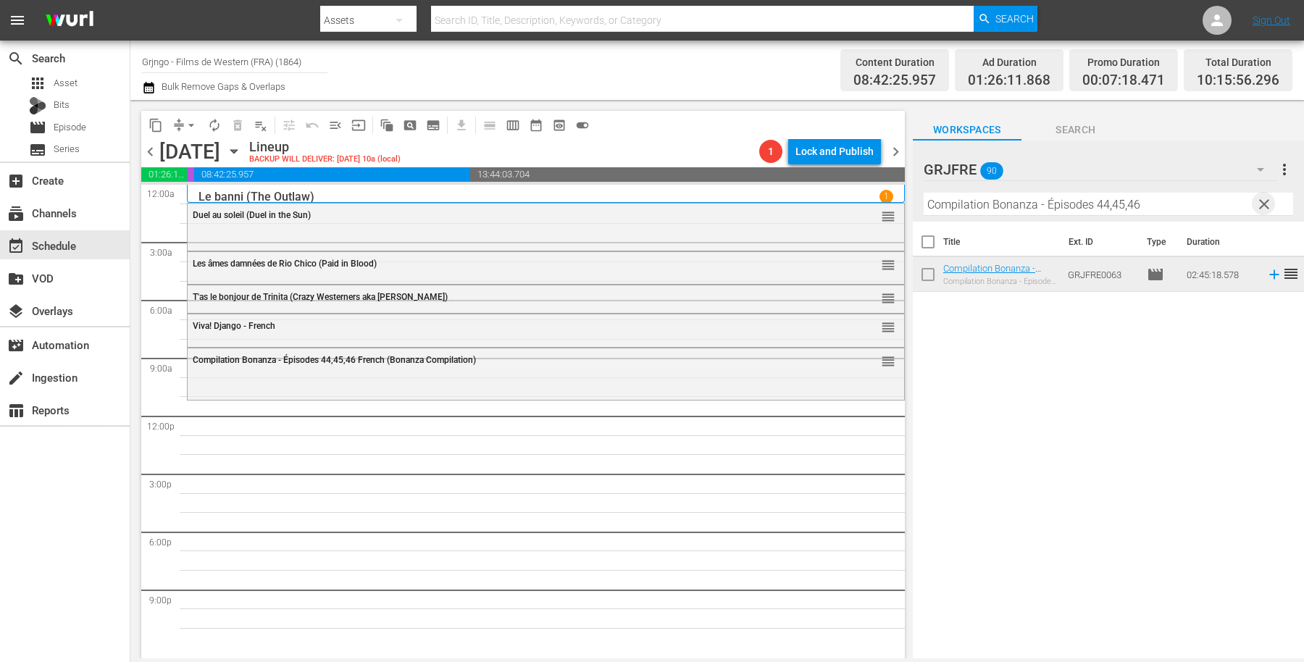
click at [1263, 197] on span "clear" at bounding box center [1263, 204] width 17 height 17
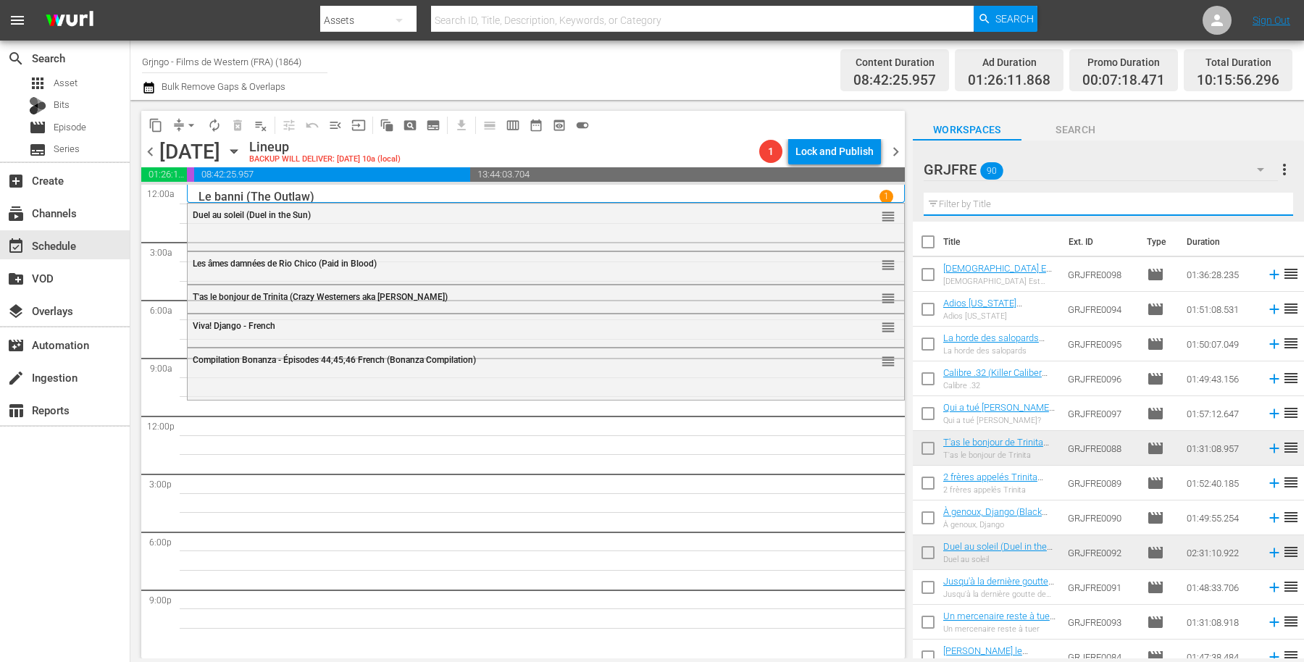
click at [949, 202] on input "text" at bounding box center [1108, 204] width 369 height 23
paste input "Ride in the Whirlwind"
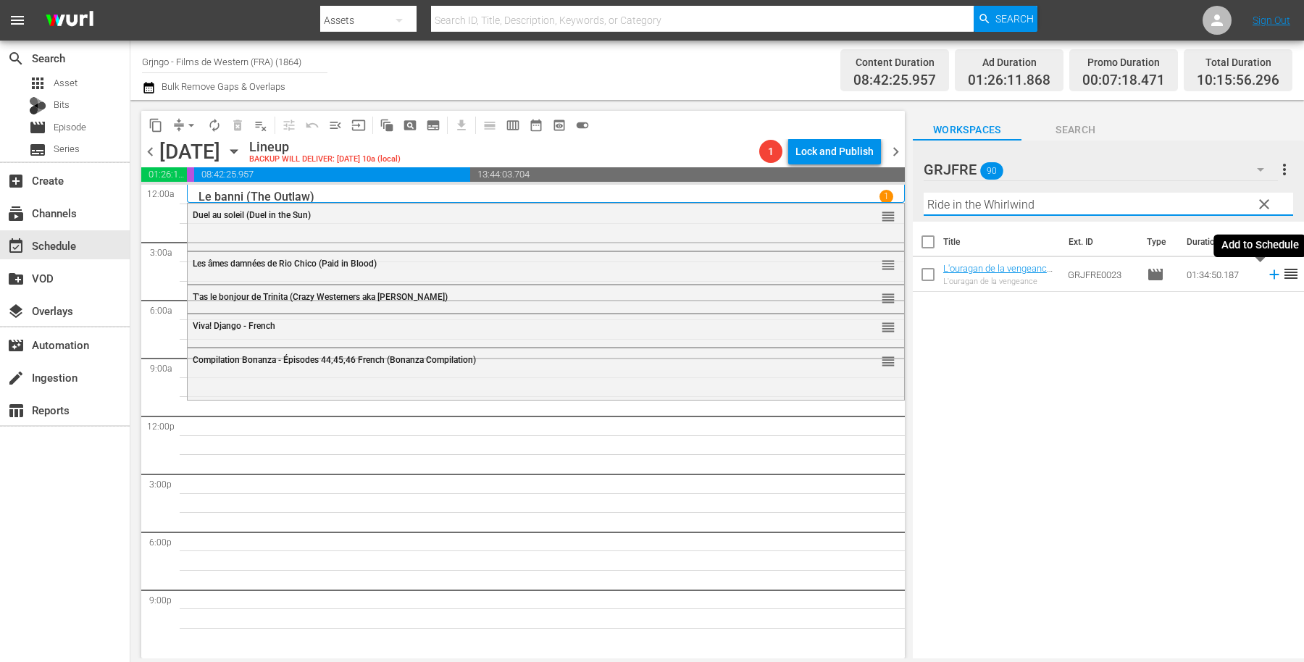
type input "Ride in the Whirlwind"
click at [1266, 273] on icon at bounding box center [1274, 275] width 16 height 16
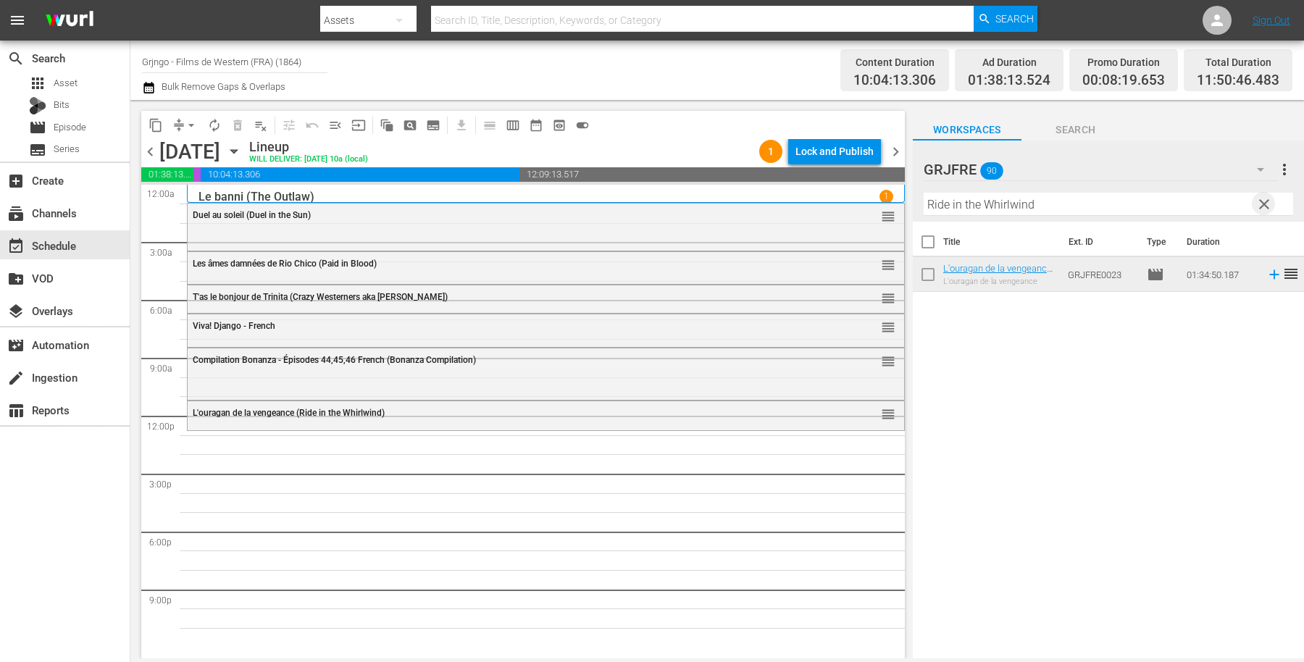
click at [1263, 199] on span "clear" at bounding box center [1263, 204] width 17 height 17
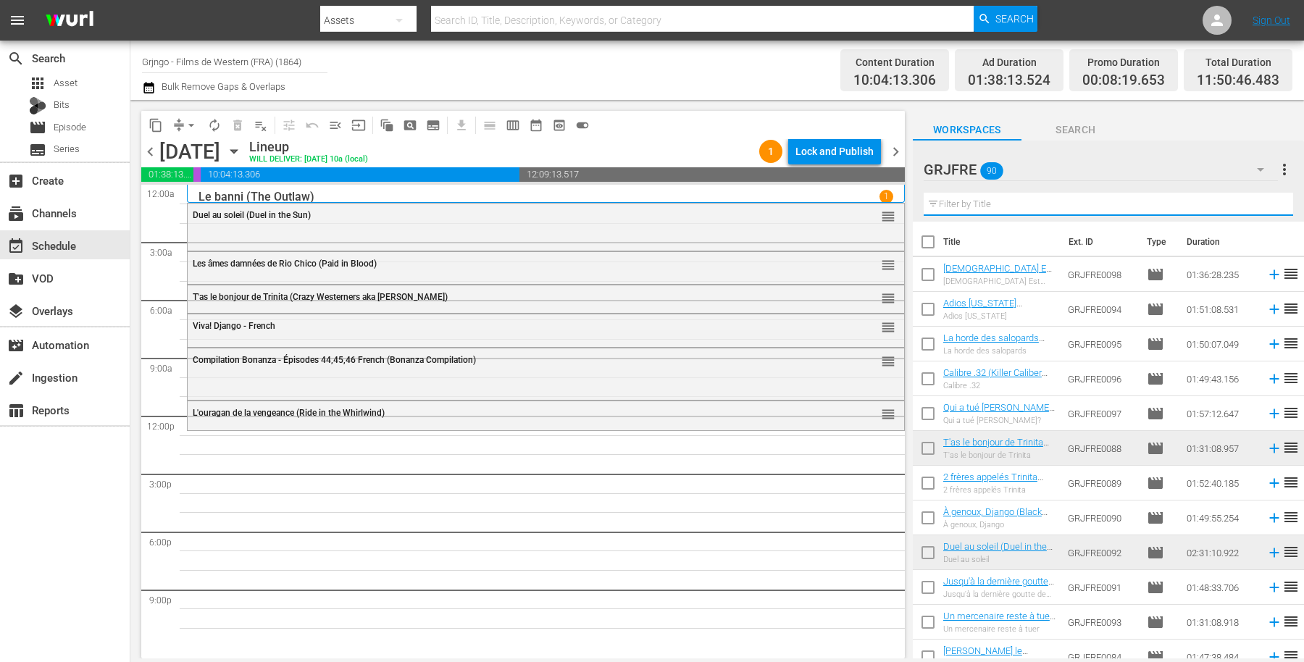
paste input "I Want Him Dead"
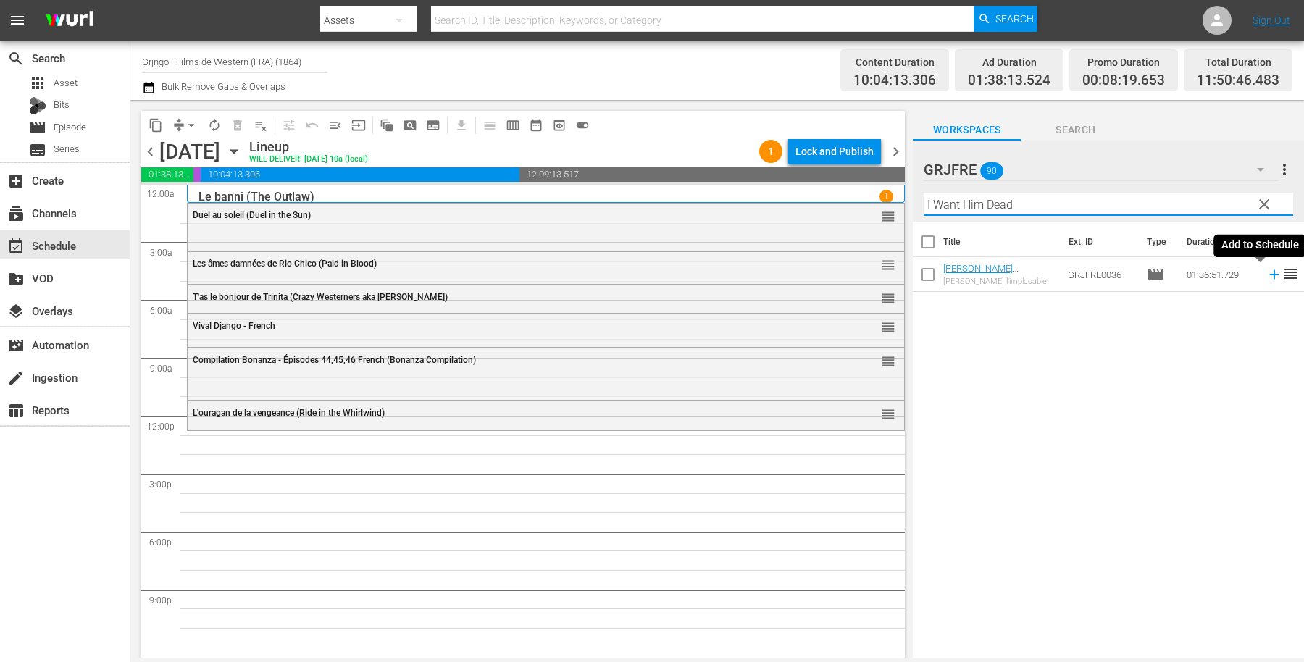
type input "I Want Him Dead"
click at [1269, 273] on icon at bounding box center [1273, 274] width 9 height 9
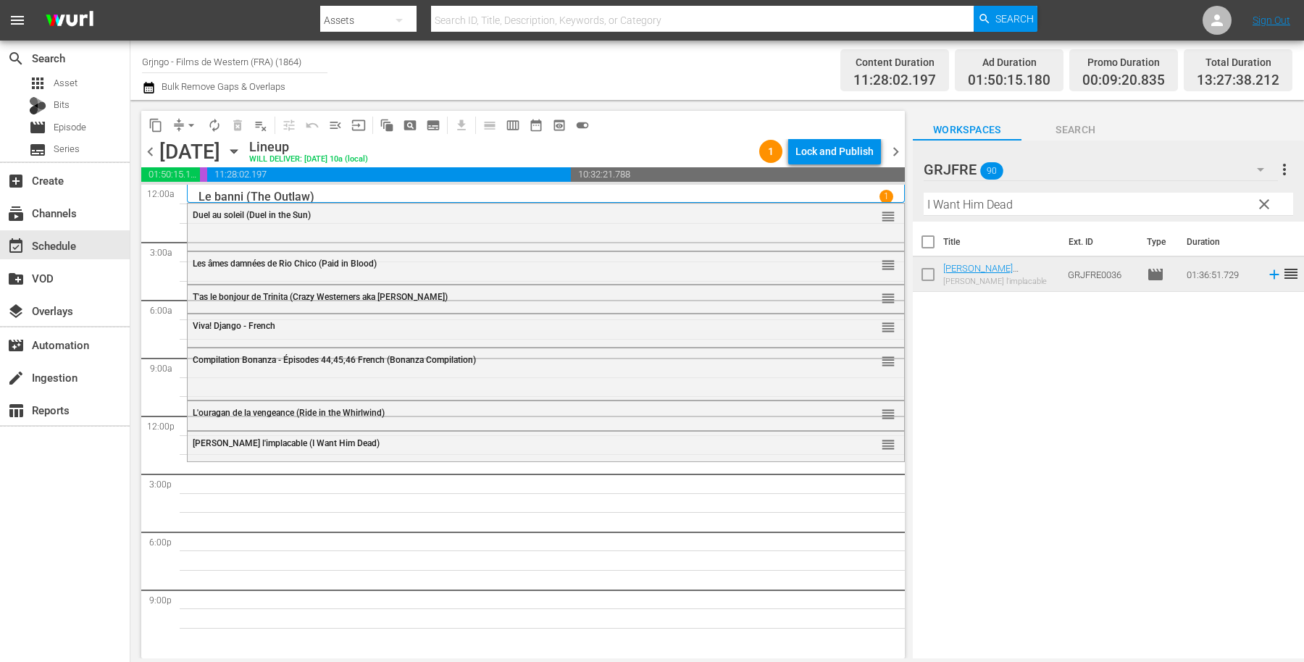
click at [1263, 203] on span "clear" at bounding box center [1263, 204] width 17 height 17
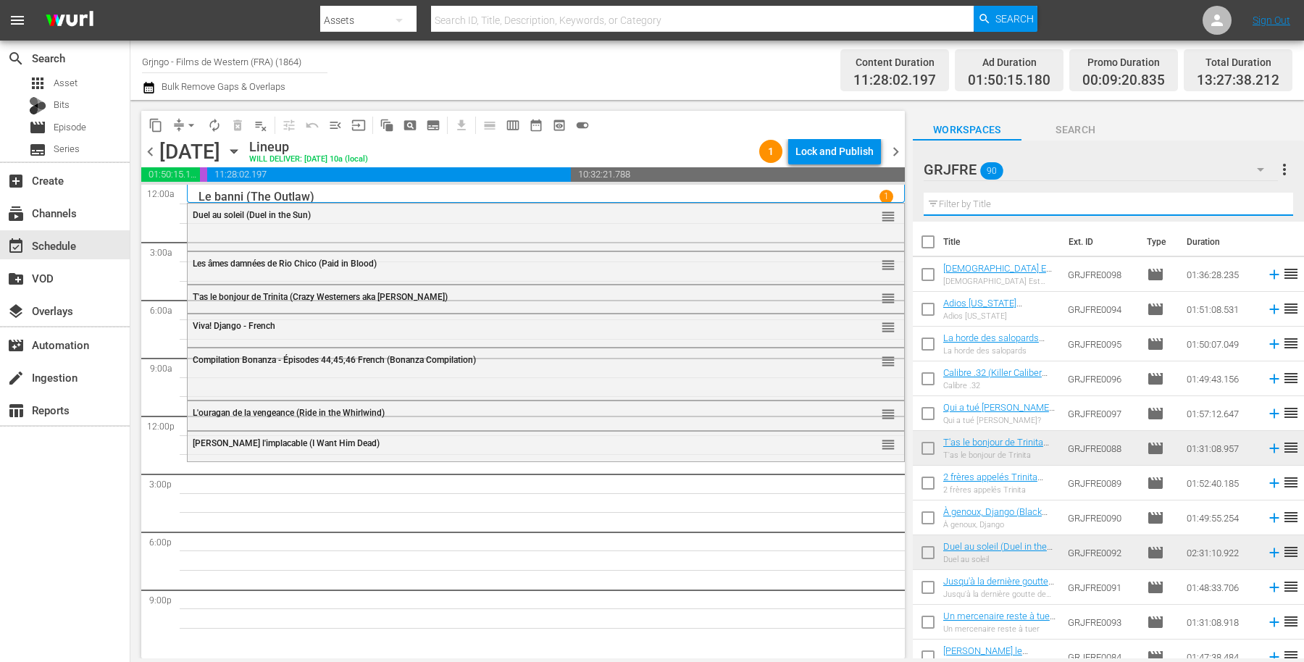
paste input "Ramon the Mexican"
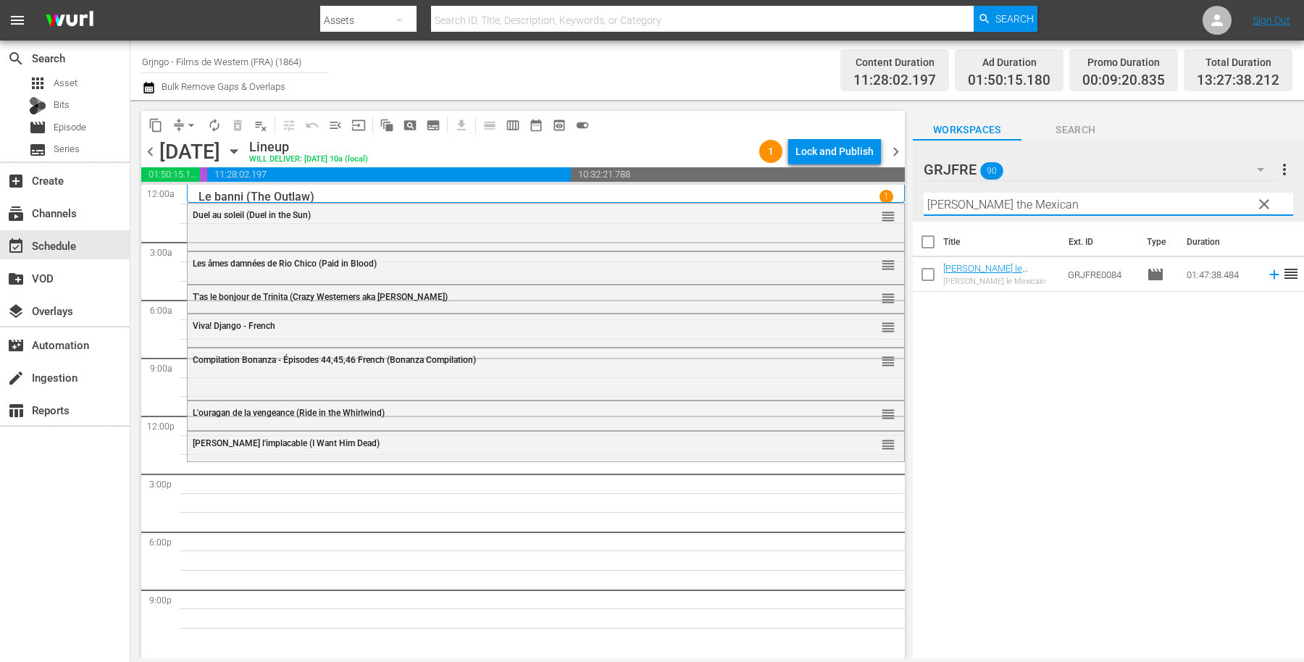
type input "Ramon the Mexican"
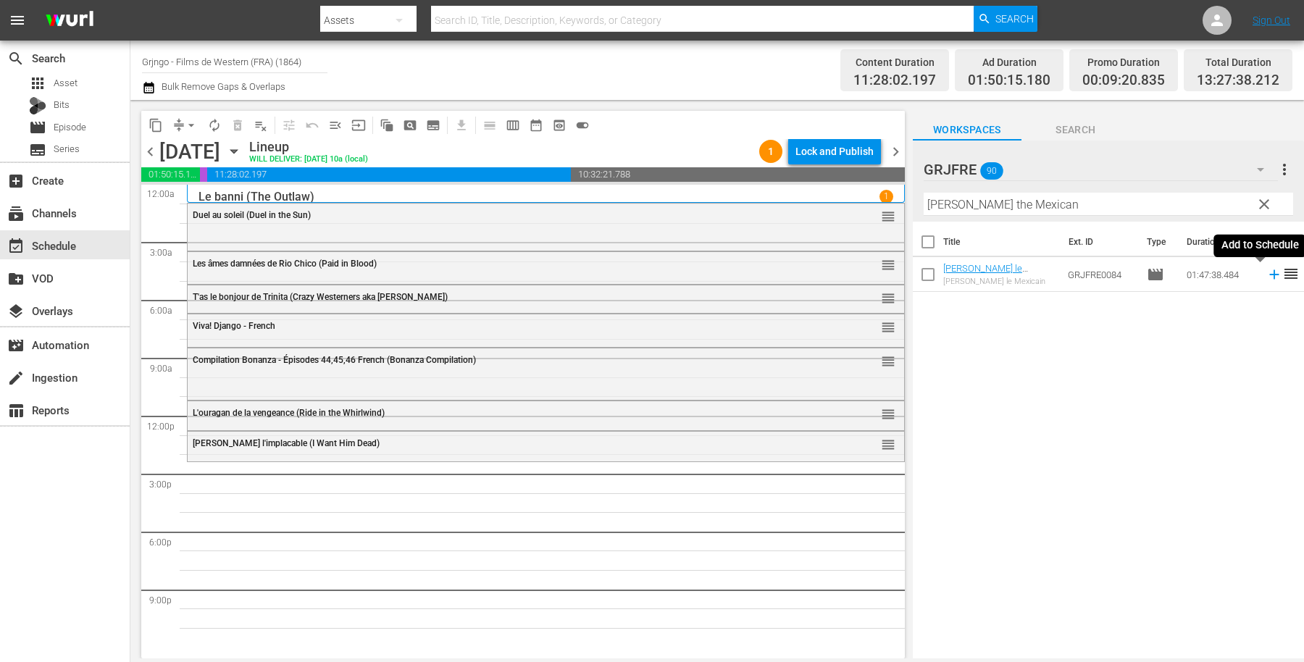
click at [1269, 272] on icon at bounding box center [1273, 274] width 9 height 9
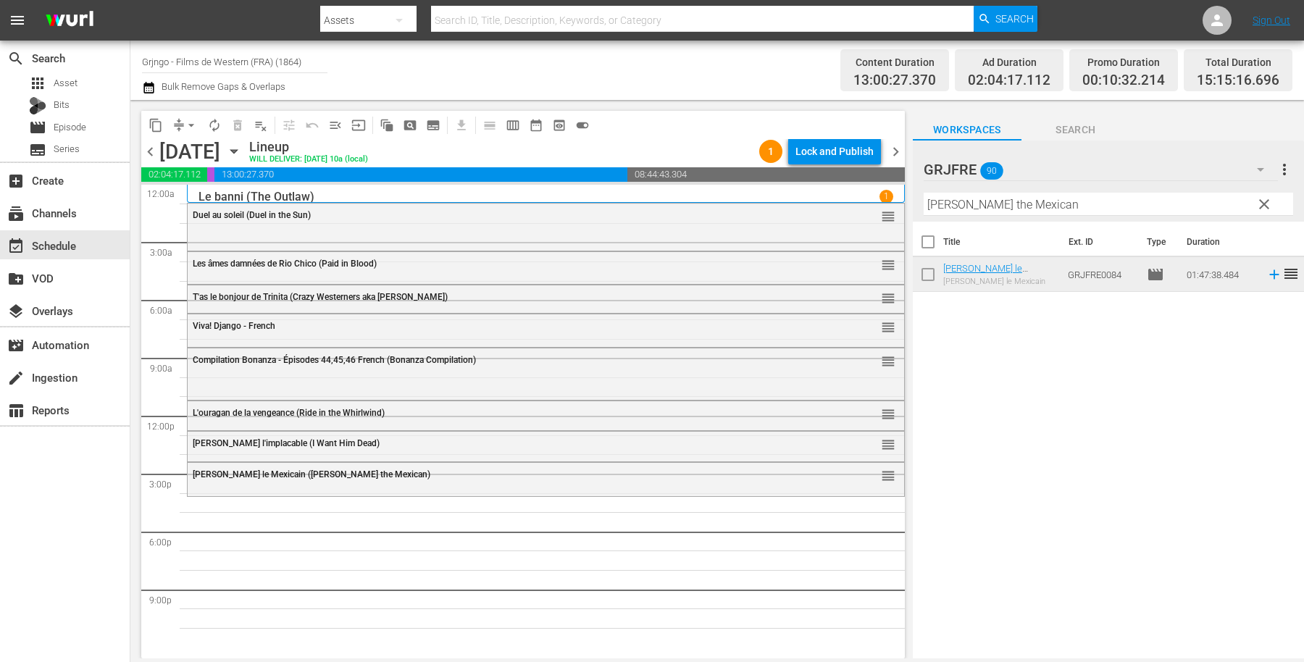
click at [1264, 208] on span "clear" at bounding box center [1263, 204] width 17 height 17
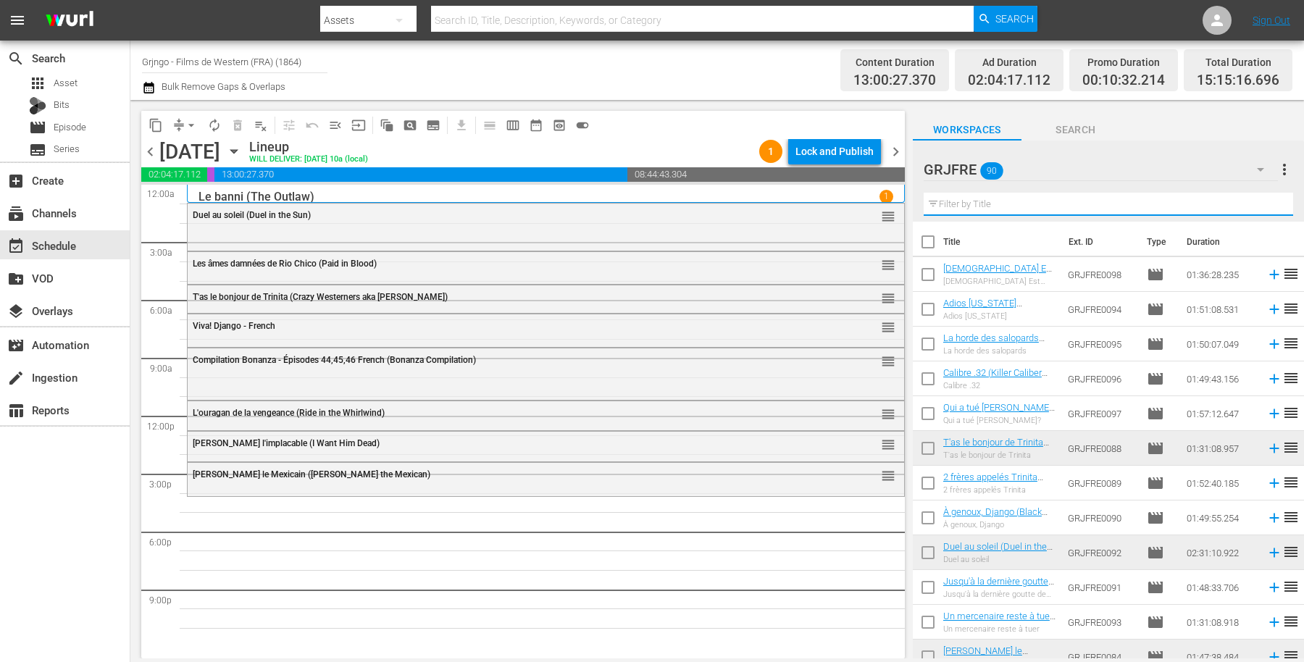
paste input "The Legend of the Lone Ranger"
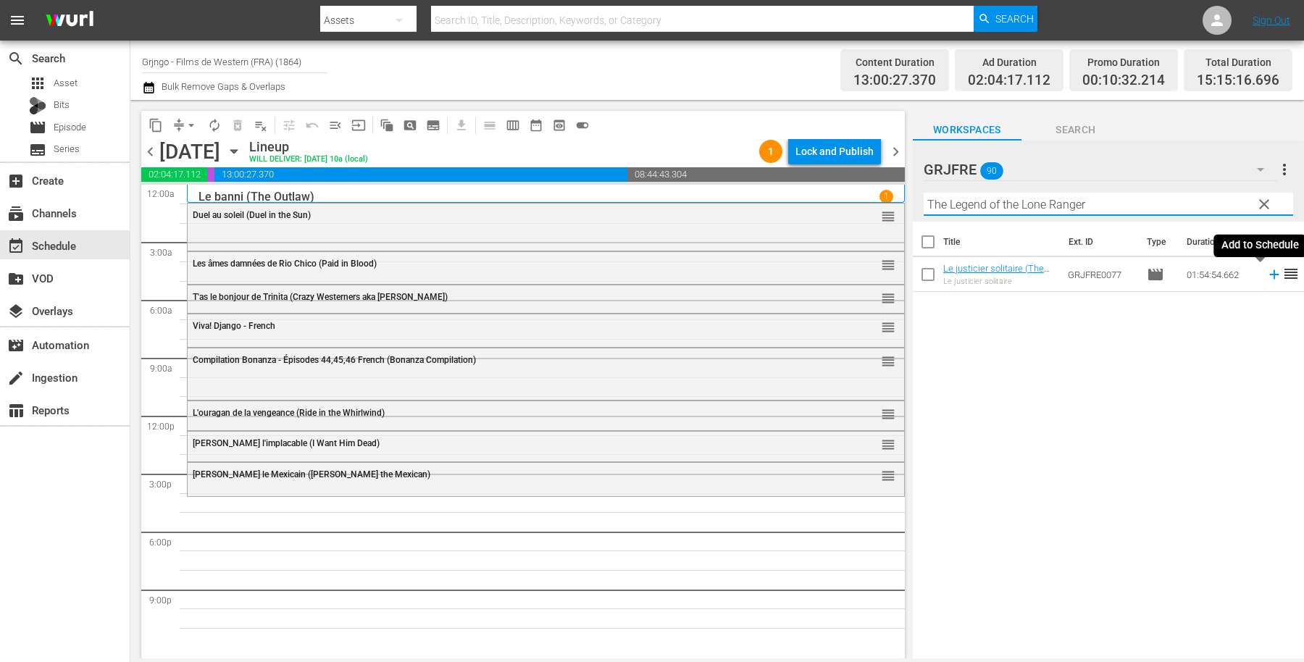
type input "The Legend of the Lone Ranger"
click at [1266, 272] on icon at bounding box center [1274, 275] width 16 height 16
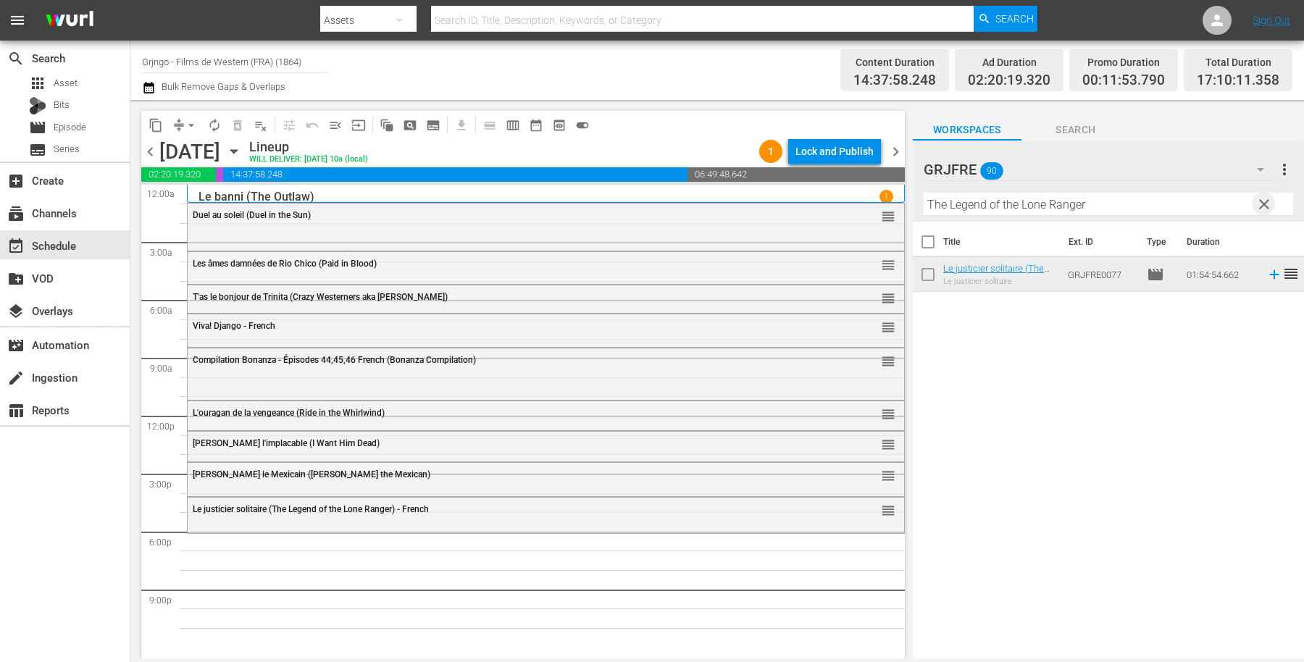
click at [1255, 205] on span "clear" at bounding box center [1263, 204] width 17 height 17
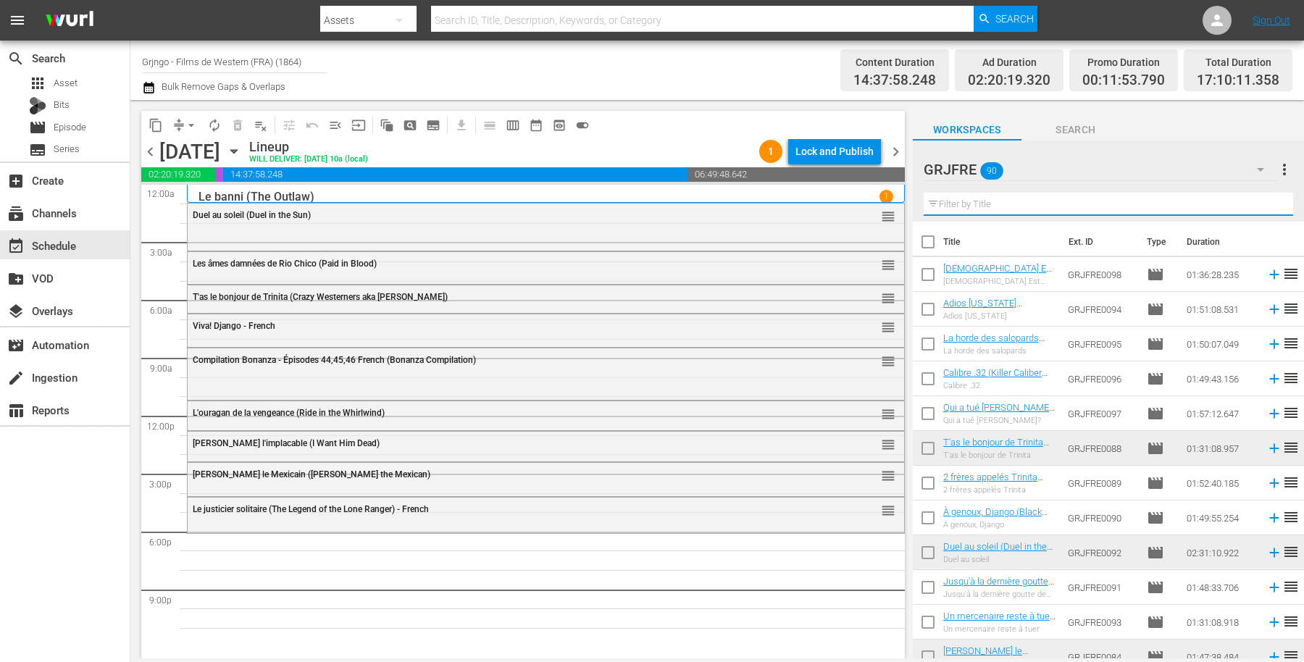
paste input "À genoux, Django (Black Jack)"
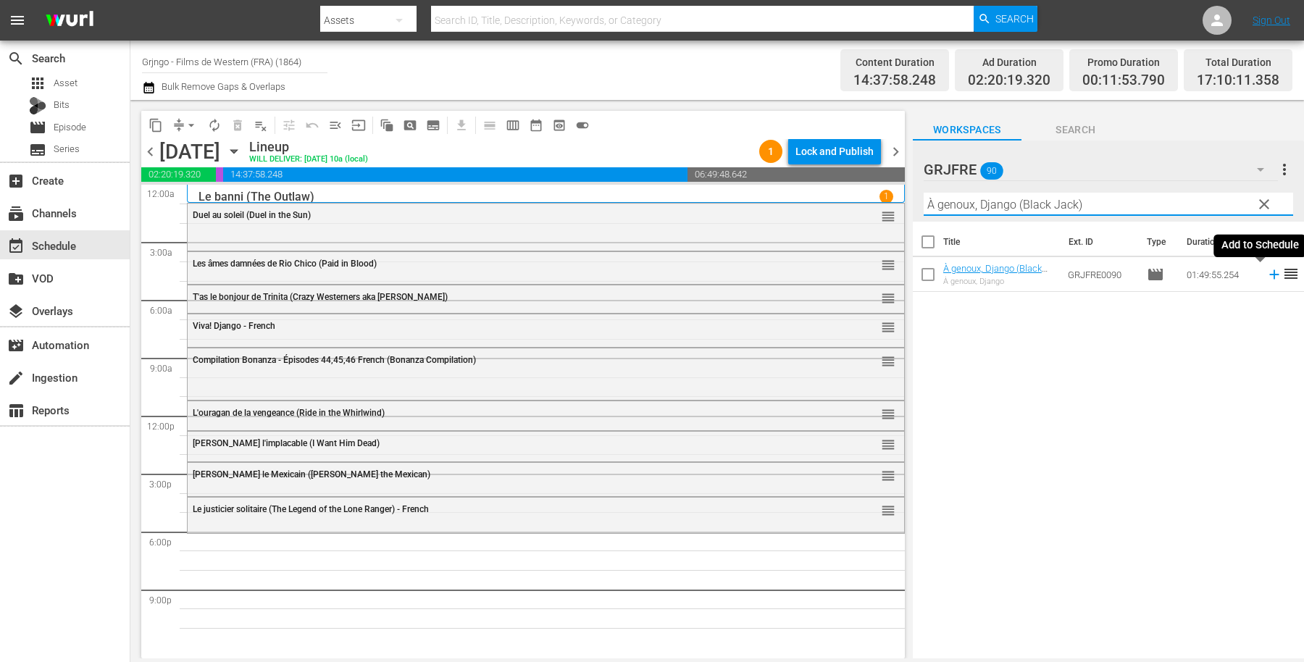
type input "À genoux, Django (Black Jack)"
click at [1266, 272] on icon at bounding box center [1274, 275] width 16 height 16
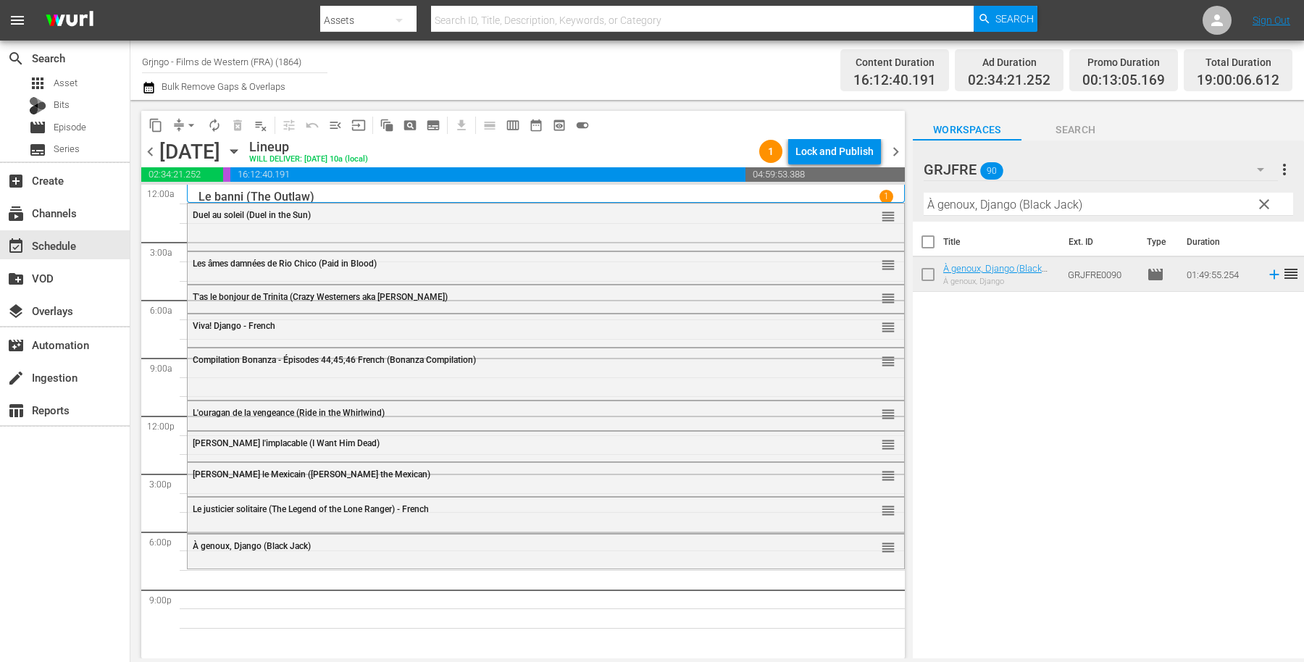
click at [1268, 197] on span "clear" at bounding box center [1263, 204] width 17 height 17
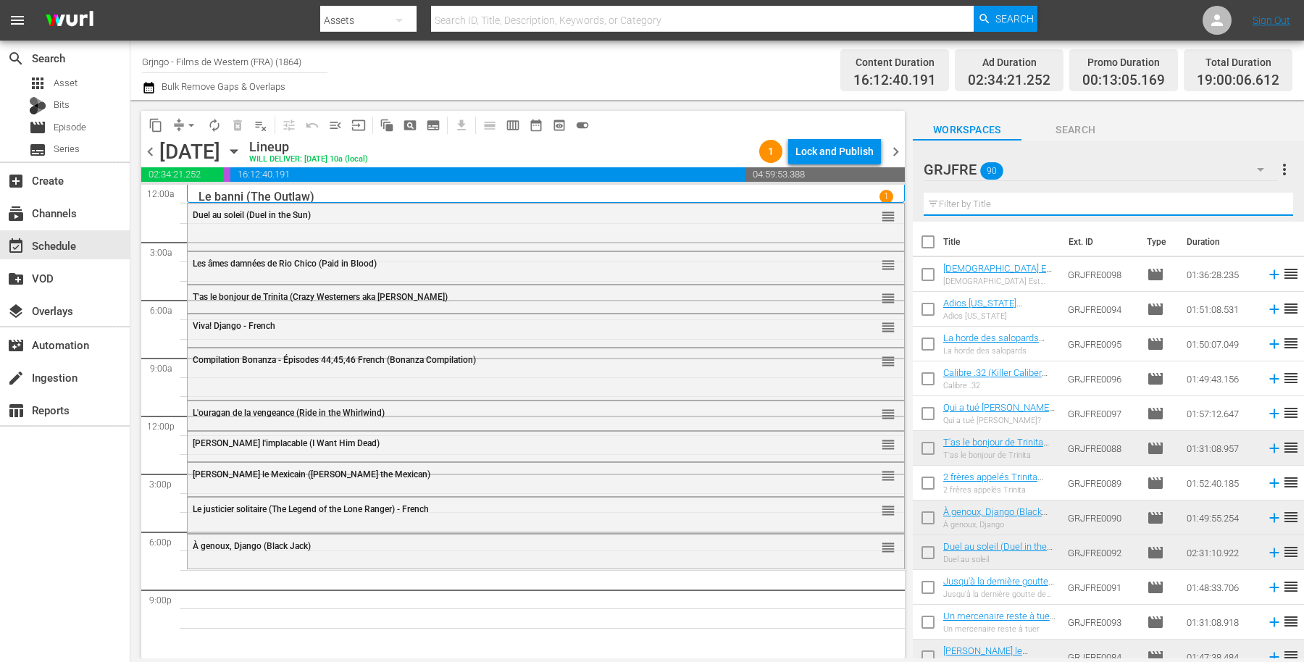
paste input "[DEMOGRAPHIC_DATA] Est Avec [PERSON_NAME]"
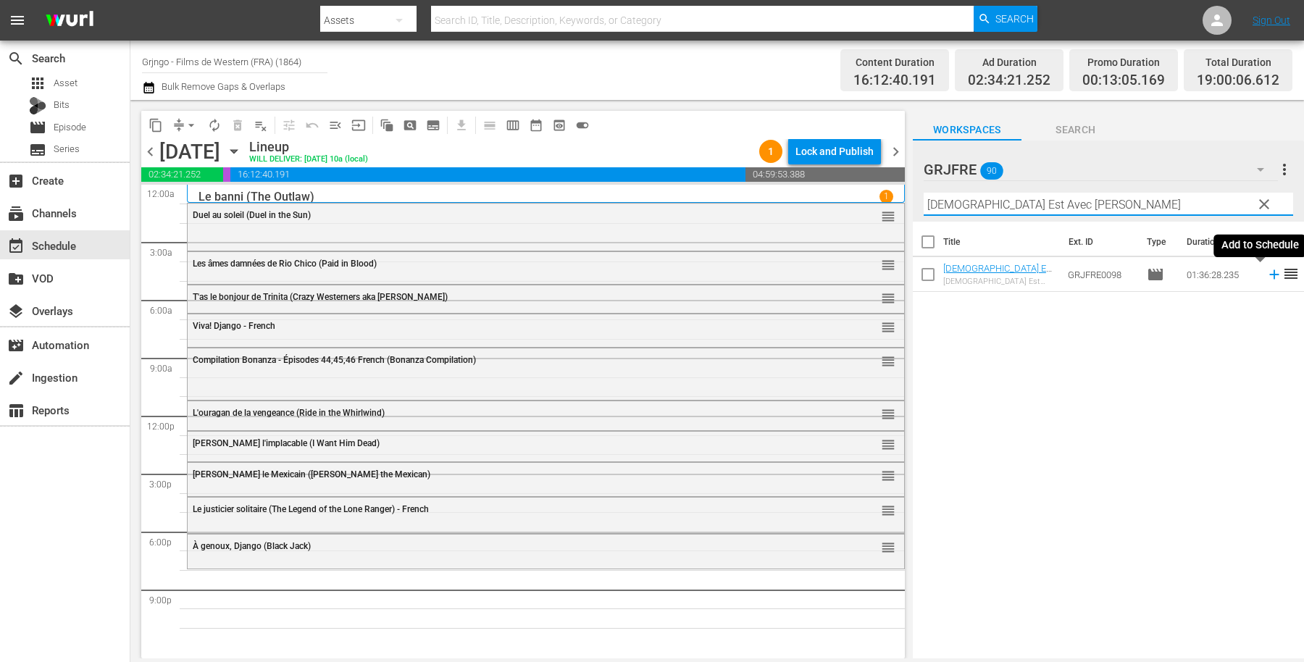
type input "[DEMOGRAPHIC_DATA] Est Avec [PERSON_NAME]"
click at [1266, 272] on icon at bounding box center [1274, 275] width 16 height 16
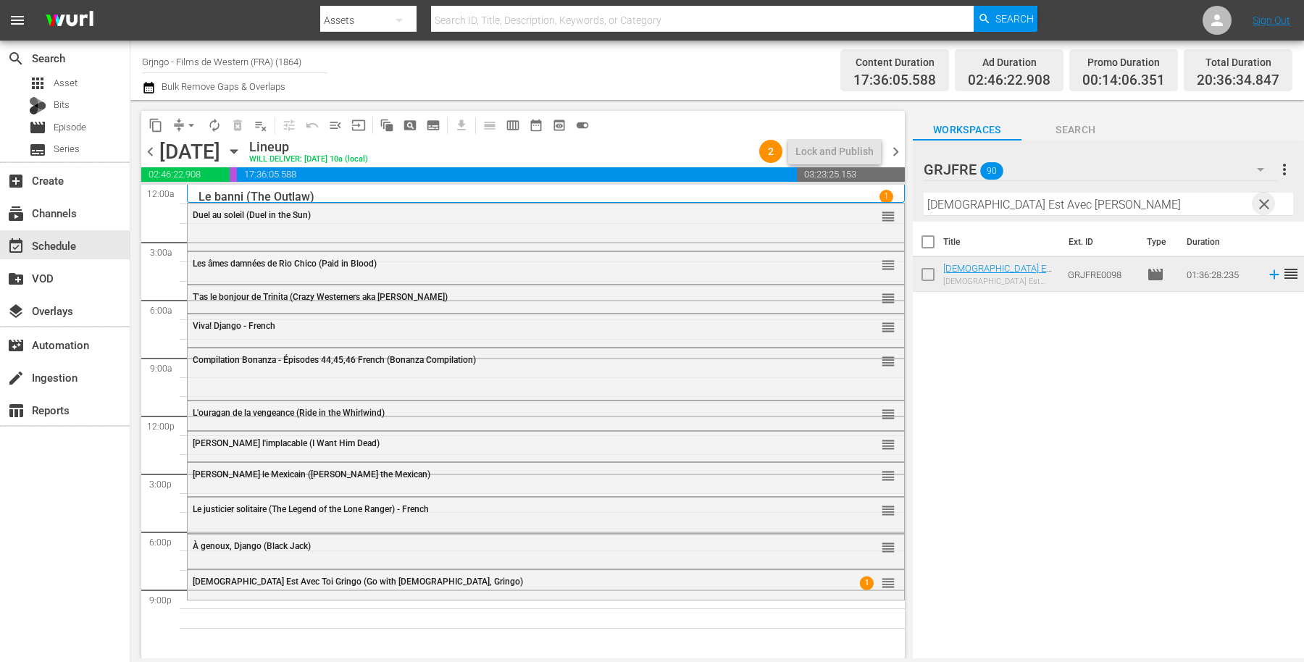
drag, startPoint x: 1263, startPoint y: 211, endPoint x: 1084, endPoint y: 212, distance: 178.9
click at [1265, 210] on span "clear" at bounding box center [1263, 204] width 17 height 17
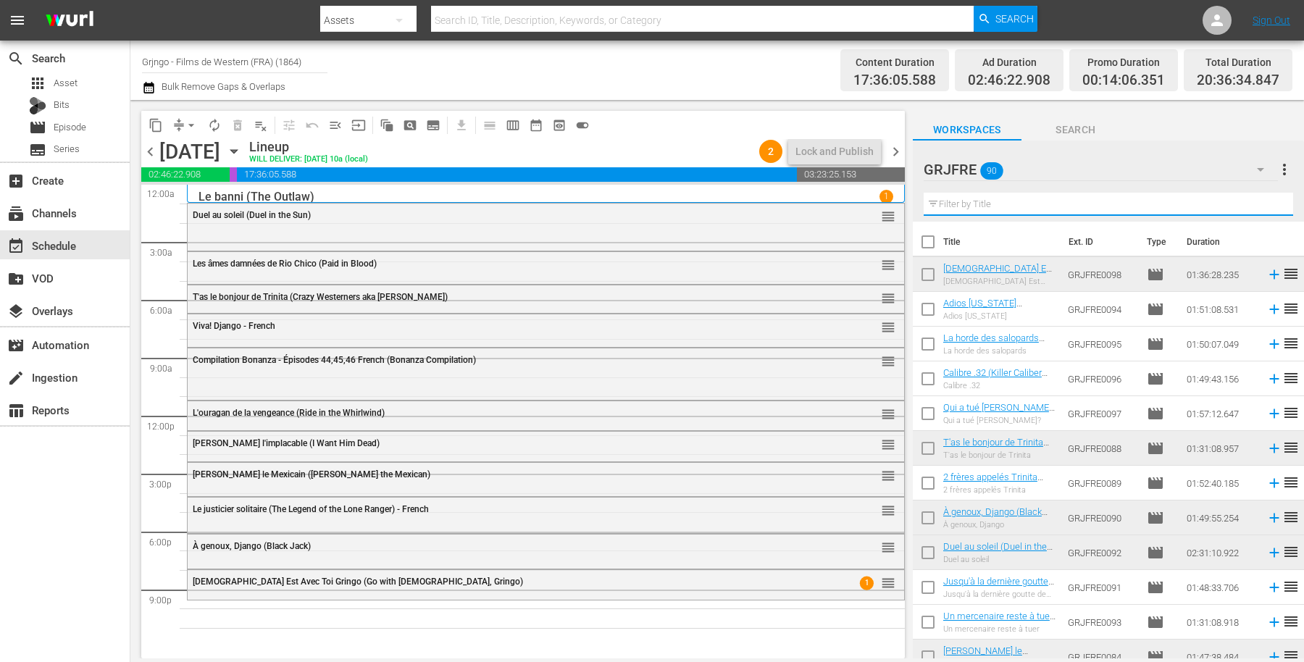
paste input "Femmes hors-la-loi (Outlaw Women)"
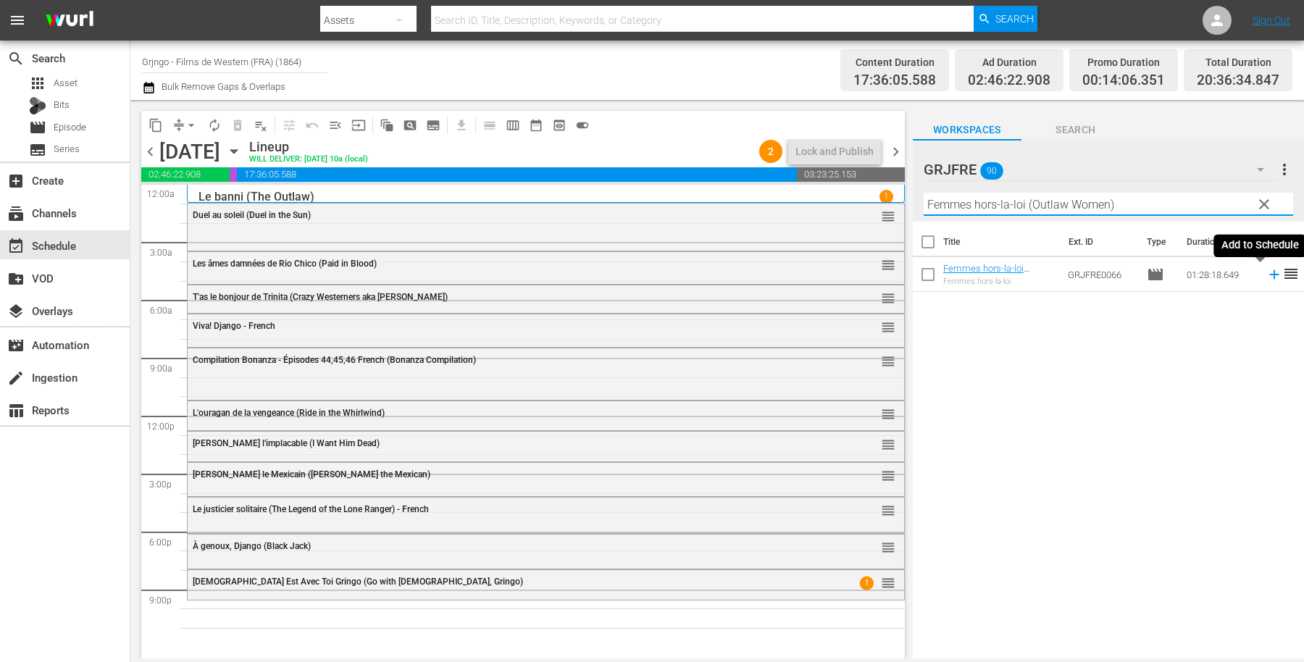
type input "Femmes hors-la-loi (Outlaw Women)"
click at [1266, 279] on icon at bounding box center [1274, 275] width 16 height 16
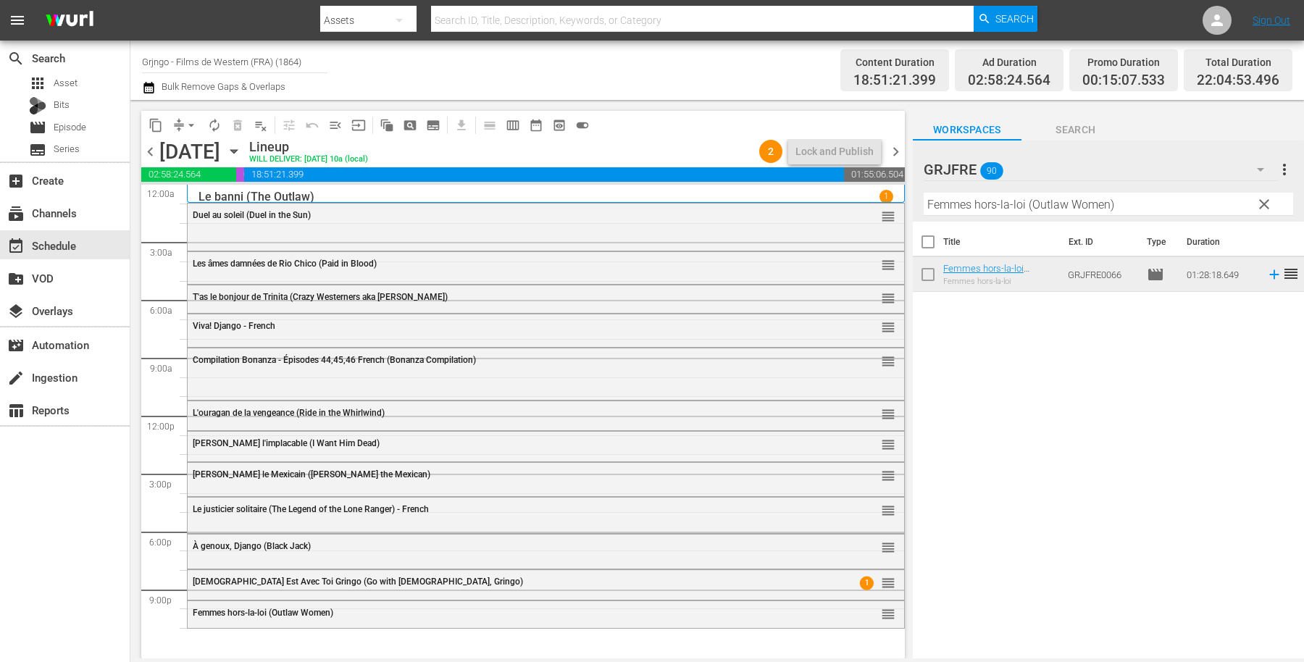
click at [1261, 201] on span "clear" at bounding box center [1263, 204] width 17 height 17
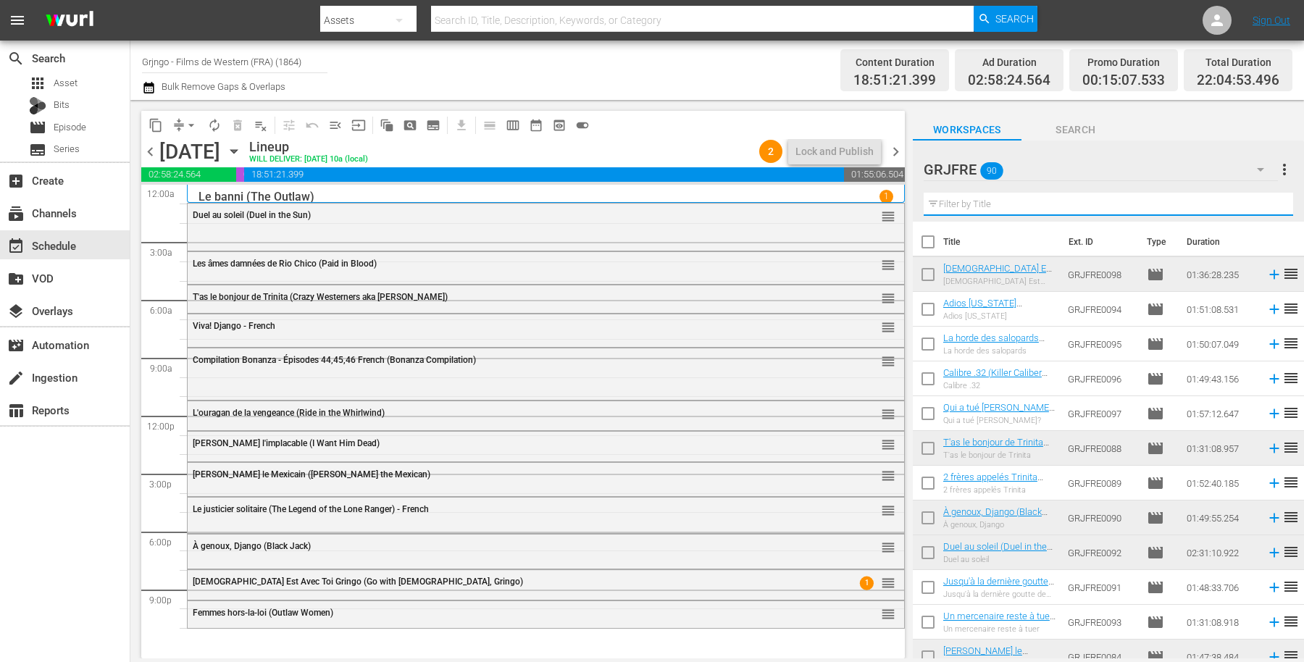
paste input "Gunman of Ave Maria"
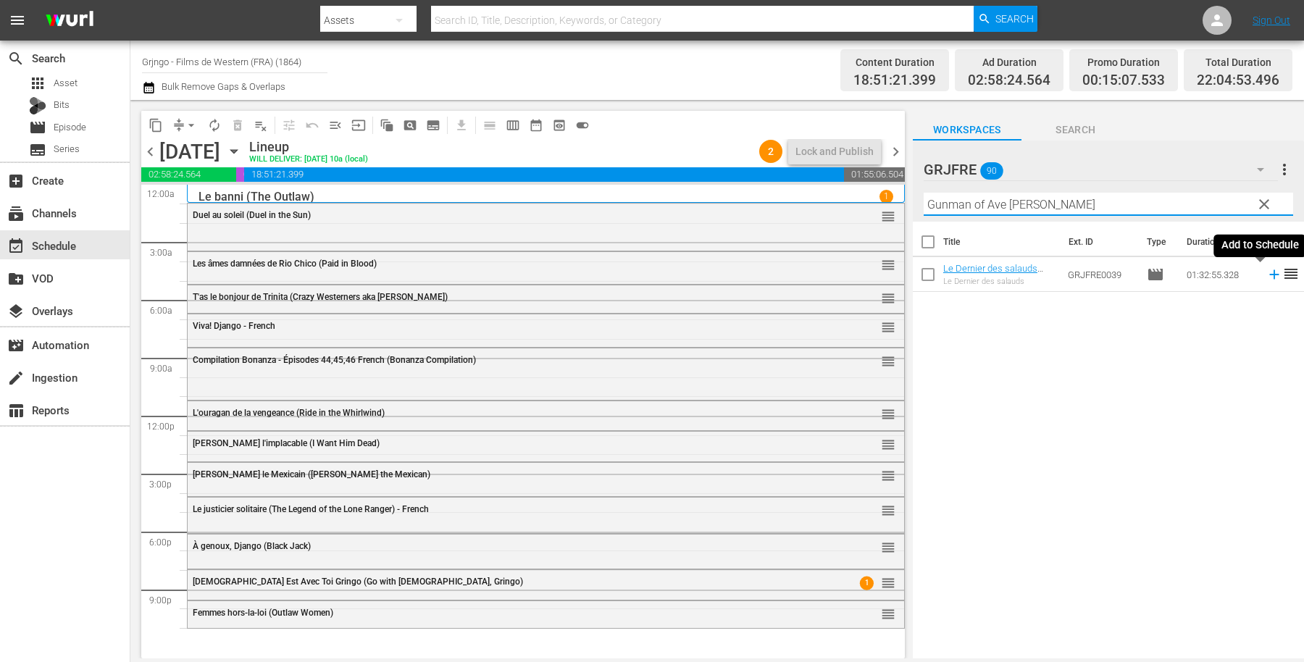
type input "Gunman of Ave Maria"
click at [1266, 267] on icon at bounding box center [1274, 275] width 16 height 16
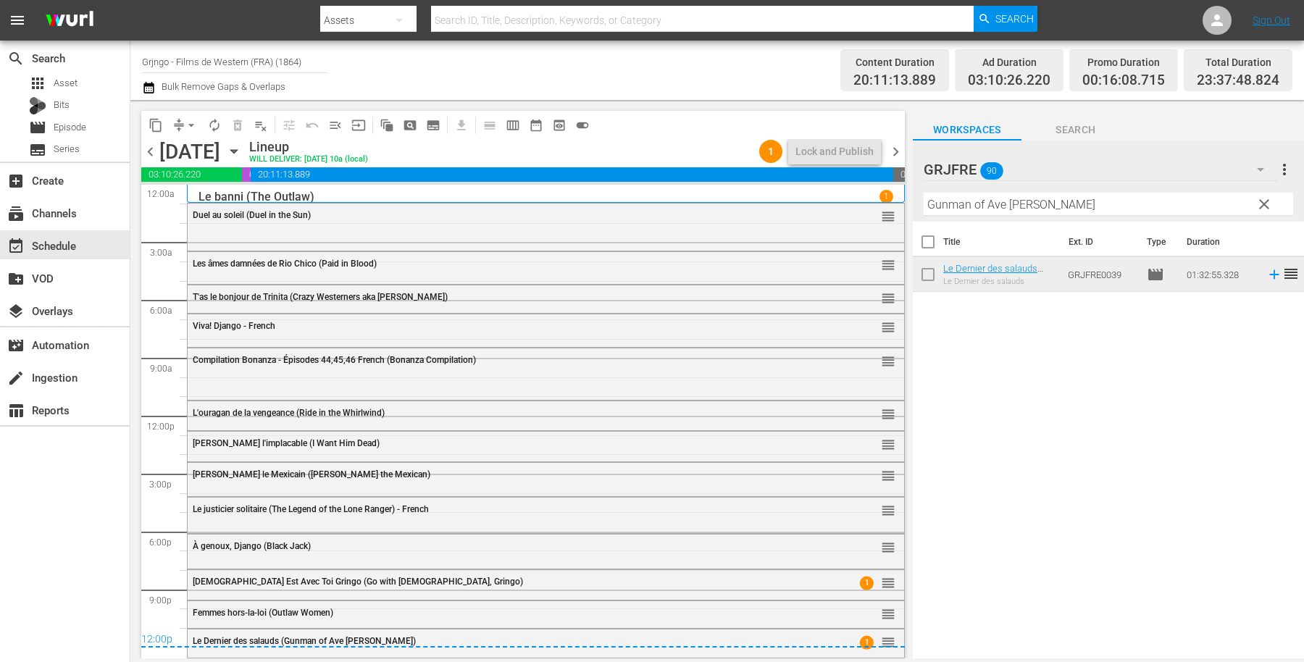
click at [1264, 202] on span "clear" at bounding box center [1263, 204] width 17 height 17
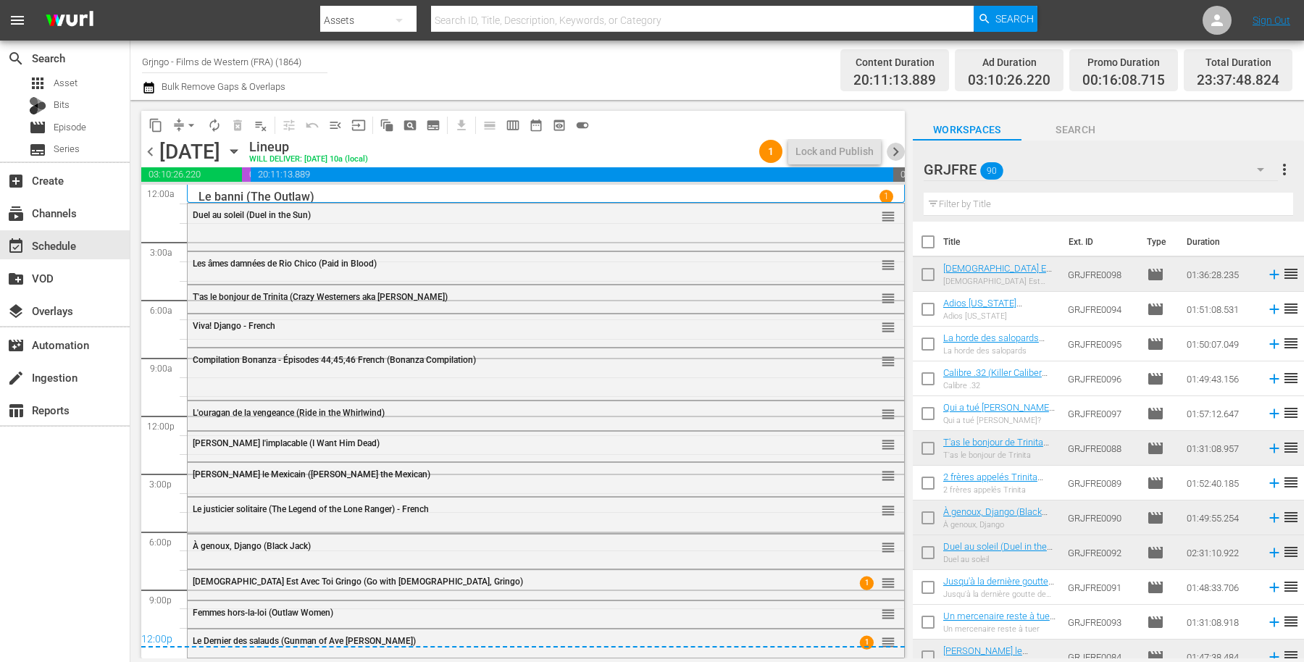
click at [898, 150] on span "chevron_right" at bounding box center [896, 152] width 18 height 18
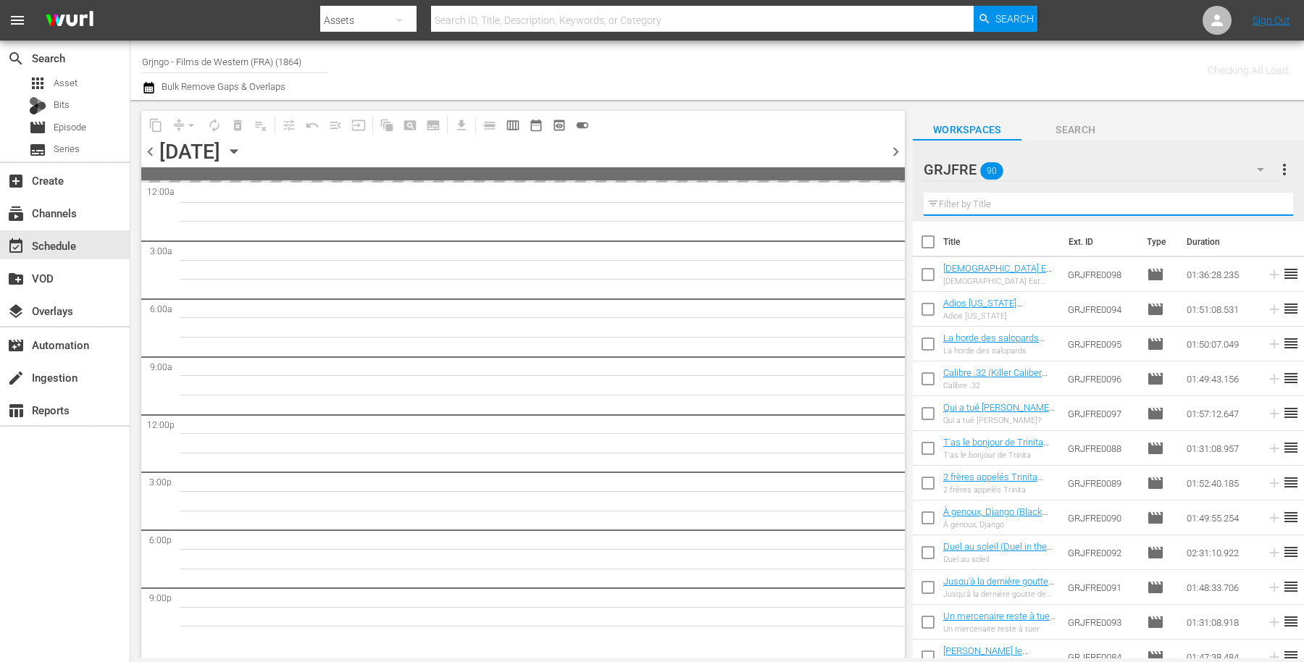
click at [975, 200] on input "text" at bounding box center [1108, 204] width 369 height 23
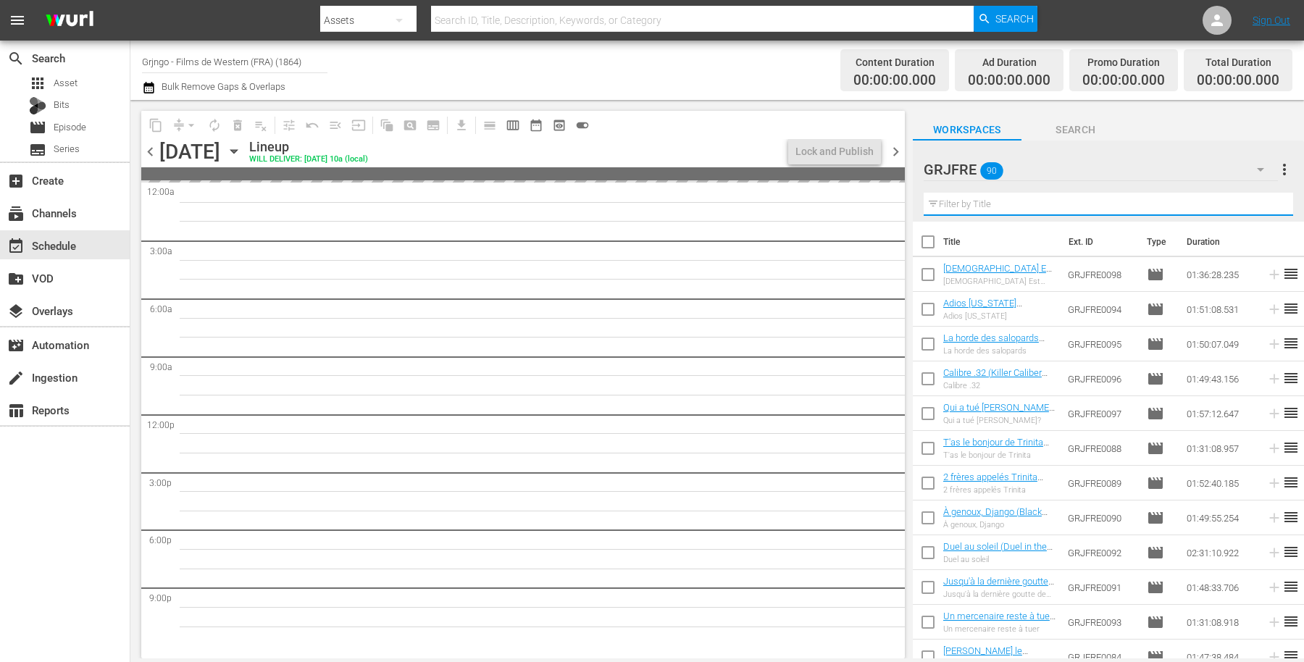
paste input "Only the Valiant"
type input "Only the Valiant"
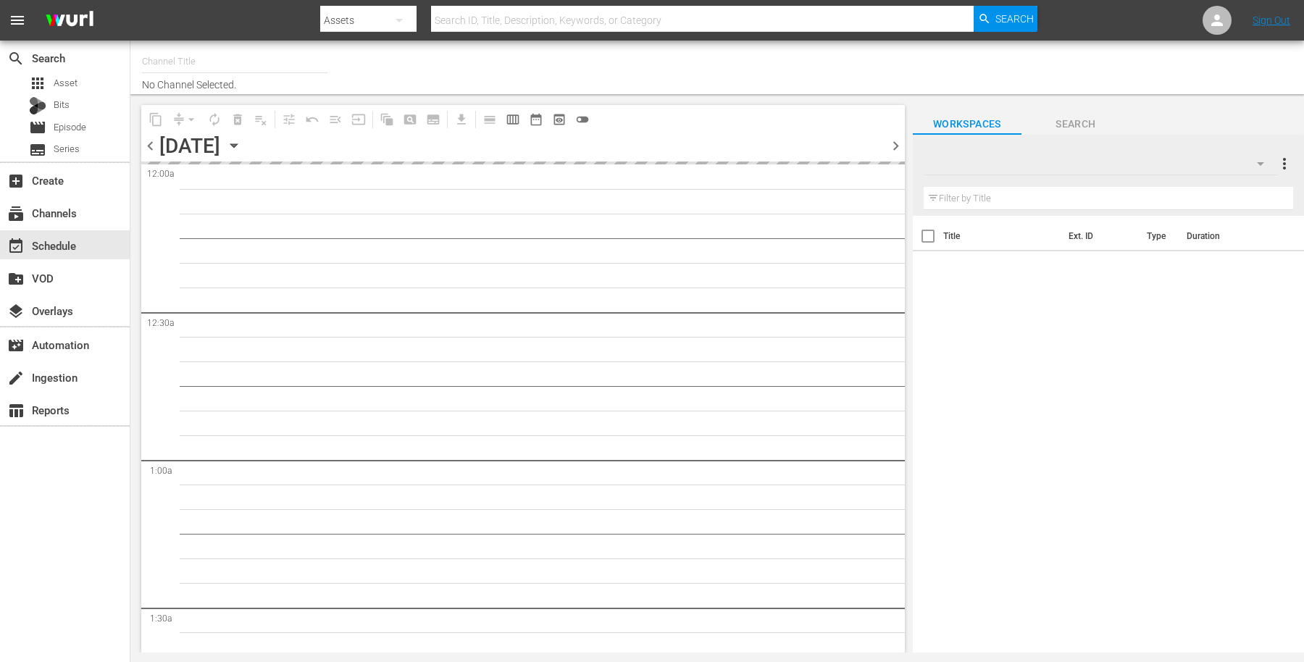
type input "Grjngo - Films de Western (FRA) (1864)"
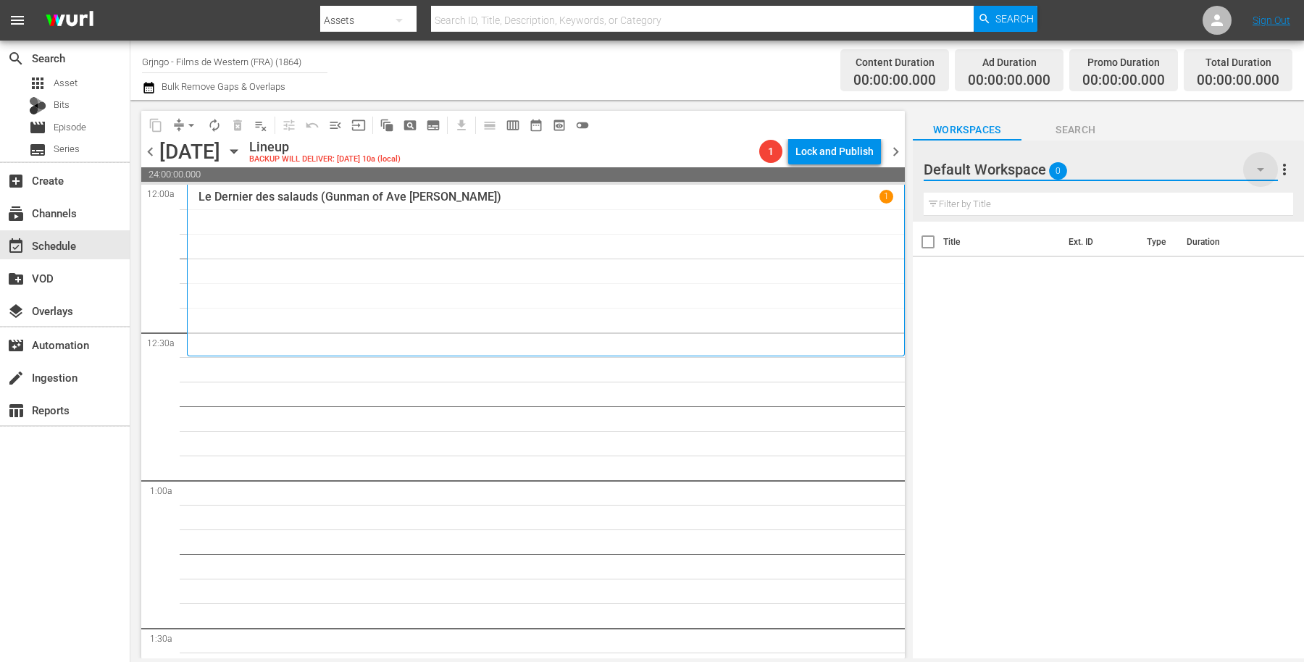
click at [1268, 171] on icon "button" at bounding box center [1260, 169] width 17 height 17
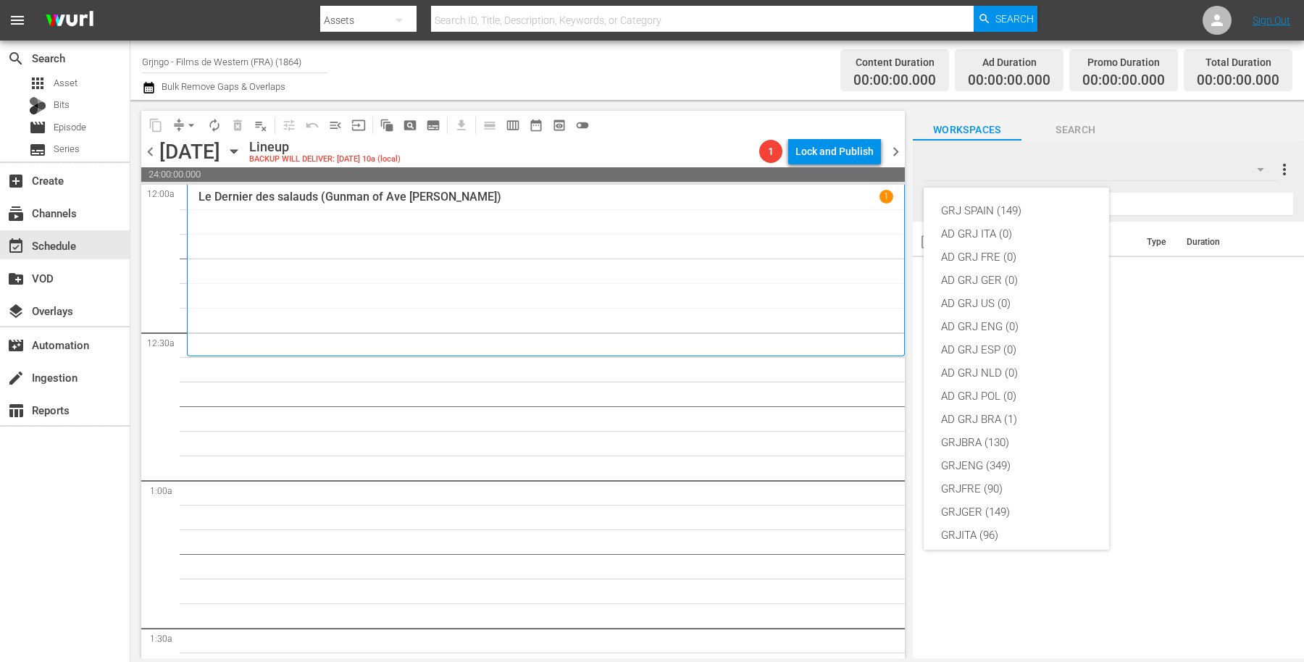
scroll to position [124, 0]
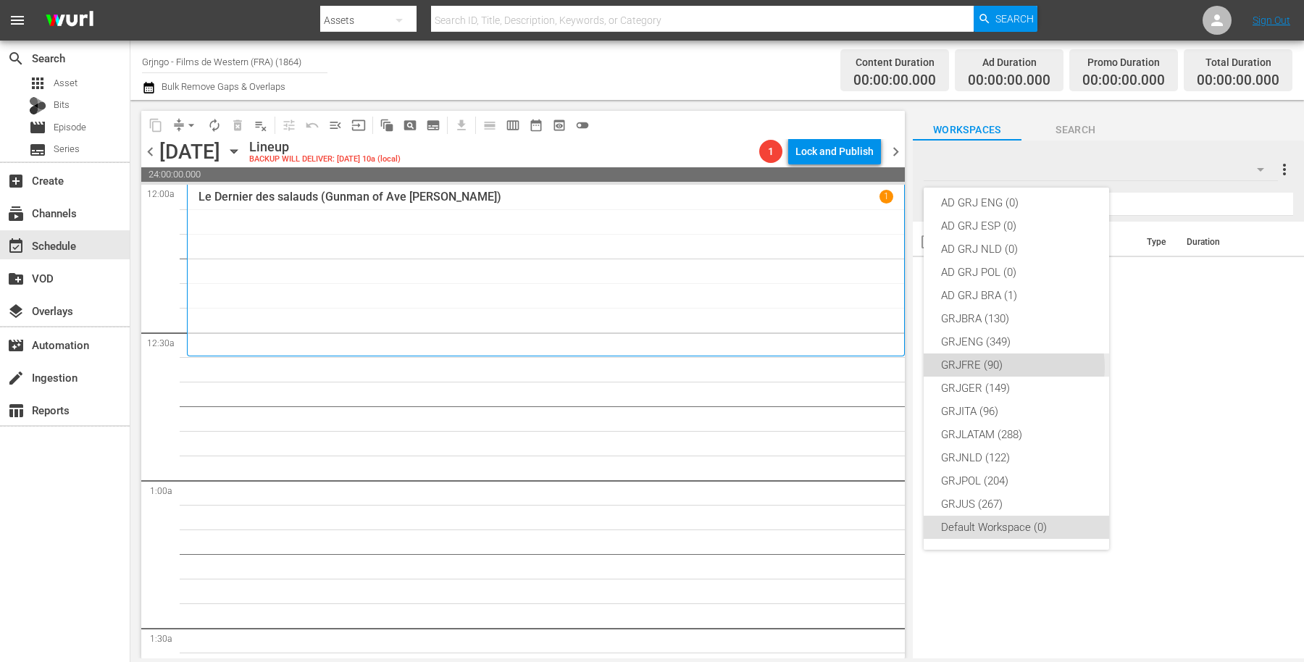
click at [1013, 367] on div "GRJFRE (90)" at bounding box center [1016, 365] width 151 height 23
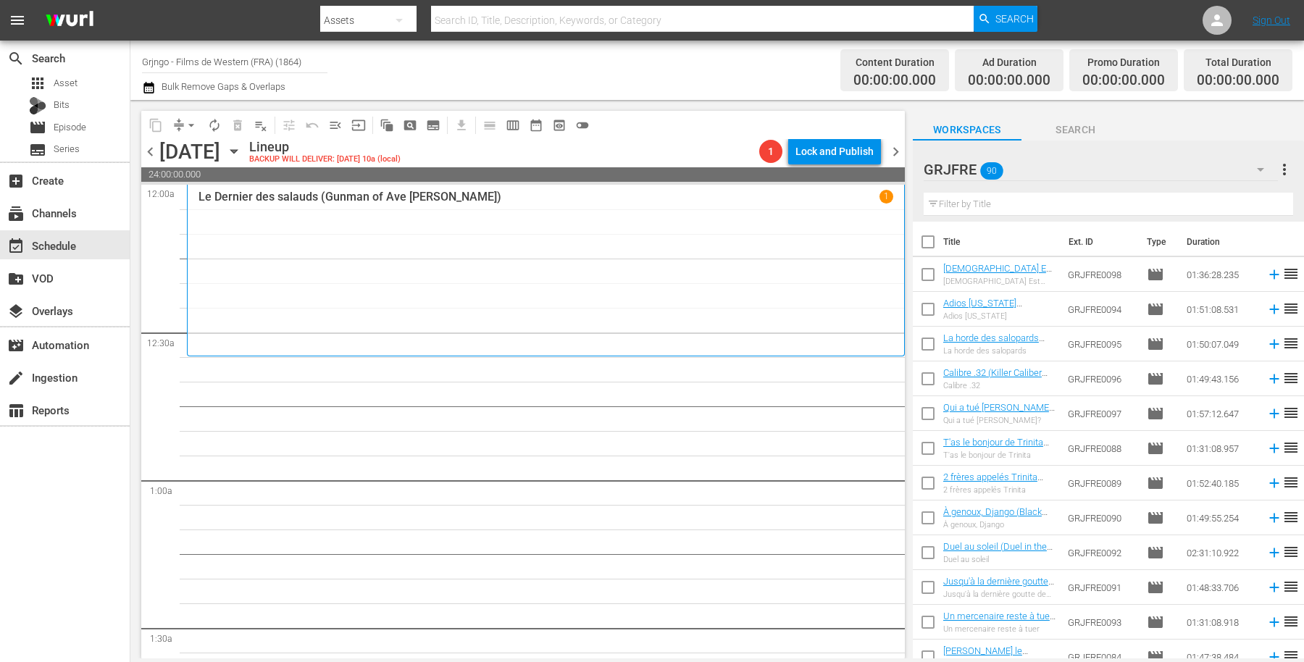
click at [1030, 193] on input "text" at bounding box center [1108, 204] width 369 height 23
paste input "Only the Valiant"
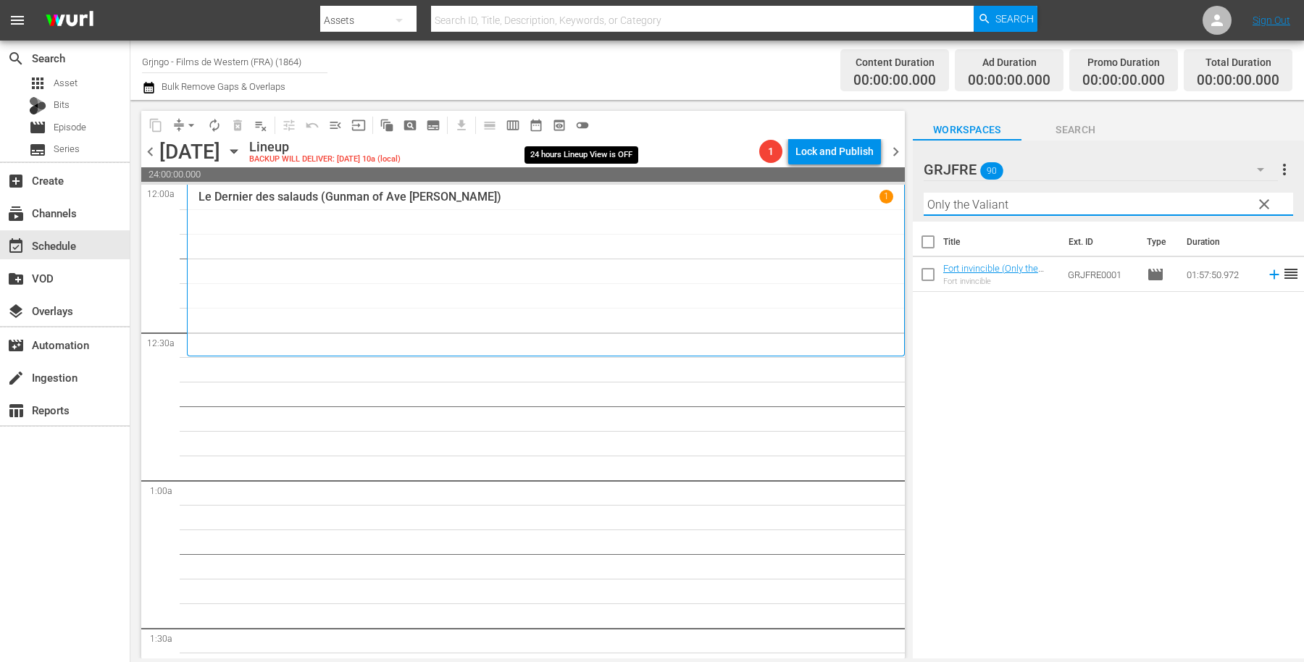
type input "Only the Valiant"
click at [585, 121] on span "toggle_off" at bounding box center [582, 125] width 14 height 14
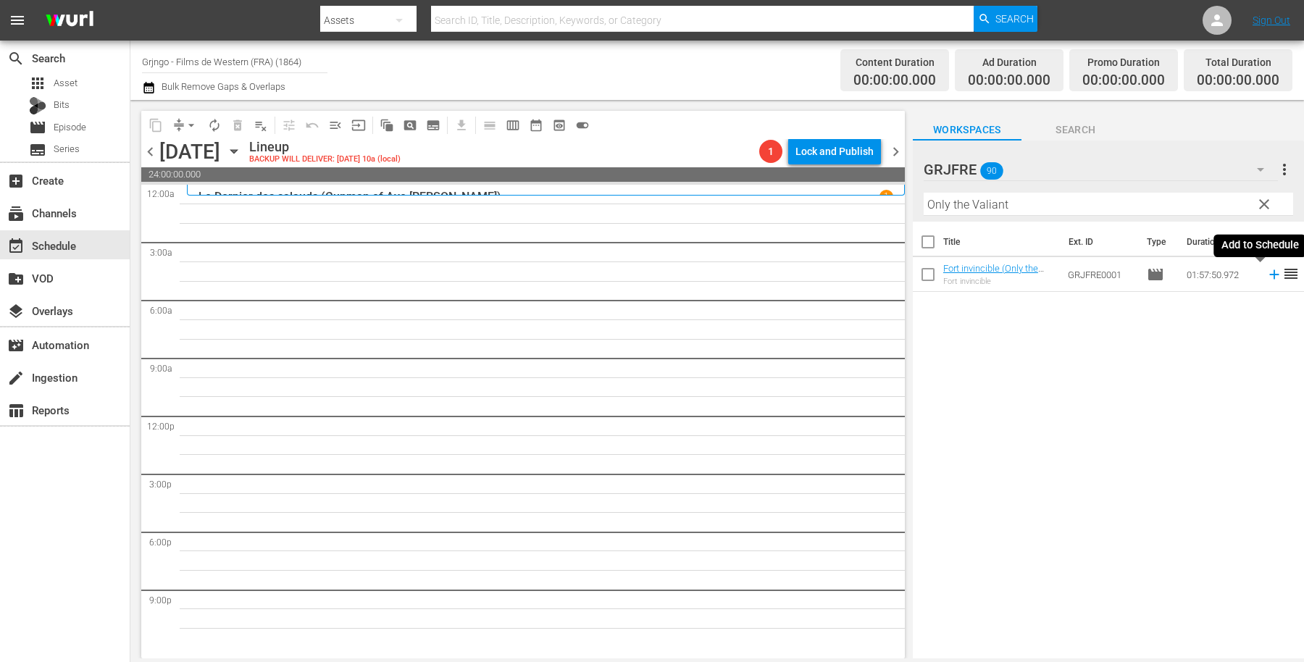
click at [1266, 272] on icon at bounding box center [1274, 275] width 16 height 16
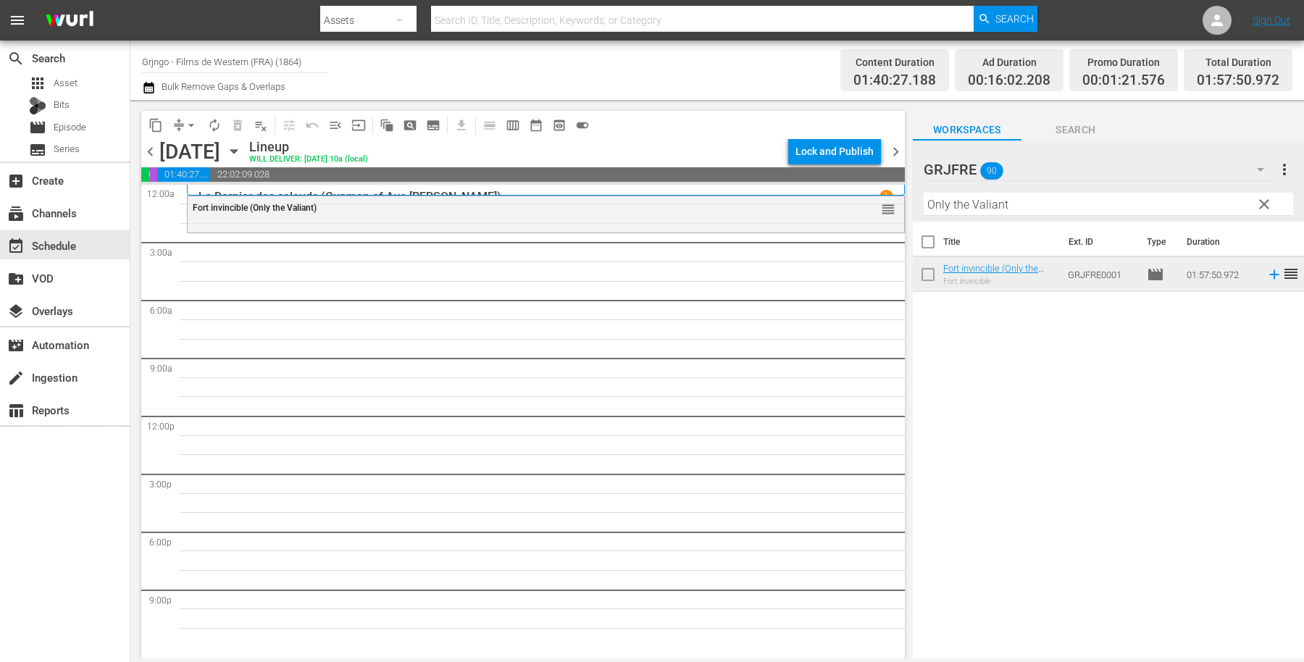
click at [1264, 207] on span "clear" at bounding box center [1263, 204] width 17 height 17
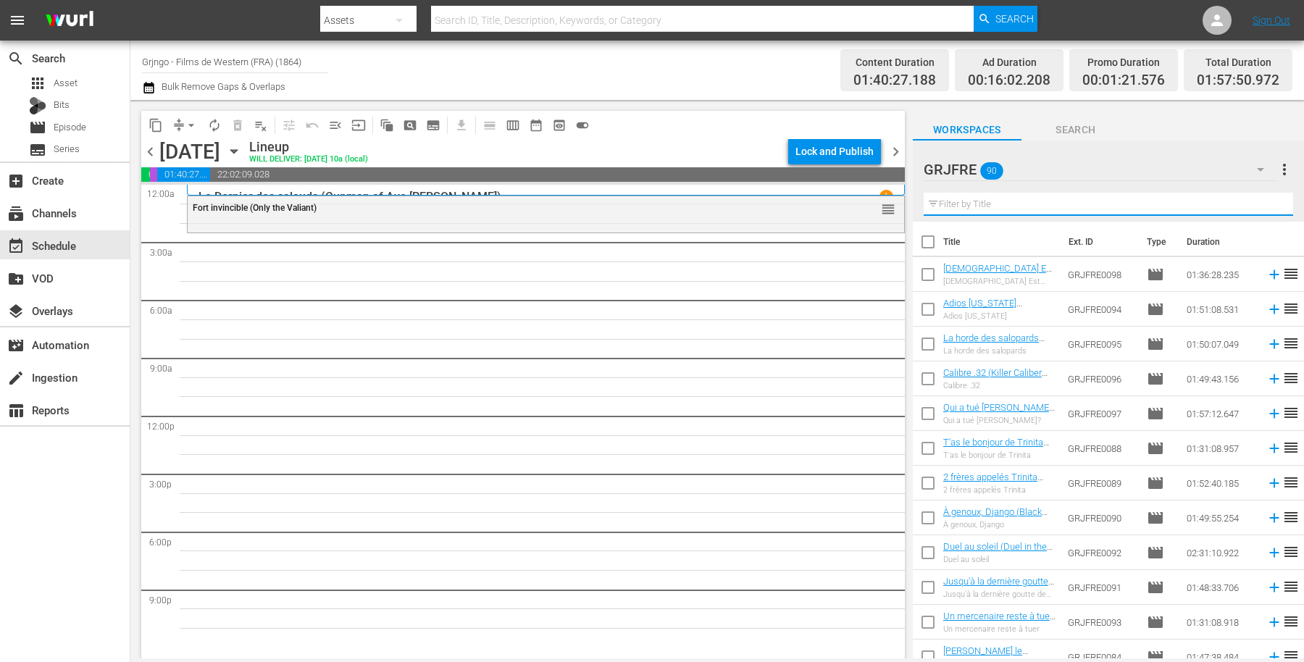
paste input "[PERSON_NAME], the Mark of Vengeance"
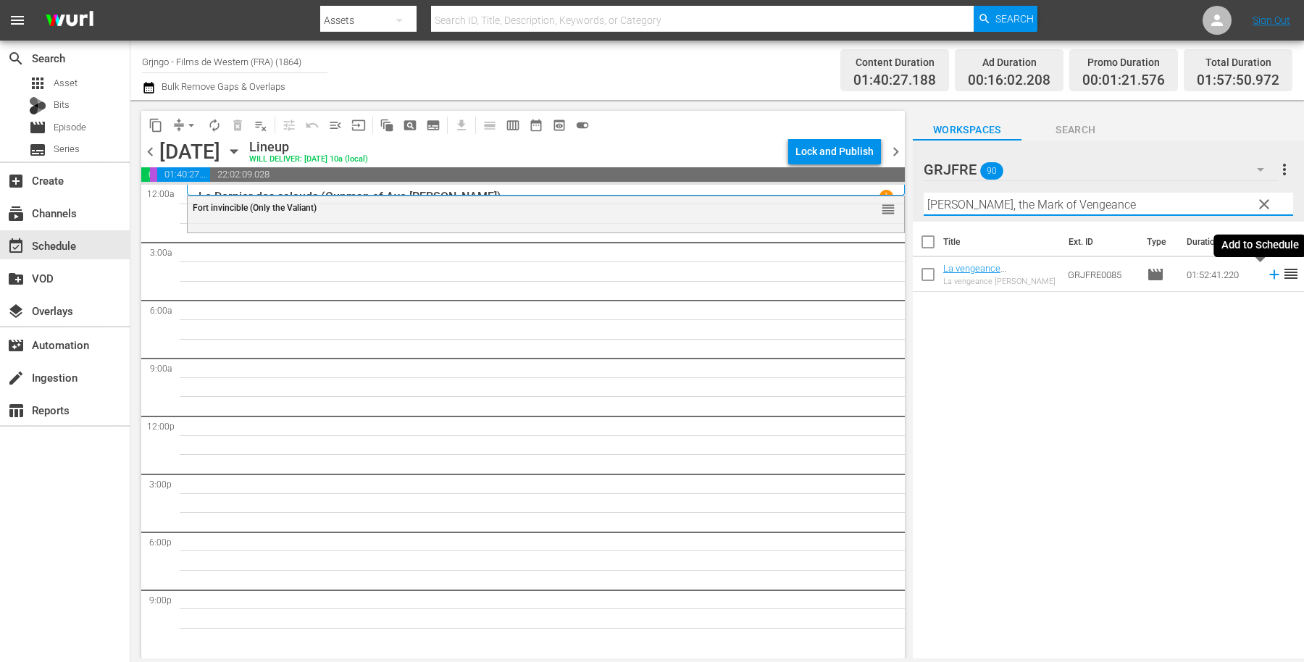
type input "[PERSON_NAME], the Mark of Vengeance"
click at [1266, 272] on icon at bounding box center [1274, 275] width 16 height 16
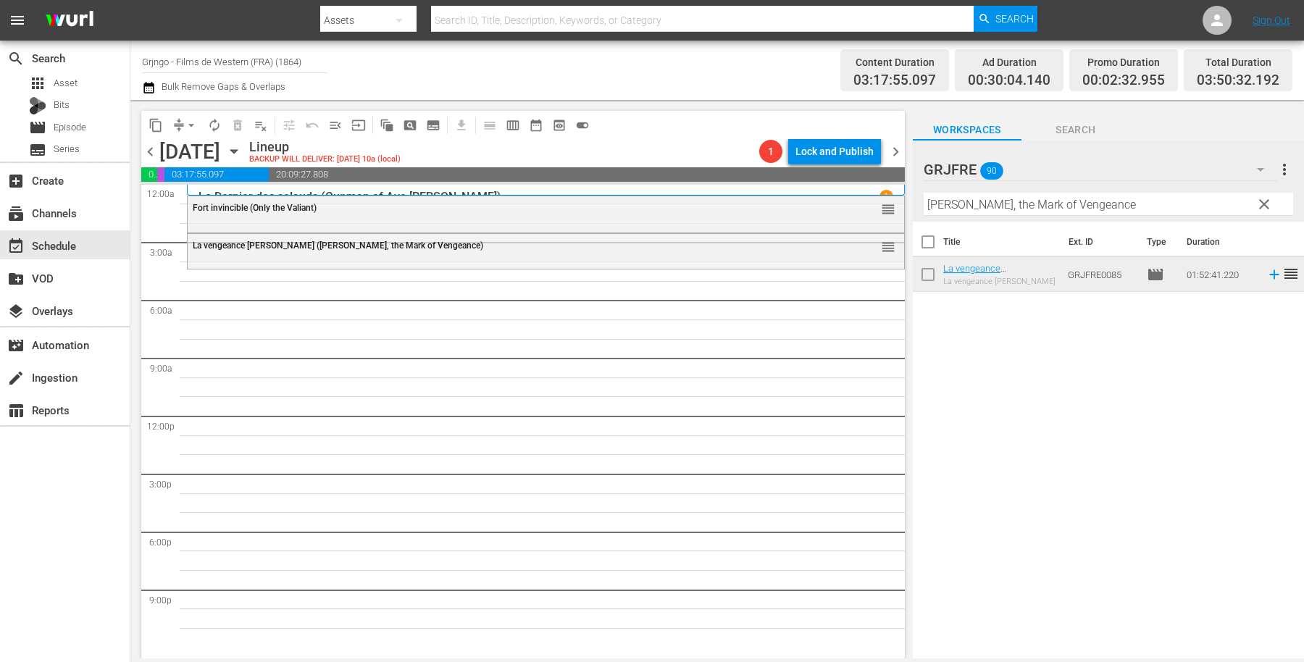
click at [1260, 204] on span "clear" at bounding box center [1263, 204] width 17 height 17
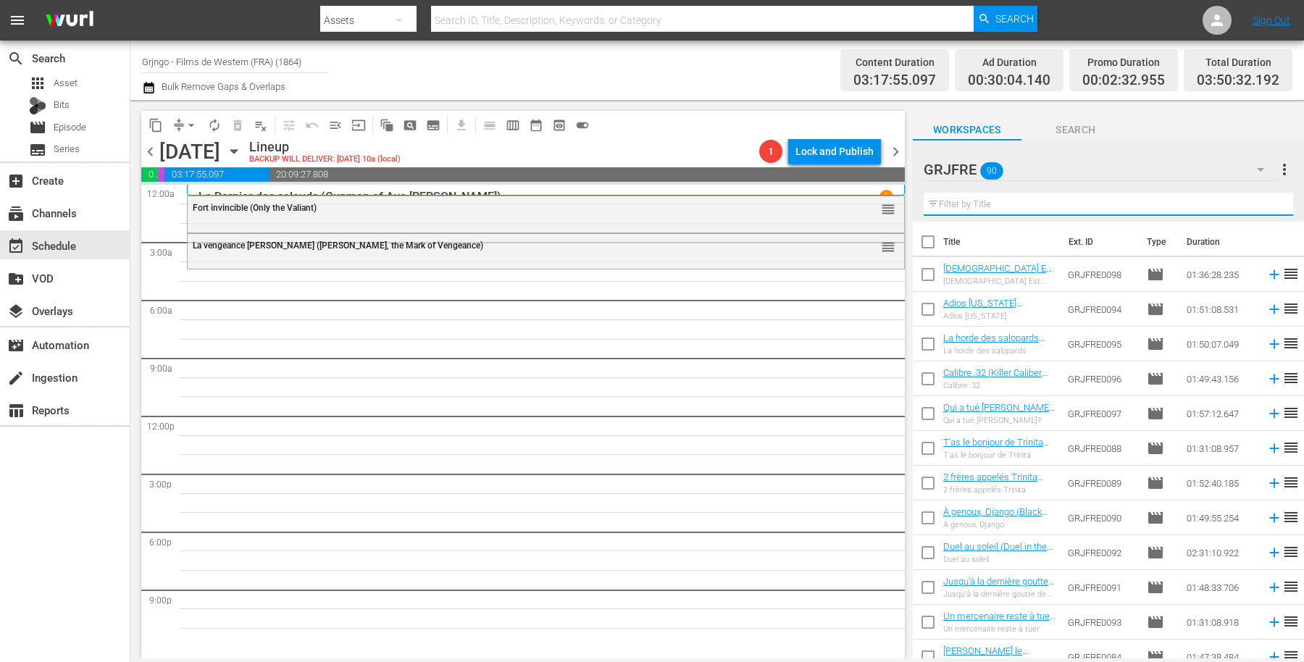
paste input "[GEOGRAPHIC_DATA]"
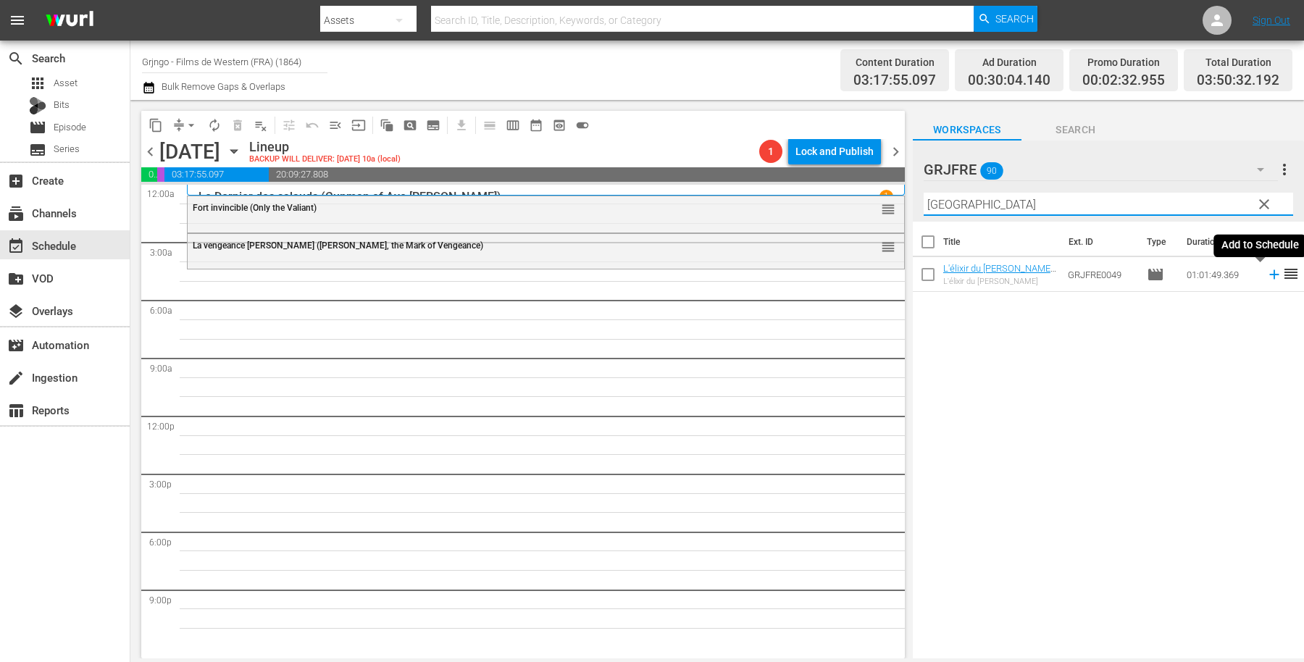
type input "[GEOGRAPHIC_DATA]"
click at [1269, 274] on icon at bounding box center [1273, 274] width 9 height 9
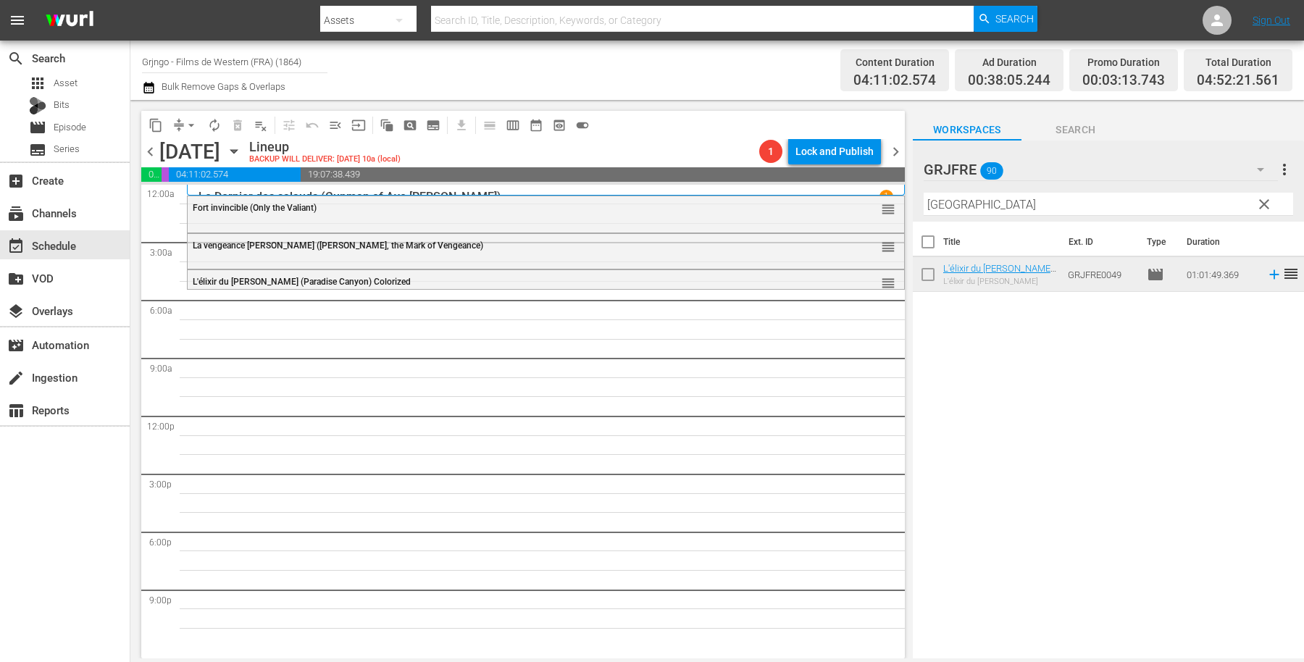
click at [1264, 201] on span "clear" at bounding box center [1263, 204] width 17 height 17
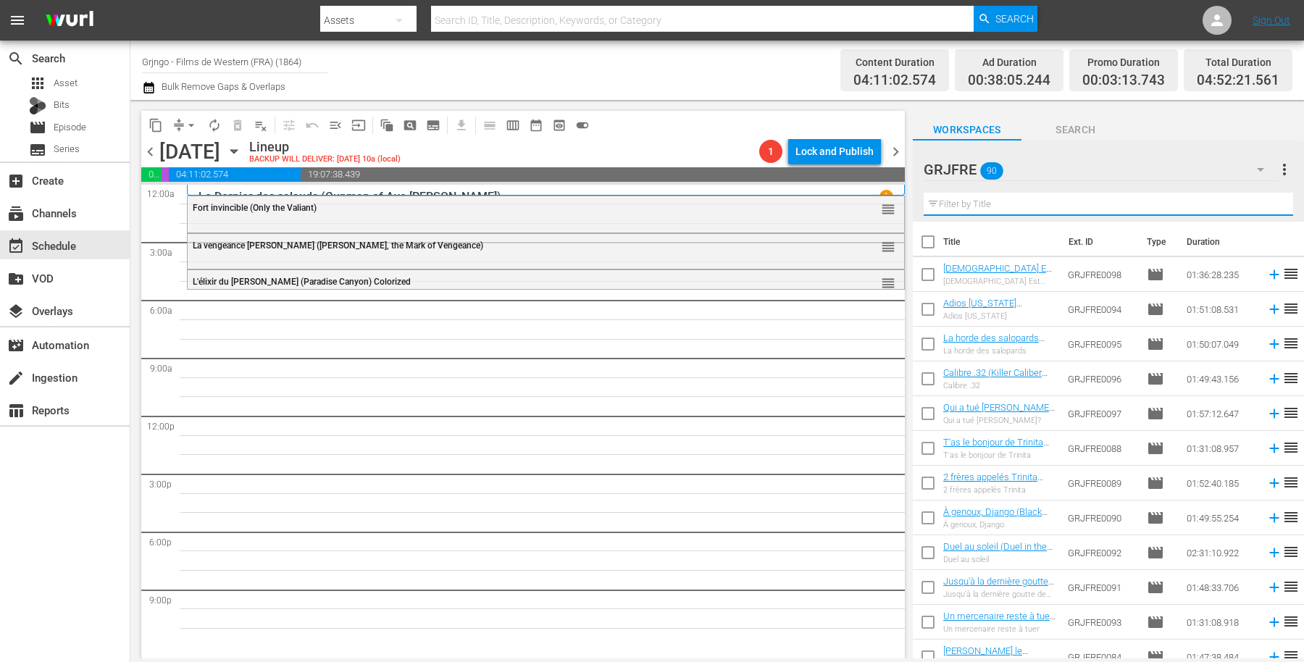
paste input "Quatre étranges cavaliers (Silver Lode)"
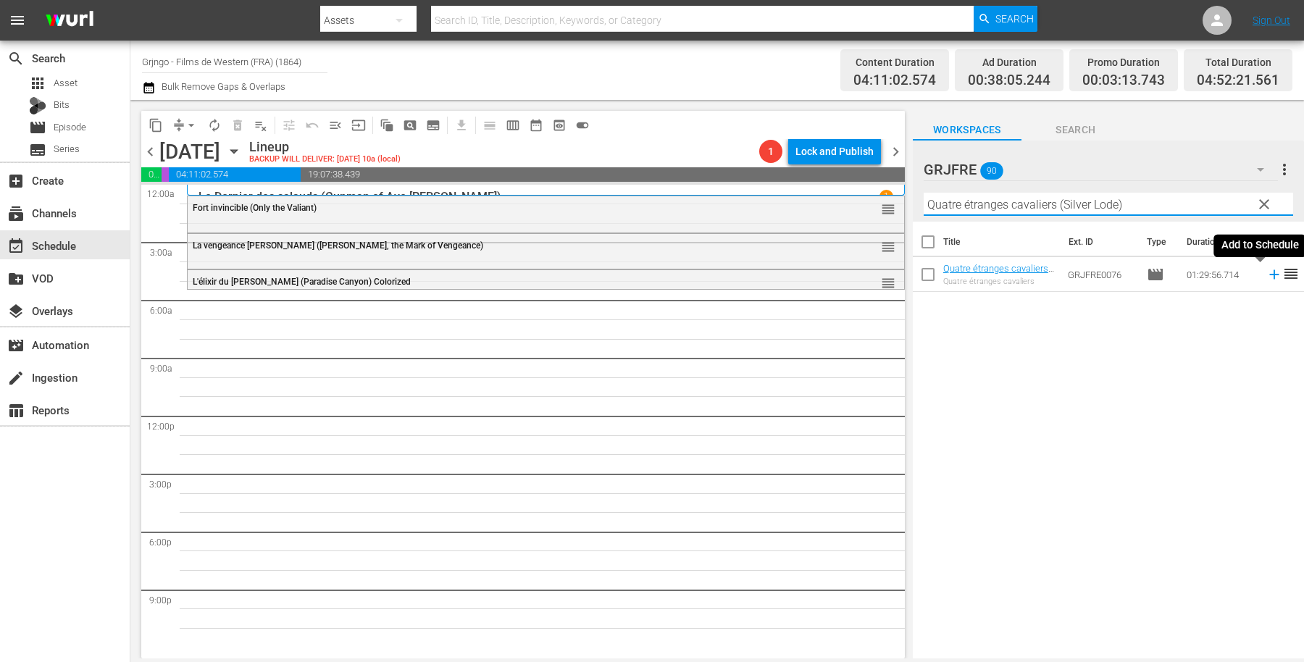
type input "Quatre étranges cavaliers (Silver Lode)"
click at [1269, 274] on icon at bounding box center [1273, 274] width 9 height 9
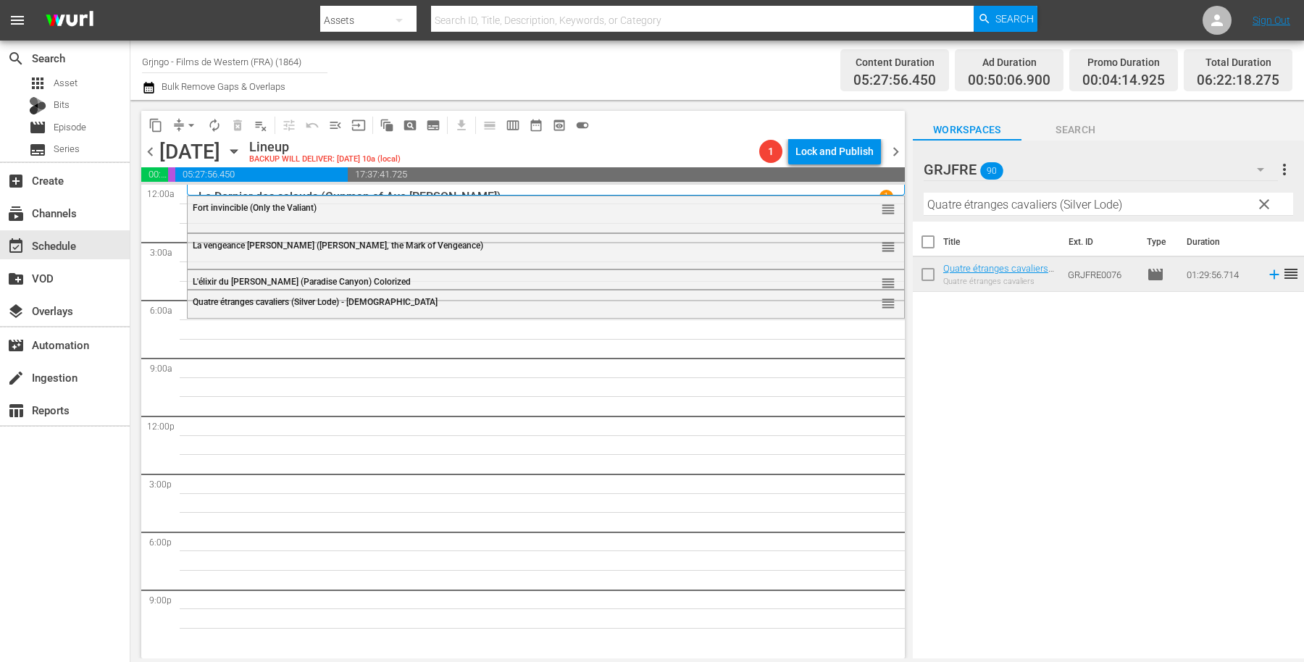
click at [1266, 199] on span "clear" at bounding box center [1263, 204] width 17 height 17
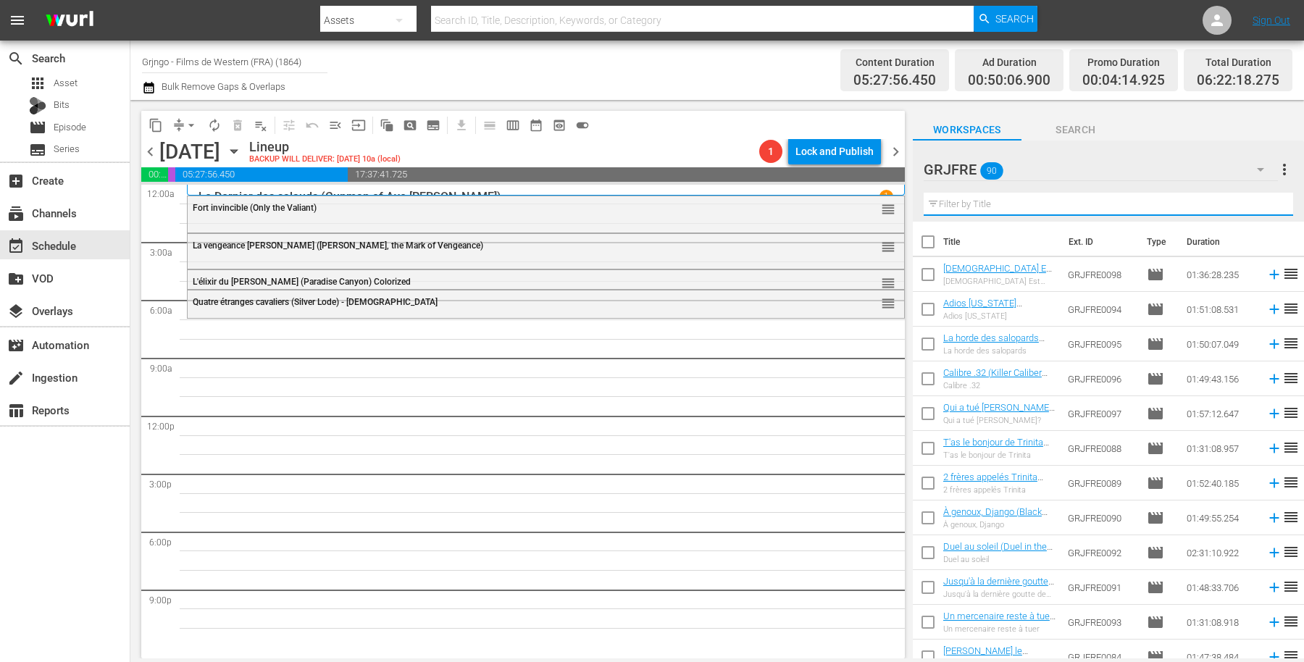
paste input "Compilation Bonanza - Épisodes 47,48,49"
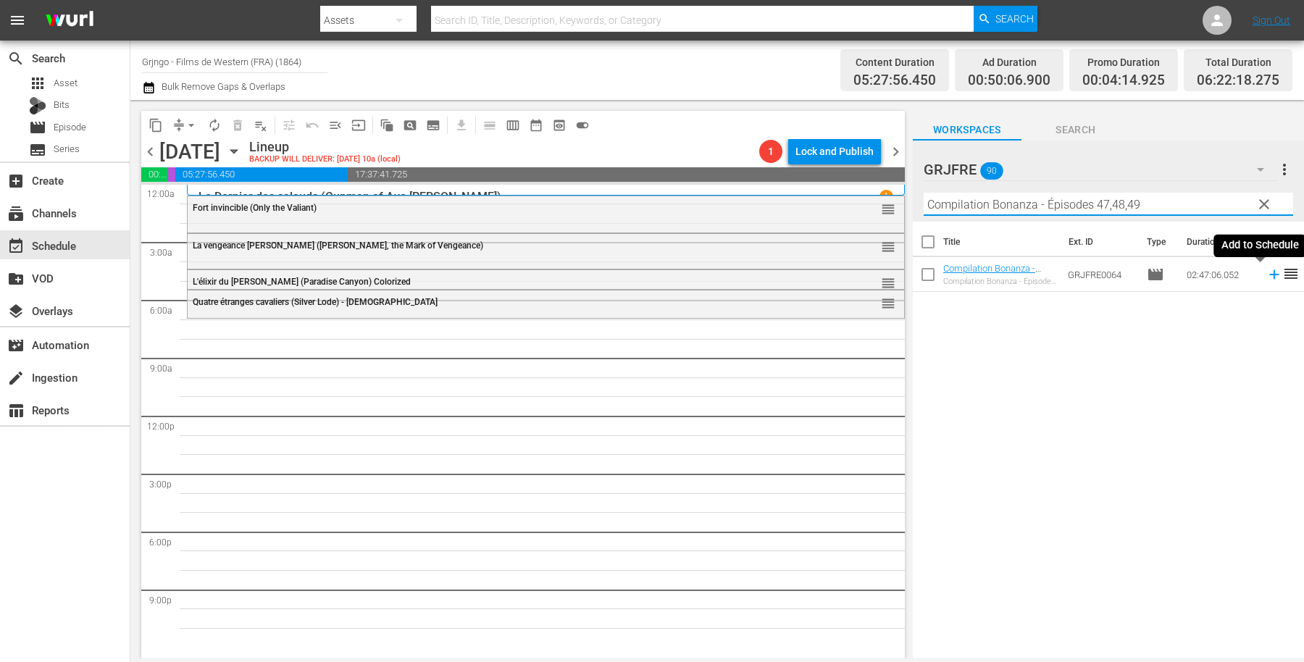
type input "Compilation Bonanza - Épisodes 47,48,49"
click at [1266, 274] on icon at bounding box center [1274, 275] width 16 height 16
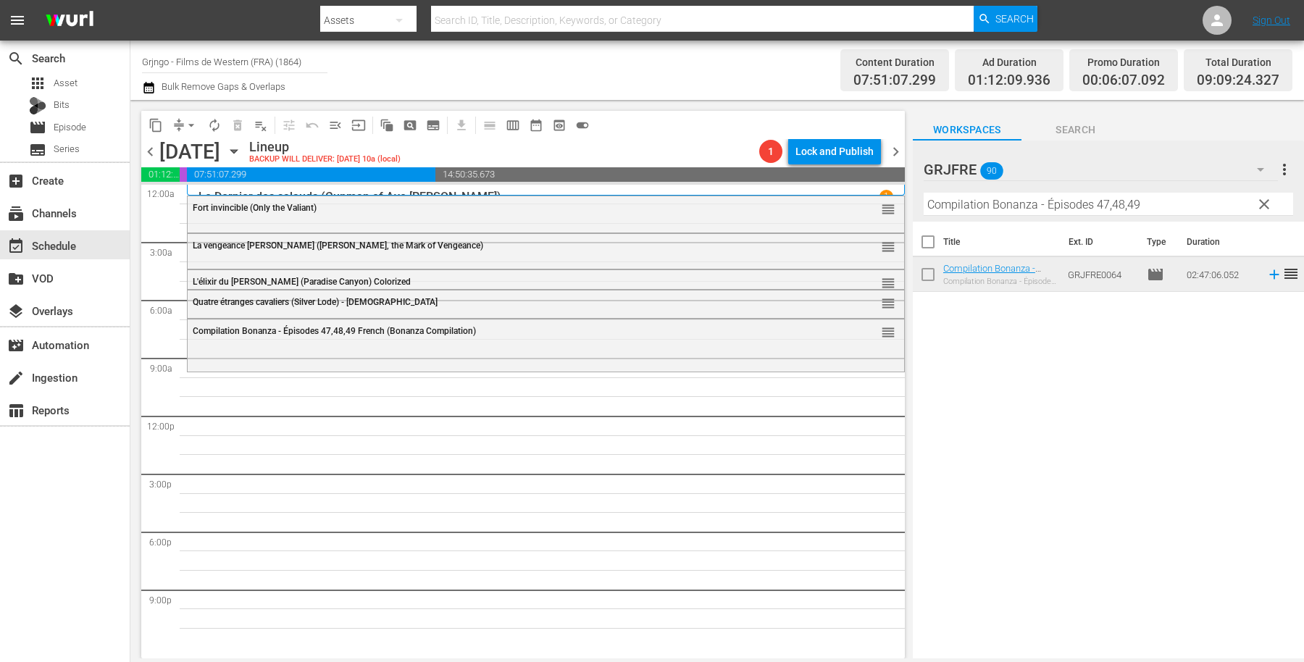
click at [1265, 199] on span "clear" at bounding box center [1263, 204] width 17 height 17
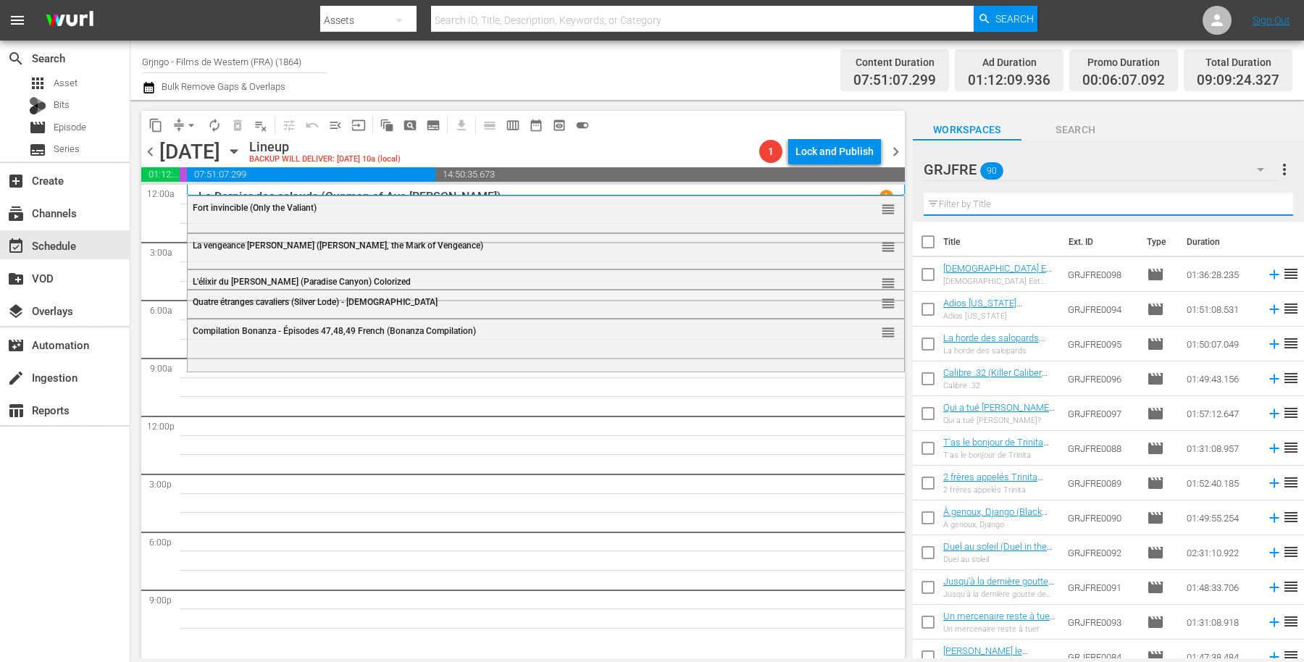
paste input "Brother Outlaw"
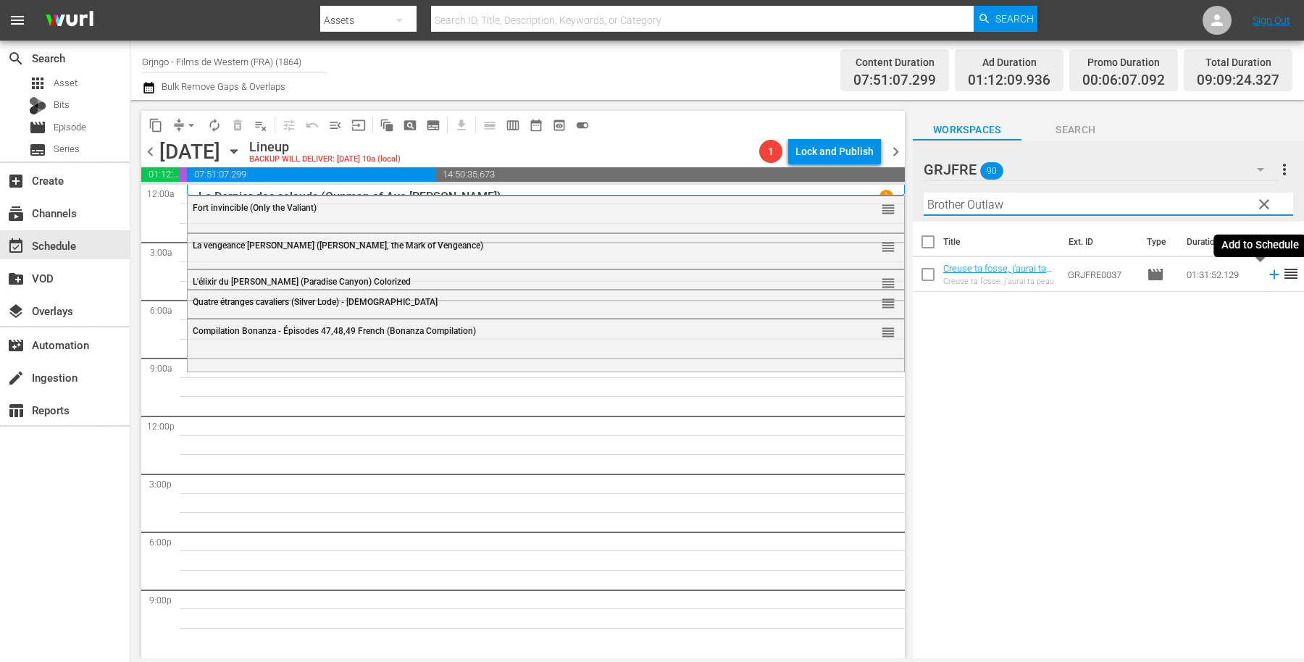
type input "Brother Outlaw"
click at [1269, 275] on icon at bounding box center [1273, 274] width 9 height 9
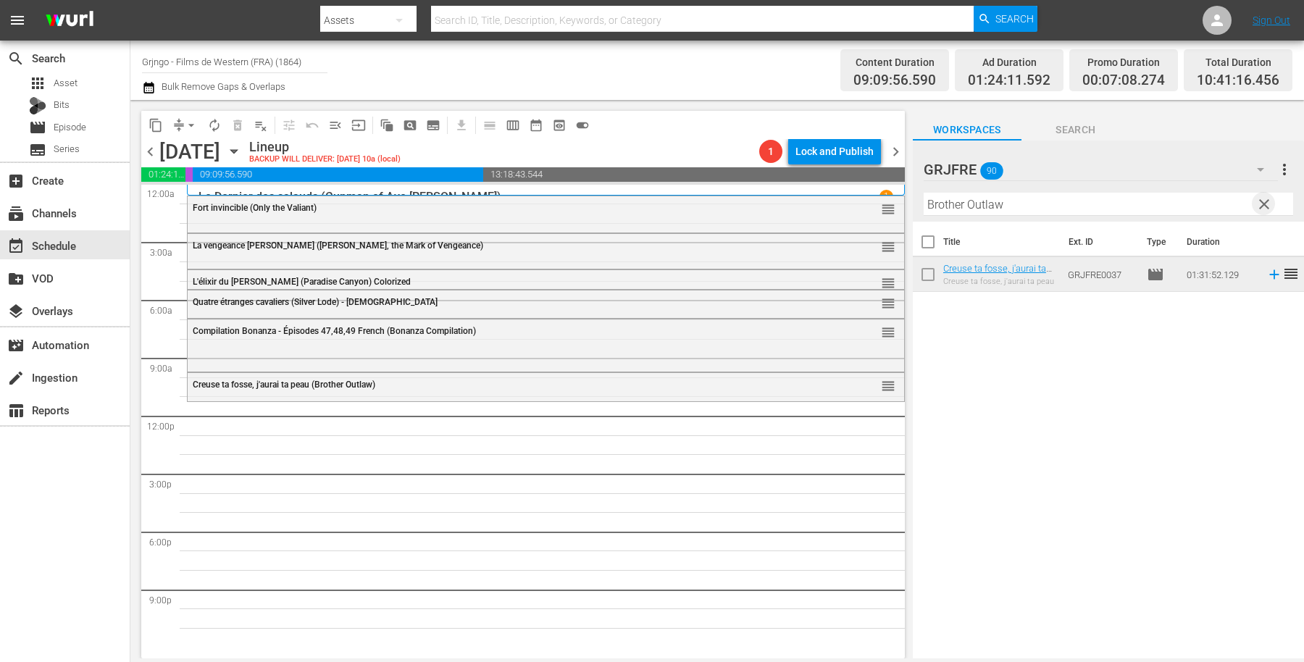
click at [1266, 199] on span "clear" at bounding box center [1263, 204] width 17 height 17
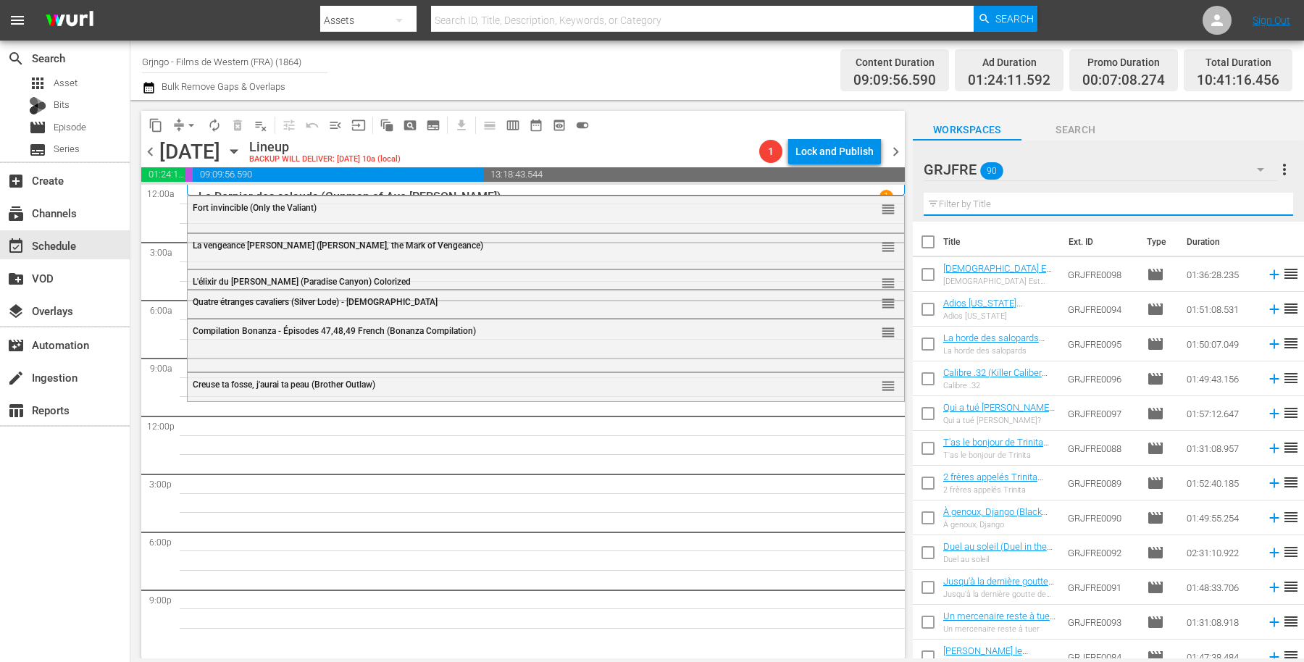
paste input "For a Book of Dollars"
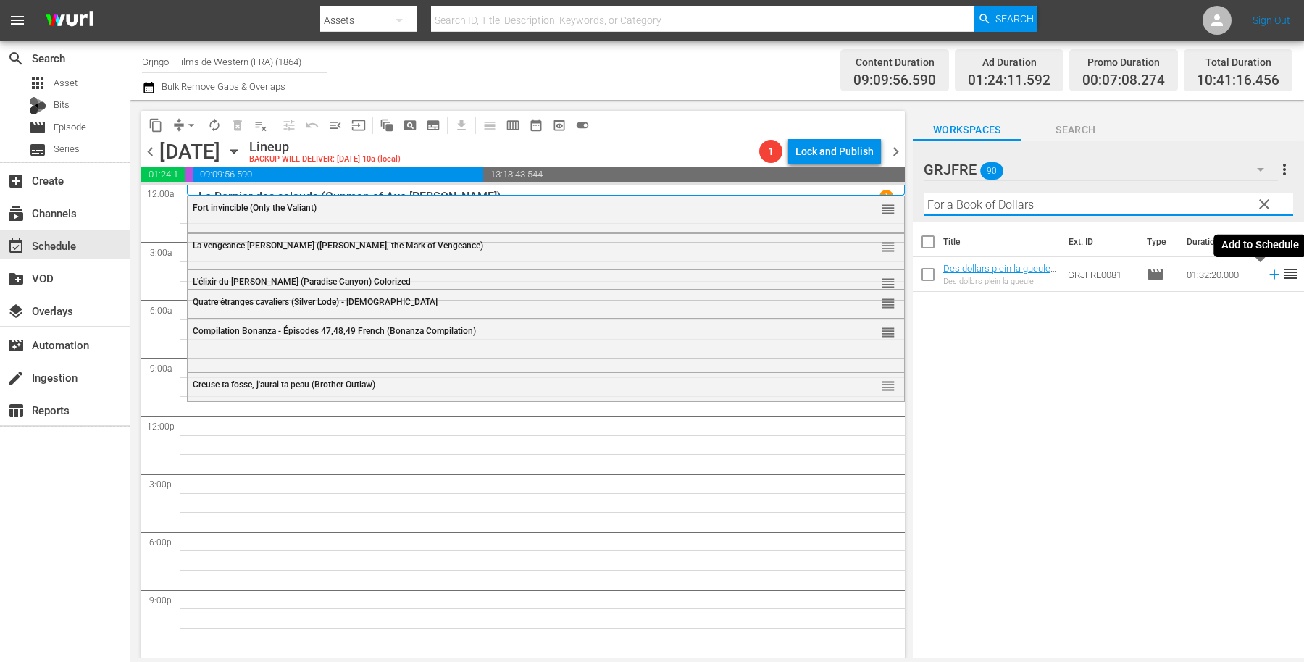
type input "For a Book of Dollars"
click at [1269, 275] on icon at bounding box center [1273, 274] width 9 height 9
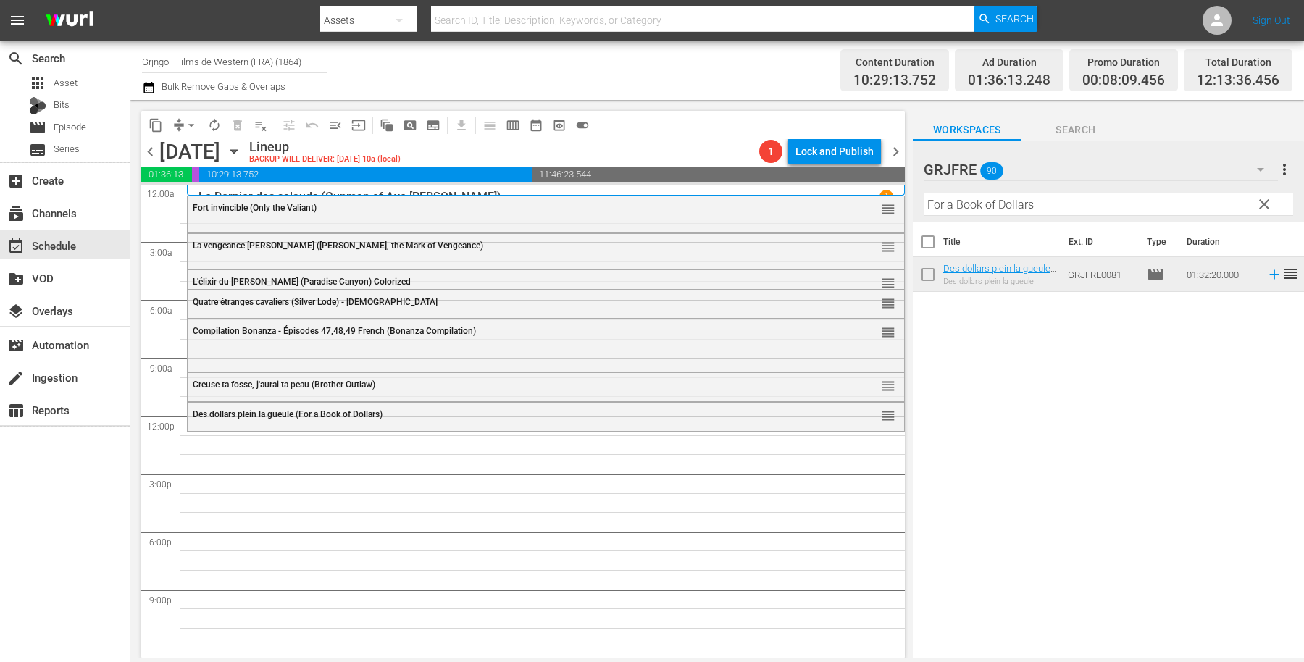
click at [1266, 201] on span "clear" at bounding box center [1263, 204] width 17 height 17
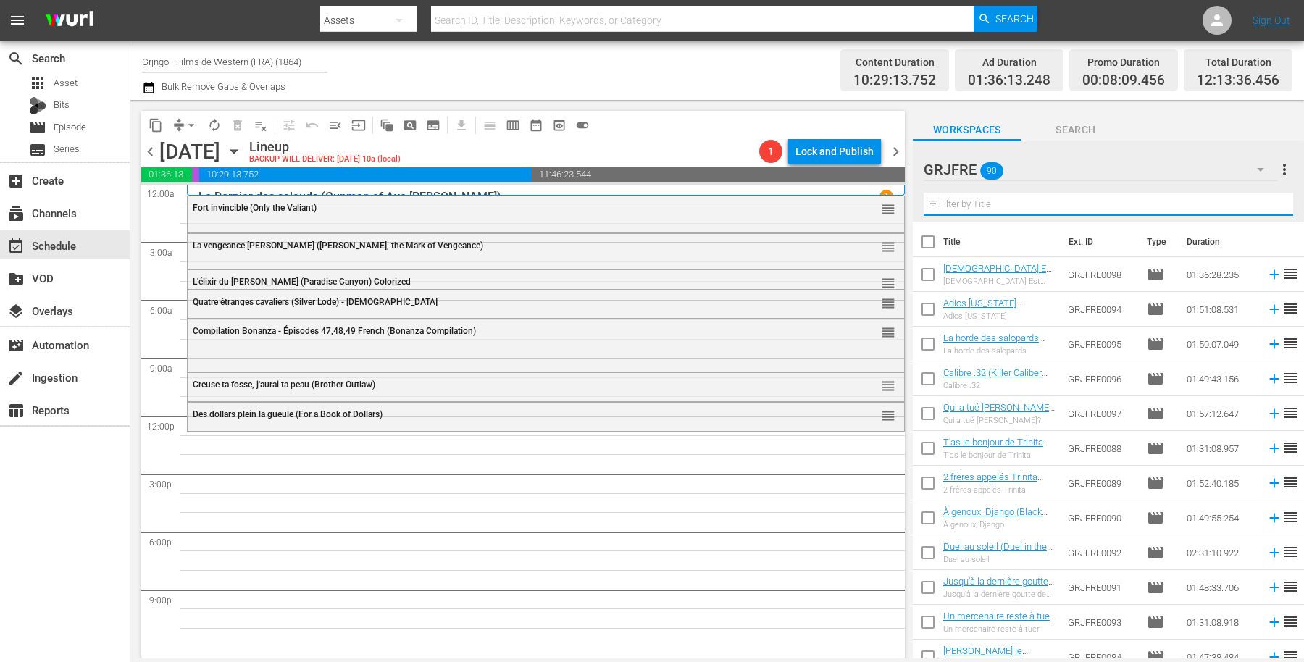
paste input "Day of the Outlaw"
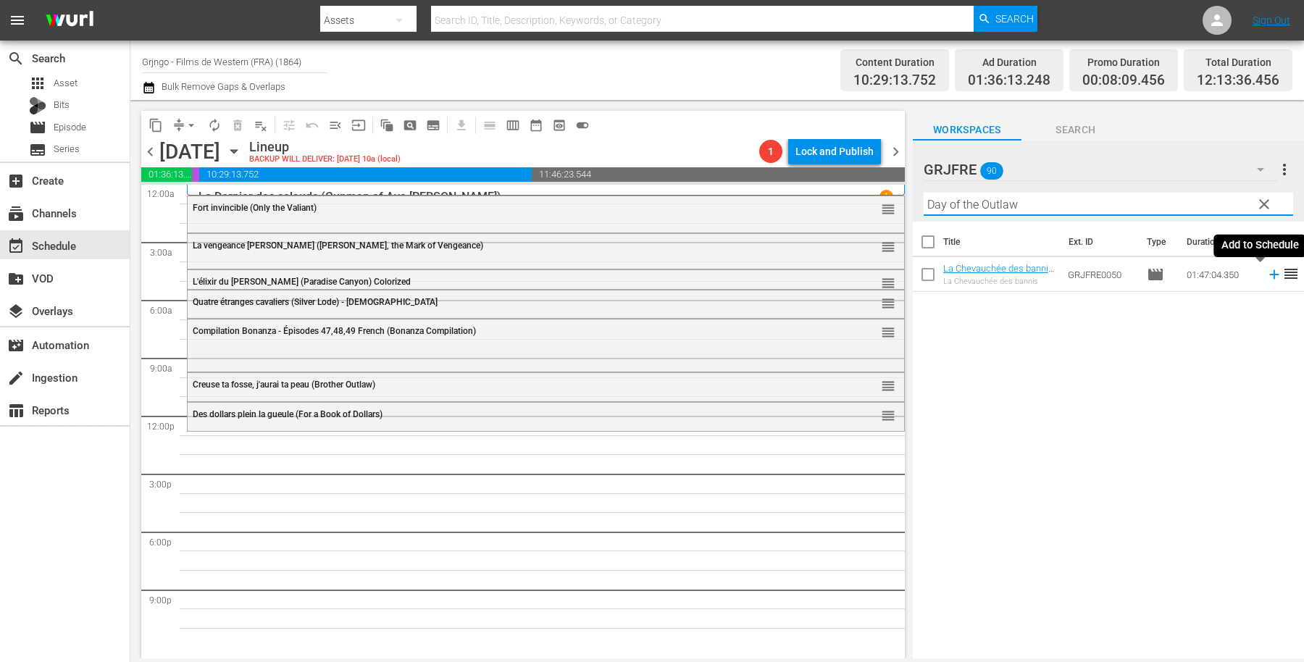
type input "Day of the Outlaw"
click at [1266, 273] on icon at bounding box center [1274, 275] width 16 height 16
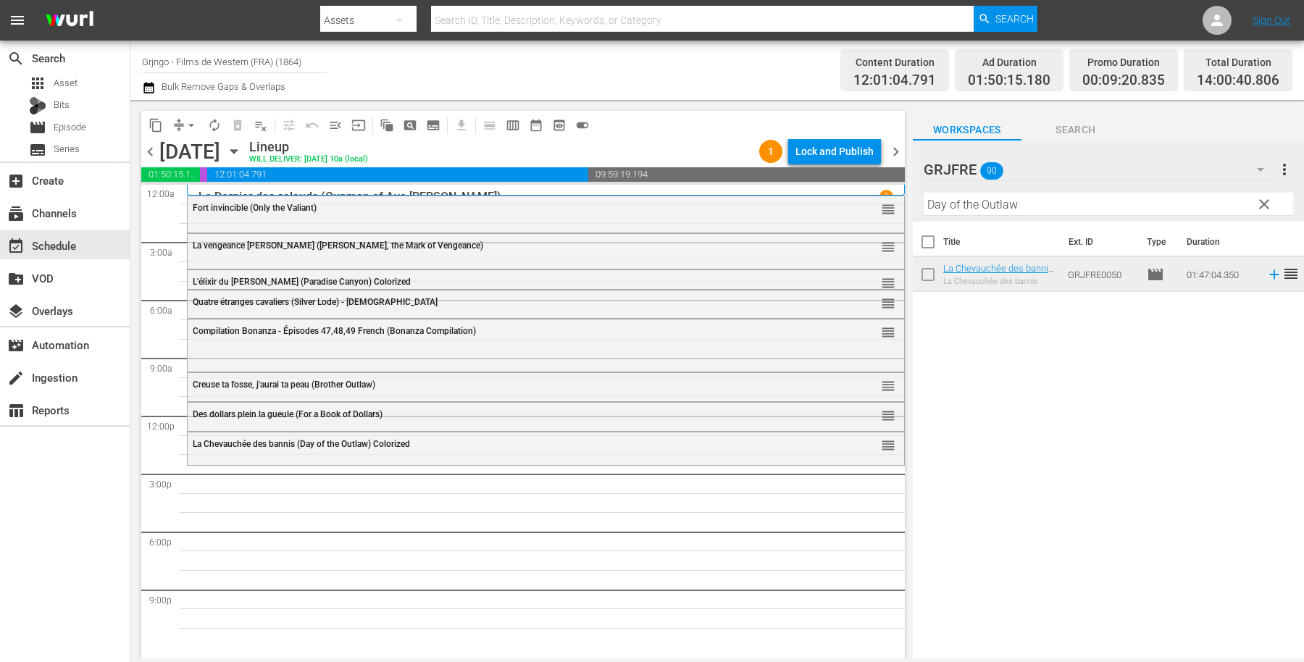
click at [1261, 204] on span "clear" at bounding box center [1263, 204] width 17 height 17
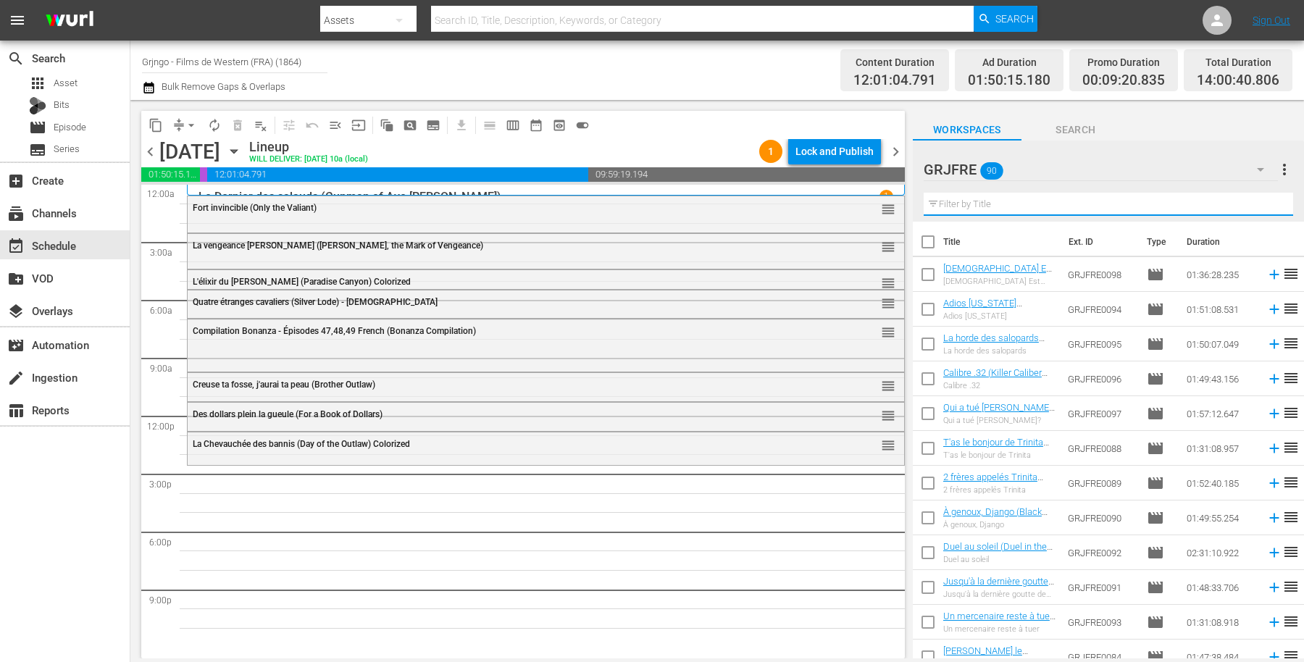
paste input "Le justicier de la sierra (Panhandle)"
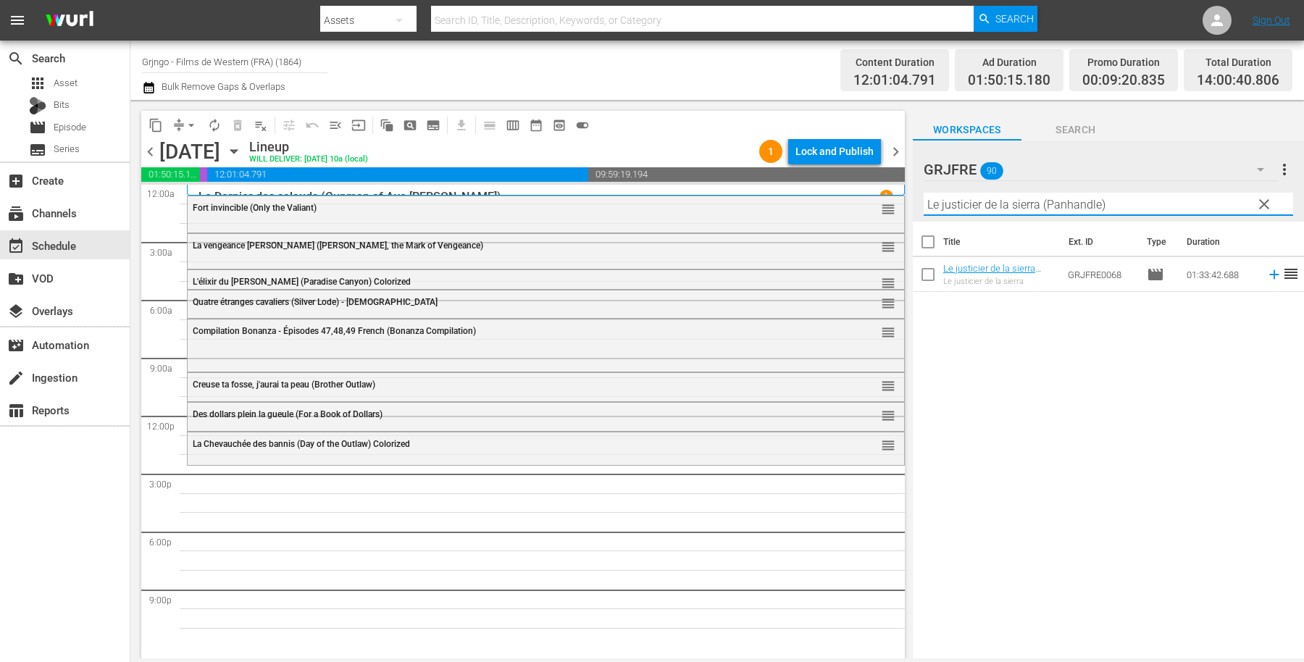
type input "Le justicier de la sierra (Panhandle)"
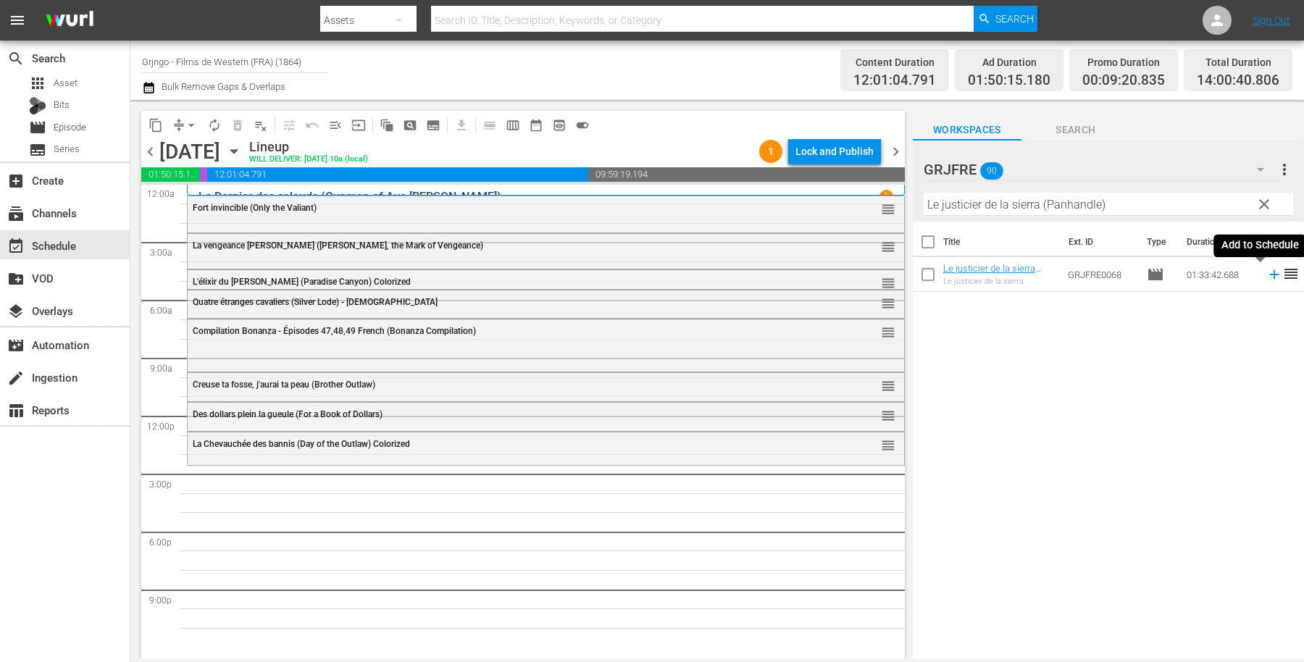
click at [1269, 272] on icon at bounding box center [1273, 274] width 9 height 9
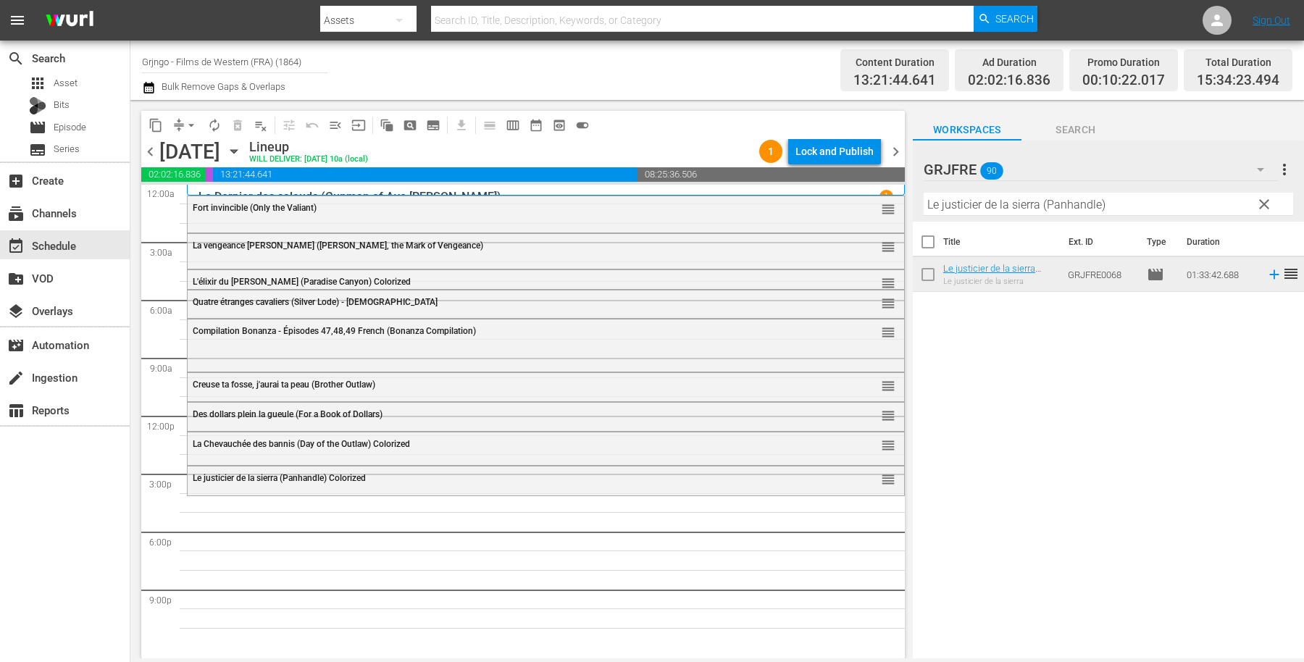
click at [1265, 199] on span "clear" at bounding box center [1263, 204] width 17 height 17
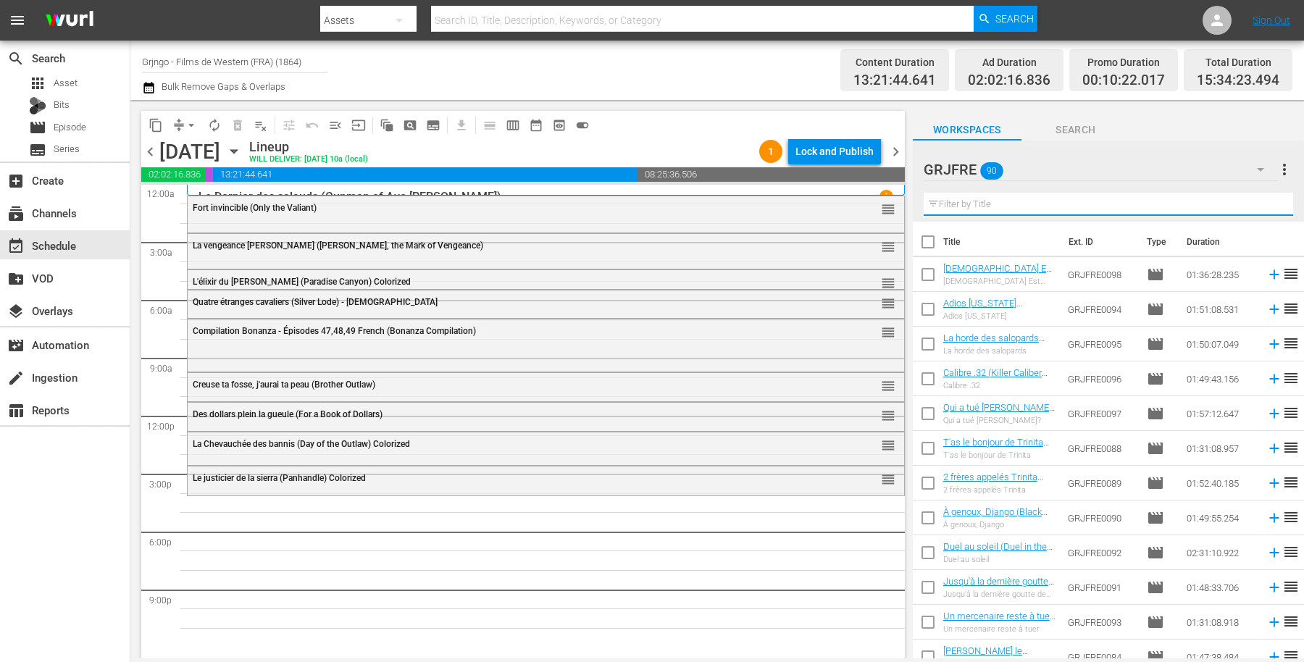
paste input "Four Bullets for [PERSON_NAME]"
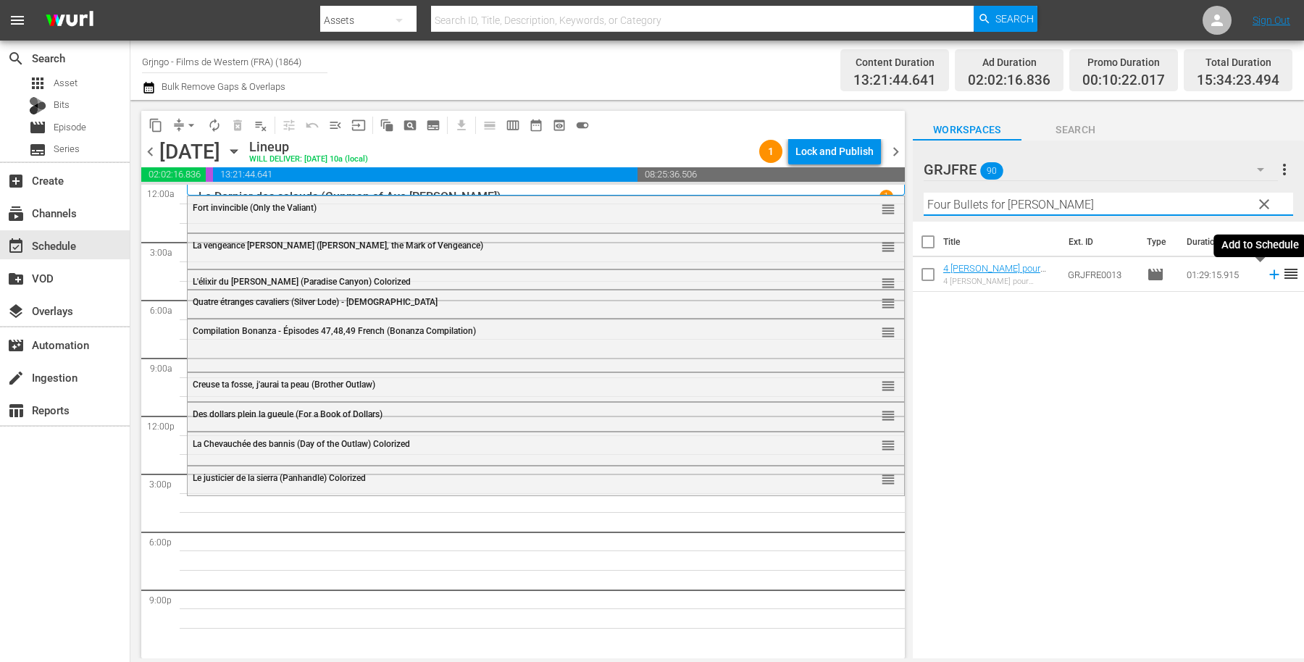
type input "Four Bullets for [PERSON_NAME]"
click at [1266, 276] on icon at bounding box center [1274, 275] width 16 height 16
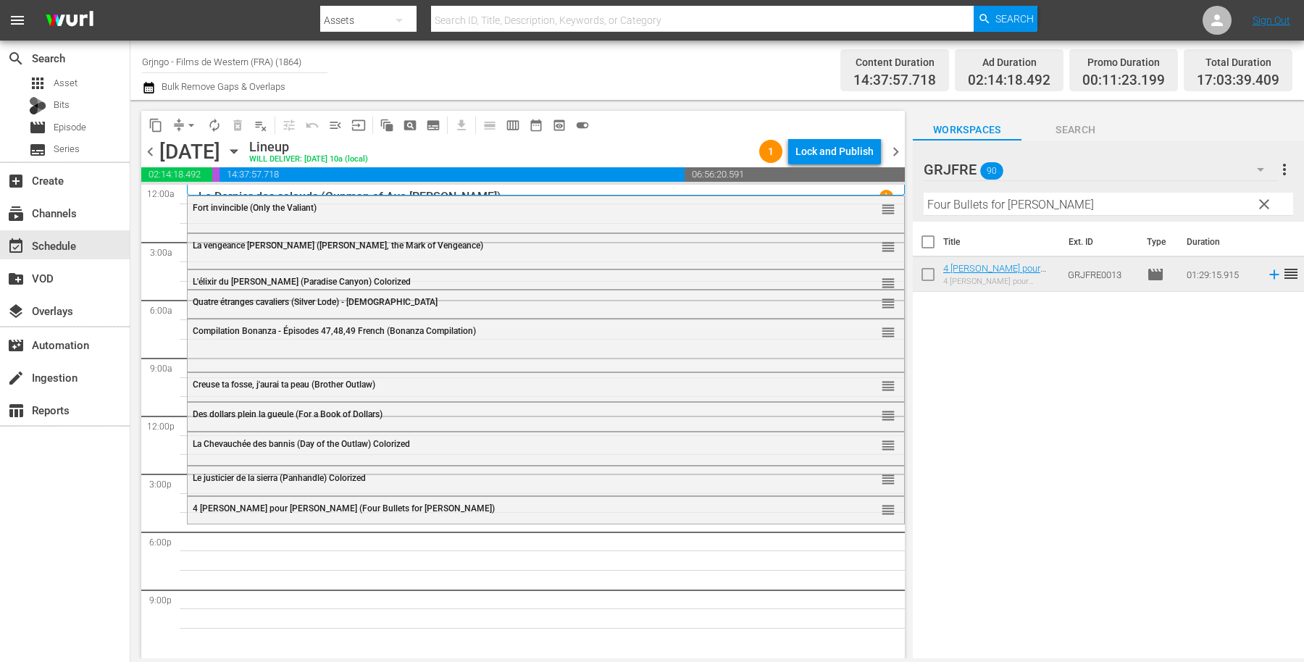
click at [1261, 202] on span "clear" at bounding box center [1263, 204] width 17 height 17
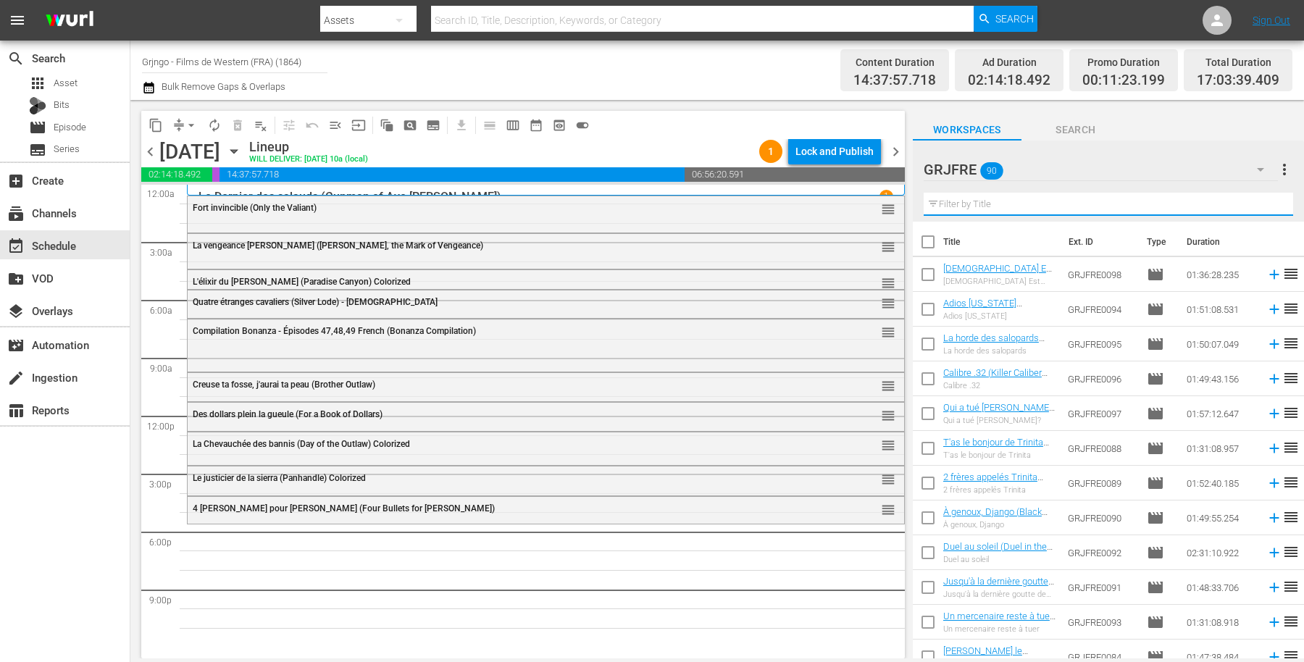
paste input "La course au soleil"
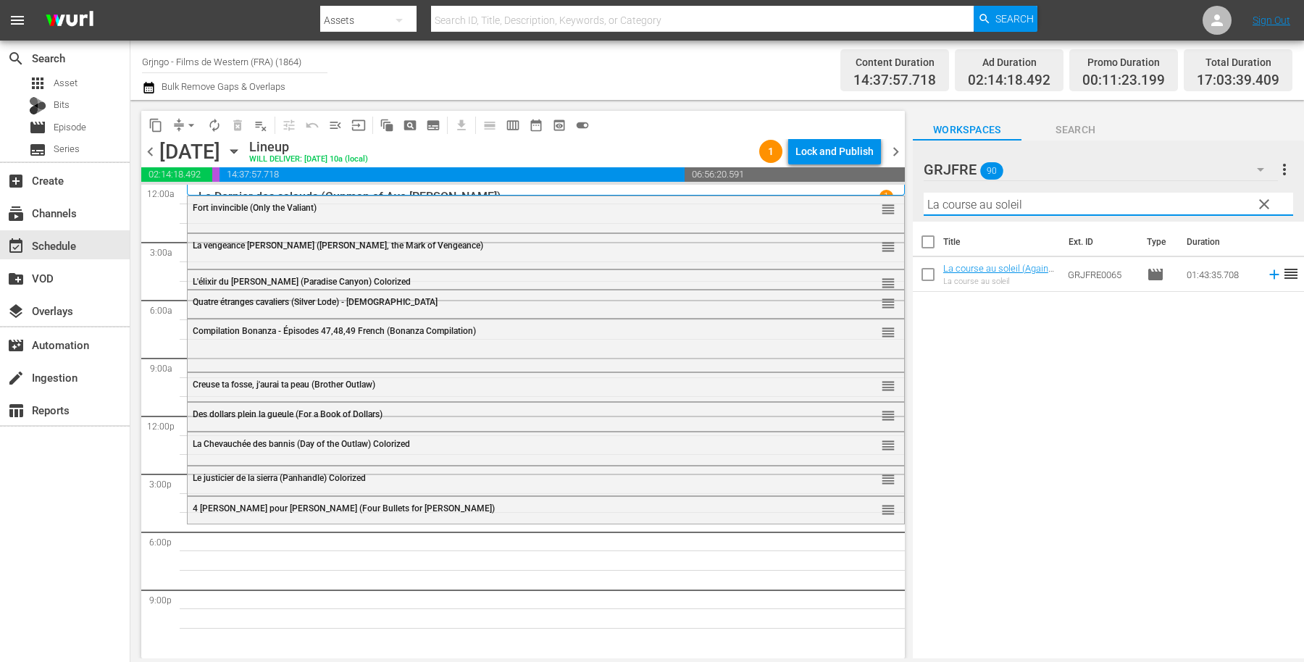
type input "La course au soleil"
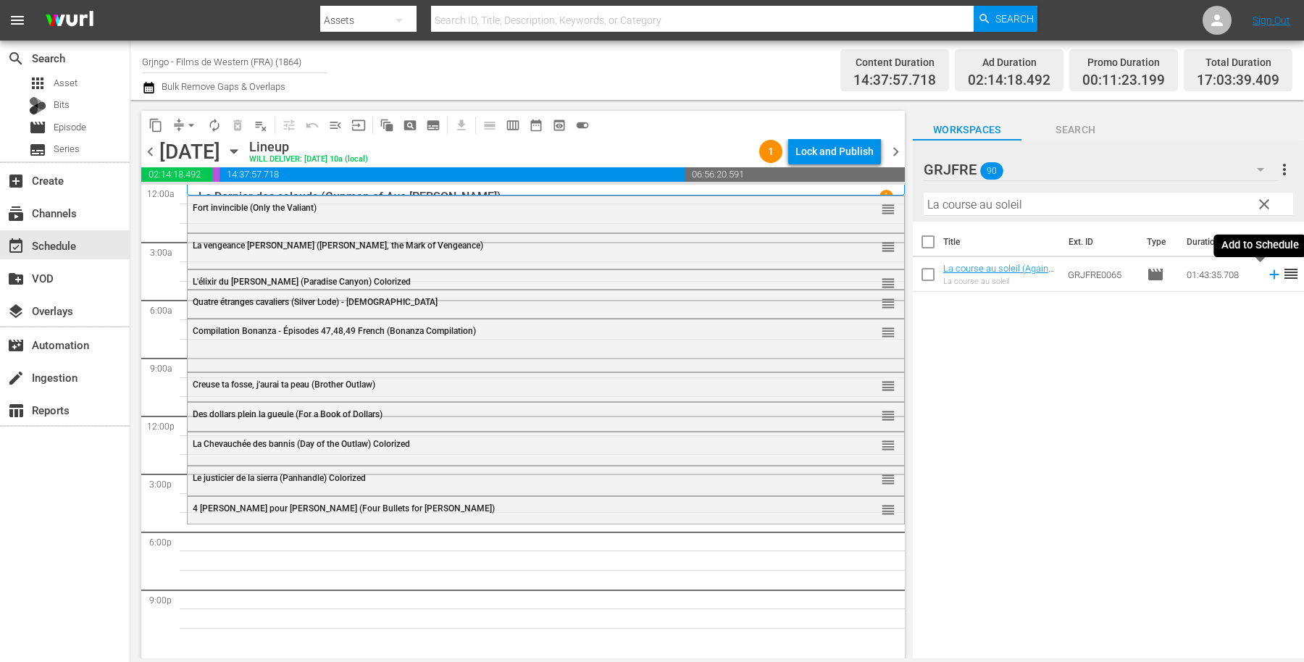
click at [1269, 276] on icon at bounding box center [1273, 274] width 9 height 9
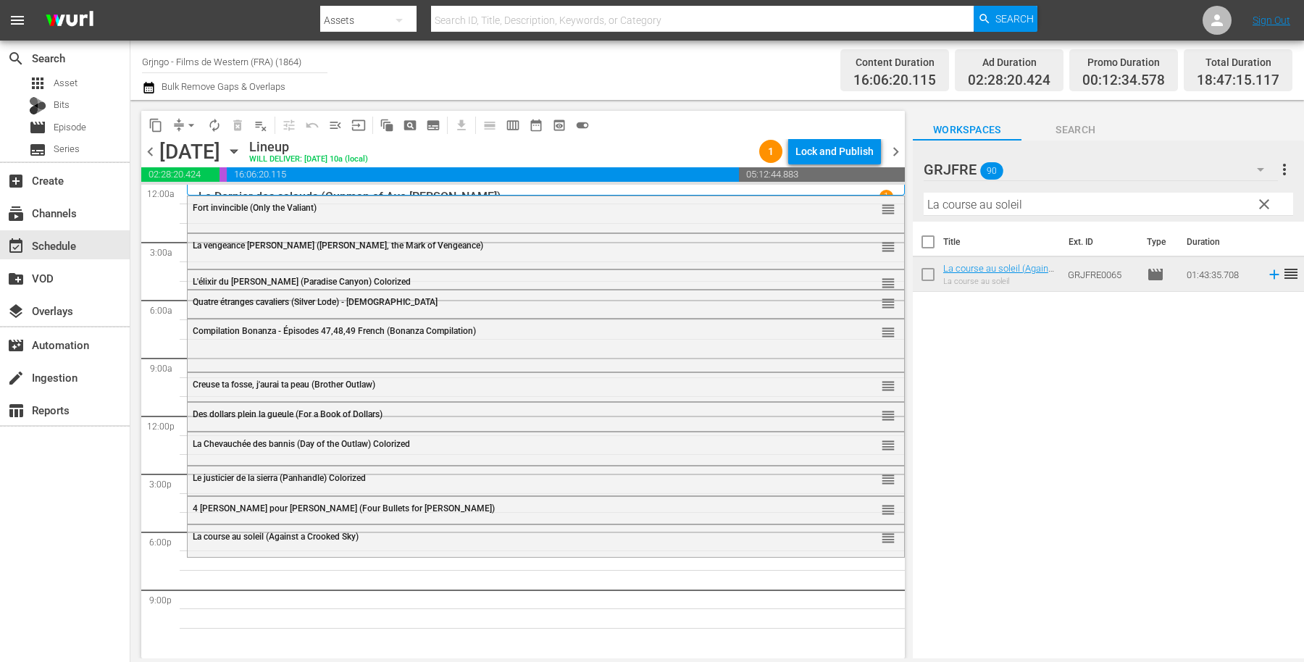
click at [1265, 196] on button "clear" at bounding box center [1263, 203] width 23 height 23
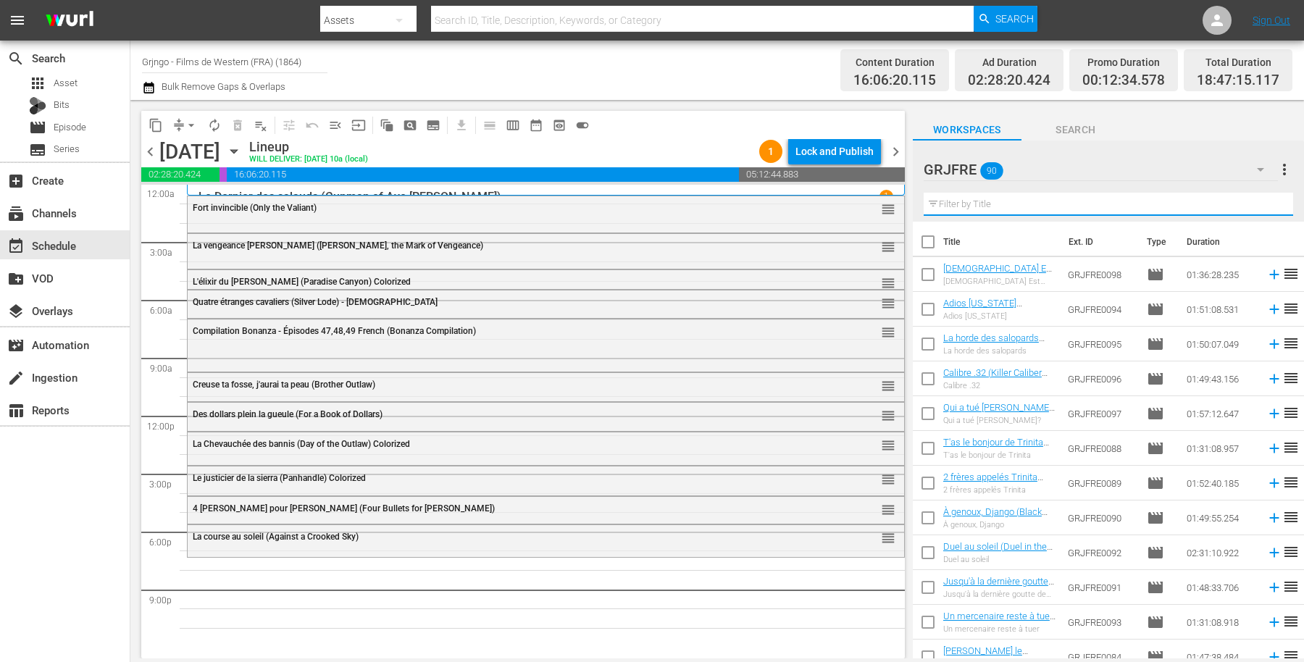
paste input "Vengeance Valley"
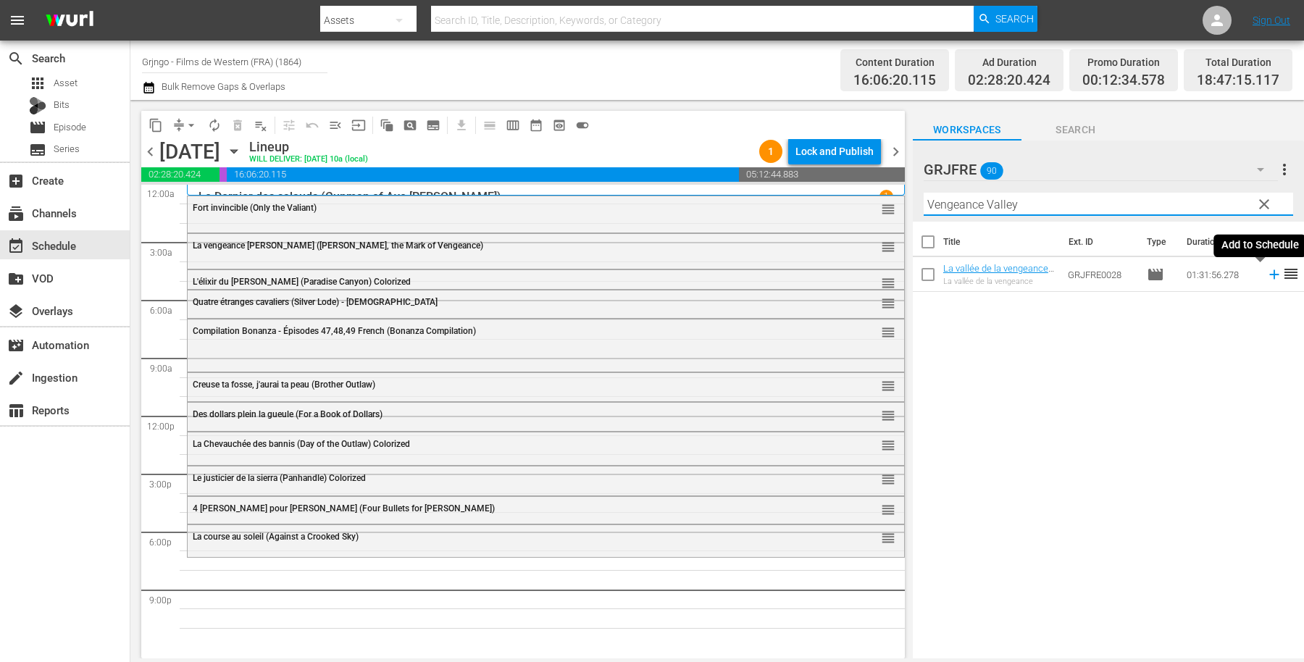
type input "Vengeance Valley"
click at [1266, 272] on icon at bounding box center [1274, 275] width 16 height 16
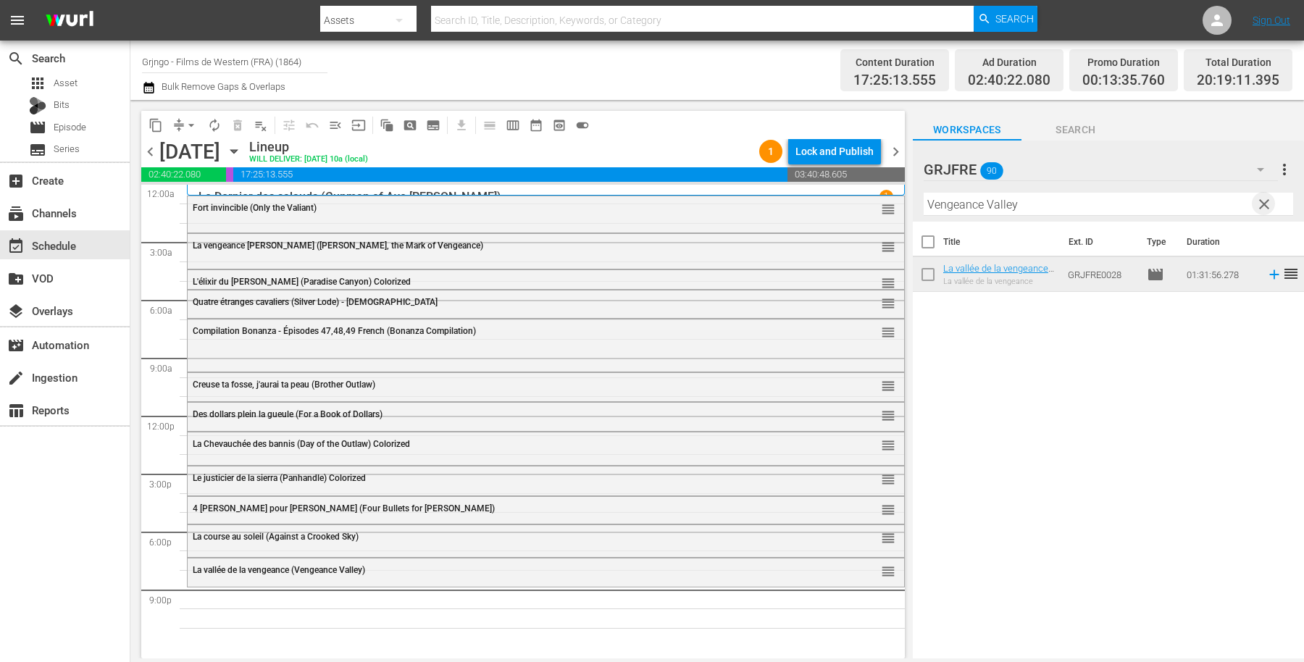
click at [1263, 198] on span "clear" at bounding box center [1263, 204] width 17 height 17
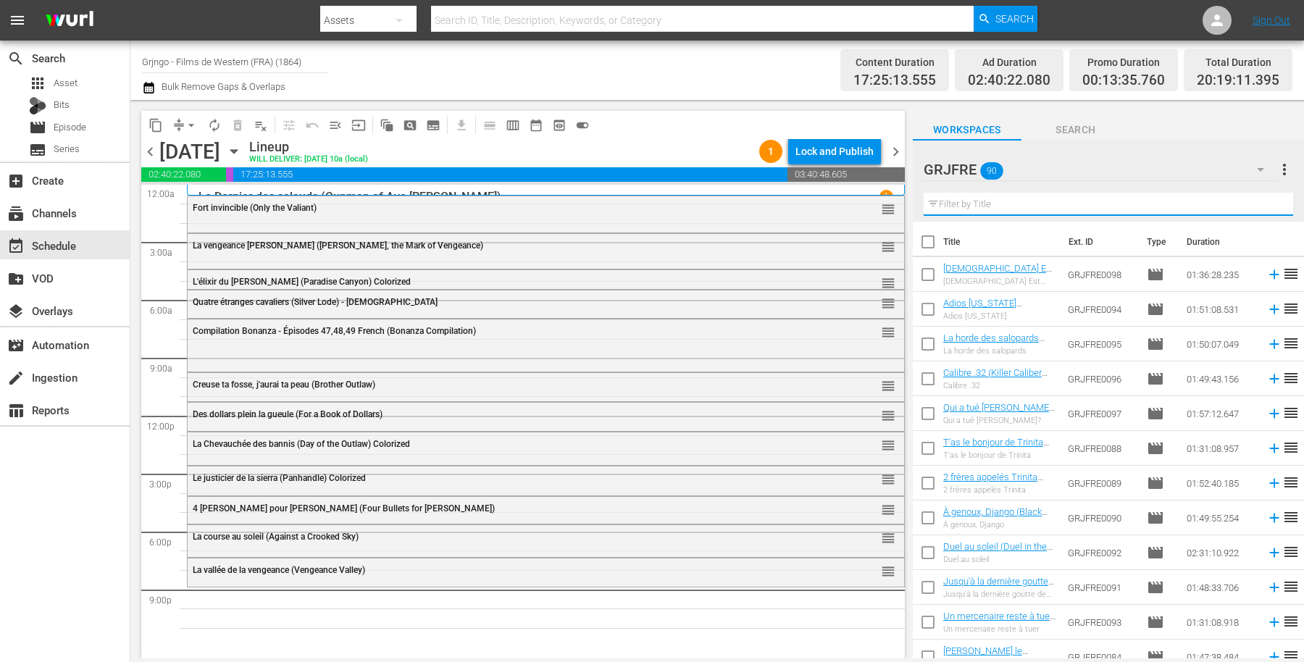
paste input "A Taste of Death"
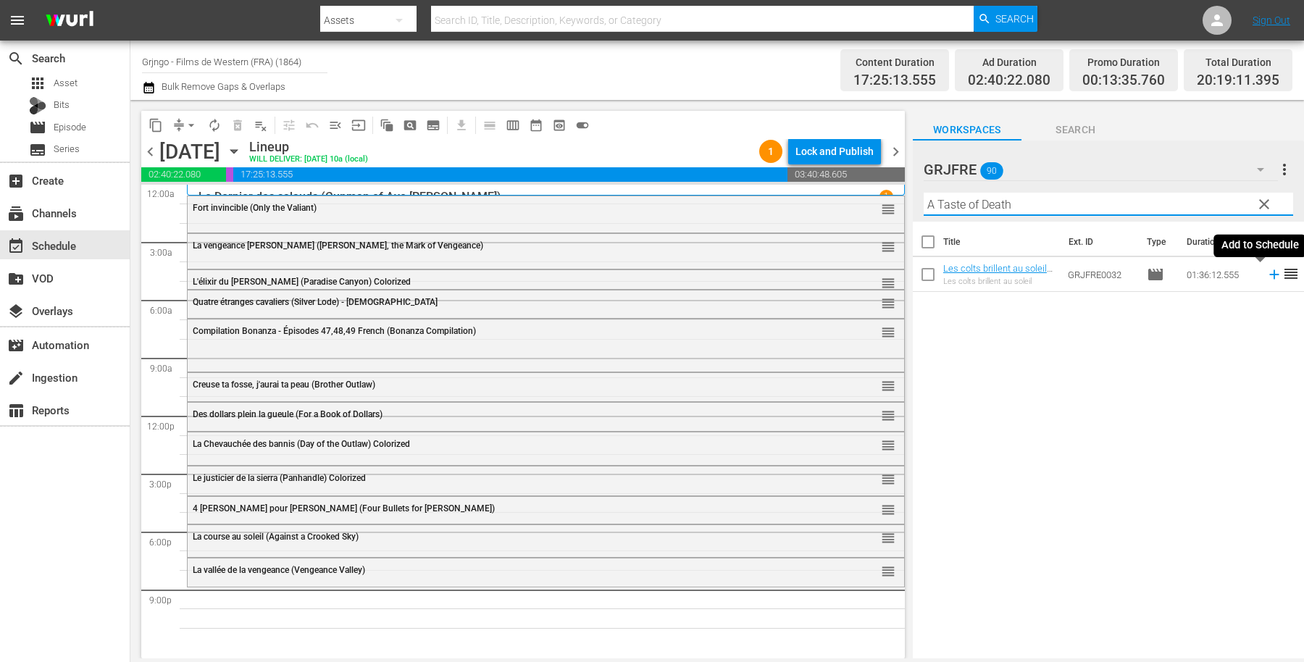
type input "A Taste of Death"
click at [1269, 275] on icon at bounding box center [1273, 274] width 9 height 9
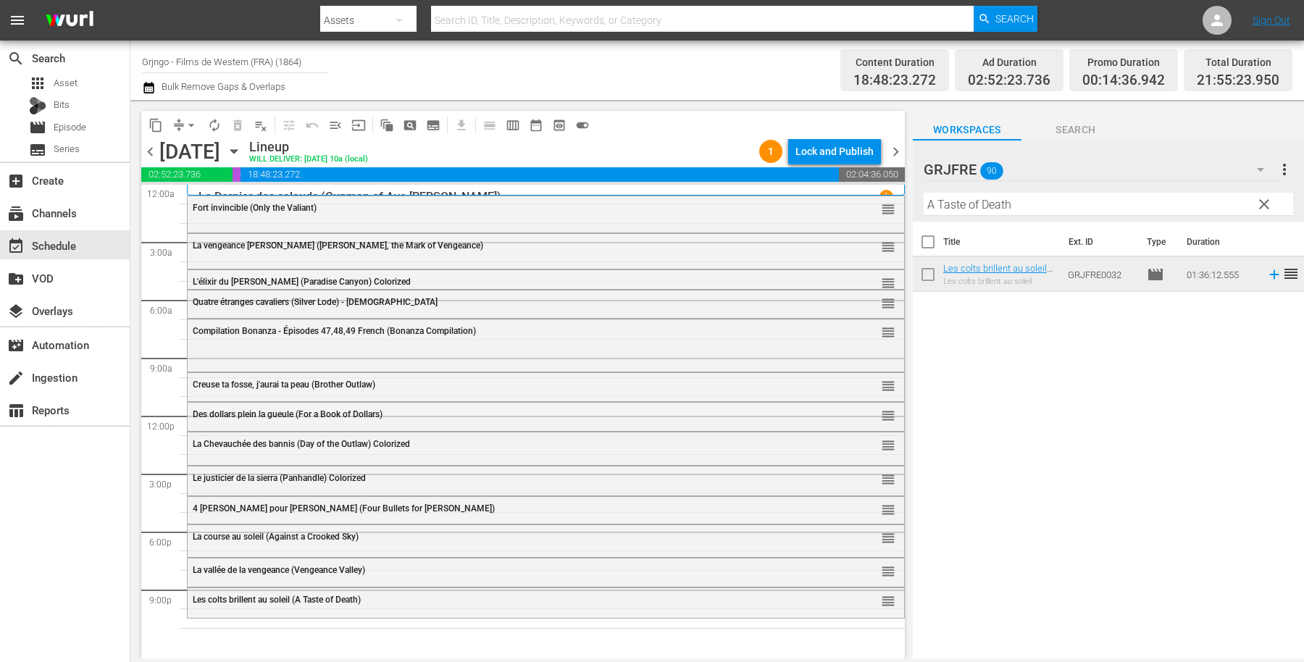
click at [1264, 199] on span "clear" at bounding box center [1263, 204] width 17 height 17
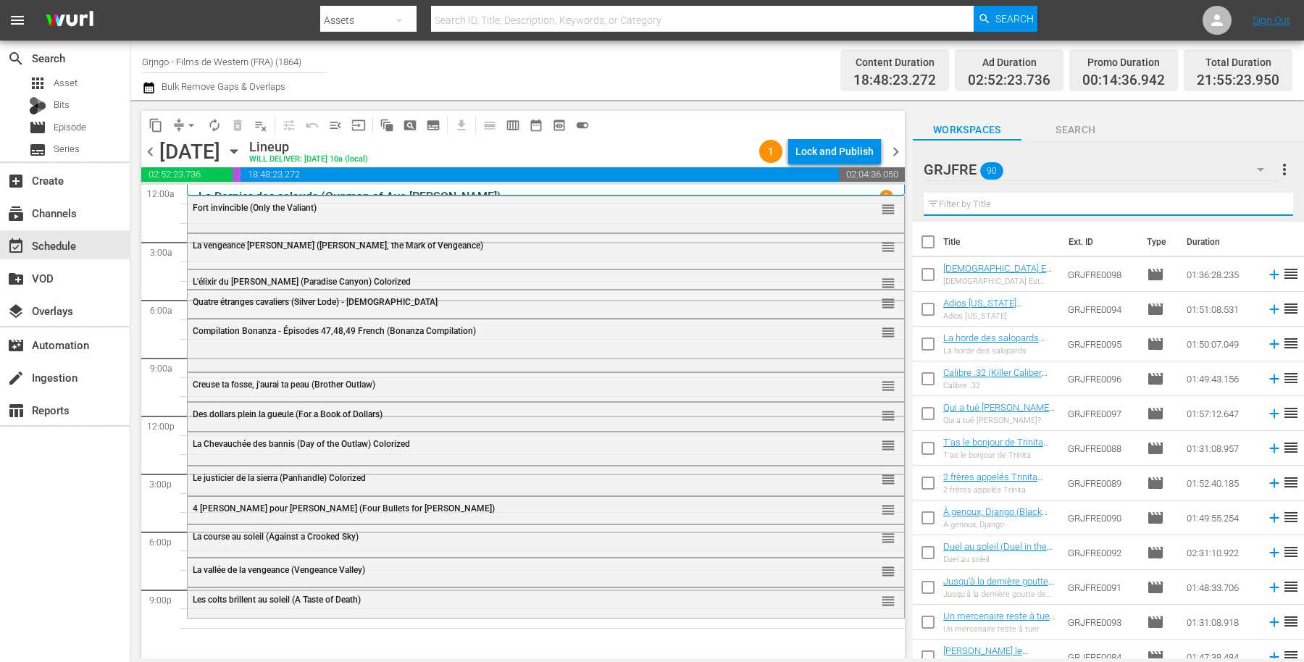
paste input "Le Jardin du diable (Garden of Evil)"
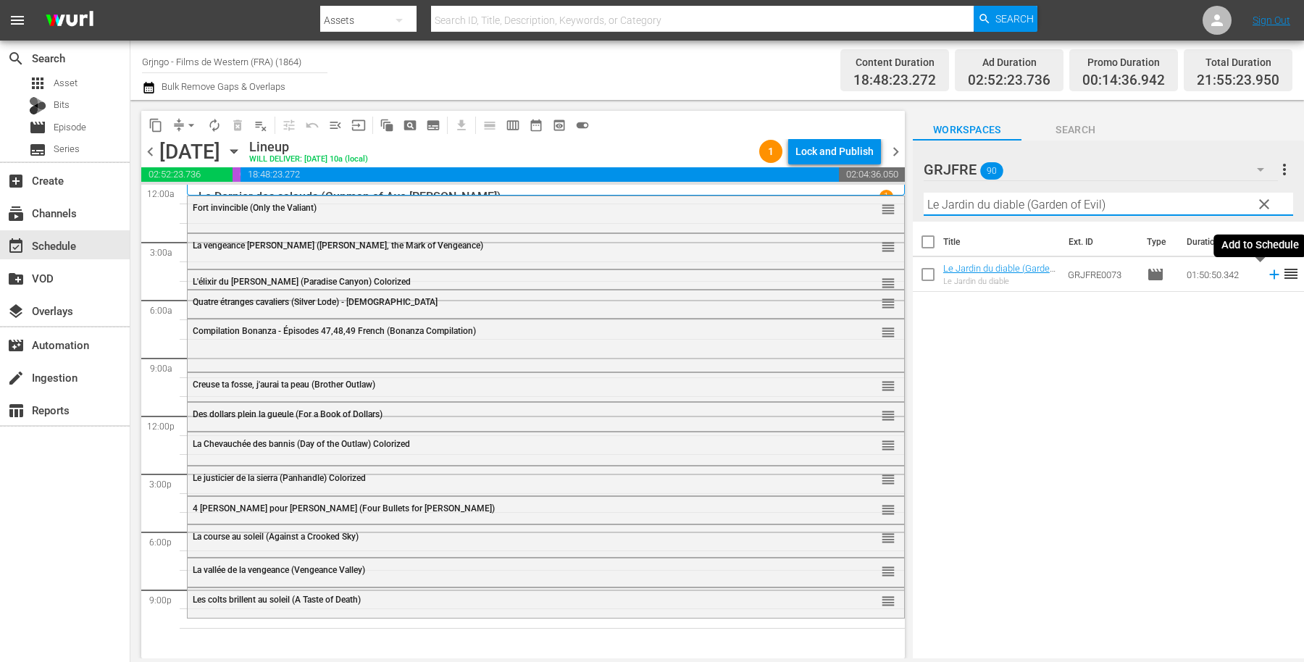
type input "Le Jardin du diable (Garden of Evil)"
click at [1266, 273] on icon at bounding box center [1274, 275] width 16 height 16
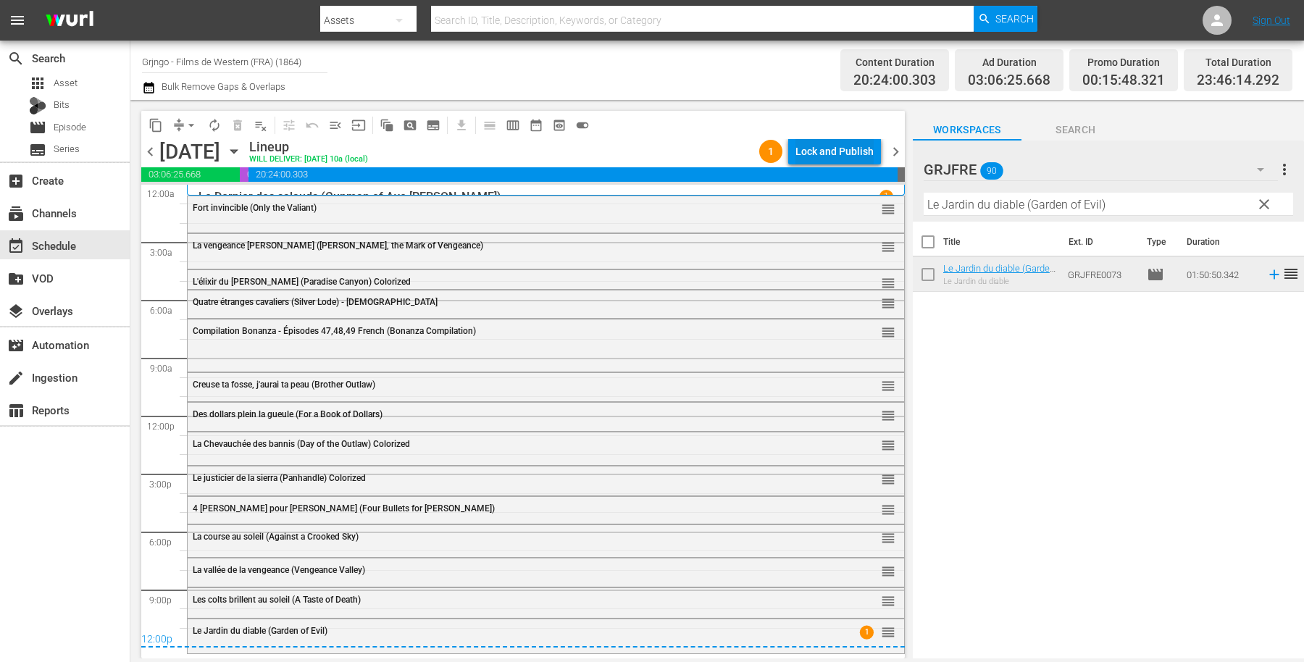
click at [824, 150] on div "Lock and Publish" at bounding box center [834, 151] width 78 height 26
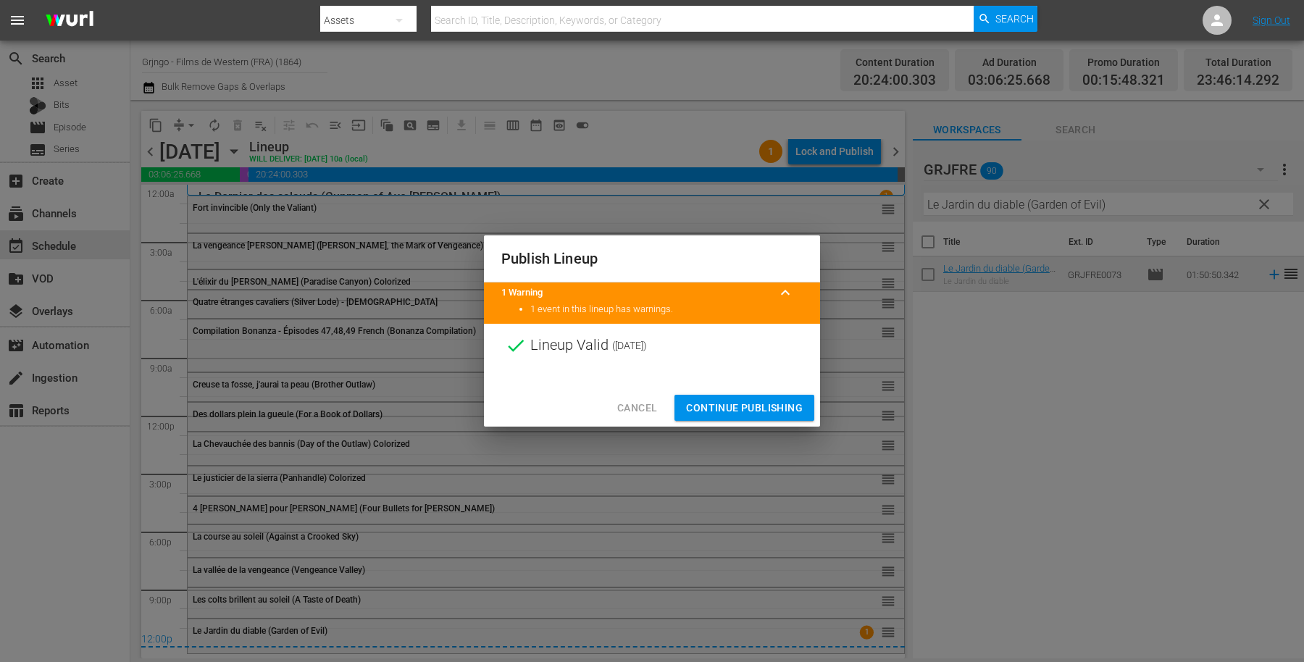
drag, startPoint x: 740, startPoint y: 400, endPoint x: 714, endPoint y: 266, distance: 136.5
click at [740, 401] on span "Continue Publishing" at bounding box center [744, 408] width 117 height 18
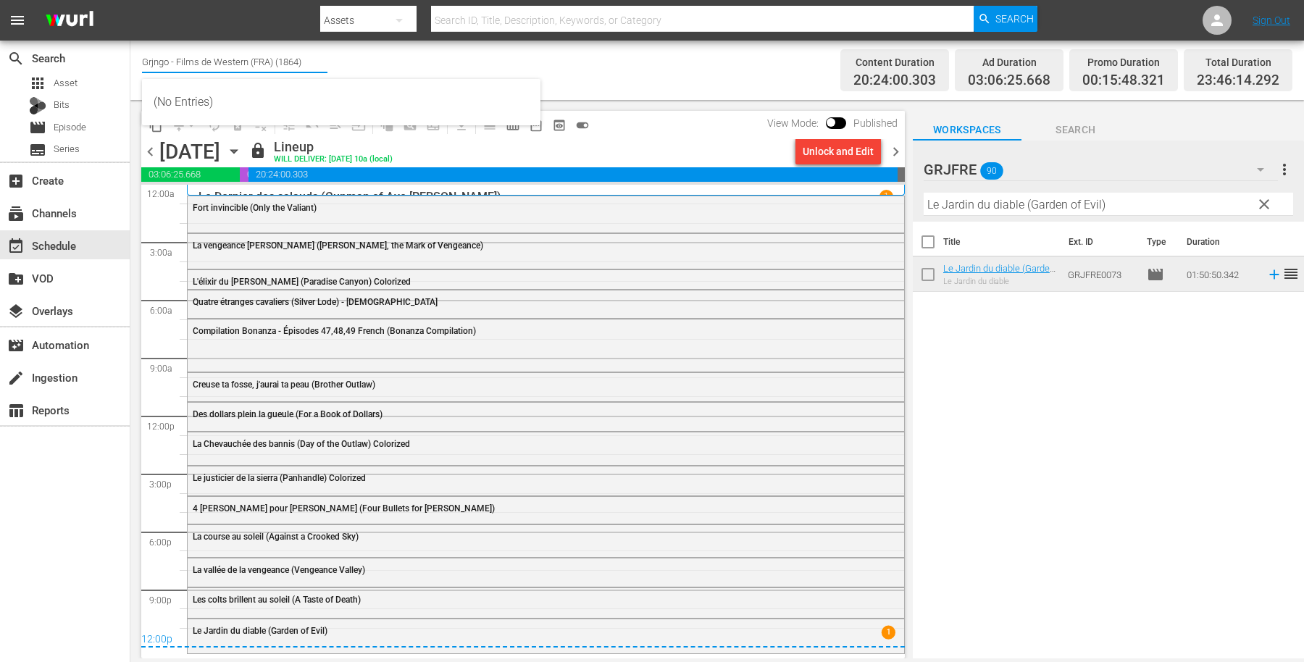
drag, startPoint x: 154, startPoint y: 57, endPoint x: 305, endPoint y: 57, distance: 151.4
click at [305, 57] on input "Grjngo - Films de Western (FRA) (1864)" at bounding box center [234, 61] width 185 height 35
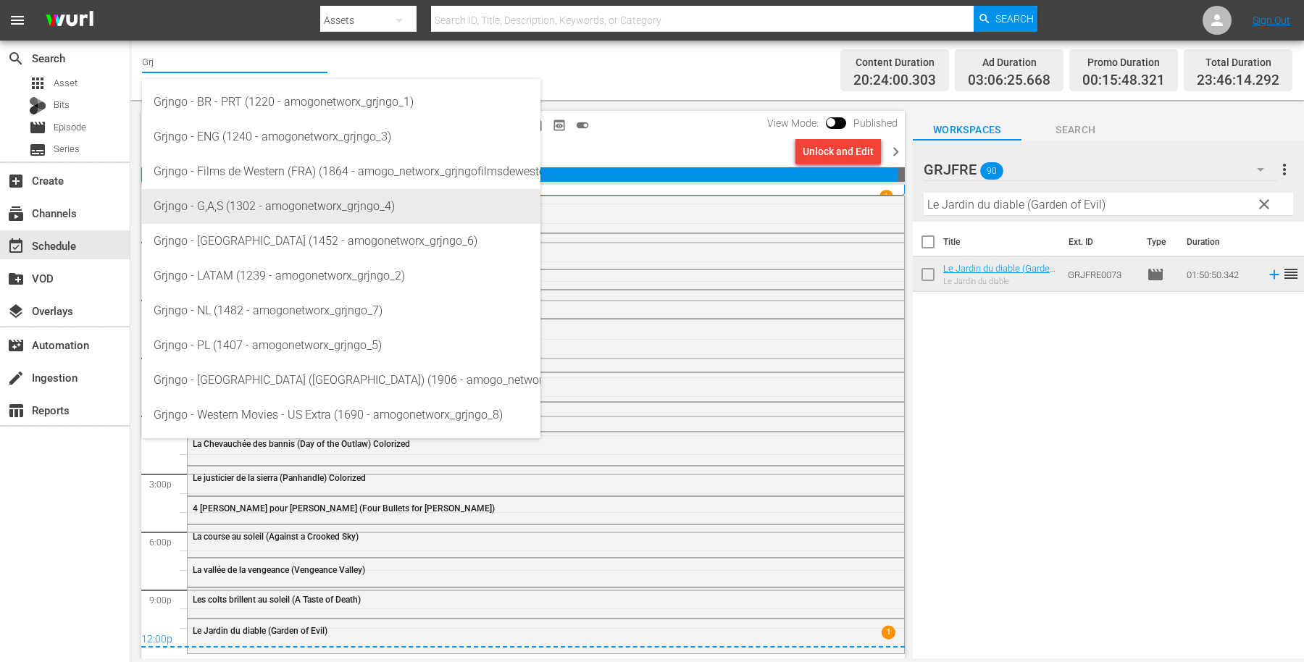
click at [413, 196] on div "Grjngo - G,A,S (1302 - amogonetworx_grjngo_4)" at bounding box center [341, 206] width 375 height 35
type input "Grjngo - G,A,S (1302 - amogonetworx_grjngo_4)"
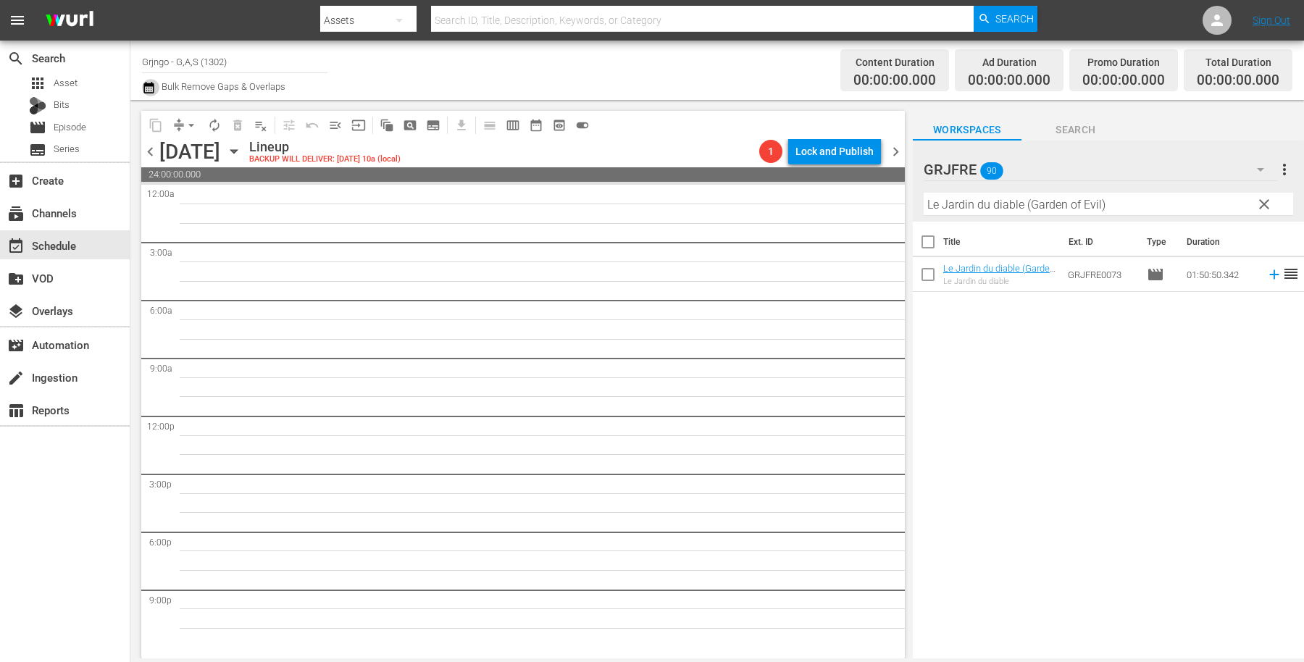
click at [152, 88] on icon "button" at bounding box center [149, 87] width 14 height 17
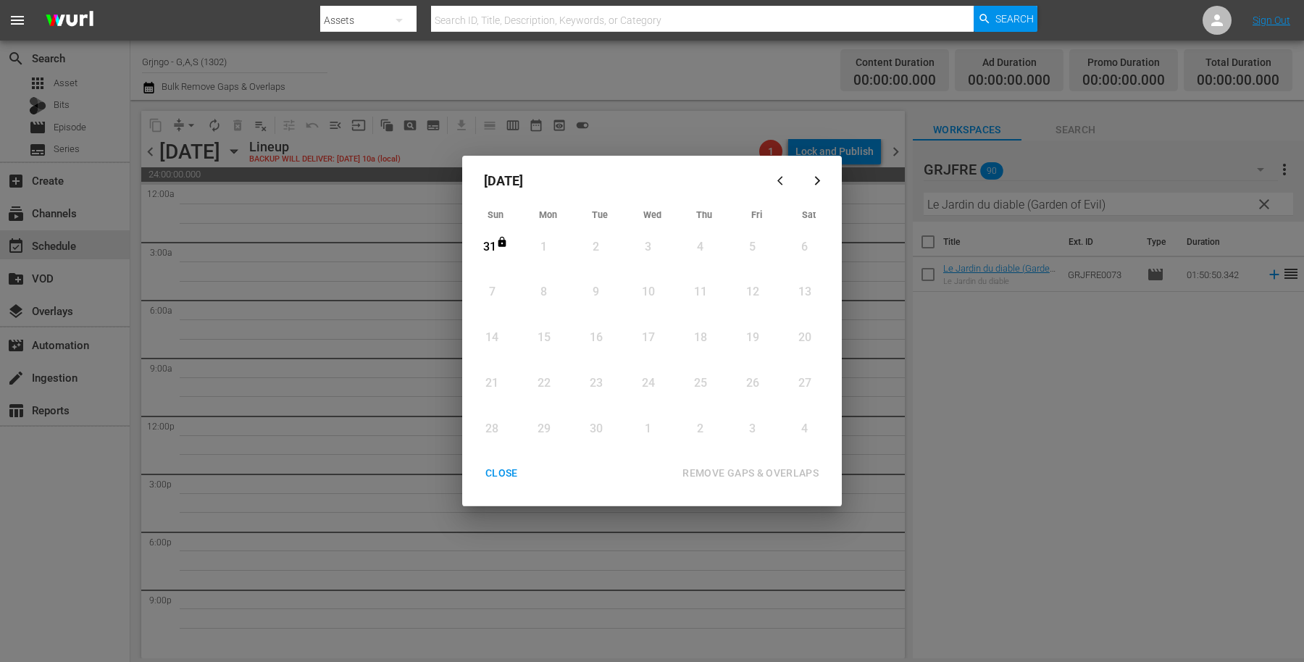
click at [779, 176] on icon "button" at bounding box center [782, 180] width 11 height 11
click at [487, 388] on div "24" at bounding box center [489, 391] width 18 height 17
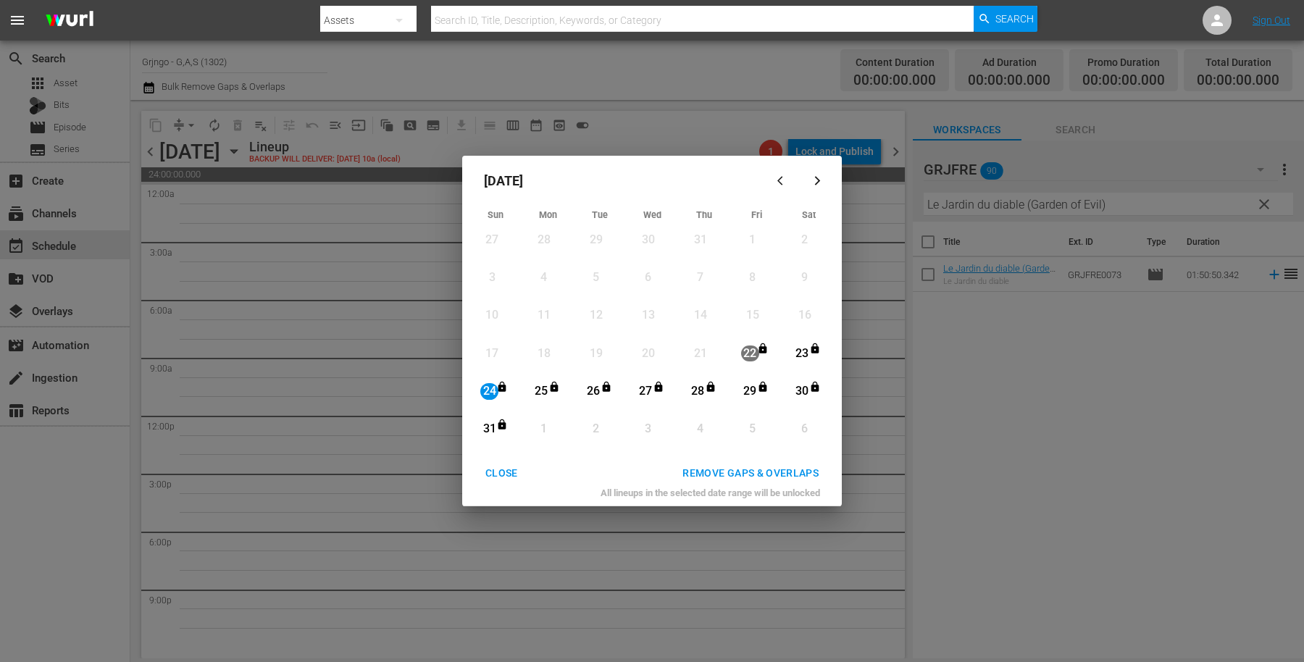
click at [486, 425] on div "31" at bounding box center [489, 429] width 18 height 17
click at [703, 472] on div "REMOVE GAPS & OVERLAPS" at bounding box center [750, 473] width 159 height 18
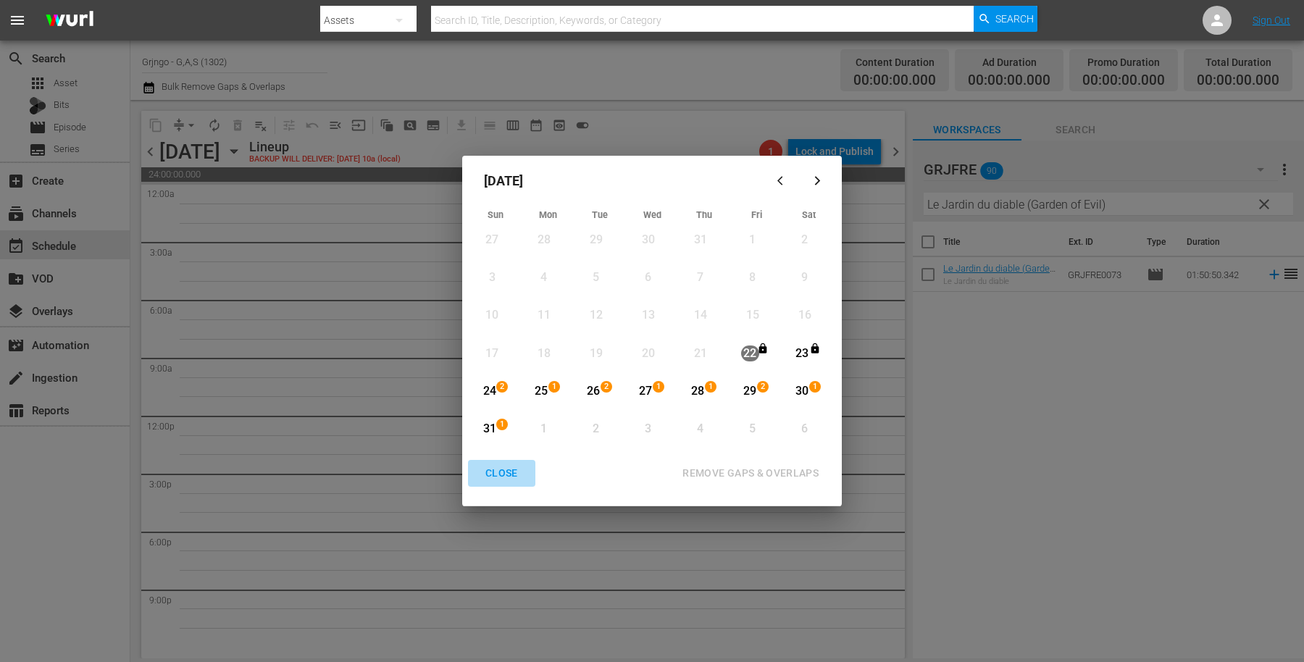
click at [509, 467] on div "CLOSE" at bounding box center [502, 473] width 56 height 18
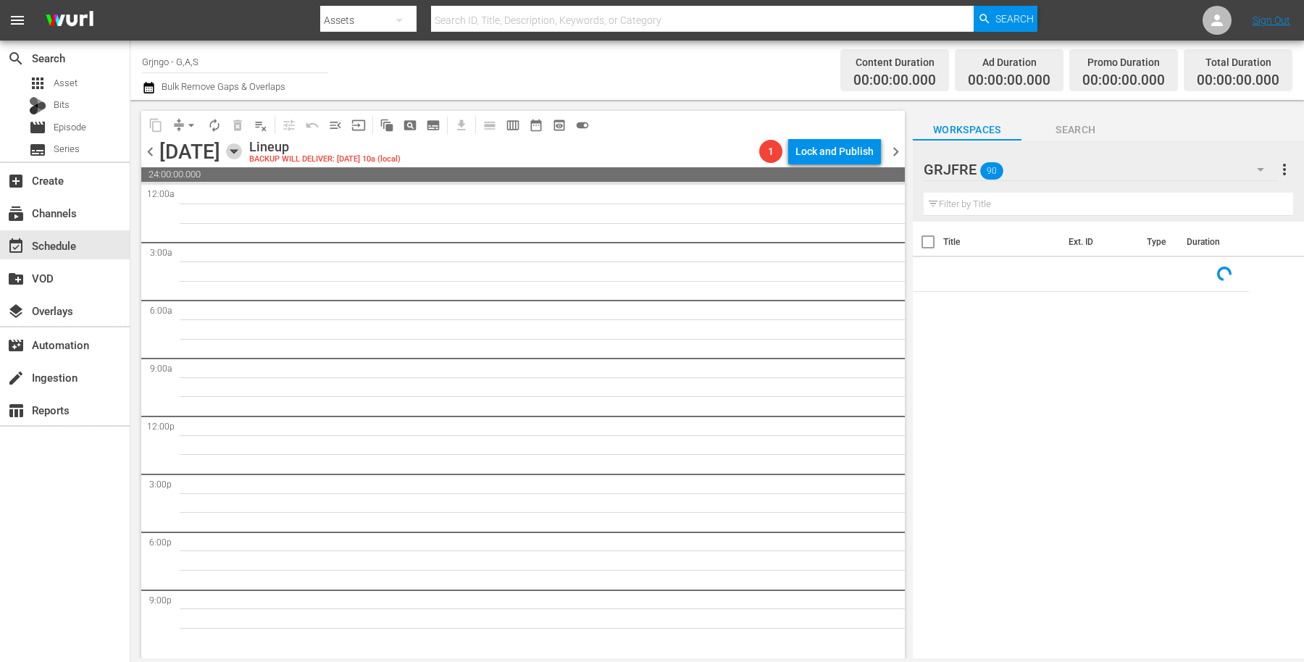
click at [242, 152] on icon "button" at bounding box center [234, 151] width 16 height 16
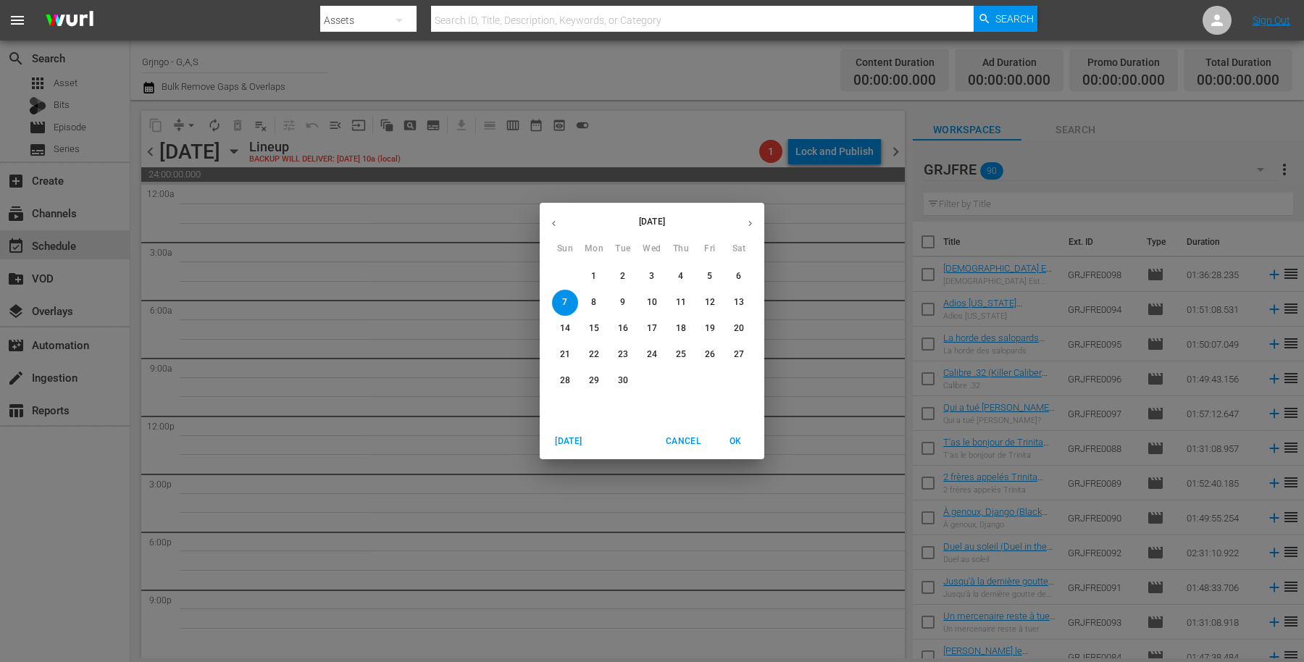
click at [549, 218] on icon "button" at bounding box center [553, 223] width 11 height 11
click at [564, 375] on p "24" at bounding box center [565, 381] width 10 height 12
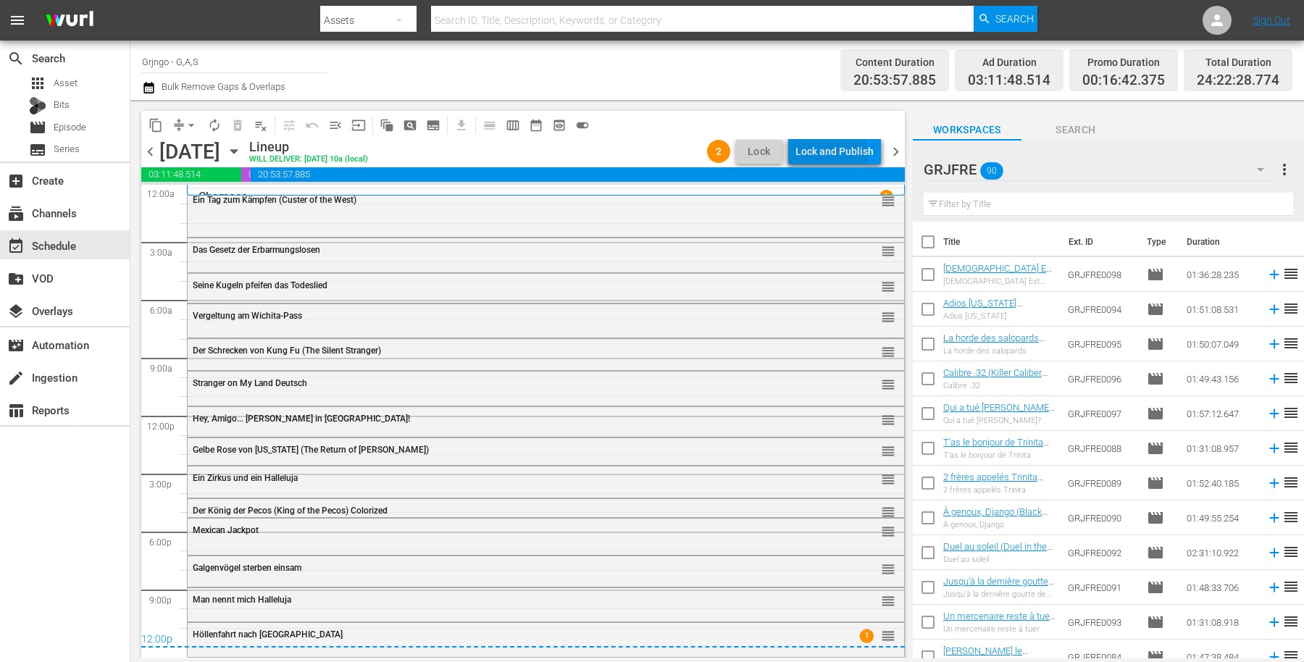
click at [834, 152] on div "Lock and Publish" at bounding box center [834, 151] width 78 height 26
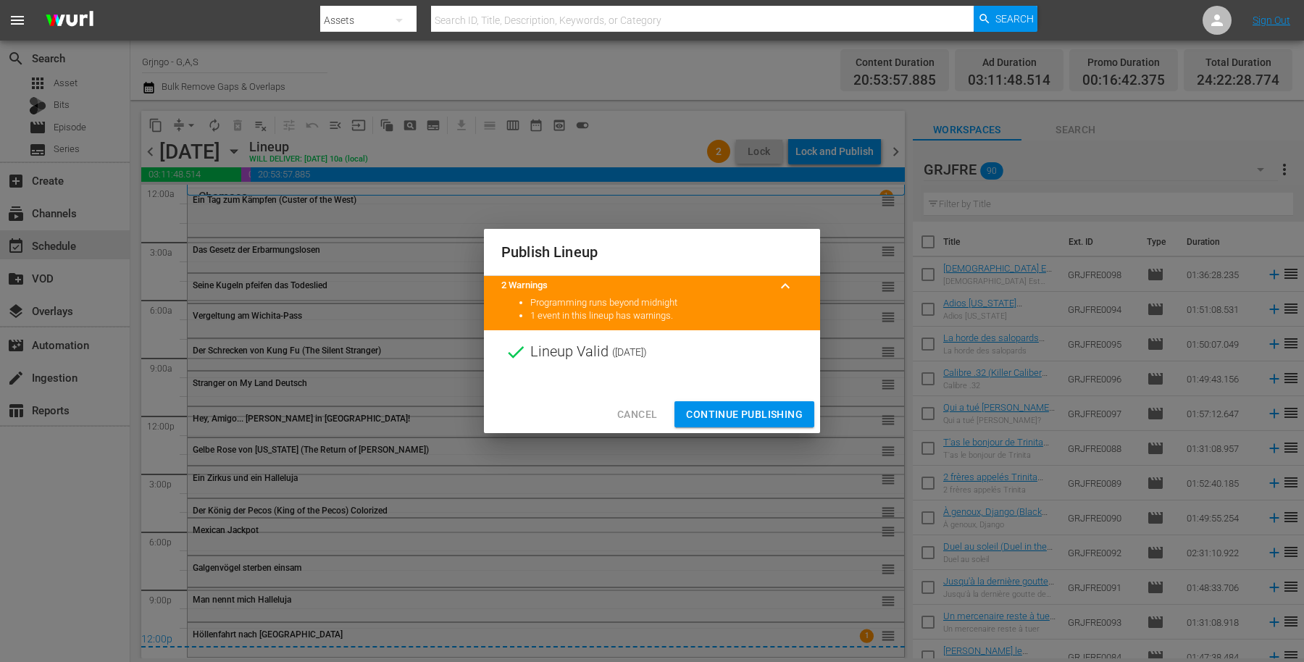
click at [740, 406] on span "Continue Publishing" at bounding box center [744, 415] width 117 height 18
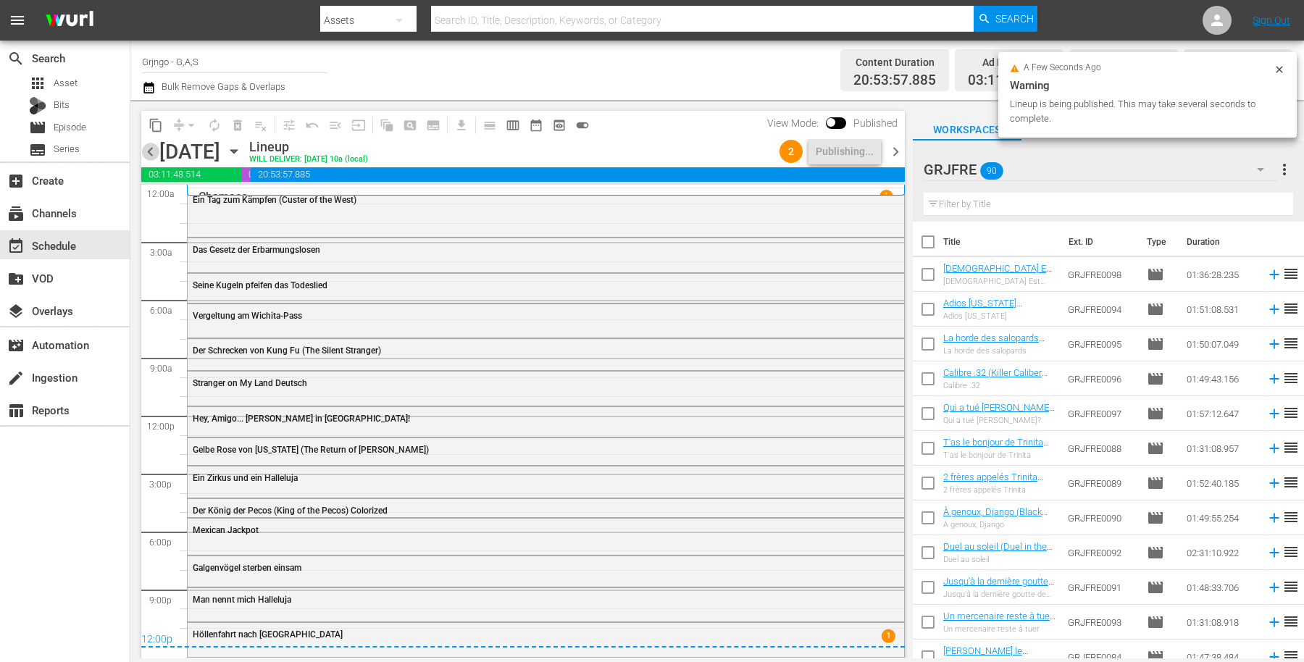
click at [149, 149] on span "chevron_left" at bounding box center [150, 152] width 18 height 18
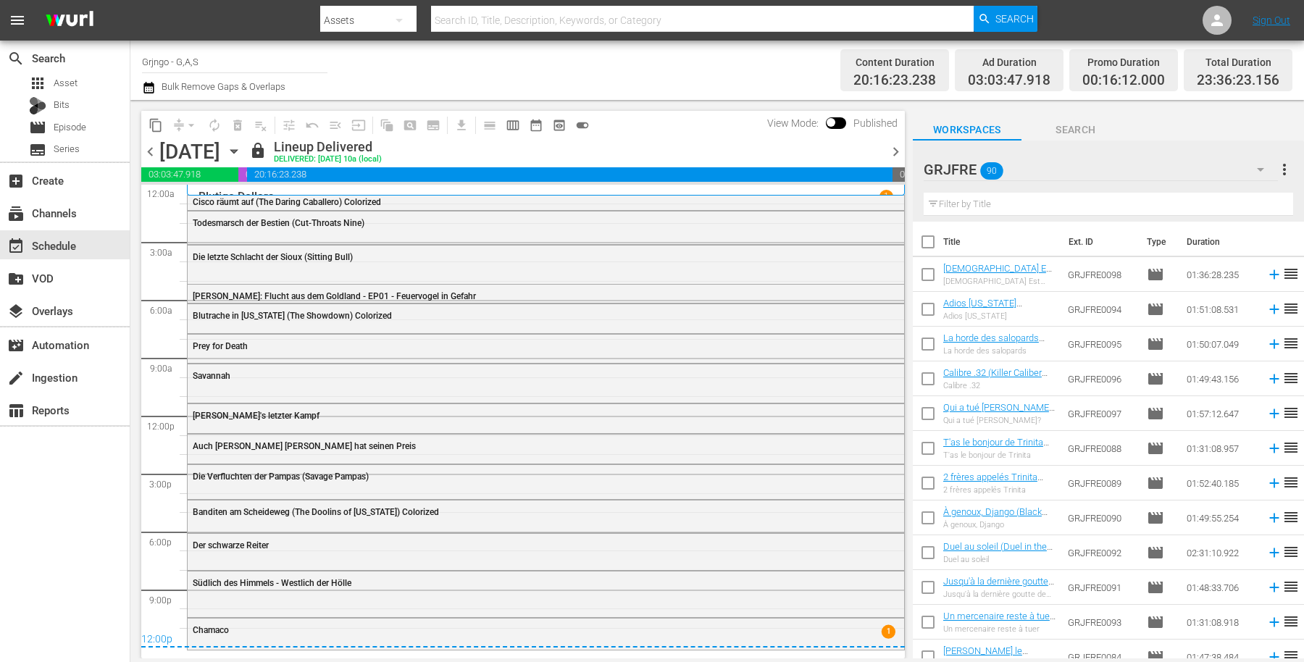
click at [900, 149] on span "chevron_right" at bounding box center [896, 152] width 18 height 18
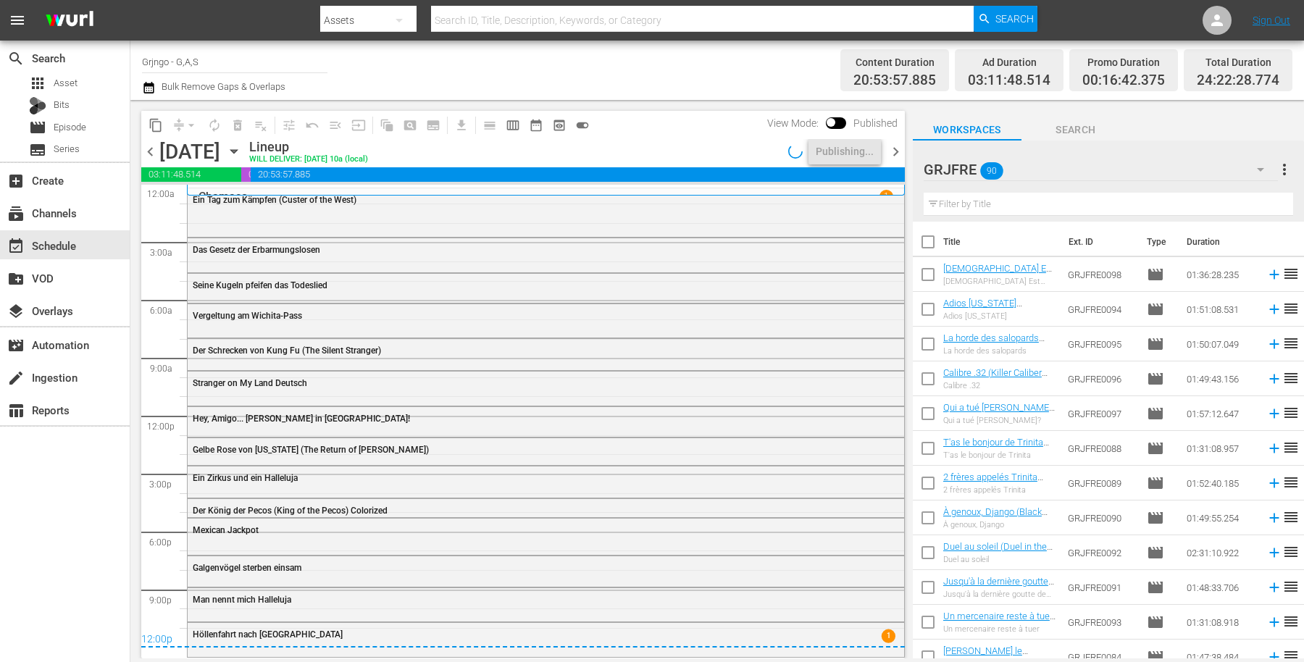
click at [893, 153] on span "chevron_right" at bounding box center [896, 152] width 18 height 18
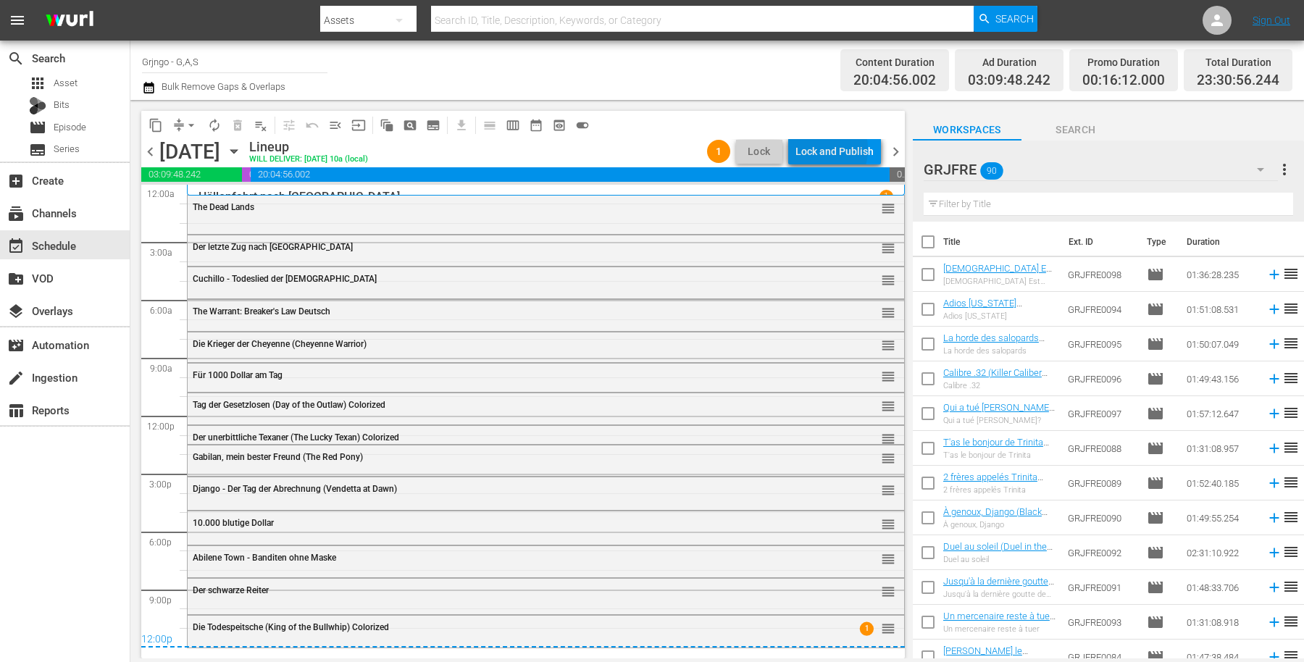
click at [816, 149] on div "Lock and Publish" at bounding box center [834, 151] width 78 height 26
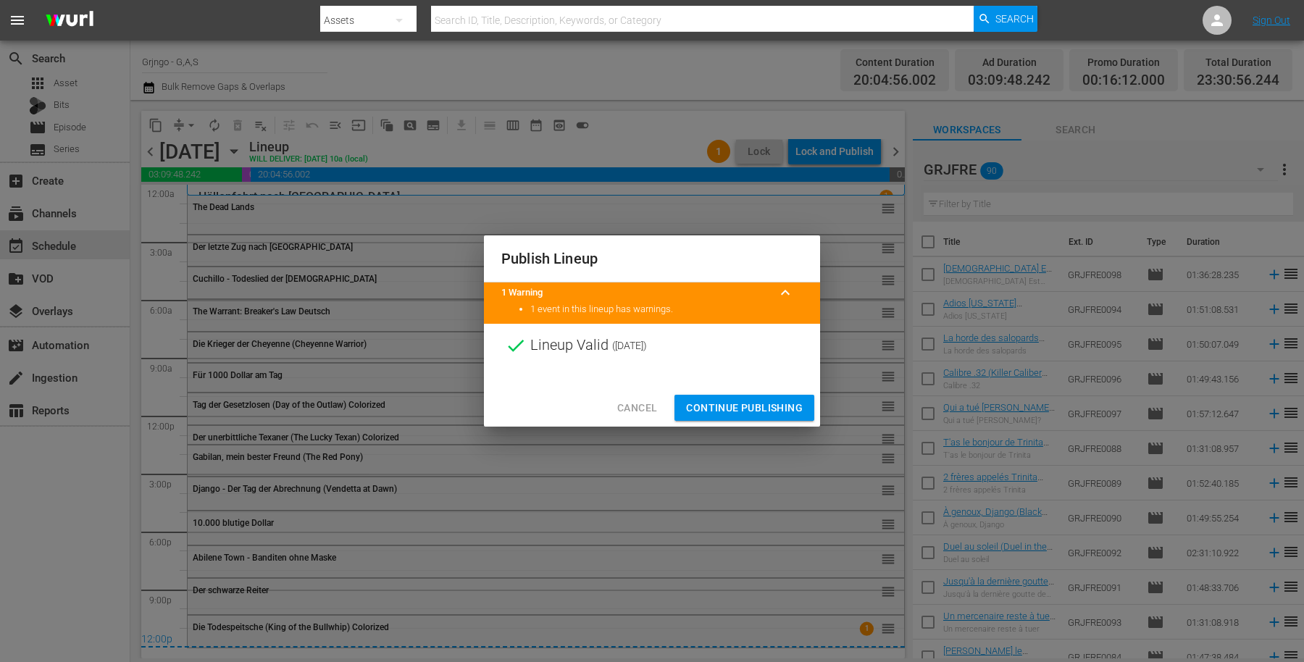
click at [753, 402] on span "Continue Publishing" at bounding box center [744, 408] width 117 height 18
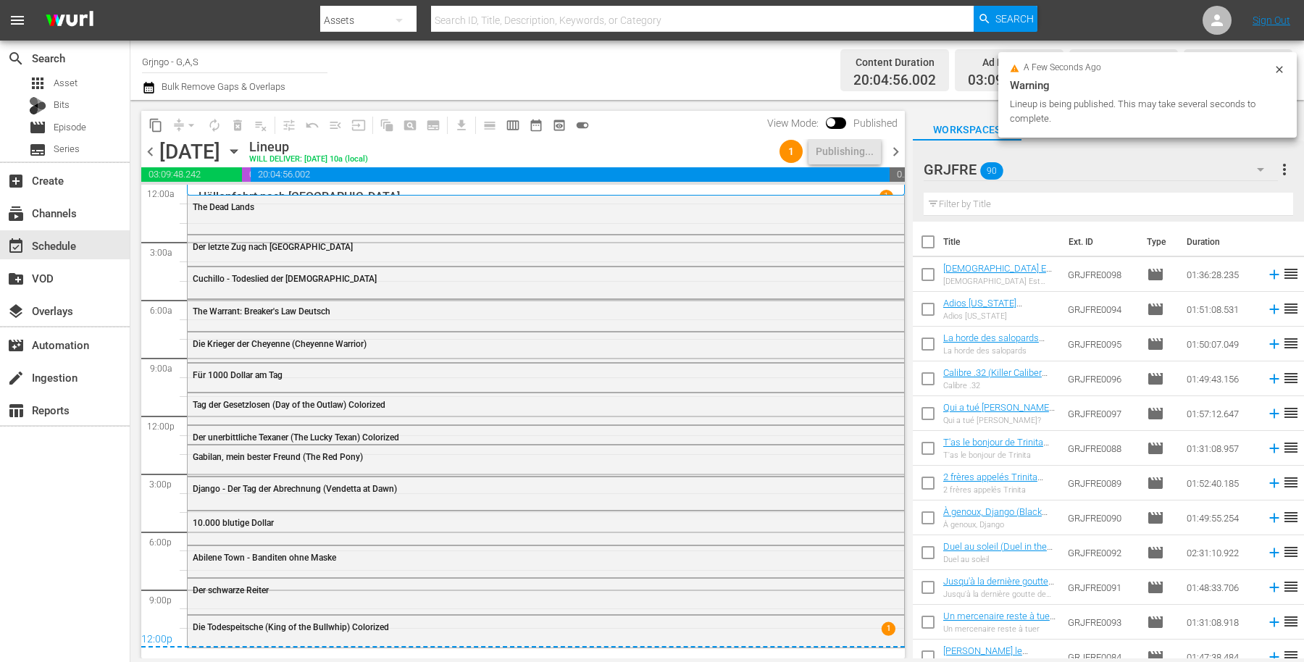
click at [895, 155] on span "chevron_right" at bounding box center [896, 152] width 18 height 18
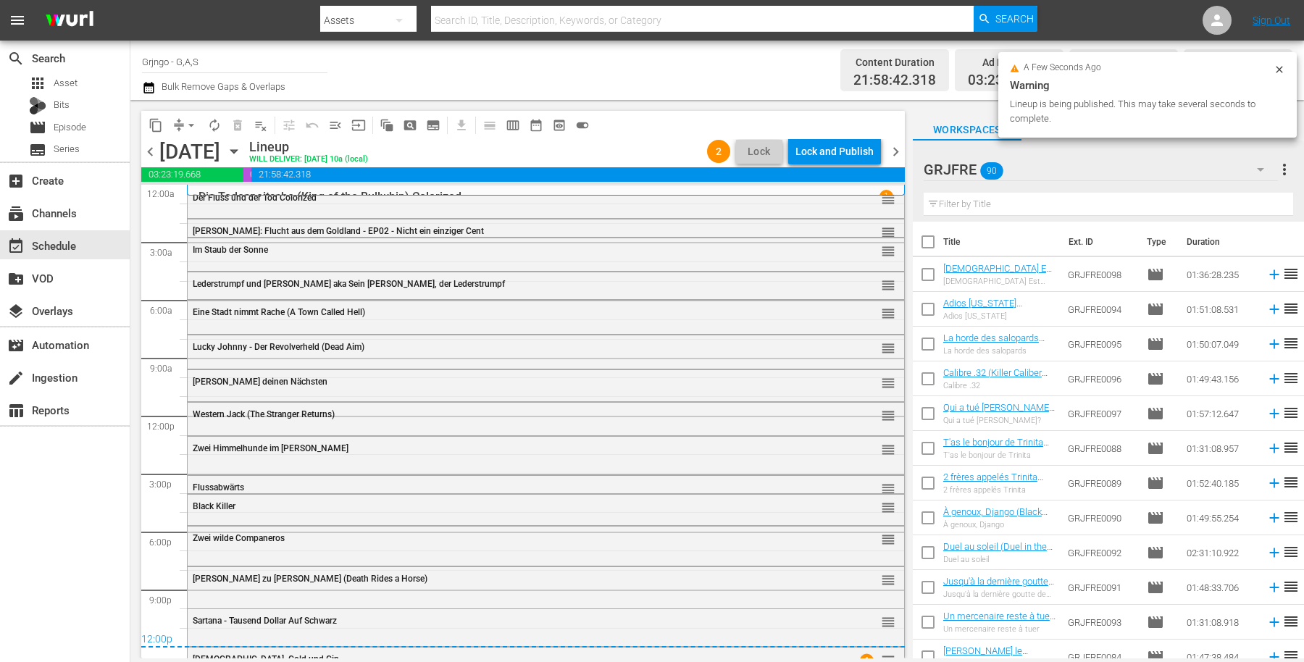
click at [829, 153] on div "Lock and Publish" at bounding box center [834, 151] width 78 height 26
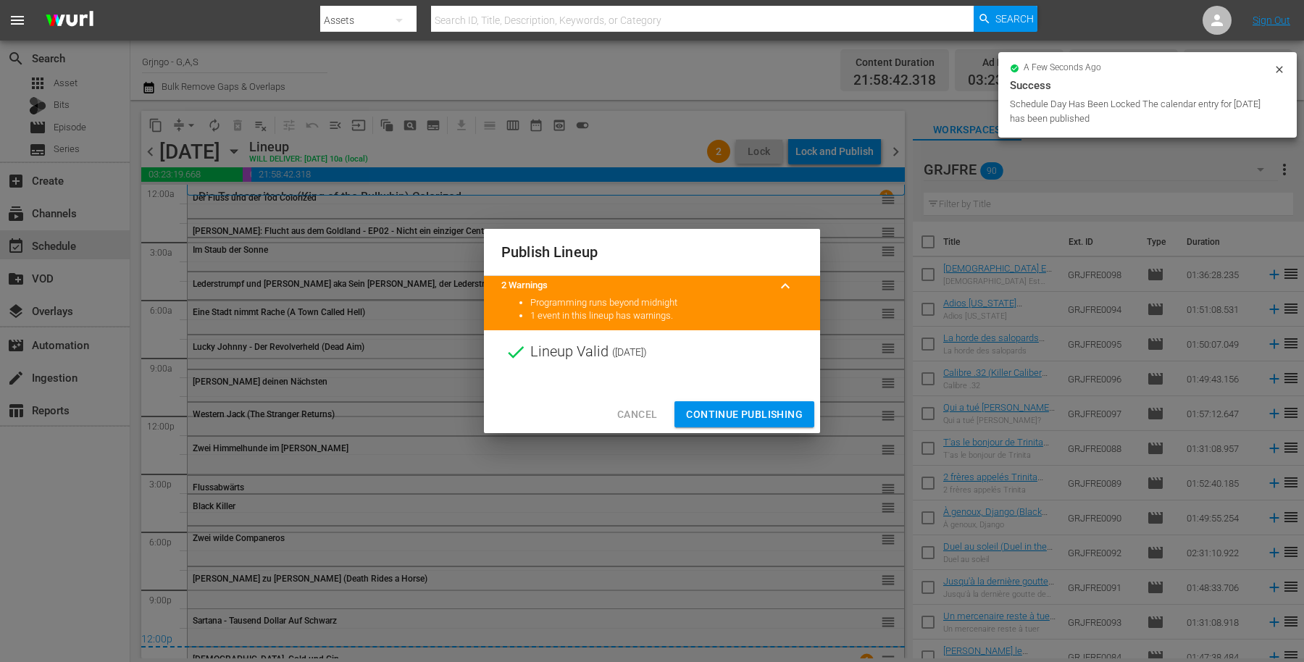
click at [750, 404] on button "Continue Publishing" at bounding box center [744, 414] width 140 height 27
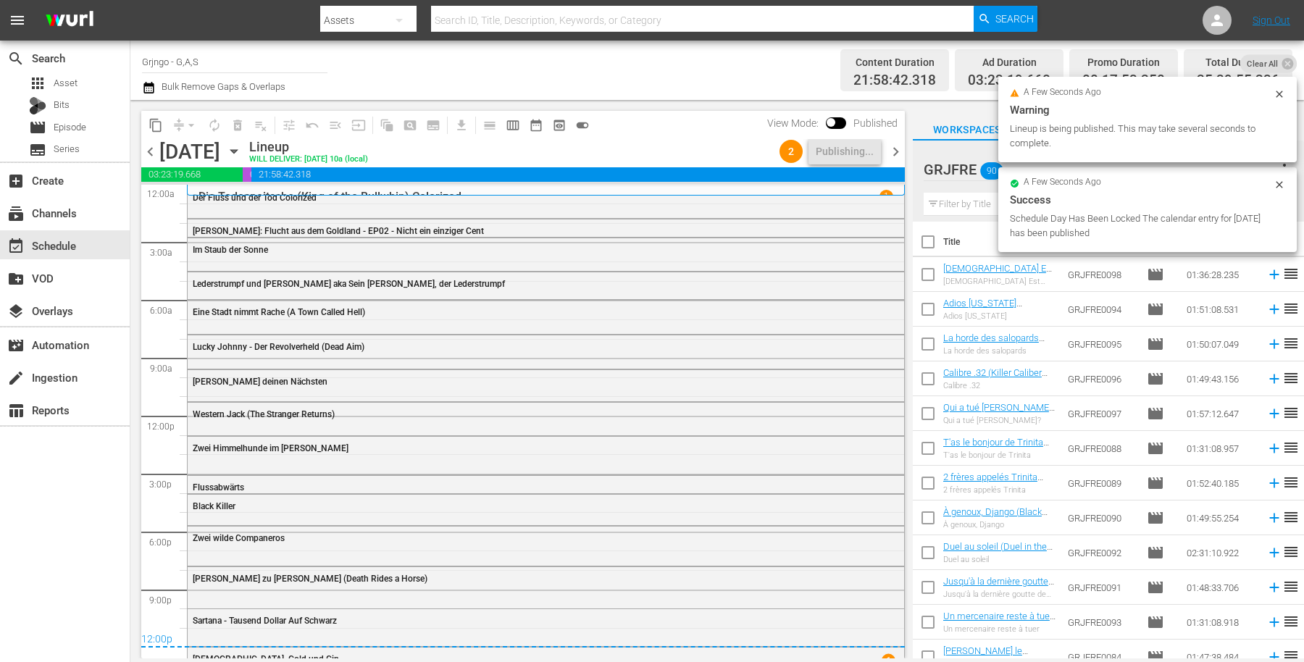
click at [897, 156] on span "chevron_right" at bounding box center [896, 152] width 18 height 18
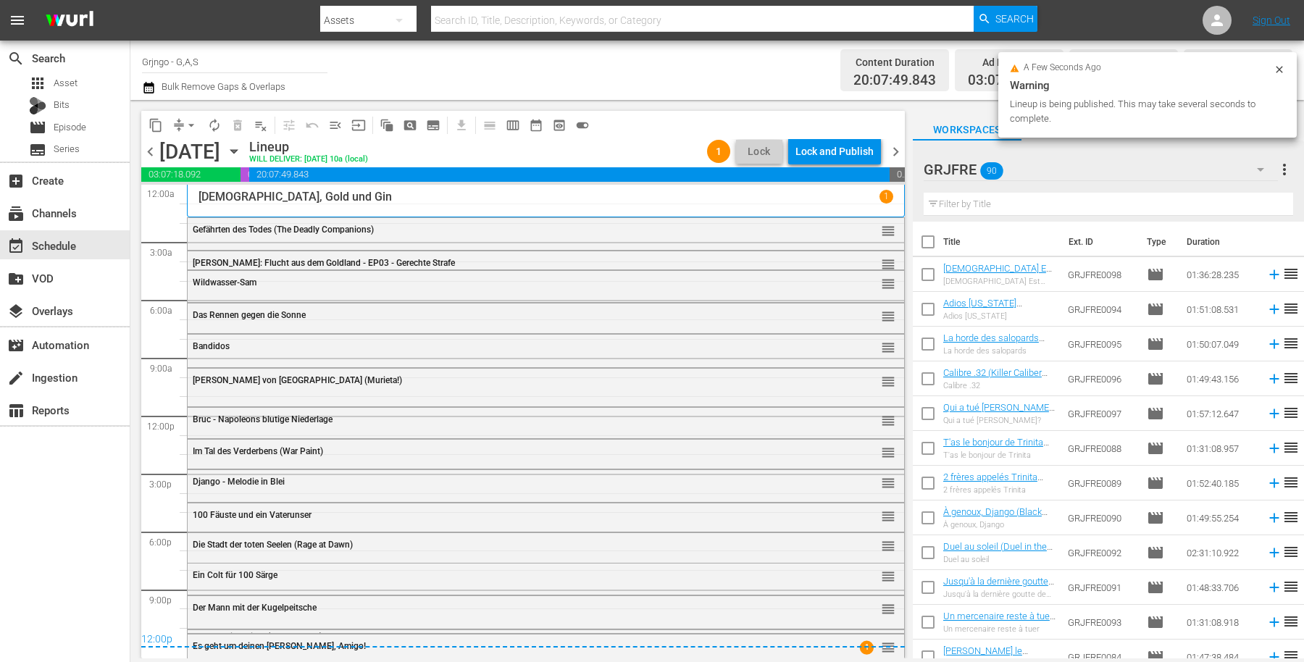
click at [837, 148] on div "Lock and Publish" at bounding box center [834, 151] width 78 height 26
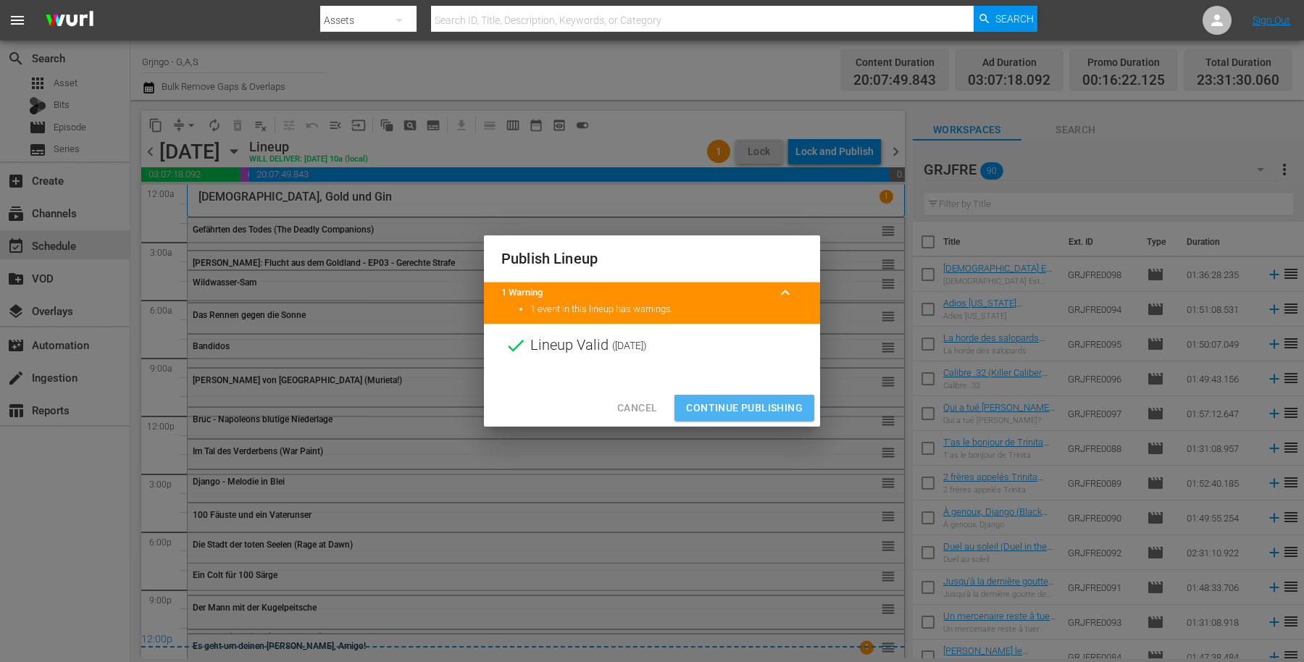
drag, startPoint x: 743, startPoint y: 400, endPoint x: 788, endPoint y: 343, distance: 72.6
click at [746, 400] on span "Continue Publishing" at bounding box center [744, 408] width 117 height 18
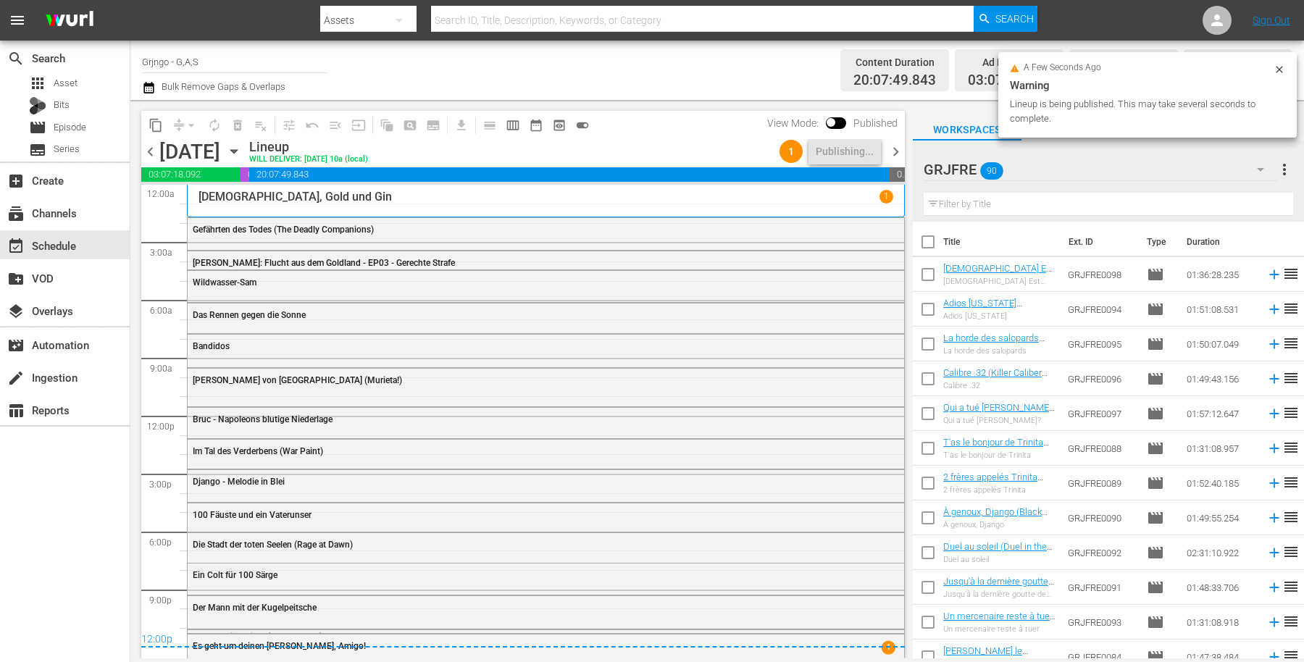
click at [891, 153] on span "chevron_right" at bounding box center [896, 152] width 18 height 18
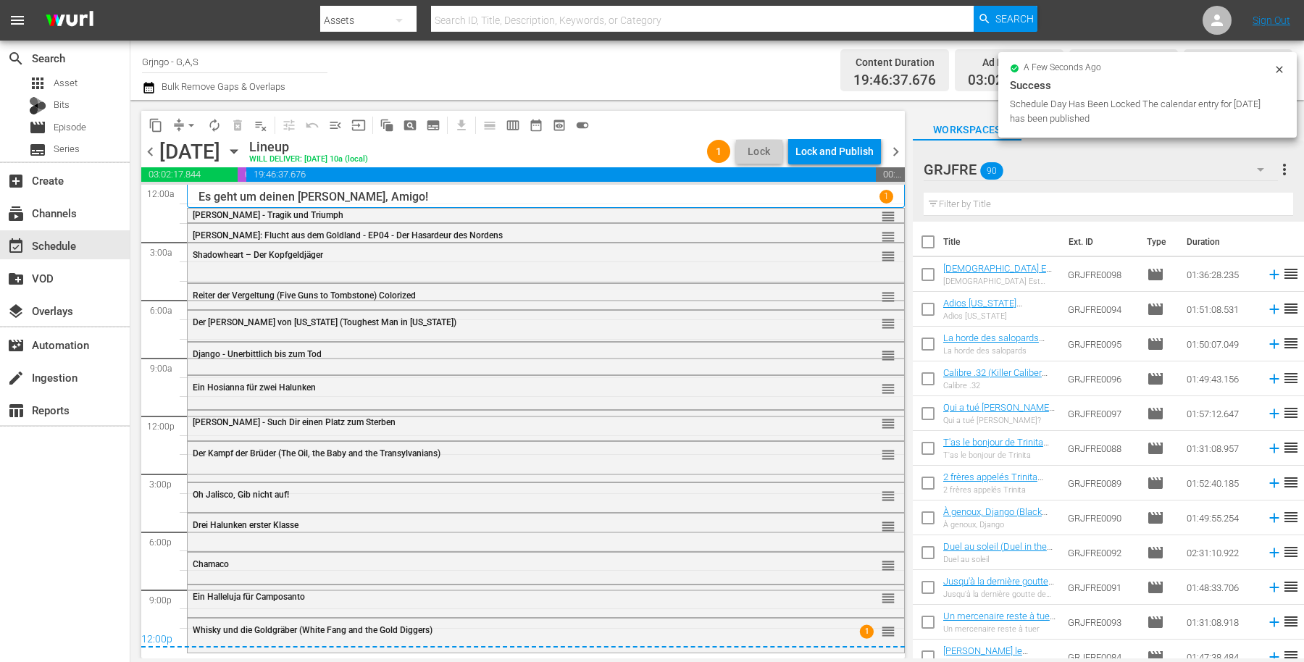
click at [819, 149] on div "Lock and Publish" at bounding box center [834, 151] width 78 height 26
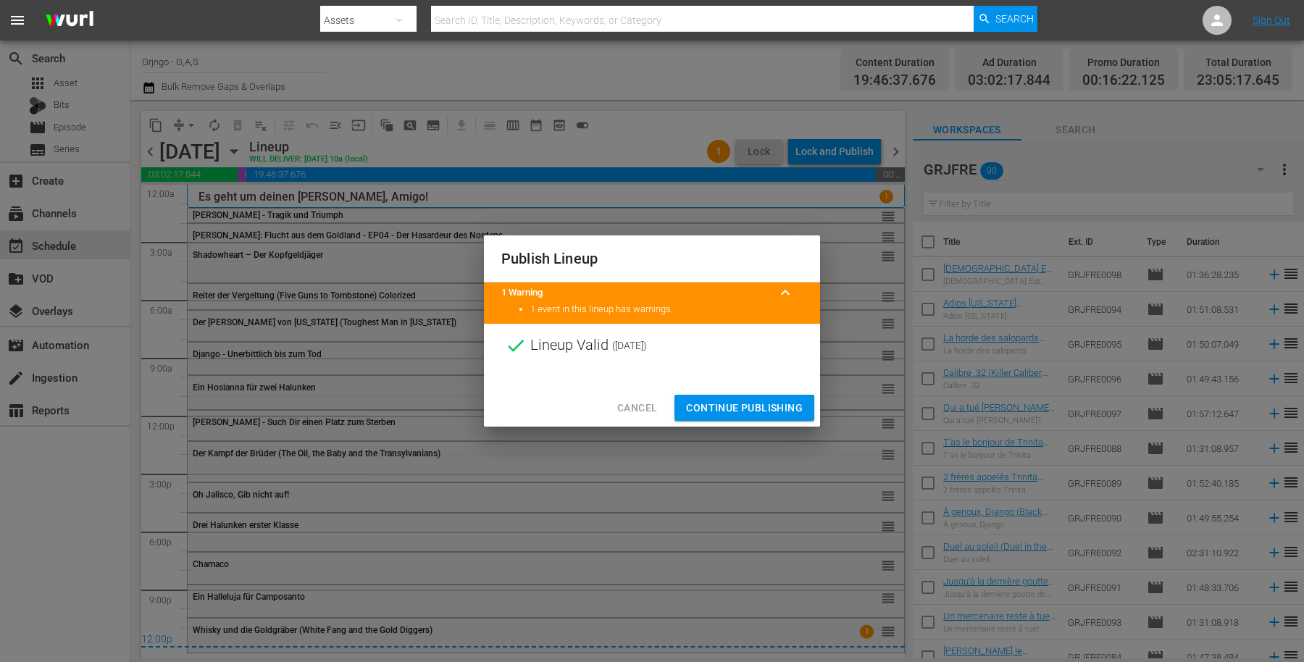
click at [750, 402] on span "Continue Publishing" at bounding box center [744, 408] width 117 height 18
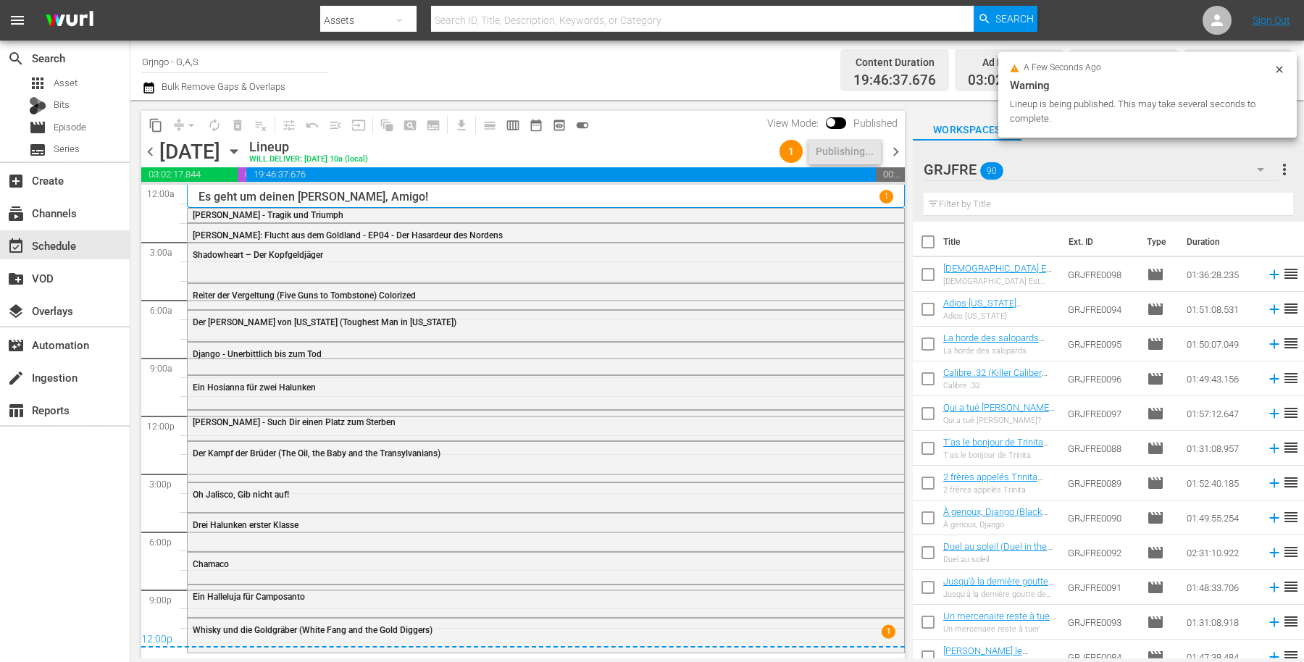
click at [890, 135] on div "content_copy compress arrow_drop_down autorenew_outlined delete_forever_outline…" at bounding box center [523, 125] width 764 height 28
click at [891, 149] on span "chevron_right" at bounding box center [896, 152] width 18 height 18
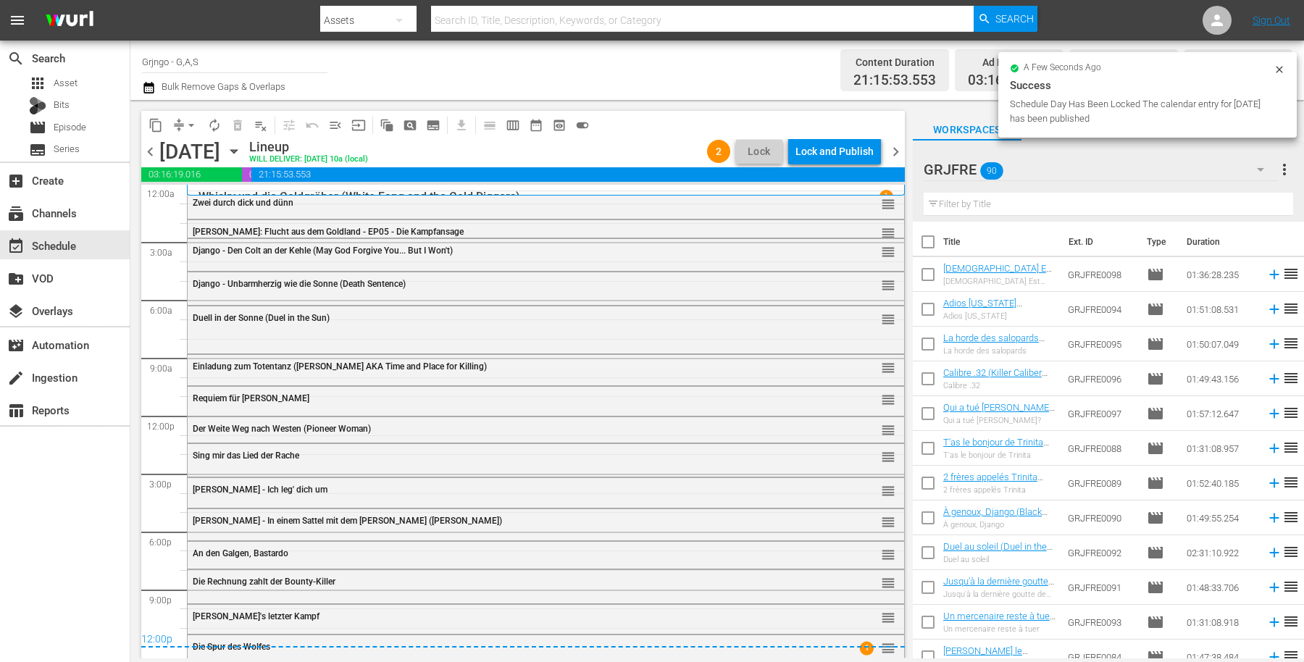
click at [823, 149] on div "Lock and Publish" at bounding box center [834, 151] width 78 height 26
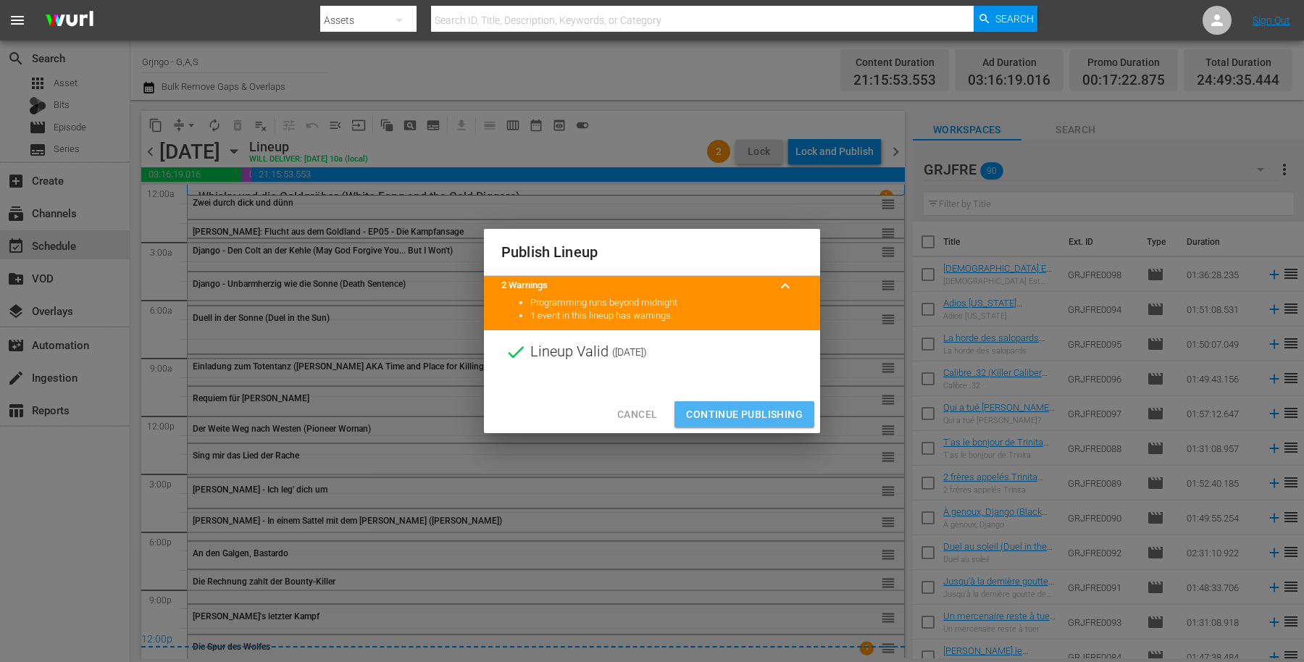
click at [767, 407] on span "Continue Publishing" at bounding box center [744, 415] width 117 height 18
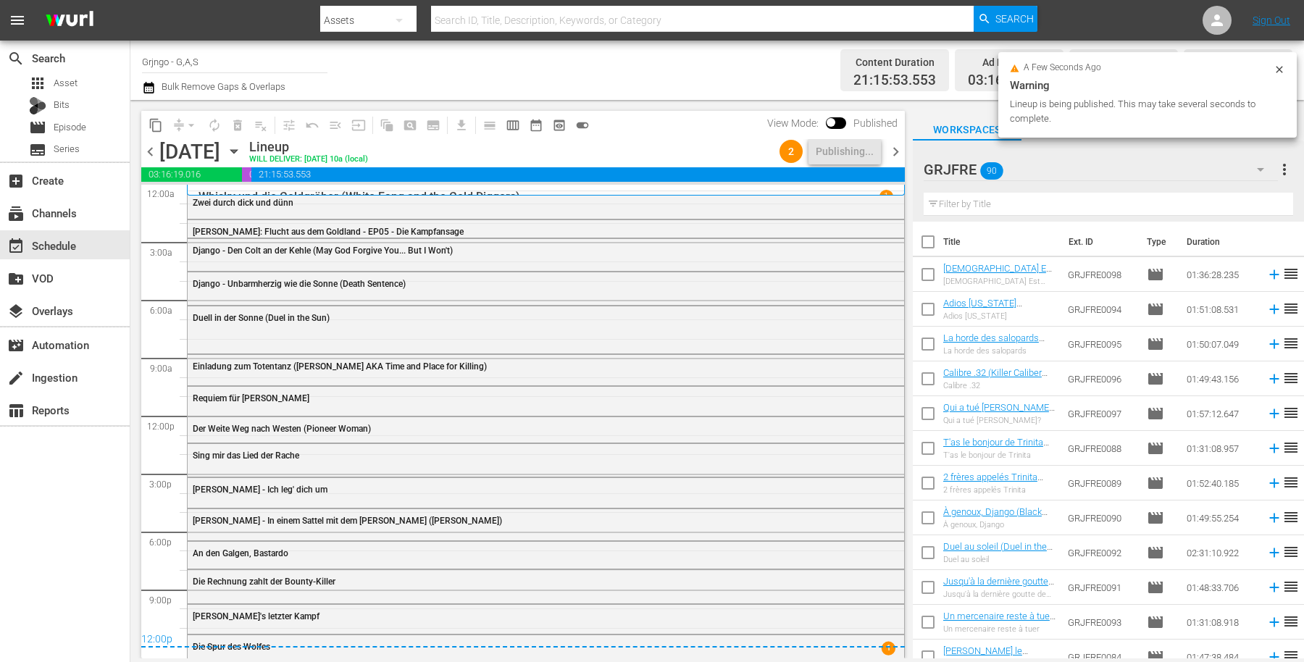
click at [893, 155] on span "chevron_right" at bounding box center [896, 152] width 18 height 18
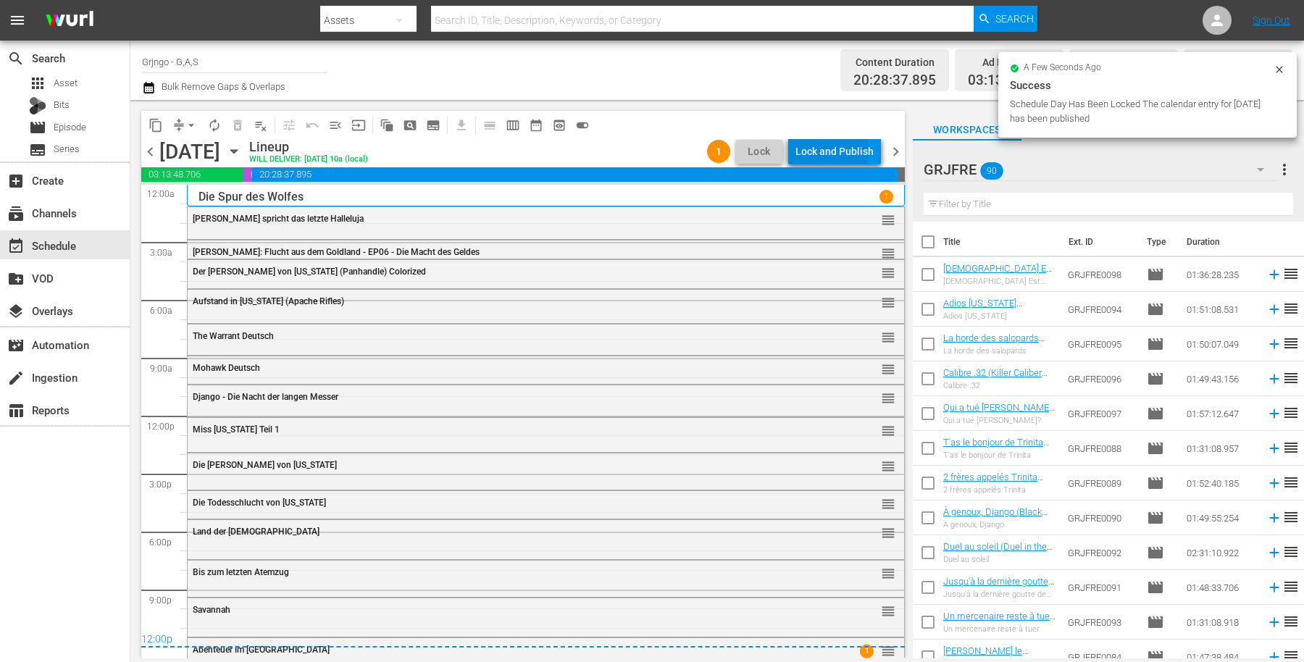
click at [834, 149] on div "Lock and Publish" at bounding box center [834, 151] width 78 height 26
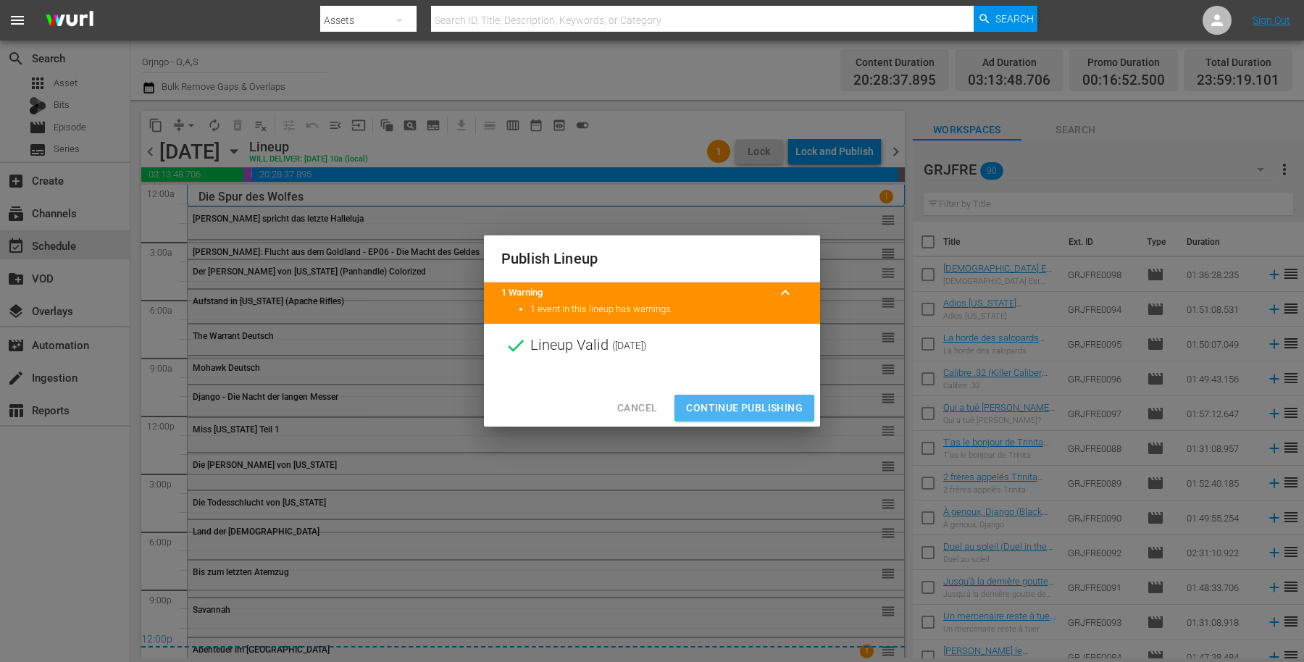
click at [754, 400] on span "Continue Publishing" at bounding box center [744, 408] width 117 height 18
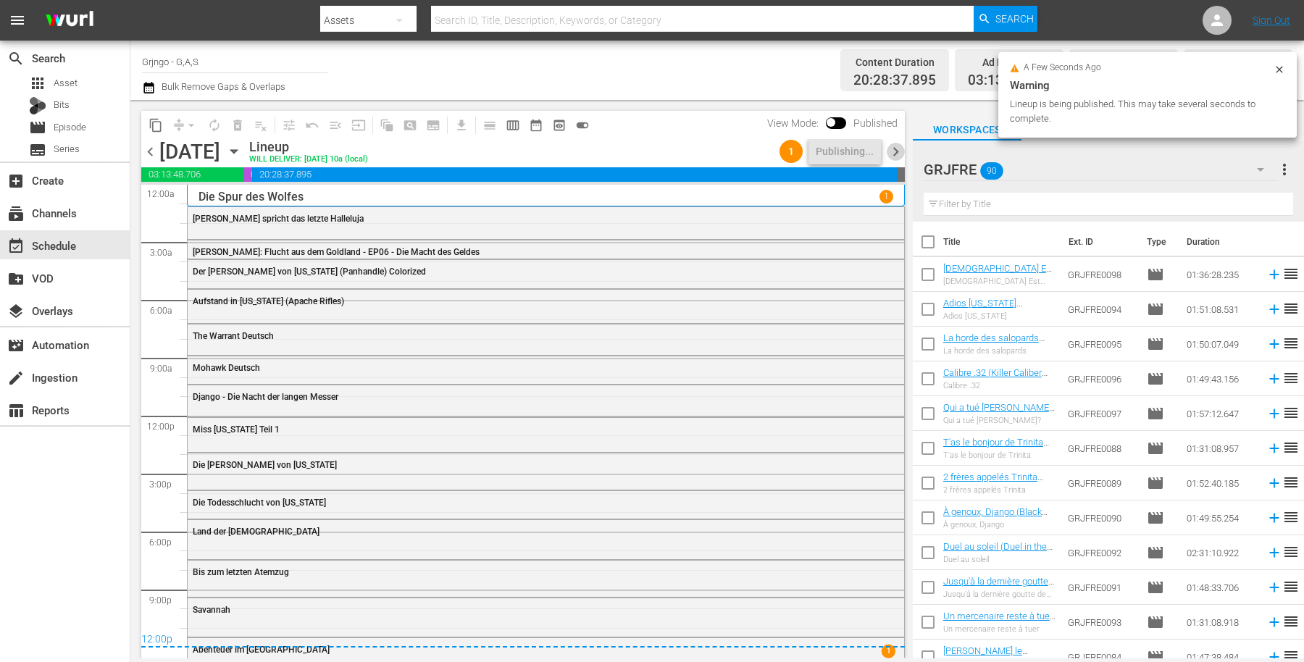
click at [891, 152] on span "chevron_right" at bounding box center [896, 152] width 18 height 18
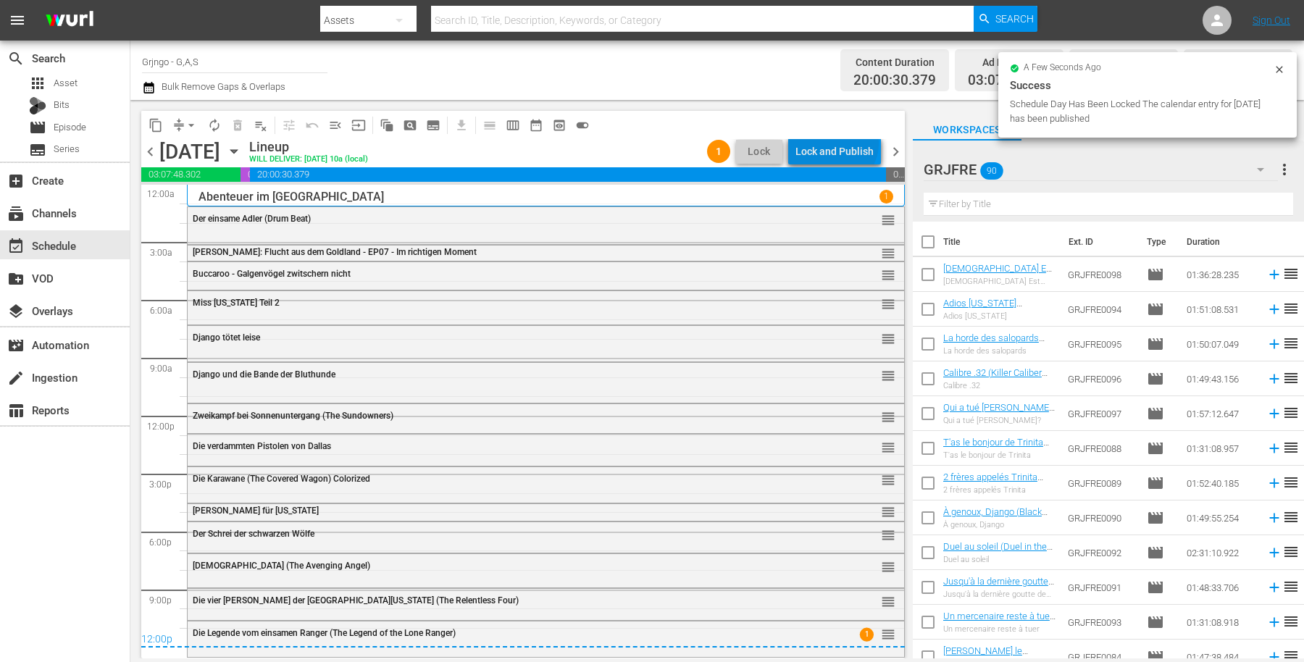
click at [839, 143] on div "Lock and Publish" at bounding box center [834, 151] width 78 height 26
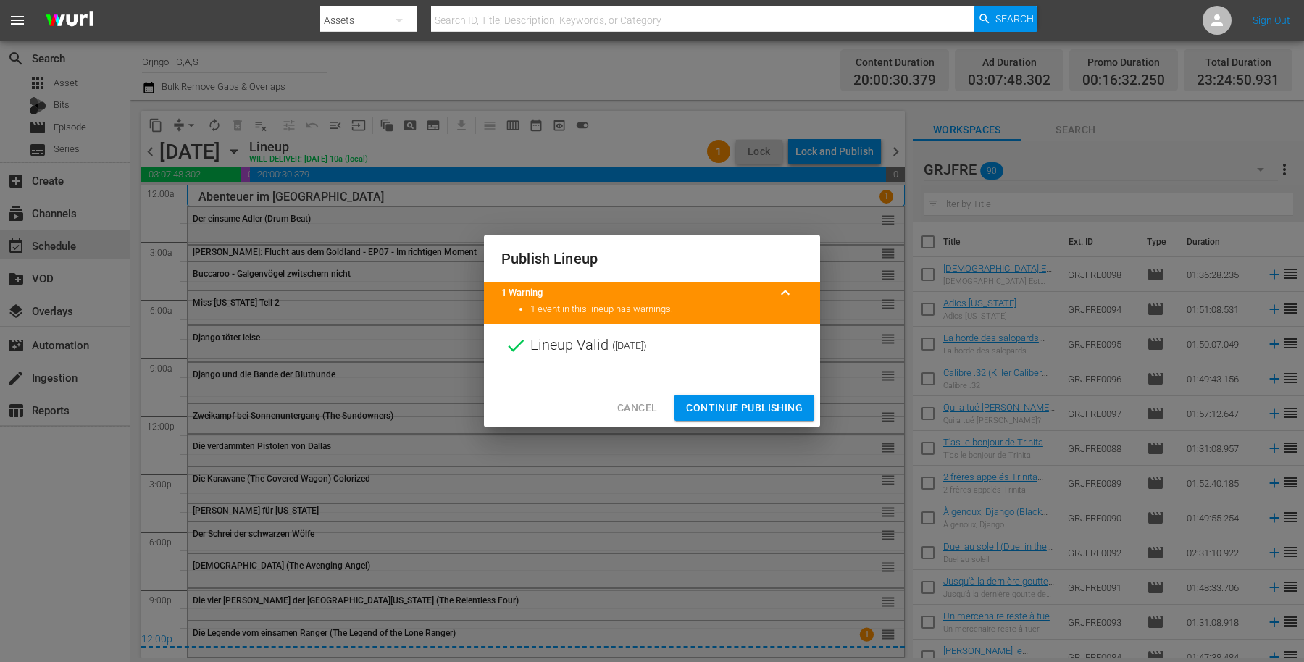
click at [723, 405] on span "Continue Publishing" at bounding box center [744, 408] width 117 height 18
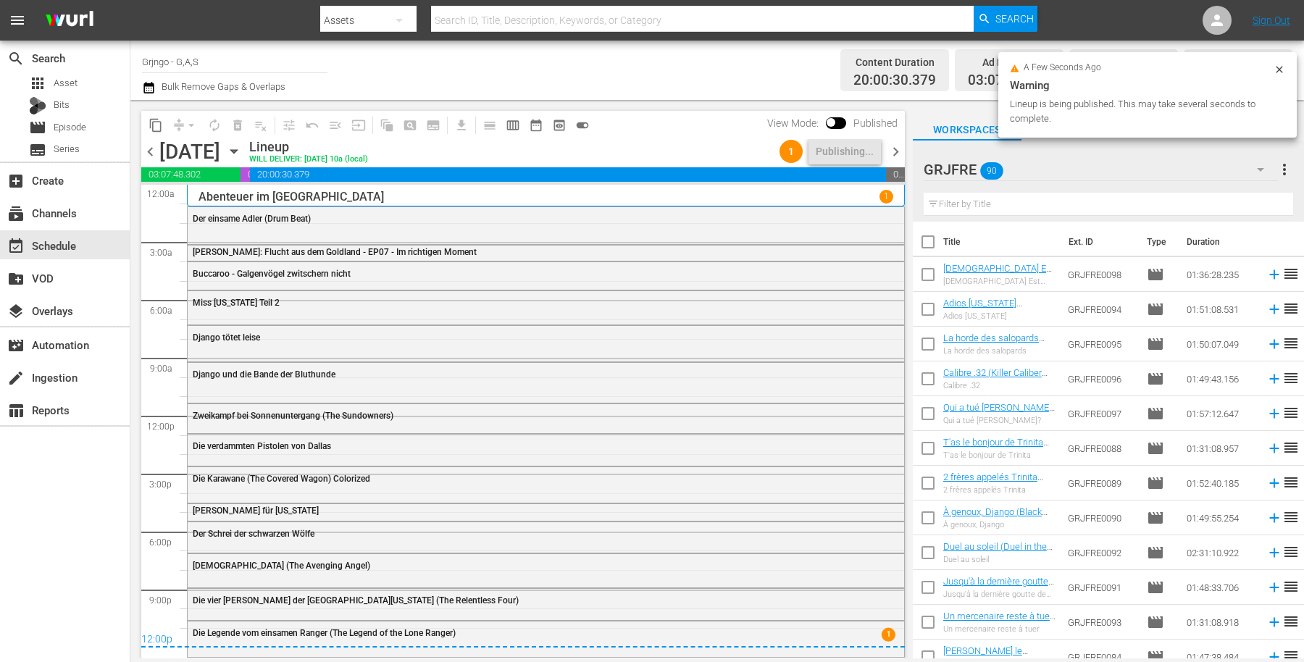
click at [896, 150] on span "chevron_right" at bounding box center [896, 152] width 18 height 18
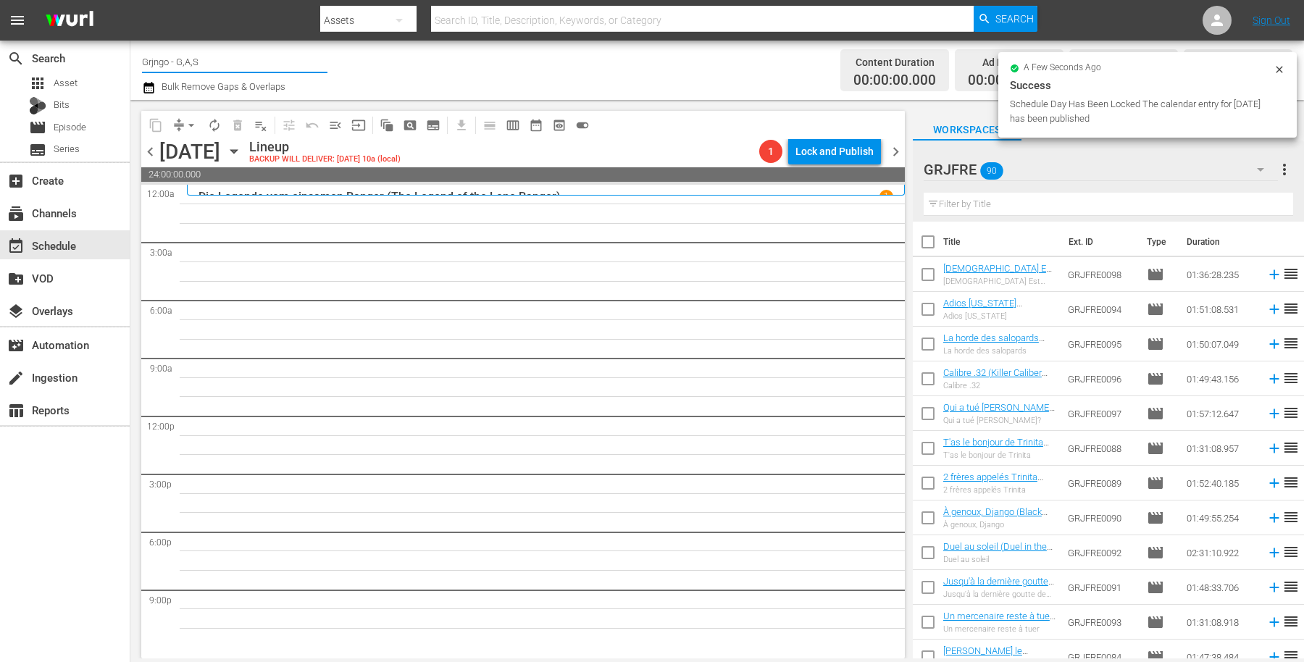
drag, startPoint x: 220, startPoint y: 61, endPoint x: 134, endPoint y: 53, distance: 86.6
click at [134, 53] on div "Channel Title Grjngo - G,A,S Bulk Remove Gaps & Overlaps Content Duration 00:00…" at bounding box center [717, 70] width 1174 height 59
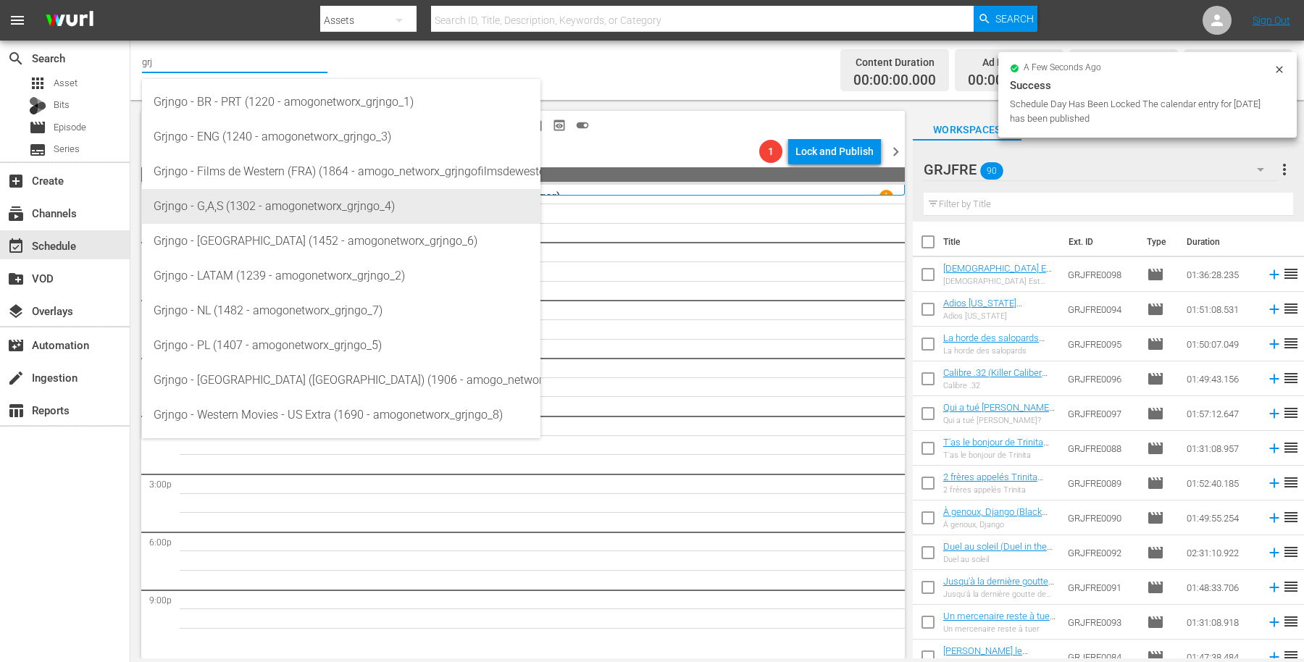
click at [283, 193] on div "Grjngo - G,A,S (1302 - amogonetworx_grjngo_4)" at bounding box center [341, 206] width 375 height 35
type input "Grjngo - G,A,S (1302 - amogonetworx_grjngo_4)"
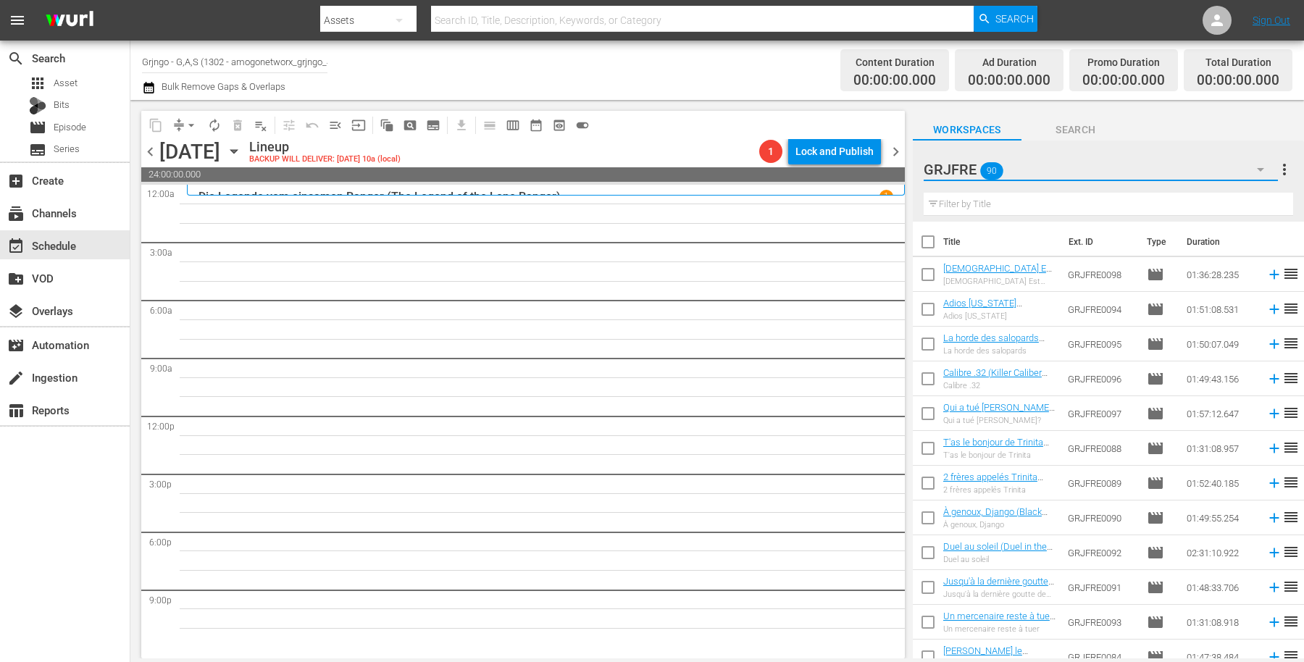
click at [1264, 173] on icon "button" at bounding box center [1260, 169] width 17 height 17
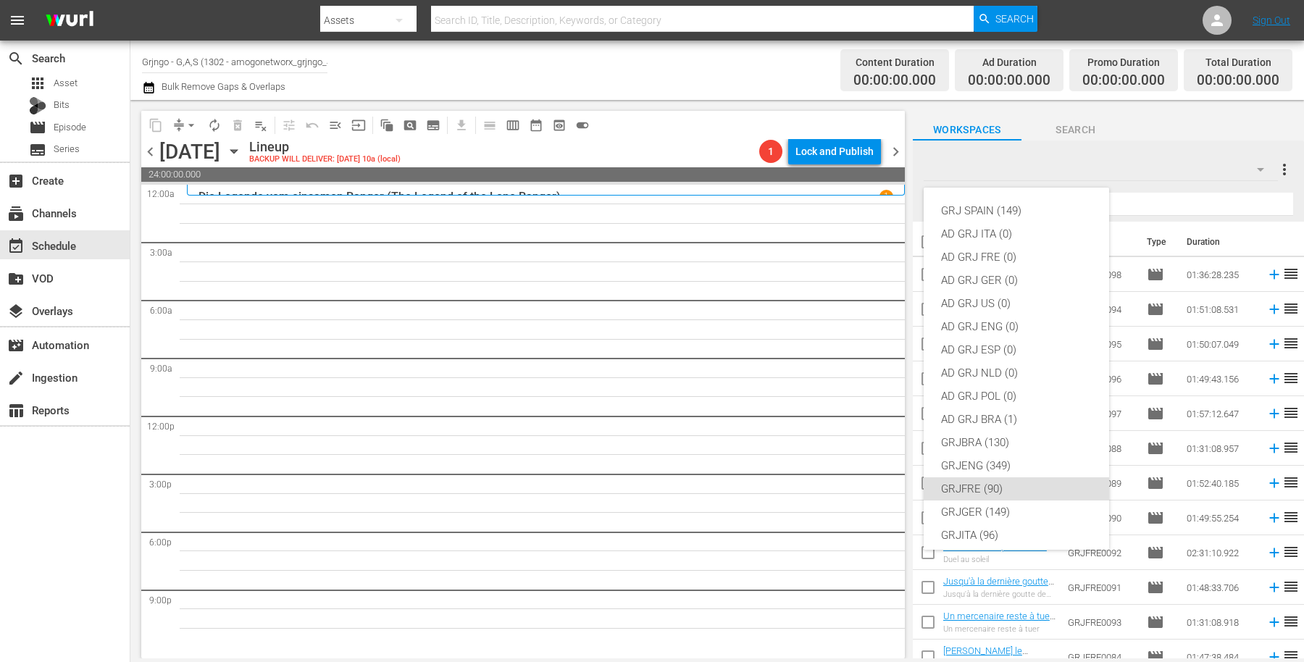
scroll to position [124, 0]
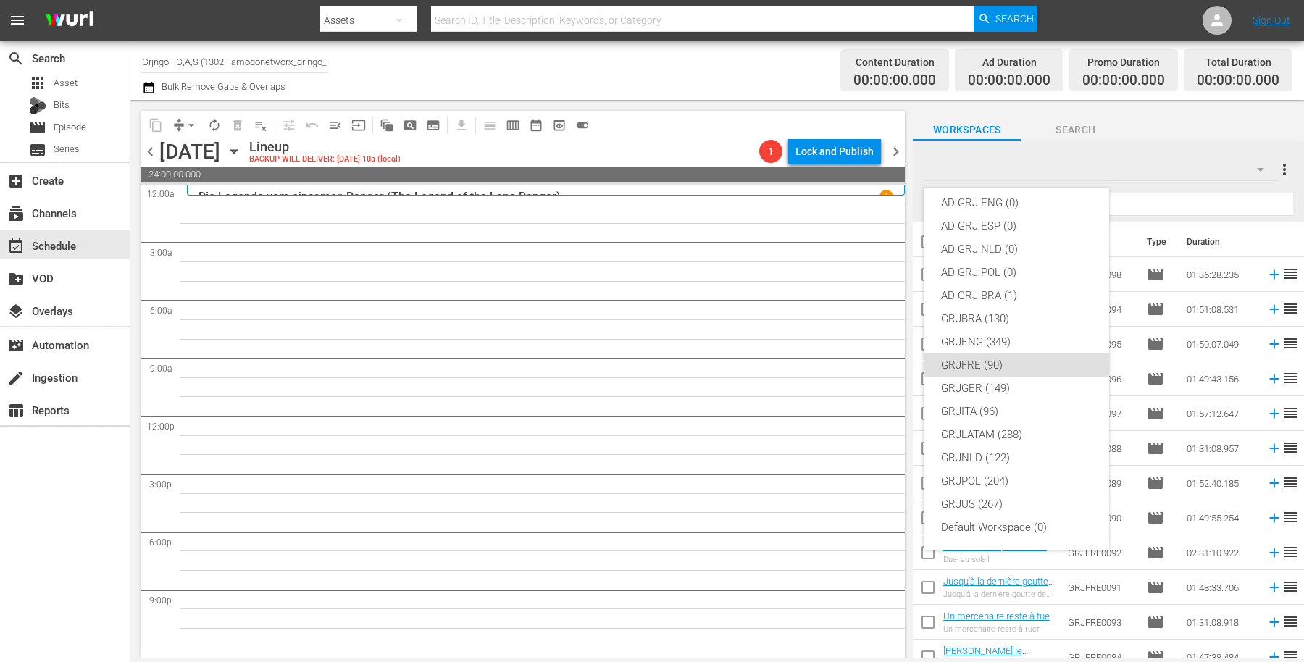
click at [997, 388] on div "GRJGER (149)" at bounding box center [1016, 388] width 151 height 23
